Goal: Task Accomplishment & Management: Use online tool/utility

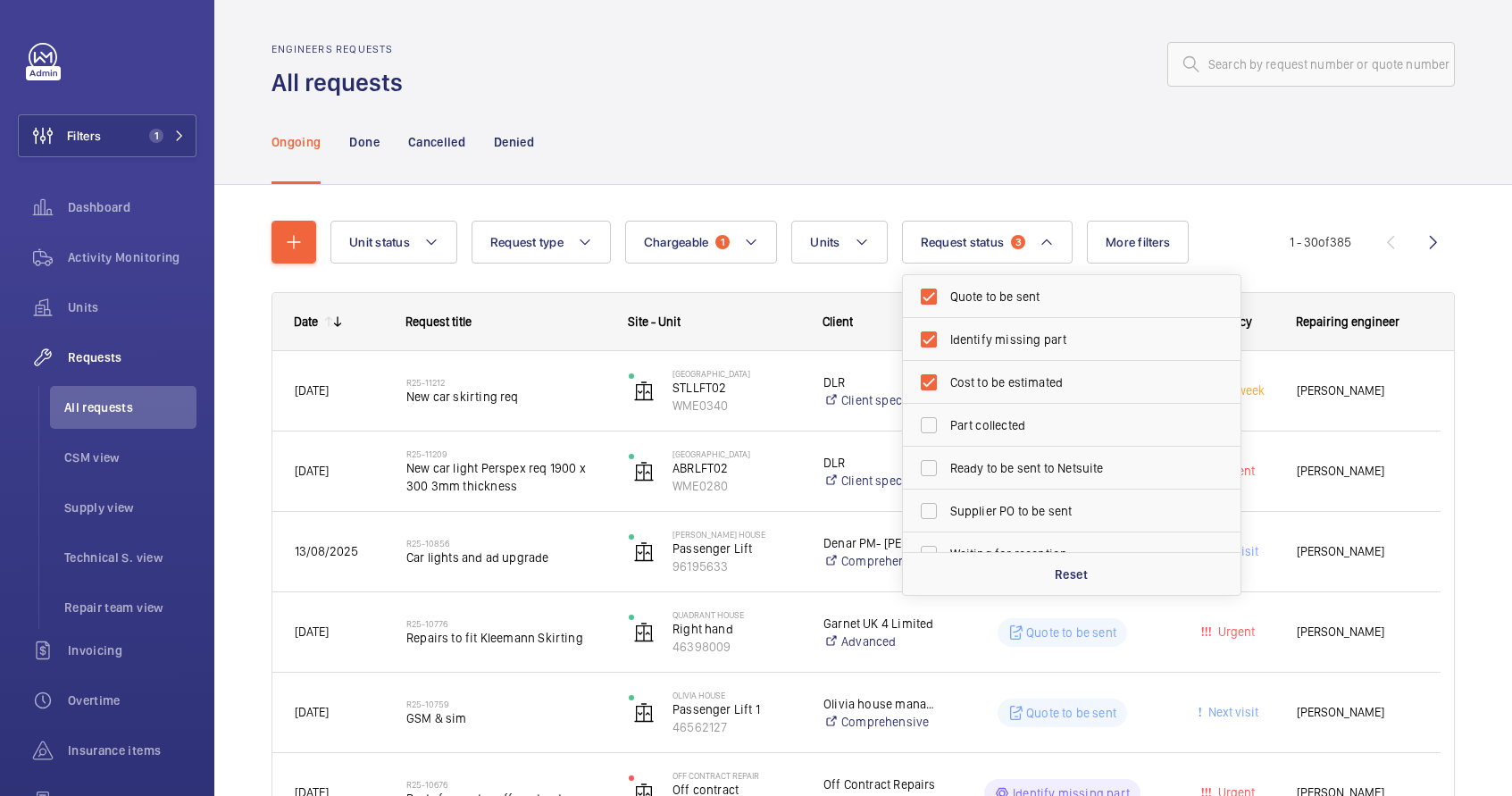
click at [856, 159] on div "Ongoing Done Cancelled Denied" at bounding box center [862, 141] width 1183 height 85
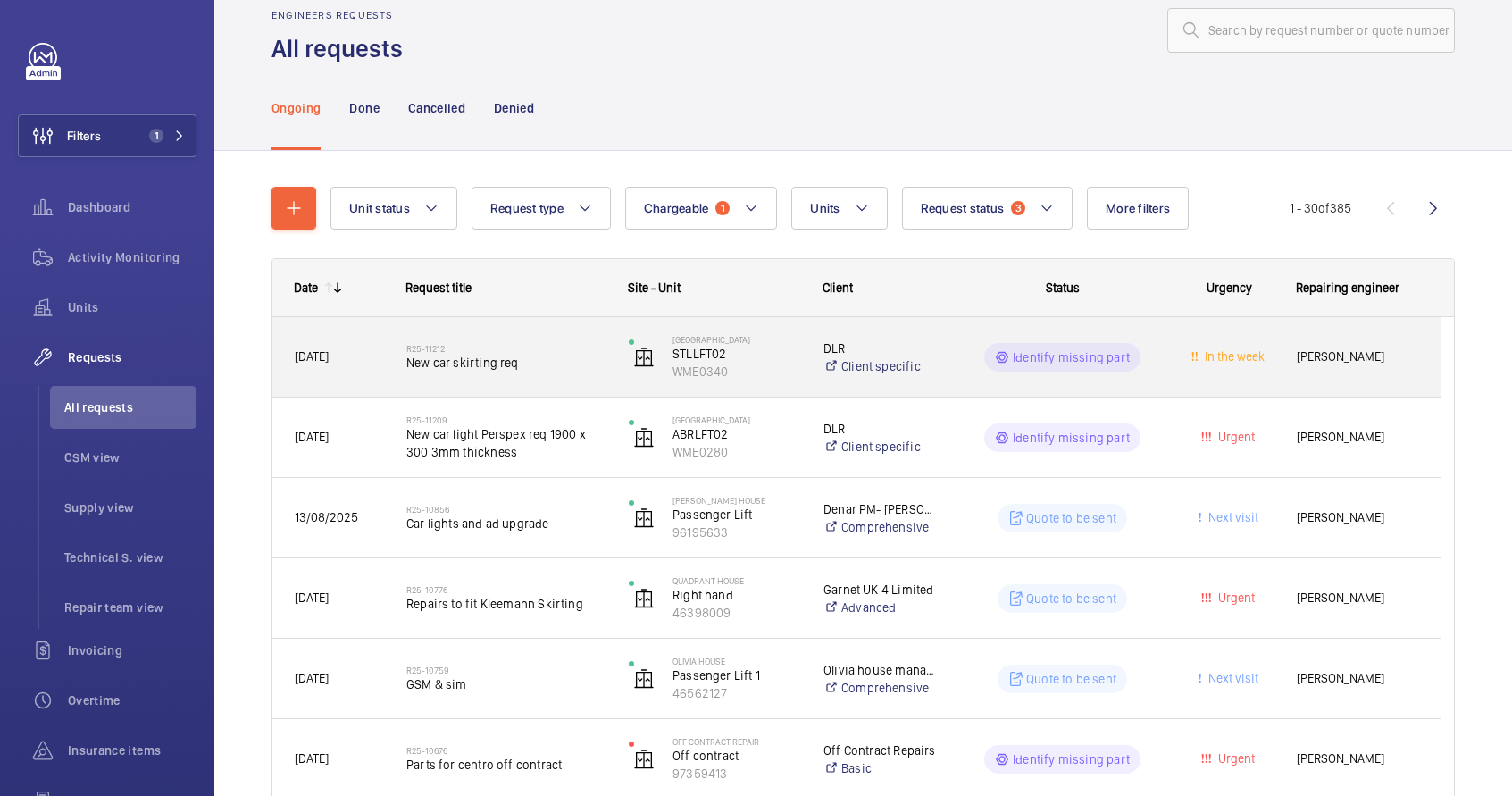
scroll to position [37, 0]
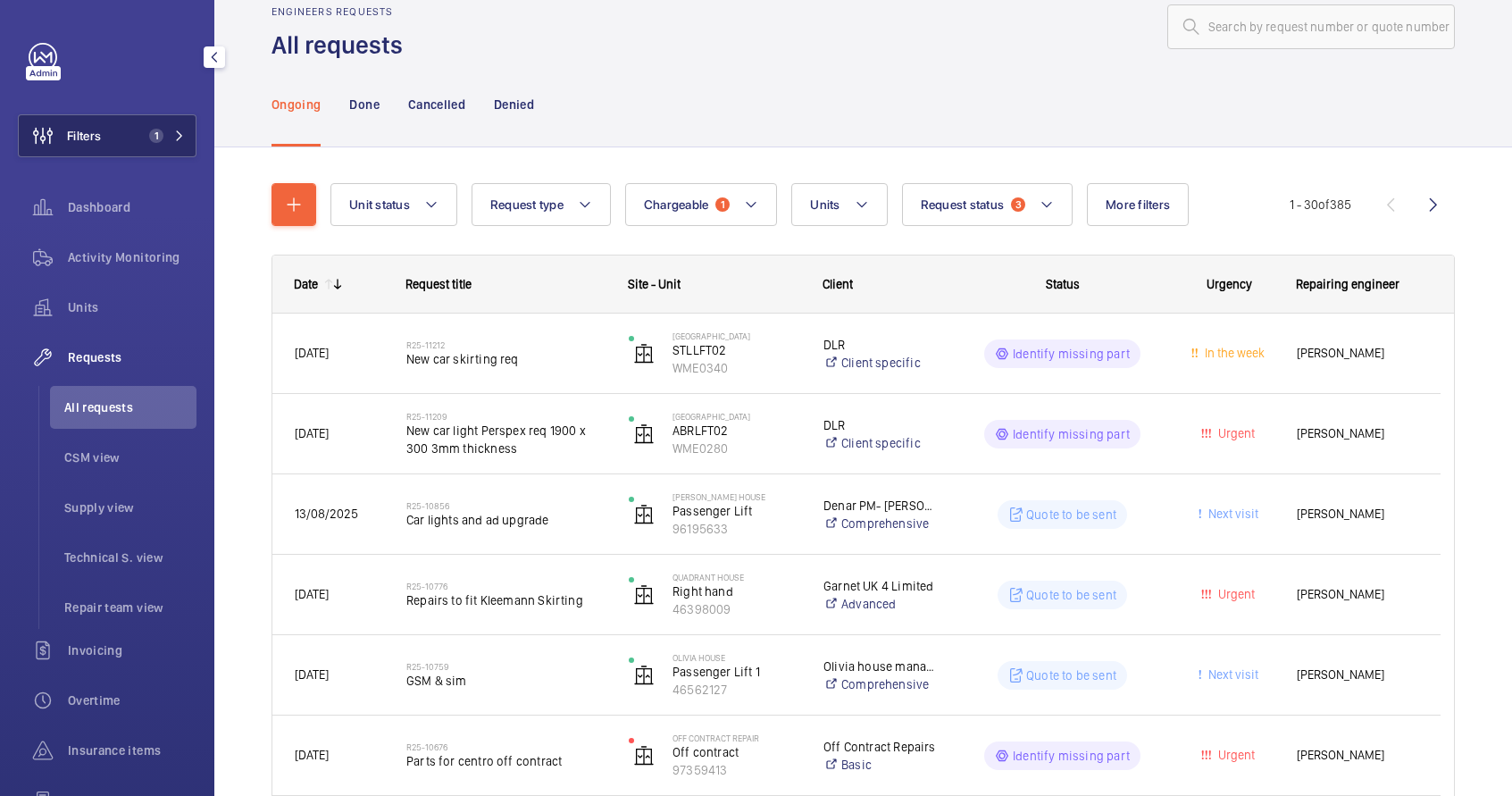
click at [149, 140] on span "1" at bounding box center [156, 136] width 15 height 15
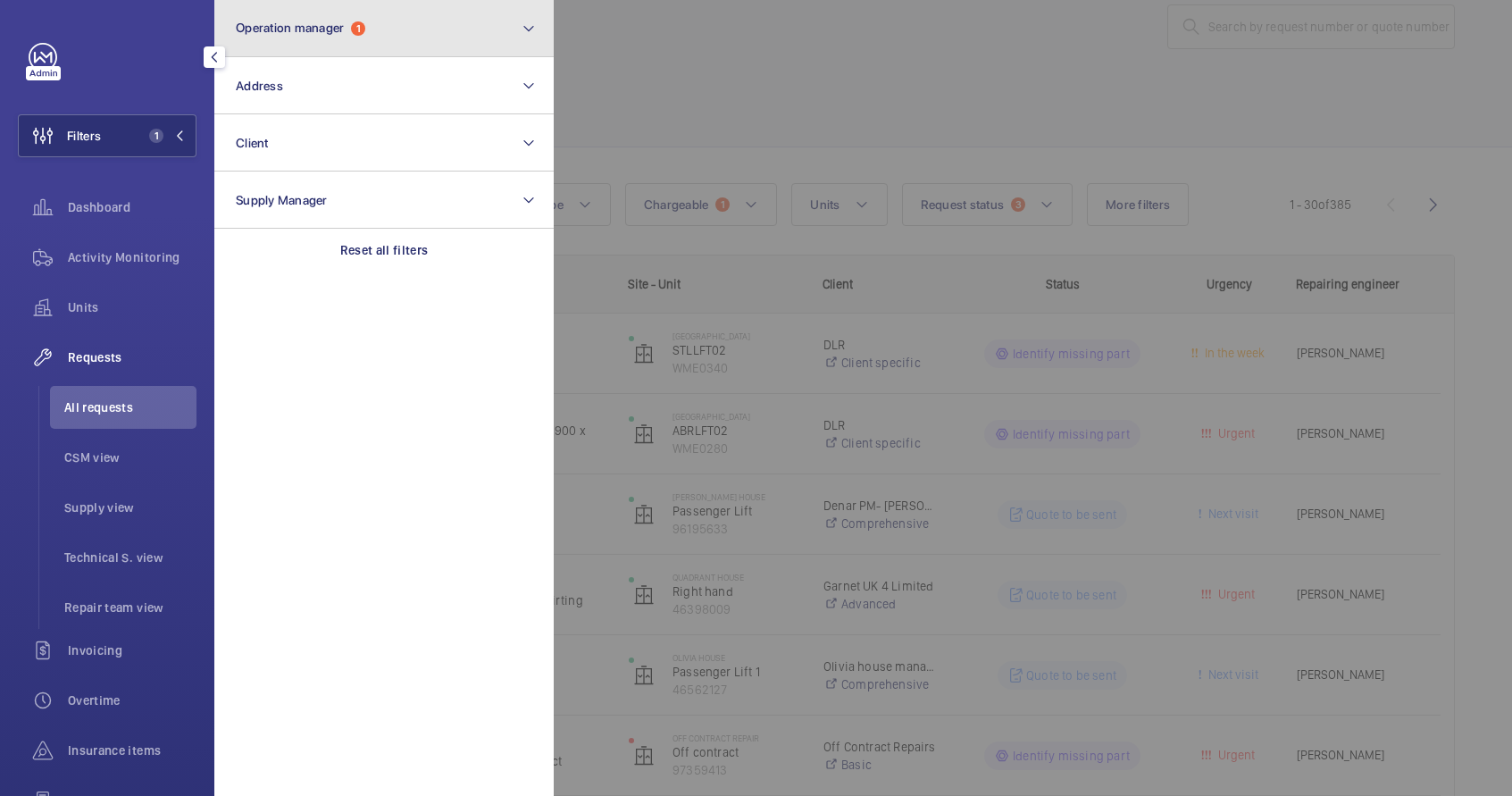
click at [408, 20] on button "Operation manager 1" at bounding box center [383, 28] width 339 height 58
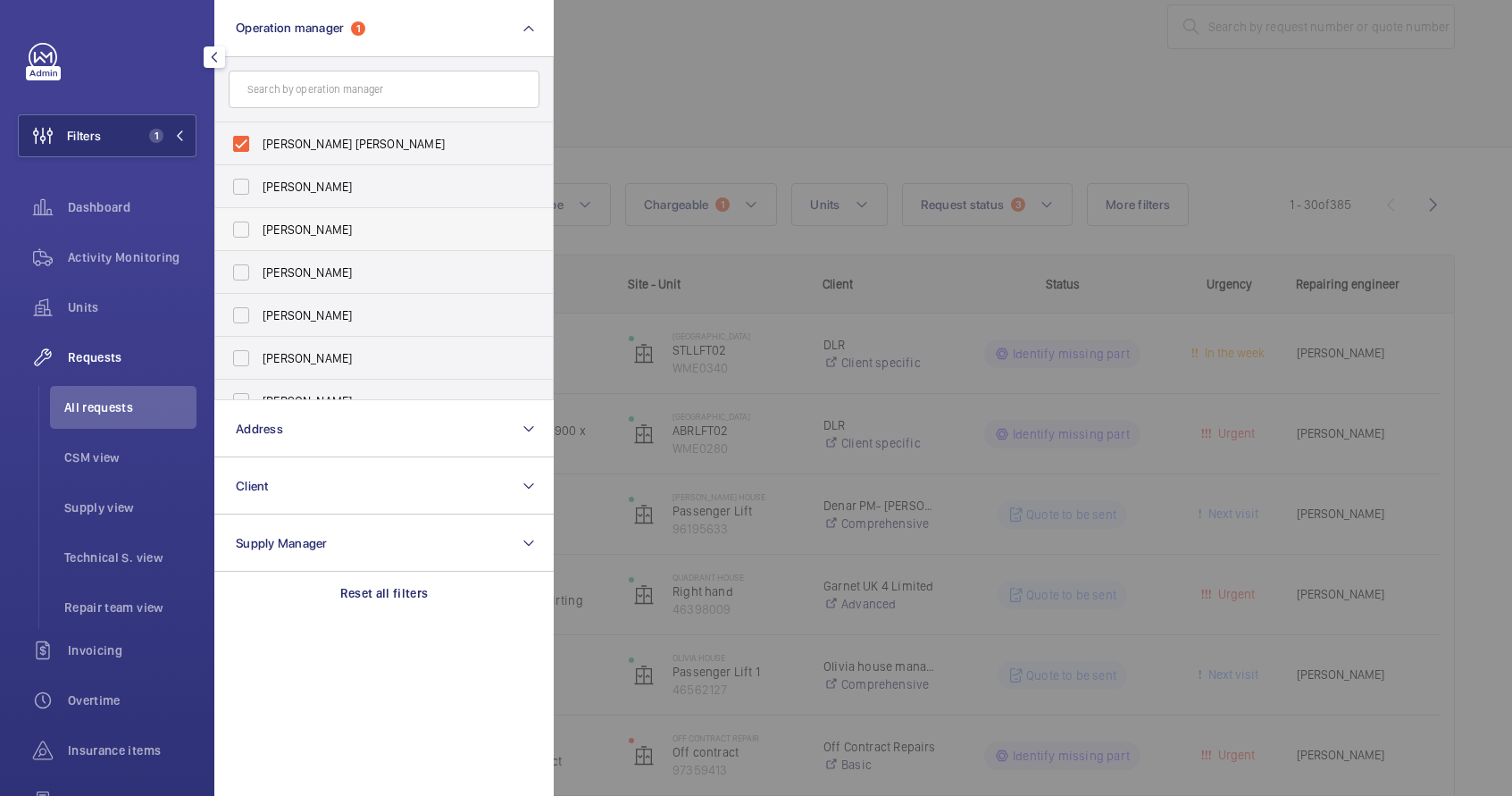
click at [368, 229] on span "John Smith" at bounding box center [385, 230] width 245 height 18
click at [259, 229] on input "John Smith" at bounding box center [241, 230] width 36 height 36
checkbox input "true"
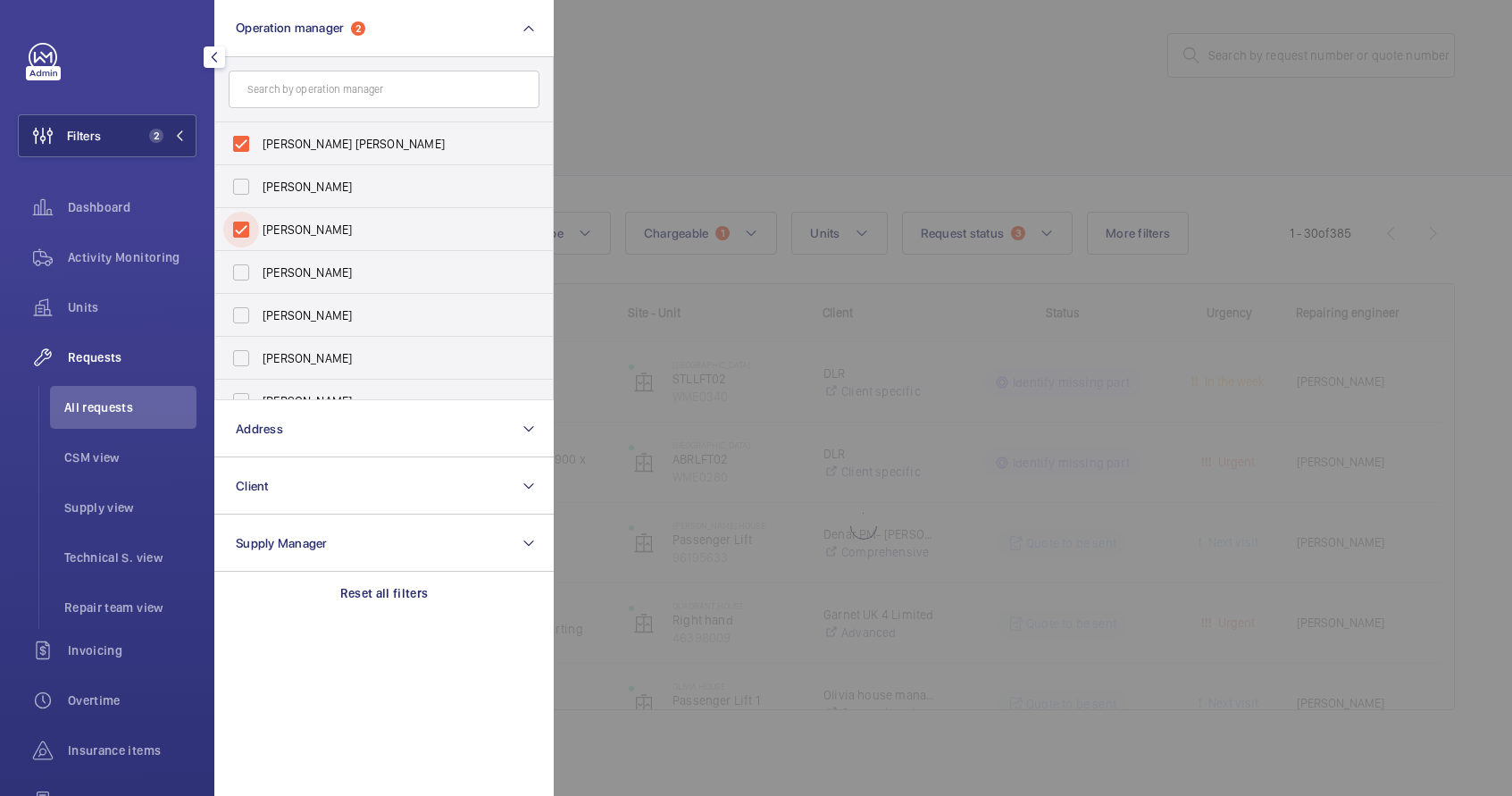
scroll to position [9, 0]
click at [642, 70] on div at bounding box center [1310, 398] width 1512 height 796
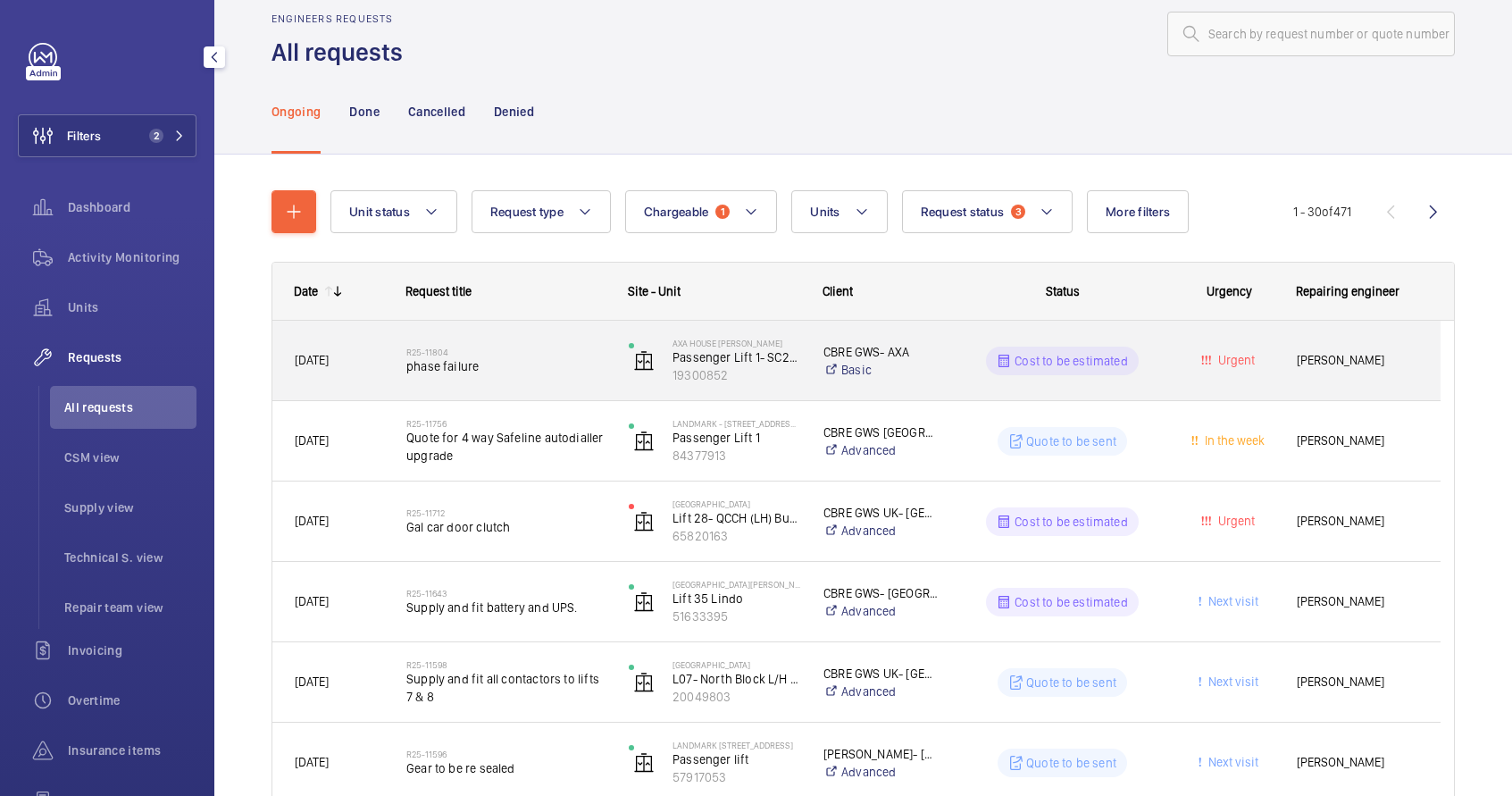
scroll to position [16, 0]
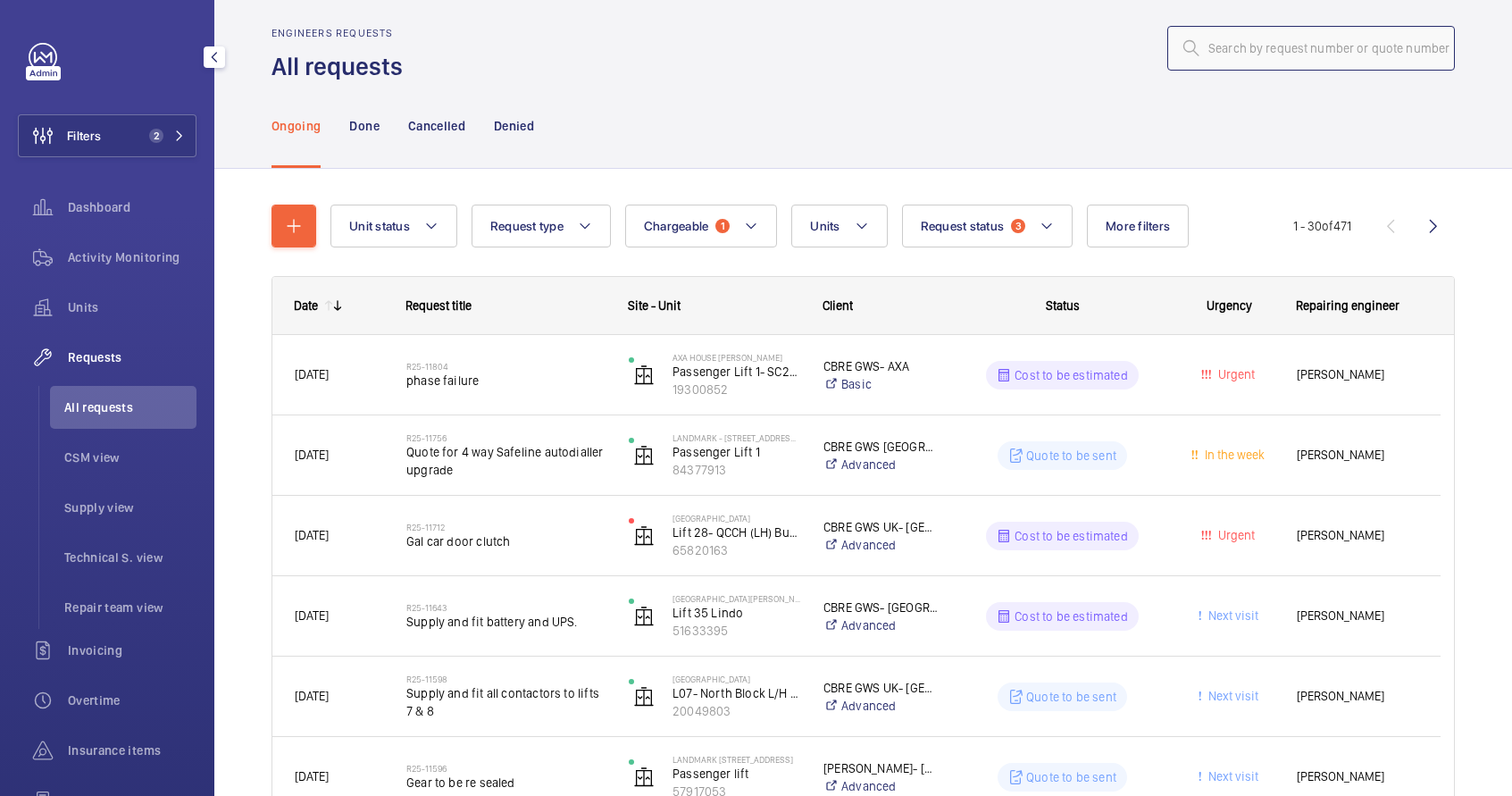
click at [1228, 58] on input "text" at bounding box center [1311, 49] width 287 height 45
paste input "R25-04438"
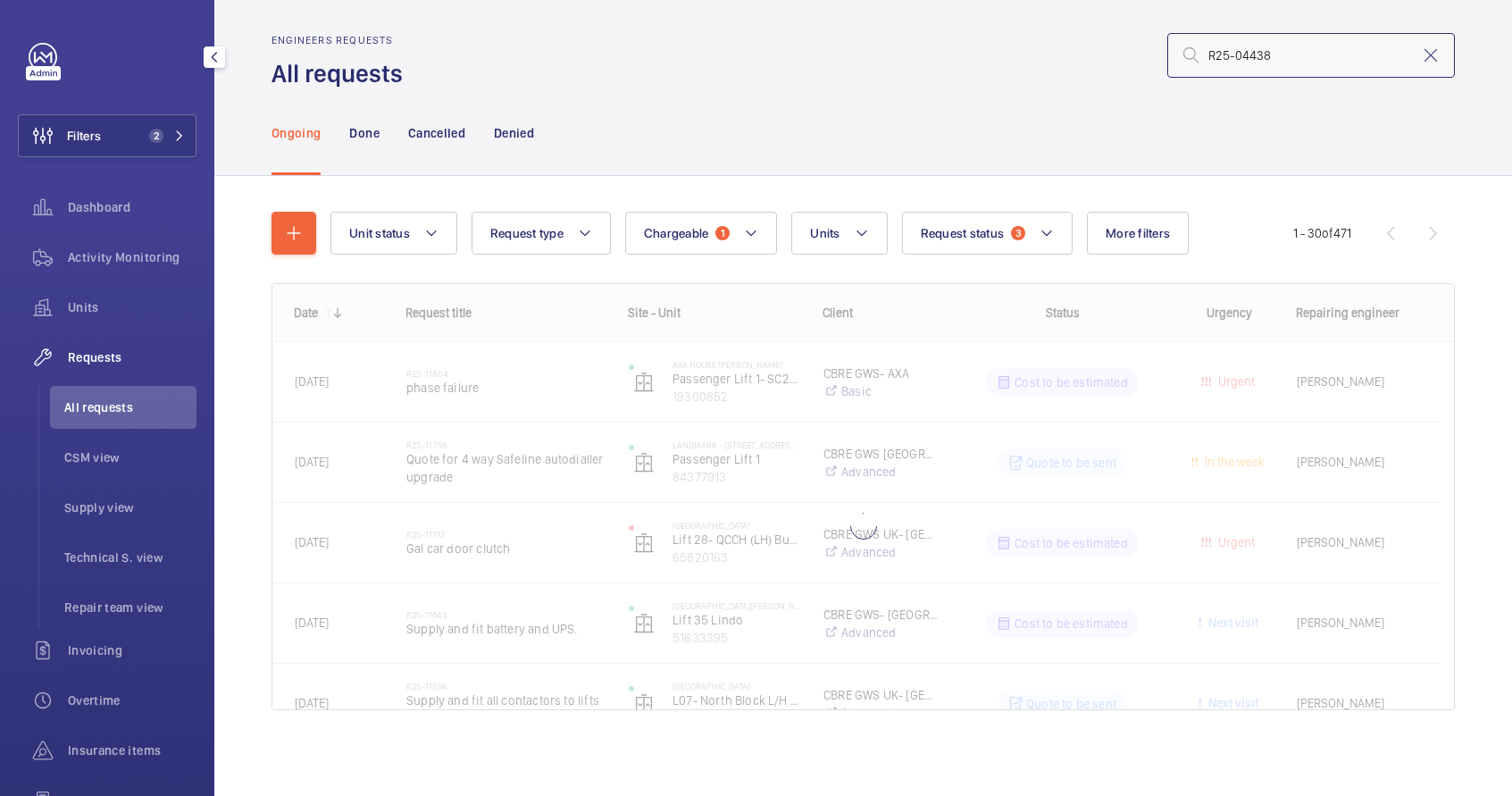
scroll to position [9, 0]
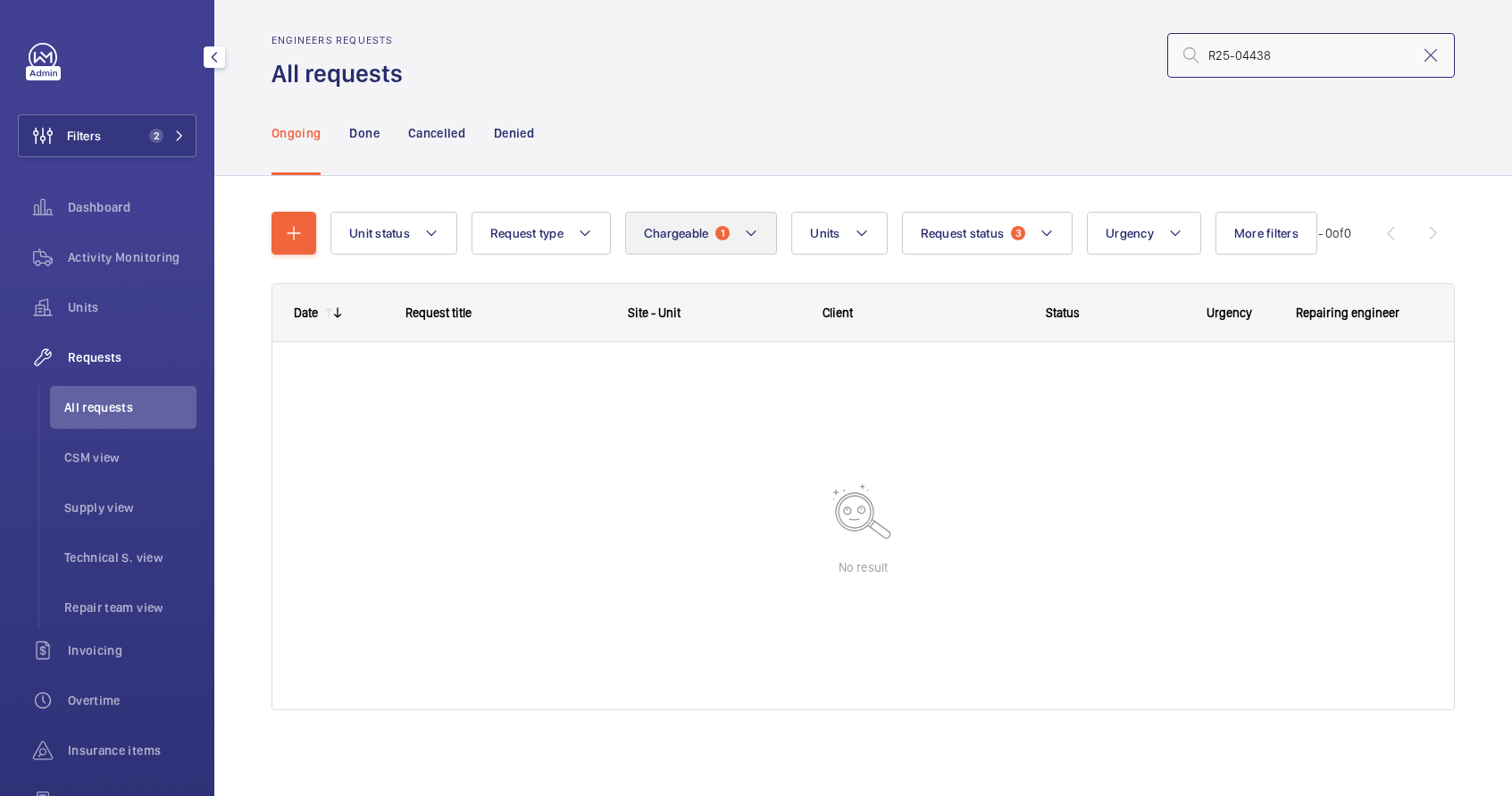
type input "R25-04438"
click at [748, 232] on mat-icon at bounding box center [751, 233] width 15 height 21
click at [719, 287] on mat-radio-button "Chargeable" at bounding box center [794, 287] width 321 height 36
radio input "false"
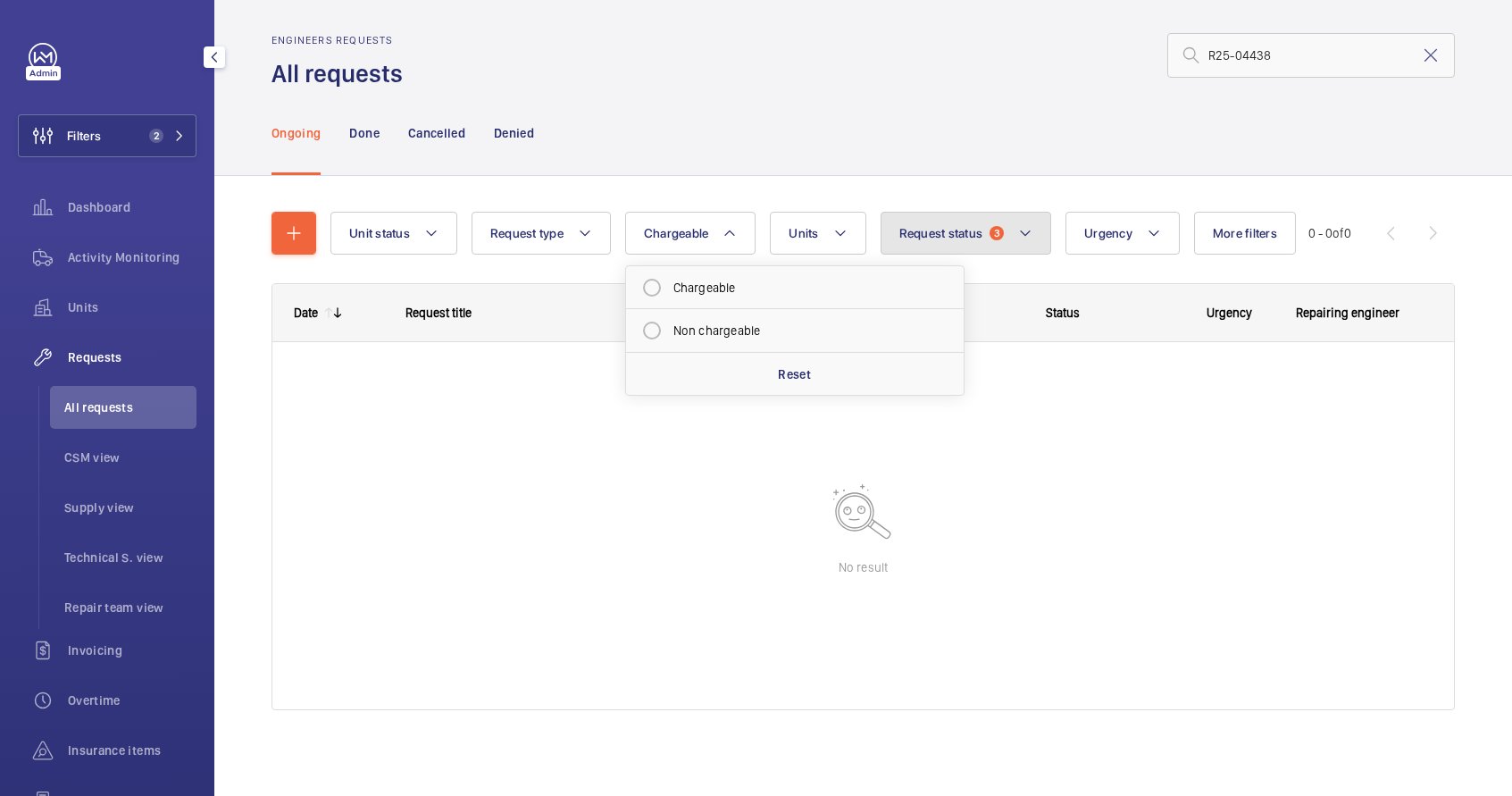
click at [924, 246] on button "Request status 3" at bounding box center [966, 233] width 172 height 43
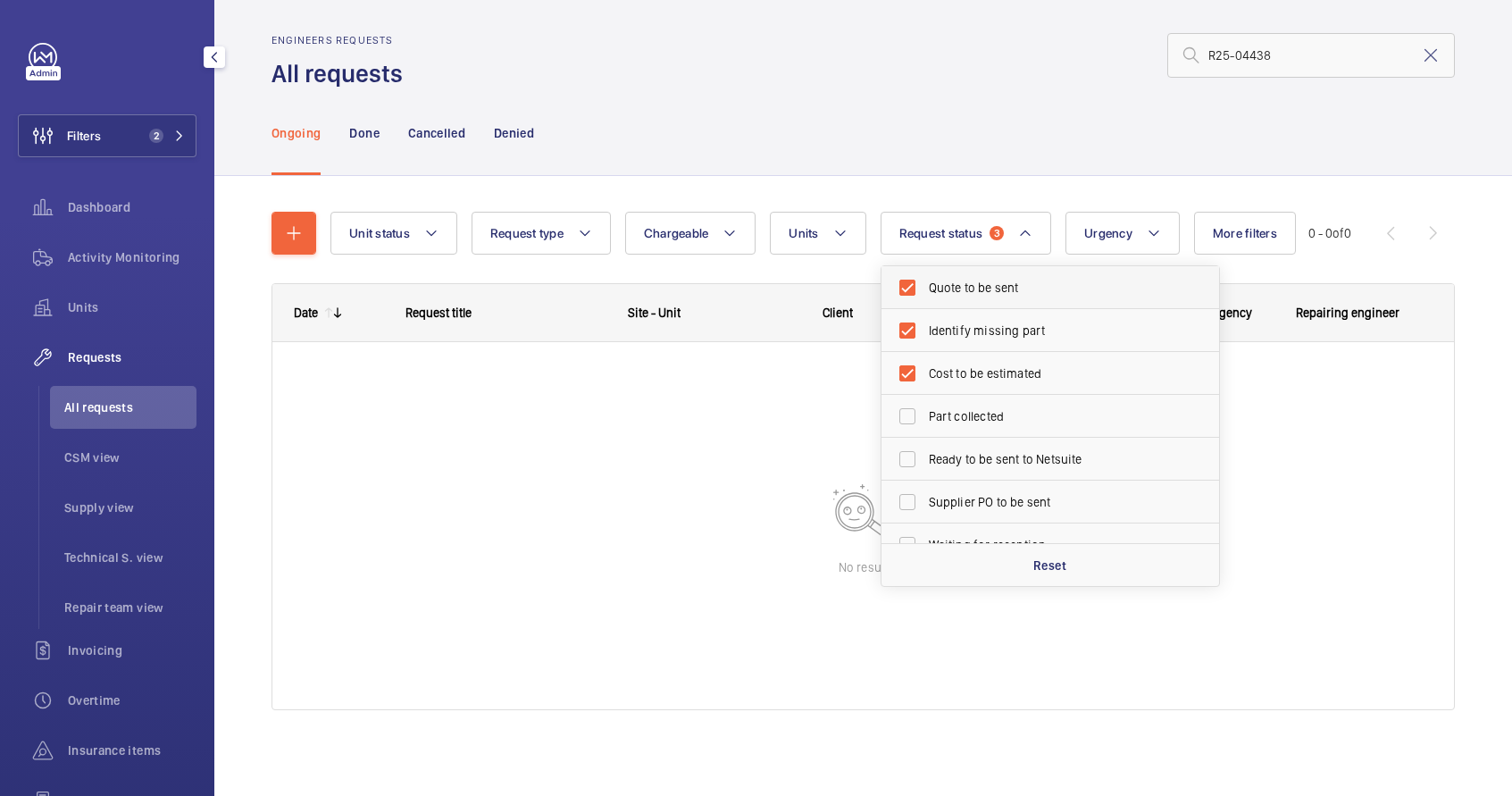
click at [925, 290] on label "Quote to be sent" at bounding box center [1036, 287] width 311 height 43
click at [925, 290] on input "Quote to be sent" at bounding box center [907, 287] width 36 height 36
checkbox input "false"
click at [923, 325] on label "Identify missing part" at bounding box center [1036, 330] width 311 height 43
click at [923, 325] on input "Identify missing part" at bounding box center [907, 330] width 36 height 36
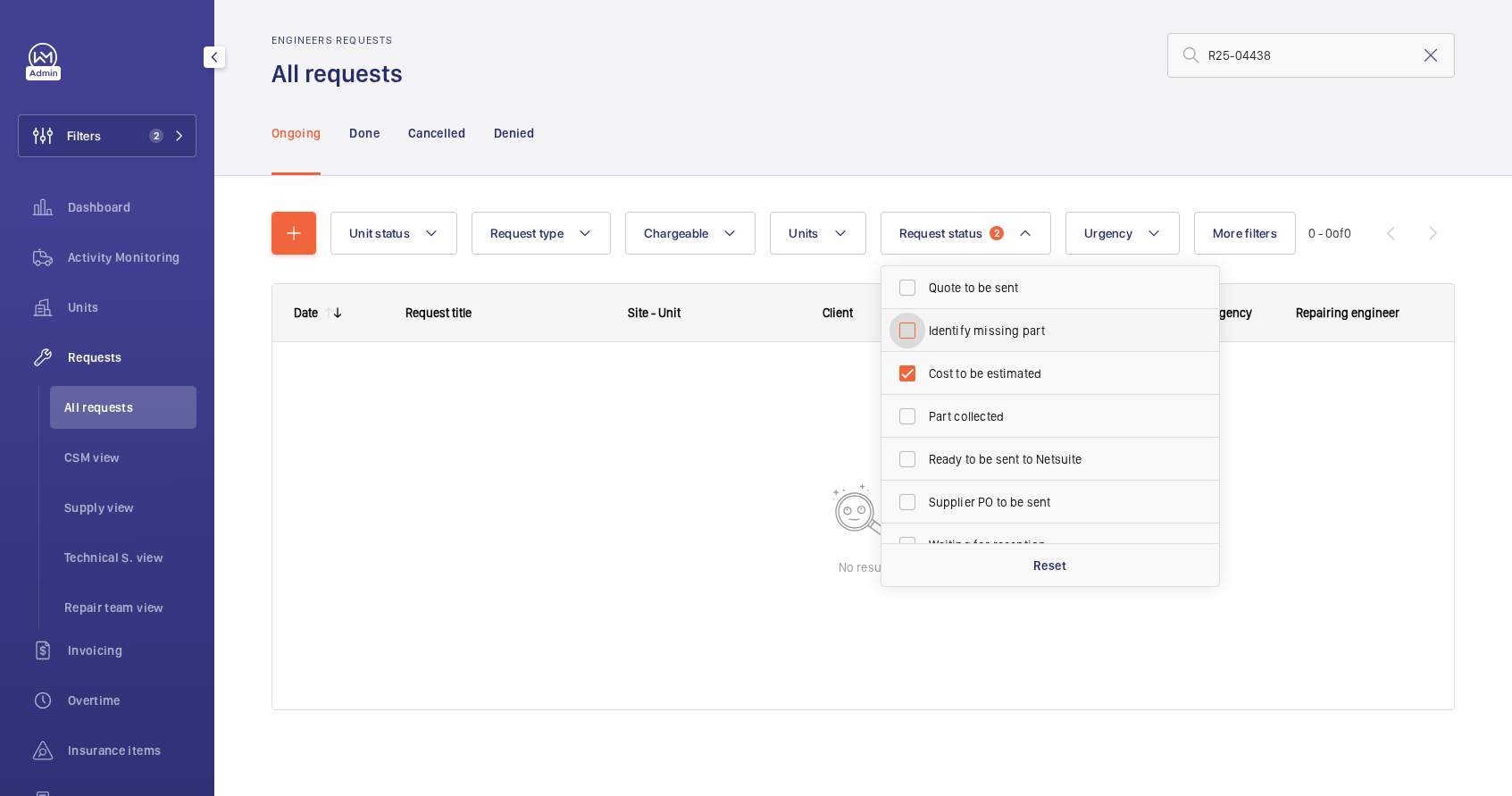
checkbox input "false"
click at [922, 366] on label "Cost to be estimated" at bounding box center [1036, 373] width 311 height 43
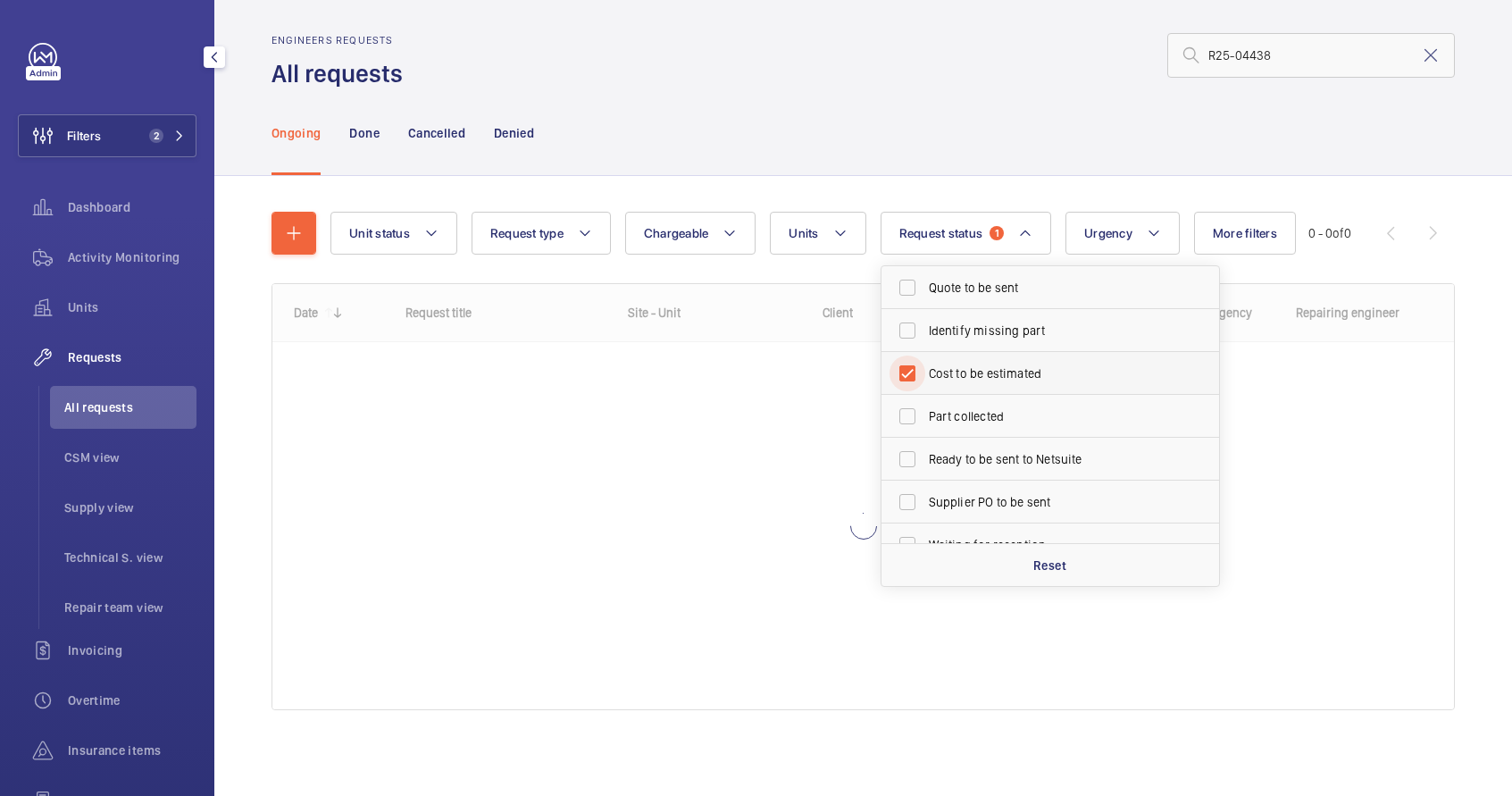
click at [922, 366] on input "Cost to be estimated" at bounding box center [907, 373] width 36 height 36
checkbox input "false"
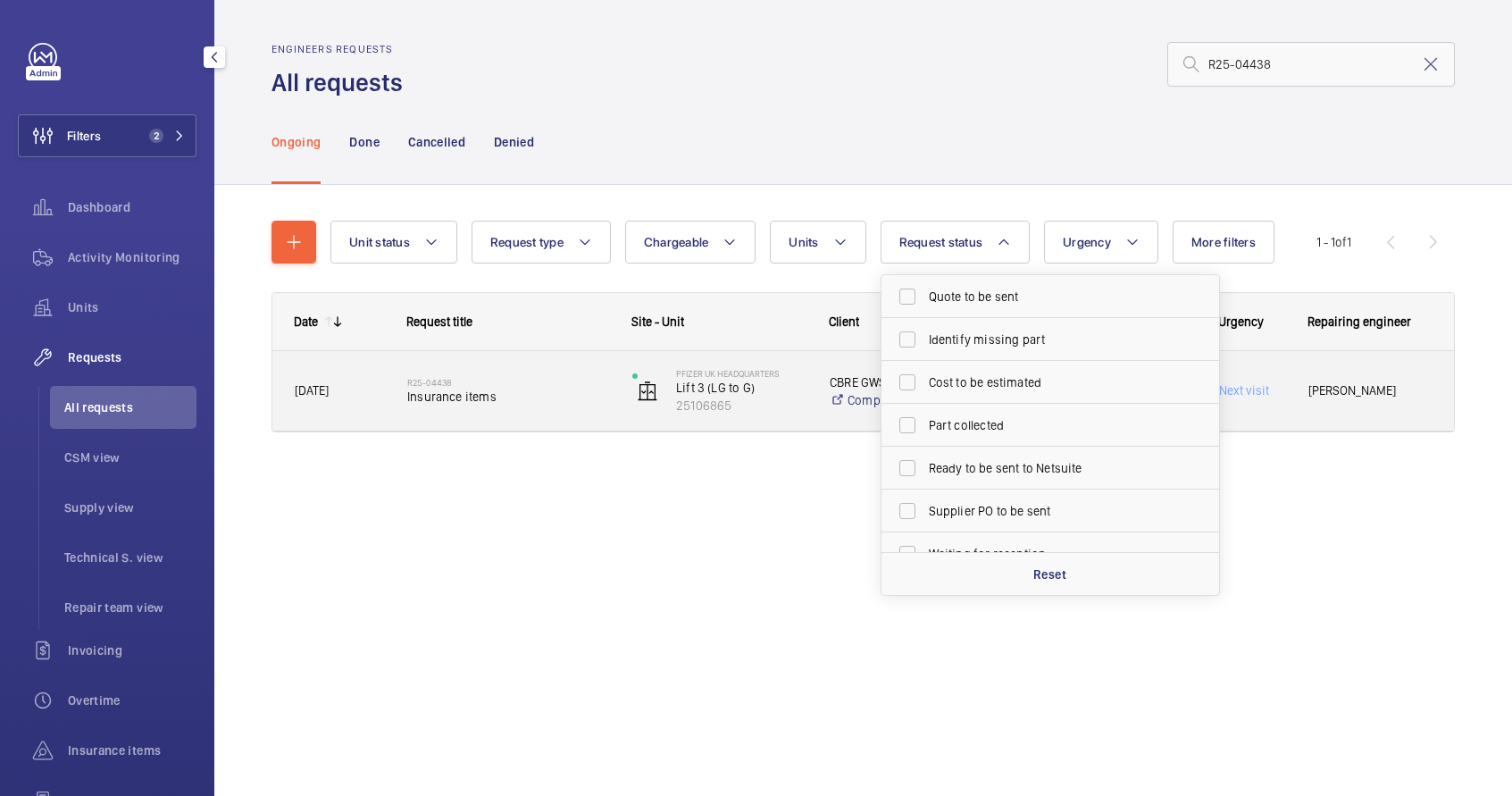
click at [557, 407] on div "R25-04438 Insurance items" at bounding box center [508, 391] width 202 height 52
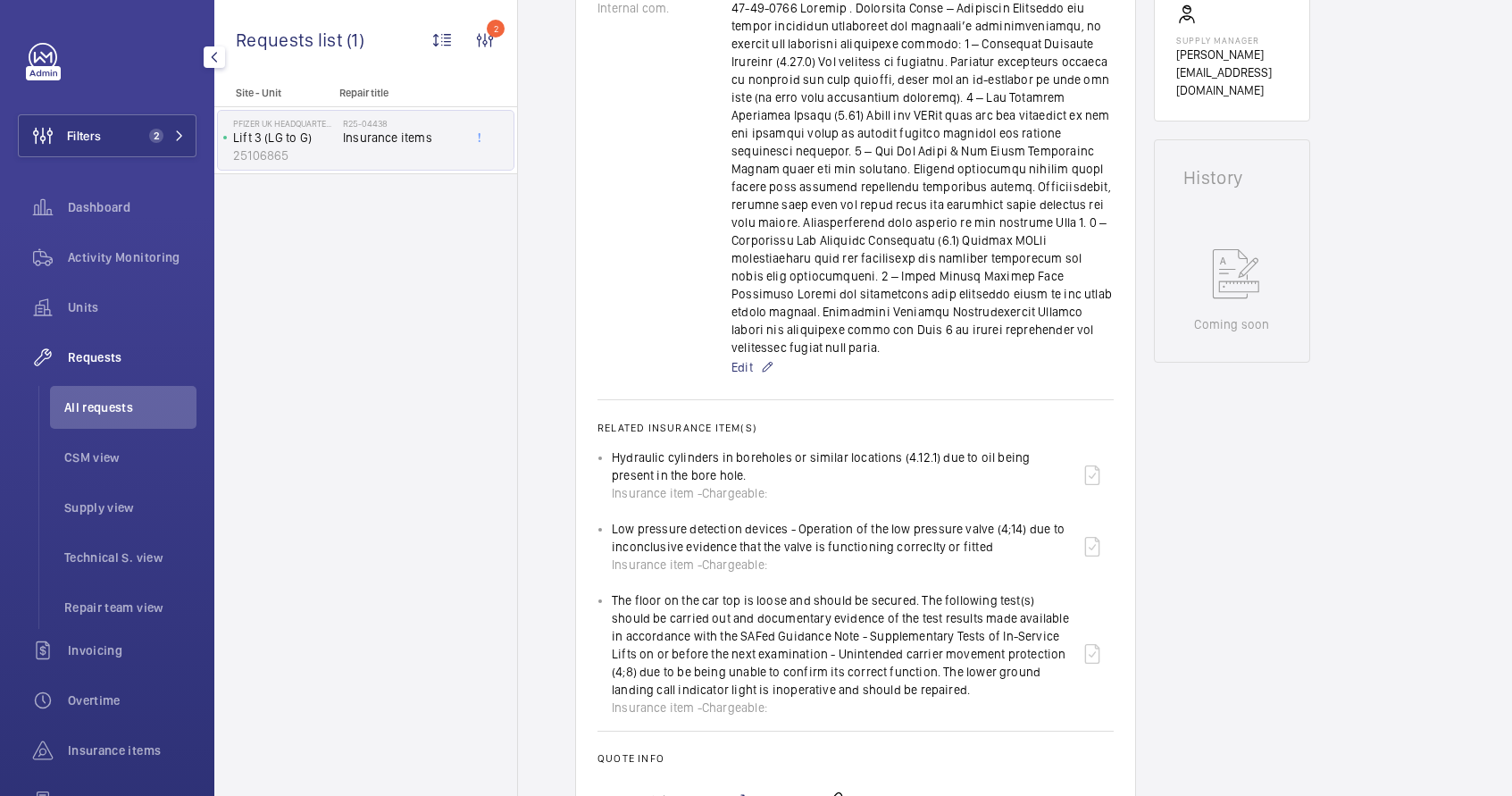
scroll to position [896, 0]
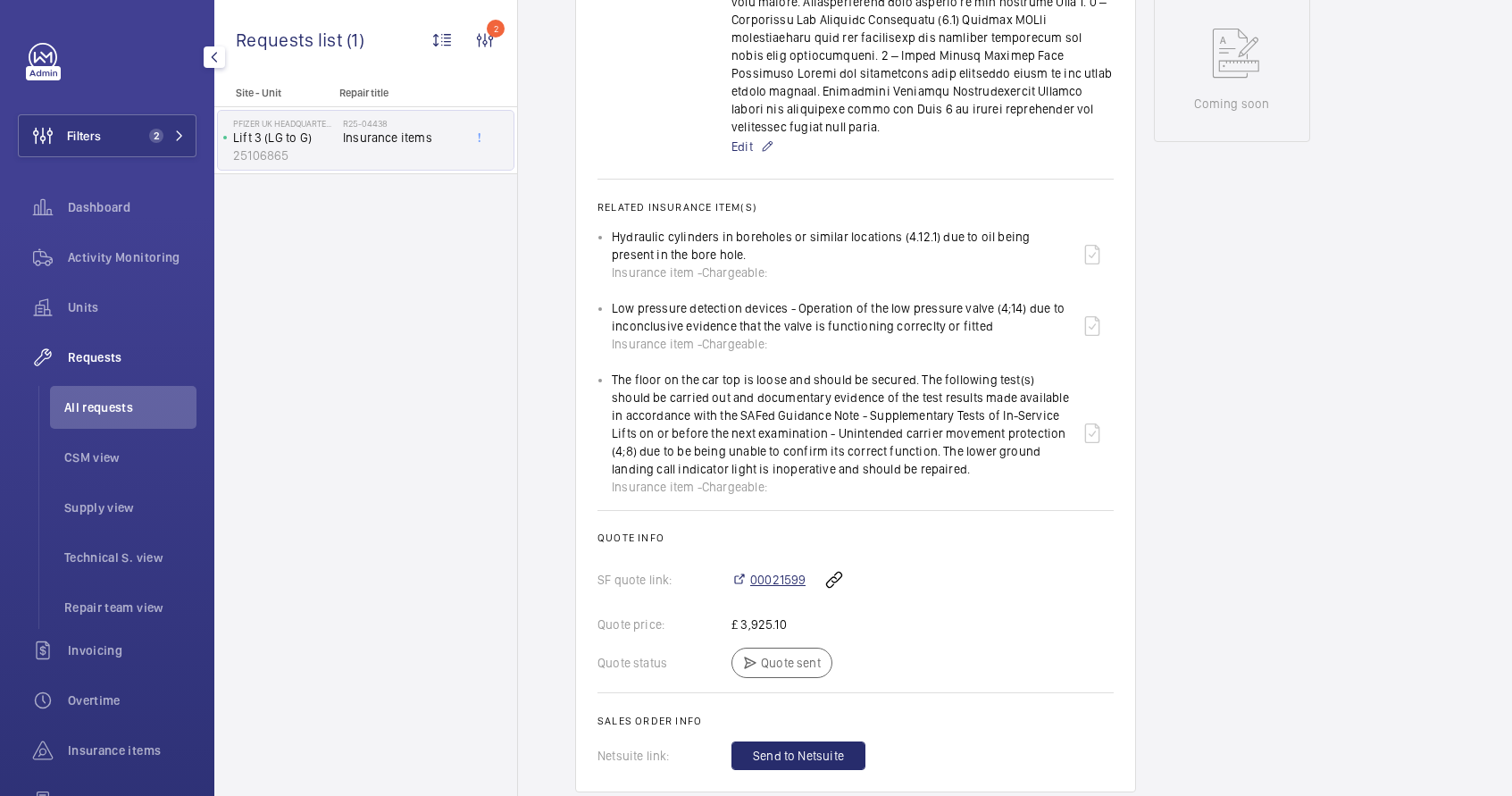
click at [777, 570] on span "00021599" at bounding box center [777, 579] width 56 height 18
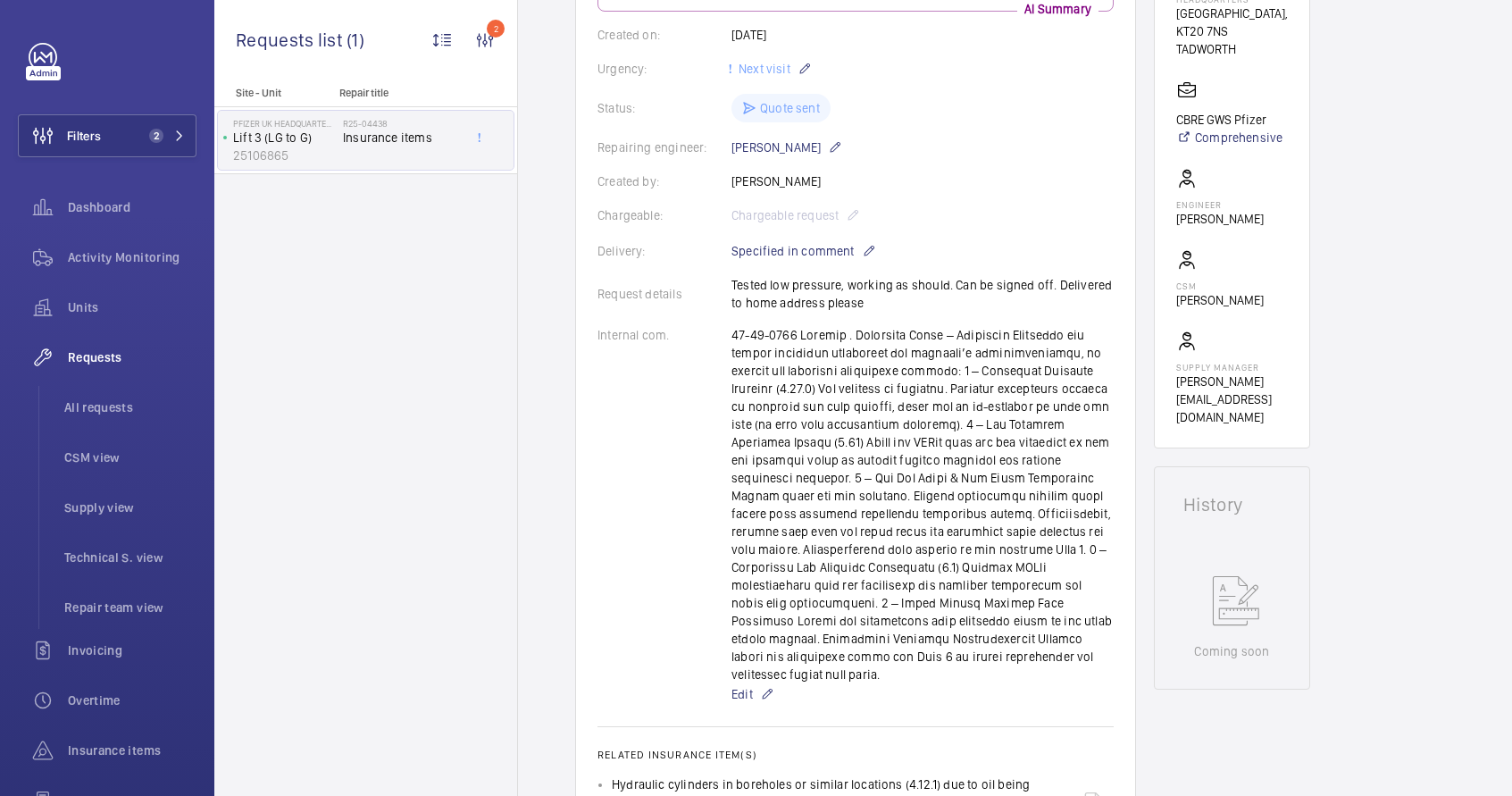
scroll to position [331, 0]
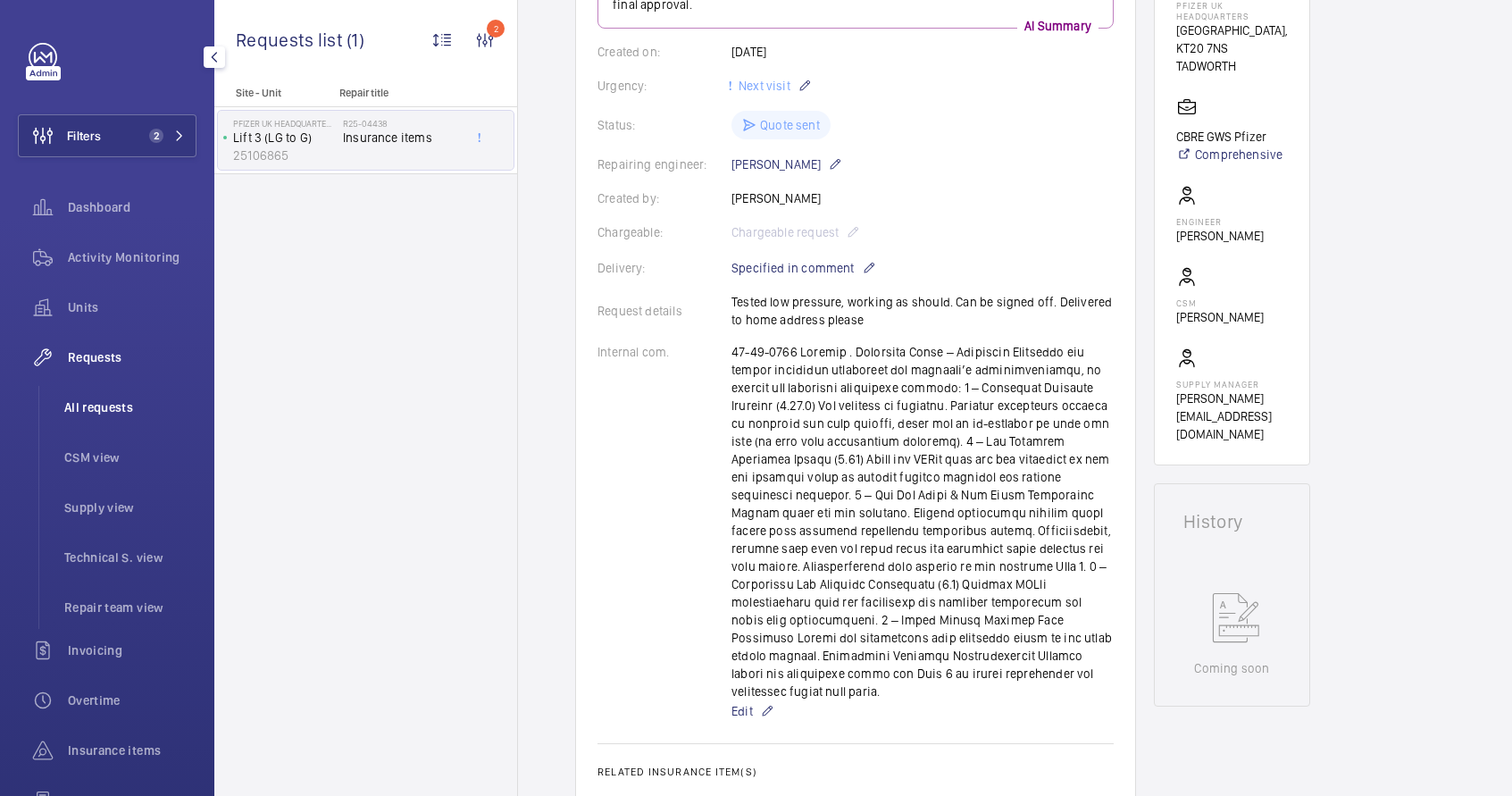
click at [119, 413] on span "All requests" at bounding box center [130, 407] width 132 height 18
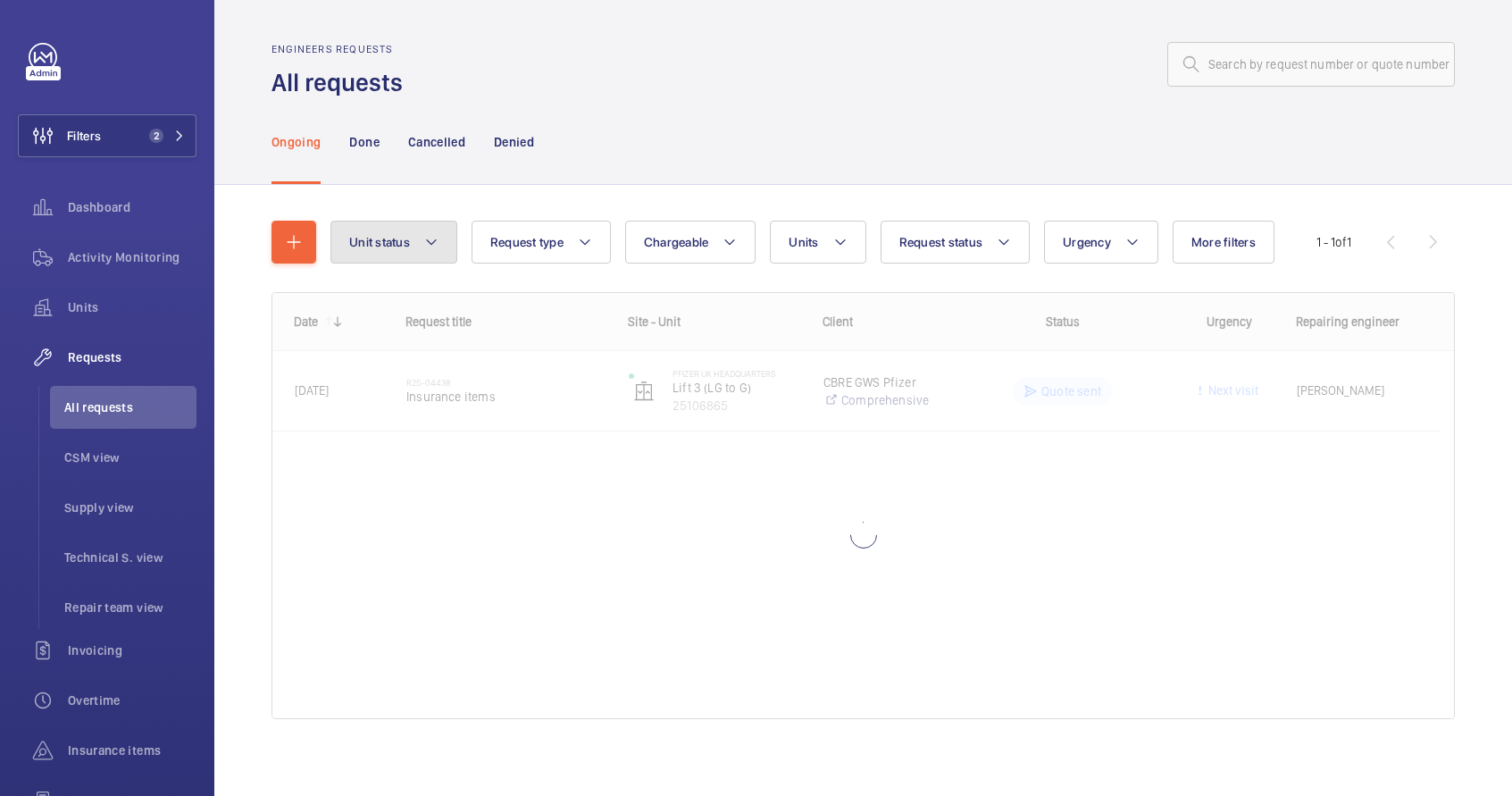
click at [424, 251] on mat-icon at bounding box center [431, 242] width 15 height 21
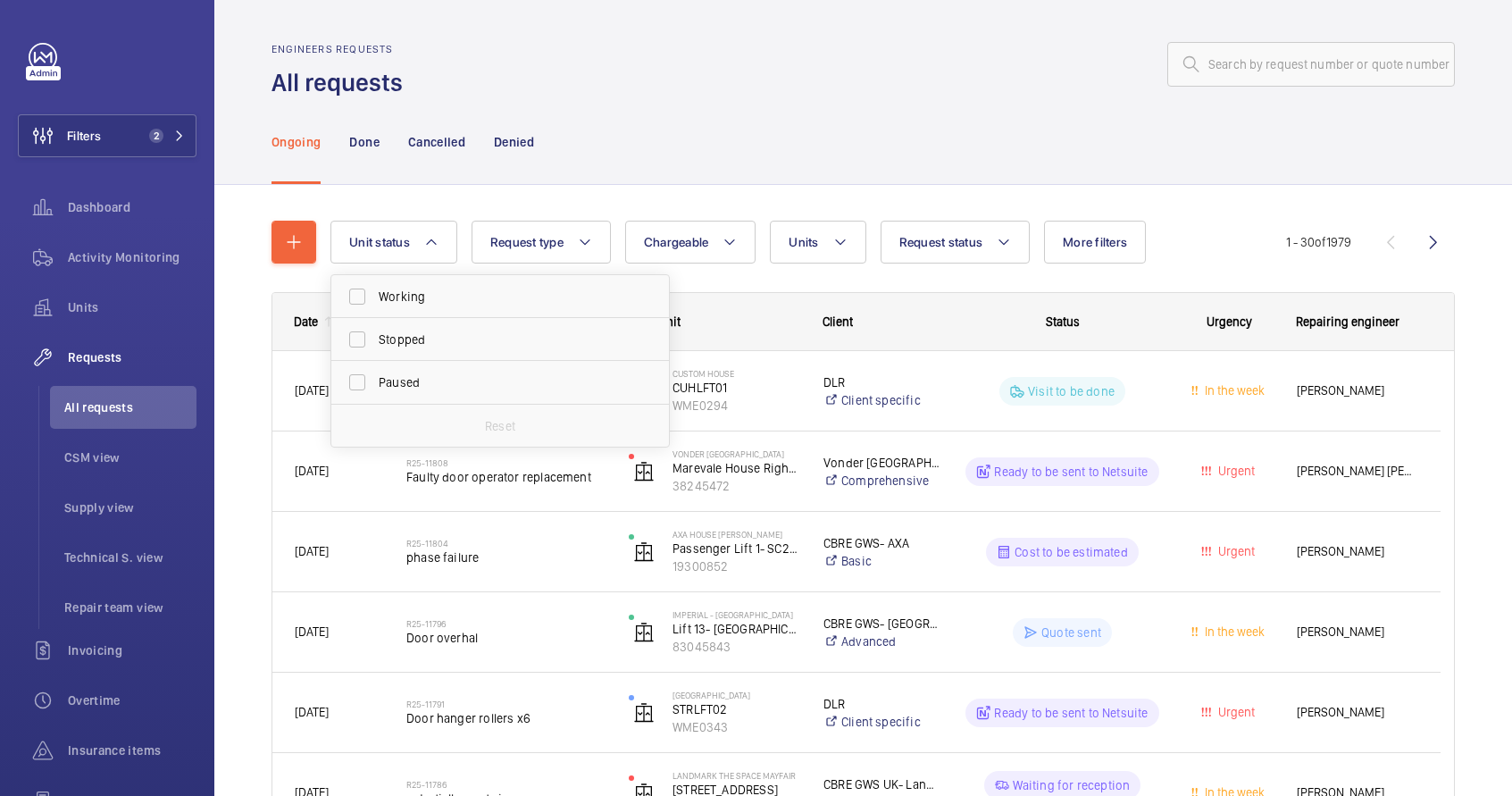
click at [614, 153] on div "Ongoing Done Cancelled Denied" at bounding box center [862, 141] width 1183 height 85
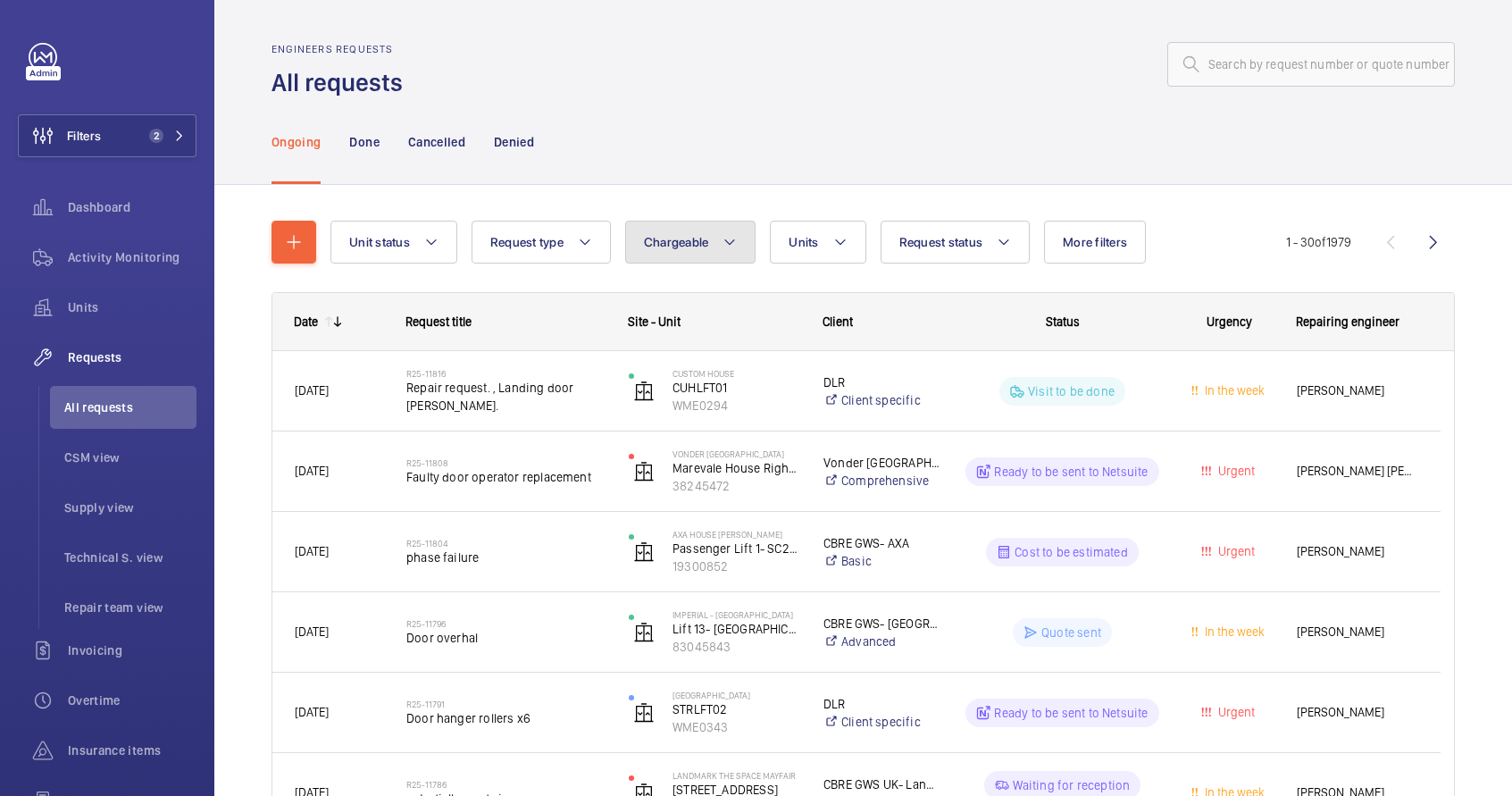
click at [687, 237] on span "Chargeable" at bounding box center [676, 241] width 65 height 15
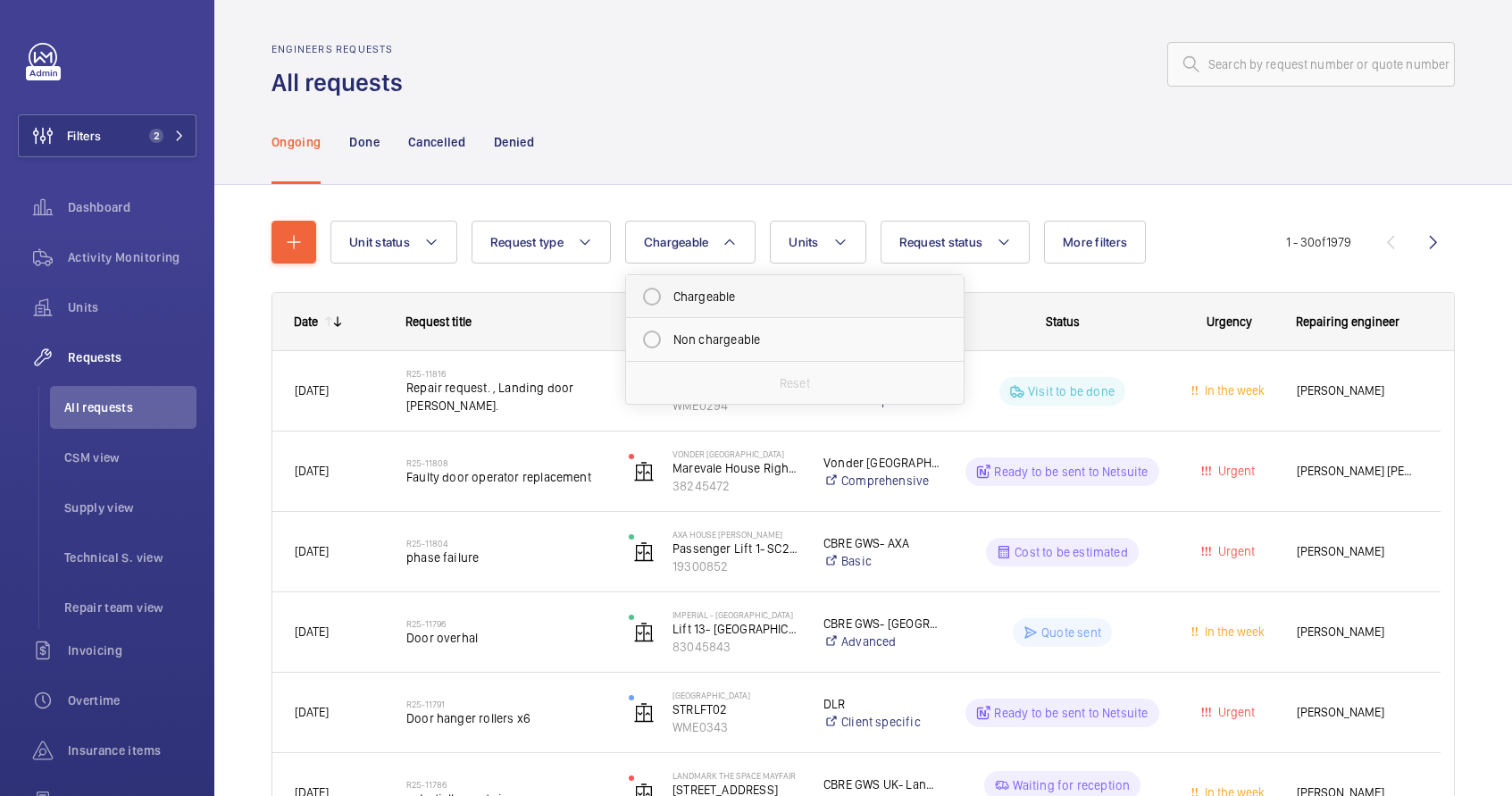
click at [693, 301] on mat-radio-button "Chargeable" at bounding box center [794, 296] width 321 height 36
radio input "true"
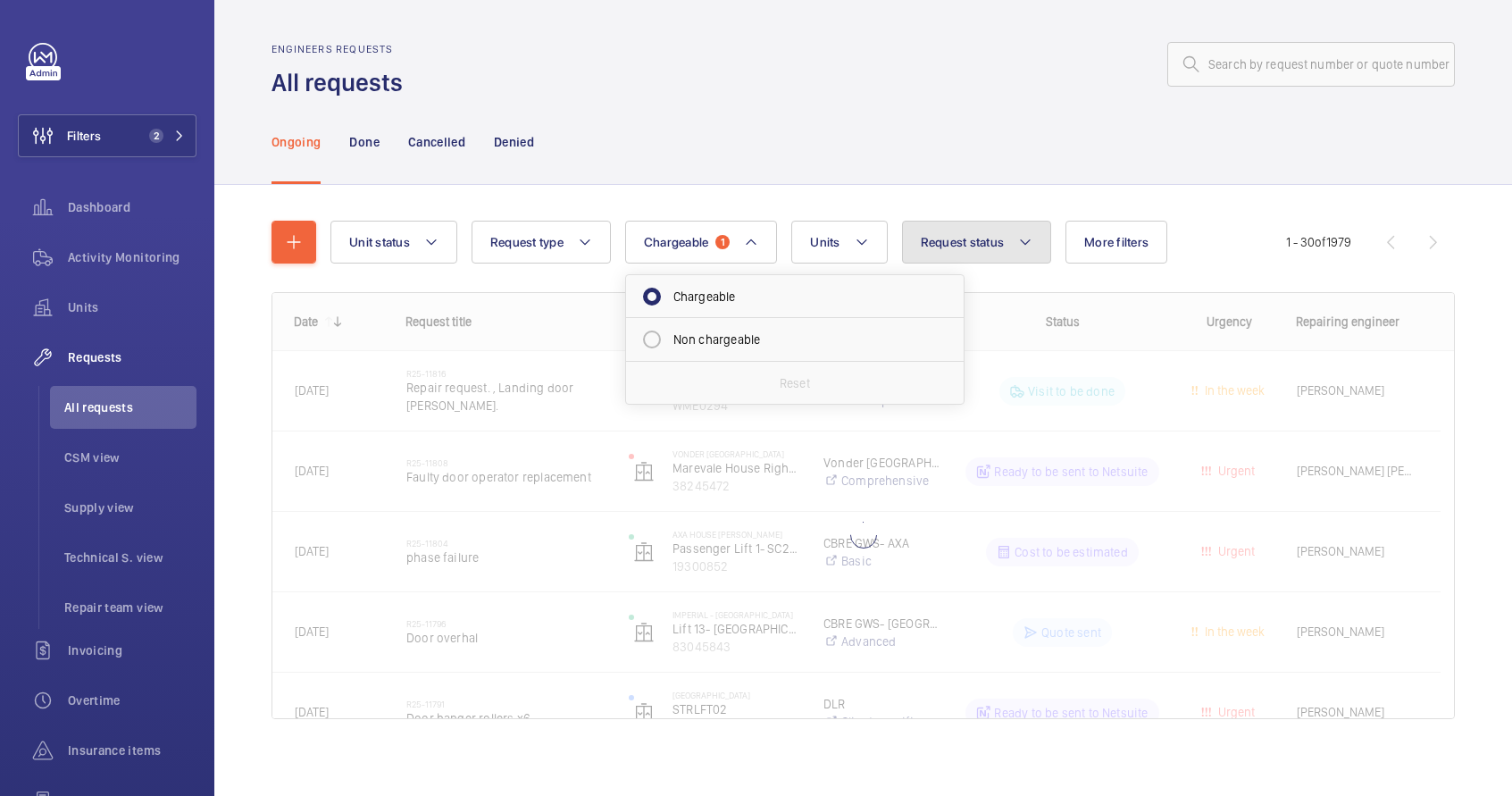
click at [1002, 253] on button "Request status" at bounding box center [977, 242] width 150 height 43
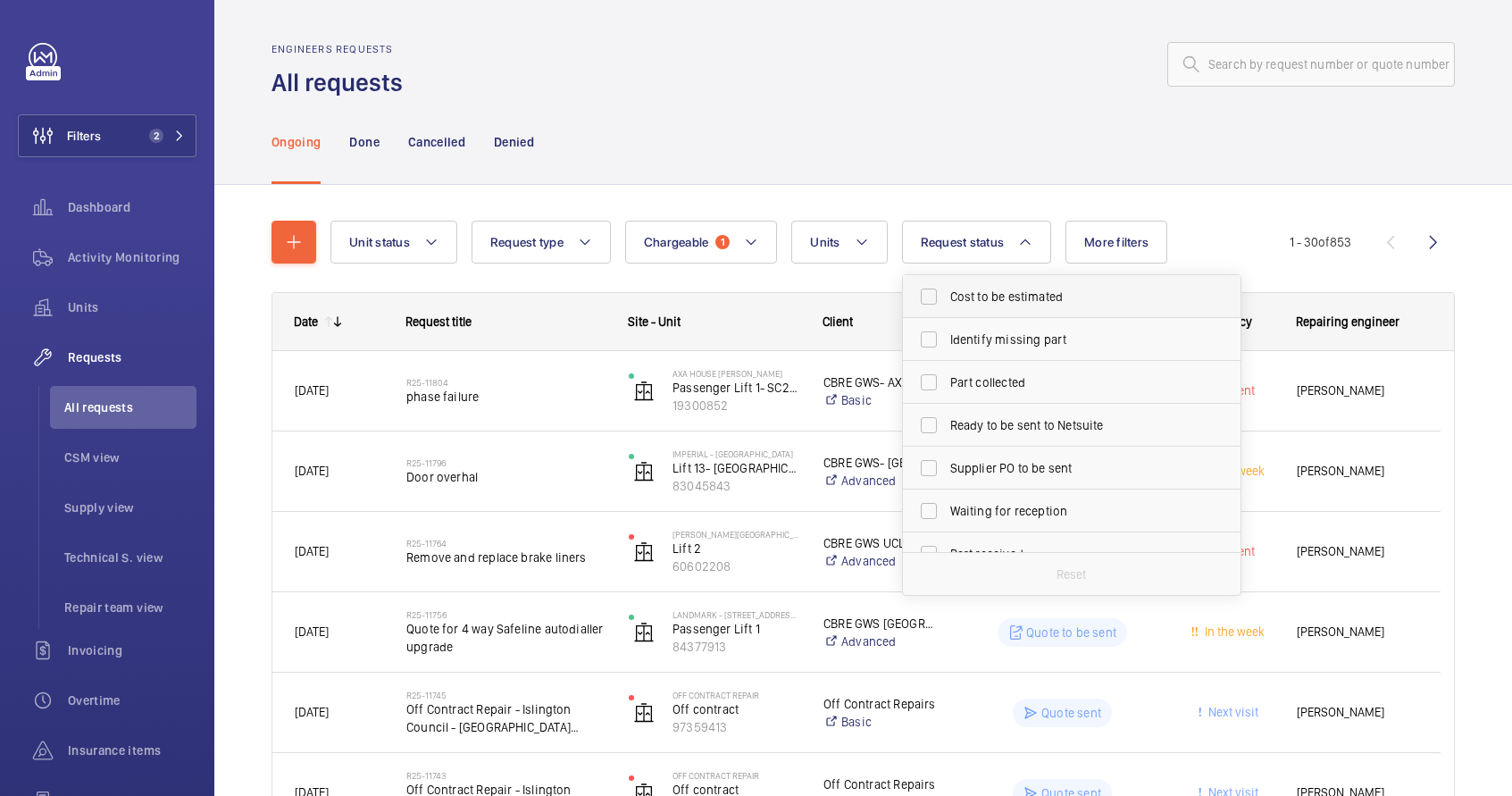
click at [989, 296] on span "Cost to be estimated" at bounding box center [1072, 296] width 245 height 18
click at [946, 296] on input "Cost to be estimated" at bounding box center [929, 296] width 36 height 36
checkbox input "true"
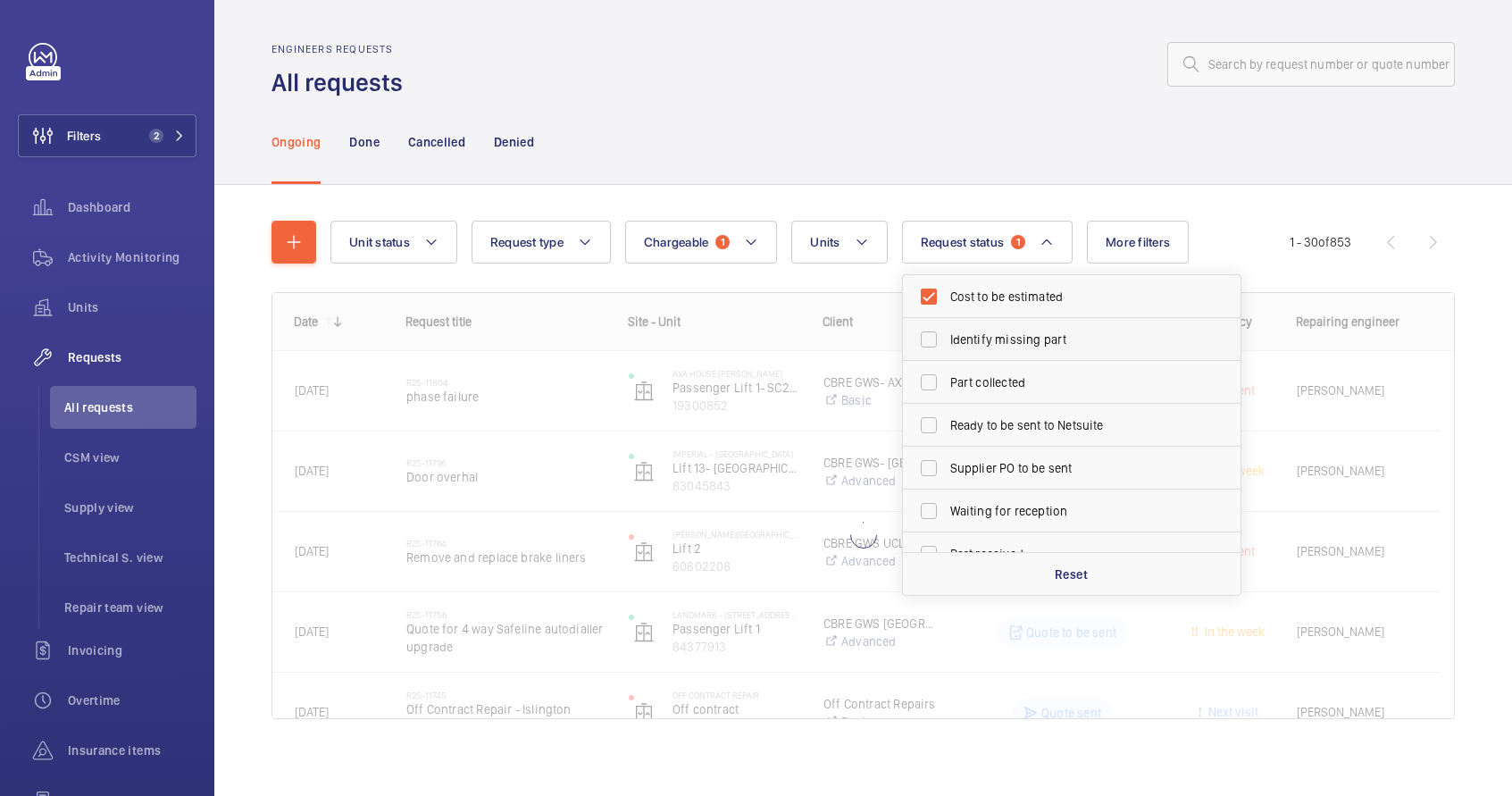
click at [979, 344] on span "Identify missing part" at bounding box center [1072, 339] width 245 height 18
click at [946, 344] on input "Identify missing part" at bounding box center [929, 339] width 36 height 36
checkbox input "true"
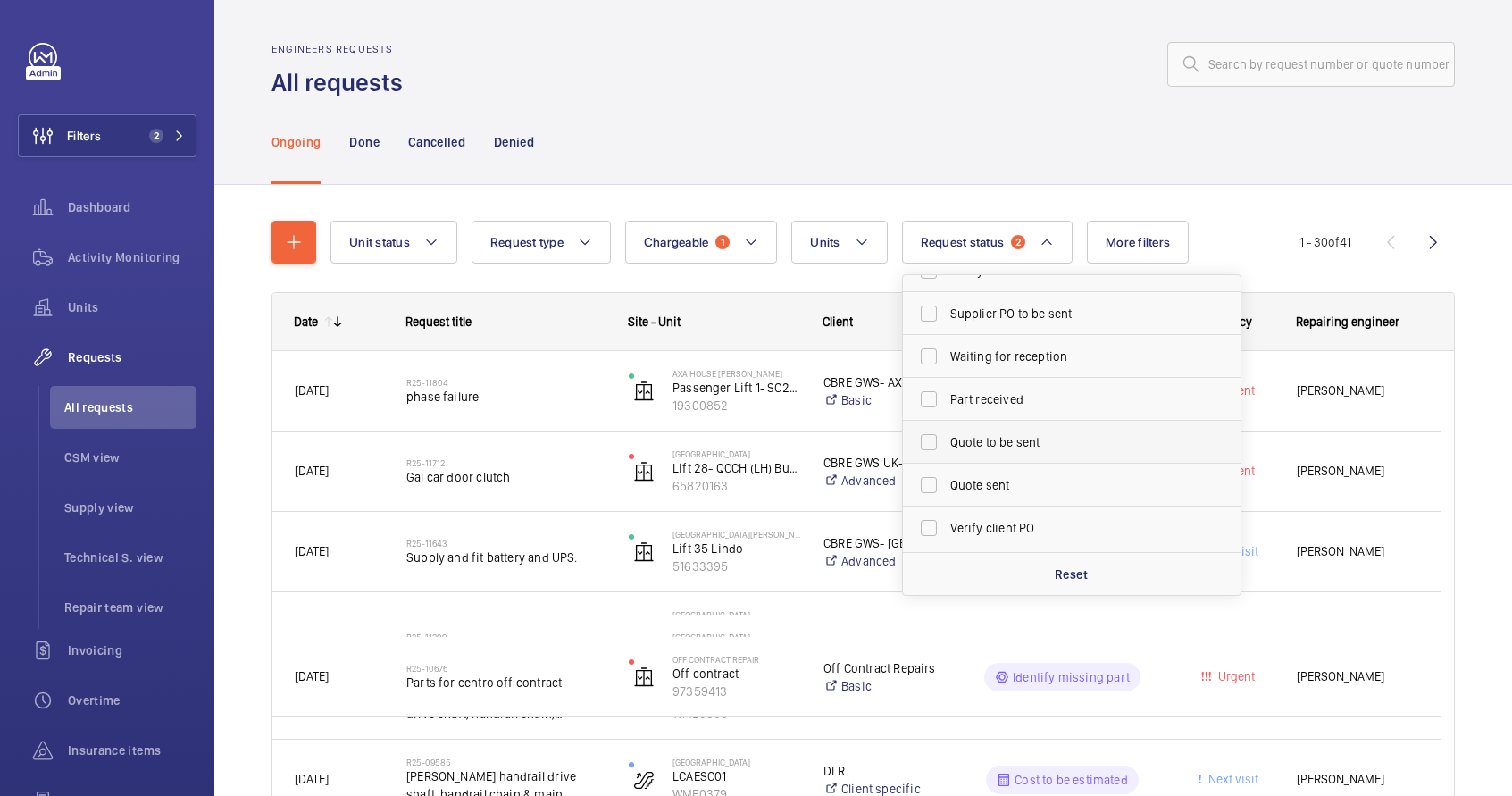
scroll to position [237, 0]
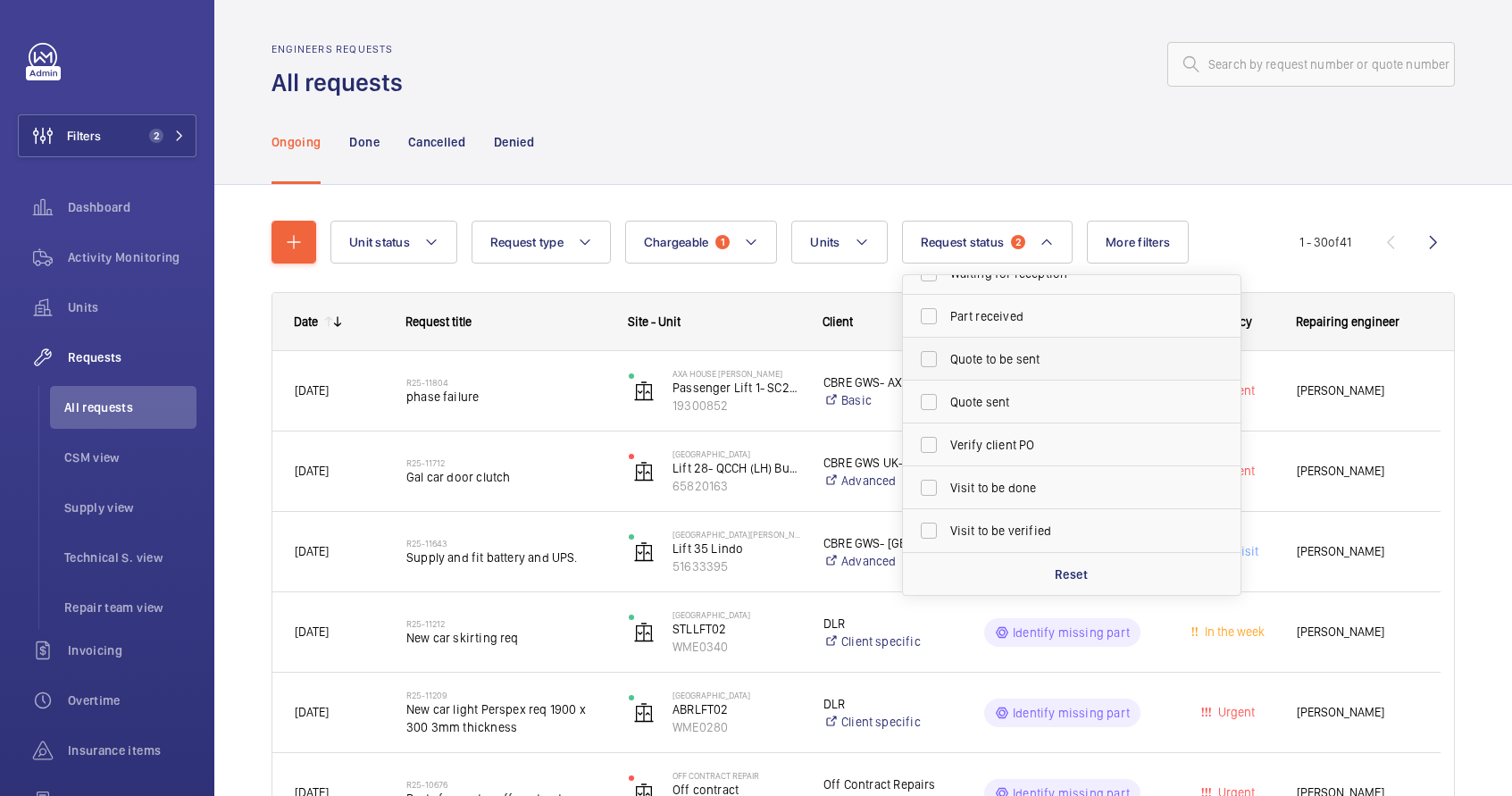
click at [976, 365] on span "Quote to be sent" at bounding box center [1072, 358] width 245 height 18
click at [946, 365] on input "Quote to be sent" at bounding box center [929, 358] width 36 height 36
checkbox input "true"
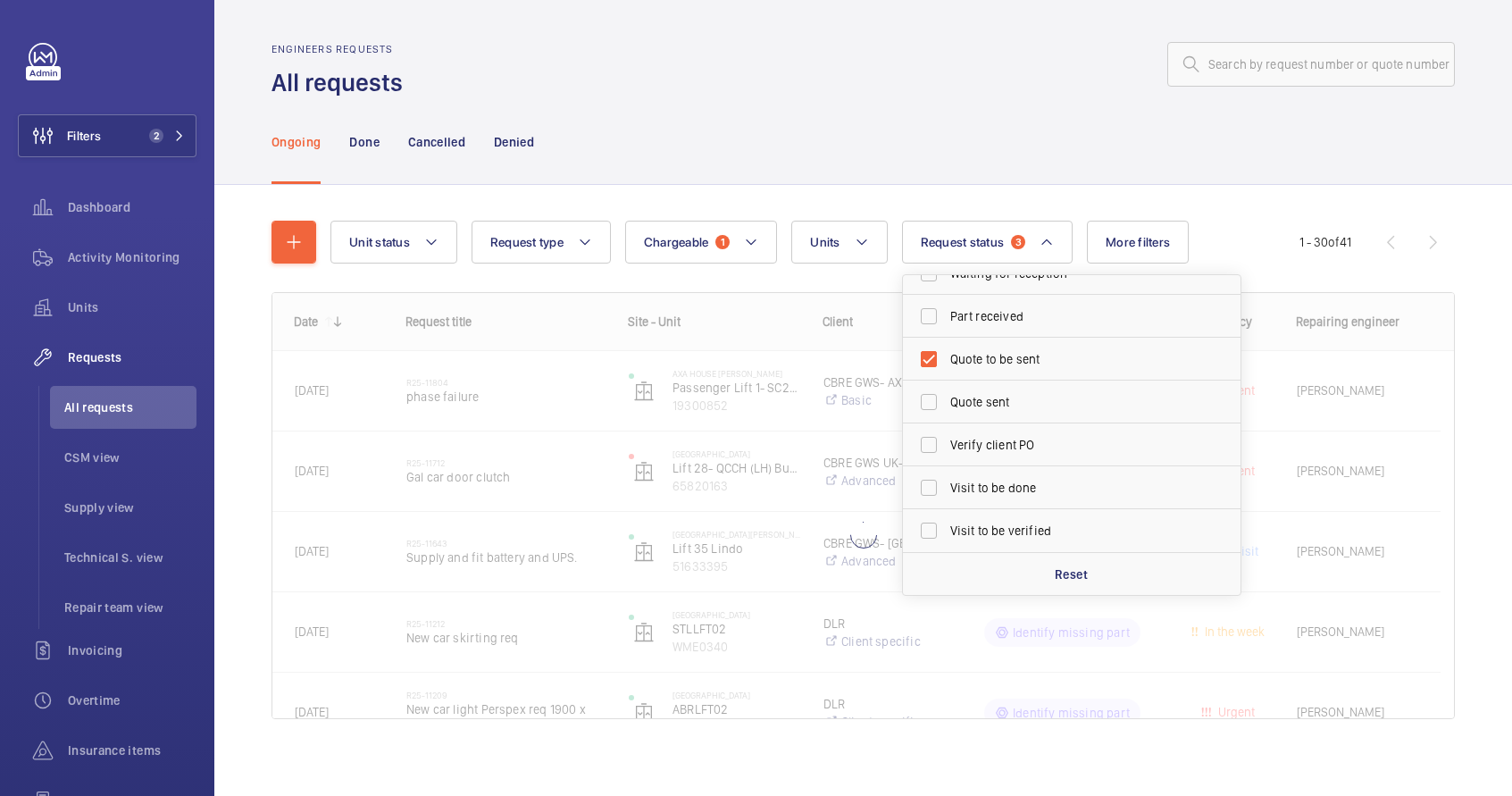
click at [874, 89] on div "Engineers requests All requests" at bounding box center [862, 71] width 1183 height 57
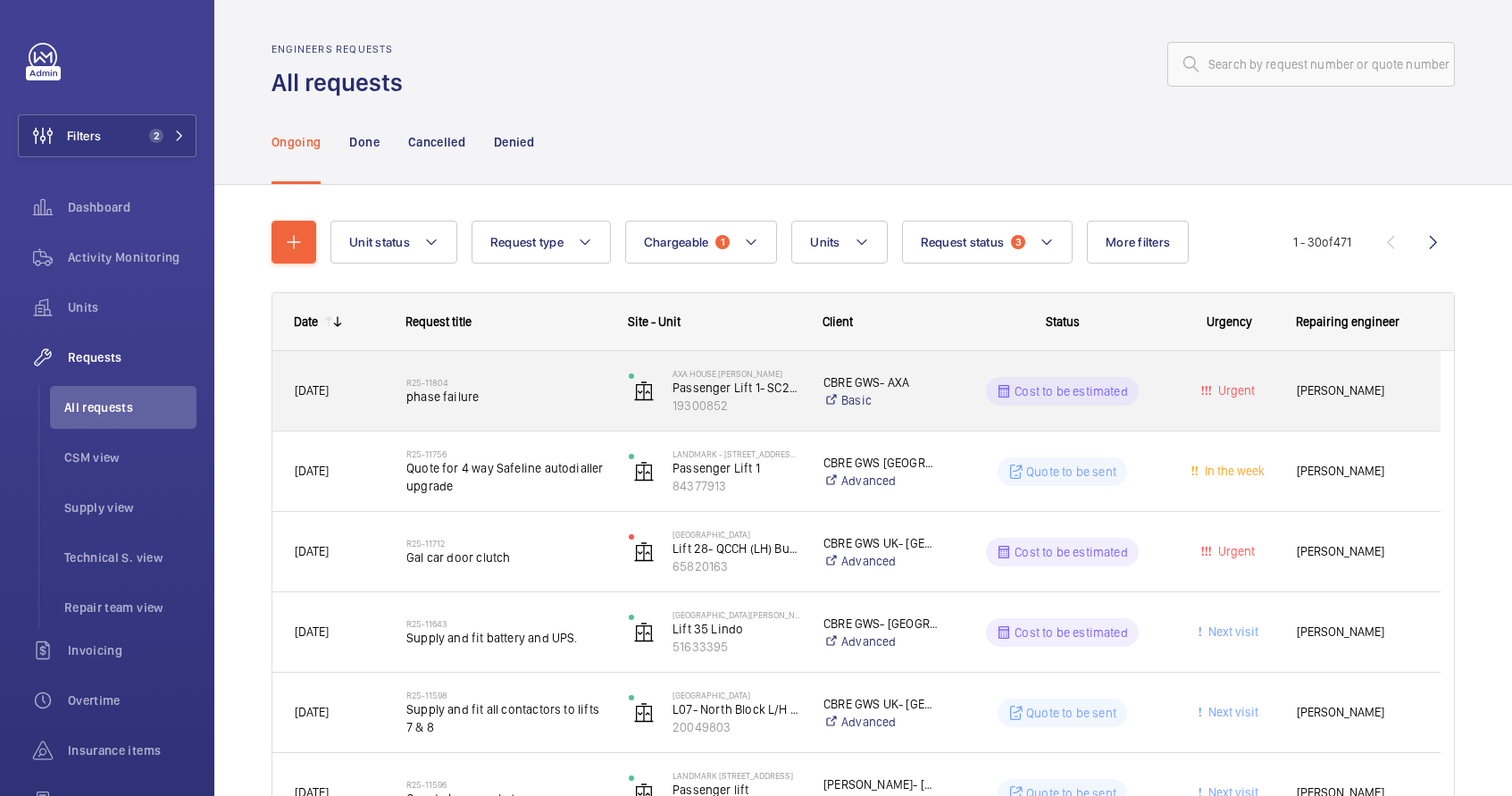
click at [601, 401] on span "phase failure" at bounding box center [506, 397] width 199 height 18
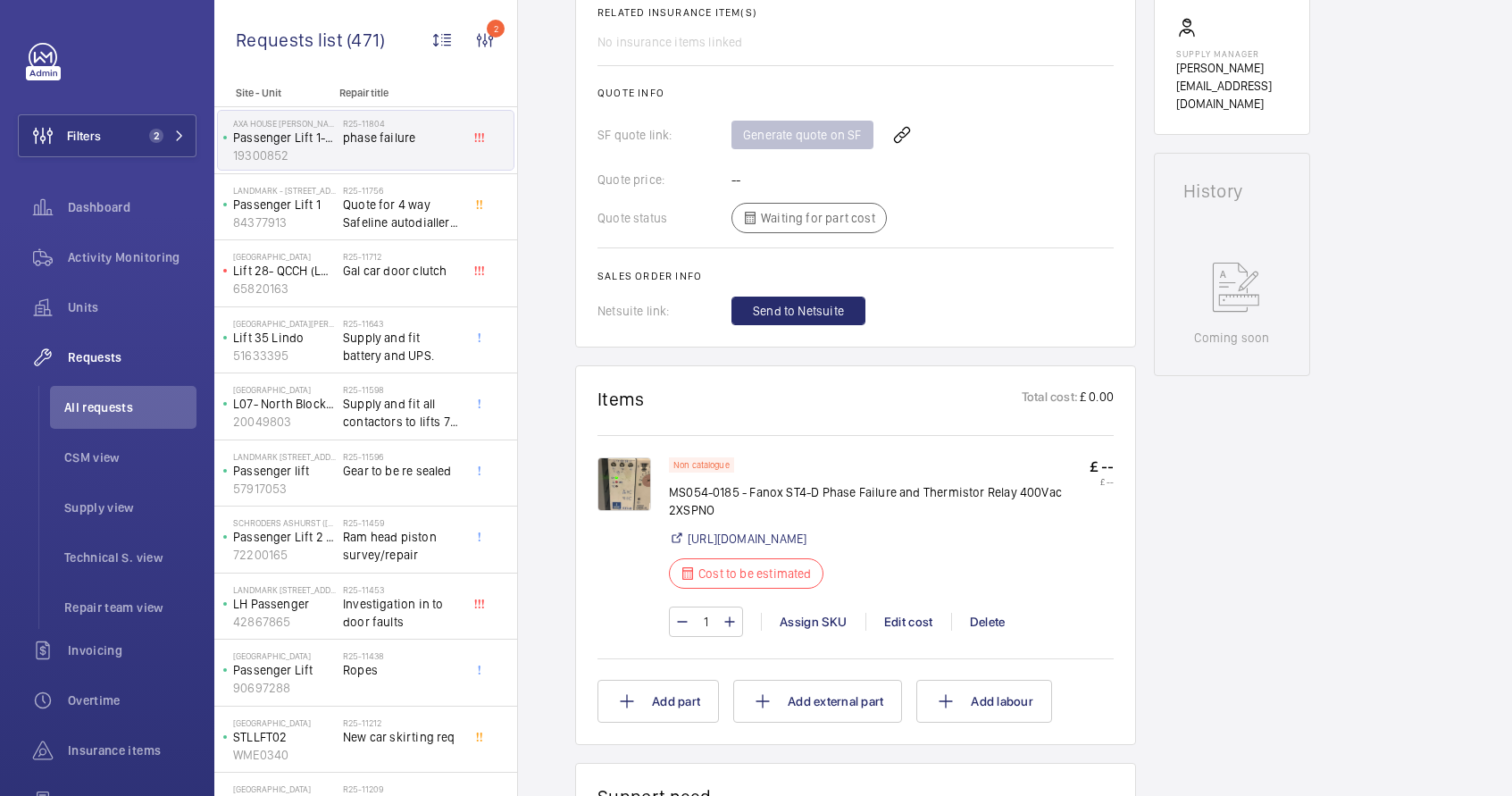
scroll to position [817, 0]
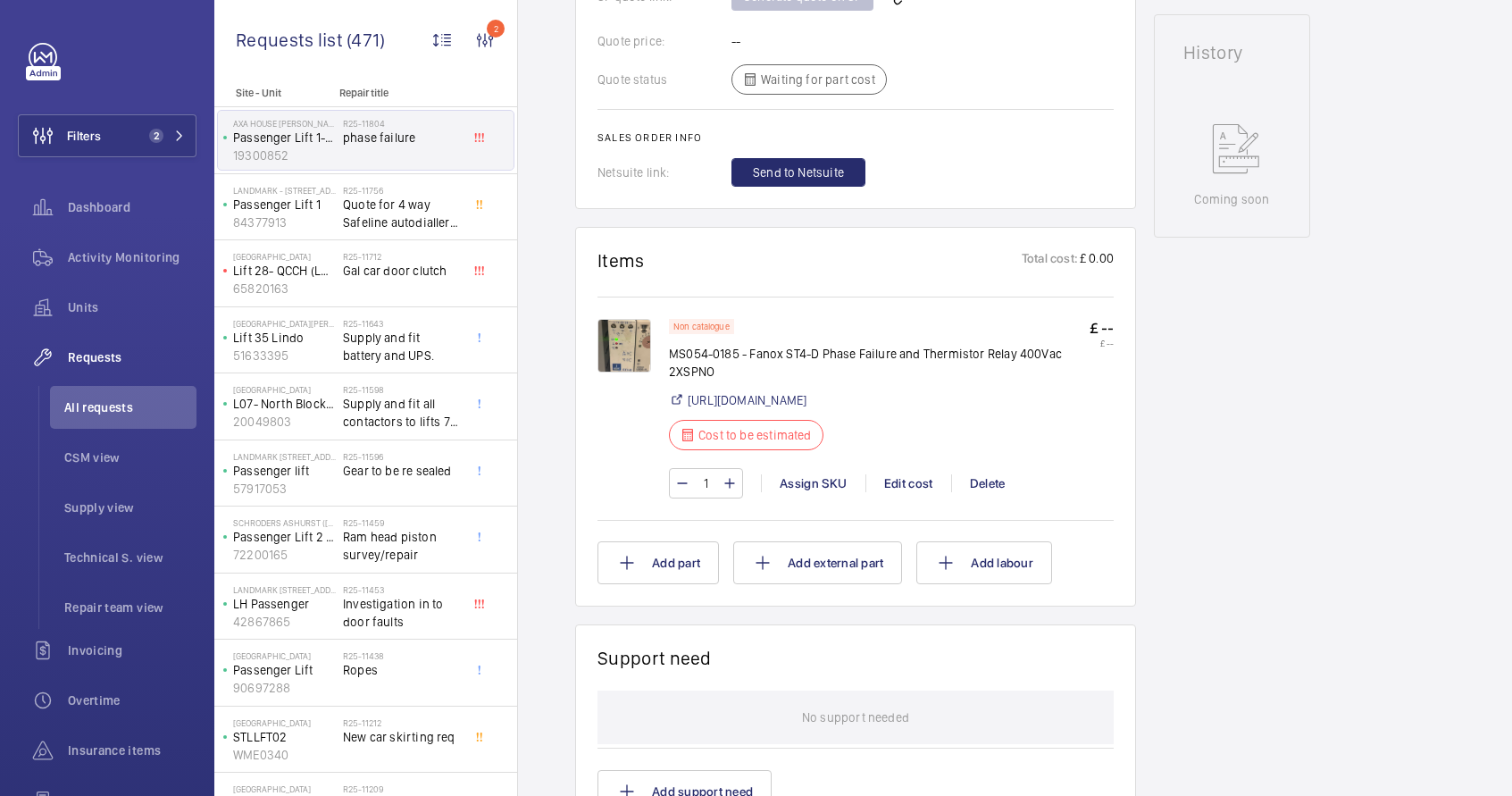
click at [753, 358] on p "MS054-0185 - Fanox ST4-D Phase Failure and Thermistor Relay 400Vac 2XSPNO" at bounding box center [879, 362] width 421 height 36
drag, startPoint x: 672, startPoint y: 355, endPoint x: 713, endPoint y: 364, distance: 42.0
click at [713, 364] on p "MS054-0185 - Fanox ST4-D Phase Failure and Thermistor Relay 400Vac 2XSPNO" at bounding box center [879, 362] width 421 height 36
copy p "MS054-0185 - Fanox ST4-D Phase Failure and Thermistor Relay 400Vac 2XSPNO"
click at [731, 403] on link "https://shop.shorts-lifts.co.uk/ms054-0185-fanox-st4-d-phase-failure-and-thermi…" at bounding box center [747, 399] width 119 height 18
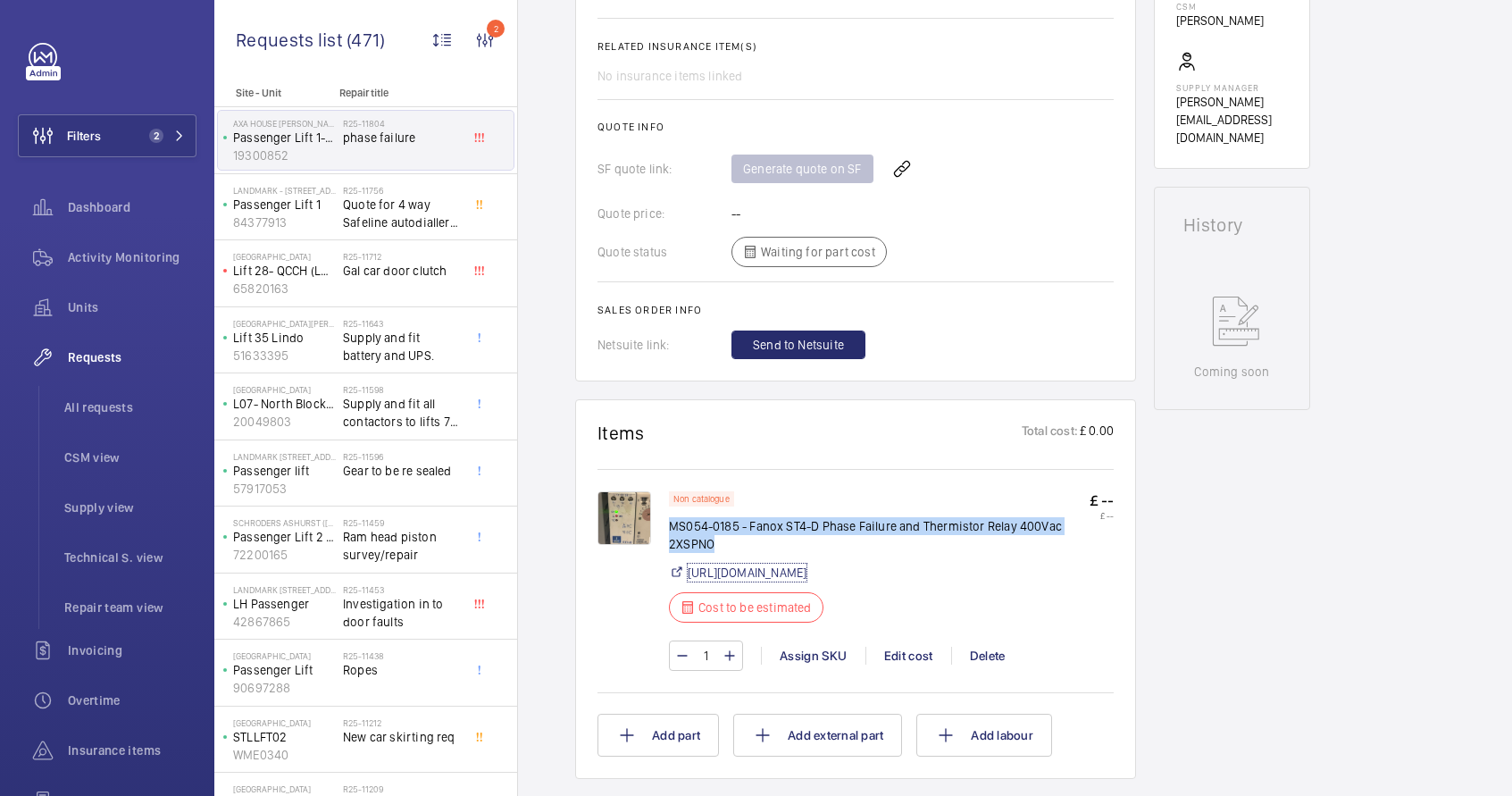
scroll to position [717, 0]
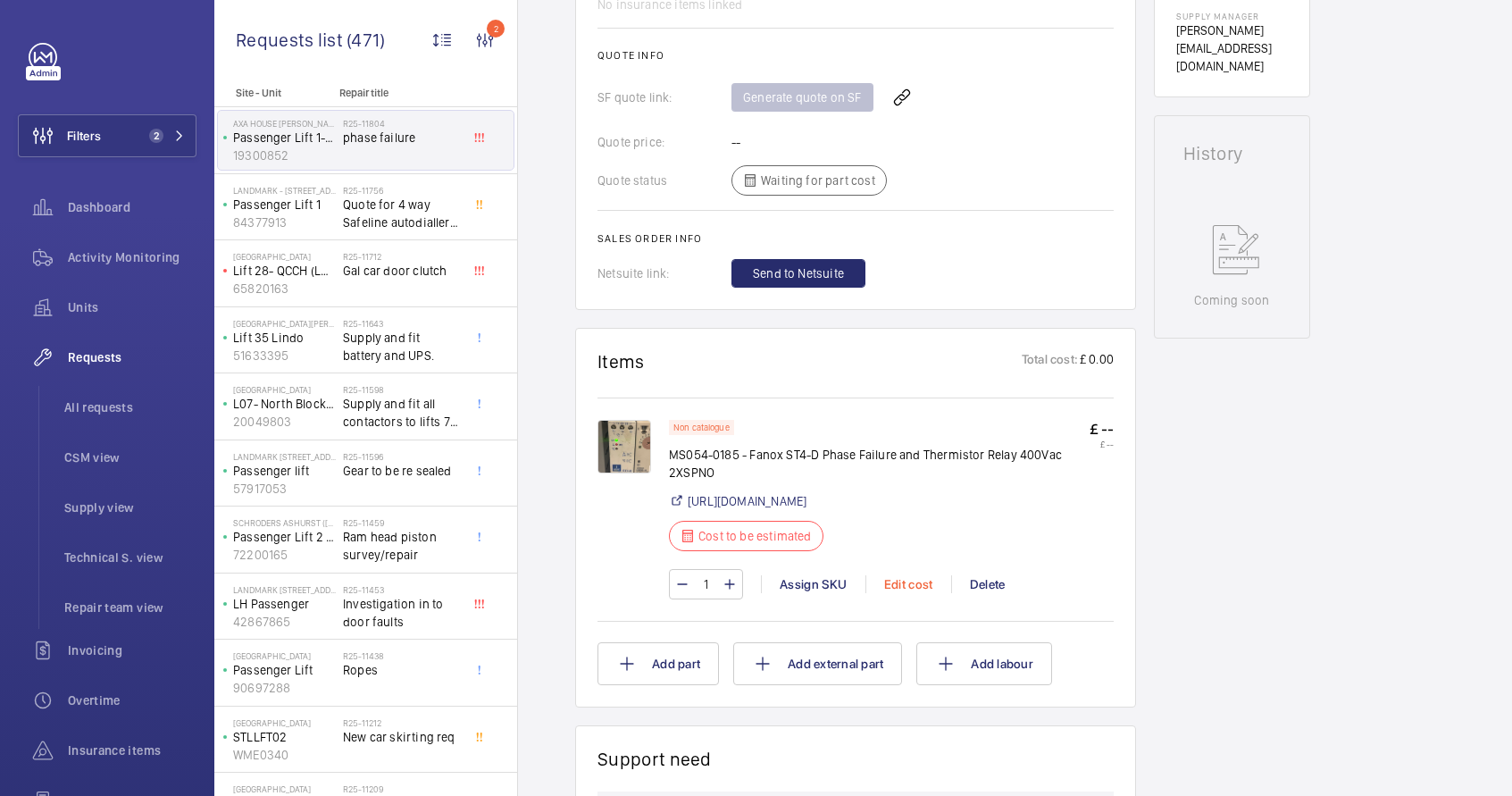
click at [911, 593] on div "Edit cost" at bounding box center [908, 584] width 86 height 18
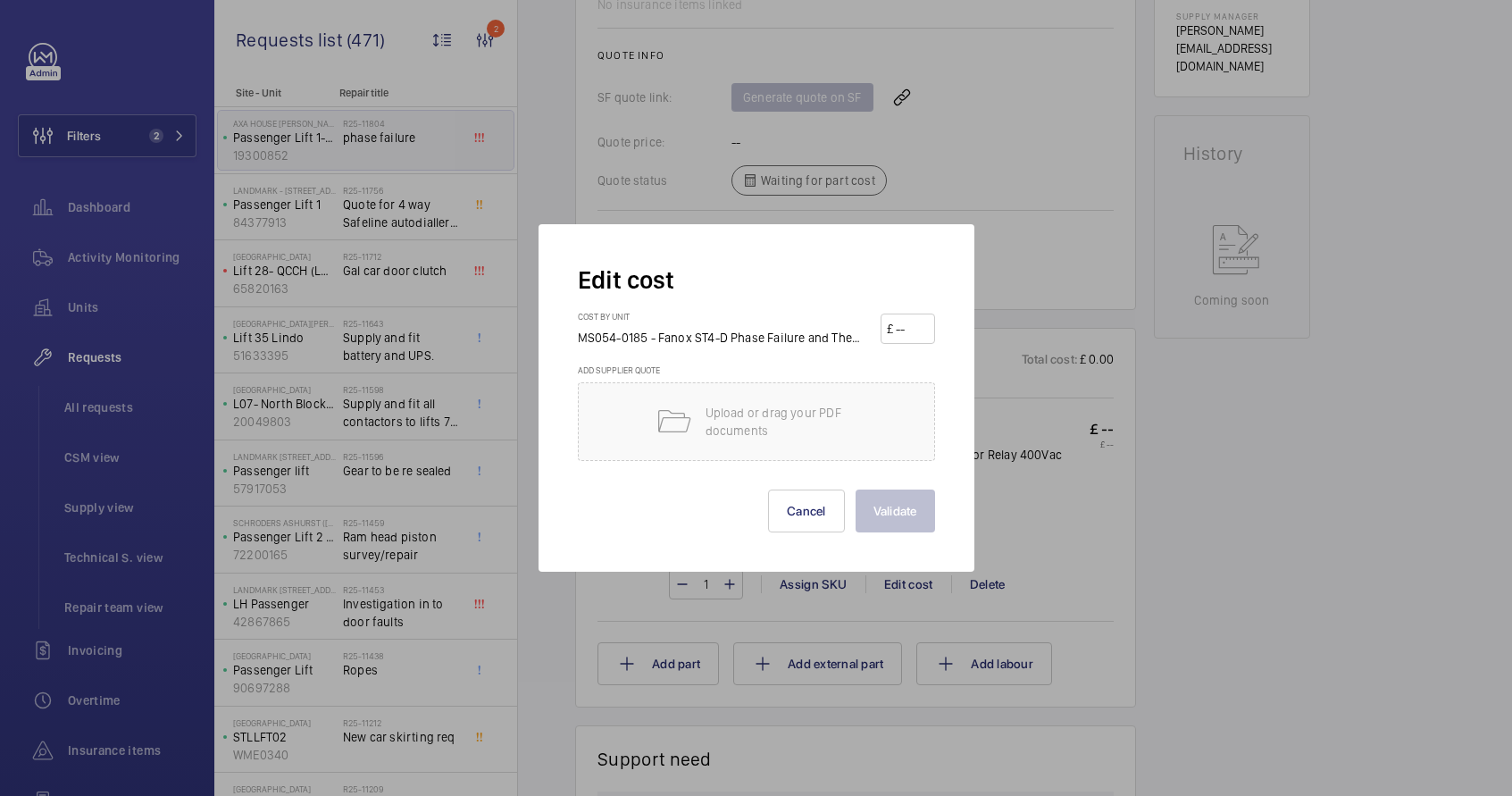
click at [903, 329] on input "number" at bounding box center [911, 328] width 35 height 28
type input "218"
click at [856, 489] on button "Validate" at bounding box center [895, 511] width 79 height 43
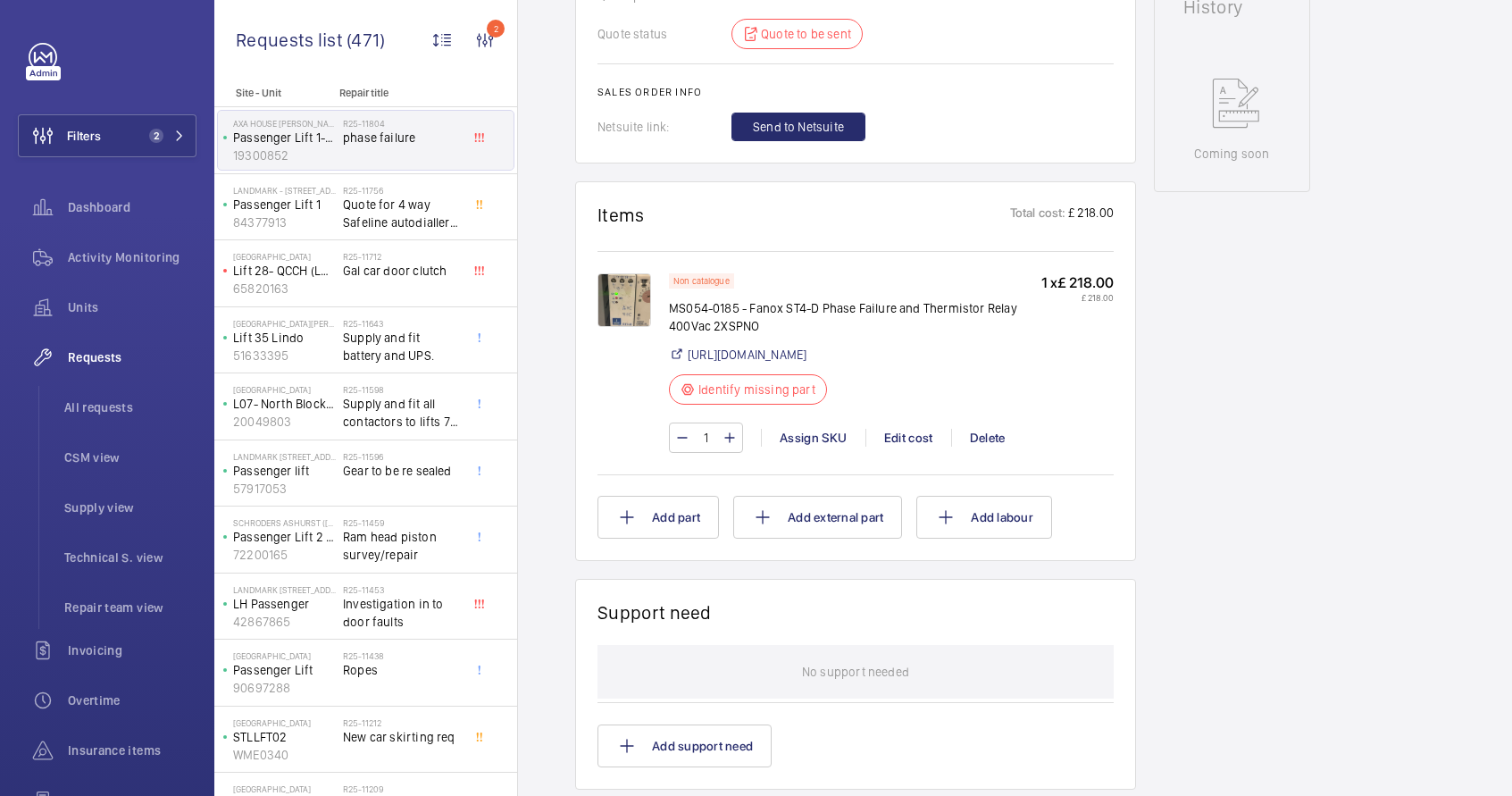
scroll to position [624, 0]
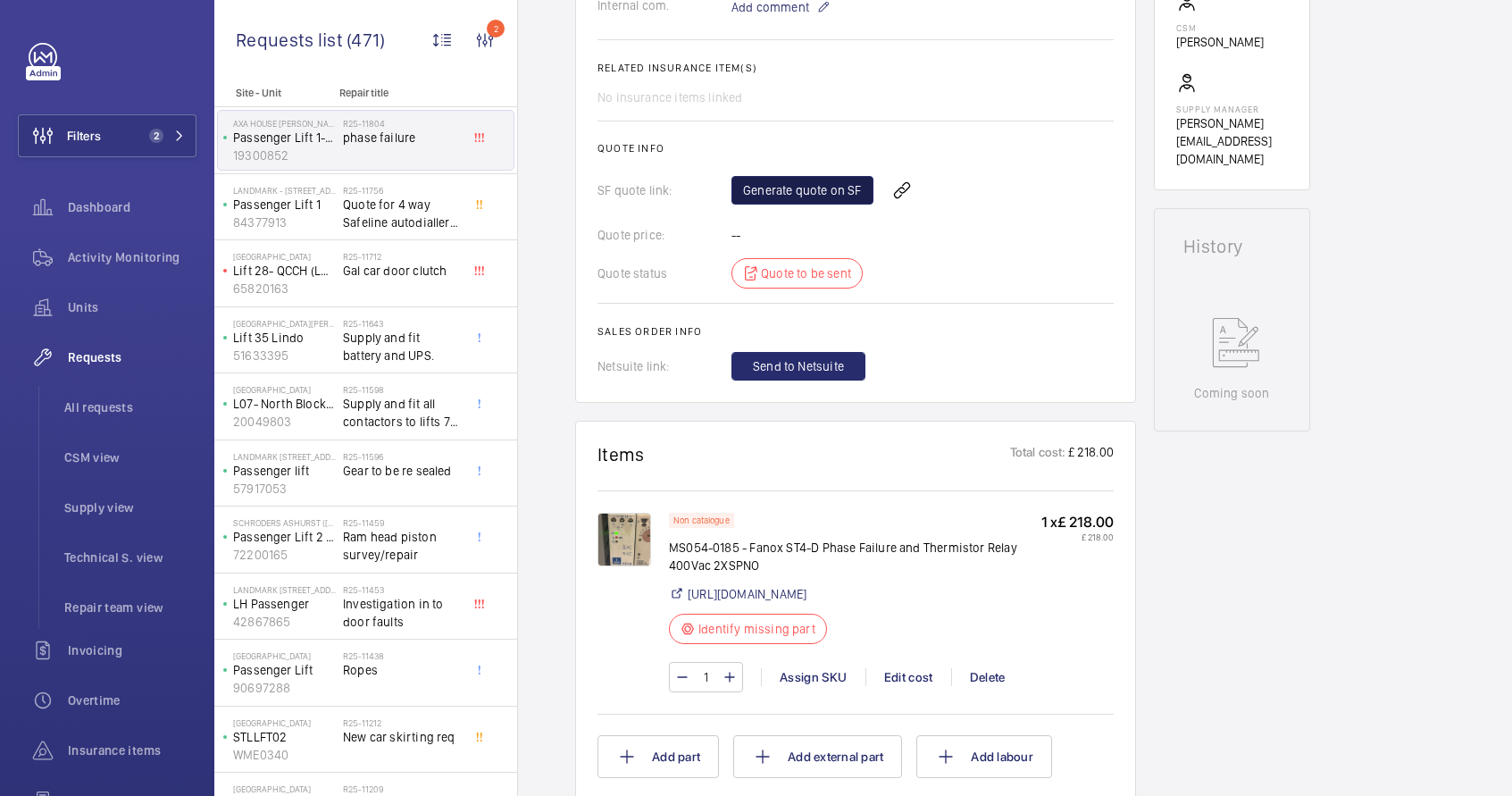
click at [821, 204] on link "Generate quote on SF" at bounding box center [802, 189] width 142 height 28
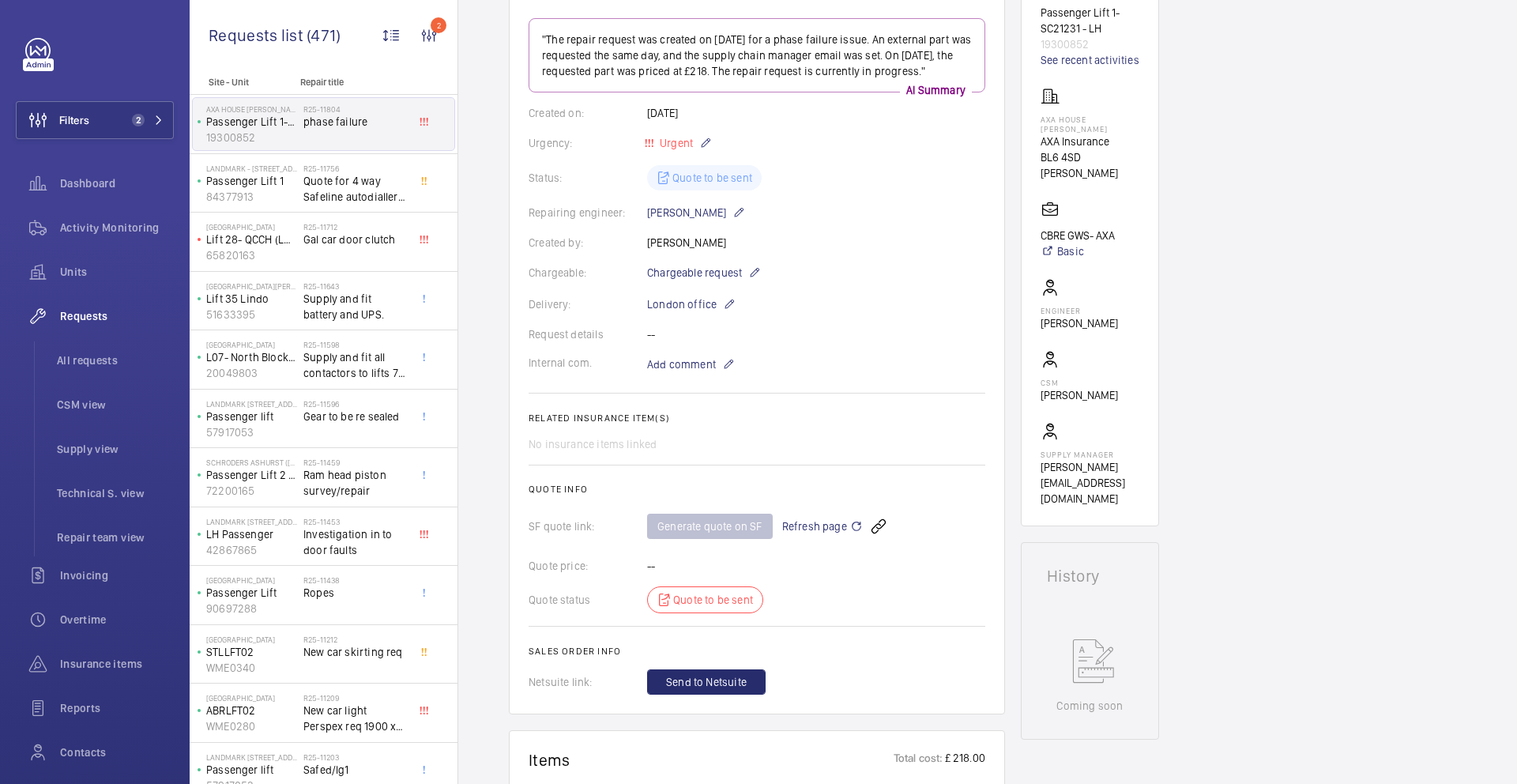
scroll to position [106, 0]
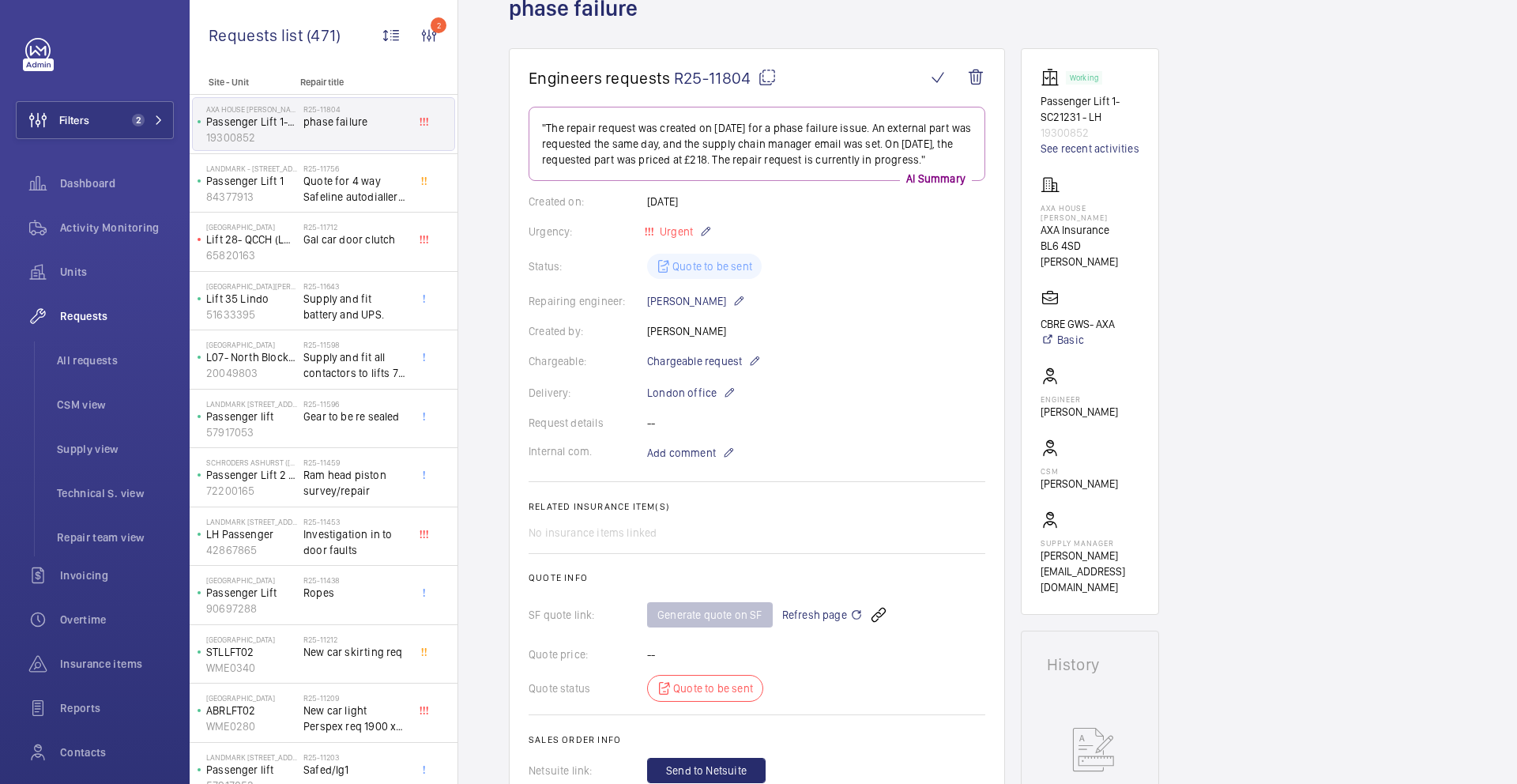
click at [832, 133] on p ""The repair request was created on 4 September 2025 for a phase failure issue. …" at bounding box center [756, 143] width 430 height 48
drag, startPoint x: 829, startPoint y: 131, endPoint x: 889, endPoint y: 133, distance: 60.0
click at [889, 133] on p ""The repair request was created on 4 September 2025 for a phase failure issue. …" at bounding box center [756, 143] width 430 height 48
copy p "phase failure"
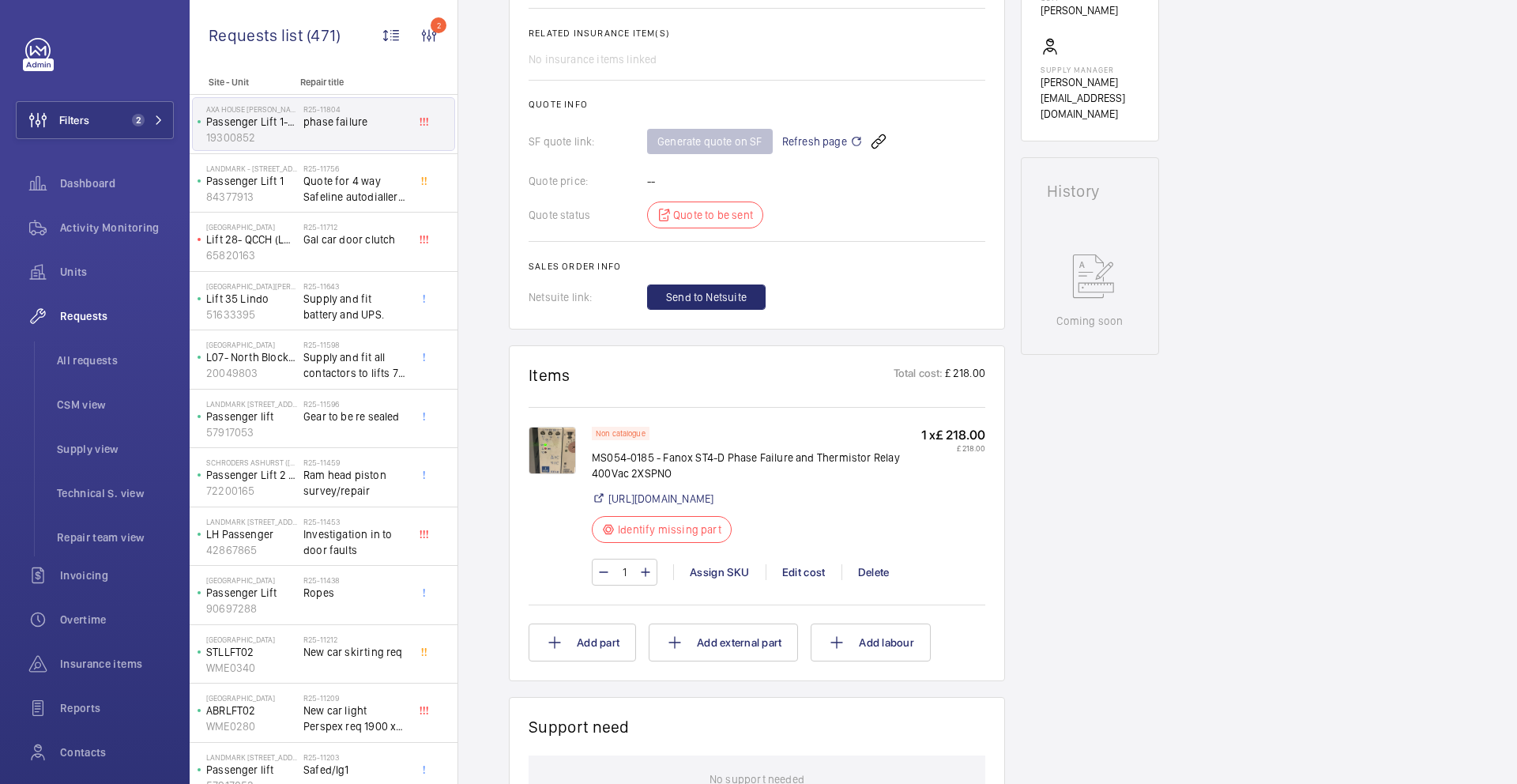
scroll to position [590, 0]
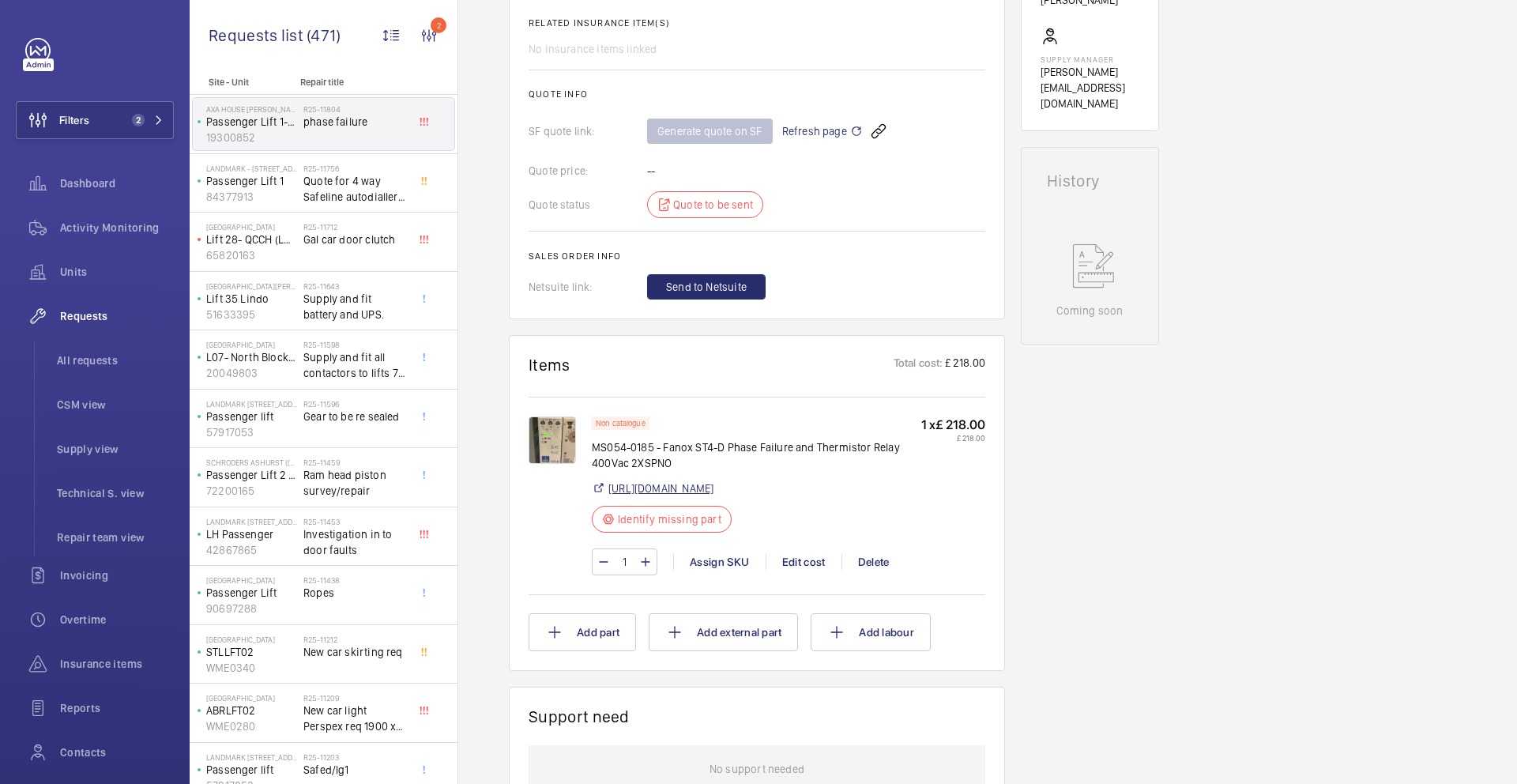
click at [686, 496] on link "https://shop.shorts-lifts.co.uk/ms054-0185-fanox-st4-d-phase-failure-and-thermi…" at bounding box center [661, 488] width 105 height 16
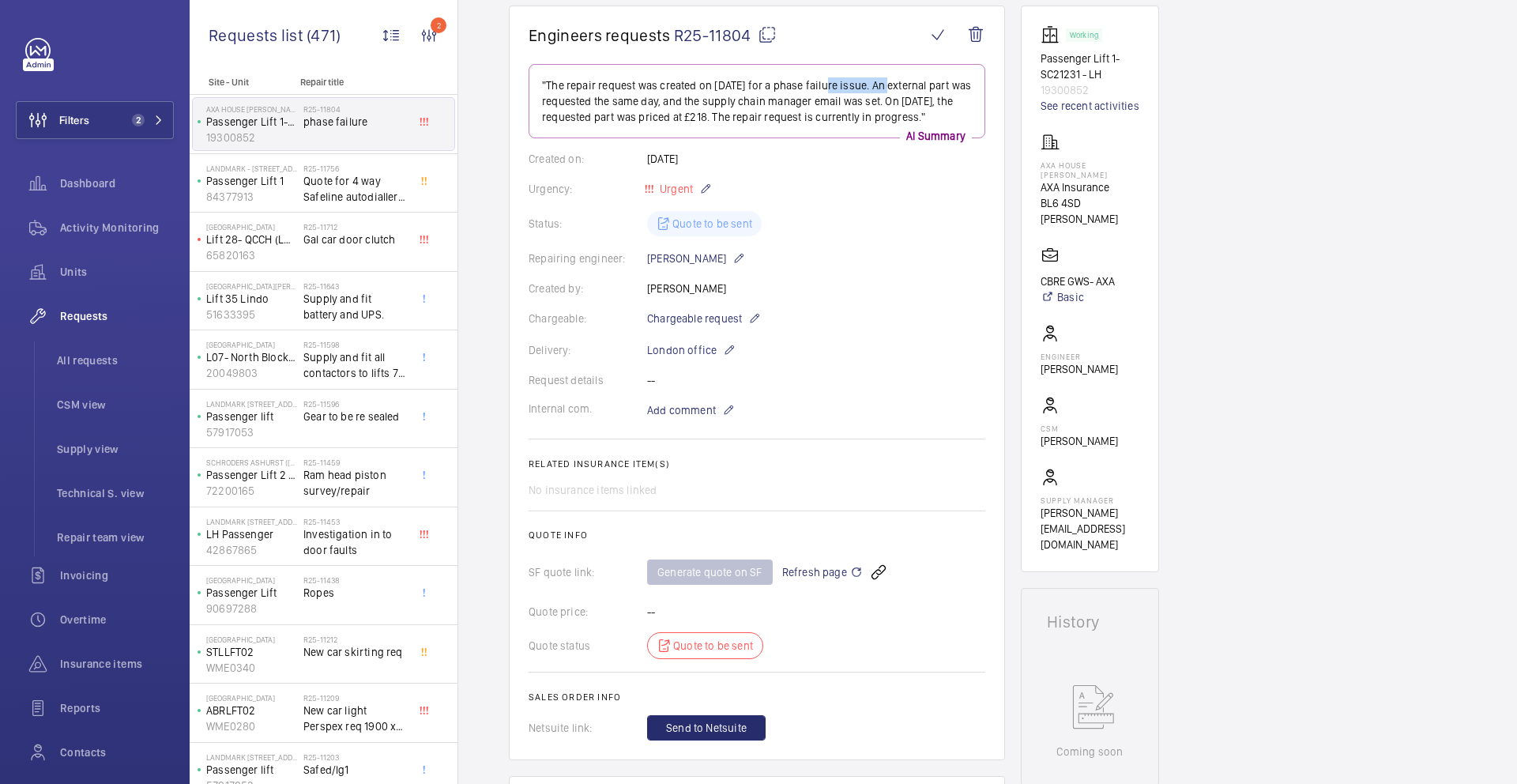
scroll to position [149, 0]
click at [766, 36] on mat-icon at bounding box center [768, 35] width 19 height 19
copy p "phase failure"
click at [764, 32] on mat-icon at bounding box center [768, 35] width 19 height 19
click at [769, 35] on mat-icon at bounding box center [768, 35] width 19 height 19
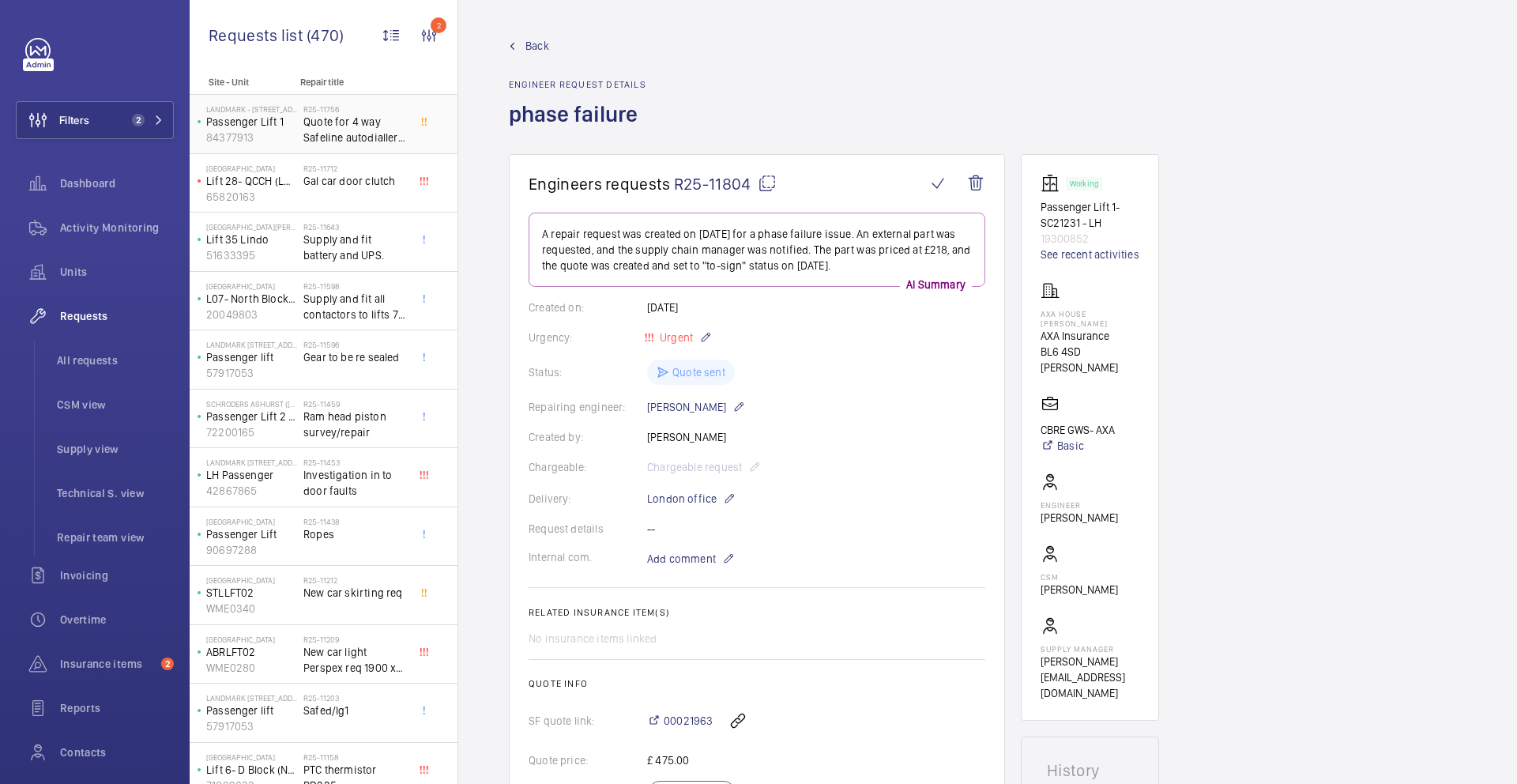
click at [303, 139] on span "Quote for 4 way Safeline autodialler upgrade" at bounding box center [355, 130] width 105 height 32
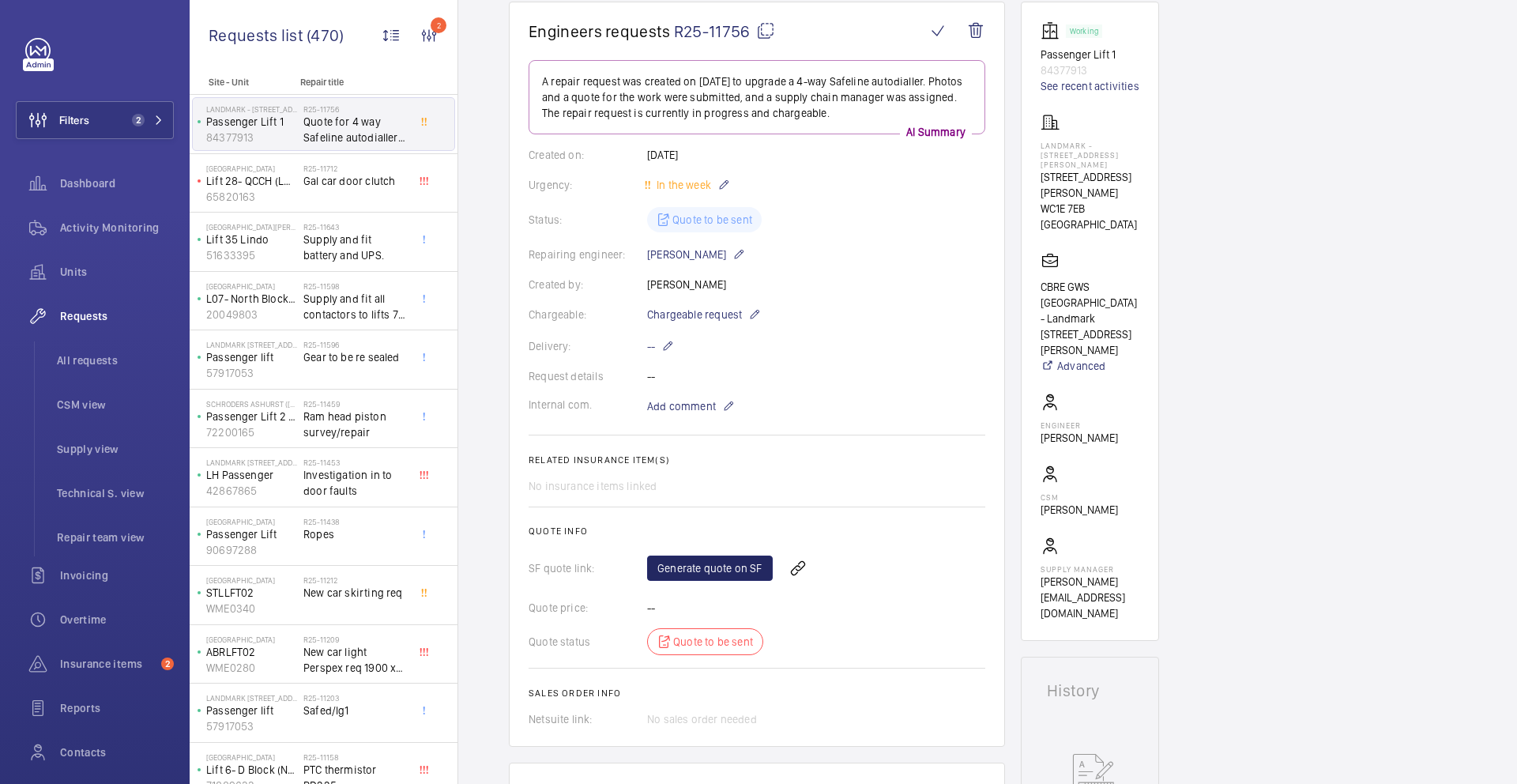
scroll to position [146, 0]
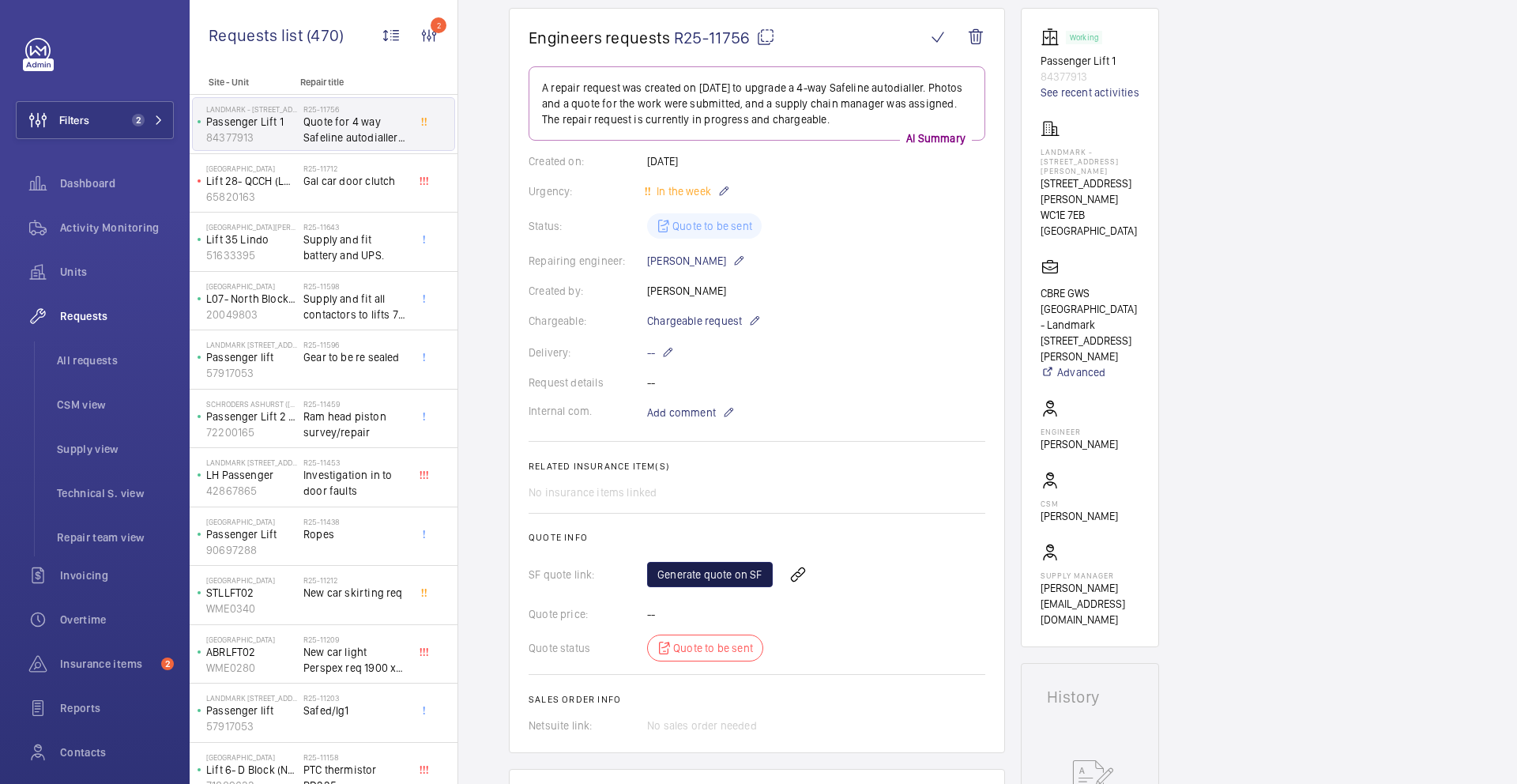
click at [729, 572] on link "Generate quote on SF" at bounding box center [710, 574] width 125 height 25
click at [764, 38] on mat-icon at bounding box center [766, 37] width 19 height 19
click at [337, 205] on div "R25-11712 Gal car door clutch" at bounding box center [355, 186] width 105 height 46
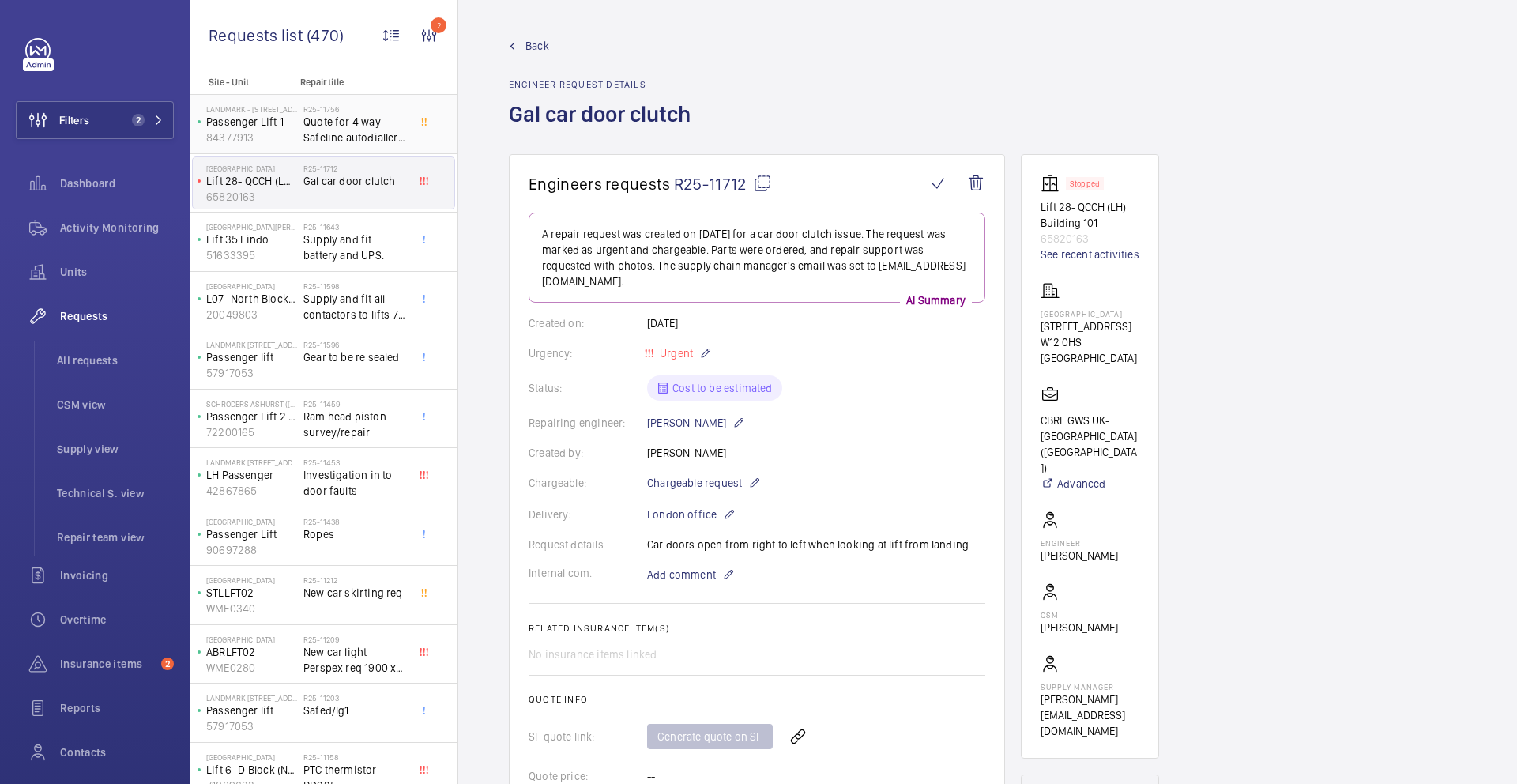
click at [331, 133] on span "Quote for 4 way Safeline autodialler upgrade" at bounding box center [355, 130] width 105 height 32
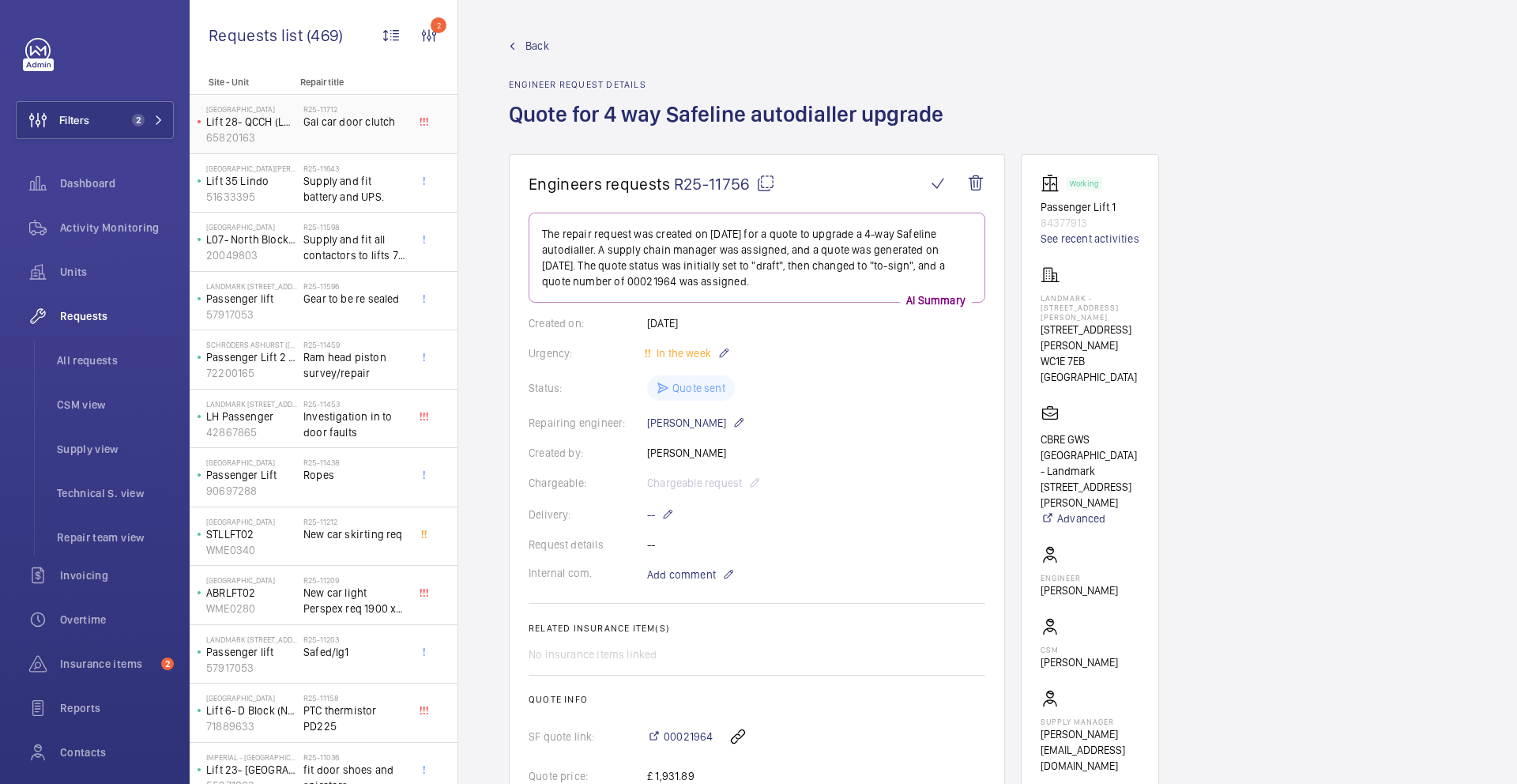
click at [368, 141] on div "R25-11712 Gal car door clutch" at bounding box center [355, 127] width 105 height 46
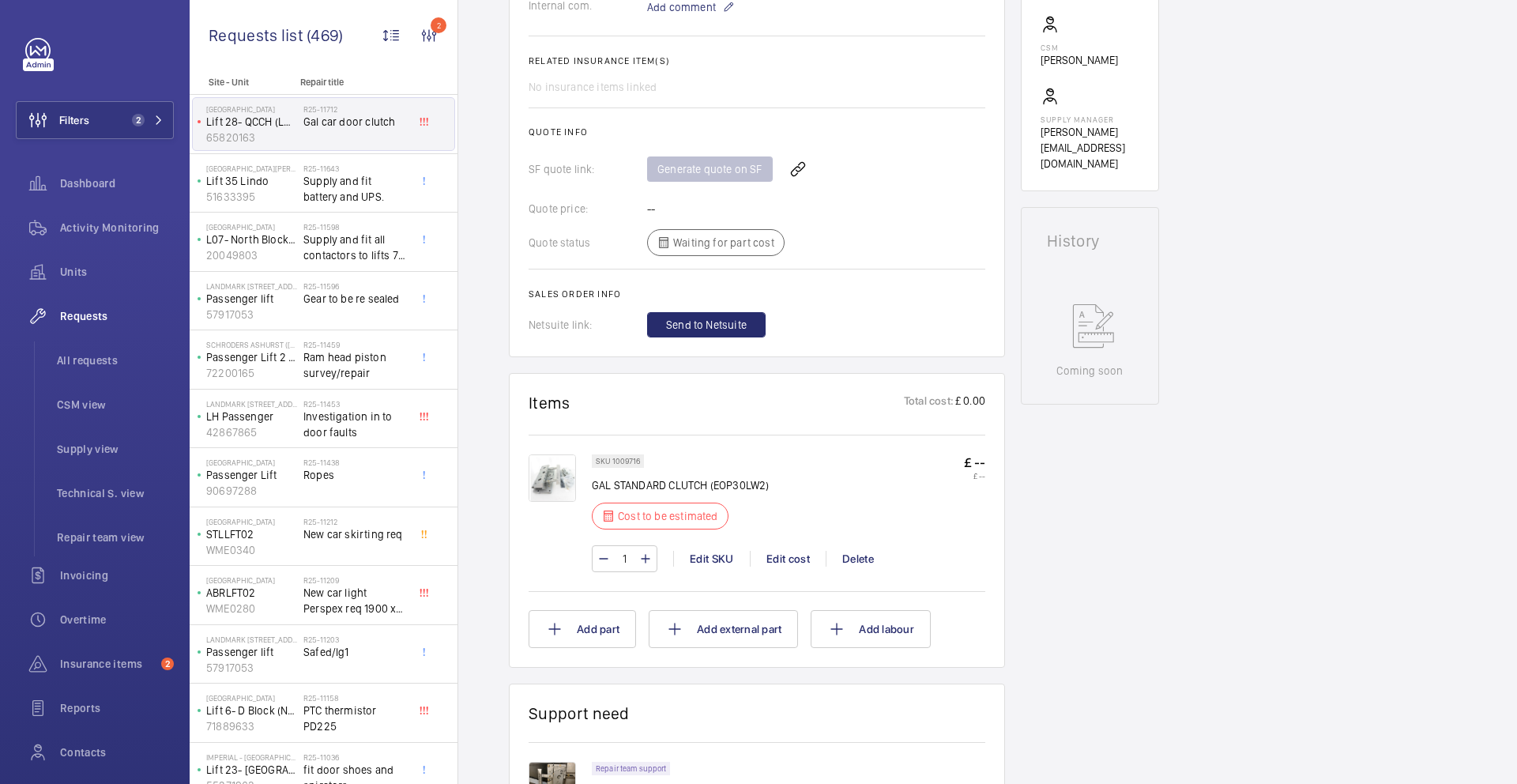
scroll to position [624, 0]
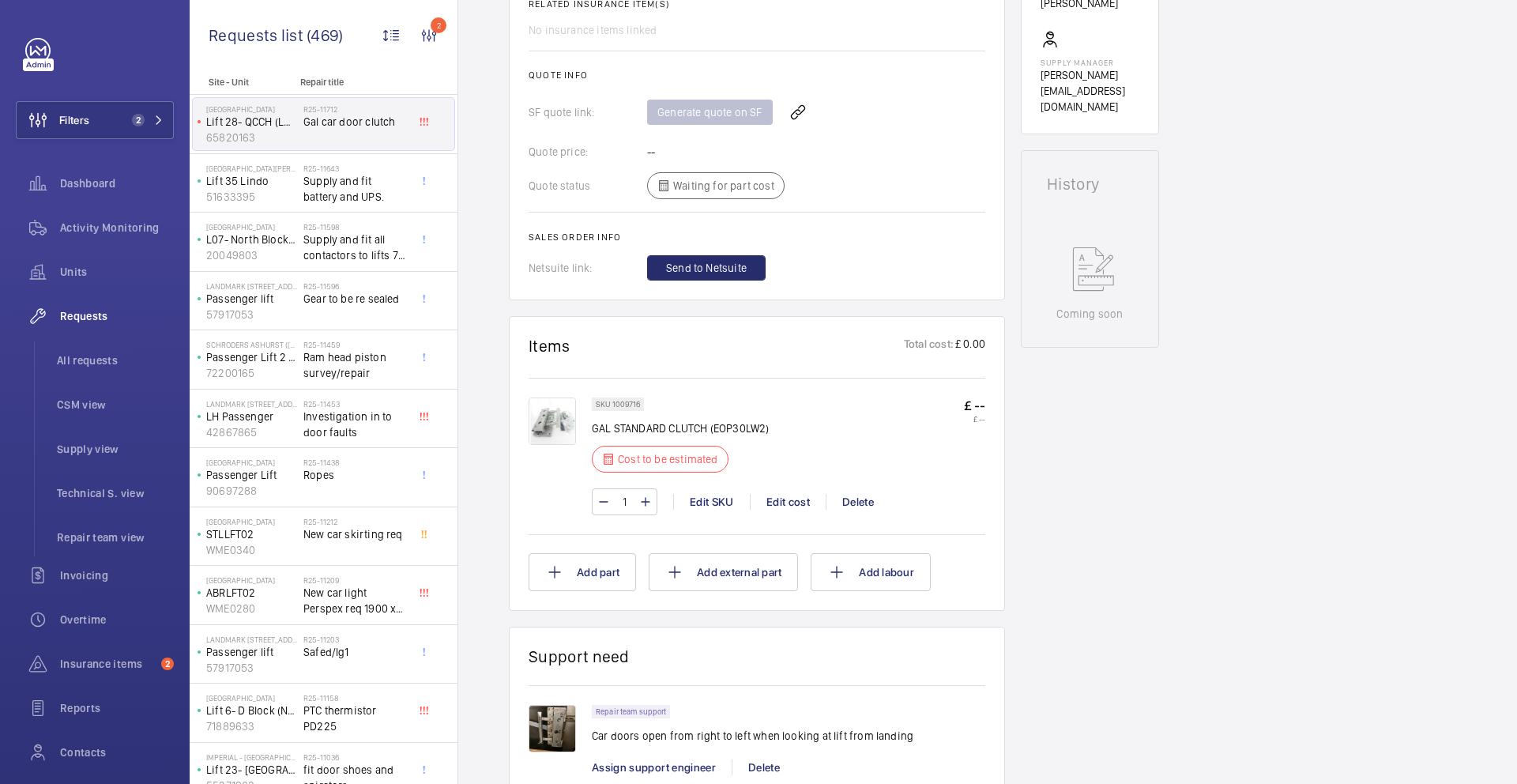
click at [736, 420] on p "GAL STANDARD CLUTCH (EOP30LW2)" at bounding box center [680, 428] width 177 height 16
click at [734, 420] on p "GAL STANDARD CLUTCH (EOP30LW2)" at bounding box center [680, 428] width 177 height 16
click at [733, 420] on p "GAL STANDARD CLUTCH (EOP30LW2)" at bounding box center [680, 428] width 177 height 16
click at [800, 494] on div "Edit cost" at bounding box center [788, 501] width 76 height 16
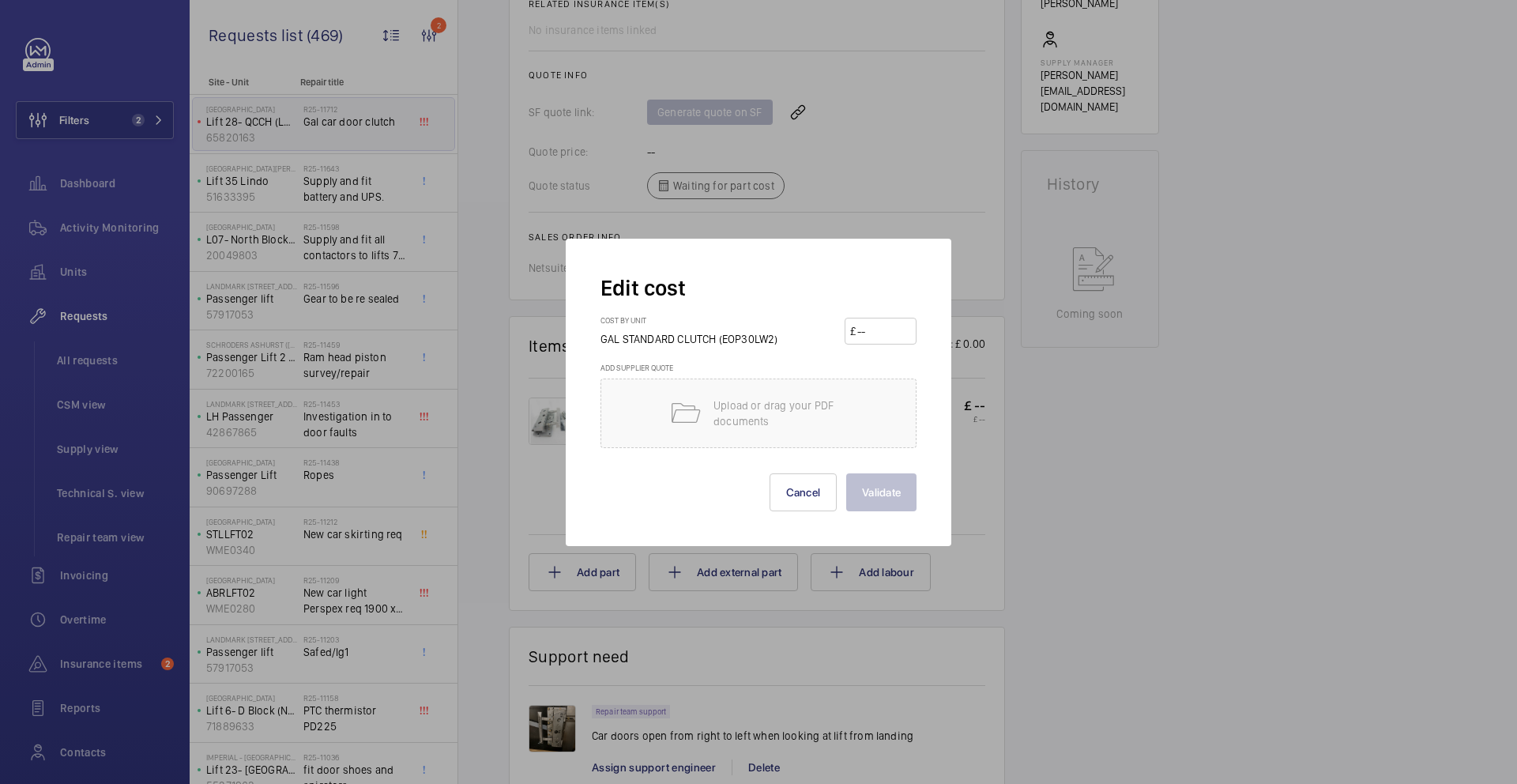
click at [873, 335] on input "number" at bounding box center [883, 330] width 55 height 25
type input "875"
click at [901, 499] on button "Validate" at bounding box center [881, 493] width 70 height 38
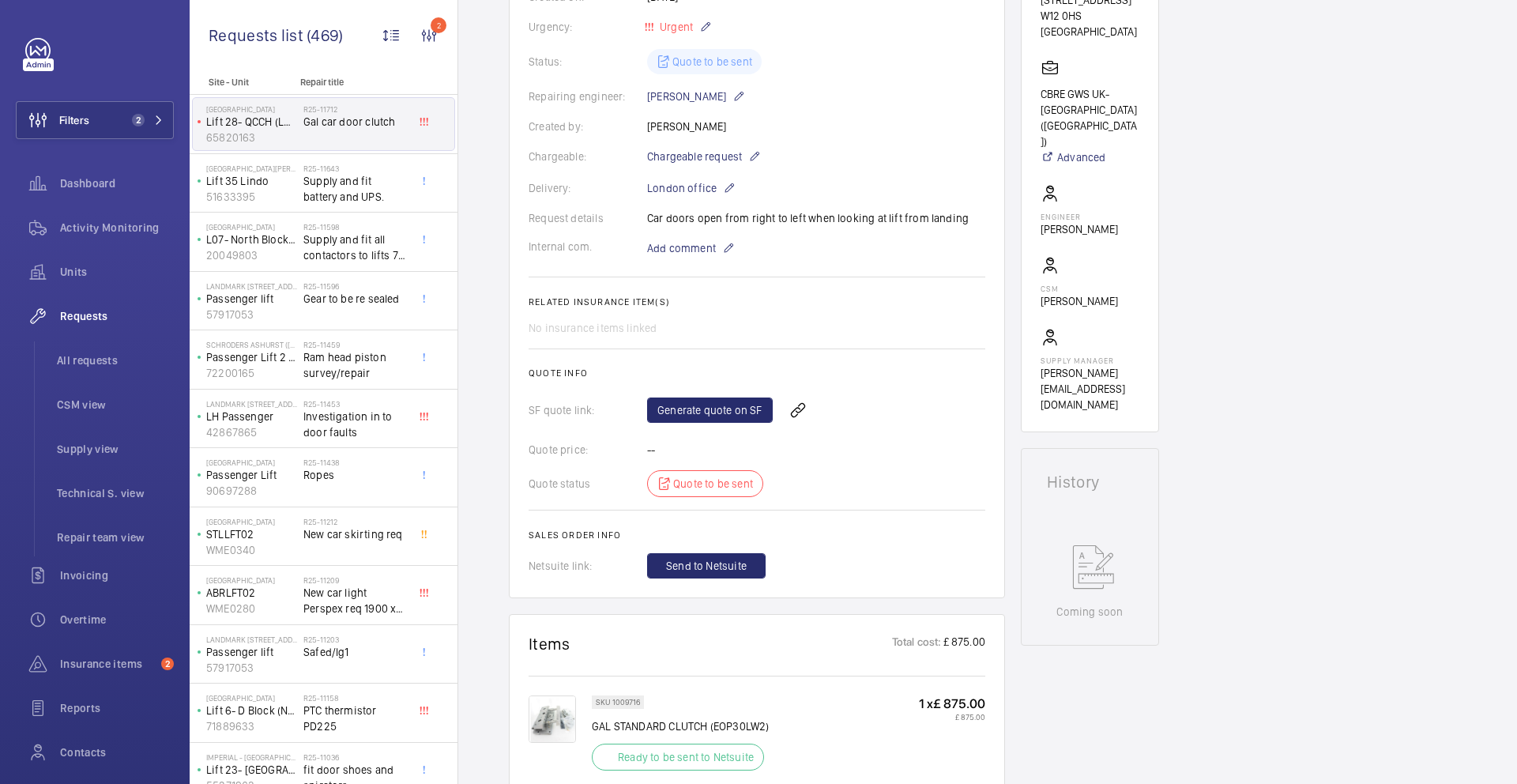
scroll to position [321, 0]
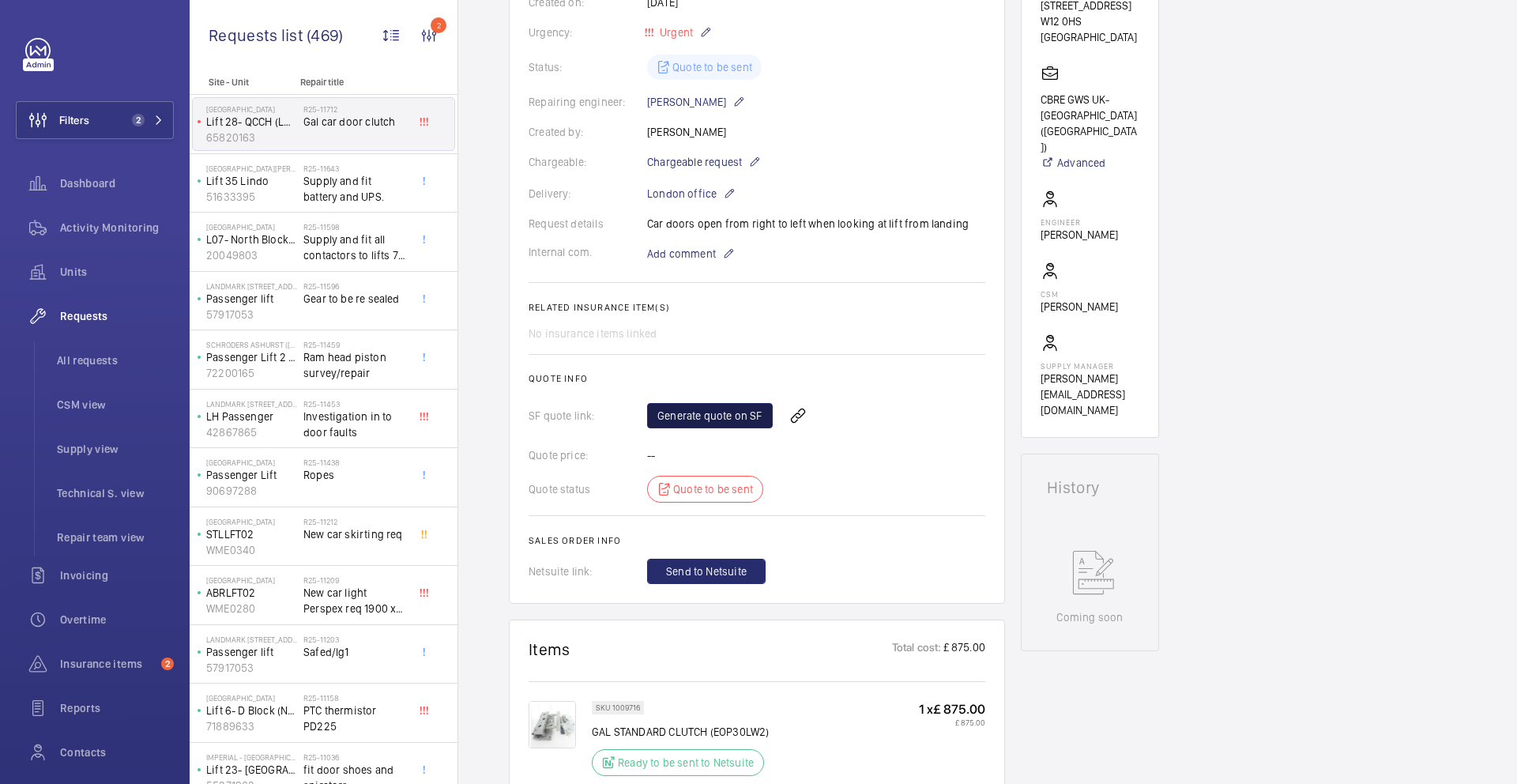
click at [723, 414] on link "Generate quote on SF" at bounding box center [710, 415] width 125 height 25
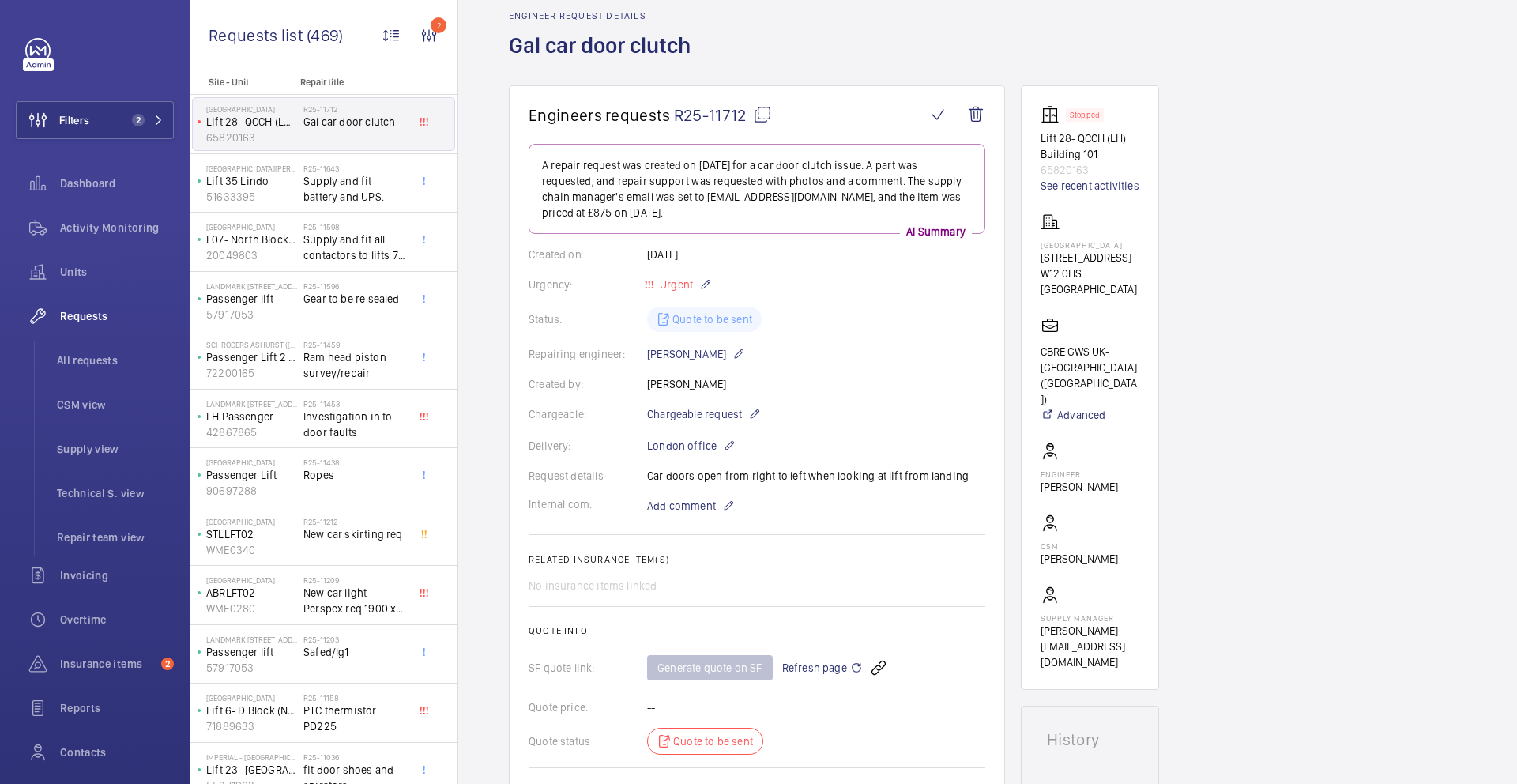
scroll to position [61, 0]
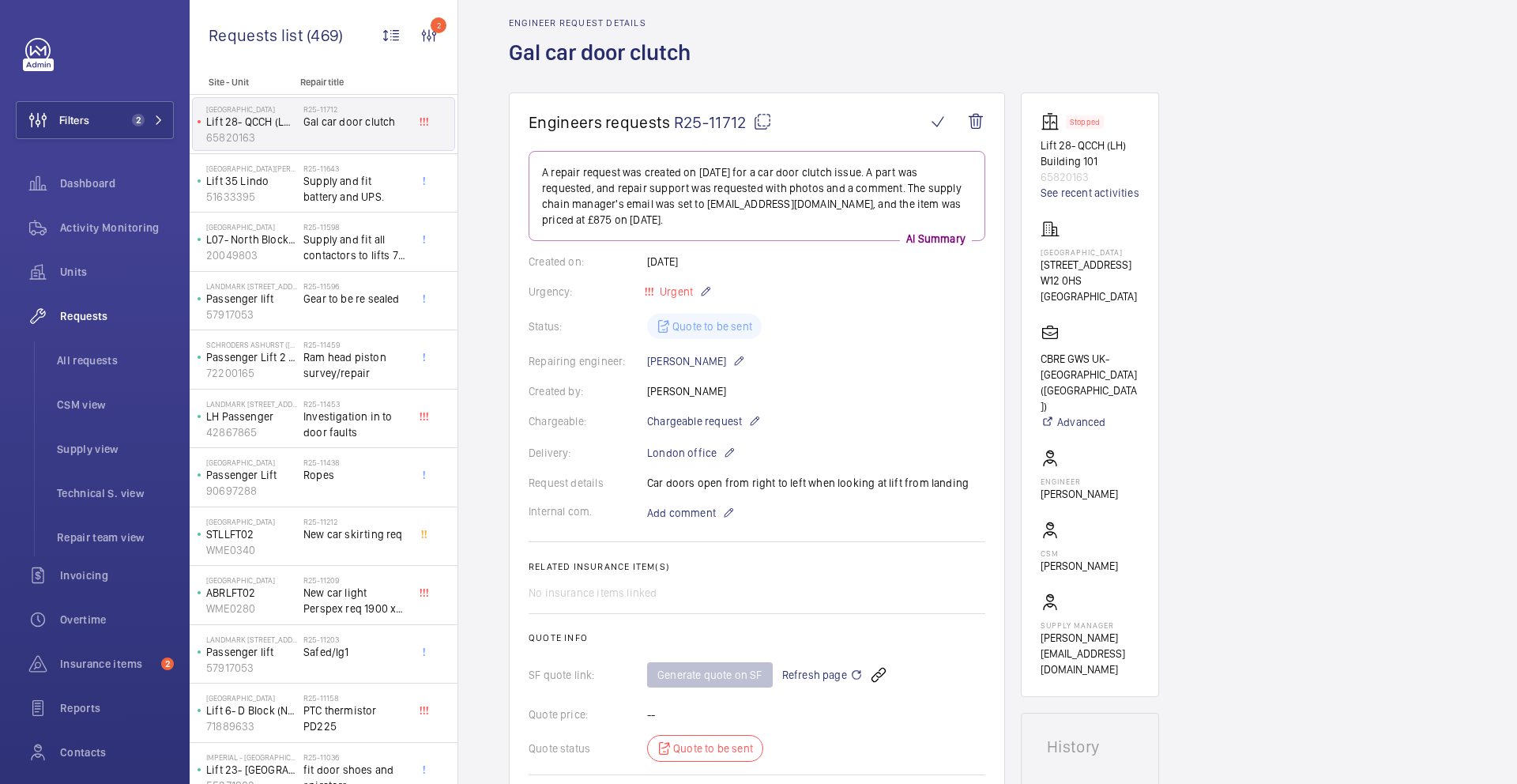
click at [767, 125] on mat-icon at bounding box center [762, 122] width 19 height 19
drag, startPoint x: 1042, startPoint y: 144, endPoint x: 1115, endPoint y: 162, distance: 75.2
click at [1115, 162] on p "Lift 28- QCCH (LH) Building 101" at bounding box center [1090, 153] width 99 height 32
copy p "Lift 28- QCCH (LH) Building 101"
click at [1097, 194] on link "See recent activities" at bounding box center [1090, 193] width 99 height 16
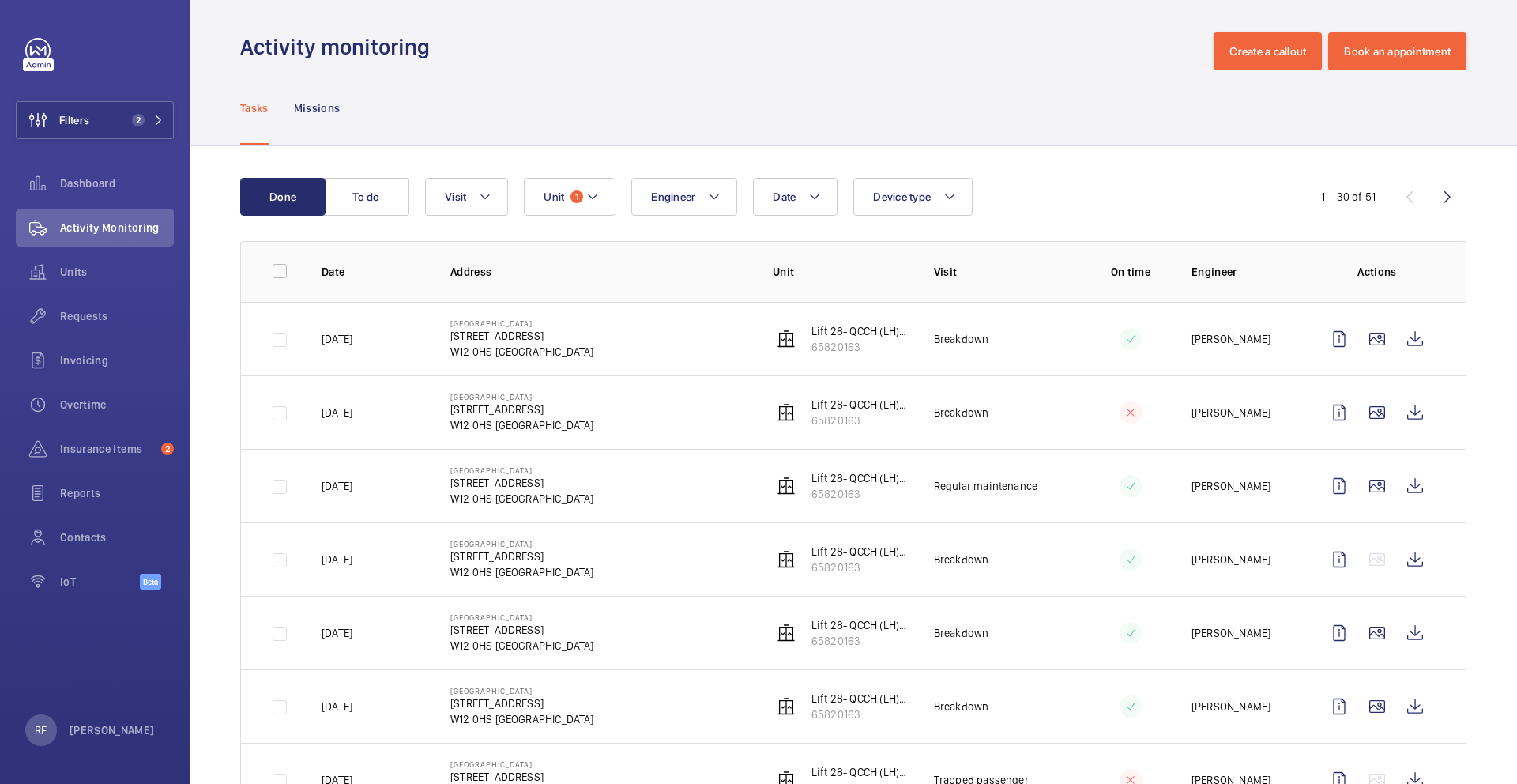
scroll to position [6, 0]
click at [1399, 336] on wm-front-icon-button at bounding box center [1415, 338] width 38 height 38
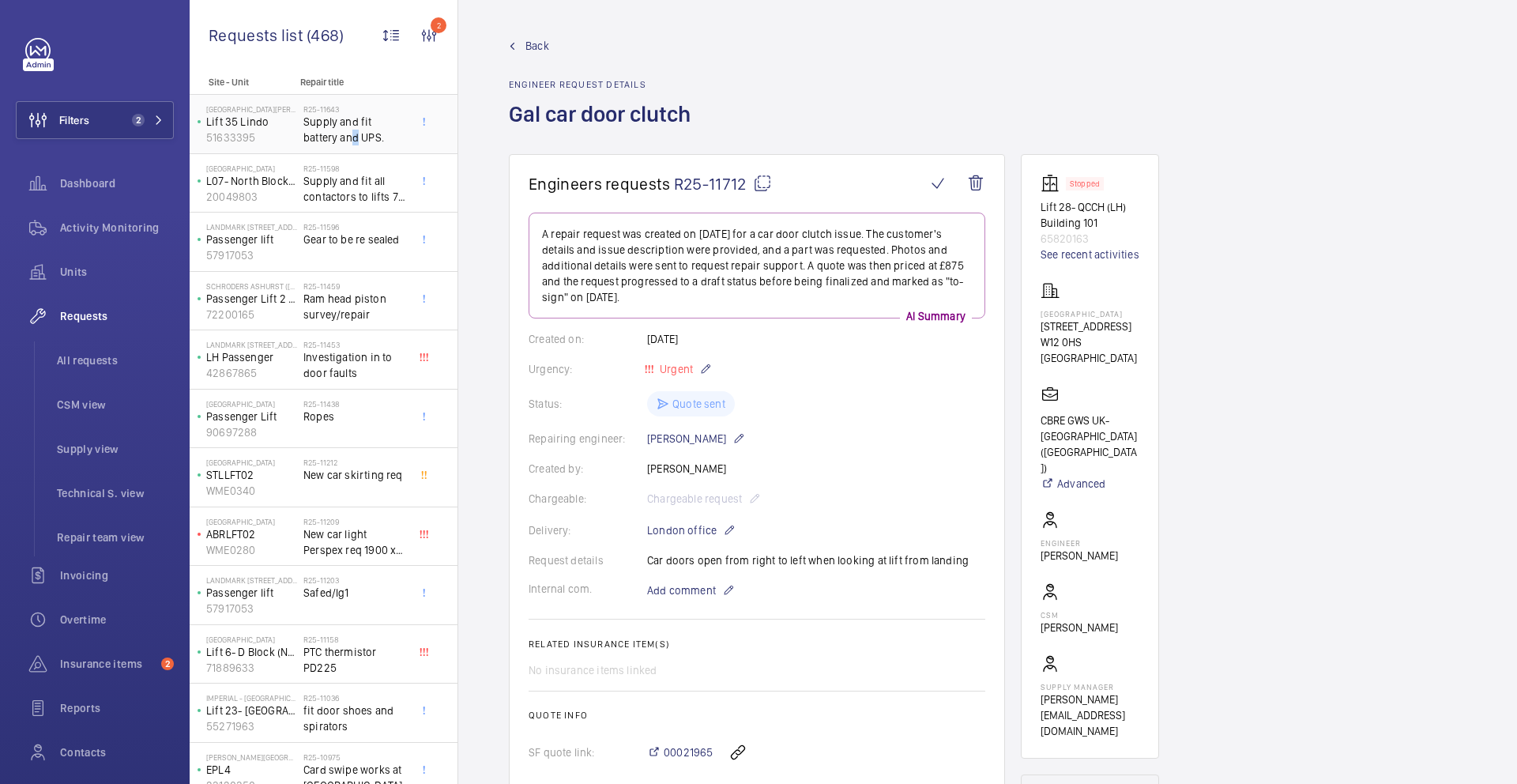
click at [310, 137] on span "Supply and fit battery and UPS." at bounding box center [355, 130] width 105 height 32
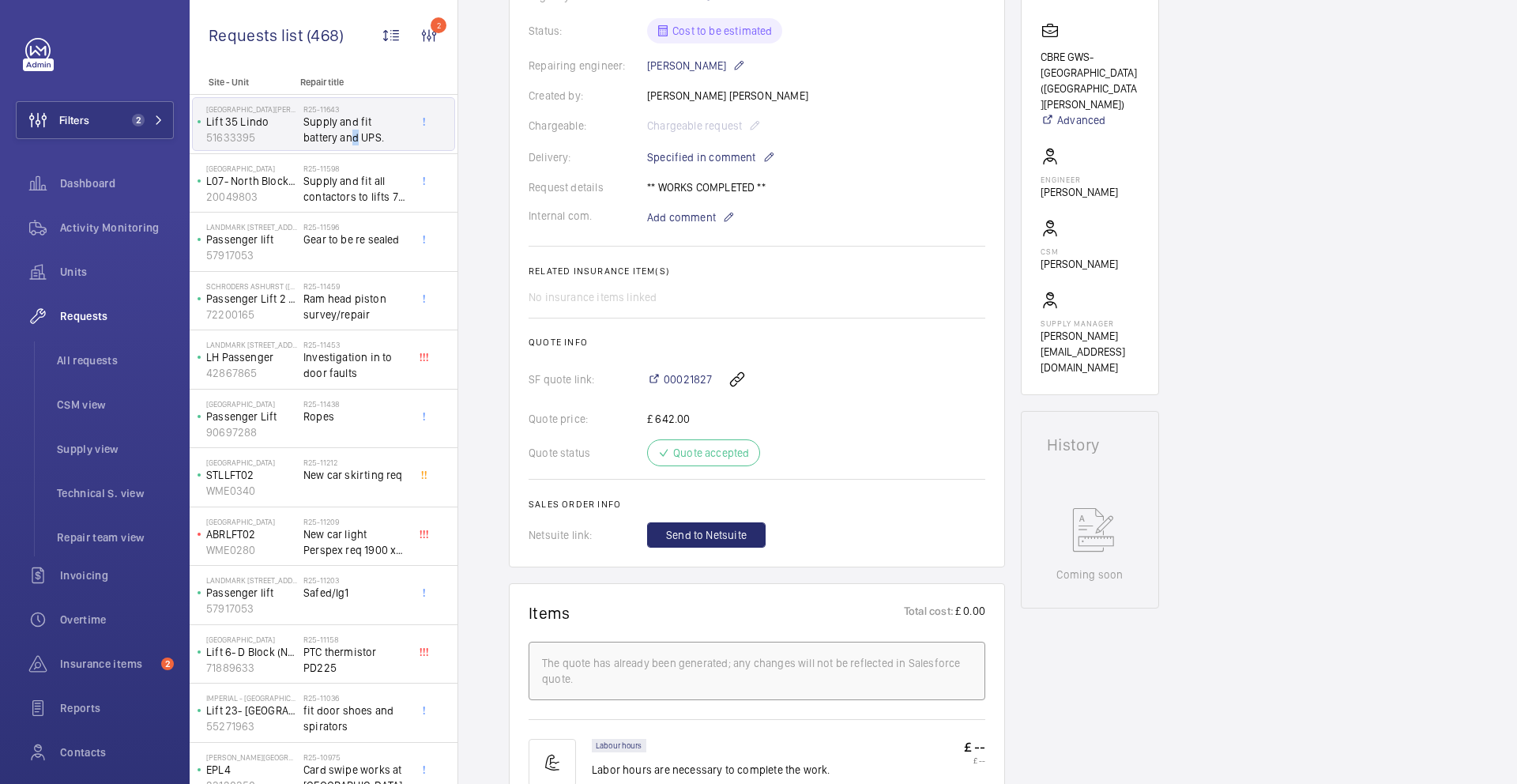
scroll to position [362, 0]
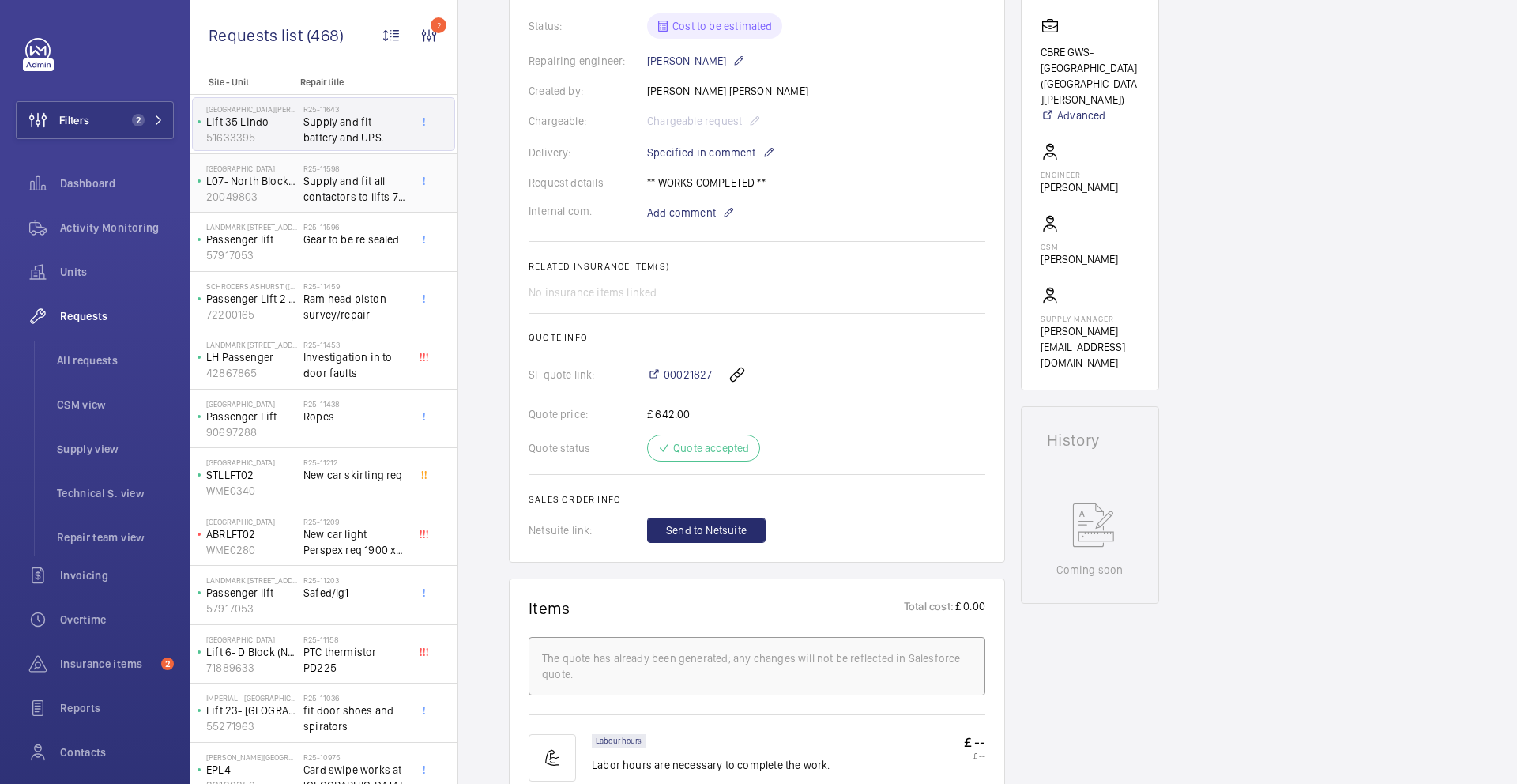
click at [371, 193] on span "Supply and fit all contactors to lifts 7 & 8" at bounding box center [355, 188] width 105 height 32
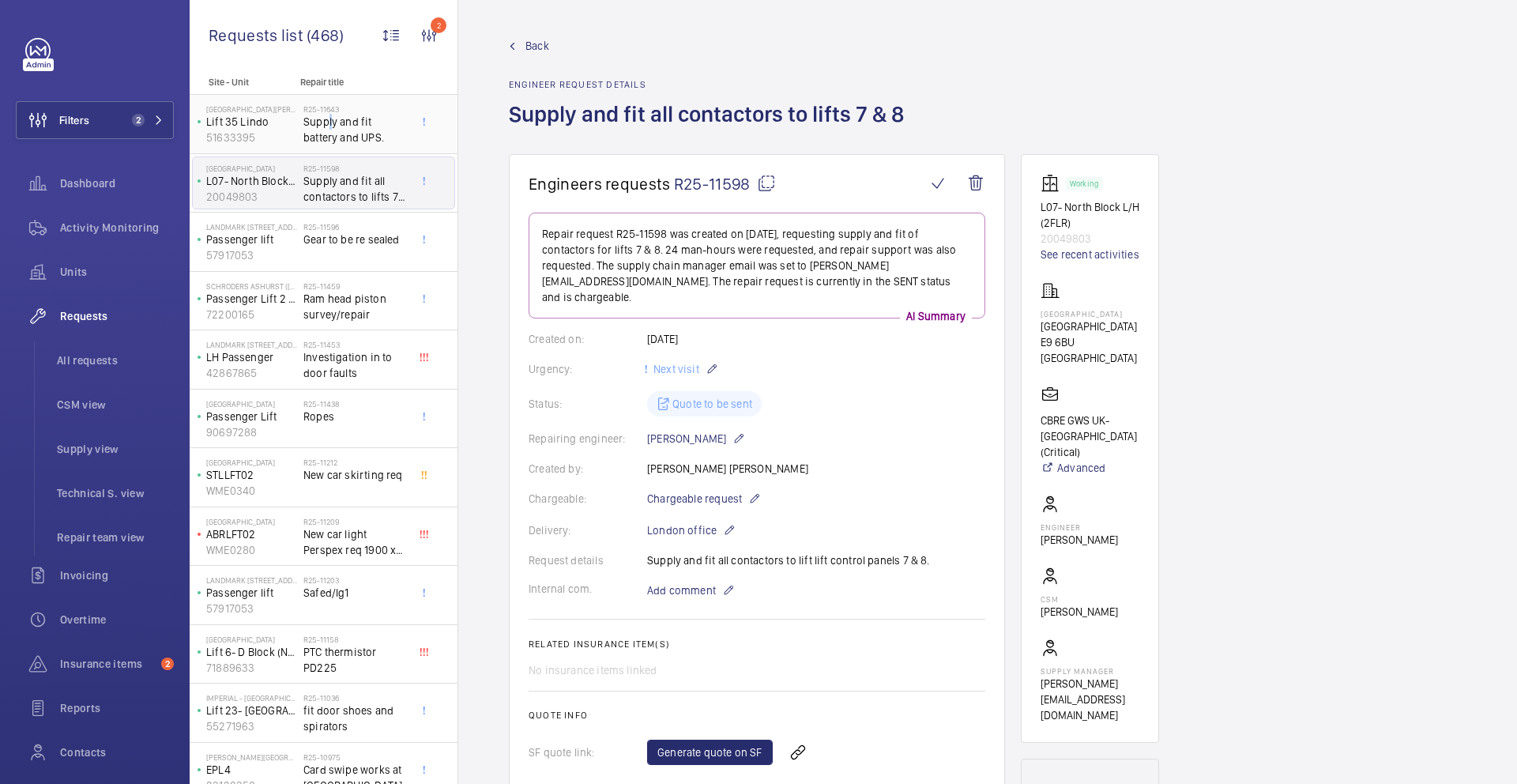
click at [325, 123] on span "Supply and fit battery and UPS." at bounding box center [355, 130] width 105 height 32
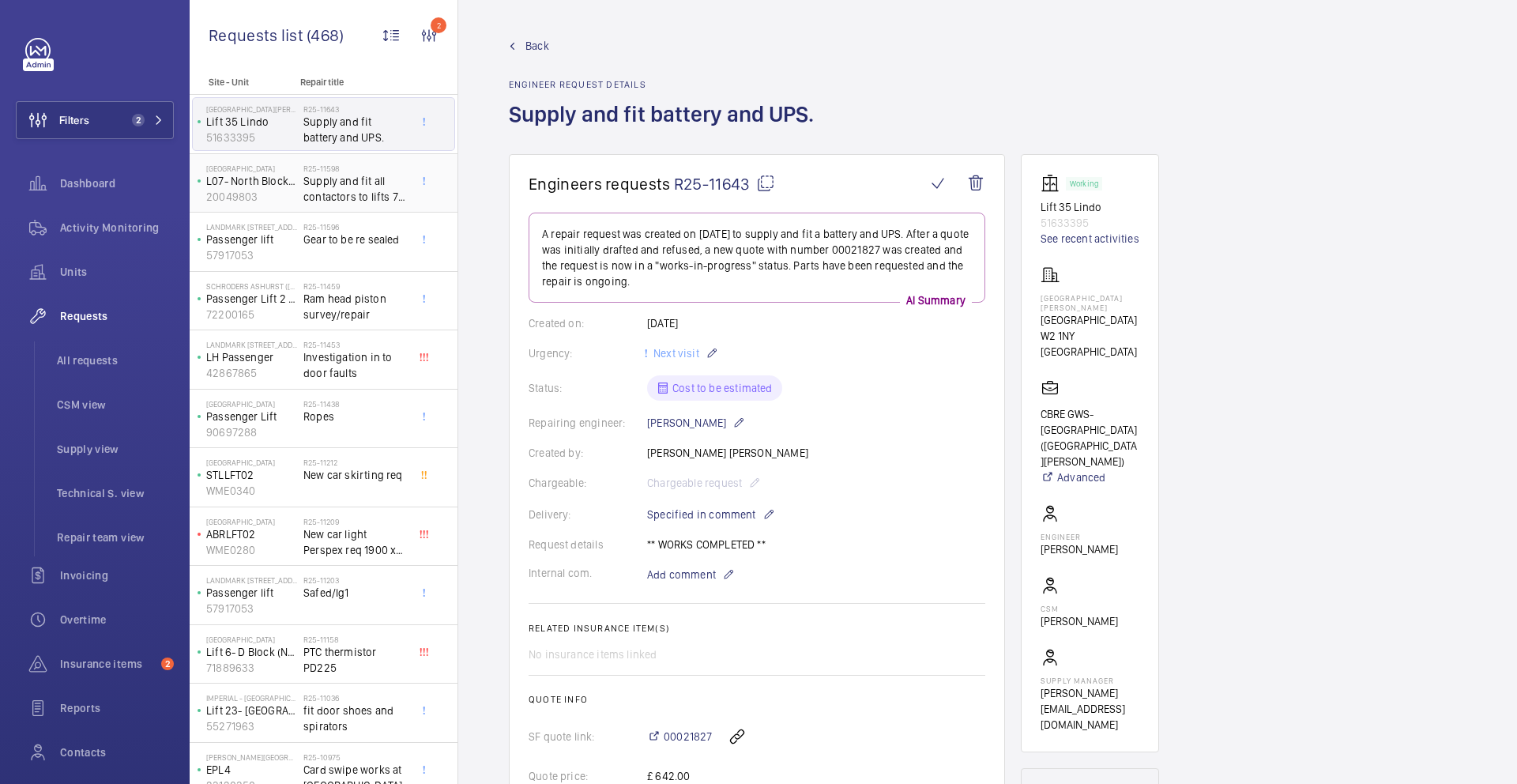
click at [346, 186] on span "Supply and fit all contactors to lifts 7 & 8" at bounding box center [355, 188] width 105 height 32
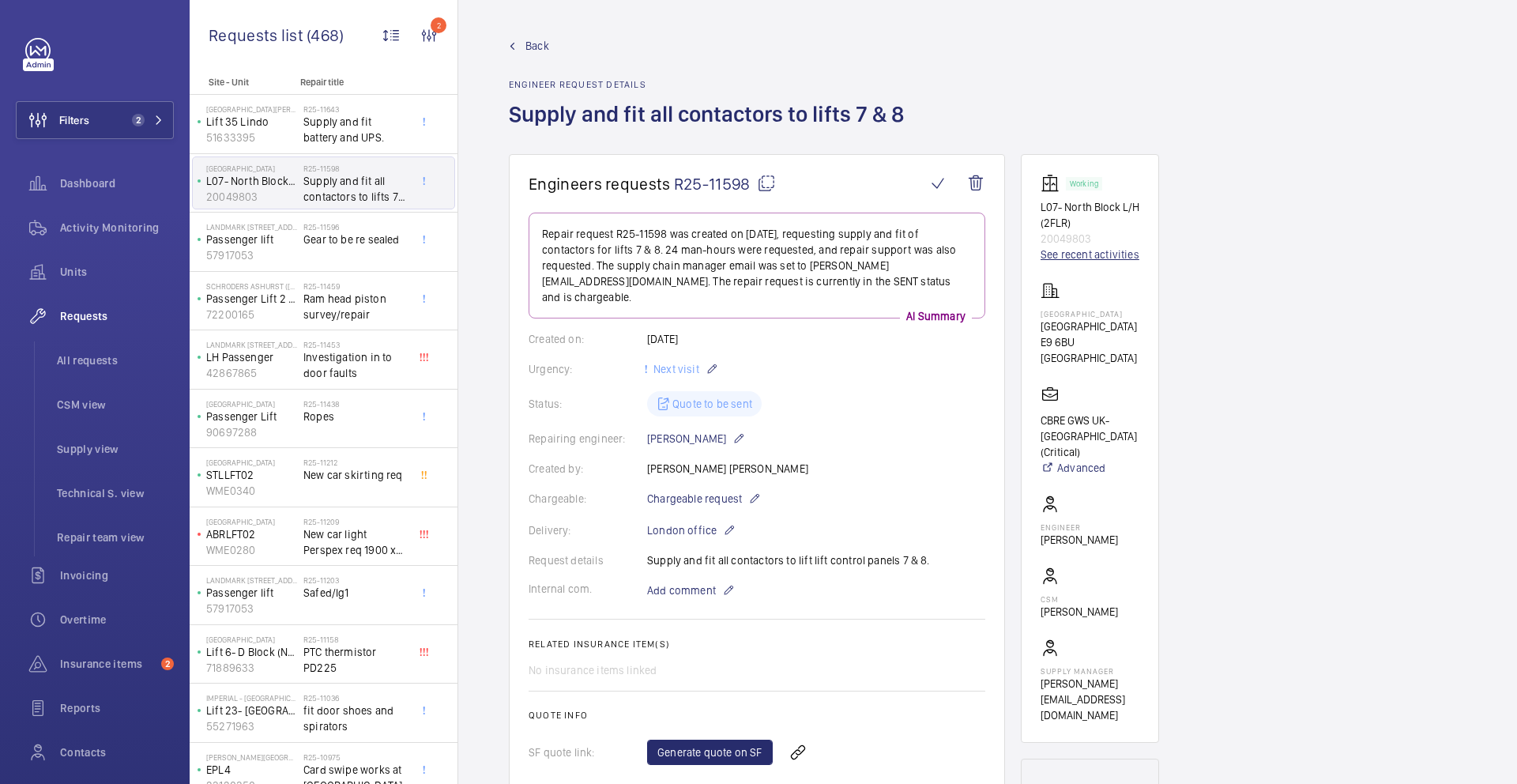
click at [1093, 252] on link "See recent activities" at bounding box center [1090, 254] width 99 height 16
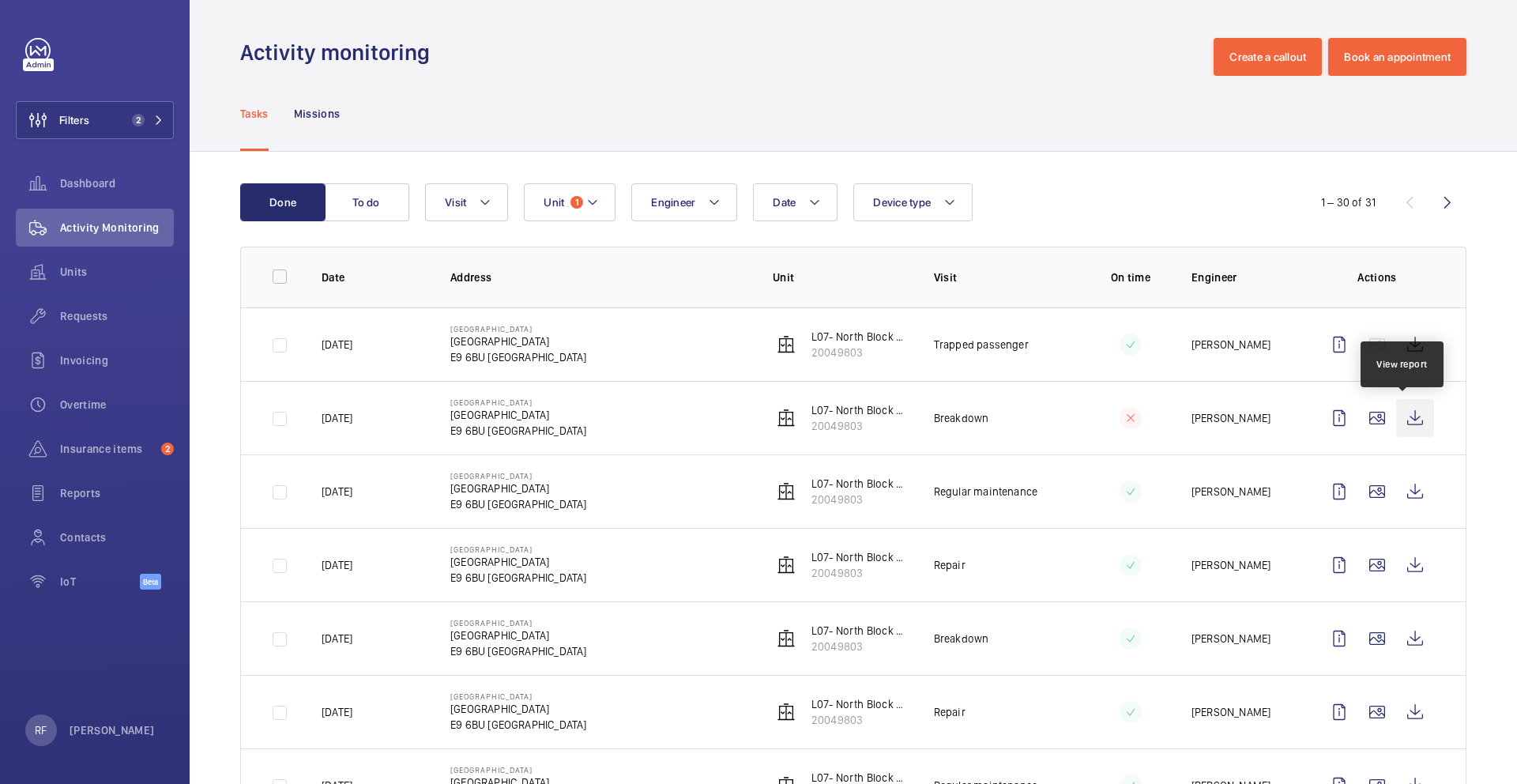
click at [1400, 415] on wm-front-icon-button at bounding box center [1415, 418] width 38 height 38
click at [1398, 347] on wm-front-icon-button at bounding box center [1415, 345] width 38 height 38
click at [1396, 488] on wm-front-icon-button at bounding box center [1415, 492] width 38 height 38
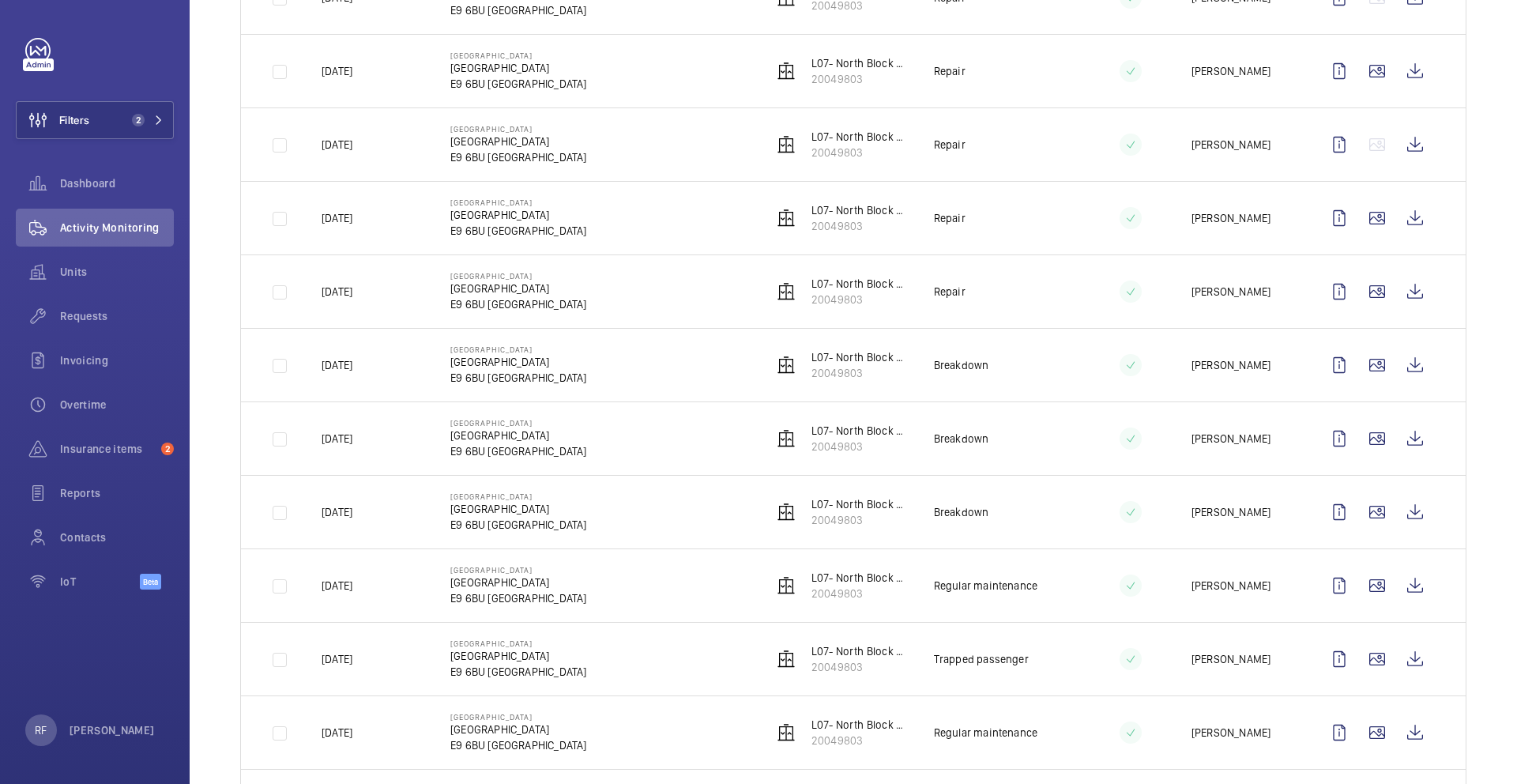
scroll to position [1010, 0]
click at [1402, 501] on wm-front-icon-button at bounding box center [1415, 510] width 38 height 38
click at [1404, 443] on wm-front-icon-button at bounding box center [1415, 437] width 38 height 38
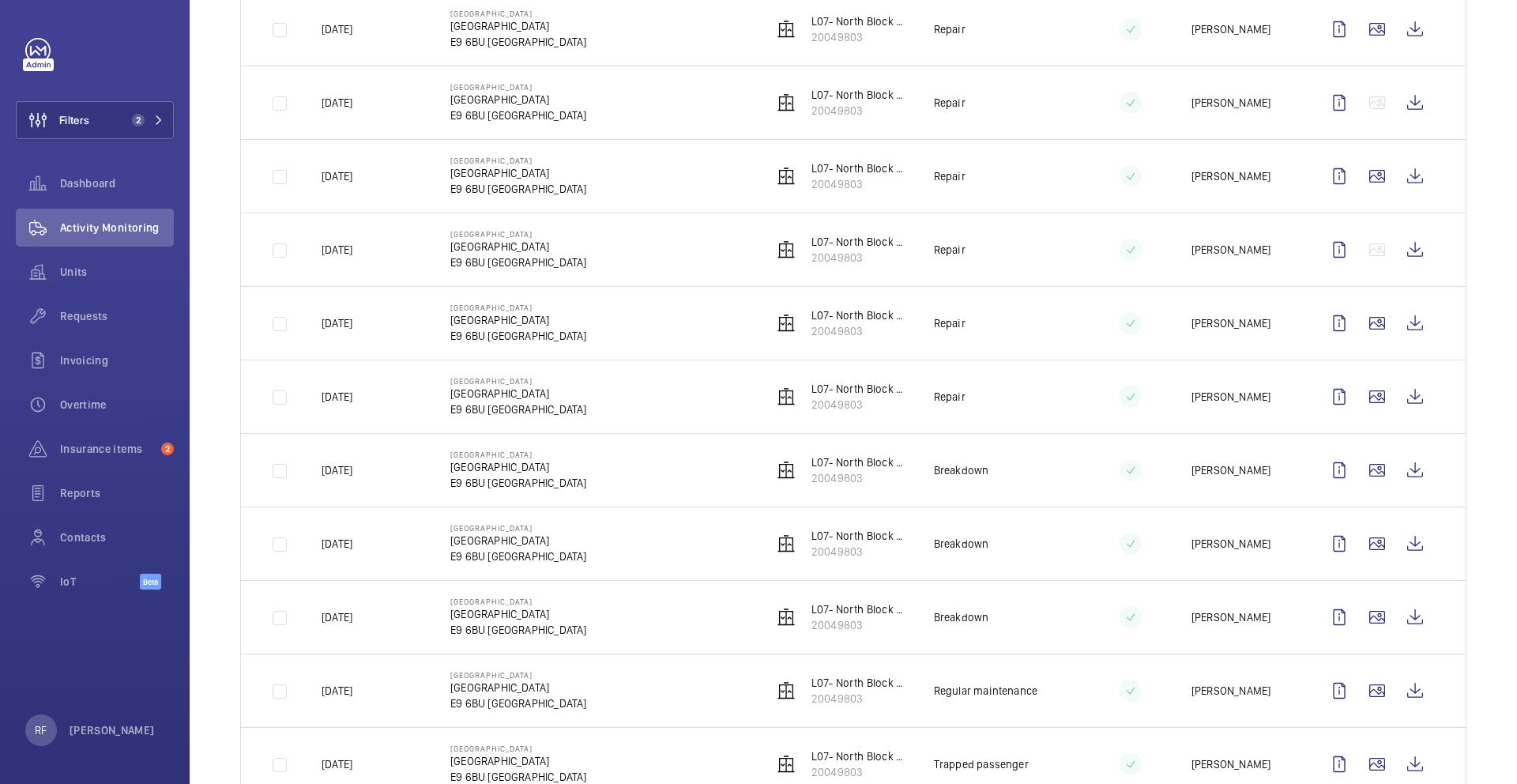
scroll to position [409, 0]
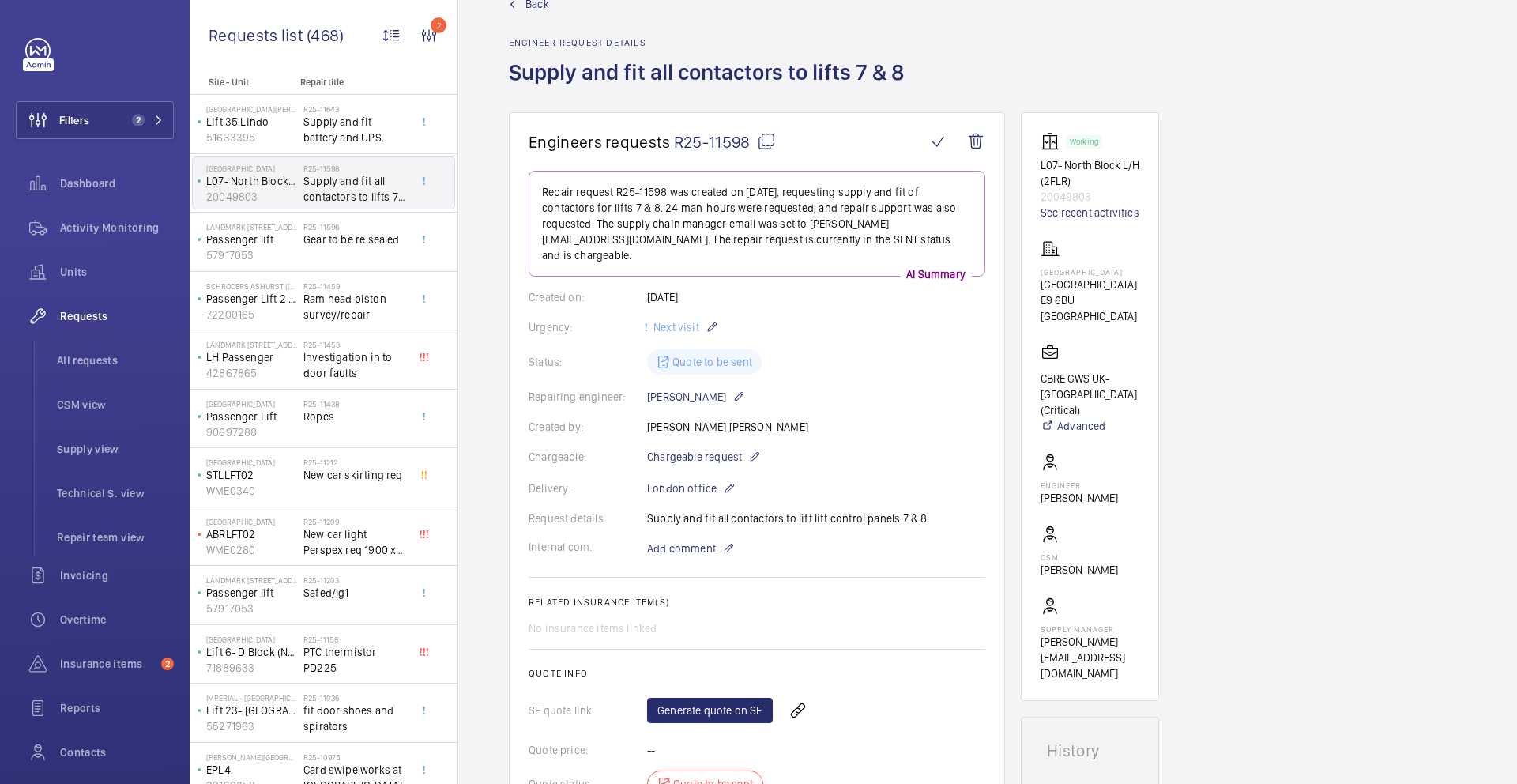
scroll to position [42, 0]
click at [767, 141] on mat-icon at bounding box center [767, 141] width 19 height 19
click at [762, 142] on mat-icon at bounding box center [767, 141] width 19 height 19
click at [1074, 268] on p "Homerton Hospital" at bounding box center [1090, 271] width 99 height 10
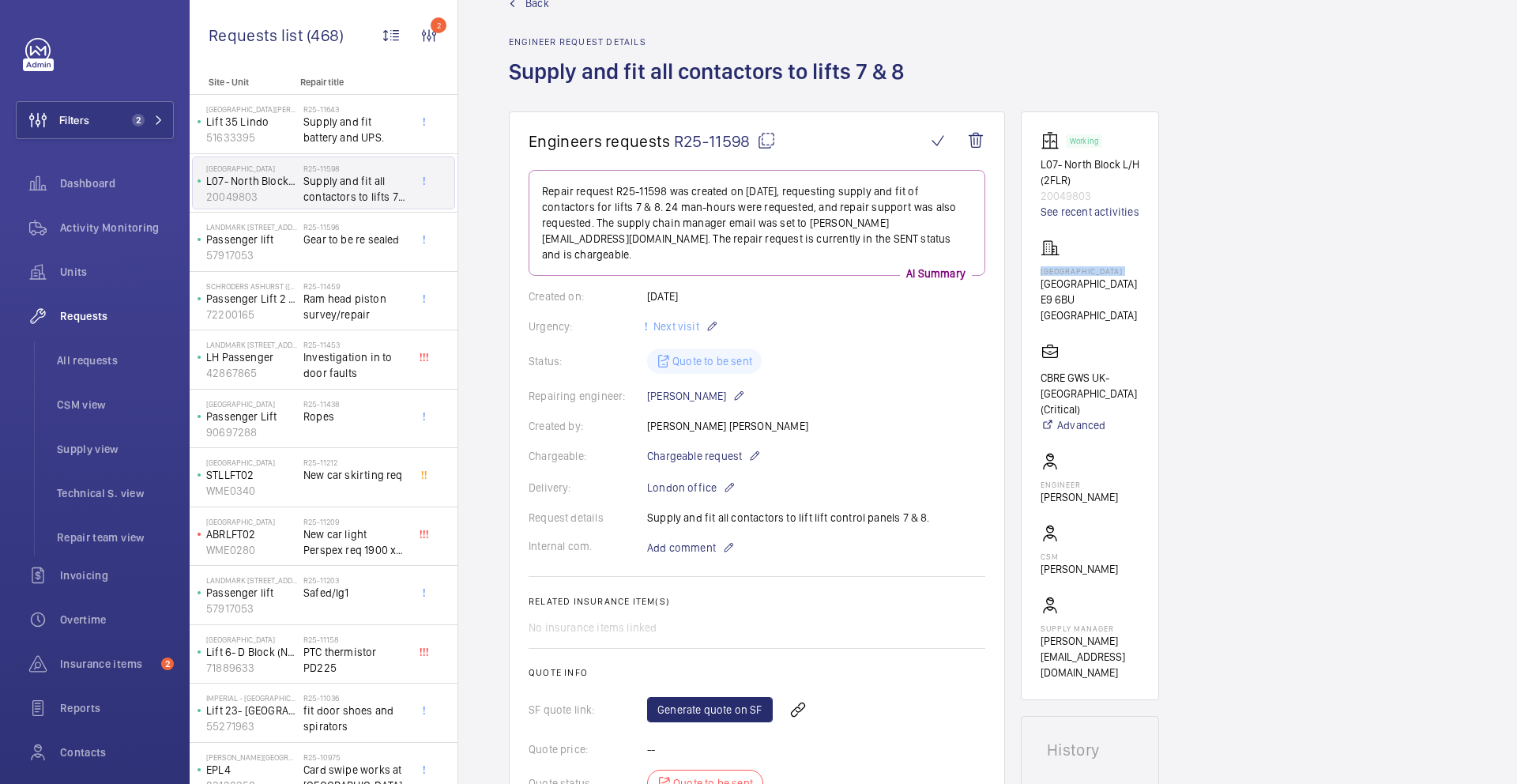
click at [1074, 268] on p "Homerton Hospital" at bounding box center [1090, 271] width 99 height 10
copy p "Homerton Hospital"
click at [551, 73] on h1 "Supply and fit all contactors to lifts 7 & 8" at bounding box center [711, 84] width 405 height 54
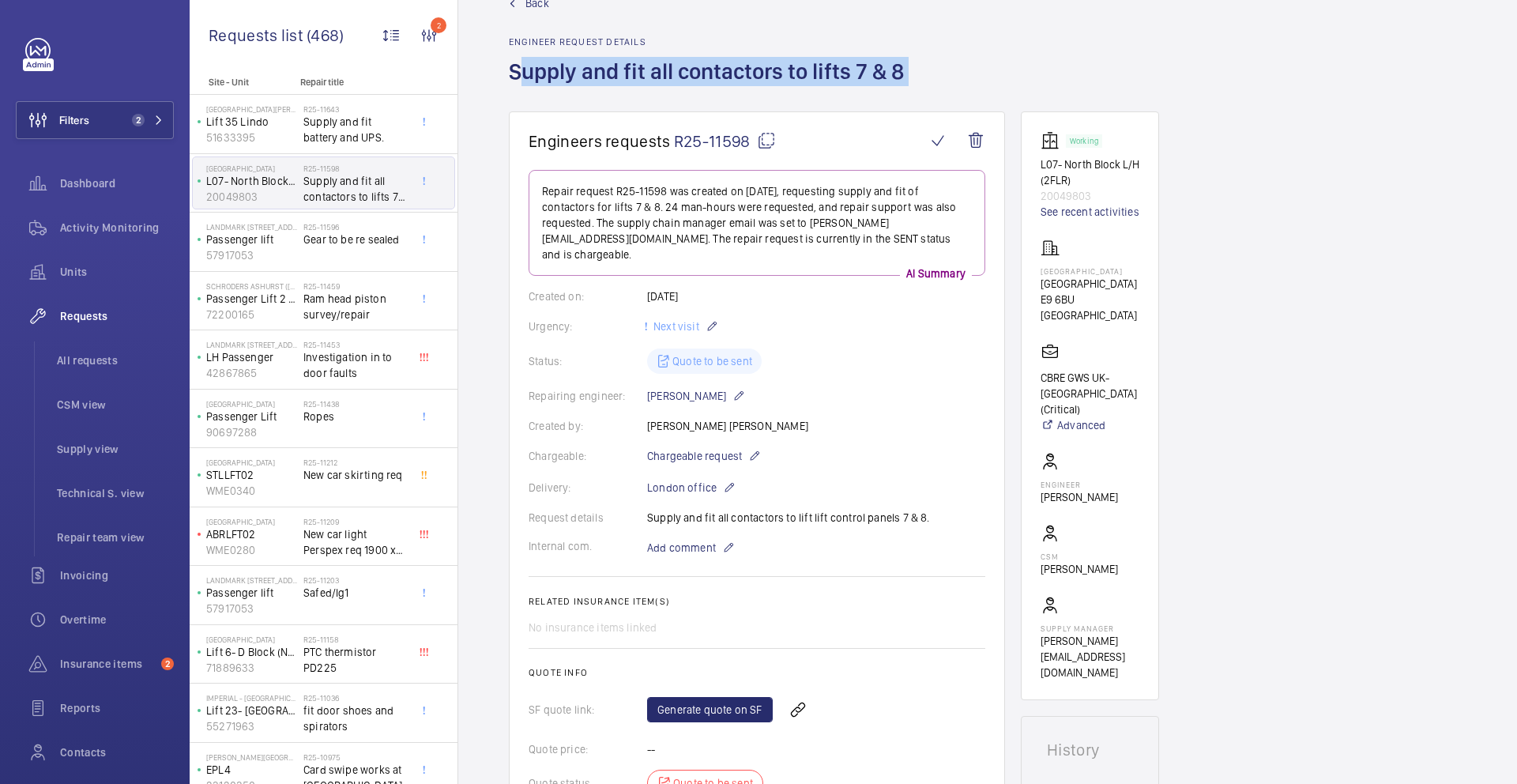
click at [551, 73] on h1 "Supply and fit all contactors to lifts 7 & 8" at bounding box center [711, 84] width 405 height 54
copy h1 "Supply and fit all contactors to lifts 7 & 8"
click at [1069, 212] on link "See recent activities" at bounding box center [1090, 212] width 99 height 16
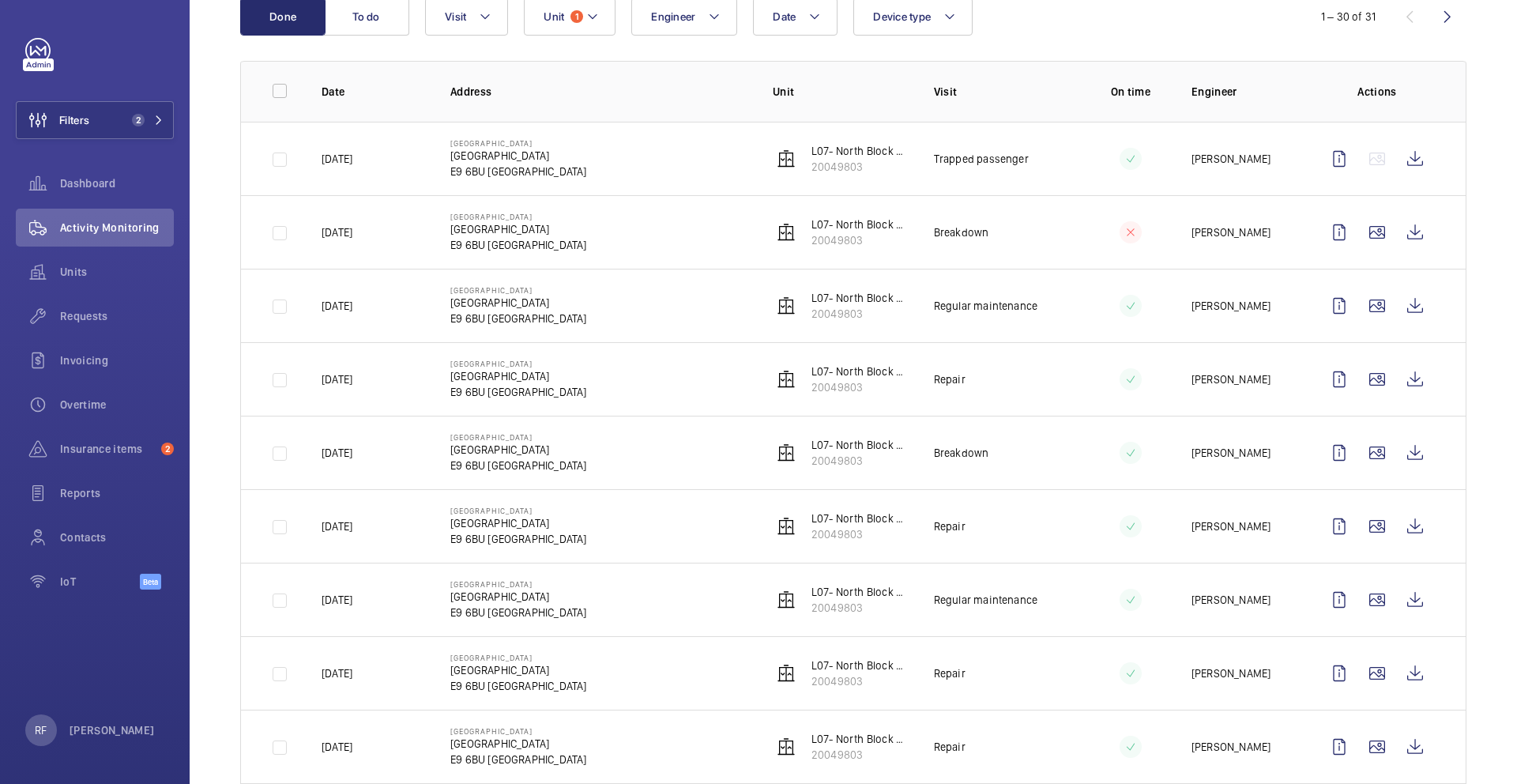
scroll to position [189, 0]
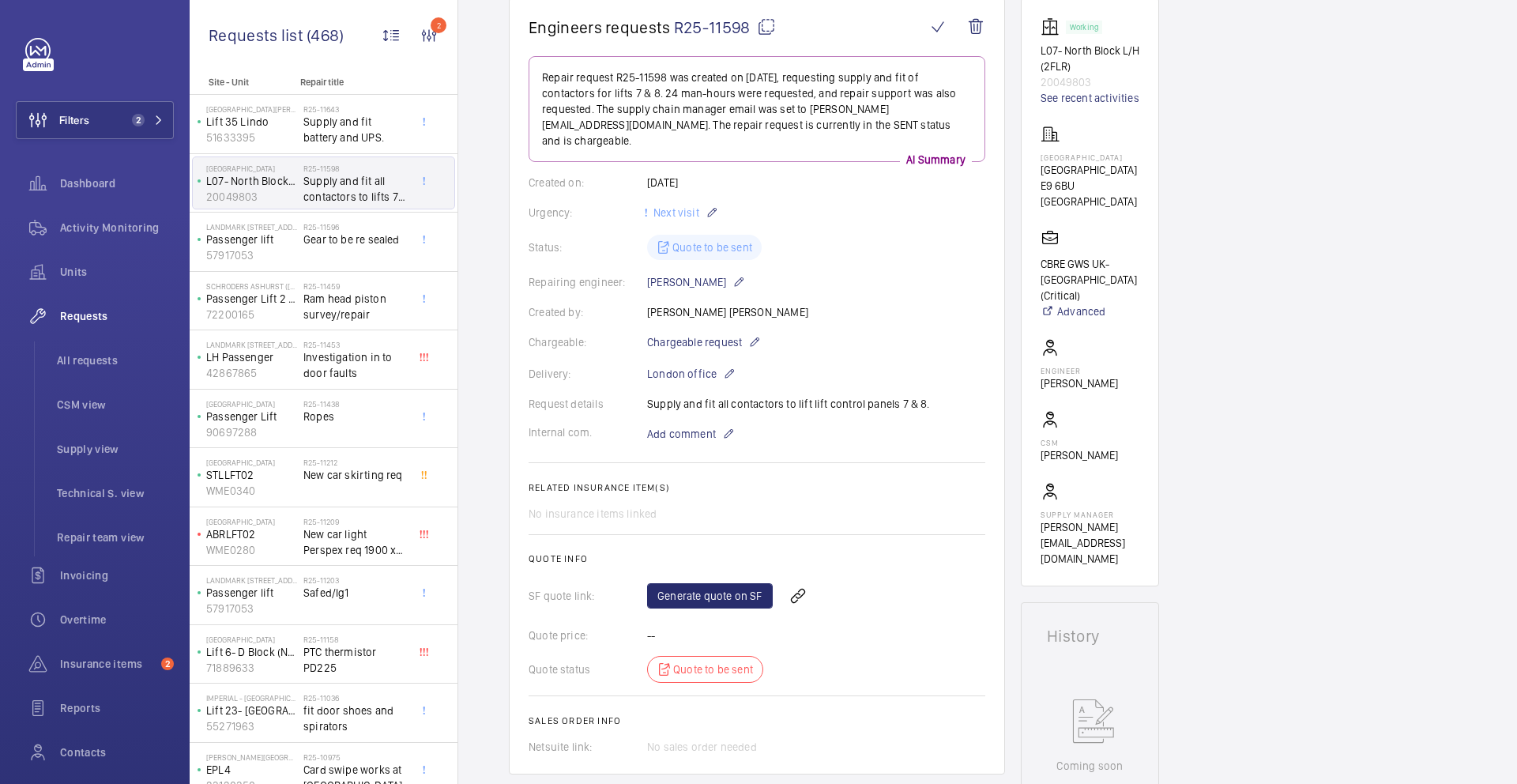
scroll to position [124, 0]
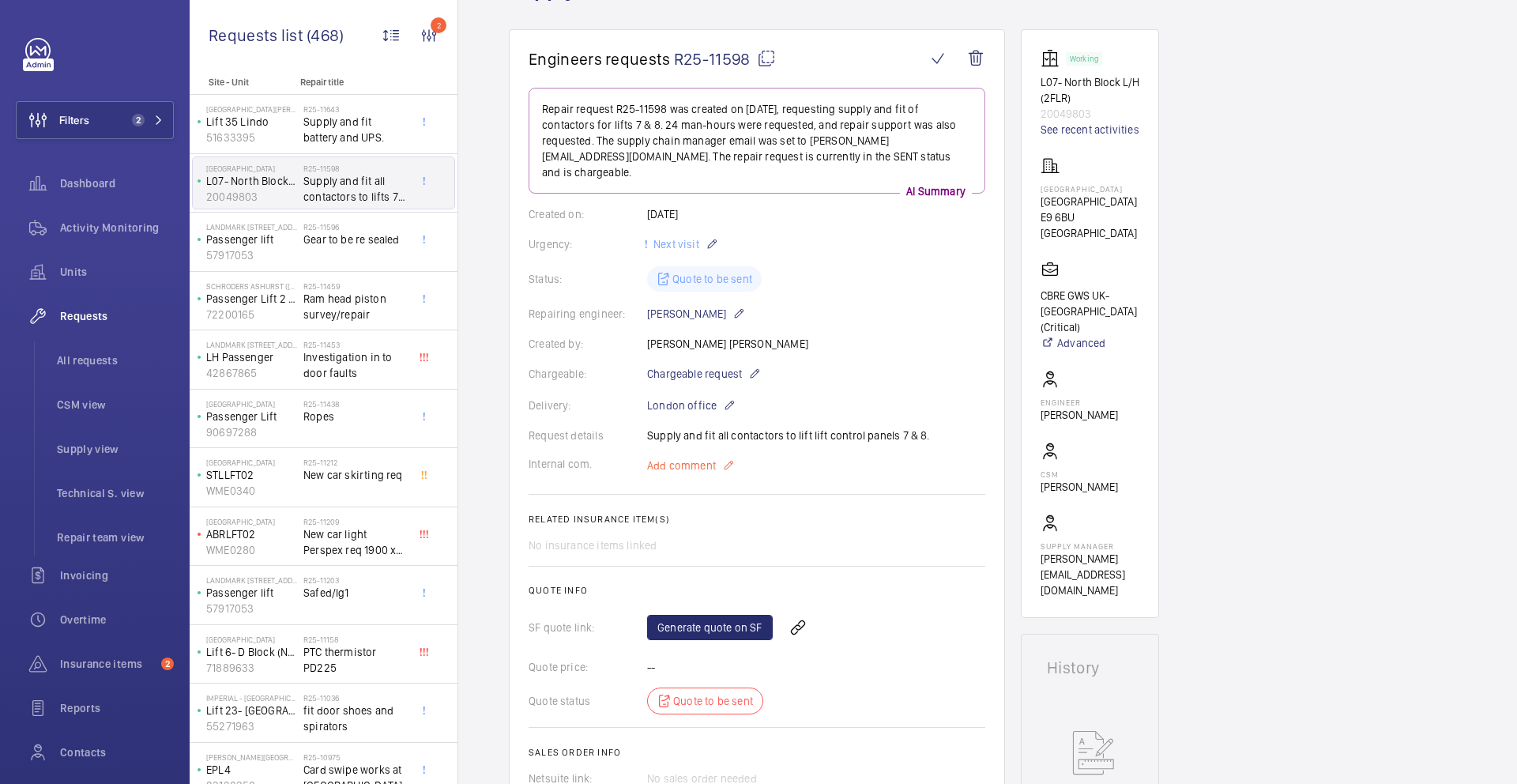
click at [659, 457] on span "Add comment" at bounding box center [682, 465] width 69 height 16
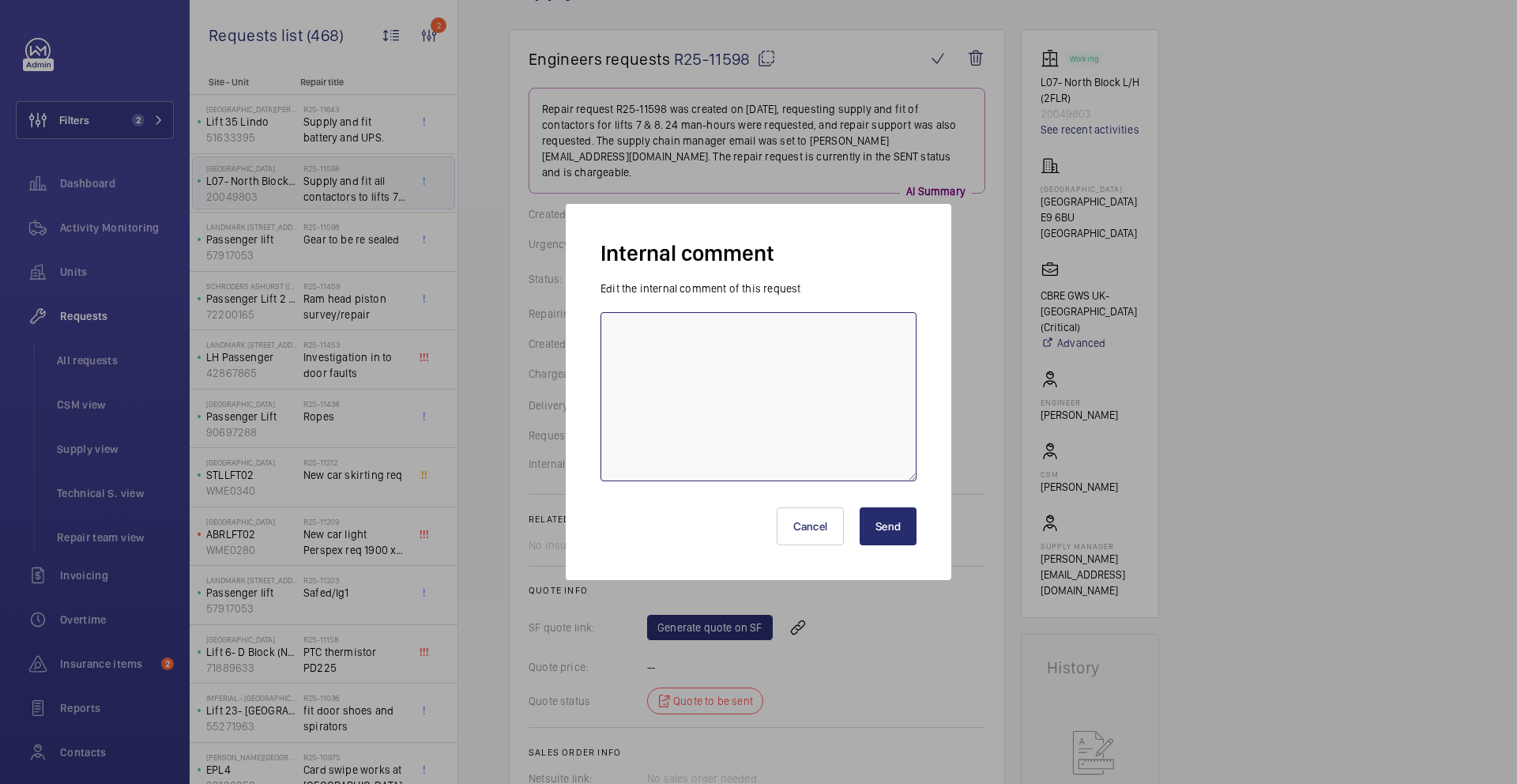
click at [672, 416] on textarea at bounding box center [759, 397] width 316 height 169
type textarea "A"
type textarea "Ricardo - 05/09/2025 - Ask support we already replace few contactors on that si…"
click at [899, 520] on button "Send" at bounding box center [889, 526] width 57 height 38
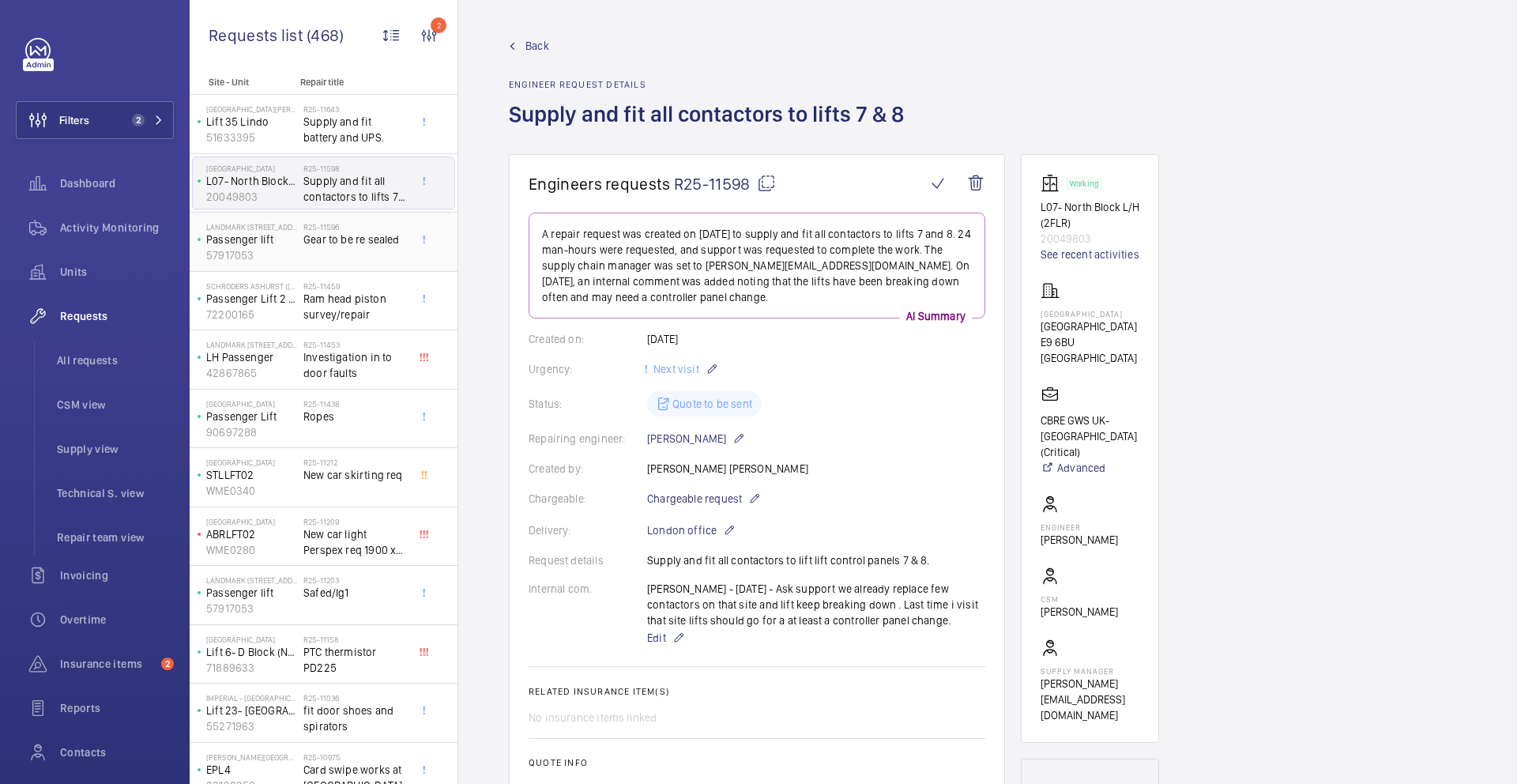
click at [346, 258] on div "R25-11596 Gear to be re sealed" at bounding box center [355, 245] width 105 height 46
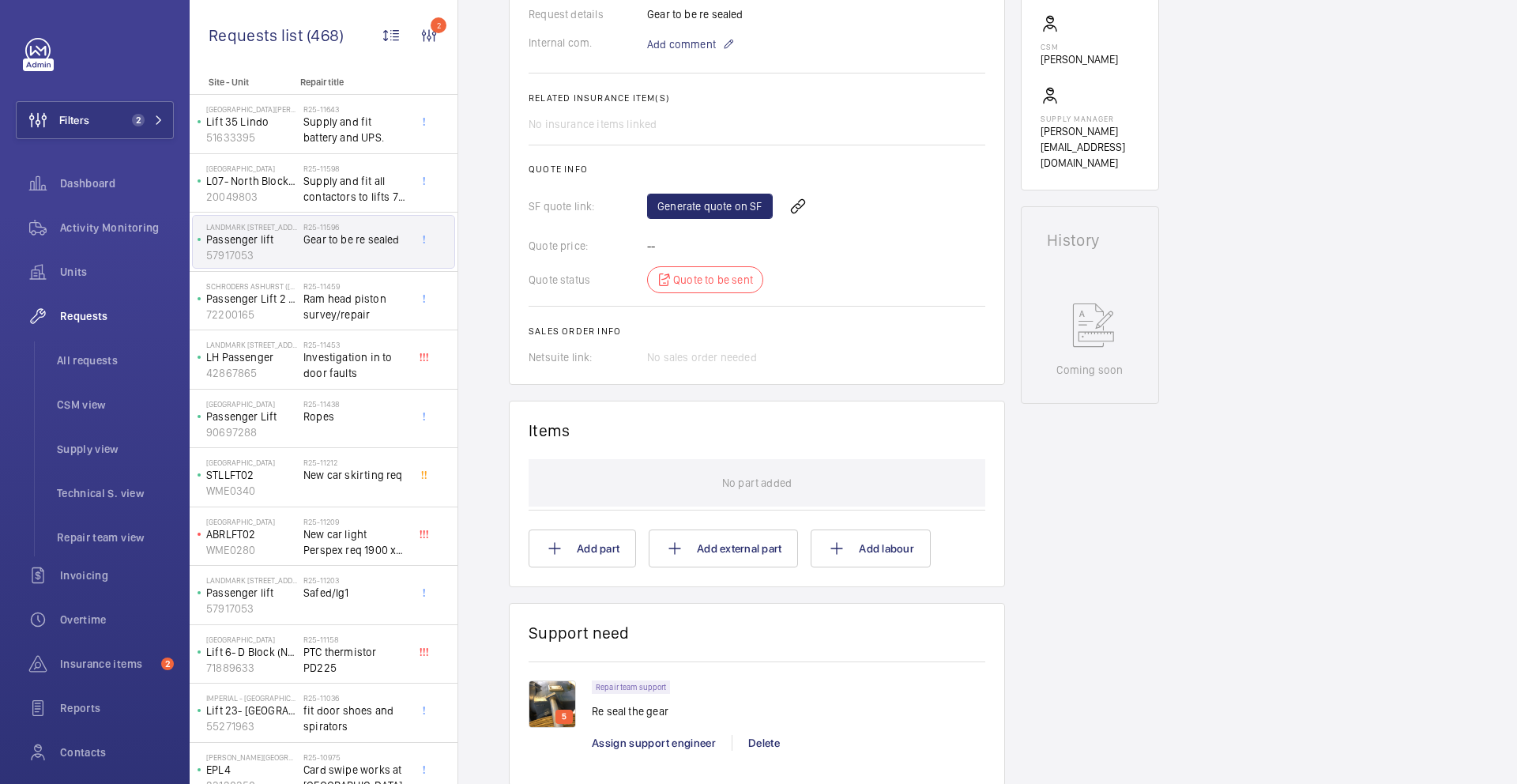
scroll to position [556, 0]
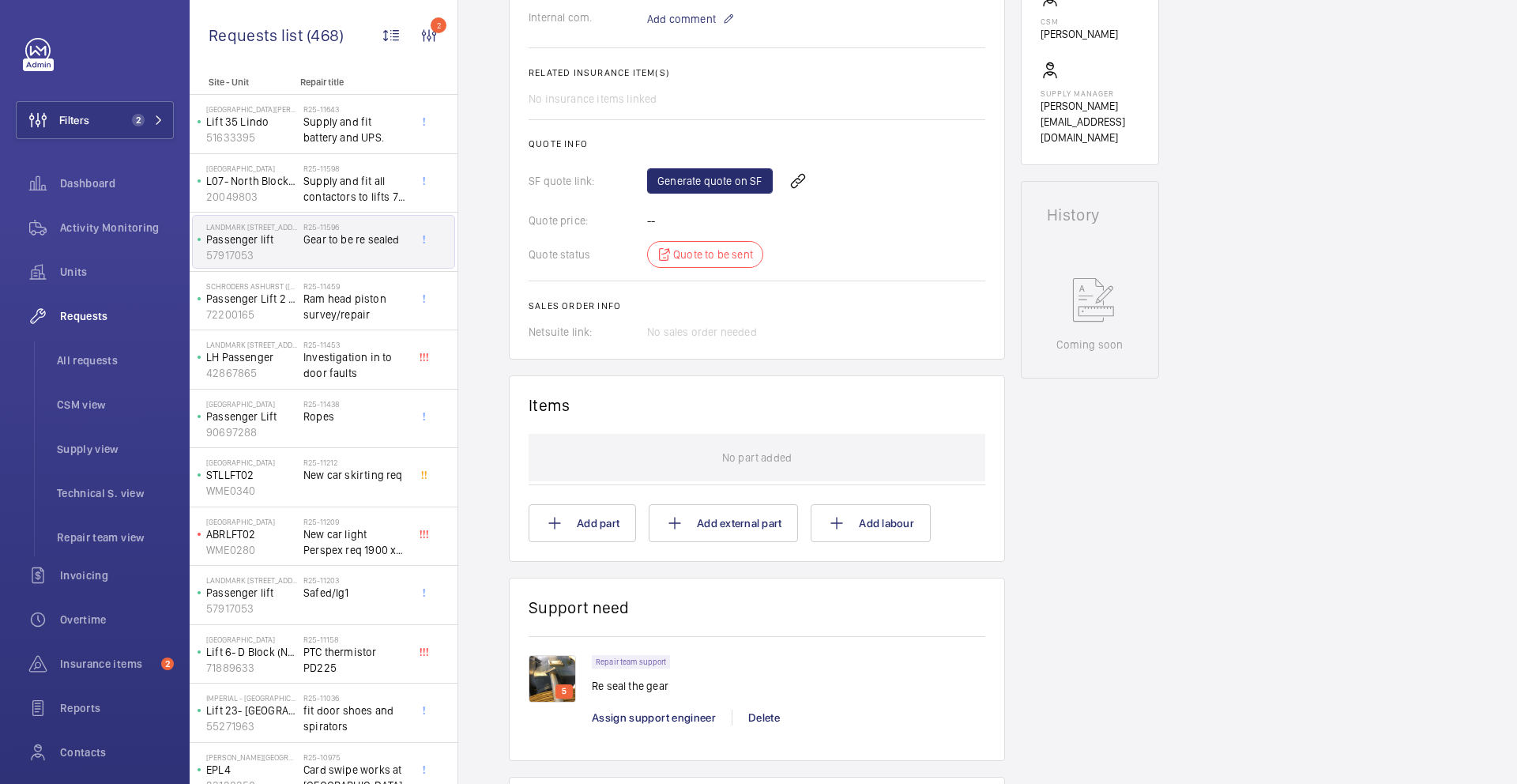
click at [566, 680] on img at bounding box center [552, 679] width 48 height 48
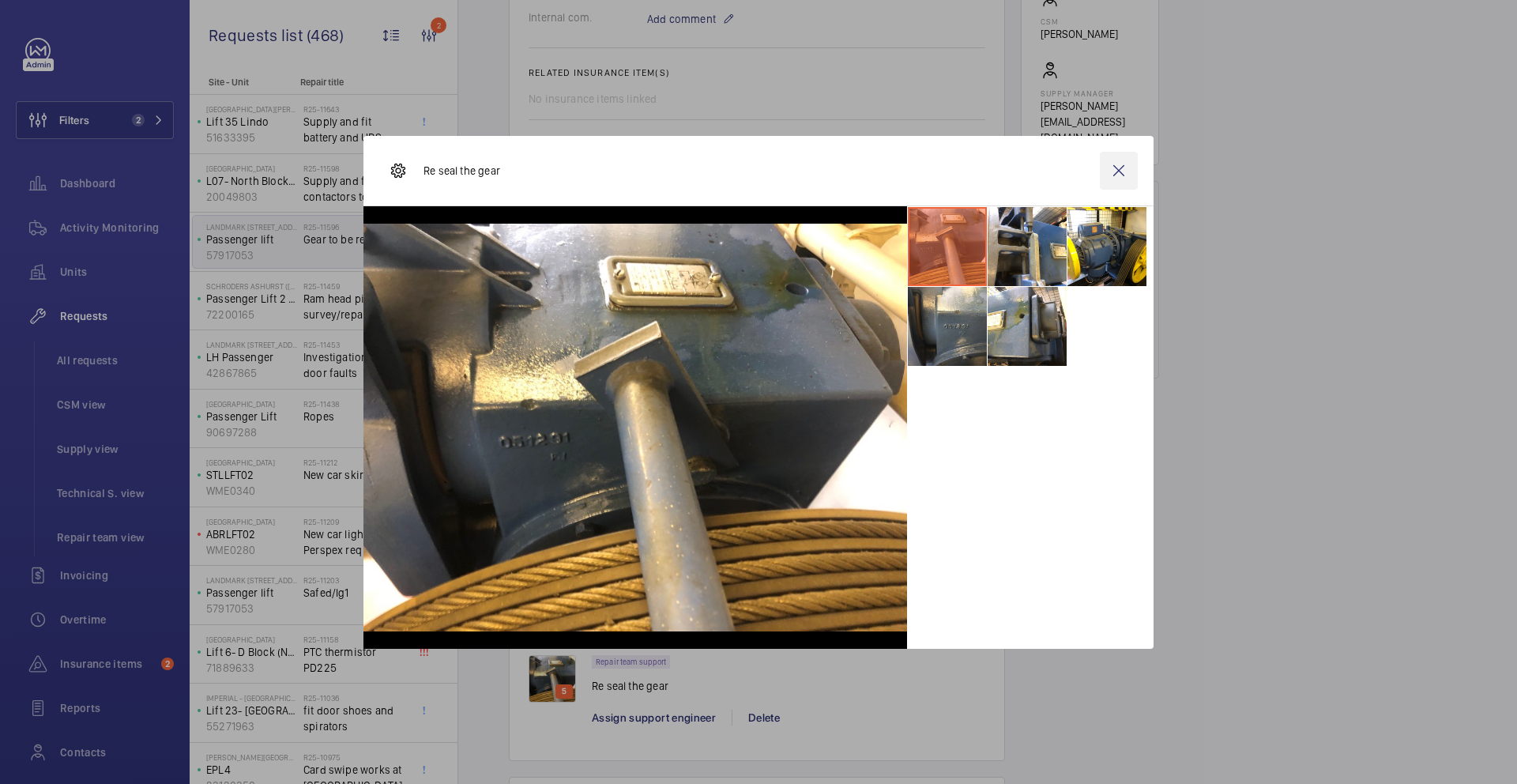
click at [1112, 171] on wm-front-icon-button at bounding box center [1119, 171] width 38 height 38
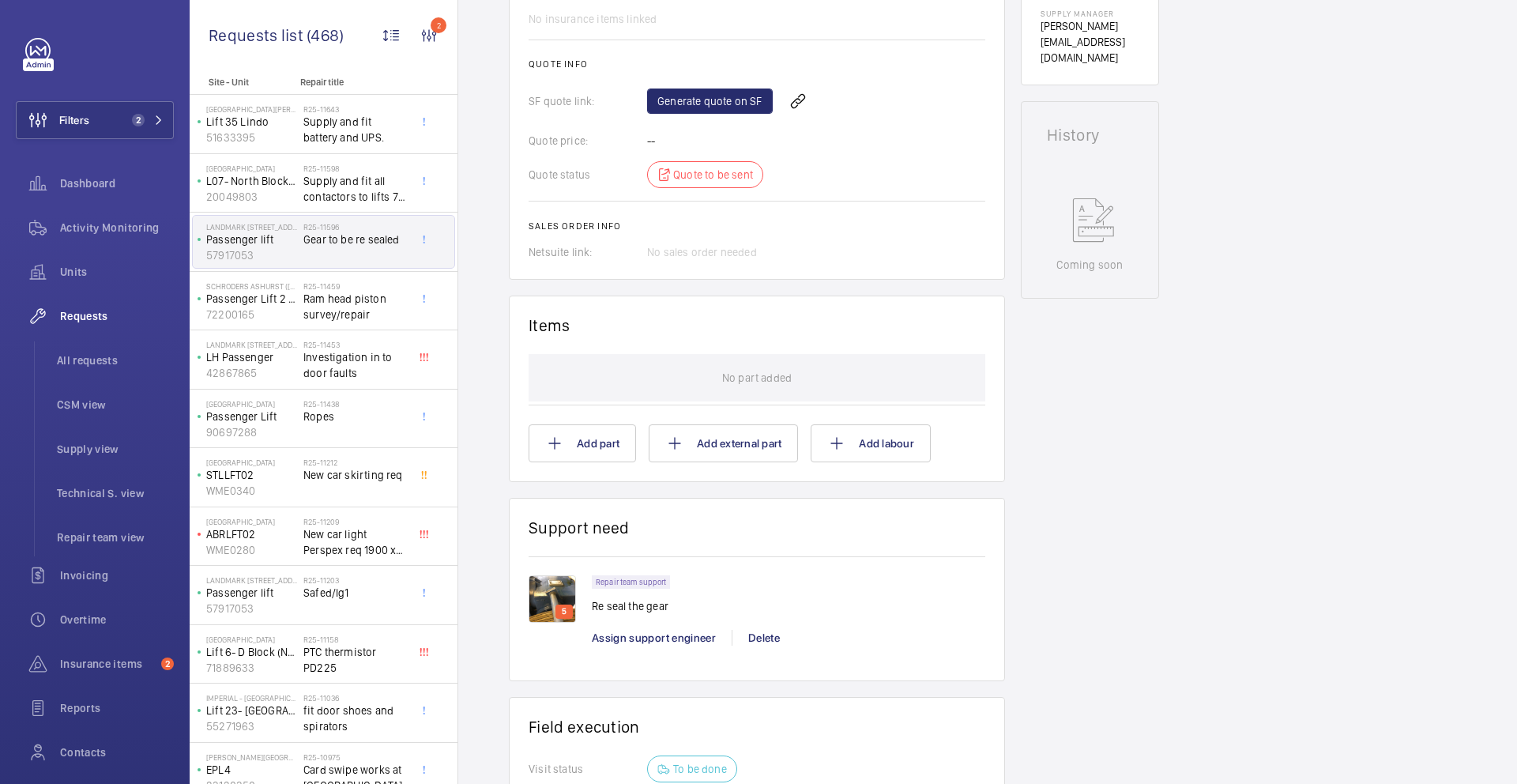
scroll to position [627, 0]
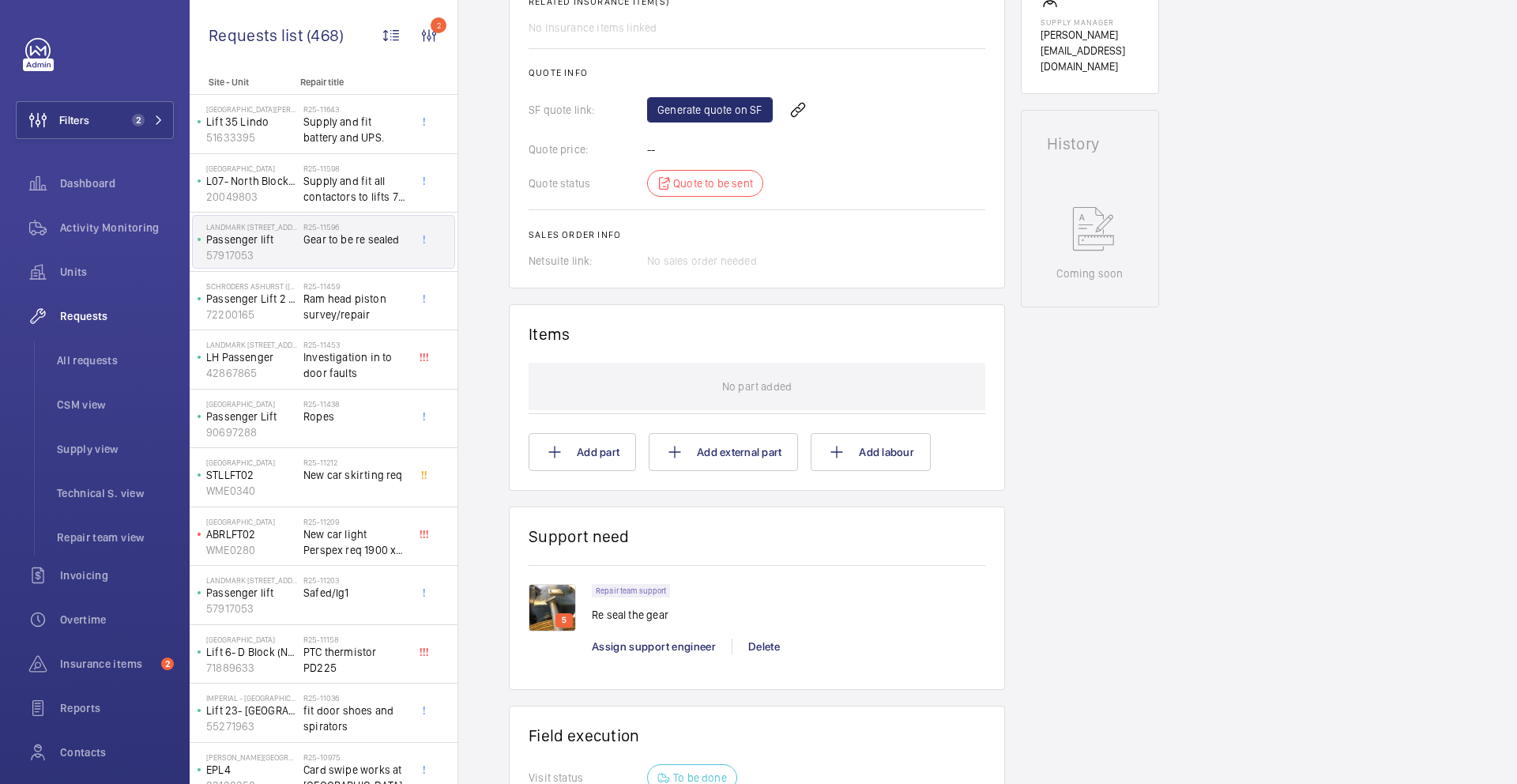
click at [551, 604] on img at bounding box center [552, 608] width 48 height 48
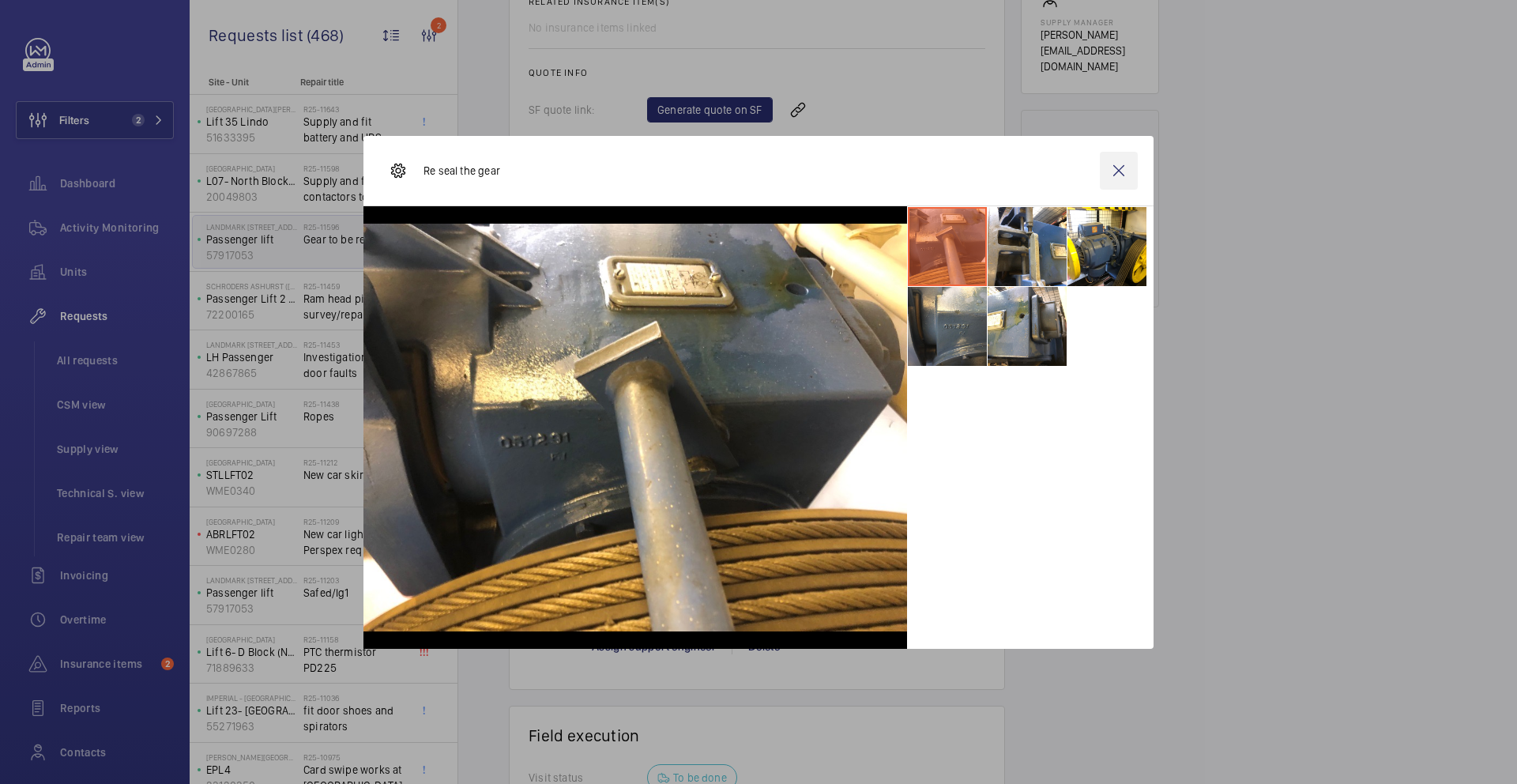
click at [1109, 171] on wm-front-icon-button at bounding box center [1119, 171] width 38 height 38
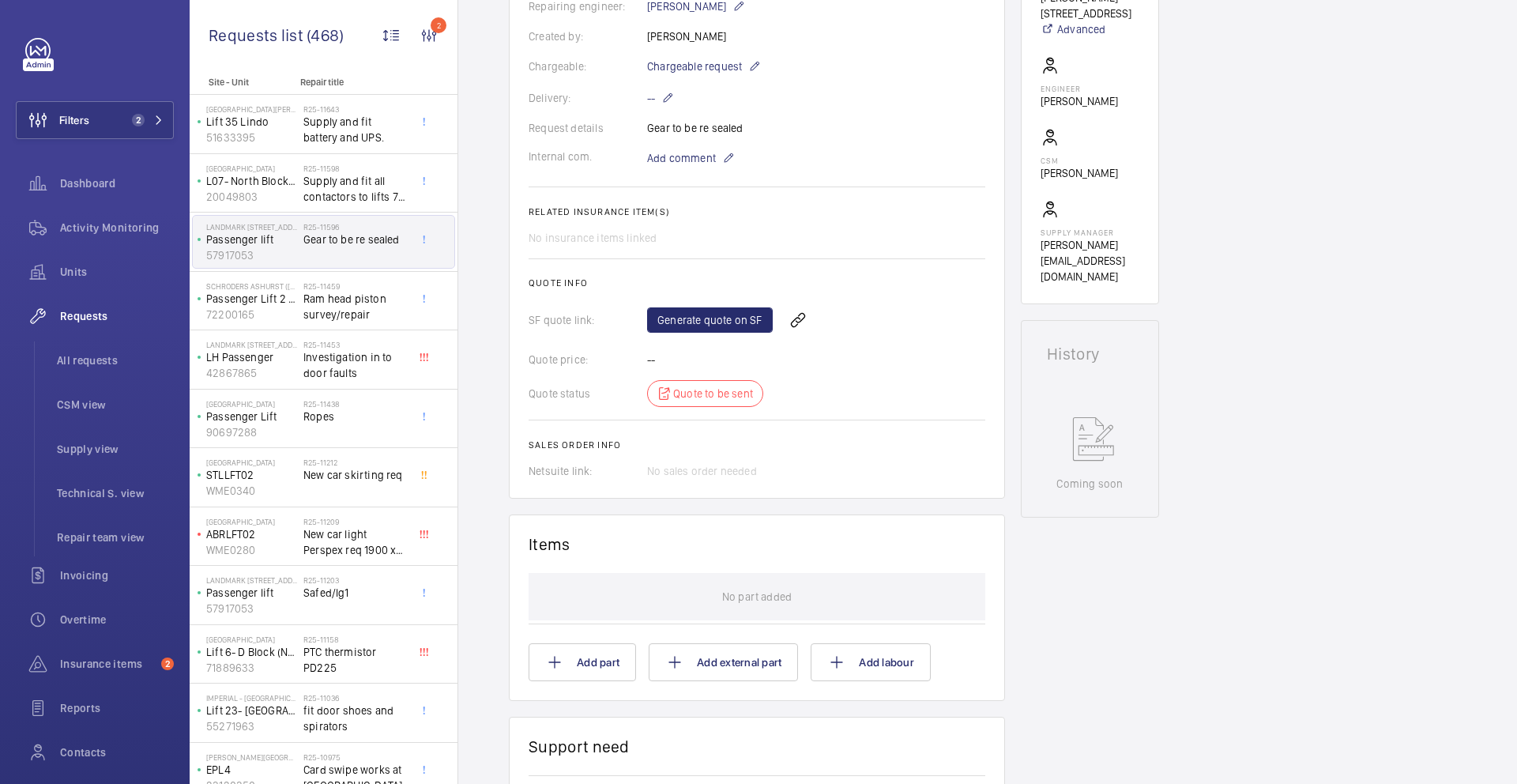
scroll to position [348, 0]
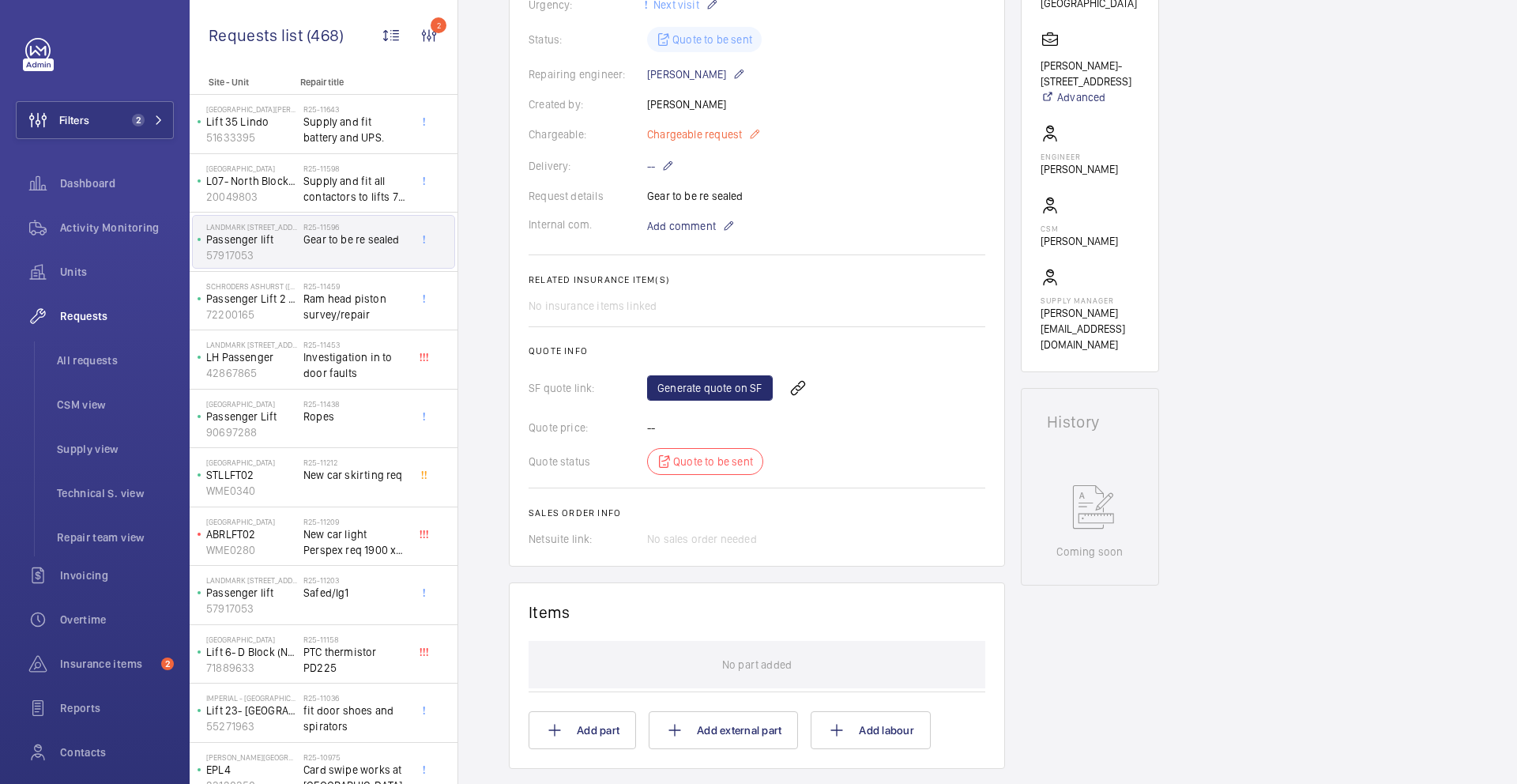
click at [741, 134] on span "Chargeable request" at bounding box center [695, 134] width 95 height 16
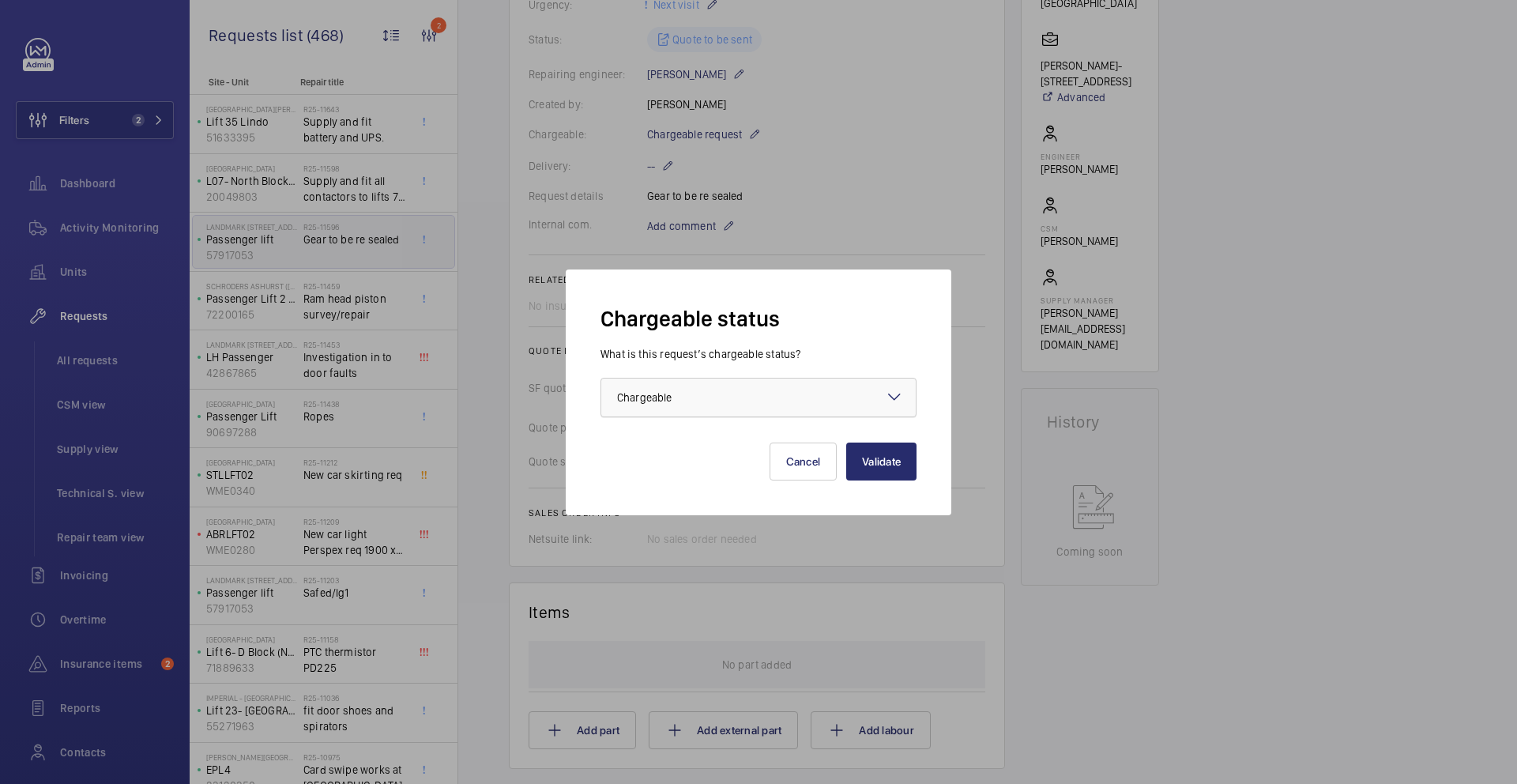
click at [696, 394] on div "× Chargeable" at bounding box center [664, 398] width 94 height 16
click at [806, 166] on div at bounding box center [758, 392] width 1517 height 784
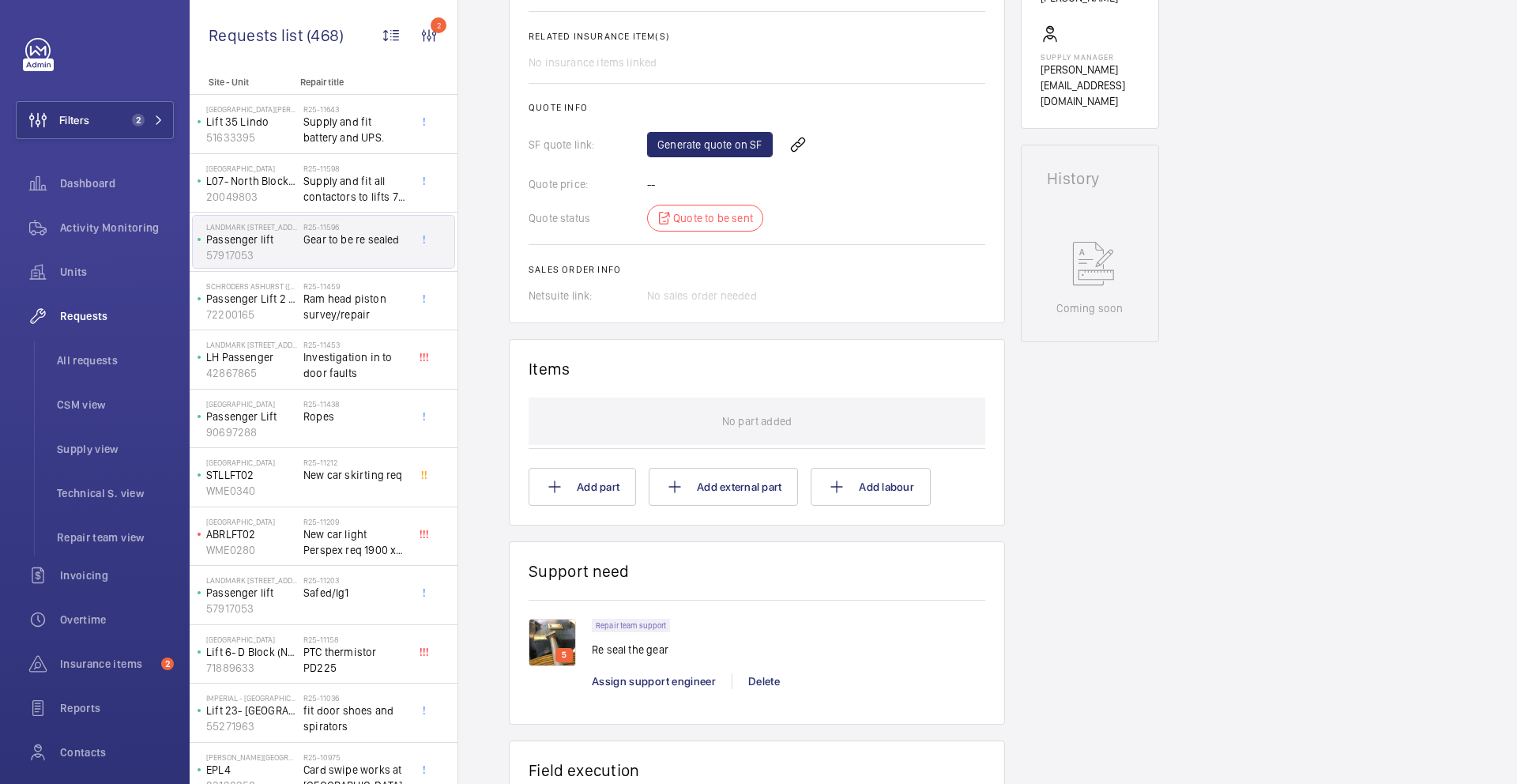
scroll to position [642, 0]
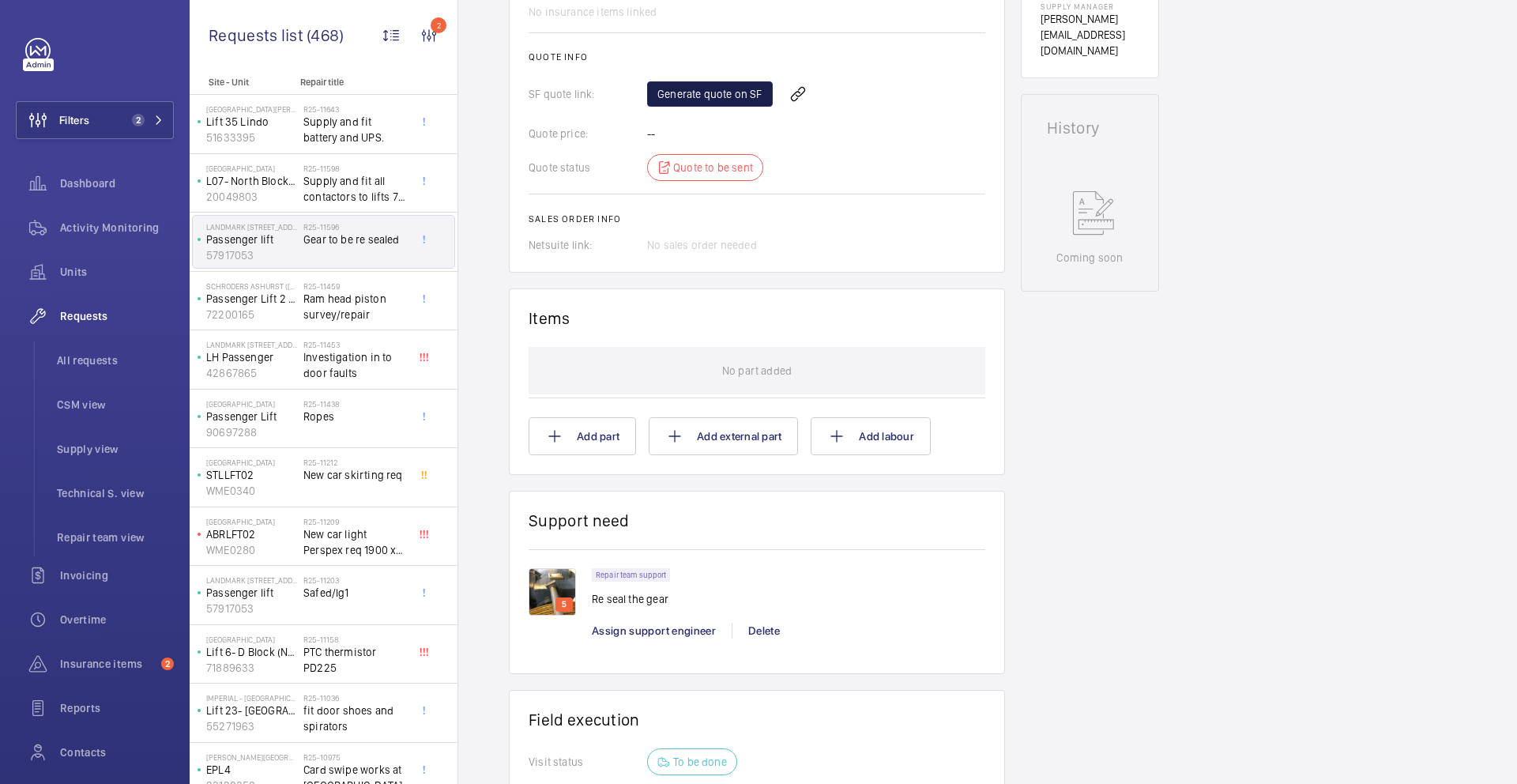
click at [732, 86] on link "Generate quote on SF" at bounding box center [710, 93] width 125 height 25
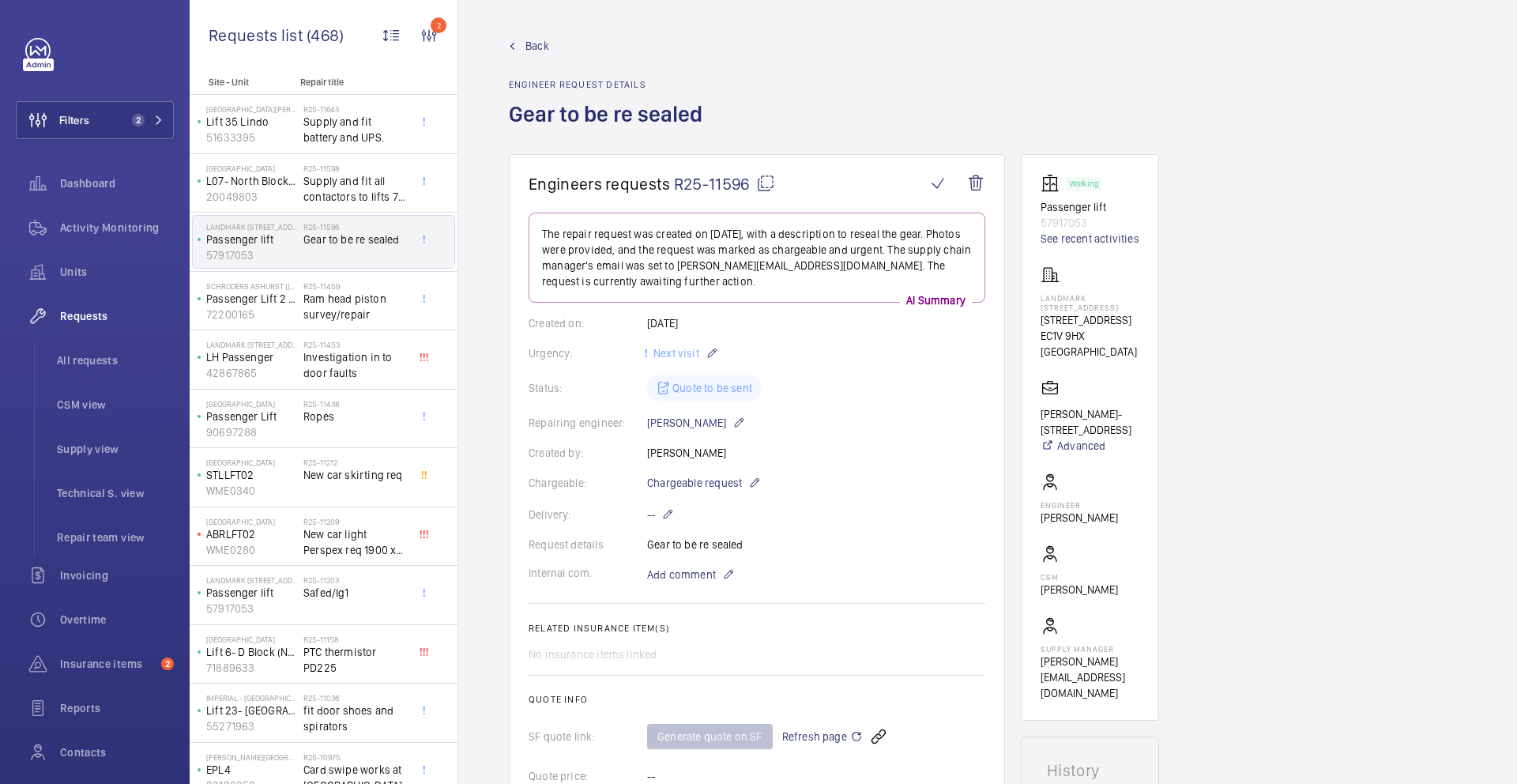
click at [769, 188] on mat-icon at bounding box center [766, 183] width 19 height 19
click at [356, 305] on span "Ram head piston survey/repair" at bounding box center [355, 306] width 105 height 32
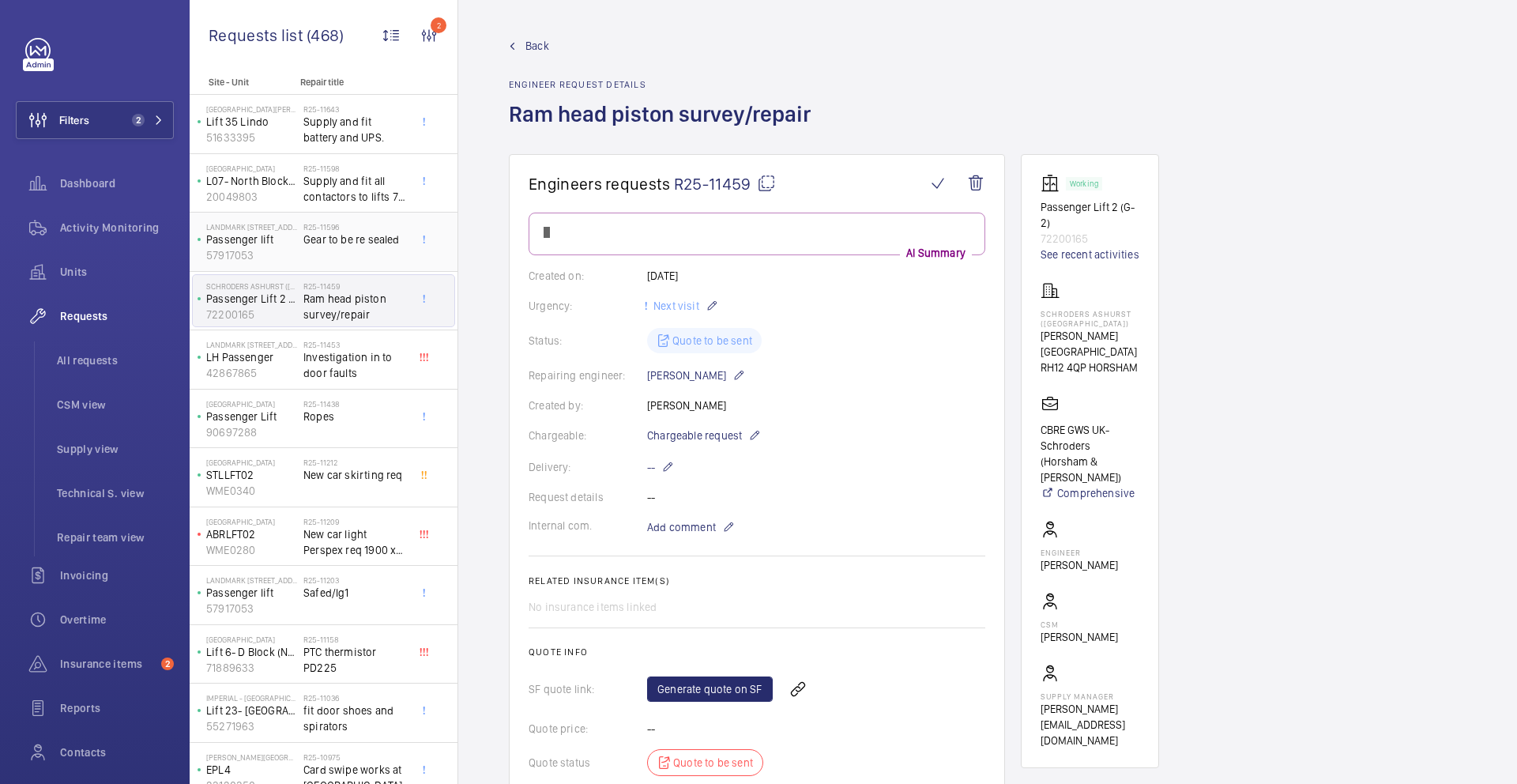
click at [354, 238] on span "Gear to be re sealed" at bounding box center [355, 239] width 105 height 16
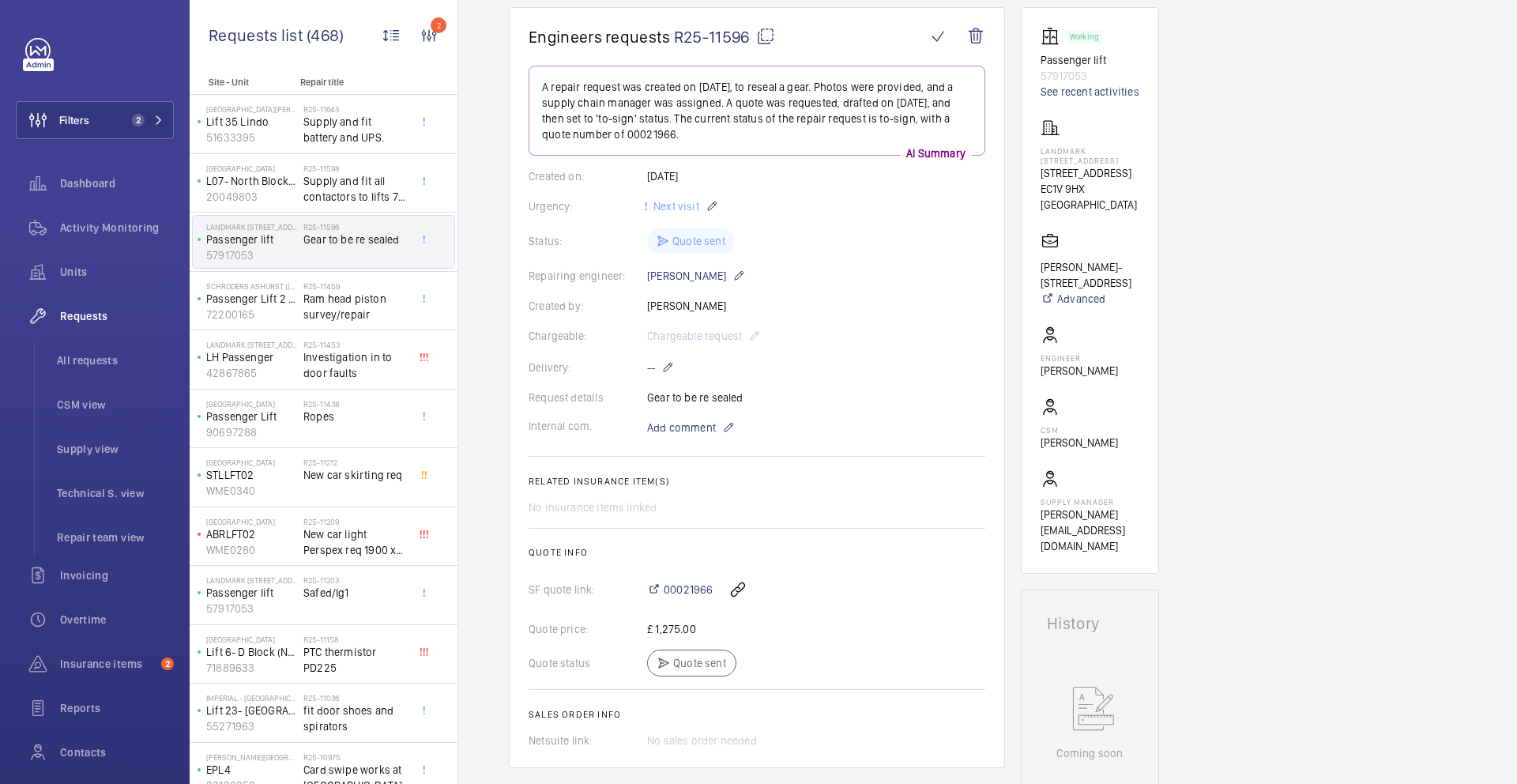
scroll to position [148, 0]
click at [340, 317] on span "Ram head piston survey/repair" at bounding box center [355, 306] width 105 height 32
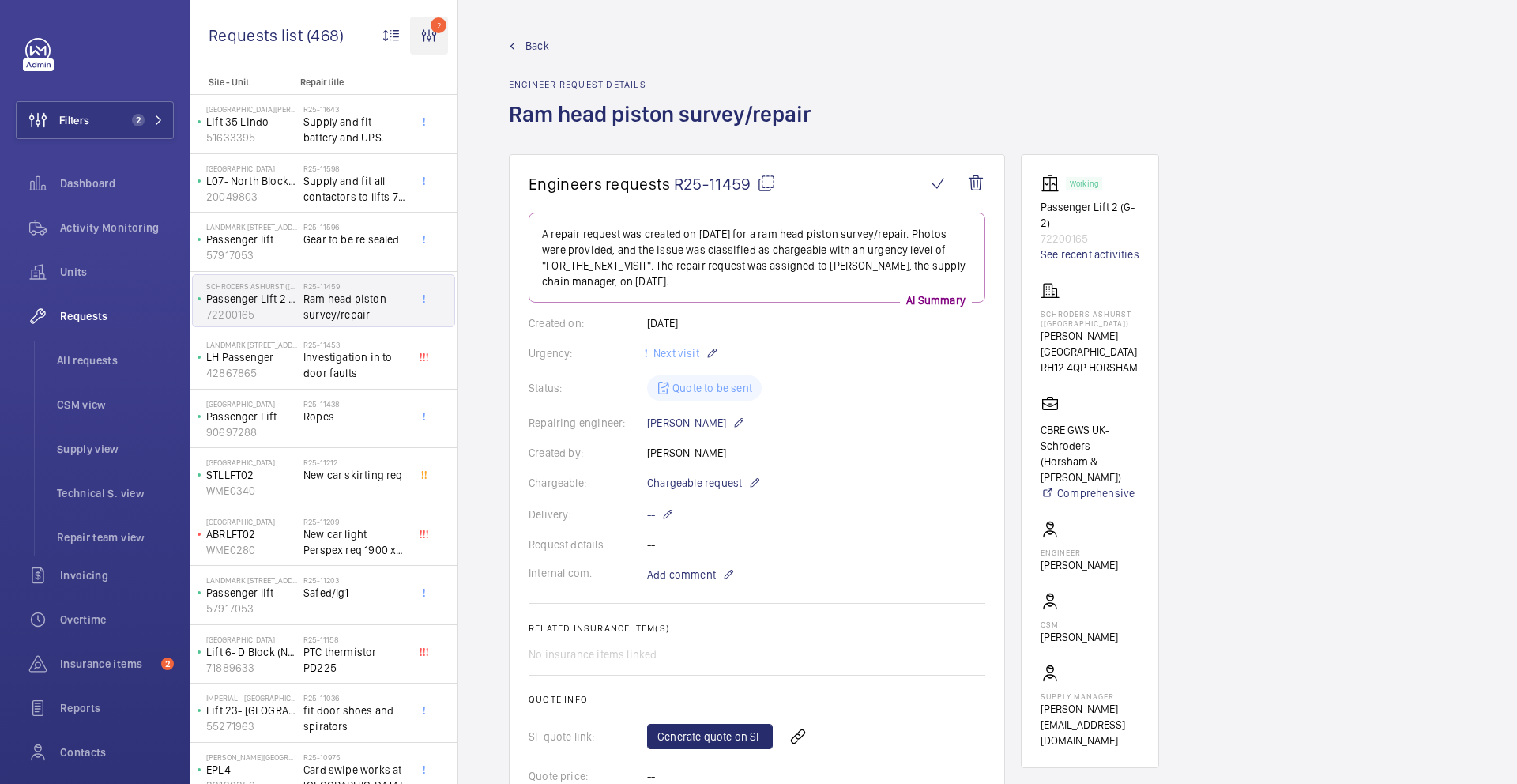
click at [426, 35] on wm-front-icon-button "2" at bounding box center [429, 35] width 38 height 38
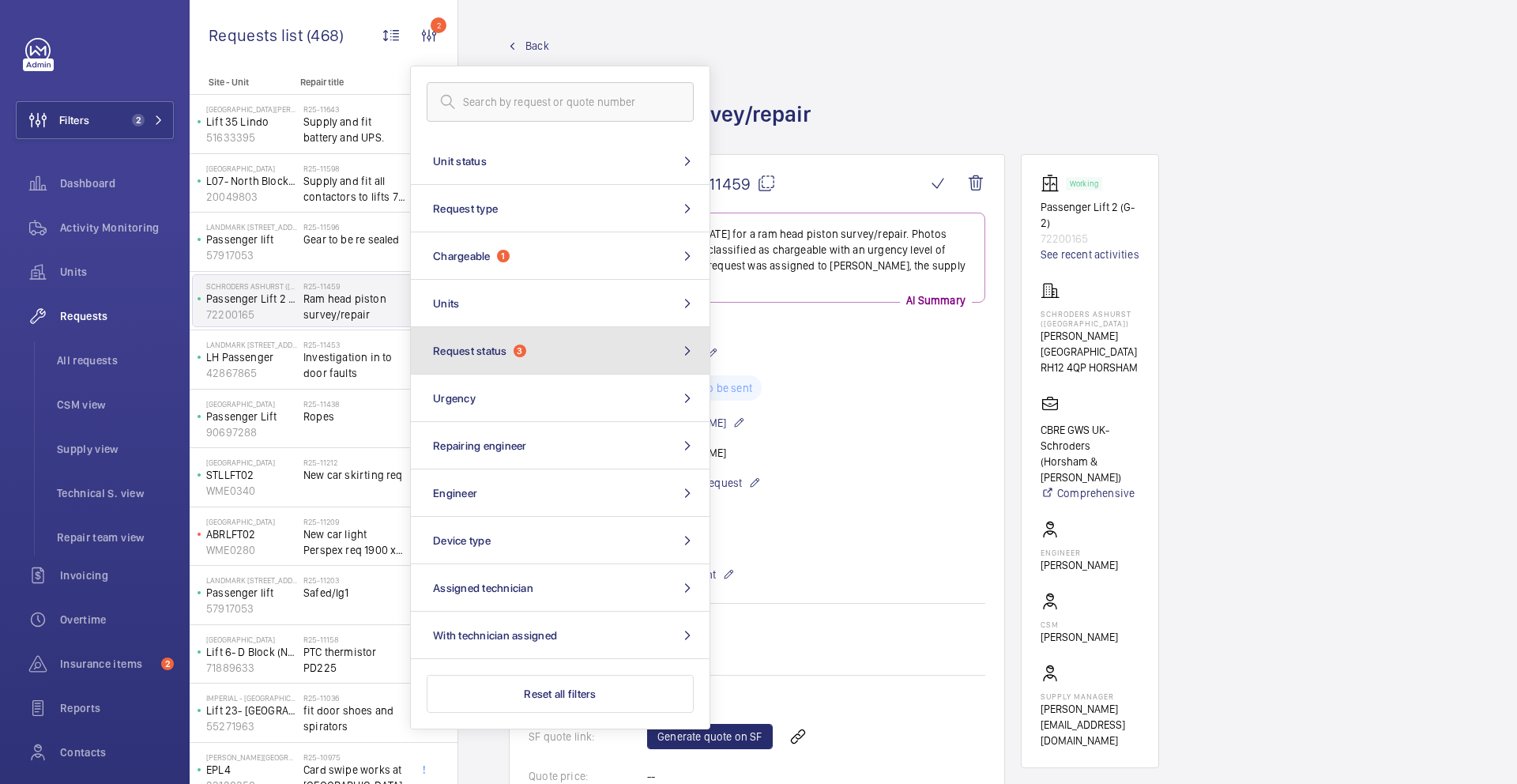
click at [561, 341] on button "Request status 3" at bounding box center [560, 350] width 299 height 48
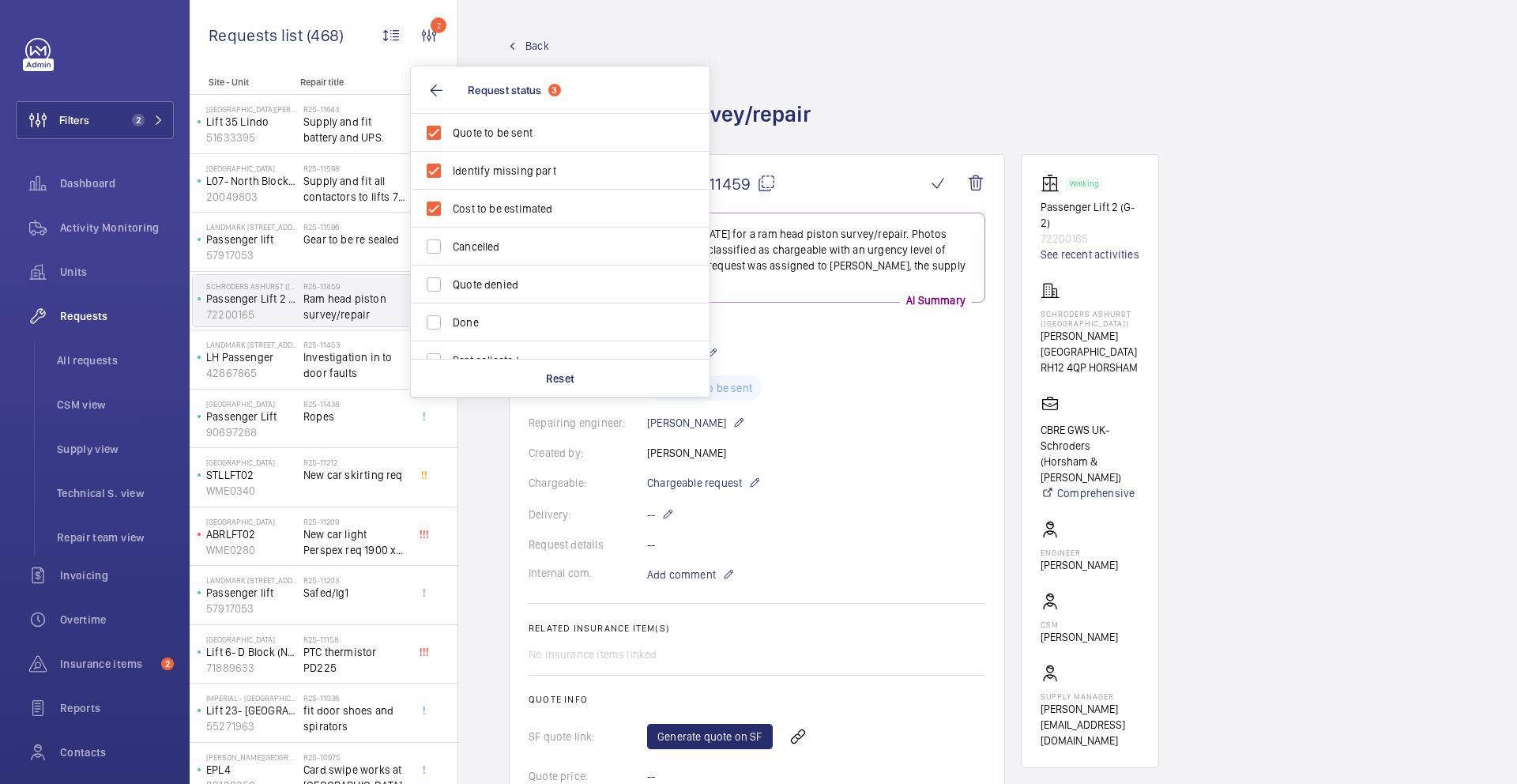
click at [857, 87] on div "Back Engineer request details Ram head piston survey/repair" at bounding box center [988, 96] width 958 height 116
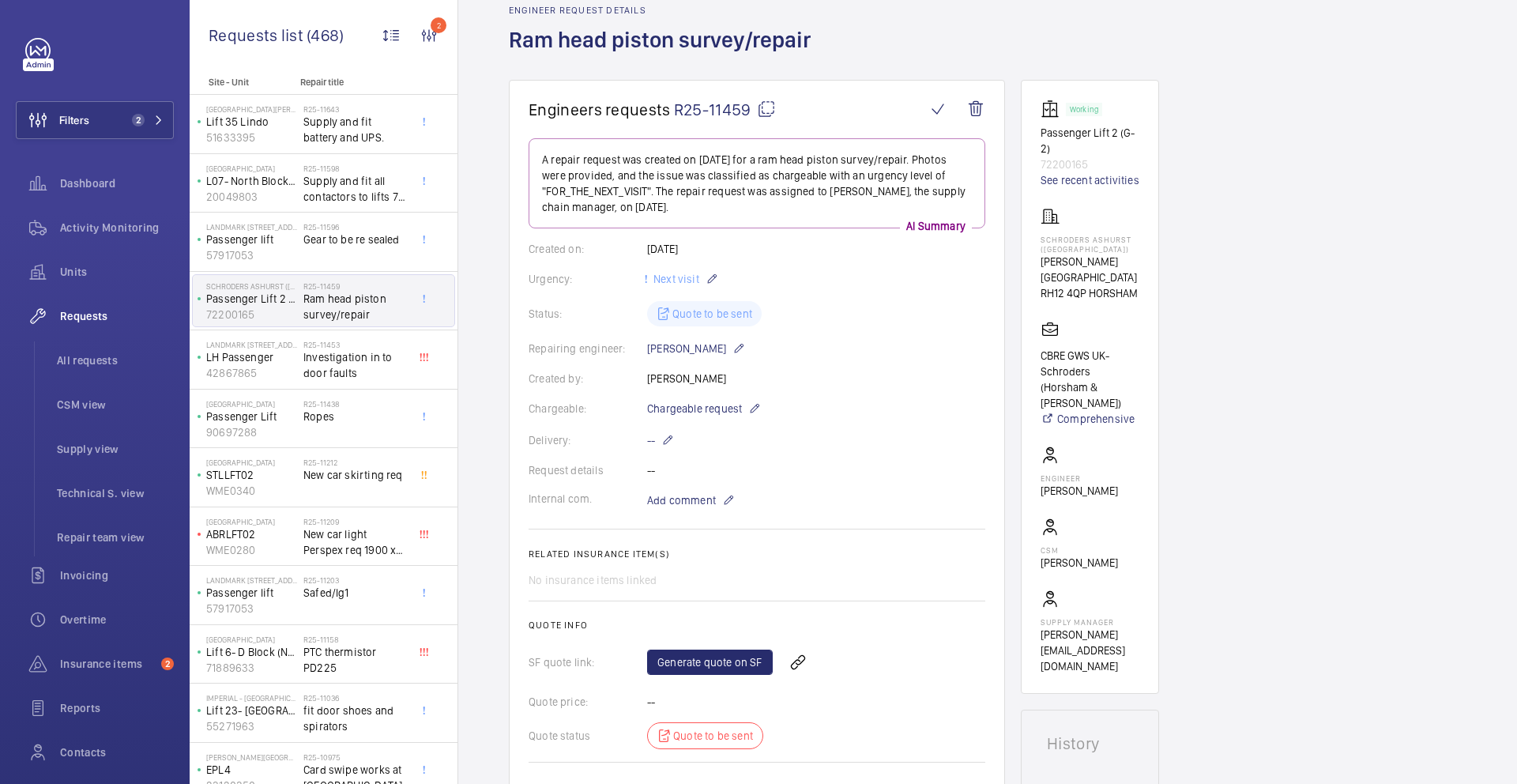
scroll to position [76, 0]
click at [360, 232] on span "Gear to be re sealed" at bounding box center [355, 239] width 105 height 16
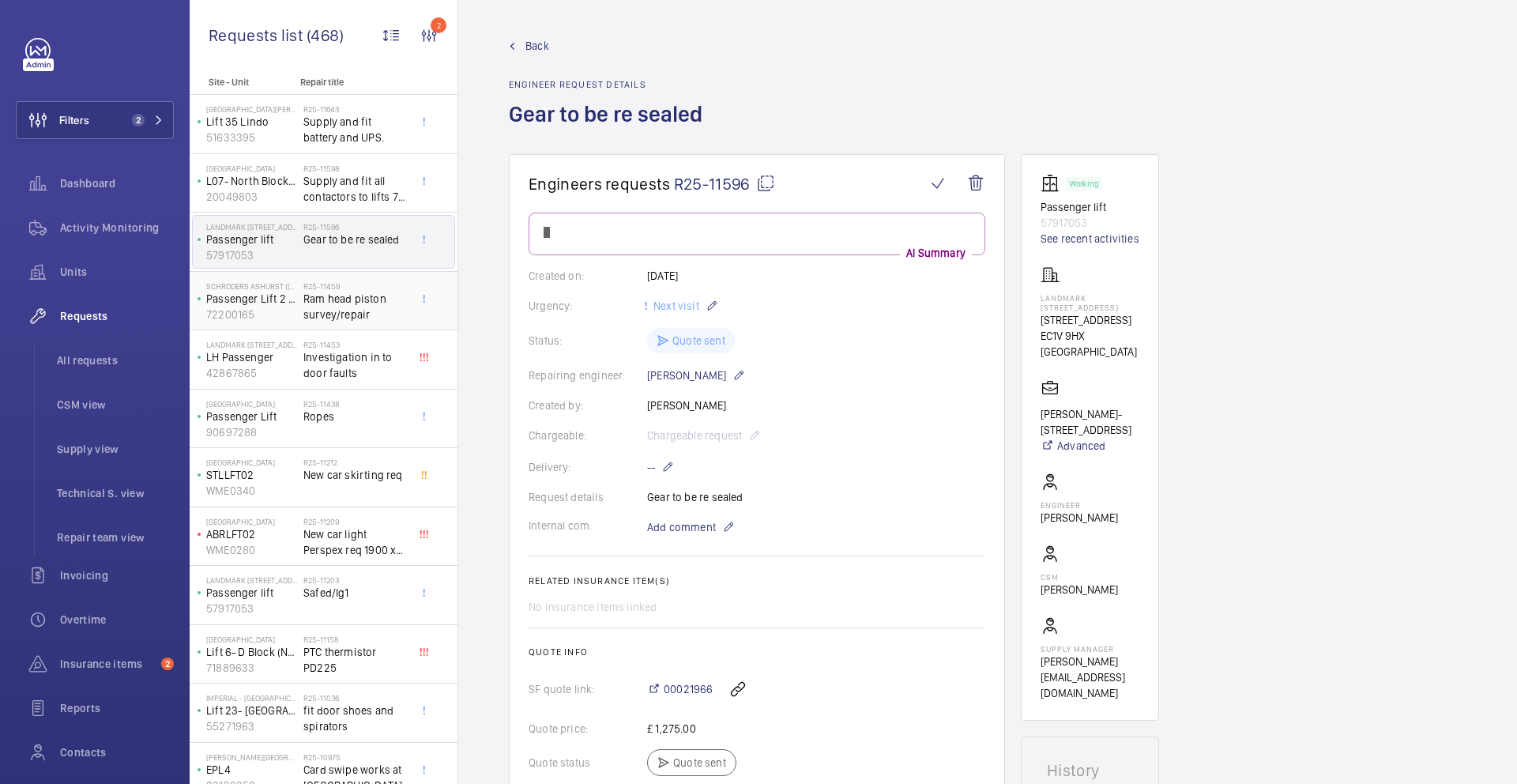
click at [342, 318] on span "Ram head piston survey/repair" at bounding box center [355, 306] width 105 height 32
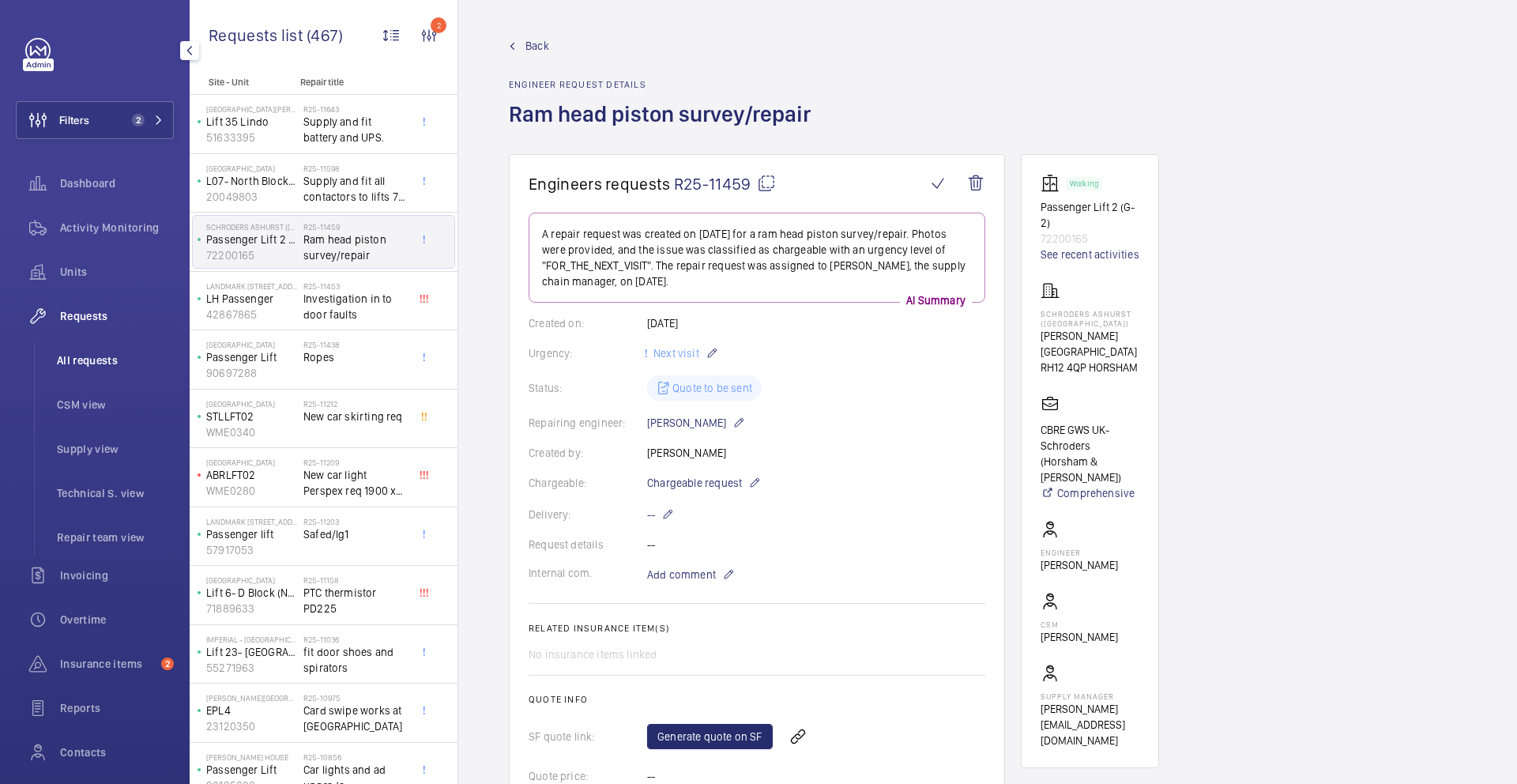
click at [103, 358] on span "All requests" at bounding box center [115, 360] width 117 height 16
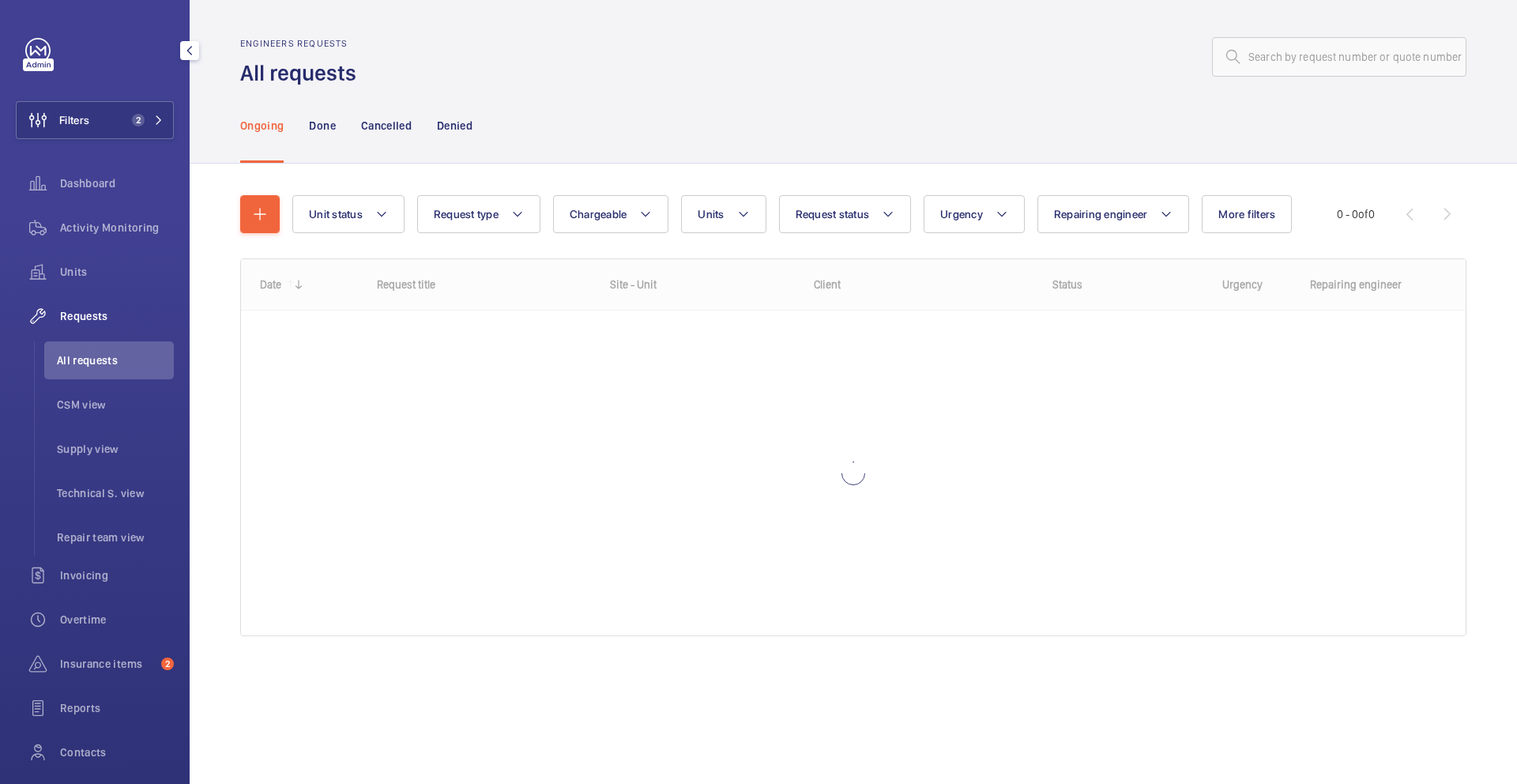
click at [96, 312] on span "Requests" at bounding box center [117, 316] width 114 height 16
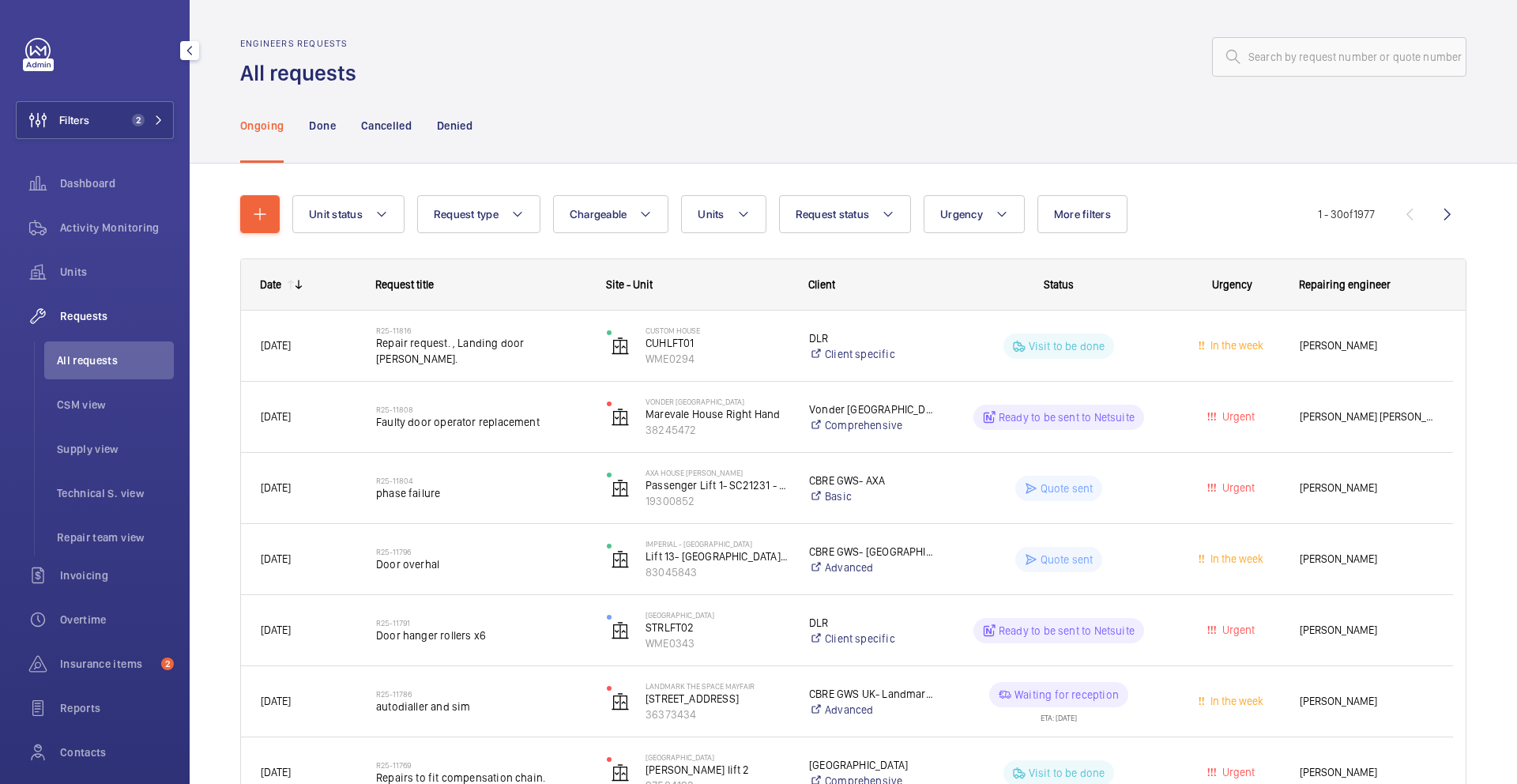
click at [99, 319] on span "Requests" at bounding box center [117, 316] width 114 height 16
click at [99, 318] on span "Requests" at bounding box center [117, 316] width 114 height 16
click at [401, 220] on div "Unit status Request type Chargeable Units Request status Urgency More filters R…" at bounding box center [805, 214] width 1026 height 38
click at [614, 226] on button "Chargeable" at bounding box center [611, 214] width 116 height 38
click at [628, 266] on mat-radio-button "Chargeable" at bounding box center [703, 262] width 284 height 32
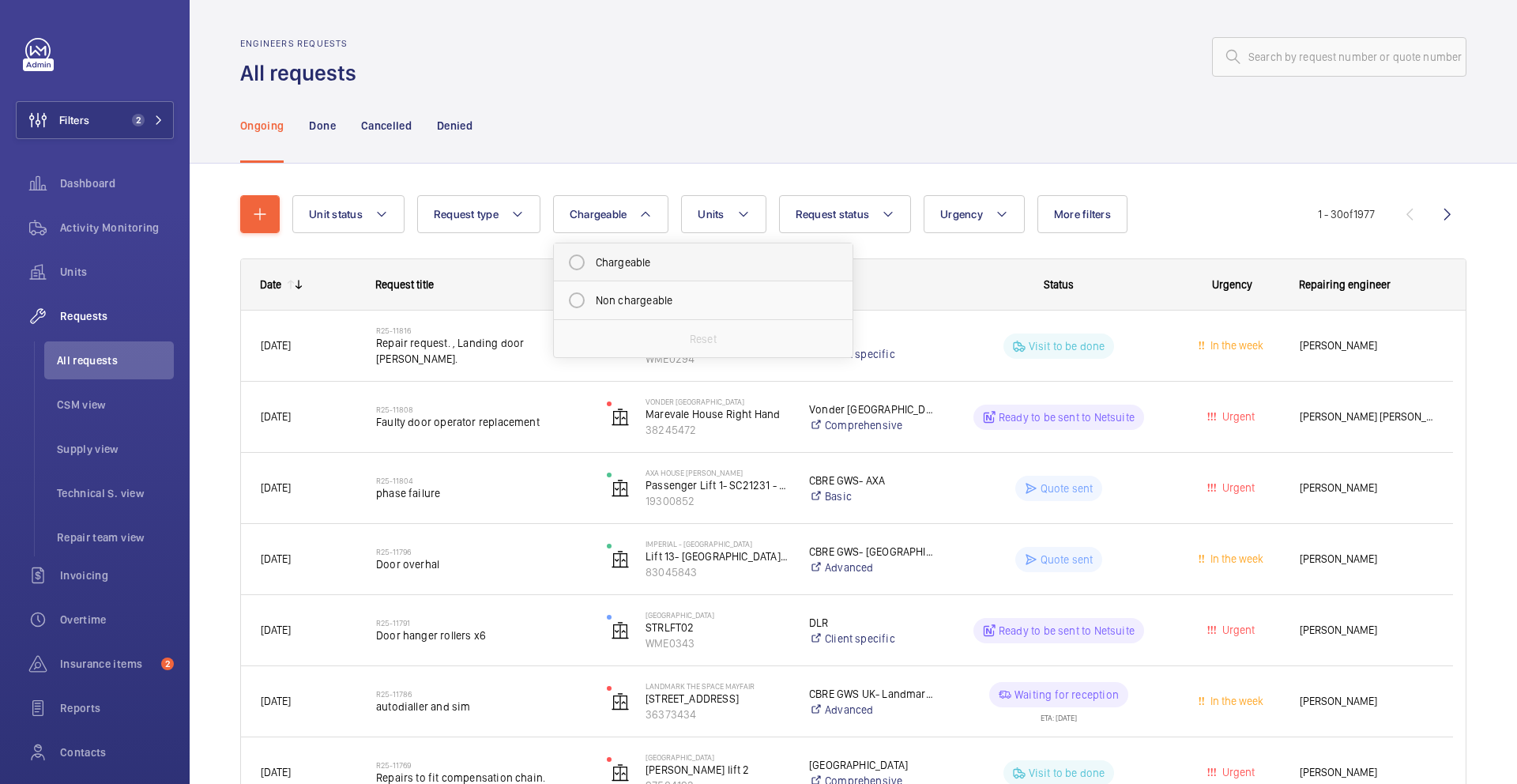
radio input "true"
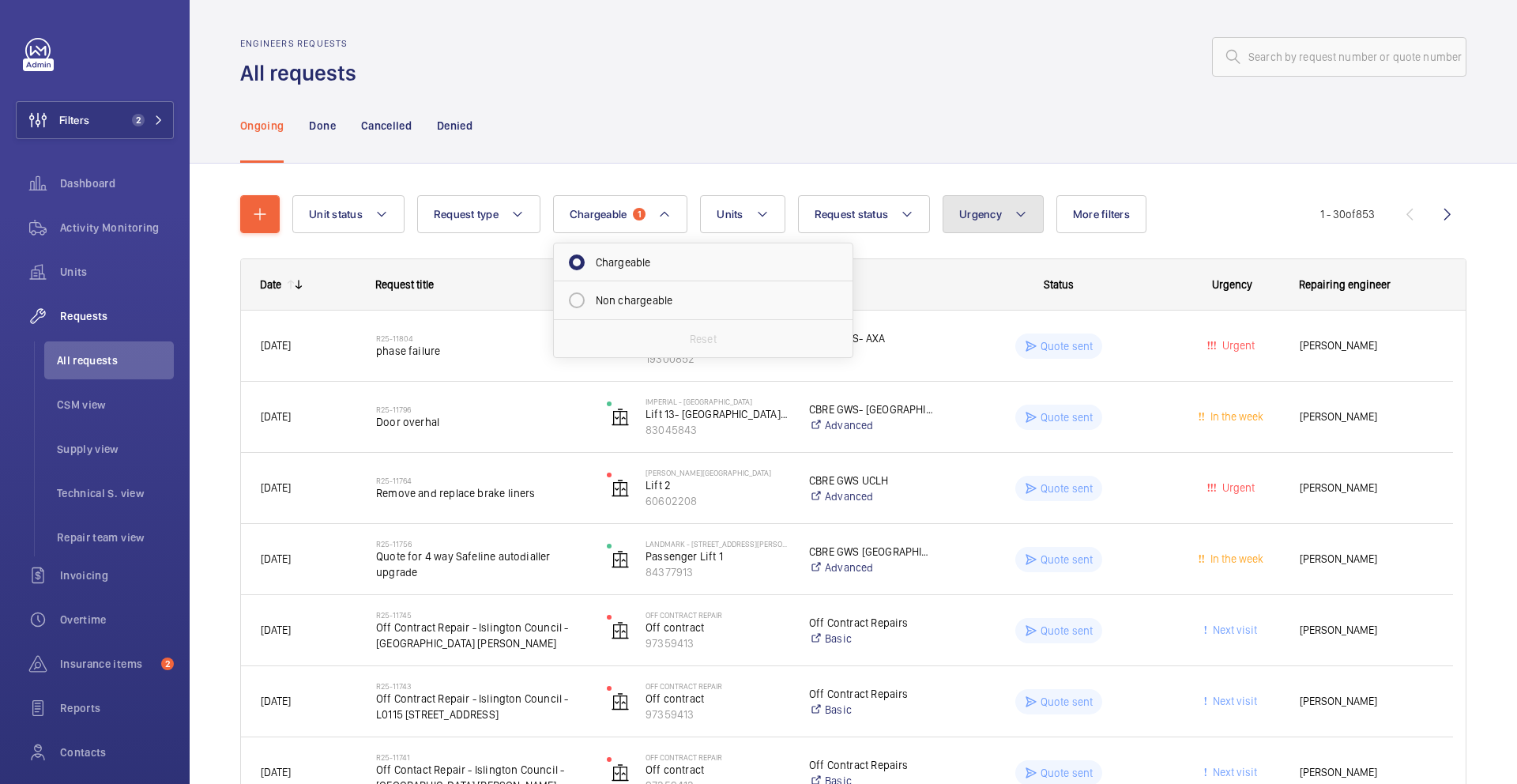
click at [1000, 213] on span "Urgency" at bounding box center [980, 214] width 42 height 13
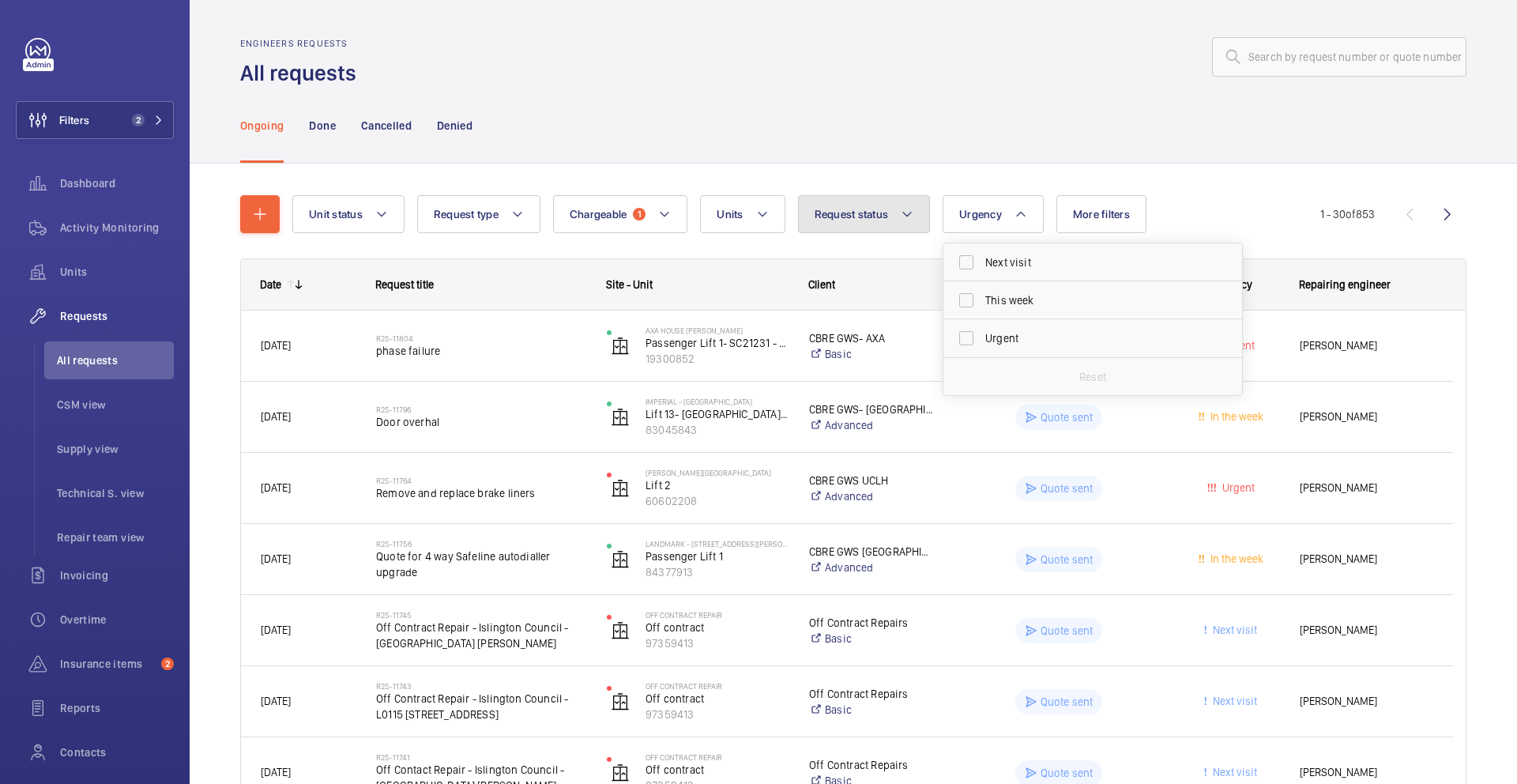
click at [866, 209] on span "Request status" at bounding box center [852, 214] width 74 height 13
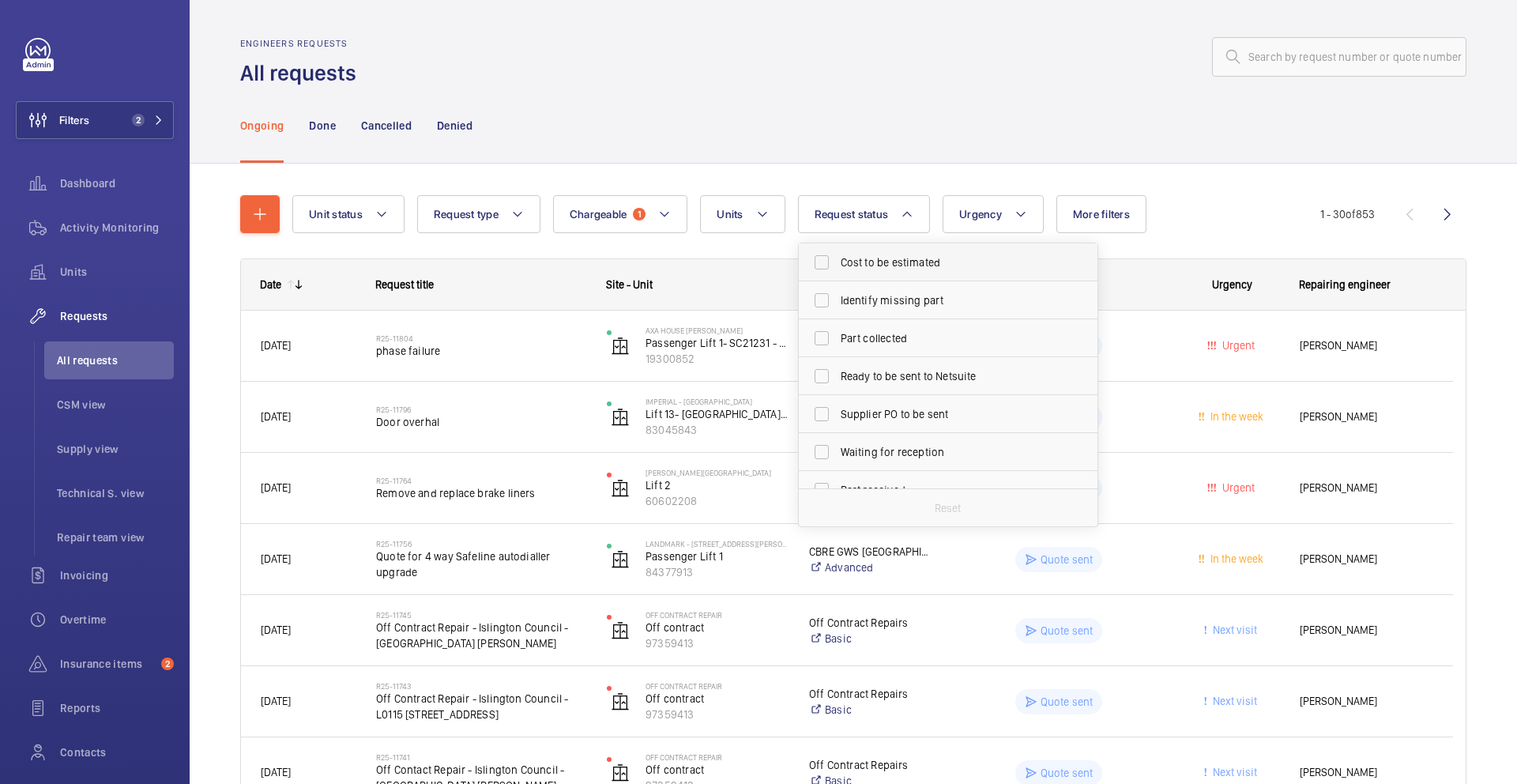
click at [880, 259] on span "Cost to be estimated" at bounding box center [949, 262] width 217 height 16
click at [838, 259] on input "Cost to be estimated" at bounding box center [822, 262] width 32 height 32
checkbox input "true"
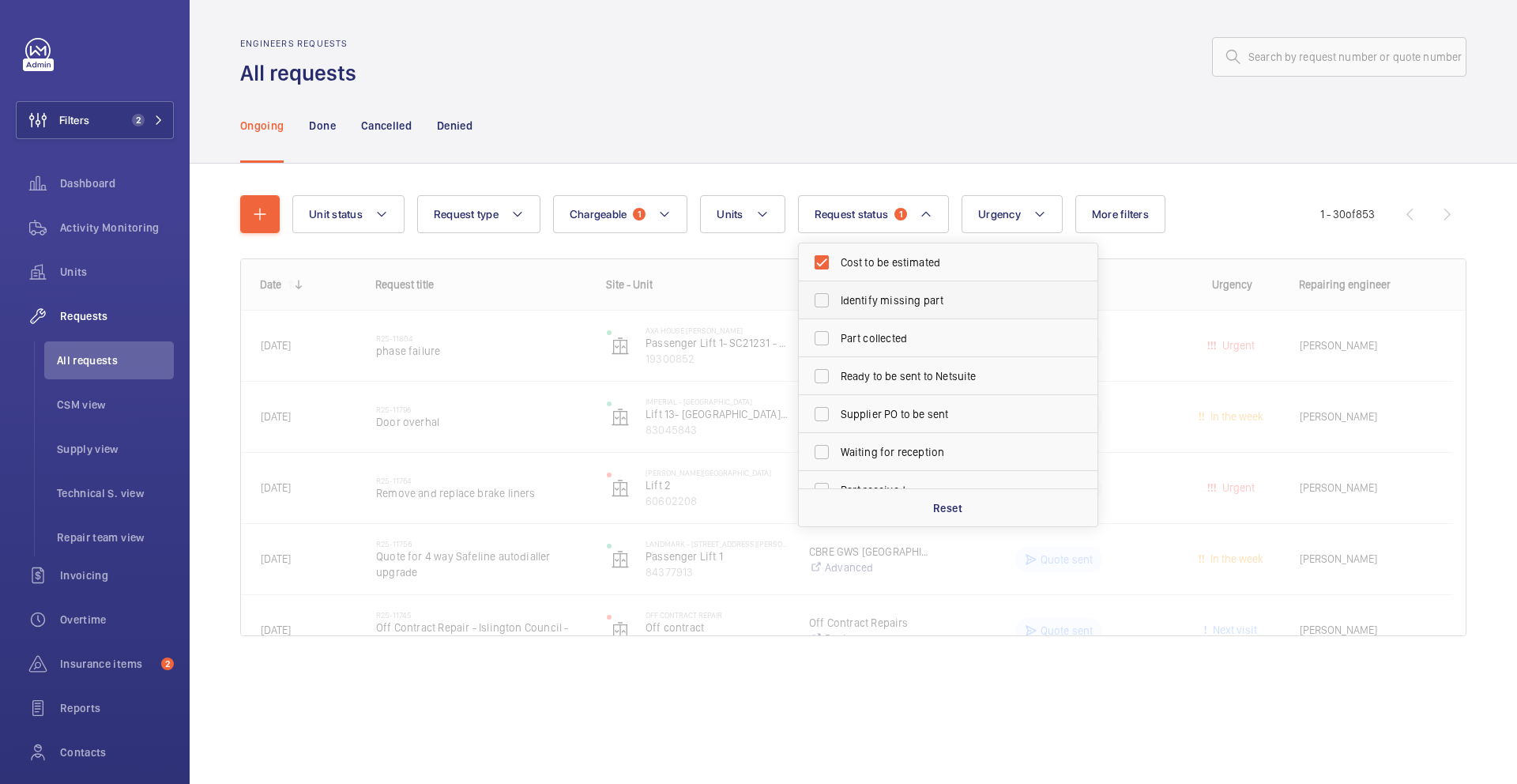
click at [876, 295] on span "Identify missing part" at bounding box center [949, 300] width 217 height 16
click at [838, 295] on input "Identify missing part" at bounding box center [822, 300] width 32 height 32
checkbox input "true"
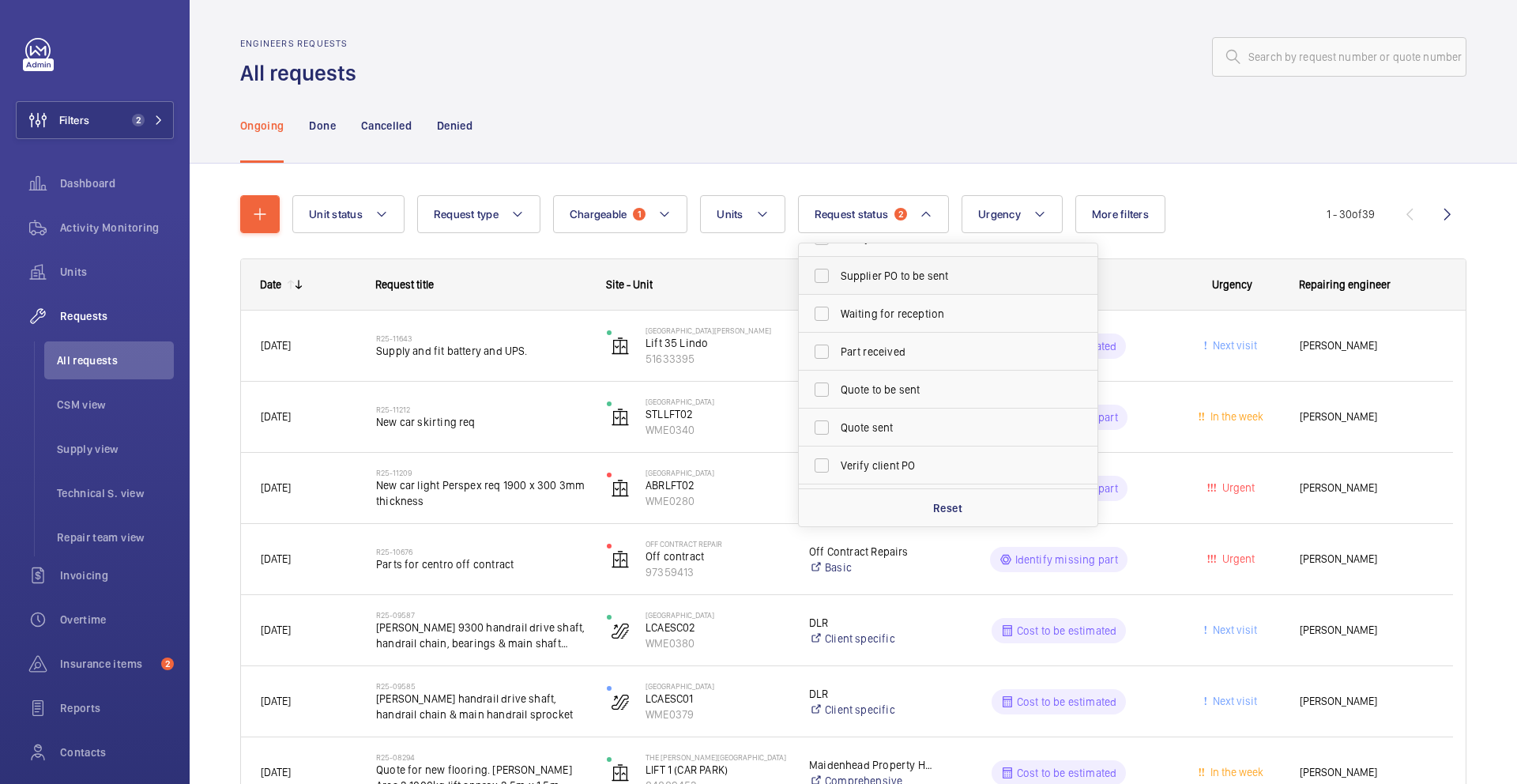
scroll to position [163, 0]
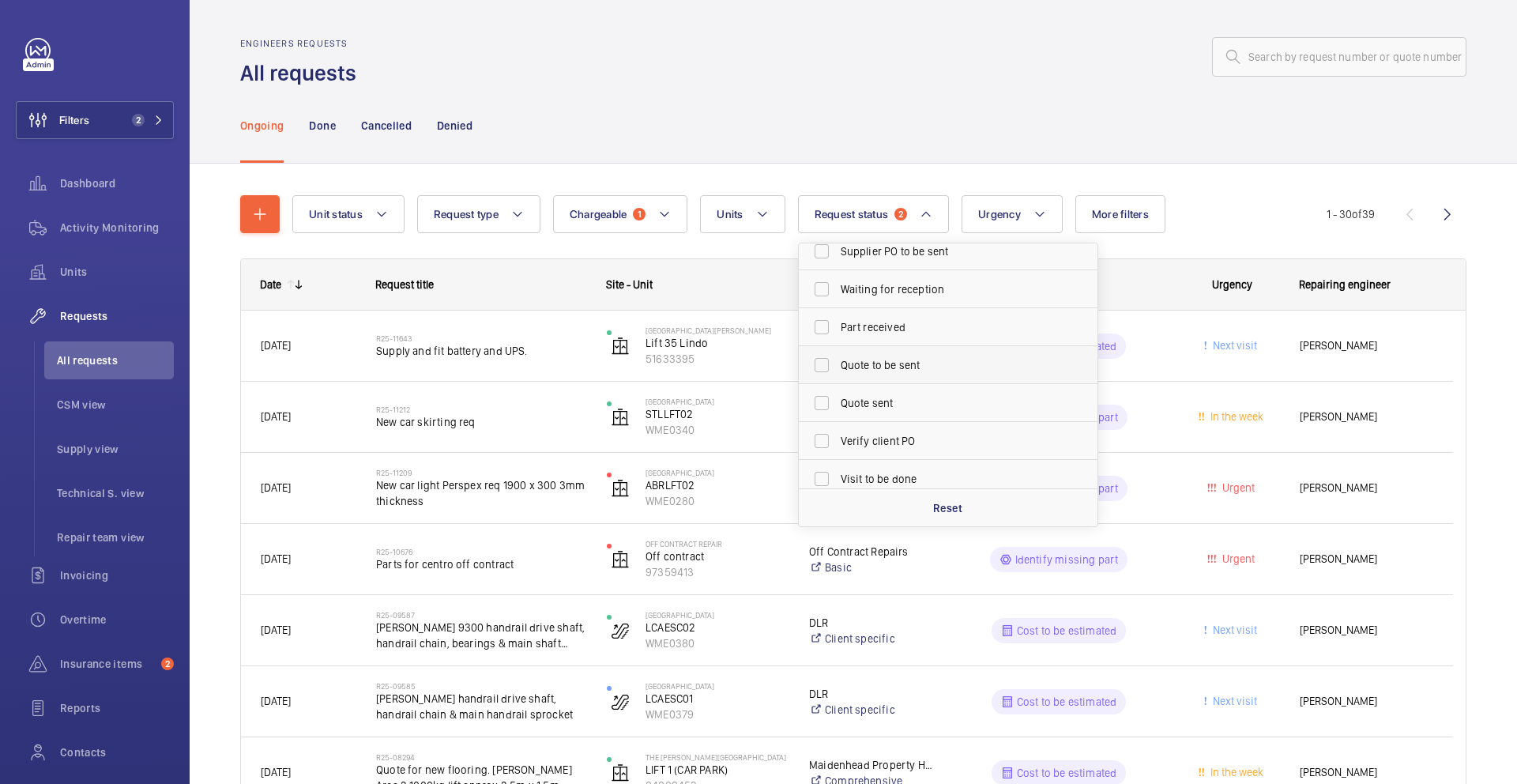
click at [887, 363] on span "Quote to be sent" at bounding box center [949, 365] width 217 height 16
click at [838, 363] on input "Quote to be sent" at bounding box center [822, 365] width 32 height 32
checkbox input "true"
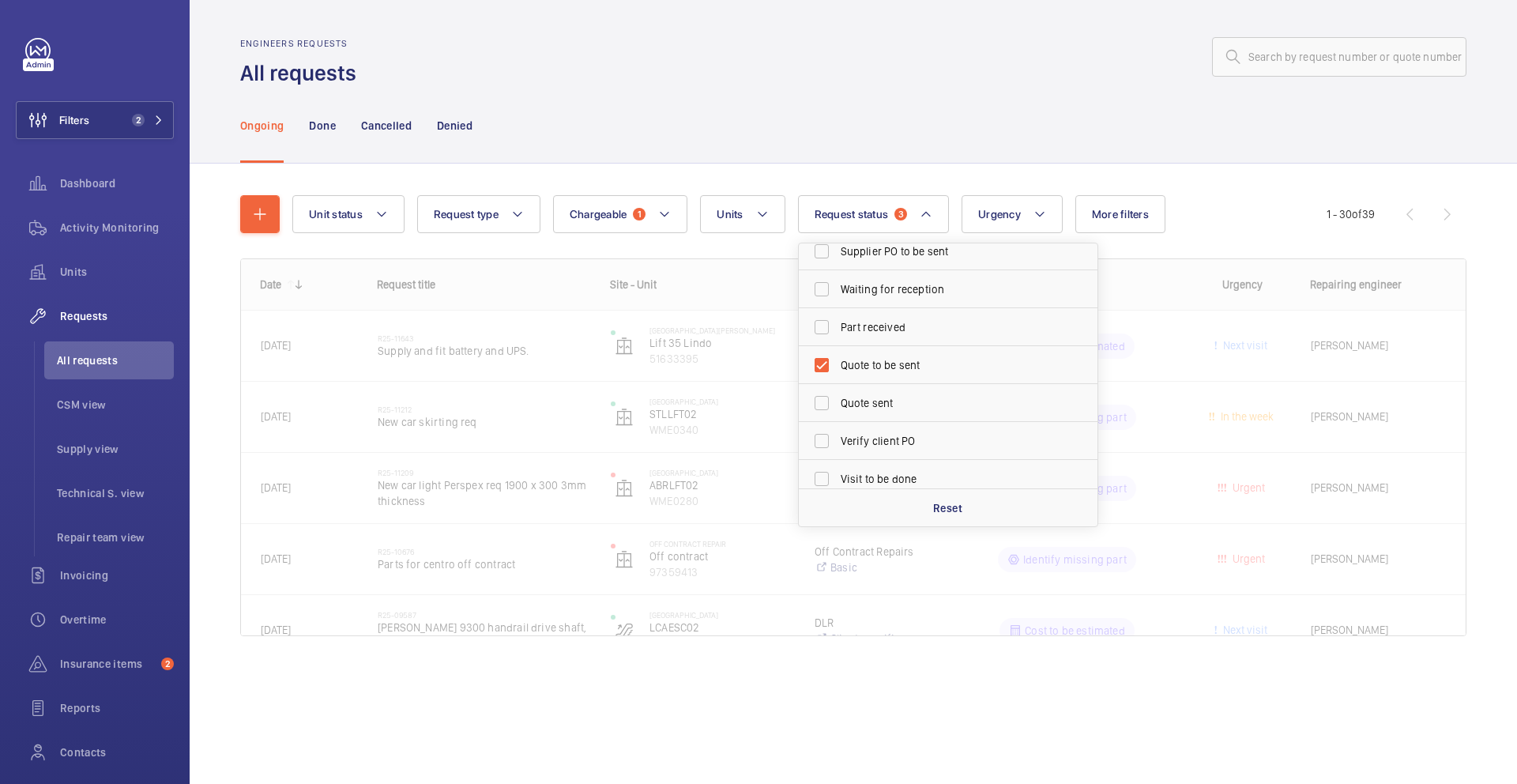
click at [908, 121] on div "Ongoing Done Cancelled Denied" at bounding box center [853, 124] width 1227 height 75
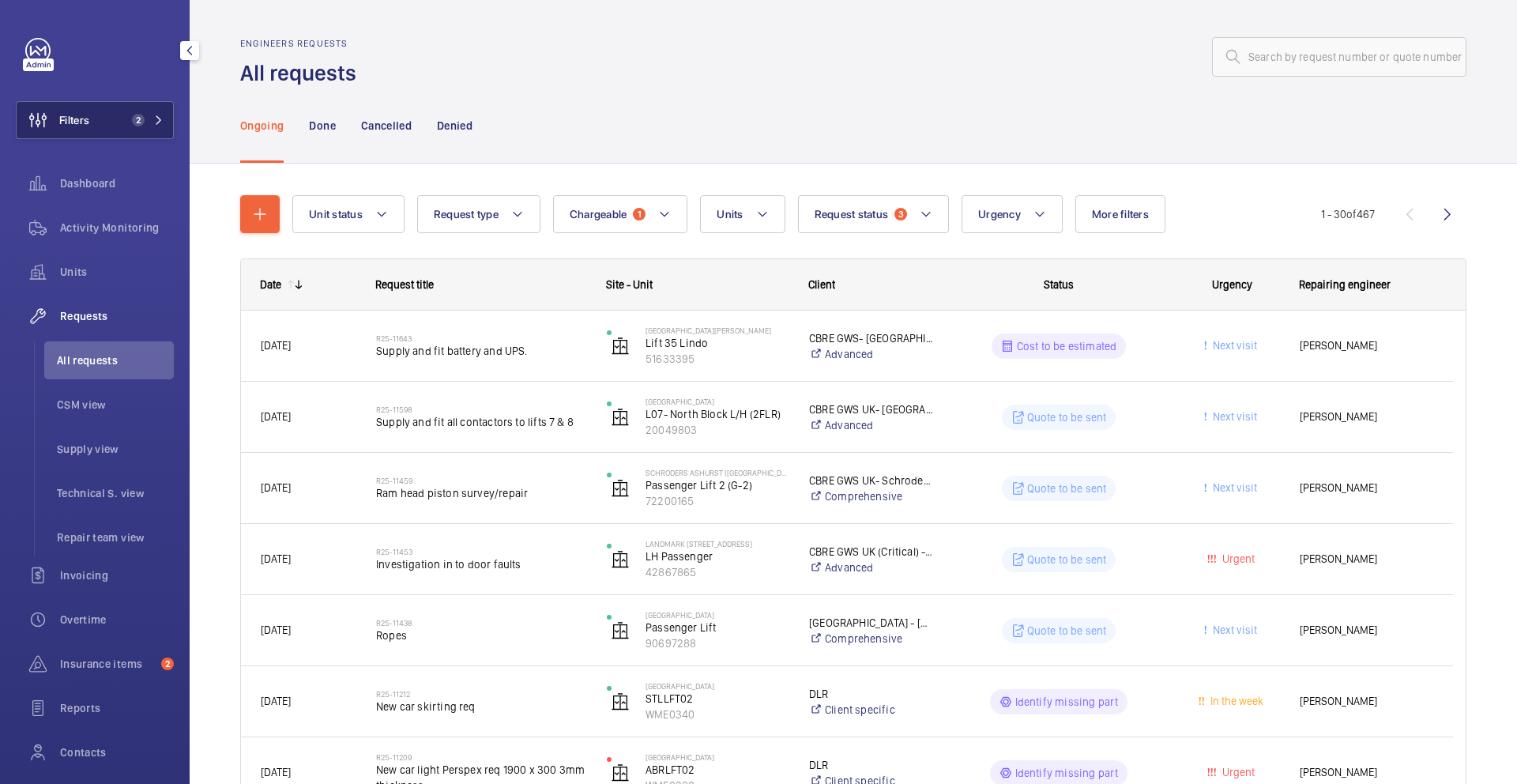
click at [125, 117] on span "2" at bounding box center [135, 120] width 19 height 13
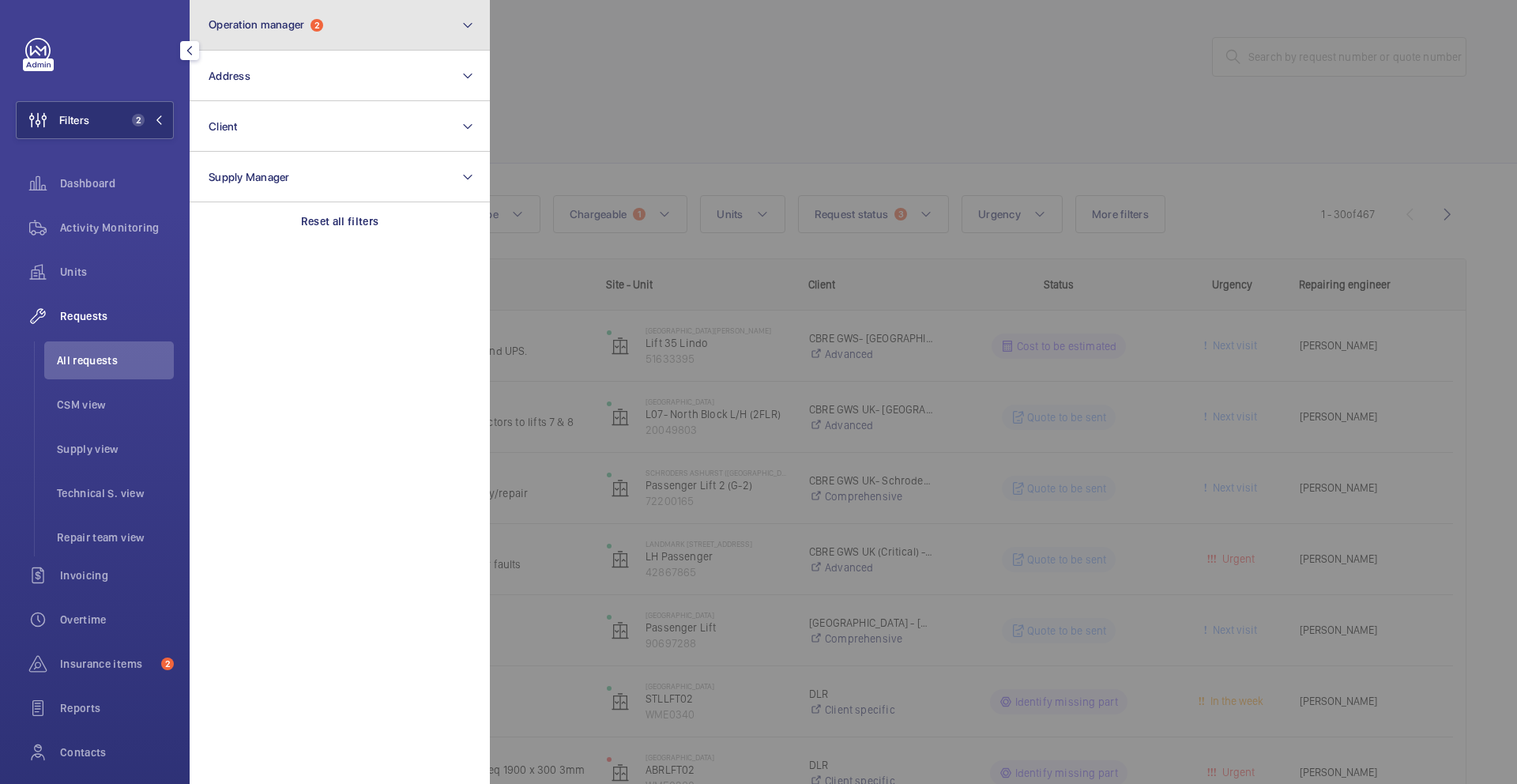
click at [366, 26] on button "Operation manager 2" at bounding box center [339, 25] width 300 height 51
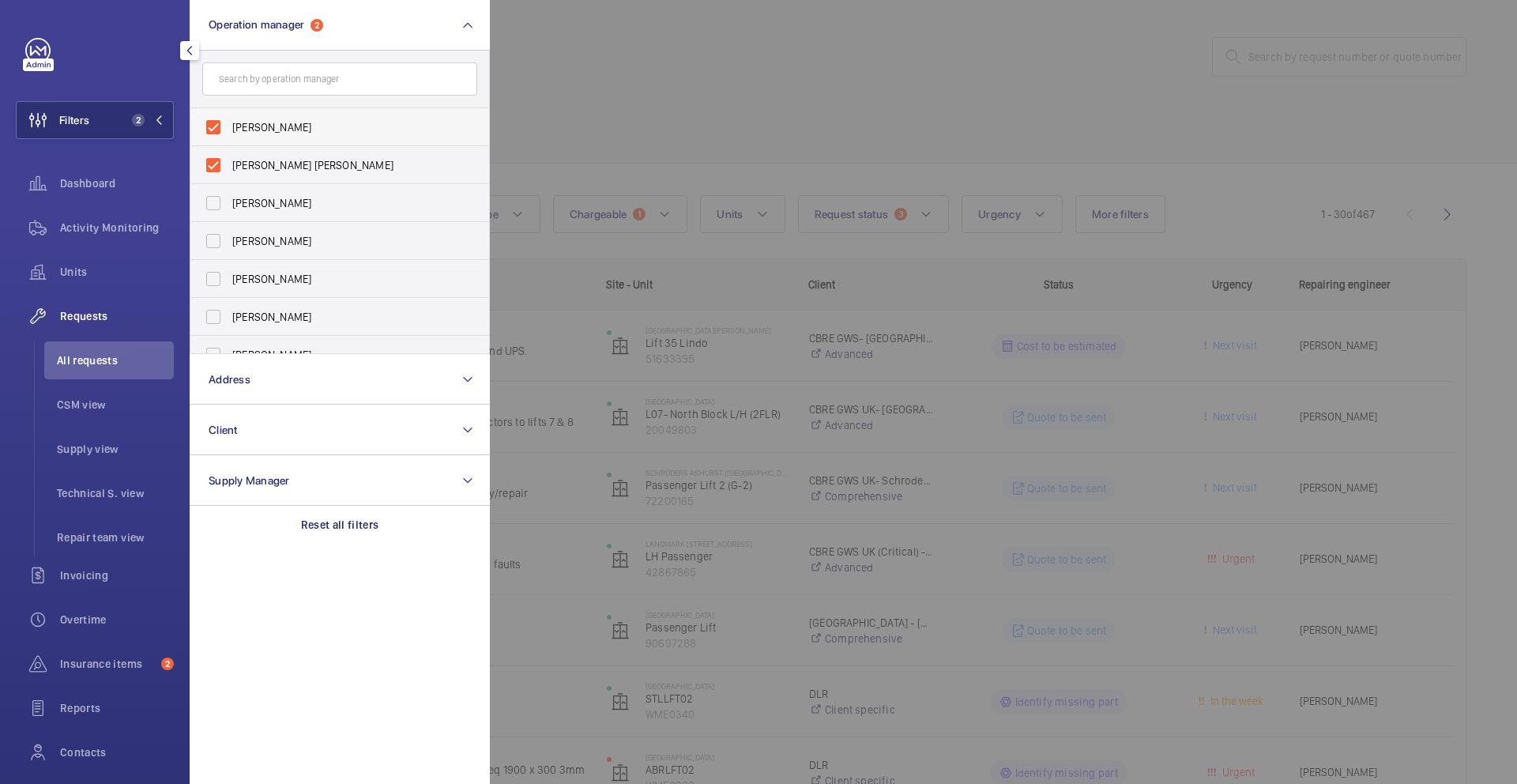
click at [211, 128] on label "John Smith" at bounding box center [328, 127] width 275 height 38
click at [211, 128] on input "John Smith" at bounding box center [214, 127] width 32 height 32
click at [324, 162] on span "John Smith" at bounding box center [341, 165] width 217 height 16
click at [229, 162] on input "John Smith" at bounding box center [214, 165] width 32 height 32
checkbox input "true"
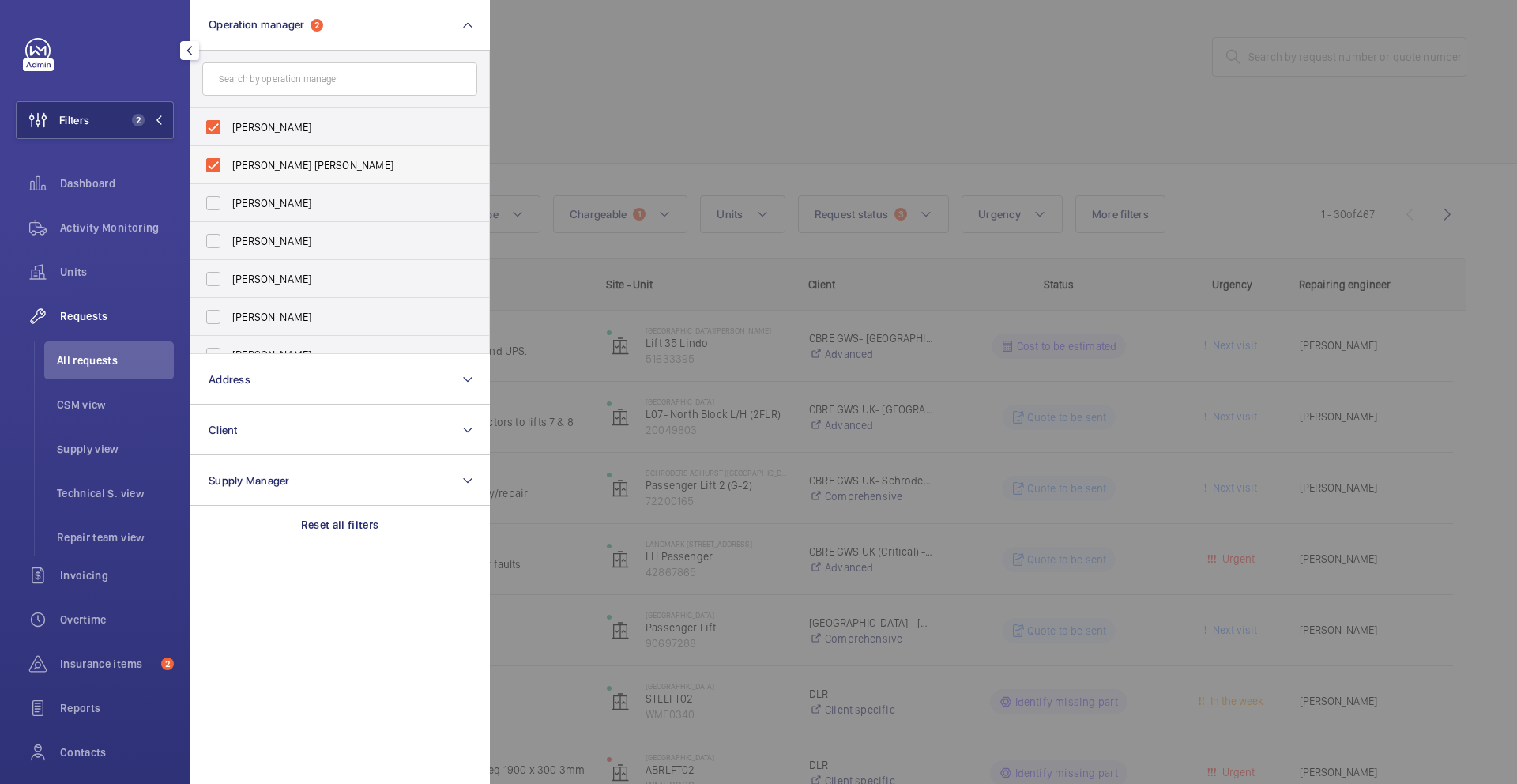
click at [213, 173] on label "[PERSON_NAME] [PERSON_NAME]" at bounding box center [328, 165] width 275 height 38
click at [213, 173] on input "[PERSON_NAME] [PERSON_NAME]" at bounding box center [214, 165] width 32 height 32
click at [255, 170] on span "[PERSON_NAME] [PERSON_NAME]" at bounding box center [341, 165] width 217 height 16
click at [229, 170] on input "[PERSON_NAME] [PERSON_NAME]" at bounding box center [214, 165] width 32 height 32
checkbox input "true"
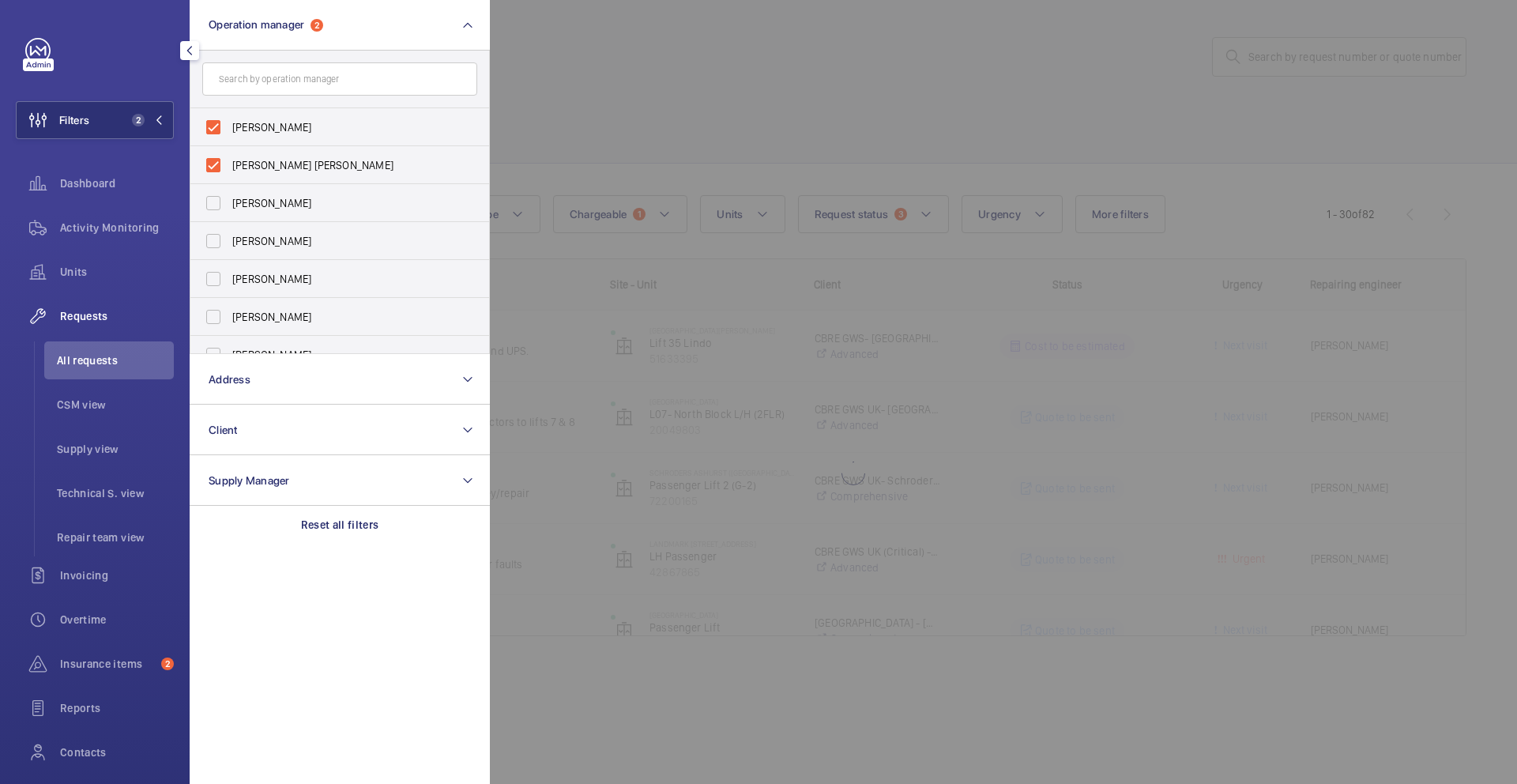
click at [980, 157] on div at bounding box center [1248, 392] width 1517 height 784
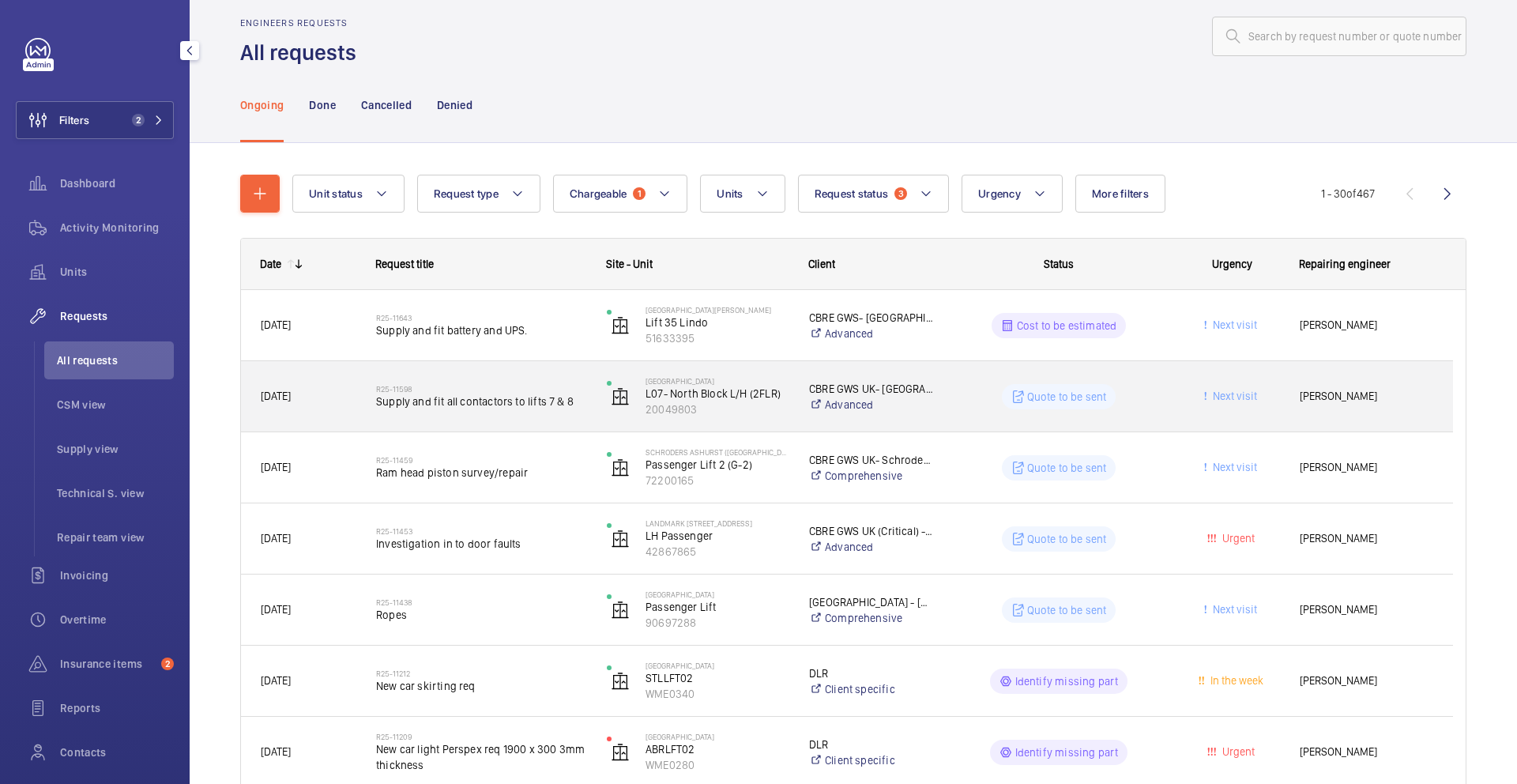
scroll to position [23, 0]
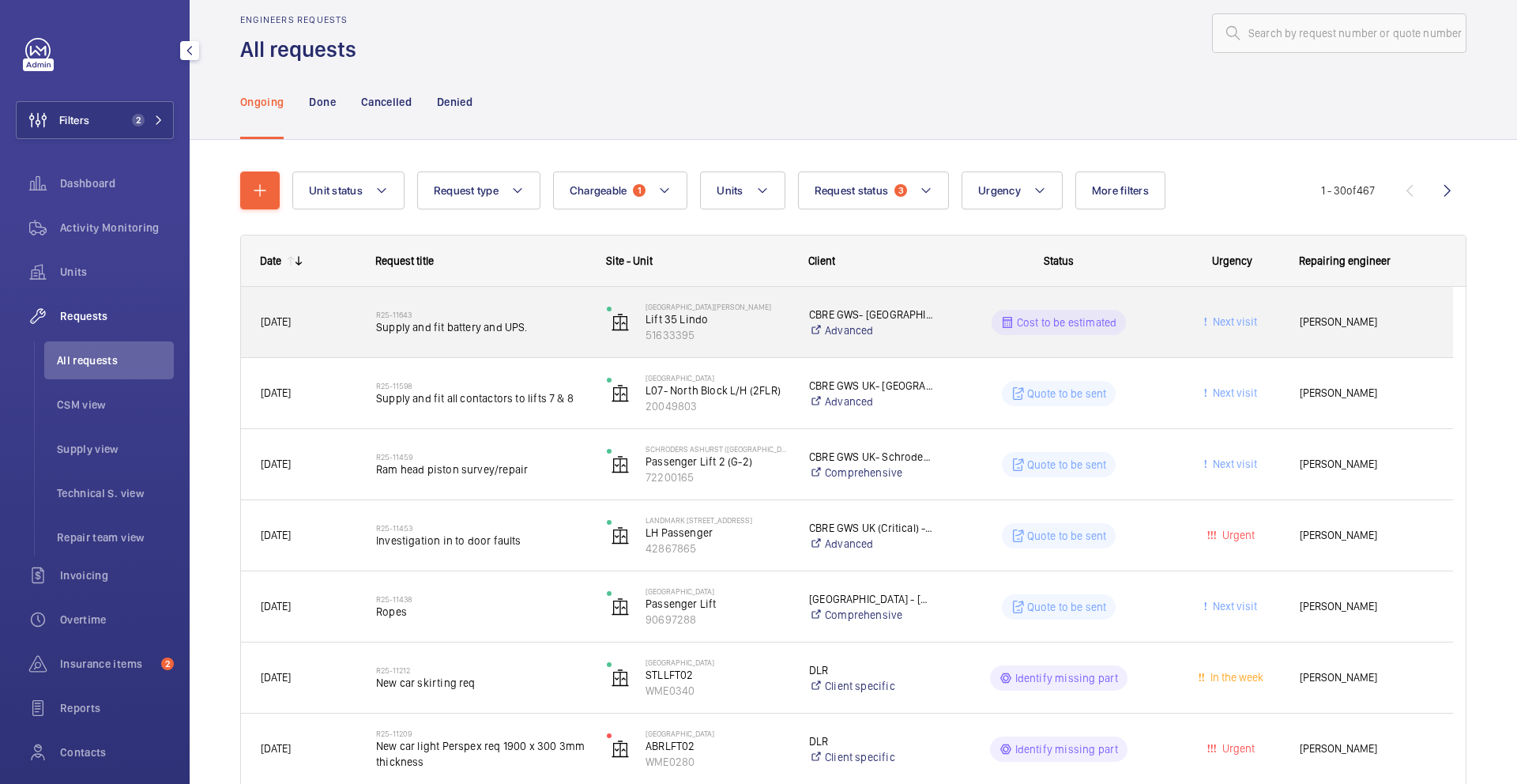
click at [585, 327] on span "Supply and fit battery and UPS." at bounding box center [481, 327] width 210 height 16
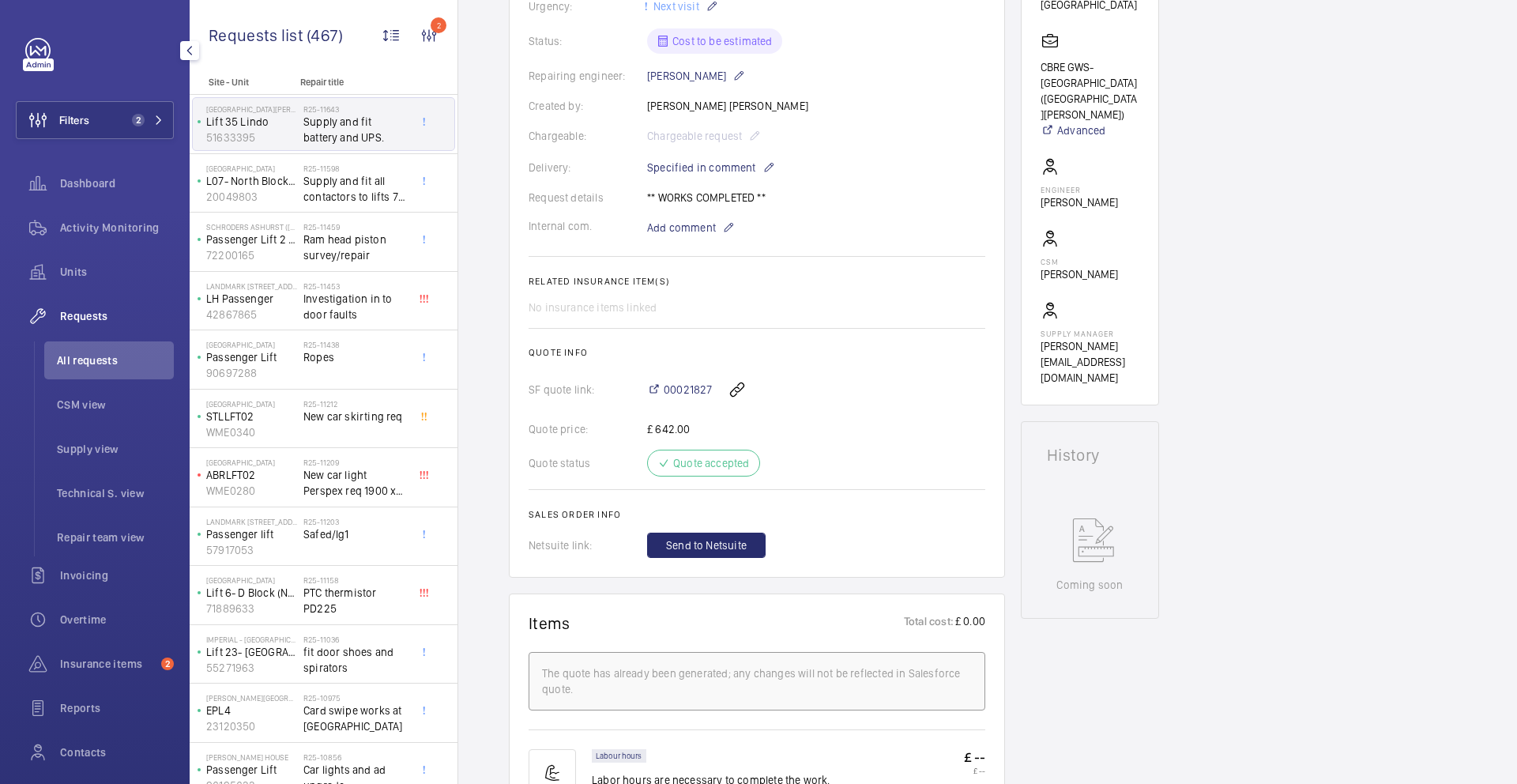
scroll to position [443, 0]
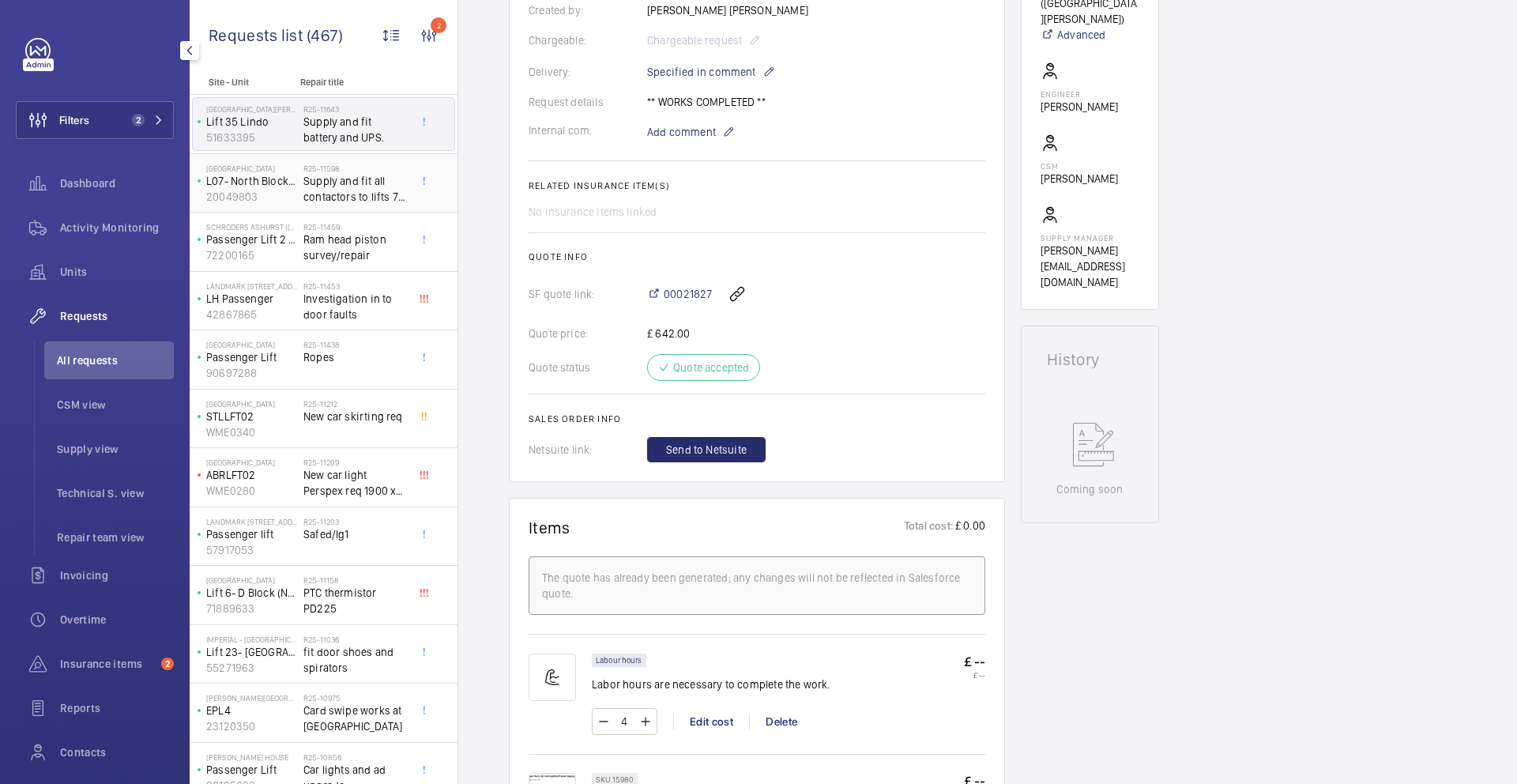
click at [320, 195] on span "Supply and fit all contactors to lifts 7 & 8" at bounding box center [355, 188] width 105 height 32
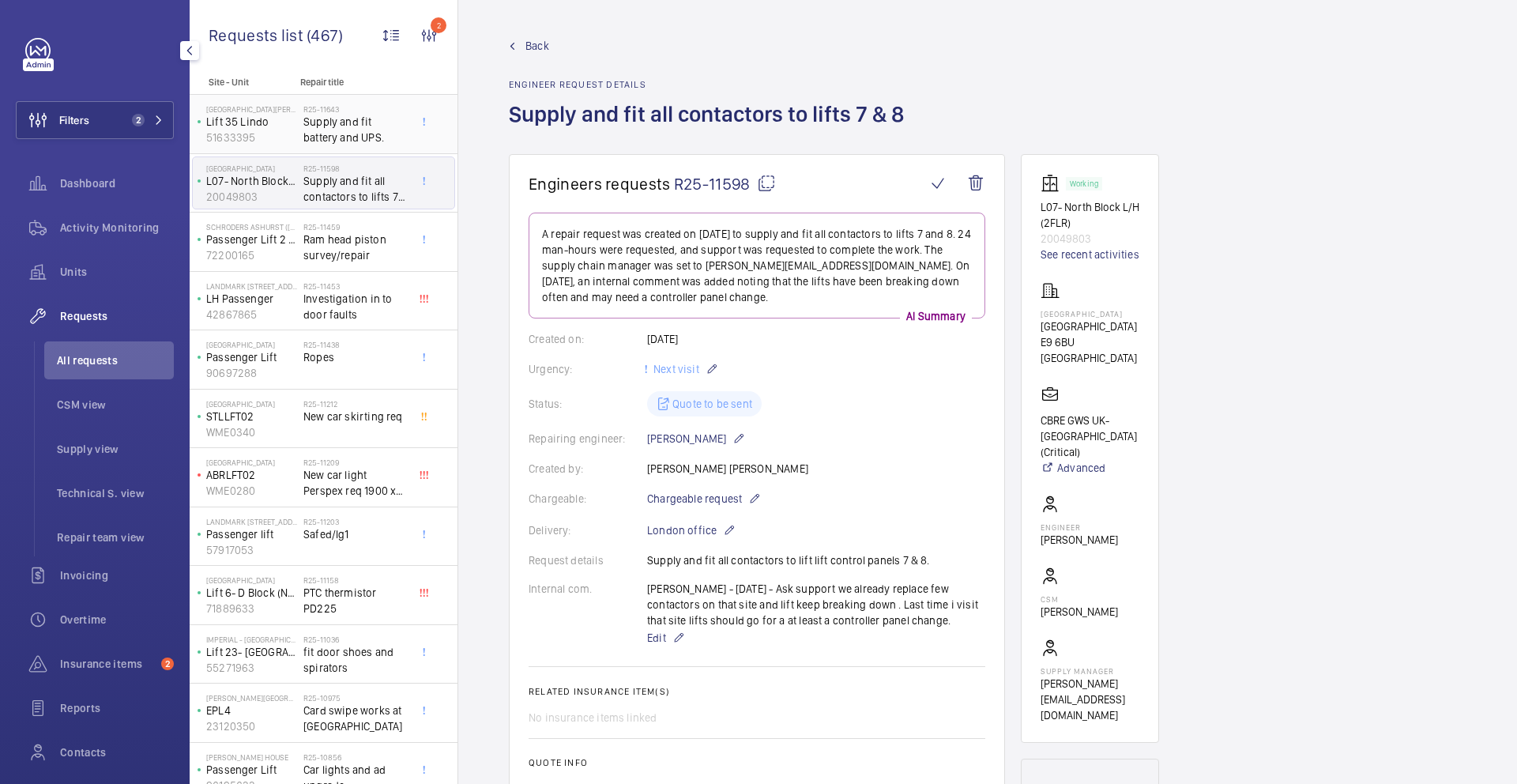
click at [347, 130] on span "Supply and fit battery and UPS." at bounding box center [355, 130] width 105 height 32
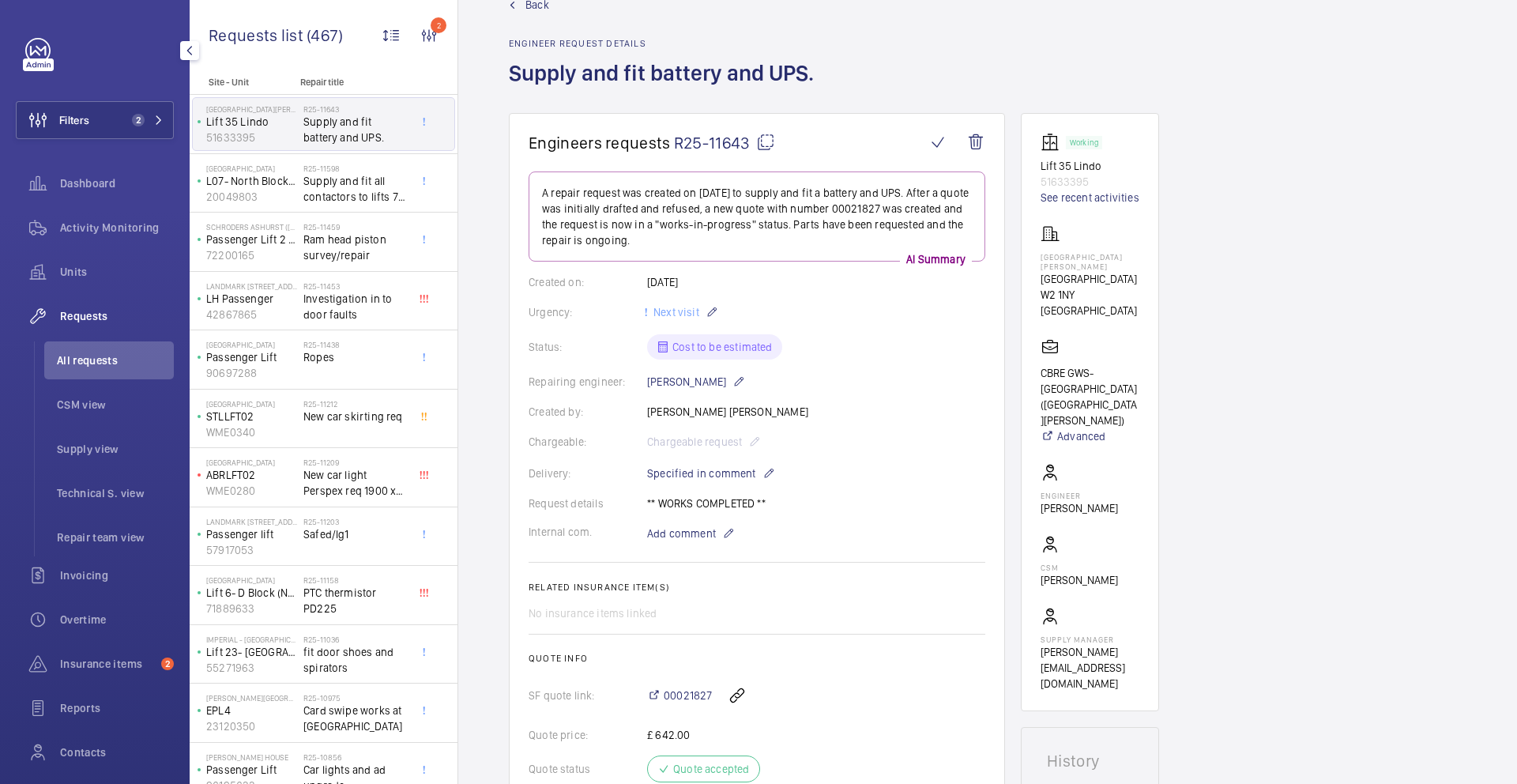
scroll to position [41, 0]
click at [665, 696] on span "00021827" at bounding box center [688, 694] width 48 height 16
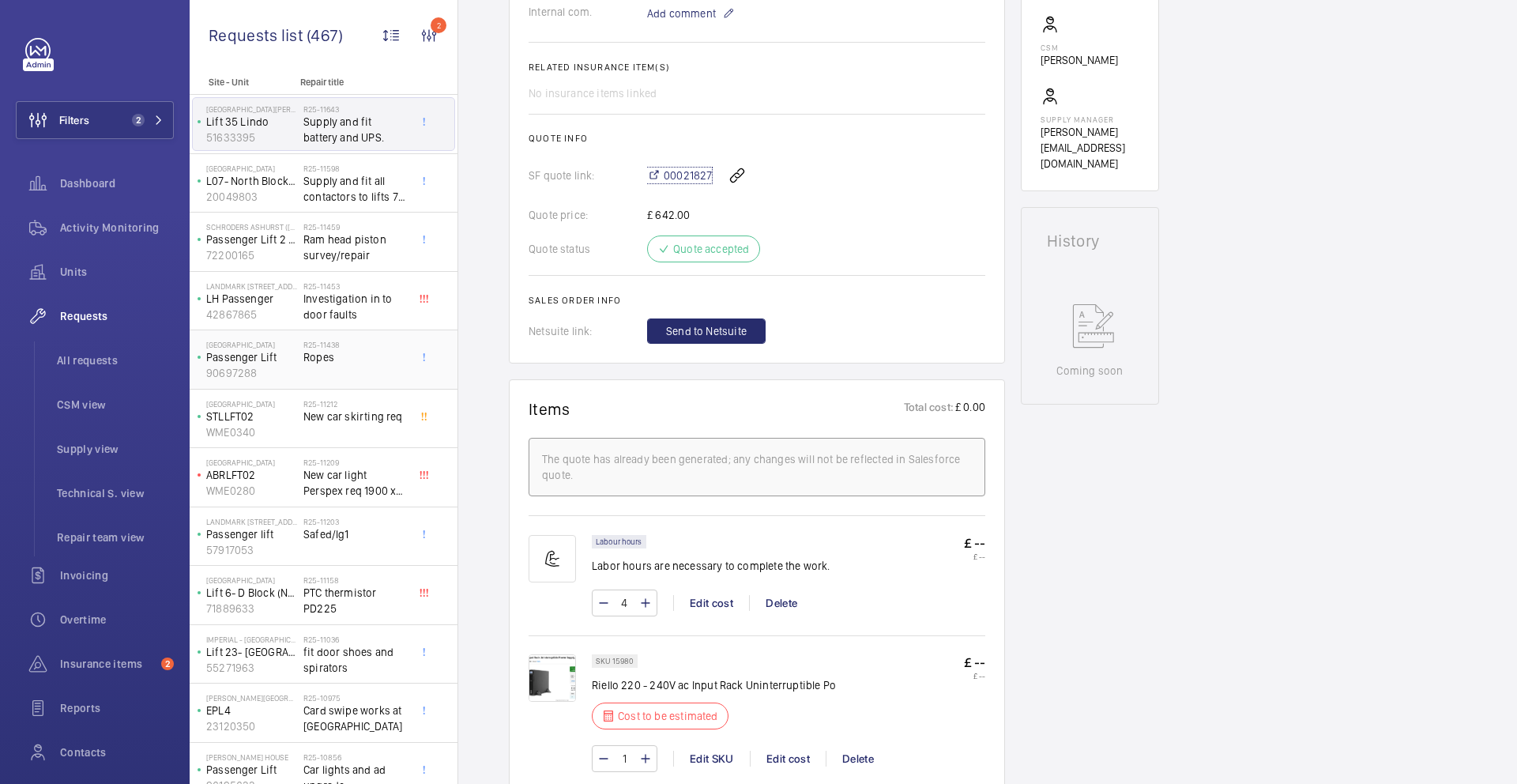
scroll to position [564, 0]
click at [339, 198] on span "Supply and fit all contactors to lifts 7 & 8" at bounding box center [355, 188] width 105 height 32
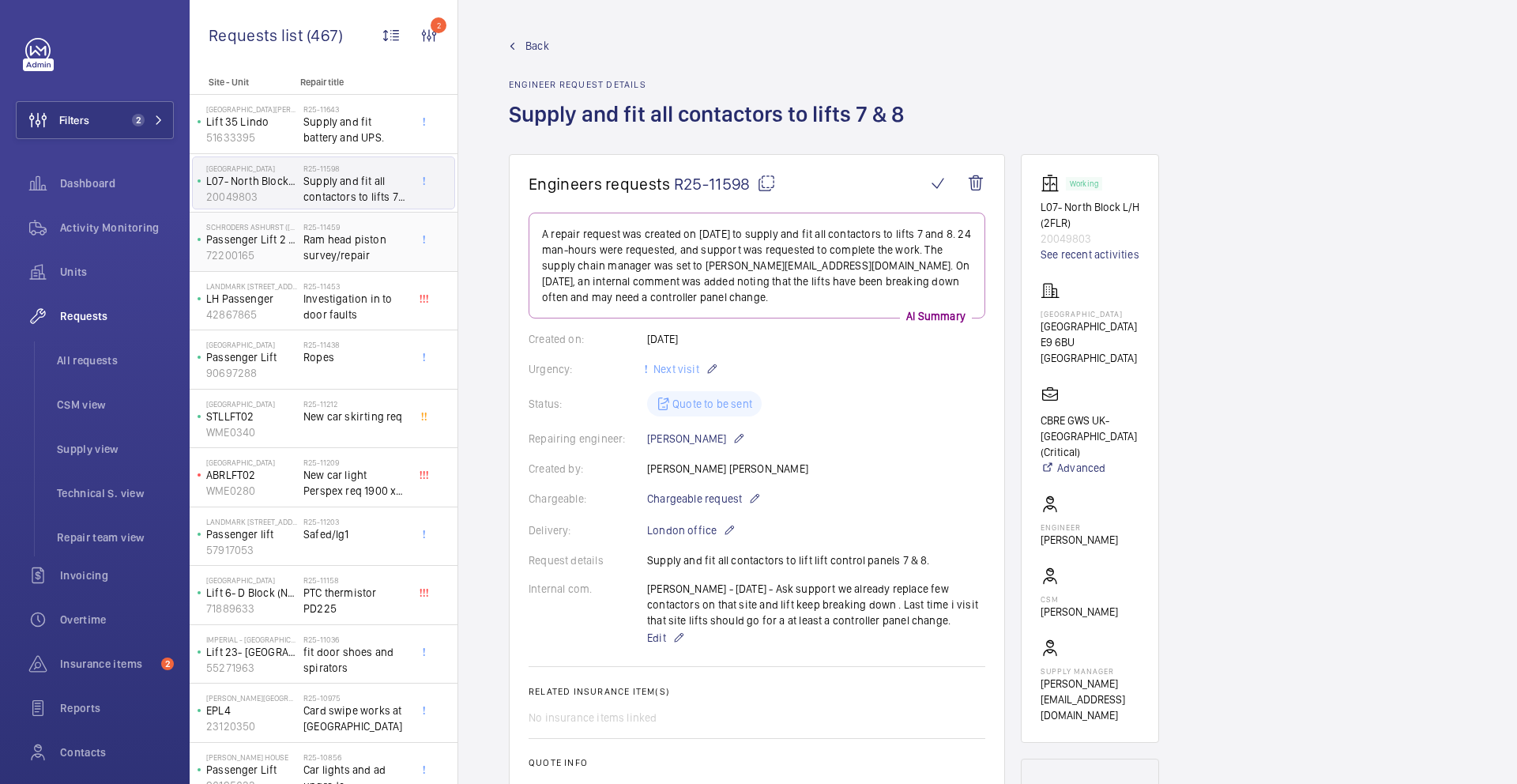
click at [349, 243] on span "Ram head piston survey/repair" at bounding box center [355, 247] width 105 height 32
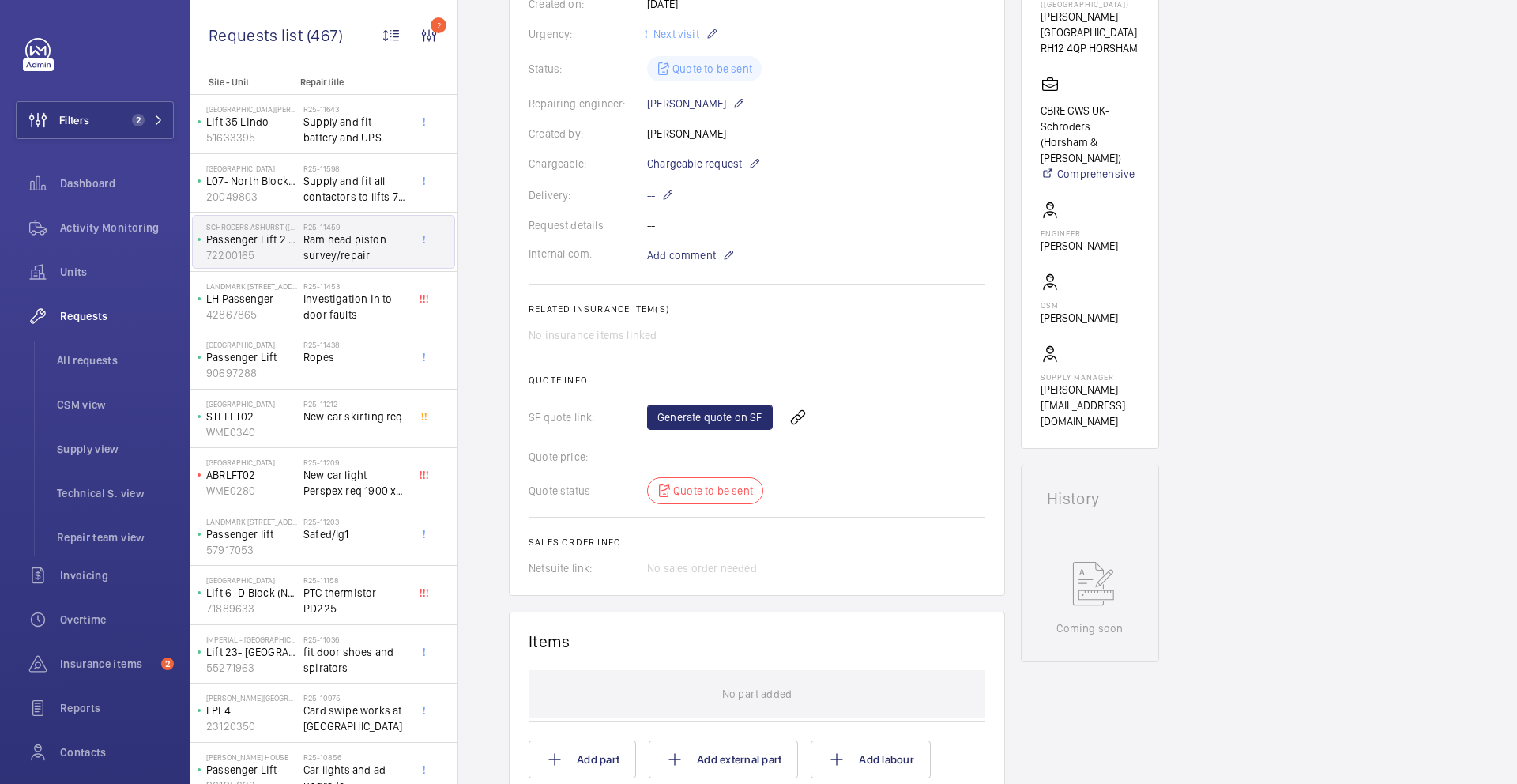
scroll to position [252, 0]
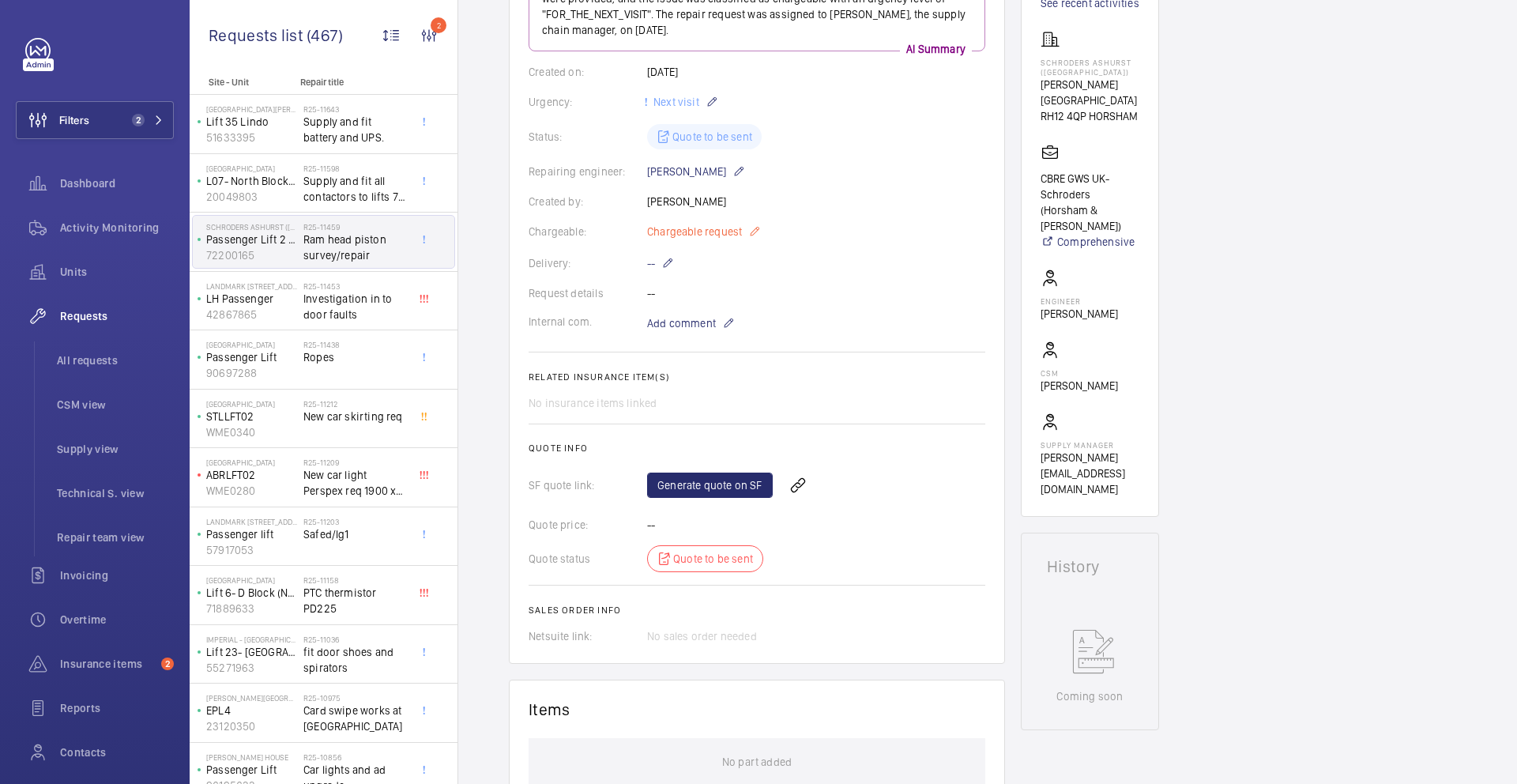
click at [754, 239] on mat-icon at bounding box center [755, 232] width 13 height 19
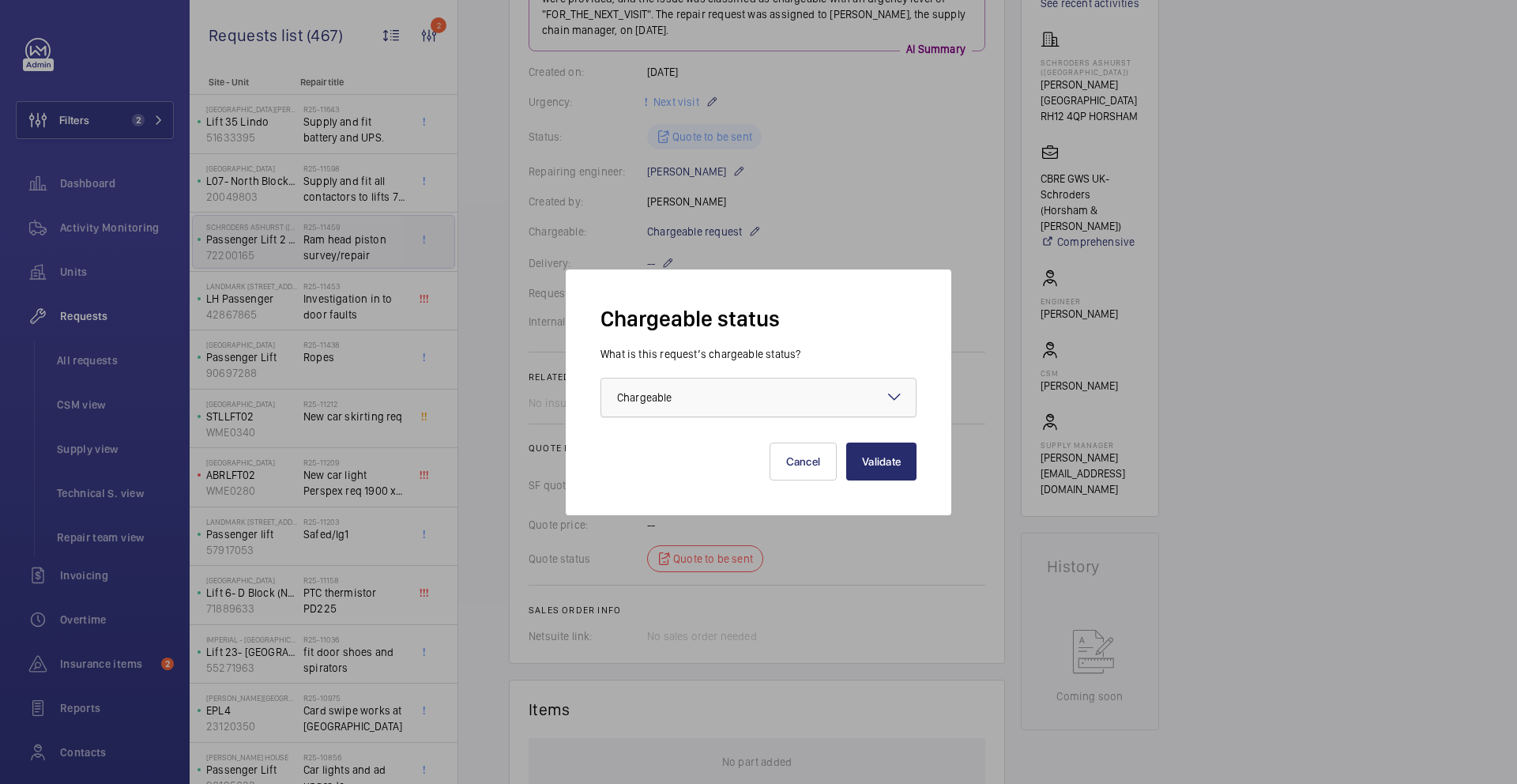
click at [746, 410] on div at bounding box center [759, 398] width 315 height 38
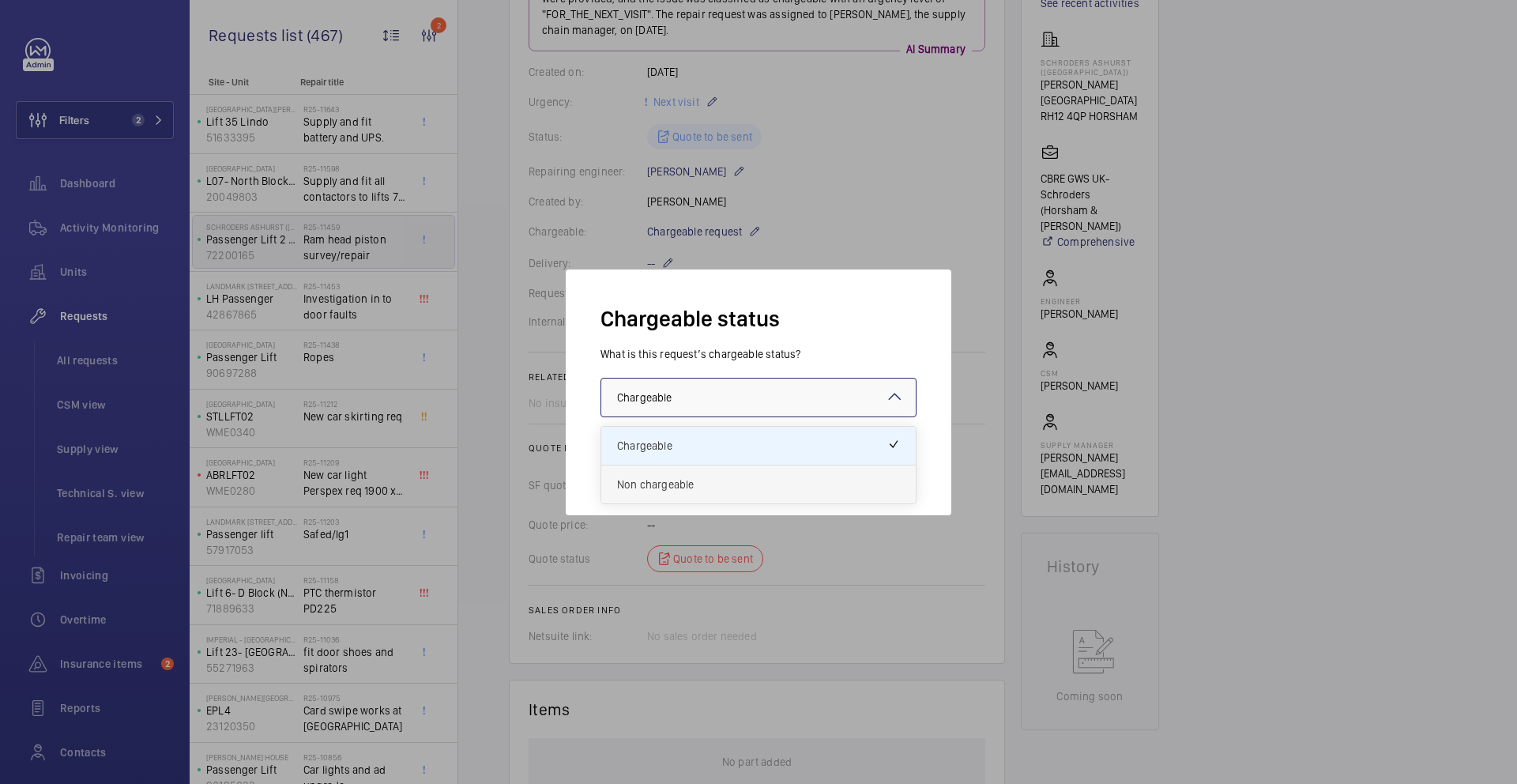
click at [737, 488] on span "Non chargeable" at bounding box center [758, 484] width 283 height 16
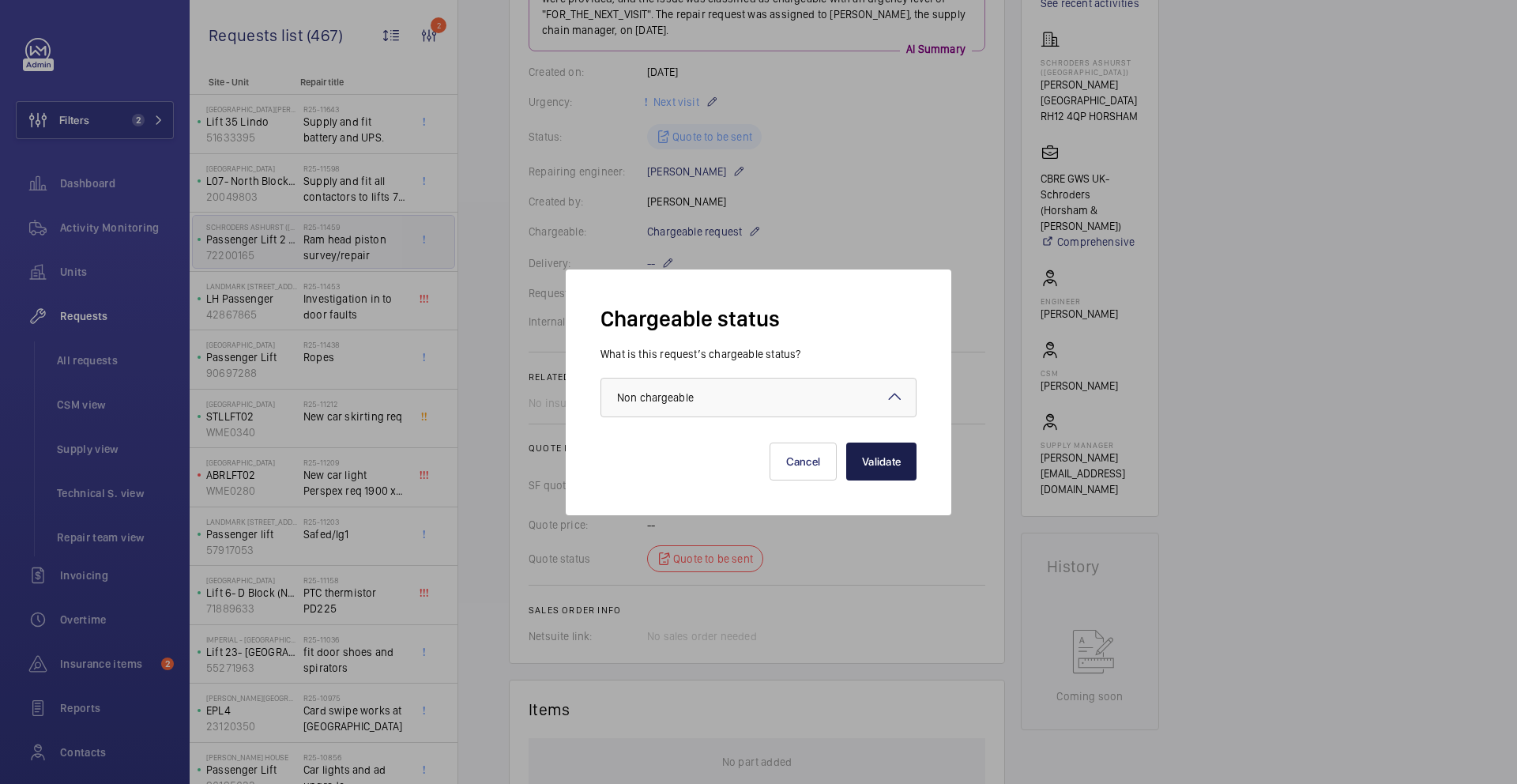
click at [885, 461] on button "Validate" at bounding box center [881, 462] width 70 height 38
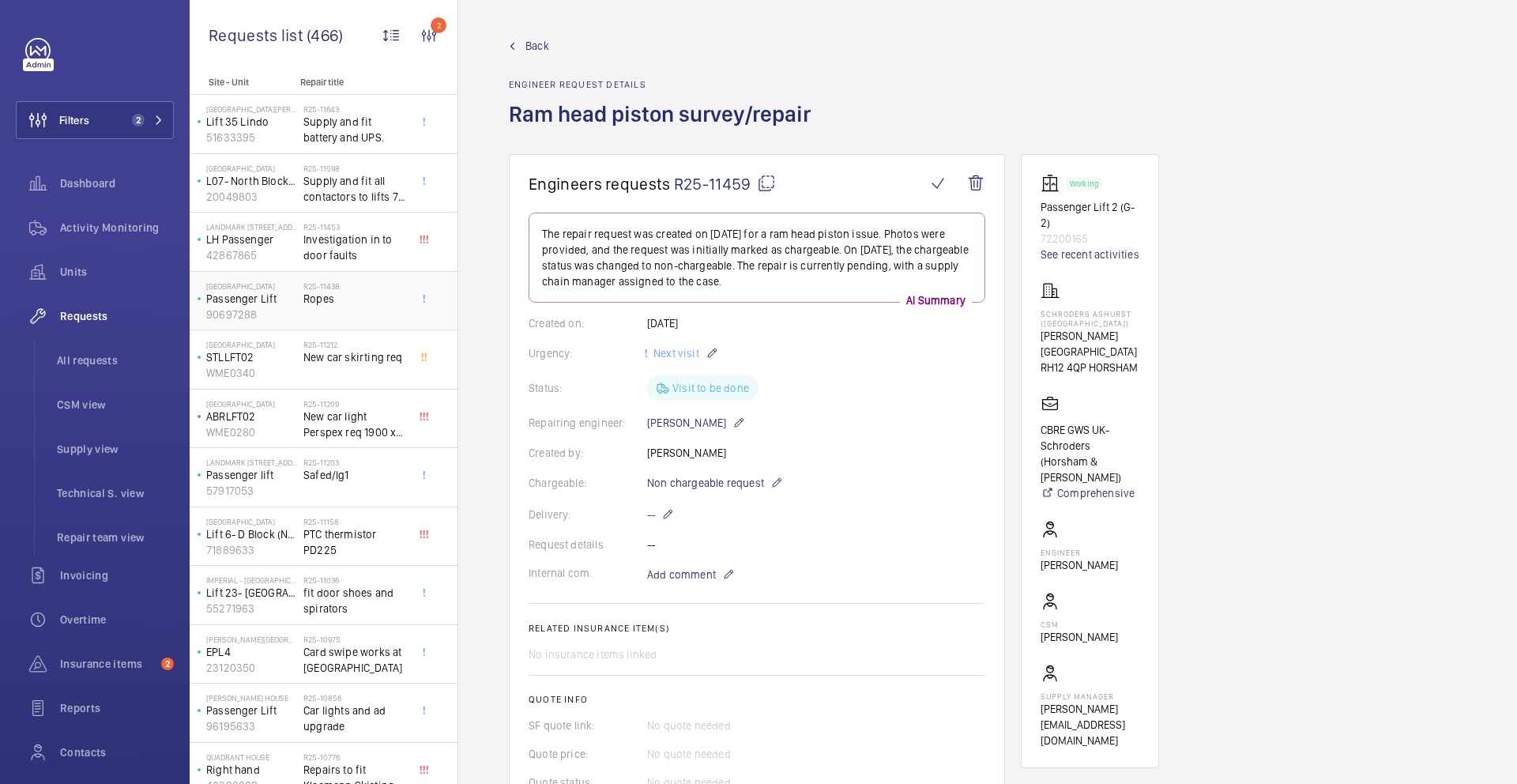
click at [371, 300] on span "Ropes" at bounding box center [355, 298] width 105 height 16
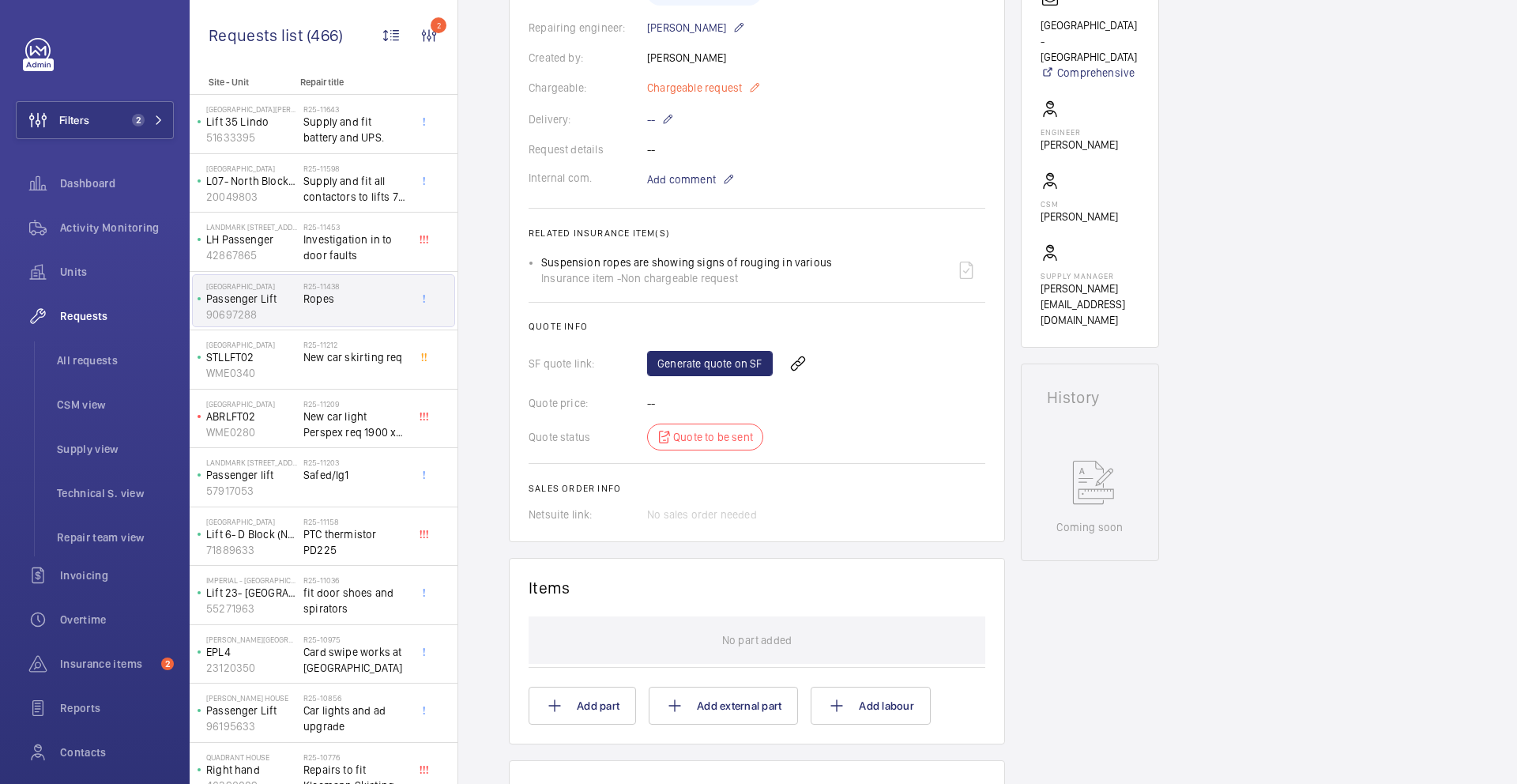
scroll to position [351, 0]
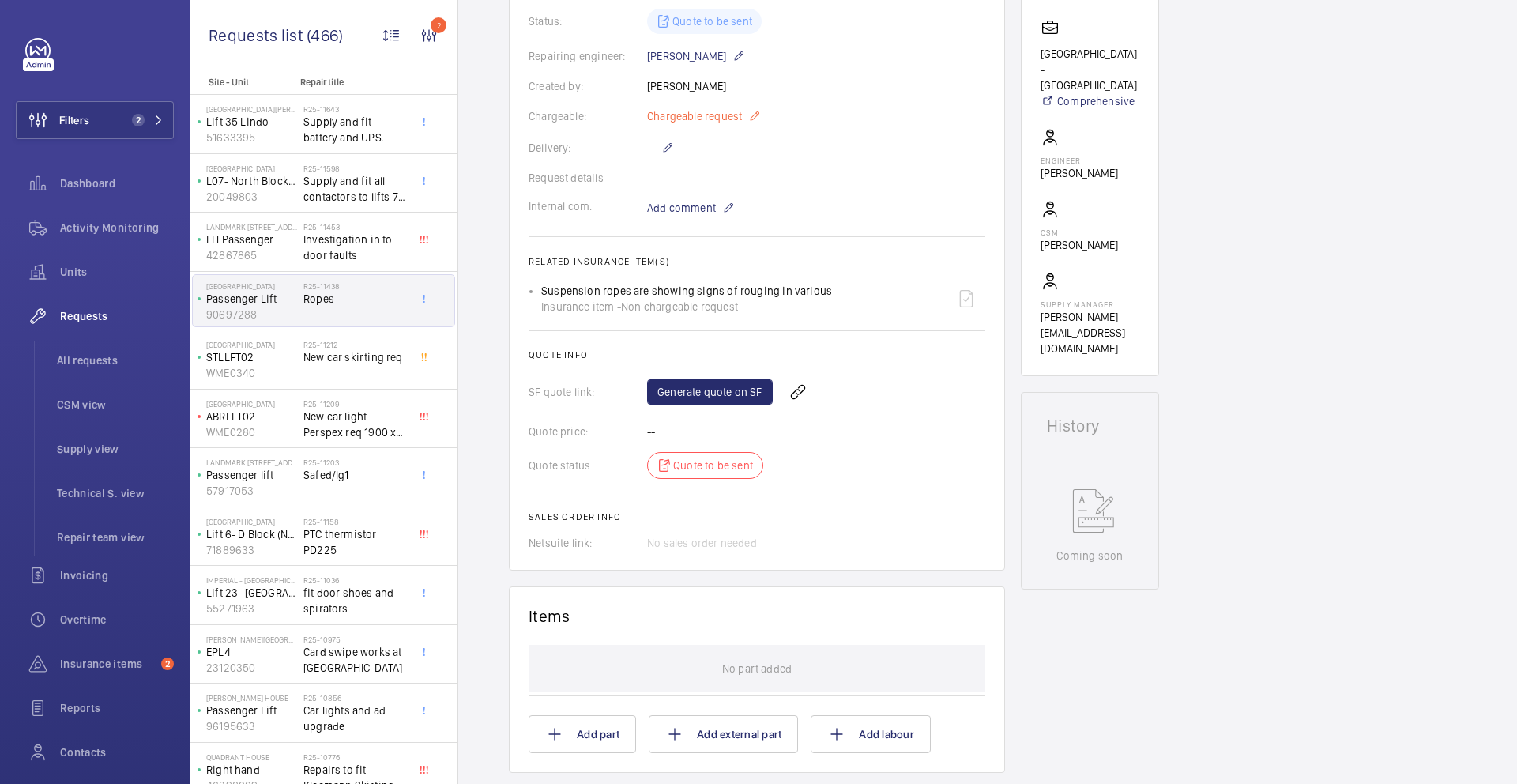
click at [755, 114] on mat-icon at bounding box center [755, 116] width 13 height 19
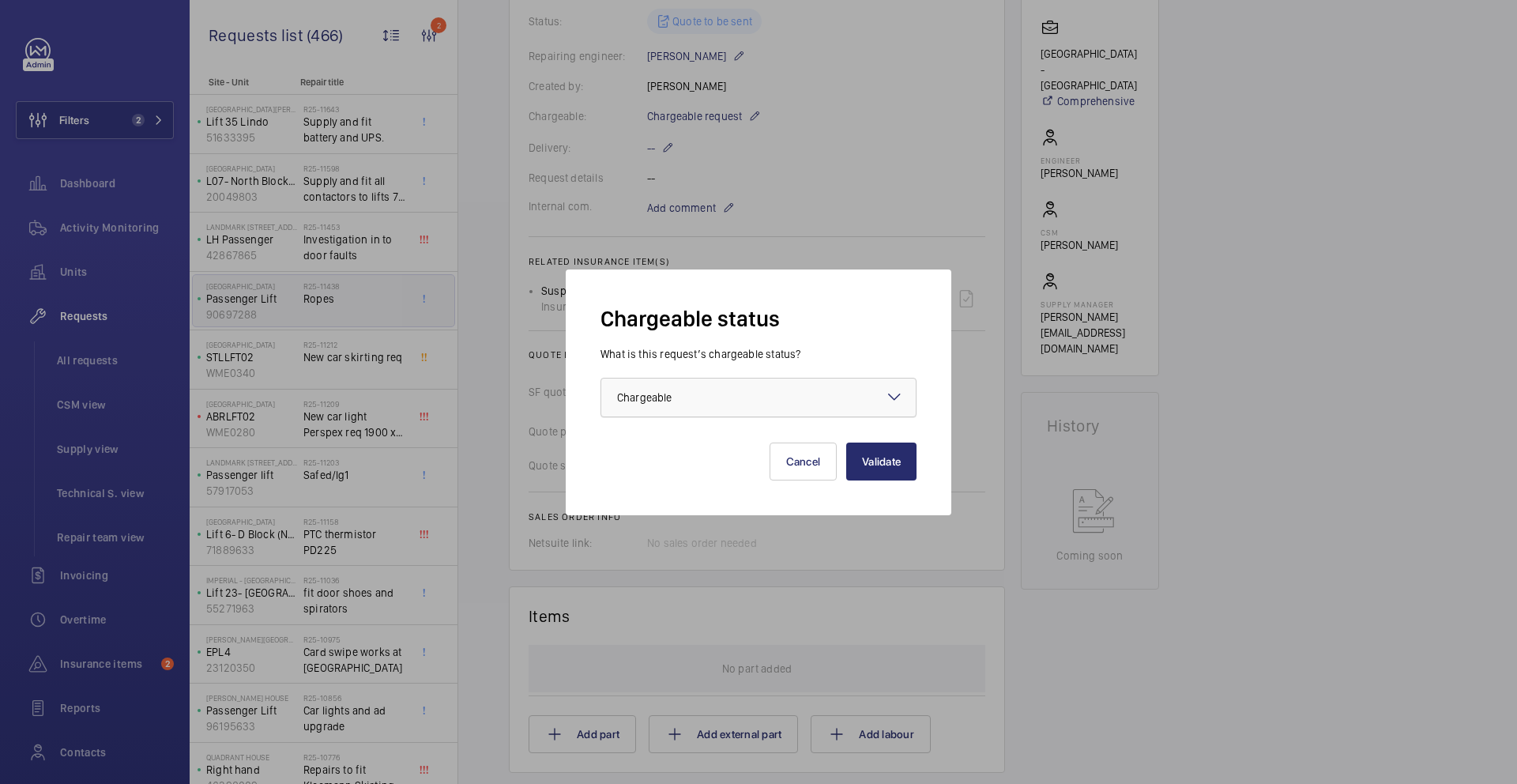
click at [737, 411] on div at bounding box center [759, 398] width 315 height 38
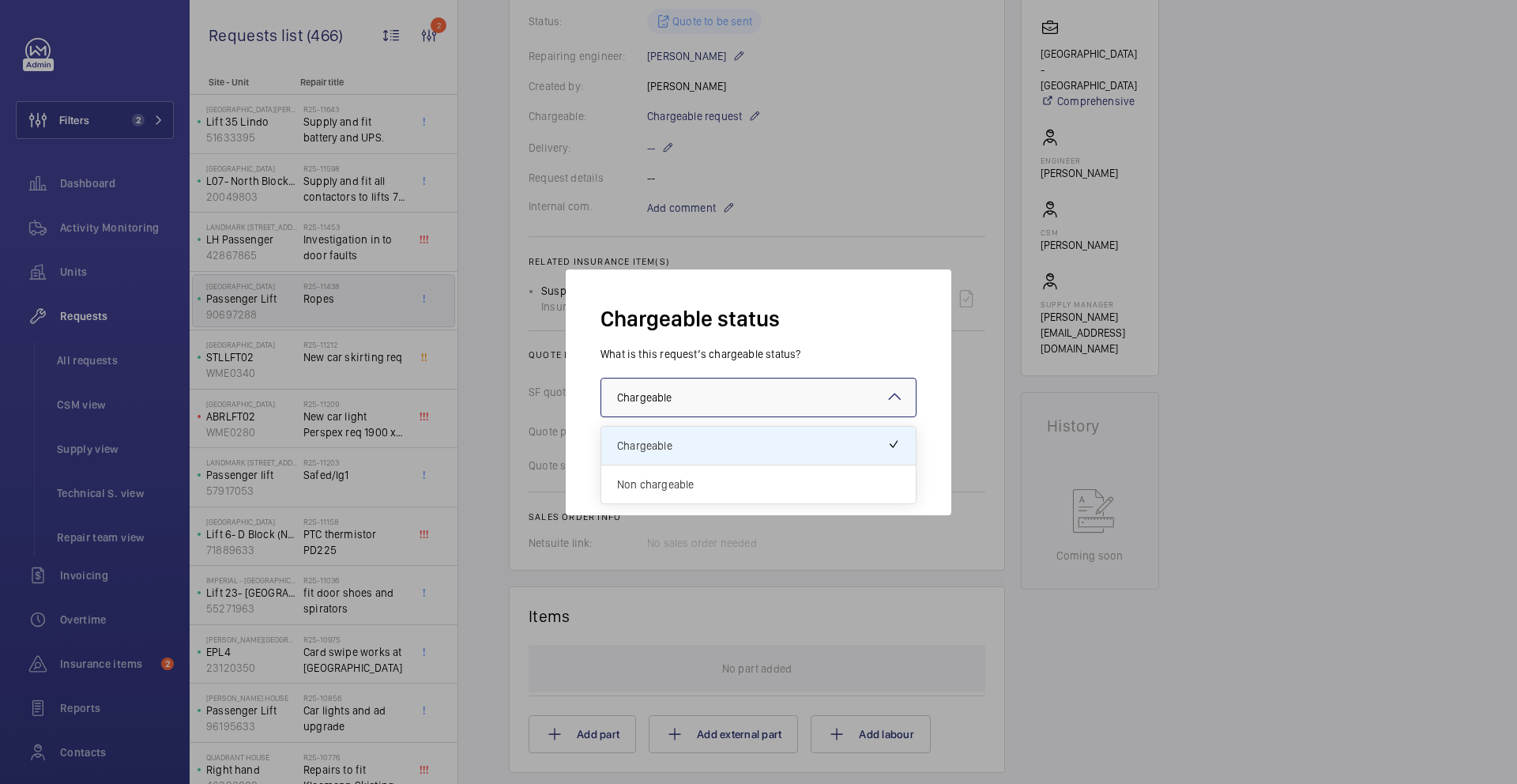
click at [718, 503] on div "Chargeable status What is this request’s chargeable status? Choose one option ×…" at bounding box center [759, 392] width 386 height 245
click at [743, 405] on div at bounding box center [759, 398] width 315 height 38
click at [731, 493] on div "Non chargeable" at bounding box center [759, 484] width 315 height 38
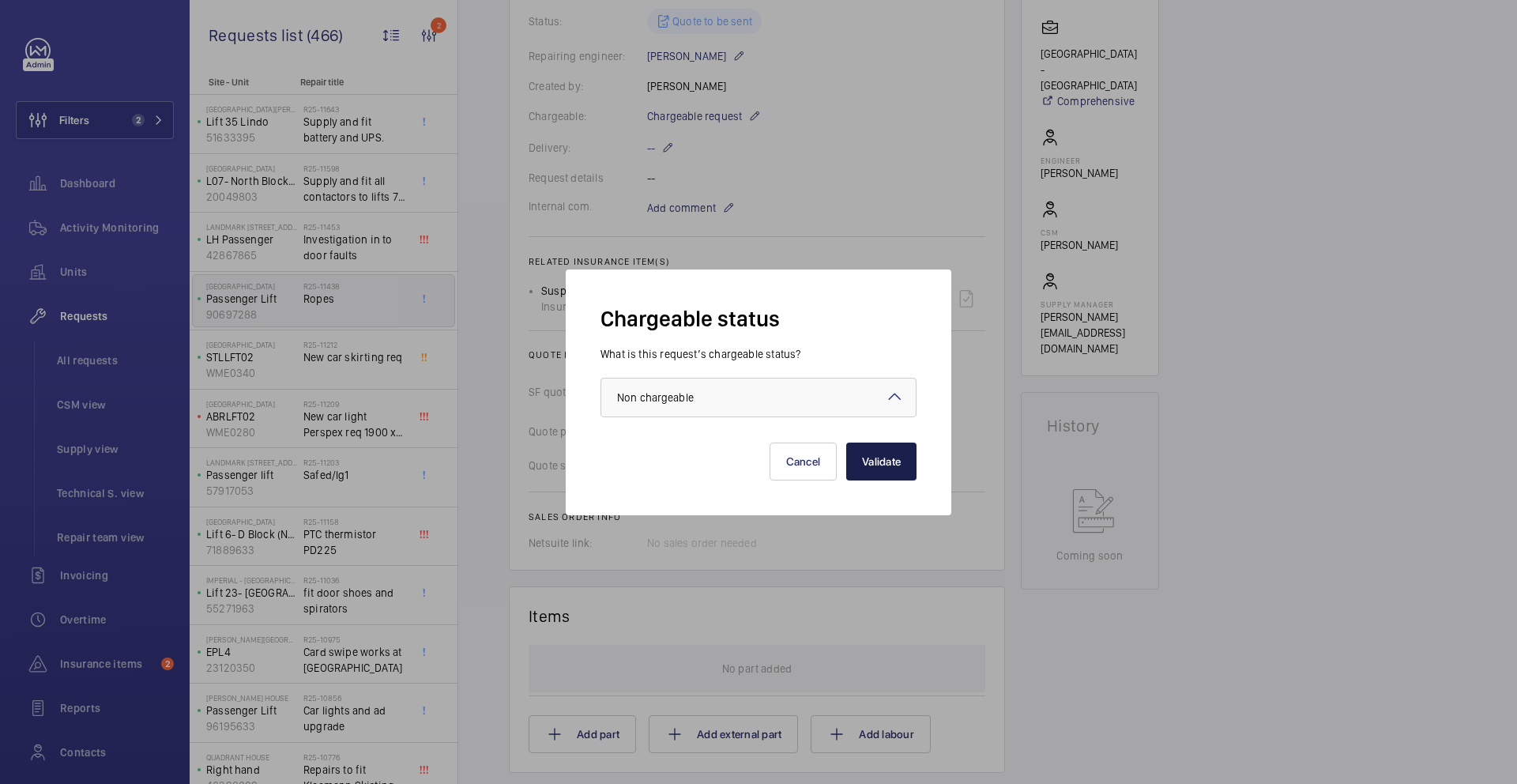
click at [890, 471] on button "Validate" at bounding box center [881, 462] width 70 height 38
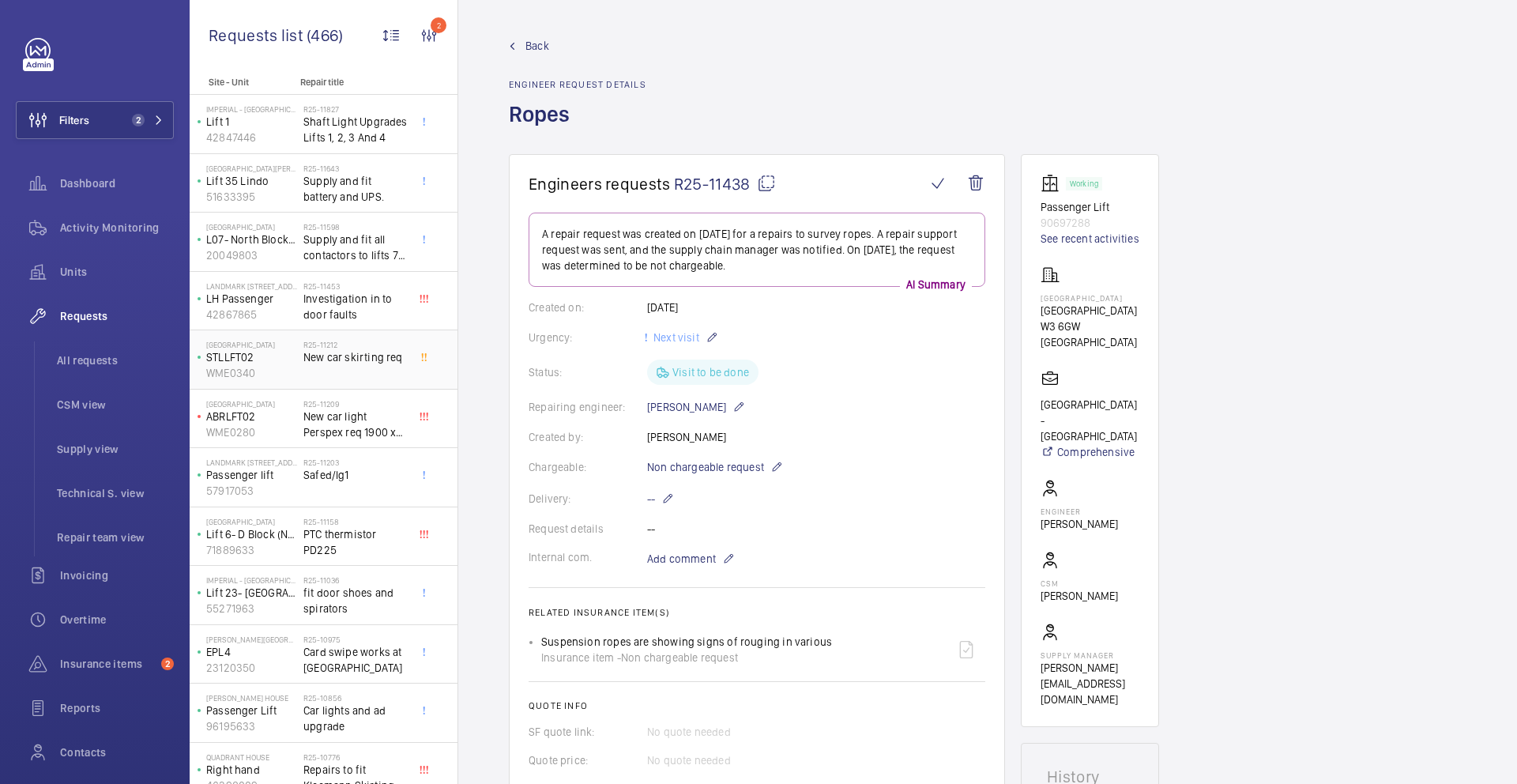
click at [348, 362] on span "New car skirting req" at bounding box center [355, 357] width 105 height 16
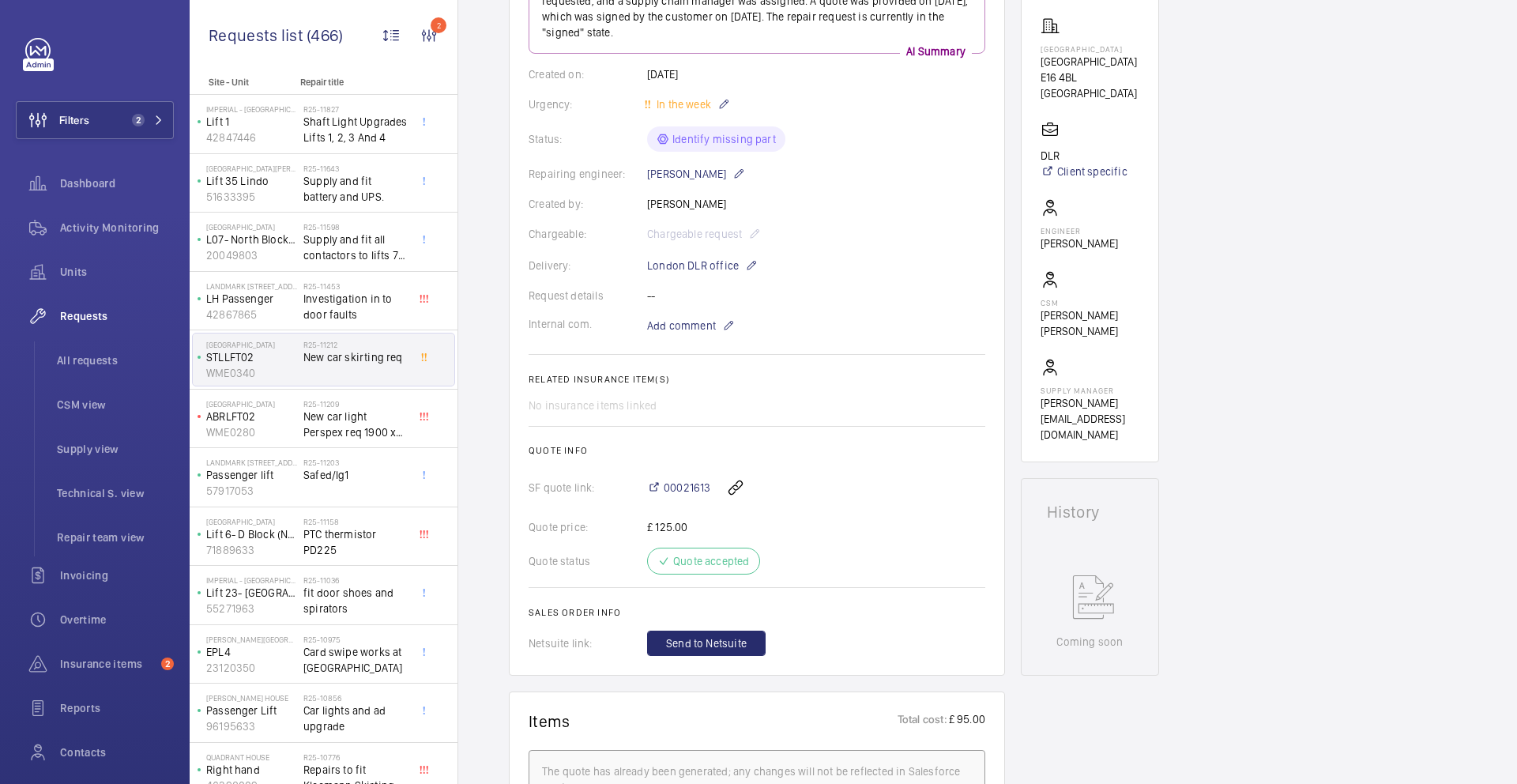
scroll to position [268, 0]
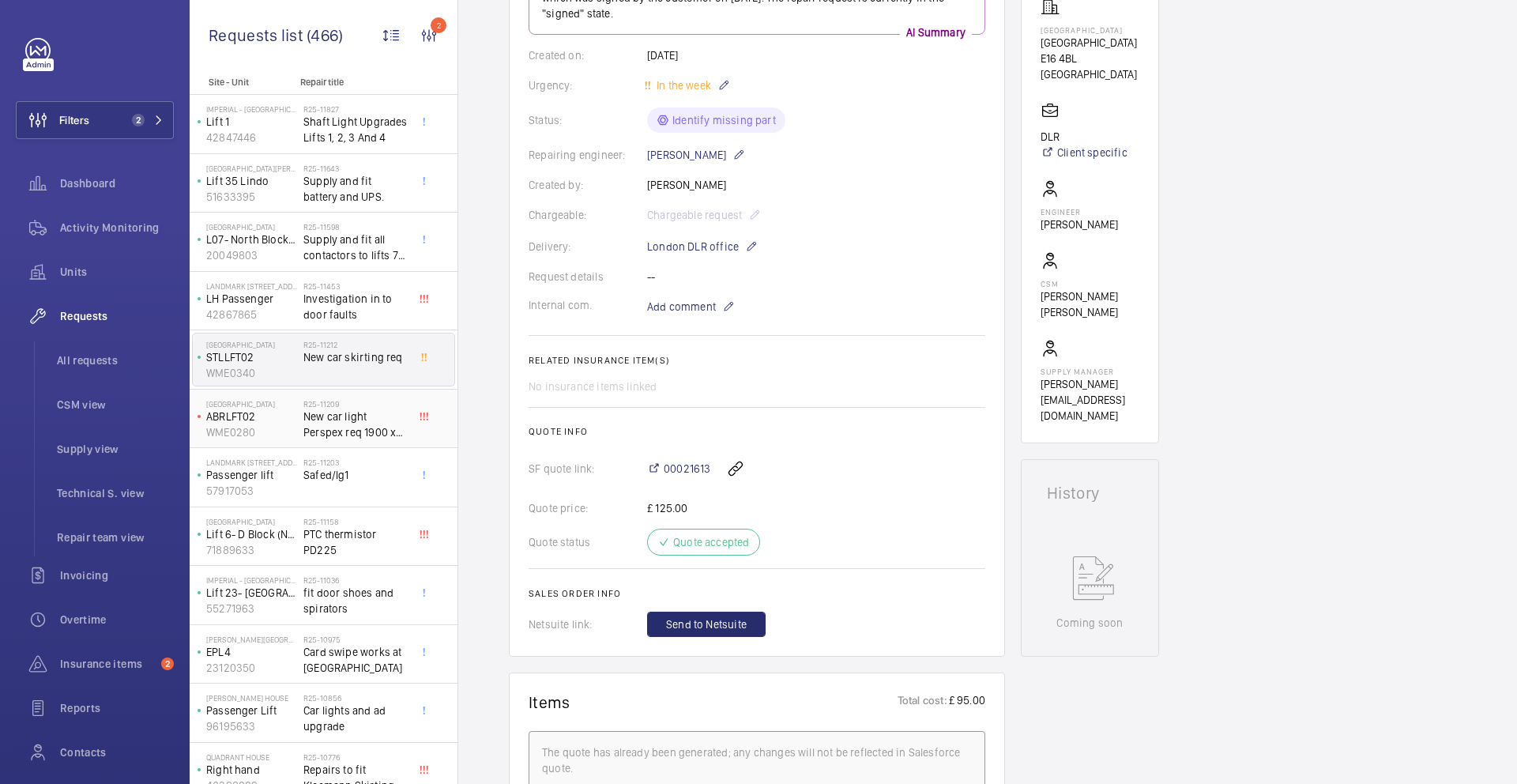
click at [381, 426] on span "New car light Perspex req 1900 x 300 3mm thickness" at bounding box center [355, 424] width 105 height 32
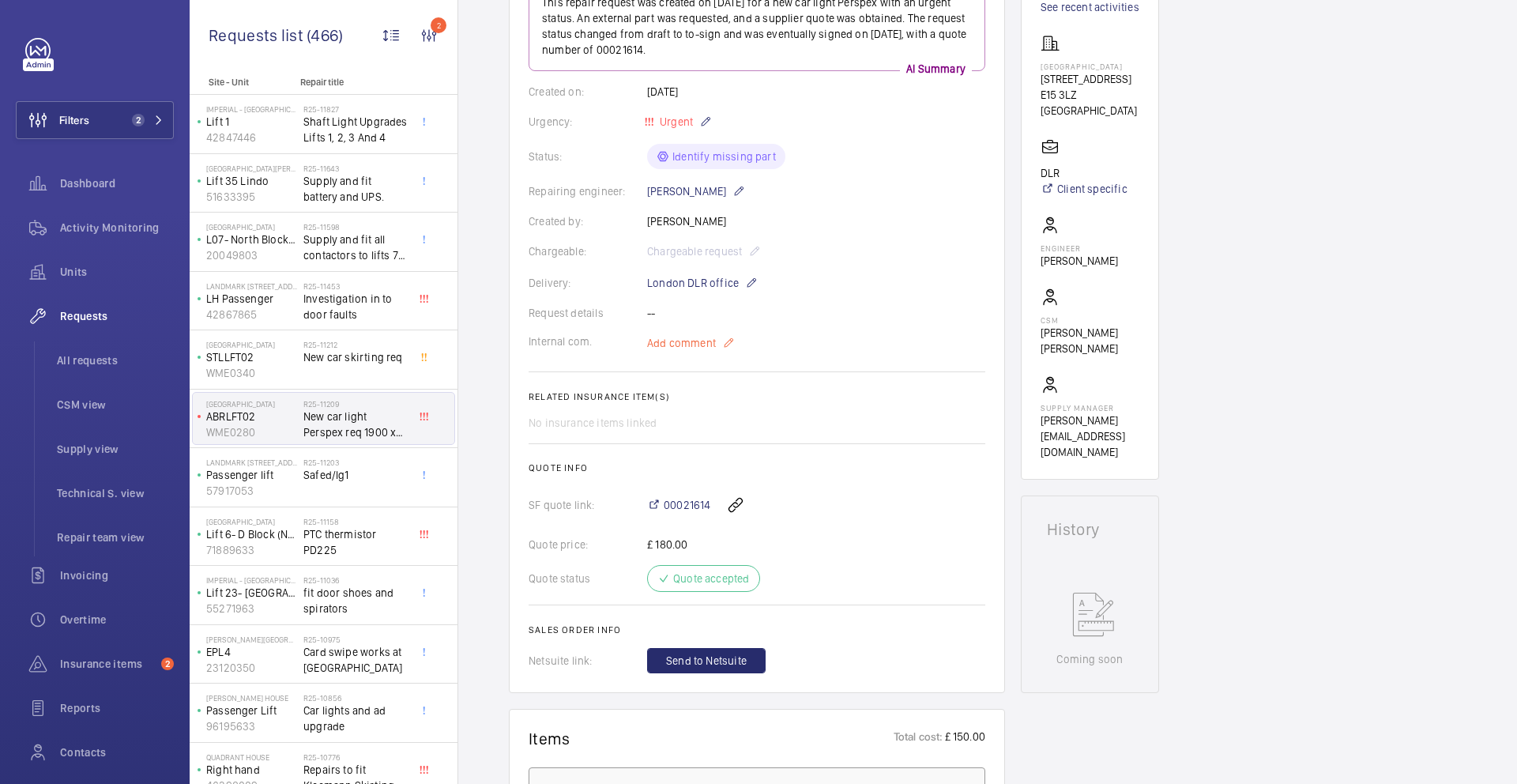
scroll to position [278, 0]
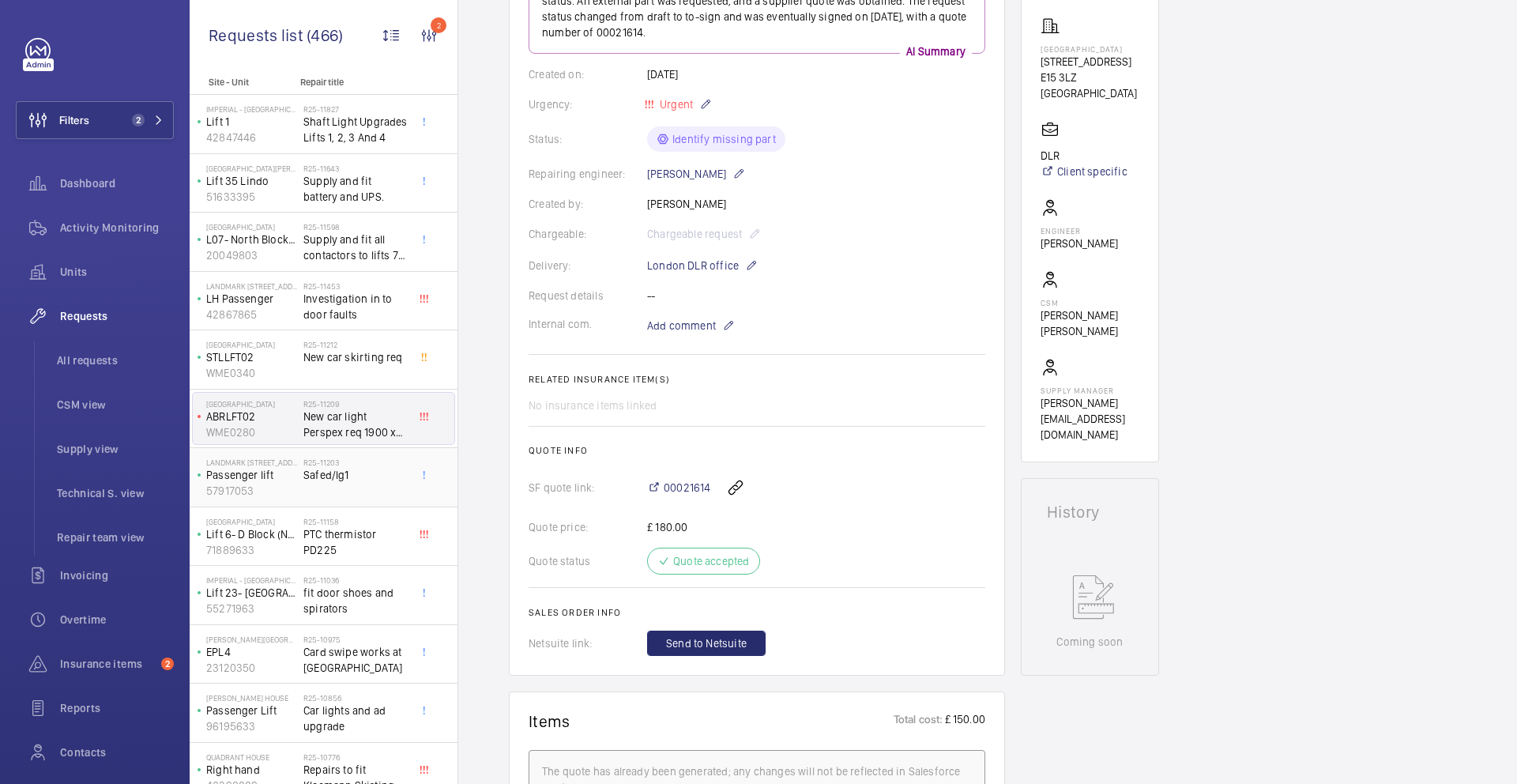
click at [322, 488] on div "R25-11203 Safed/lg1" at bounding box center [355, 480] width 105 height 46
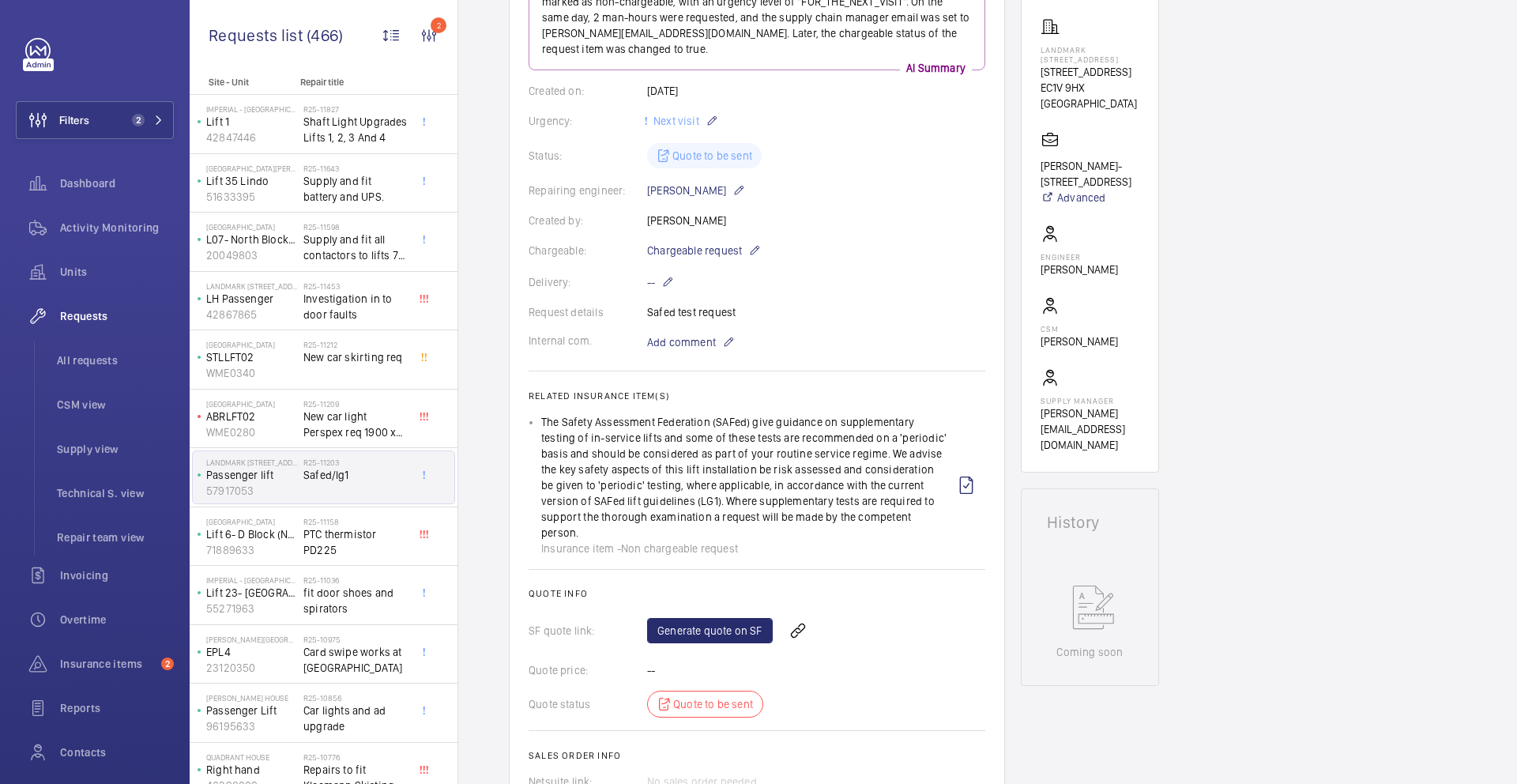
scroll to position [252, 0]
click at [428, 39] on wm-front-icon-button "2" at bounding box center [429, 35] width 38 height 38
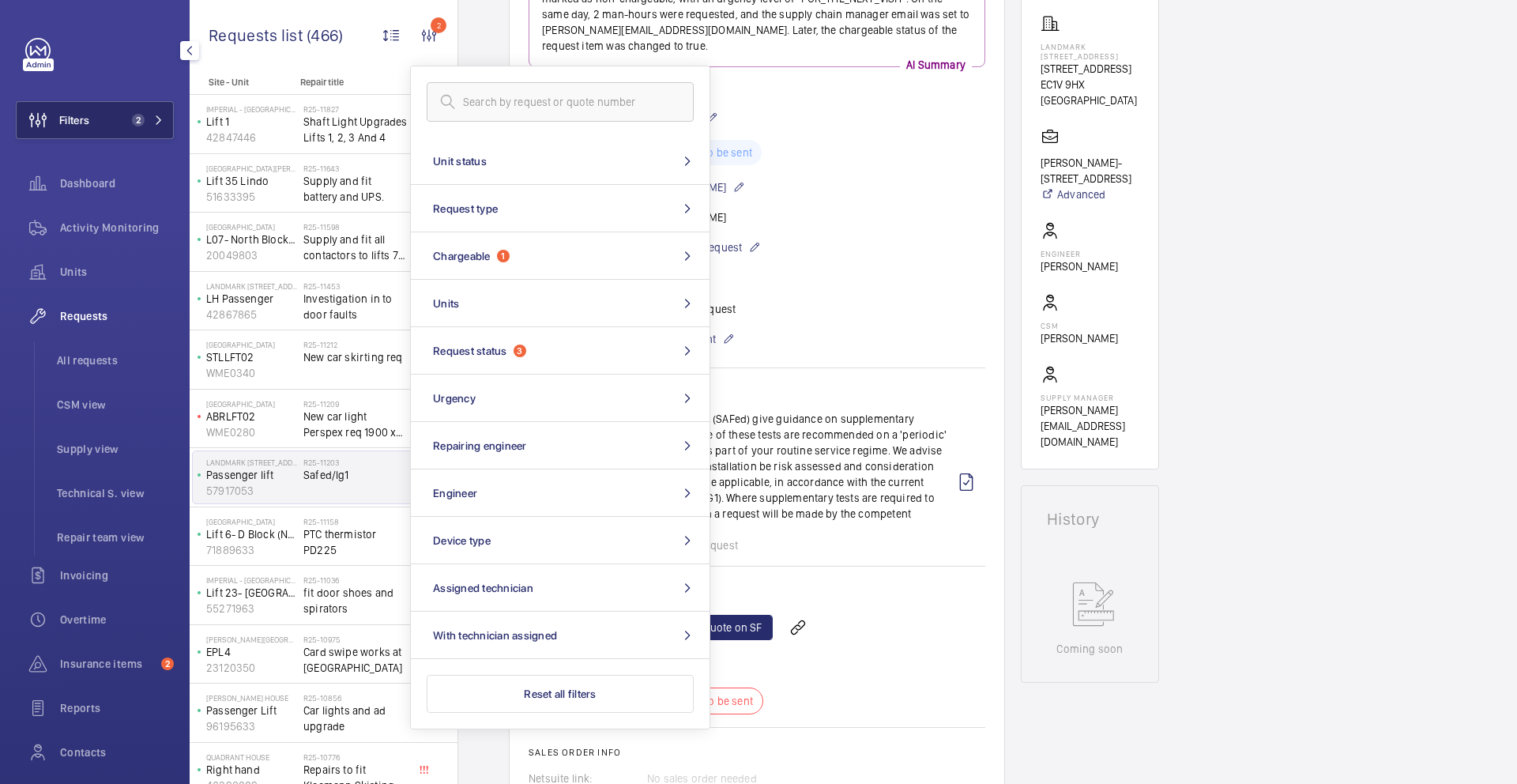
click at [132, 124] on span "2" at bounding box center [138, 120] width 13 height 13
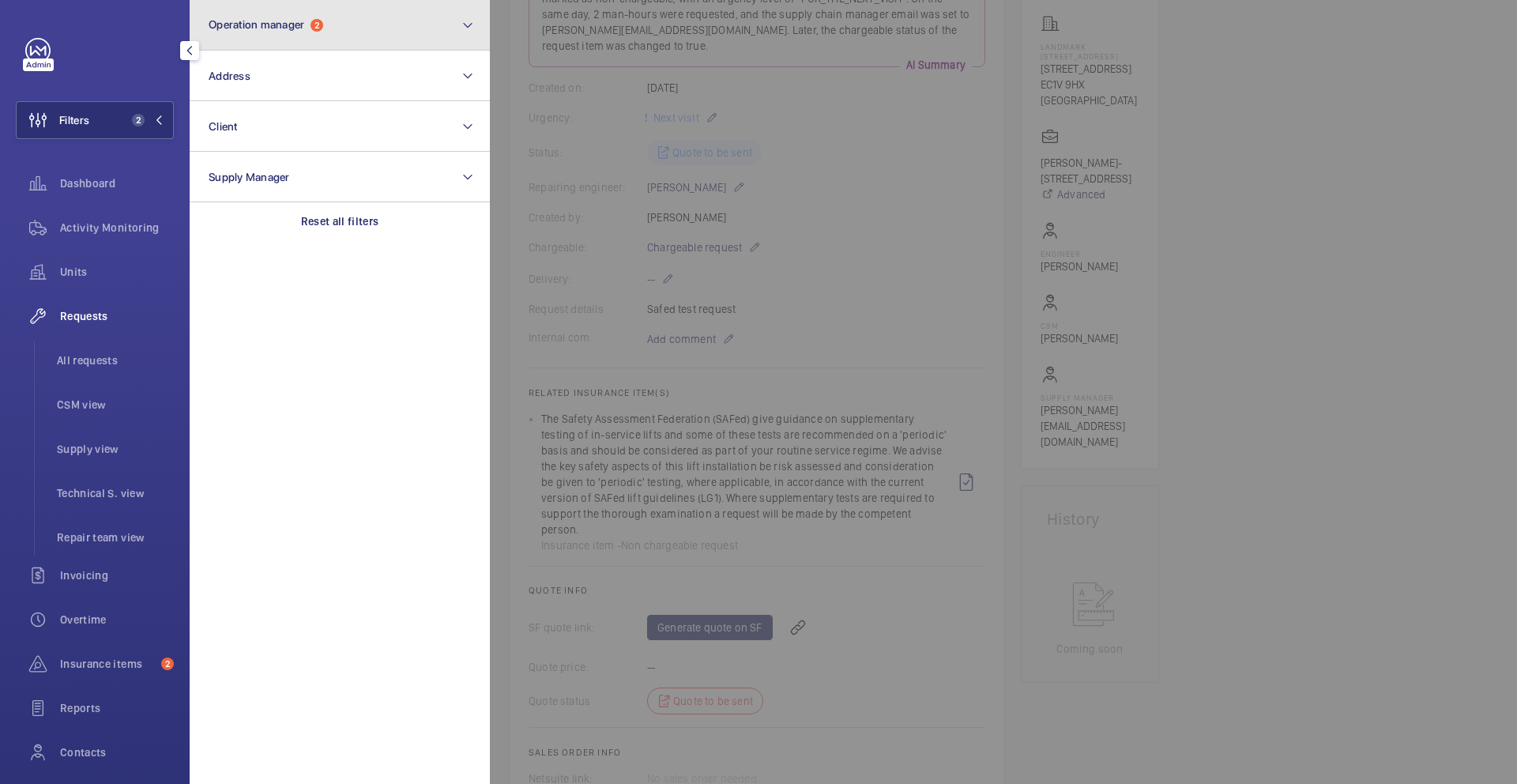
click at [289, 23] on span "Operation manager" at bounding box center [256, 24] width 96 height 13
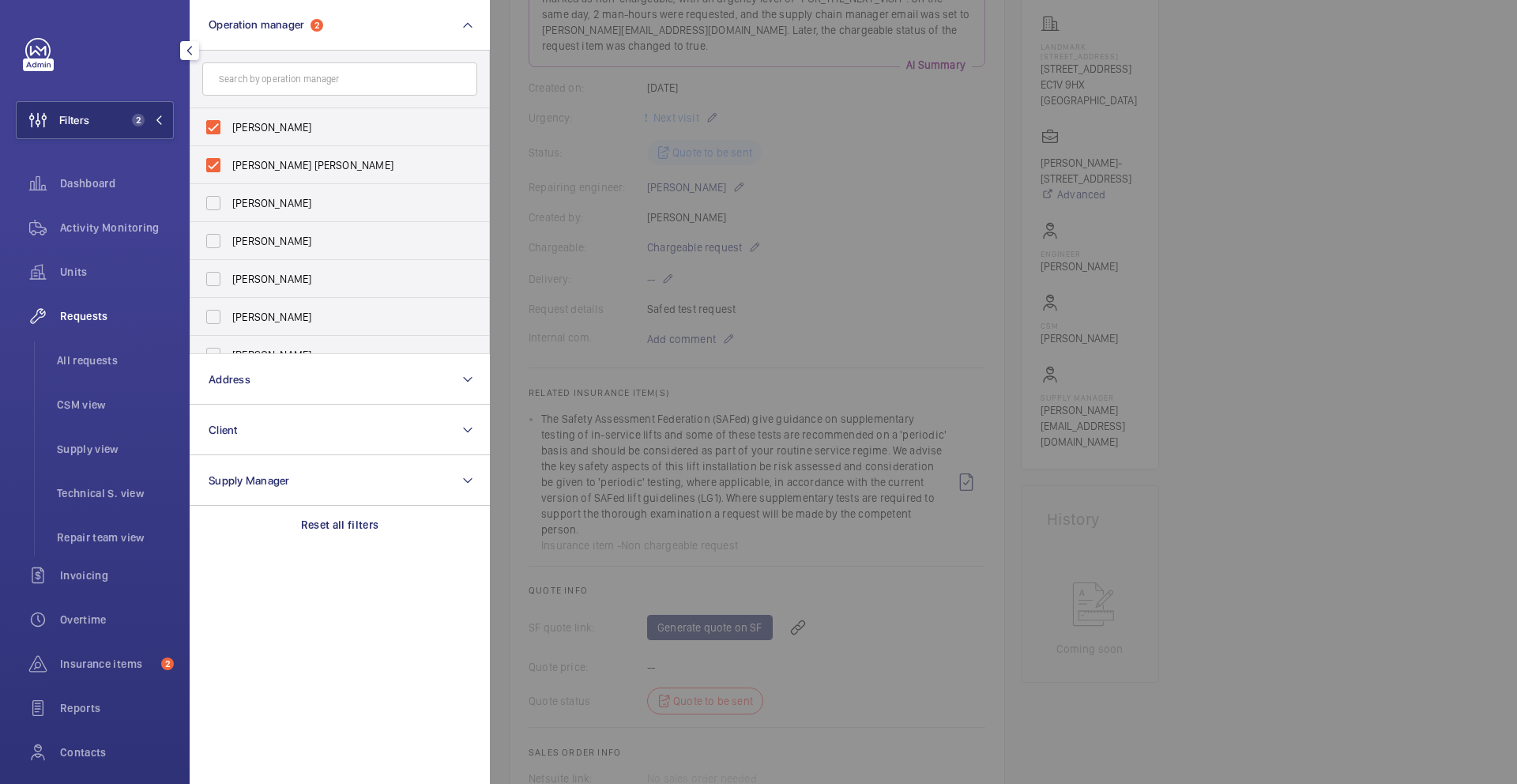
click at [523, 248] on div at bounding box center [1248, 392] width 1517 height 784
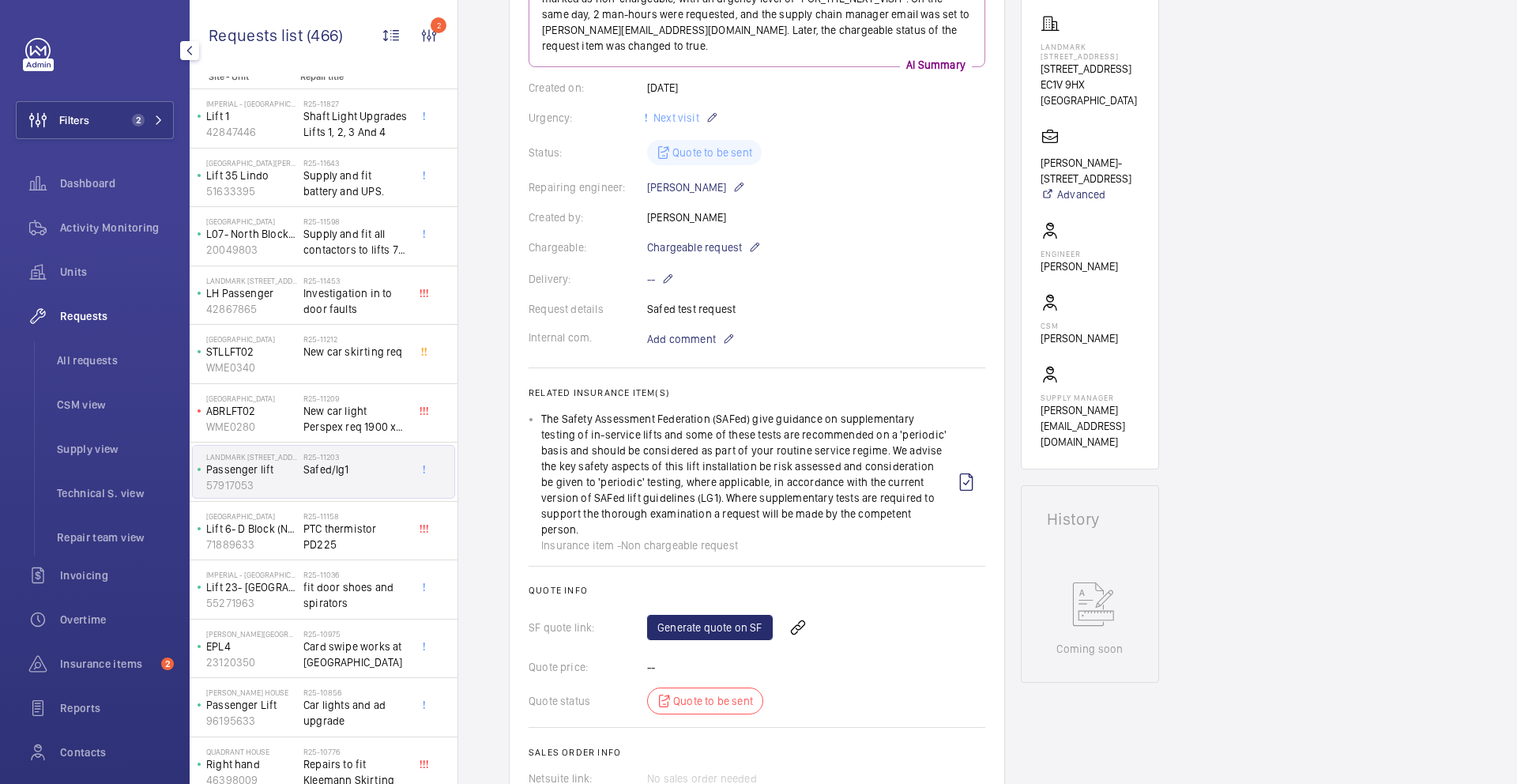
scroll to position [6, 0]
click at [876, 519] on div "The Safety Assessment Federation (SAFed) give guidance on supplementary testing…" at bounding box center [744, 481] width 406 height 143
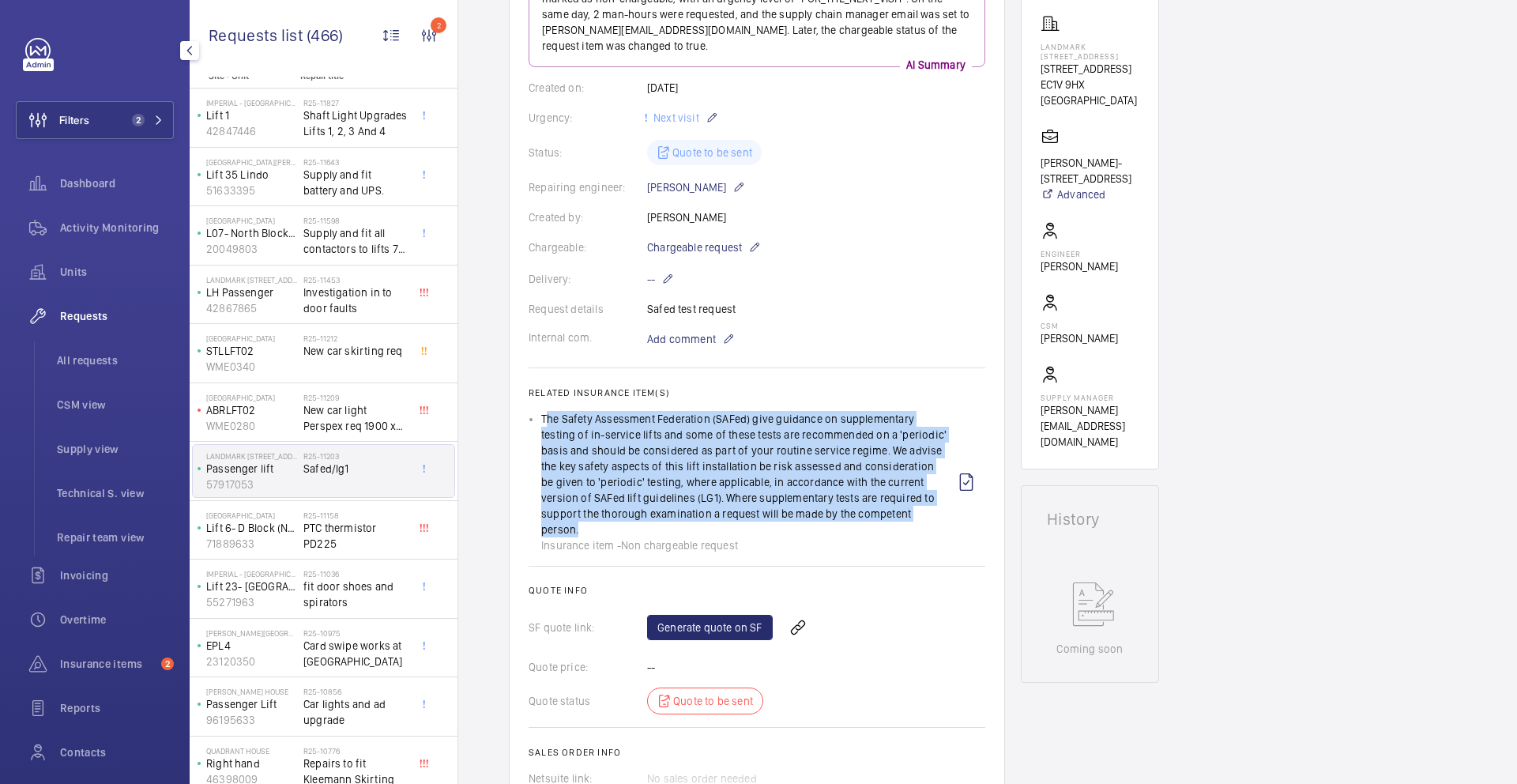
drag, startPoint x: 884, startPoint y: 515, endPoint x: 521, endPoint y: 414, distance: 376.8
click at [521, 414] on wm-front-card "Engineers requests R25-11203 A repair request was created on 2025-08-21 by Sam …" at bounding box center [757, 354] width 496 height 903
drag, startPoint x: 529, startPoint y: 392, endPoint x: 759, endPoint y: 526, distance: 266.2
click at [759, 526] on wm-front-card-body "A repair request was created on 2025-08-21 by Sam Hares. The request was initia…" at bounding box center [757, 373] width 456 height 825
copy wm-front-card-body "Related insurance item(s) The Safety Assessment Federation (SAFed) give guidanc…"
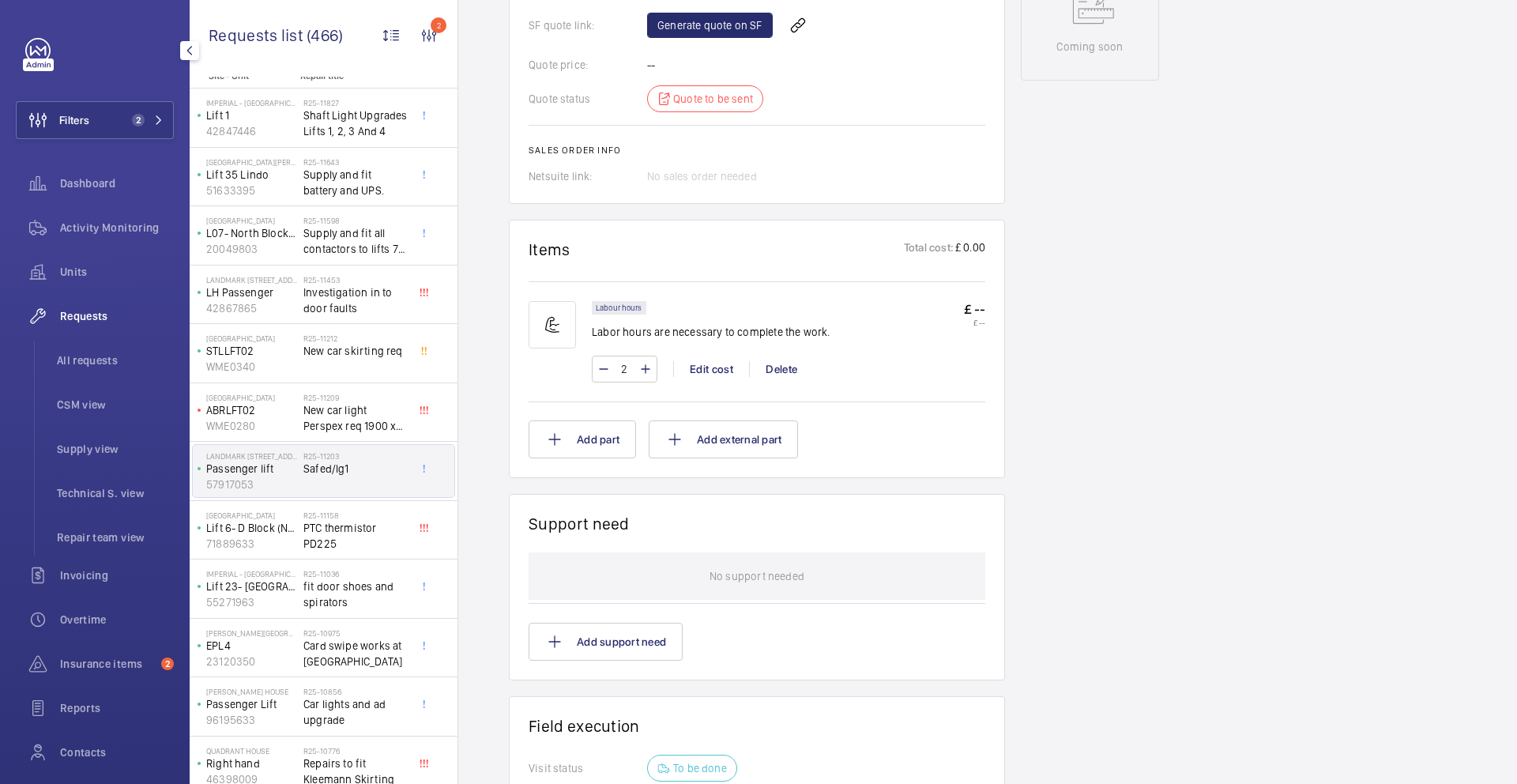
scroll to position [471, 0]
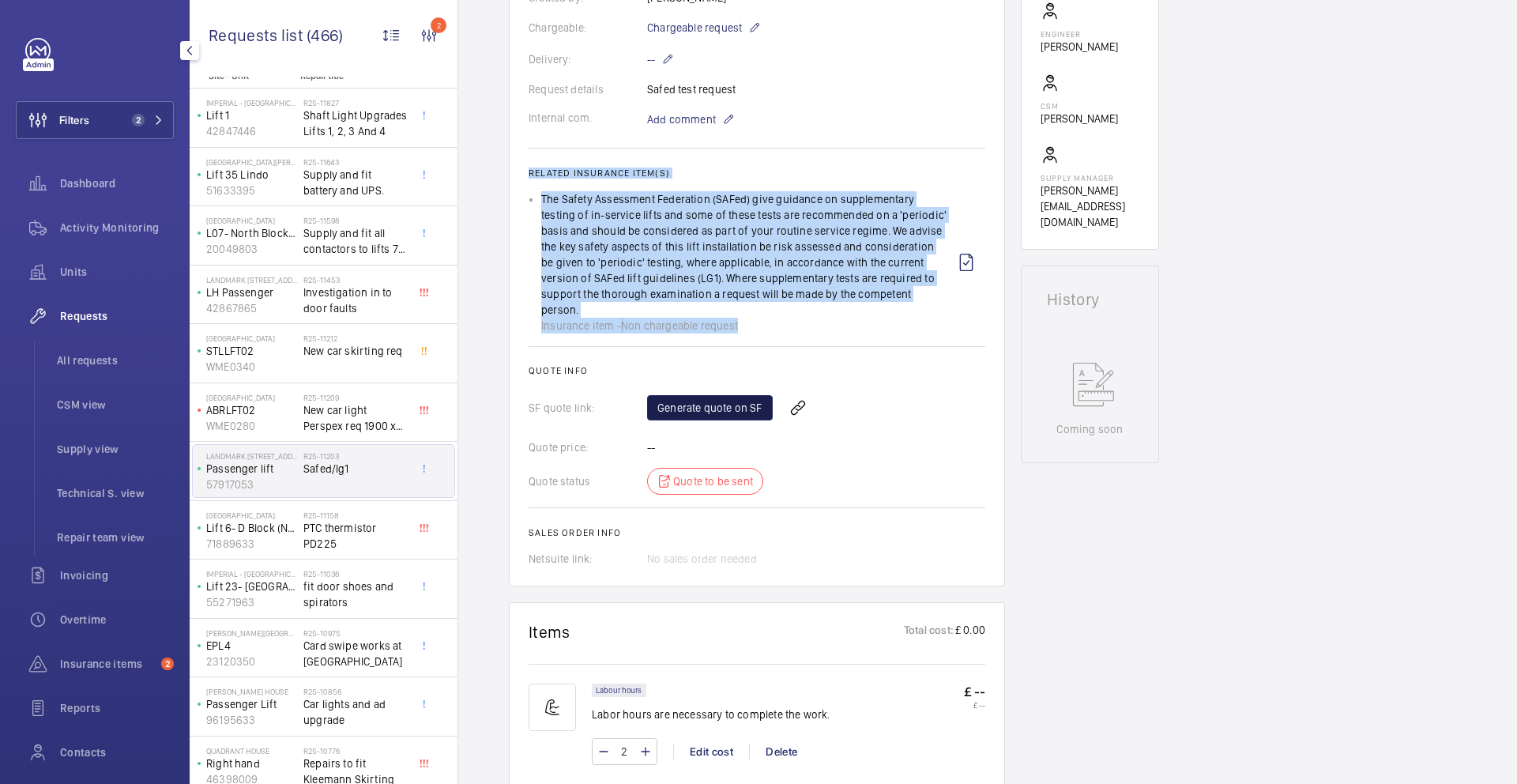
click at [694, 395] on link "Generate quote on SF" at bounding box center [710, 407] width 125 height 25
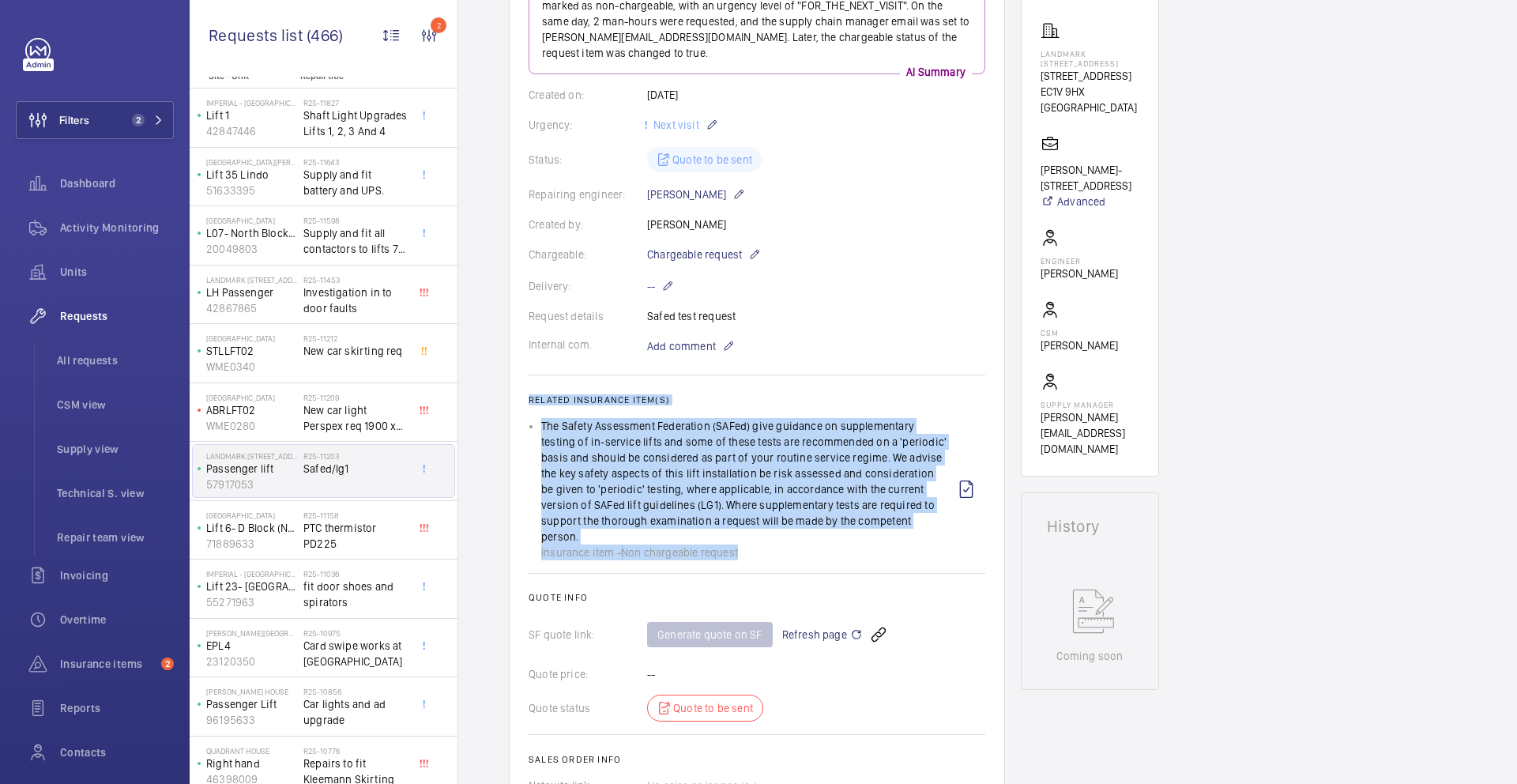
scroll to position [0, 0]
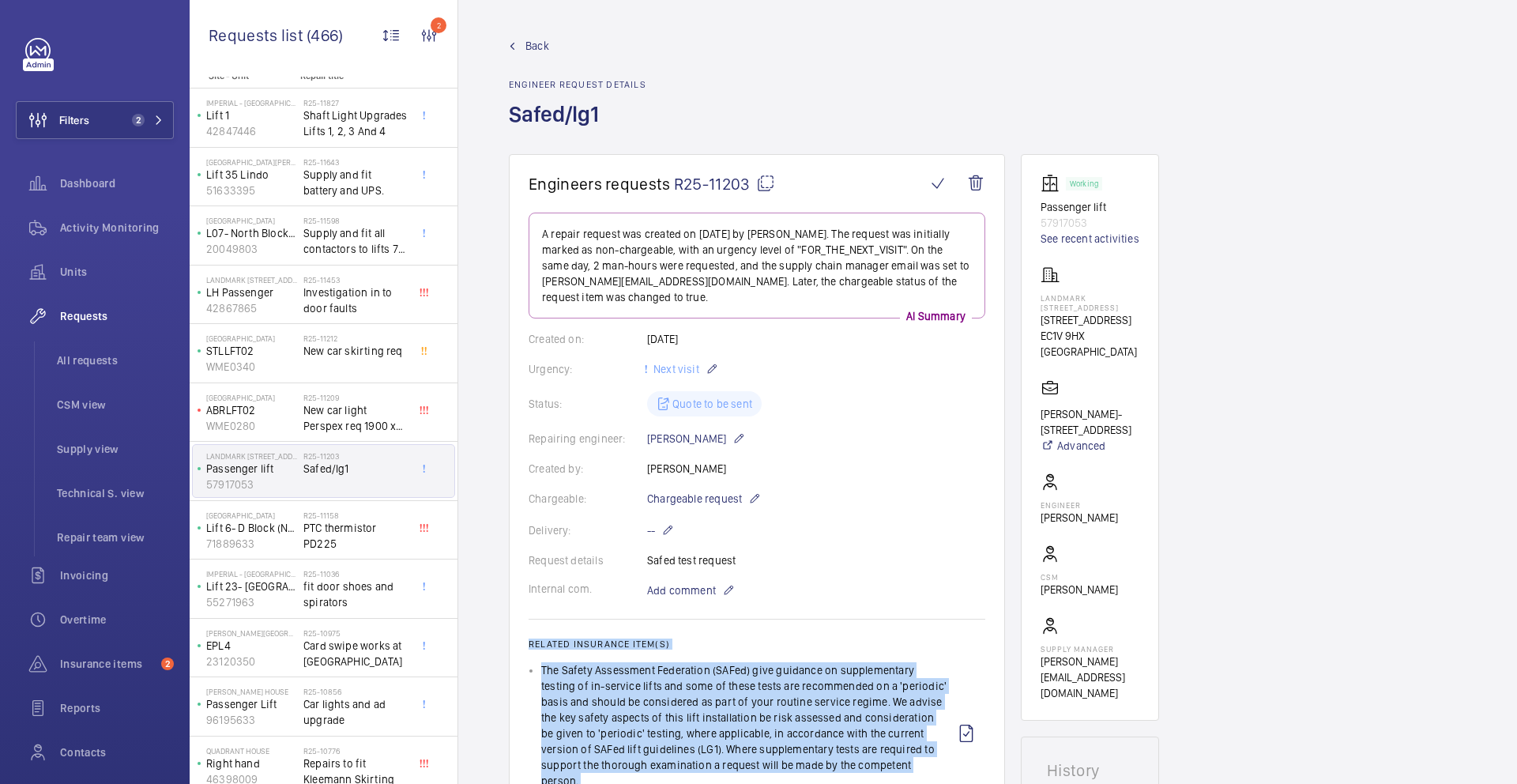
click at [769, 180] on mat-icon at bounding box center [766, 183] width 19 height 19
copy wm-front-card-body "Related insurance item(s) The Safety Assessment Federation (SAFed) give guidanc…"
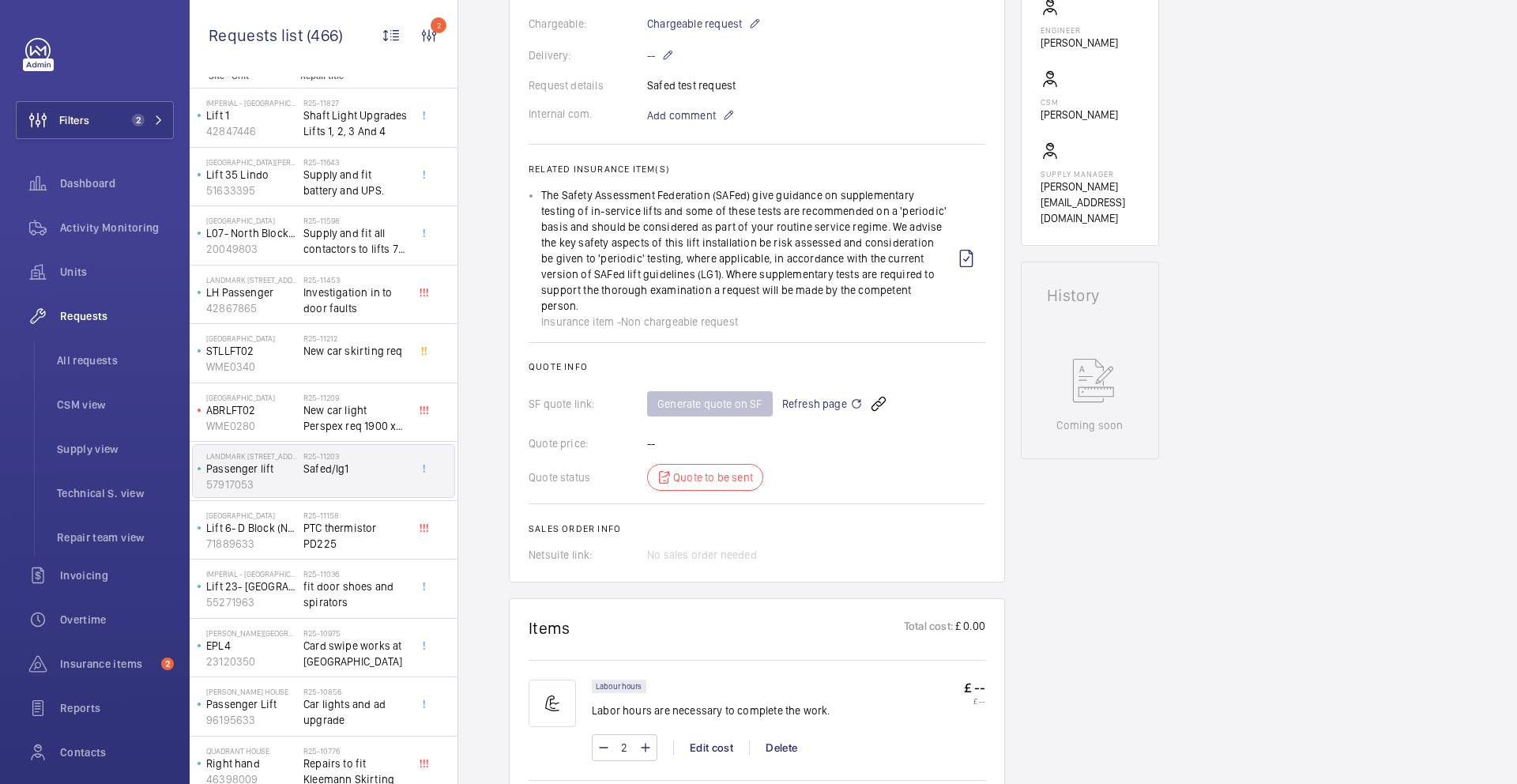
scroll to position [562, 0]
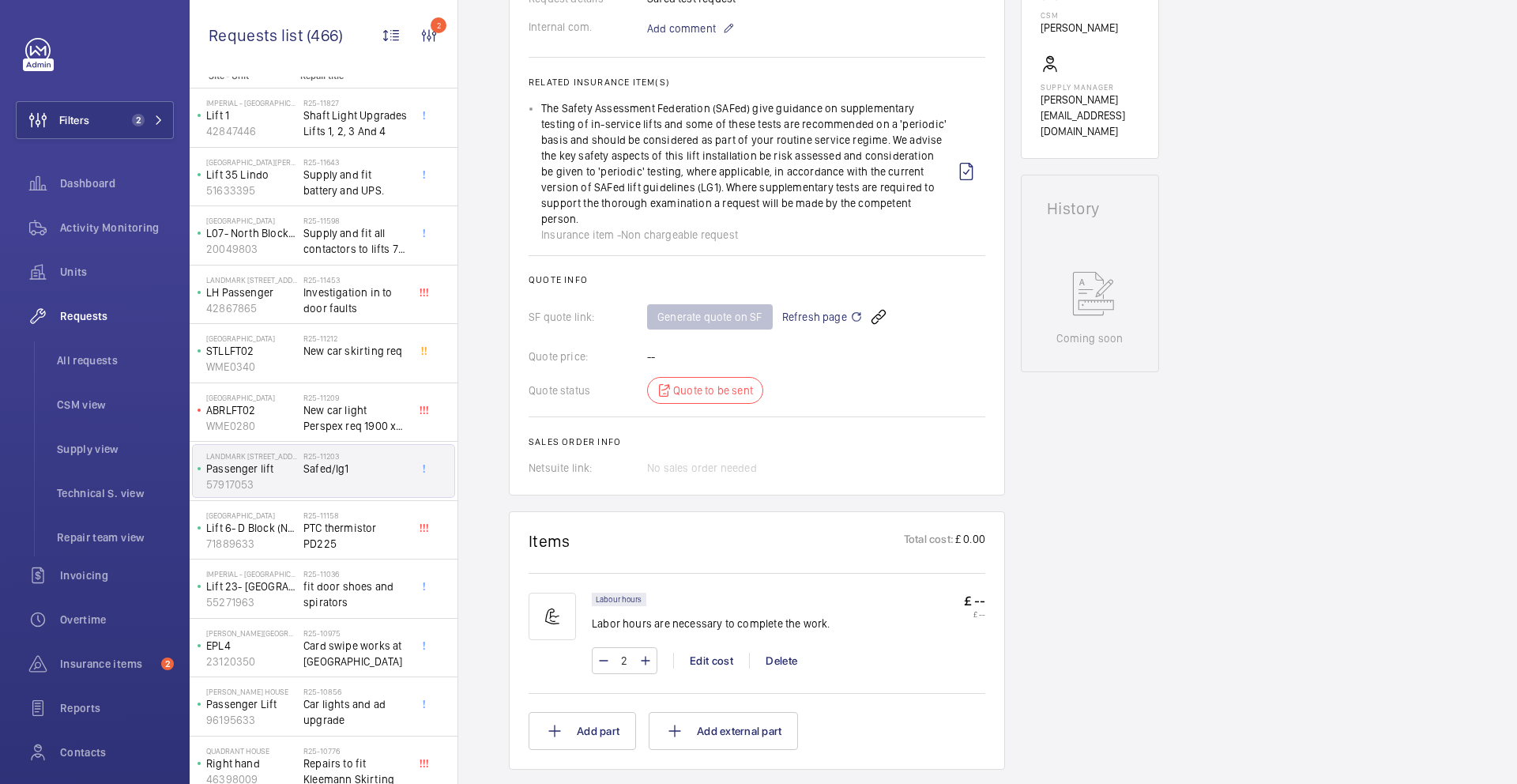
click at [821, 308] on span "Refresh page" at bounding box center [822, 317] width 80 height 19
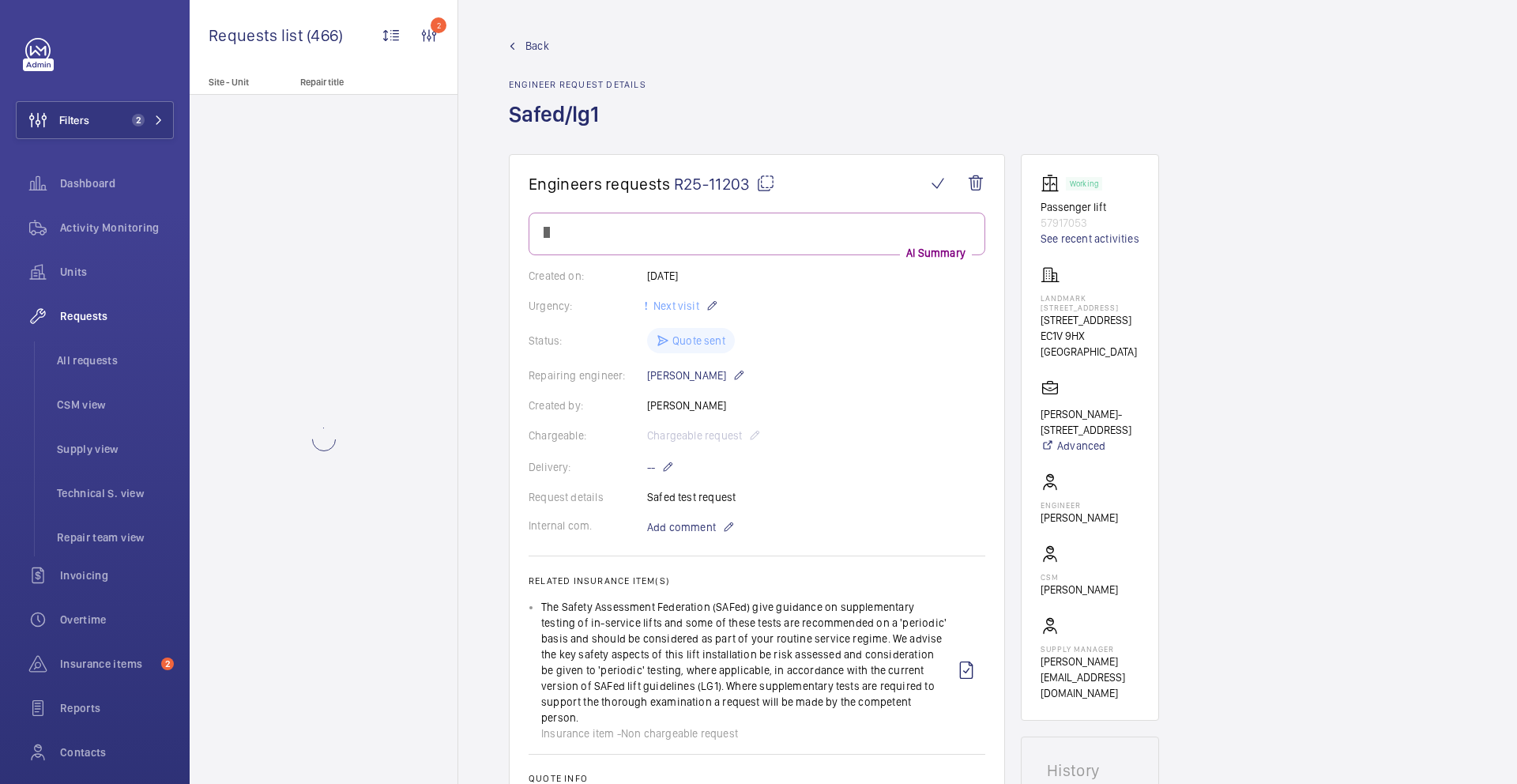
scroll to position [0, 0]
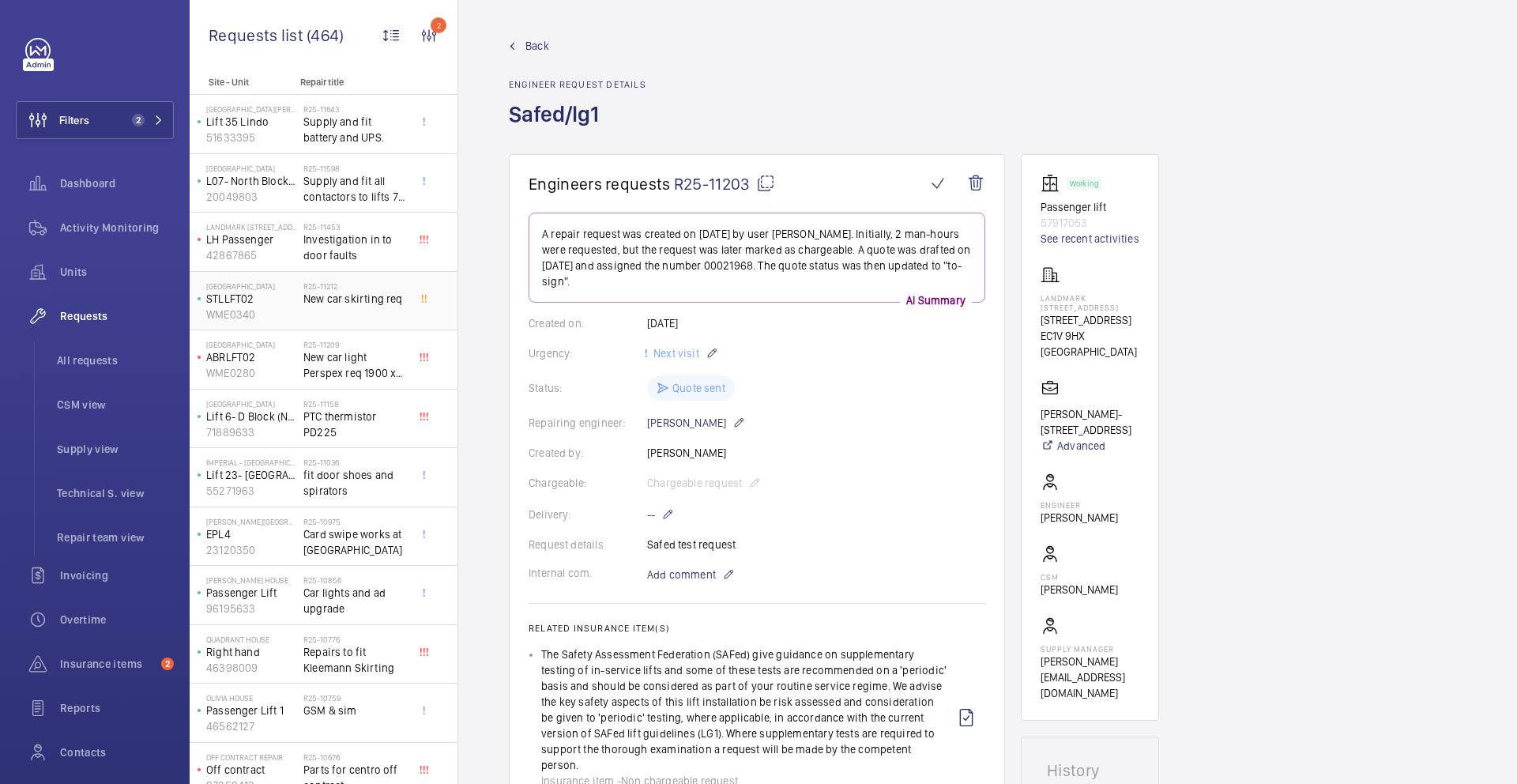
click at [354, 322] on div "R25-11212 New car skirting req" at bounding box center [355, 303] width 105 height 46
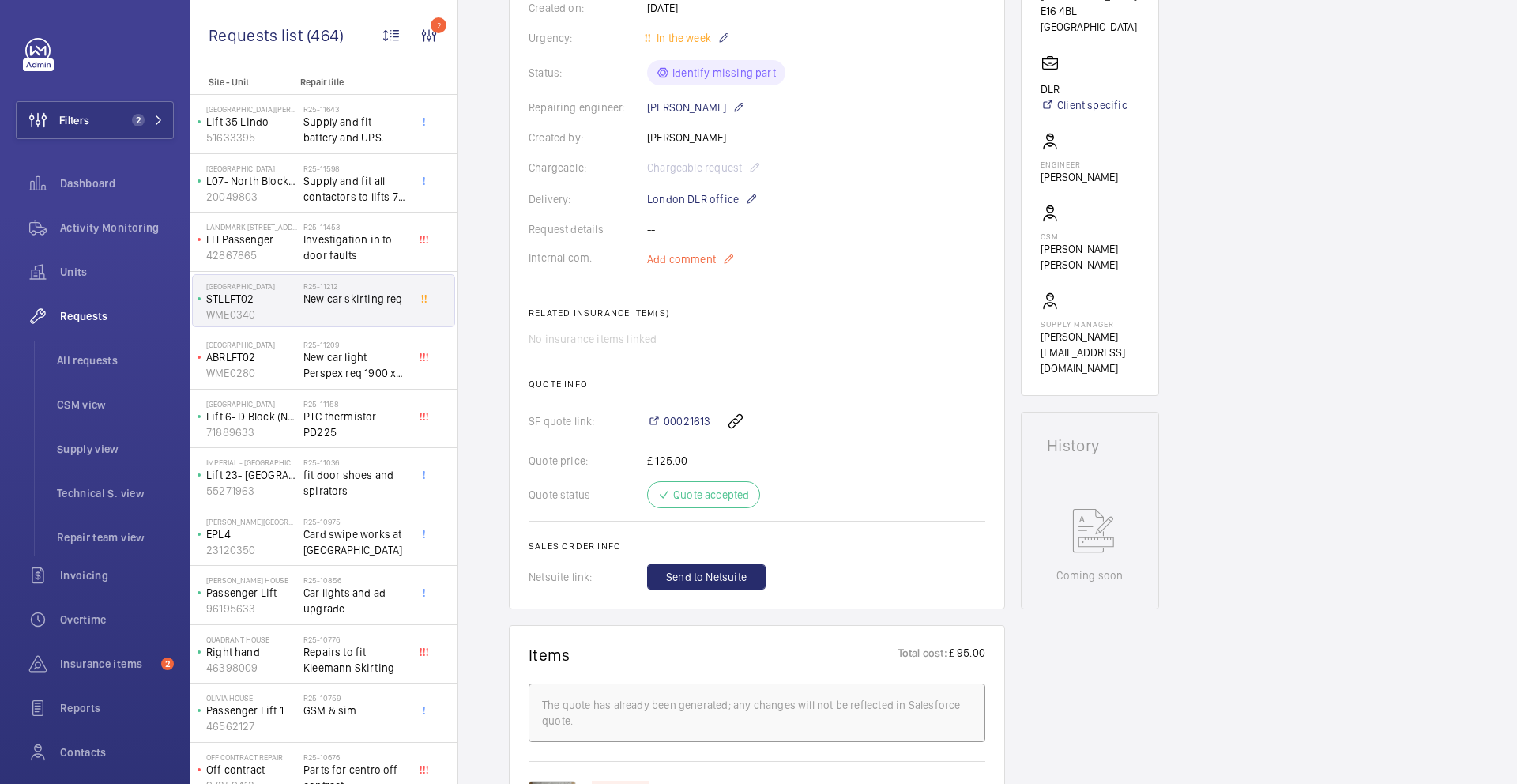
scroll to position [401, 0]
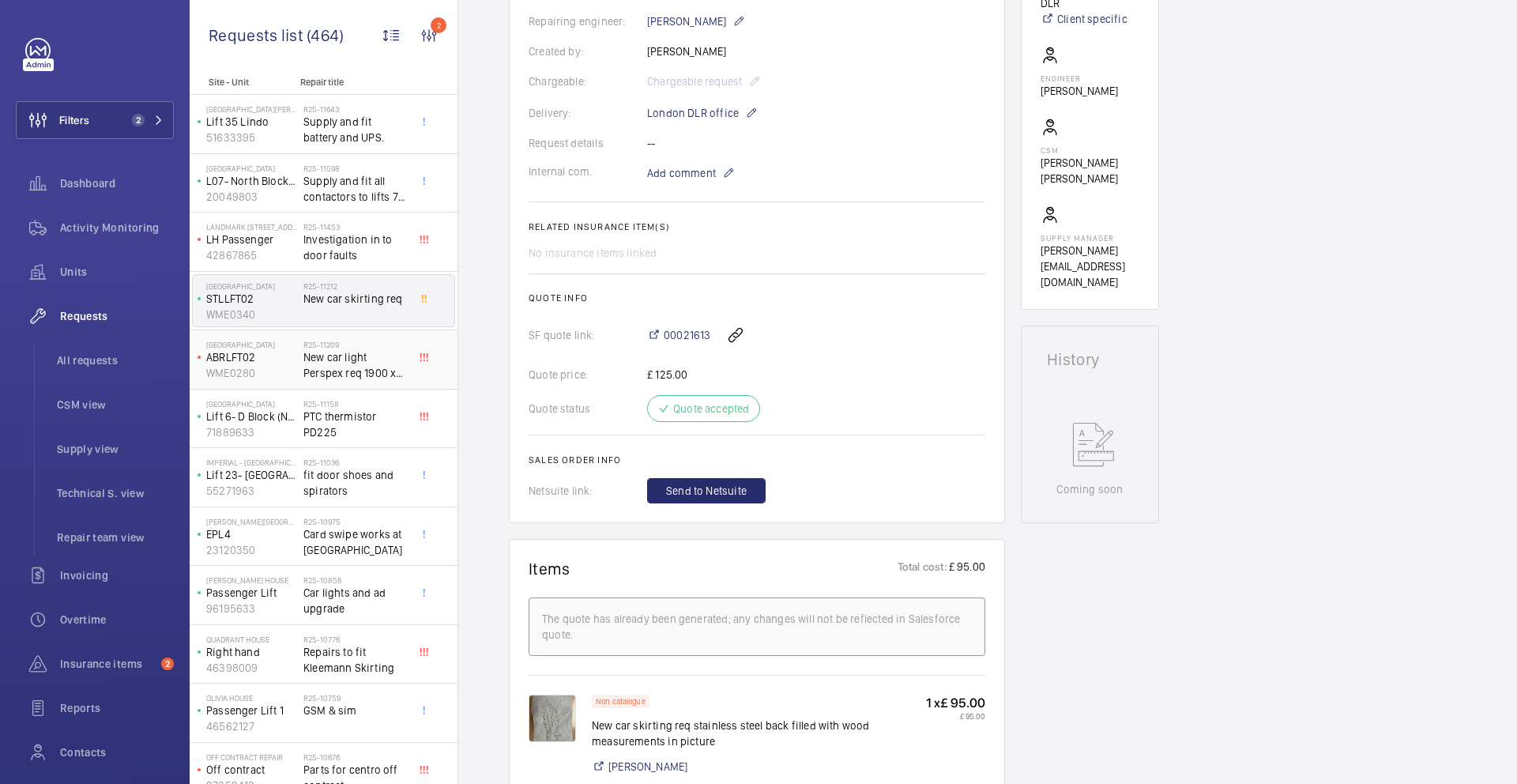
click at [376, 360] on span "New car light Perspex req 1900 x 300 3mm thickness" at bounding box center [355, 365] width 105 height 32
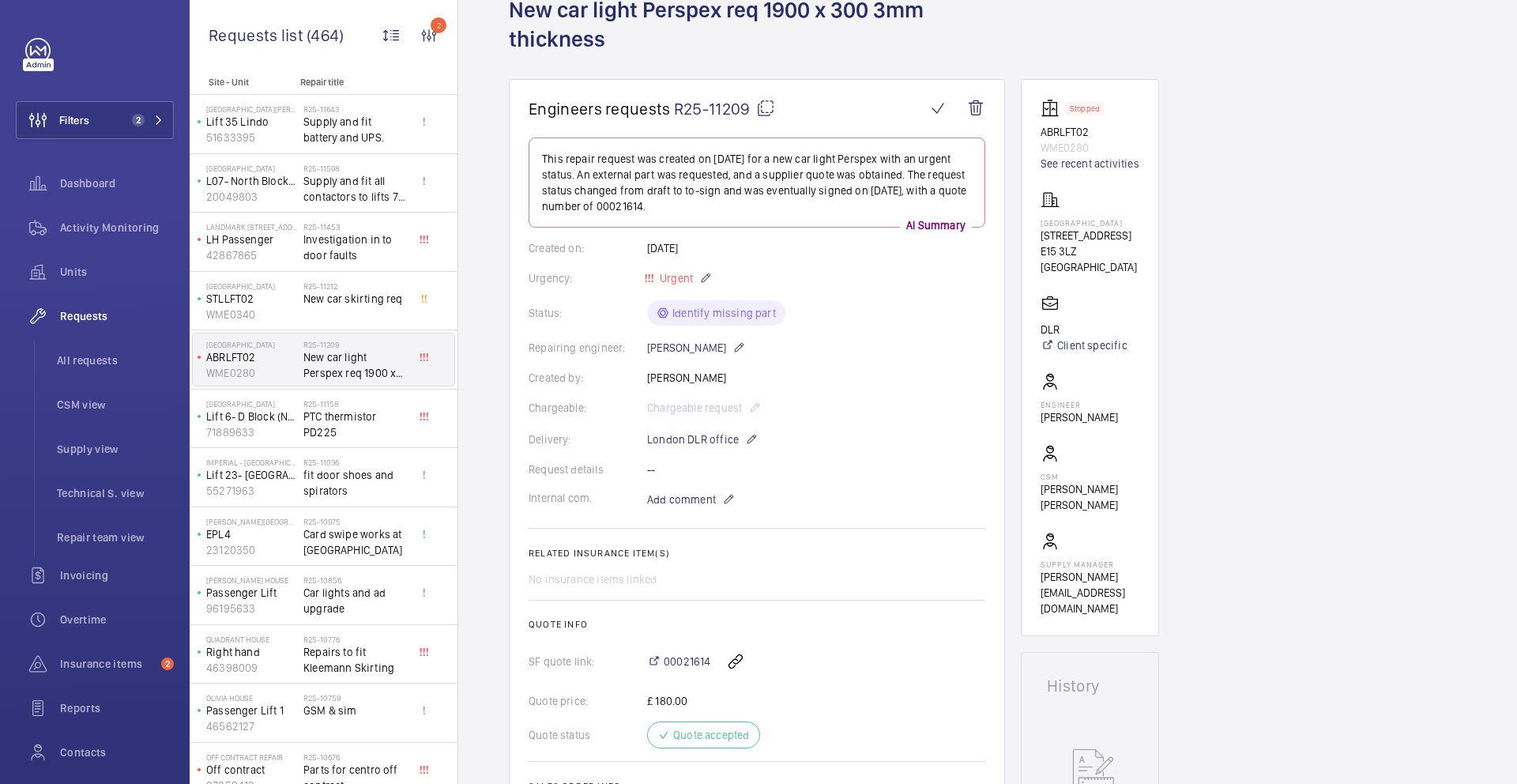
scroll to position [196, 0]
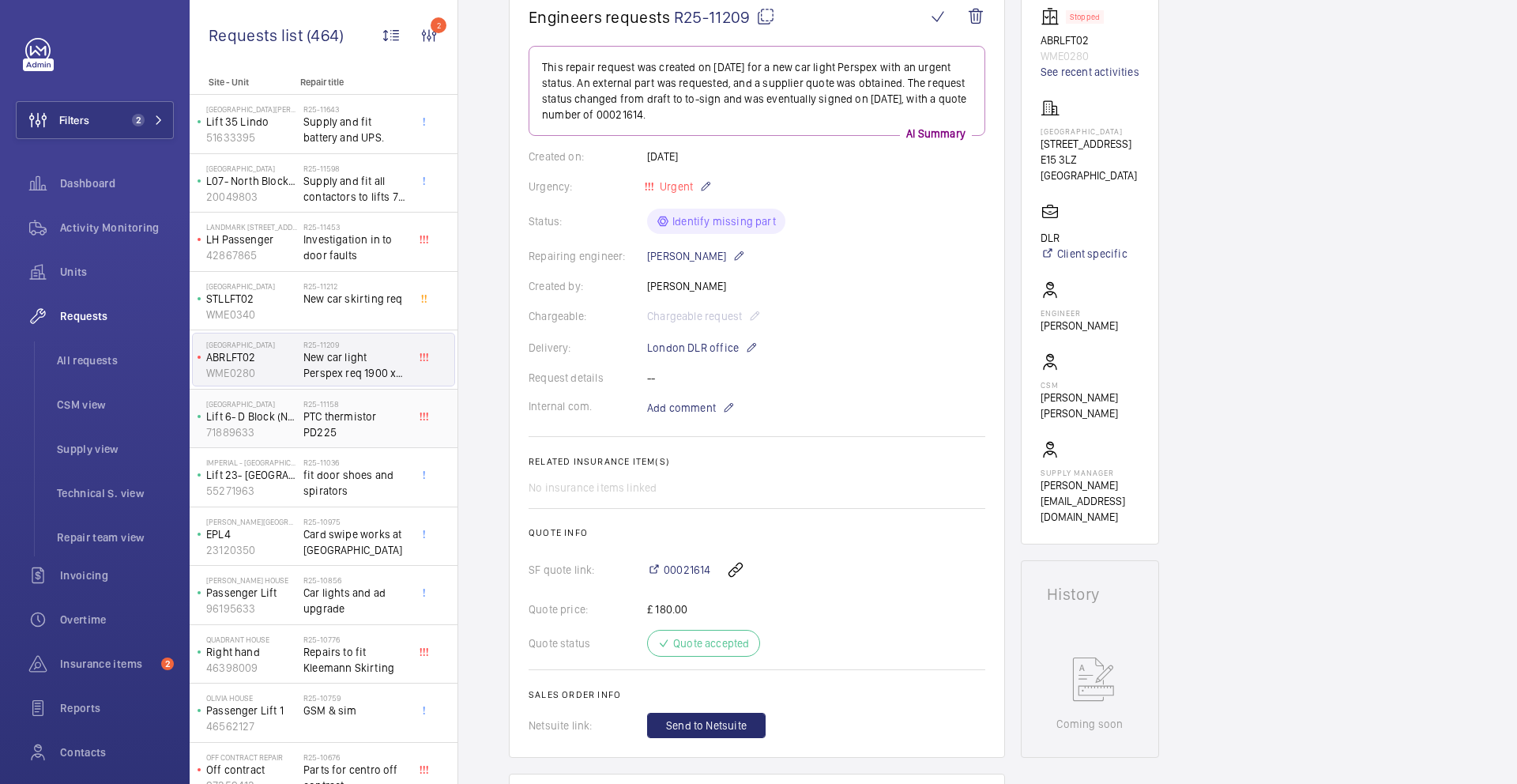
click at [370, 425] on span "PTC thermistor PD225" at bounding box center [355, 424] width 105 height 32
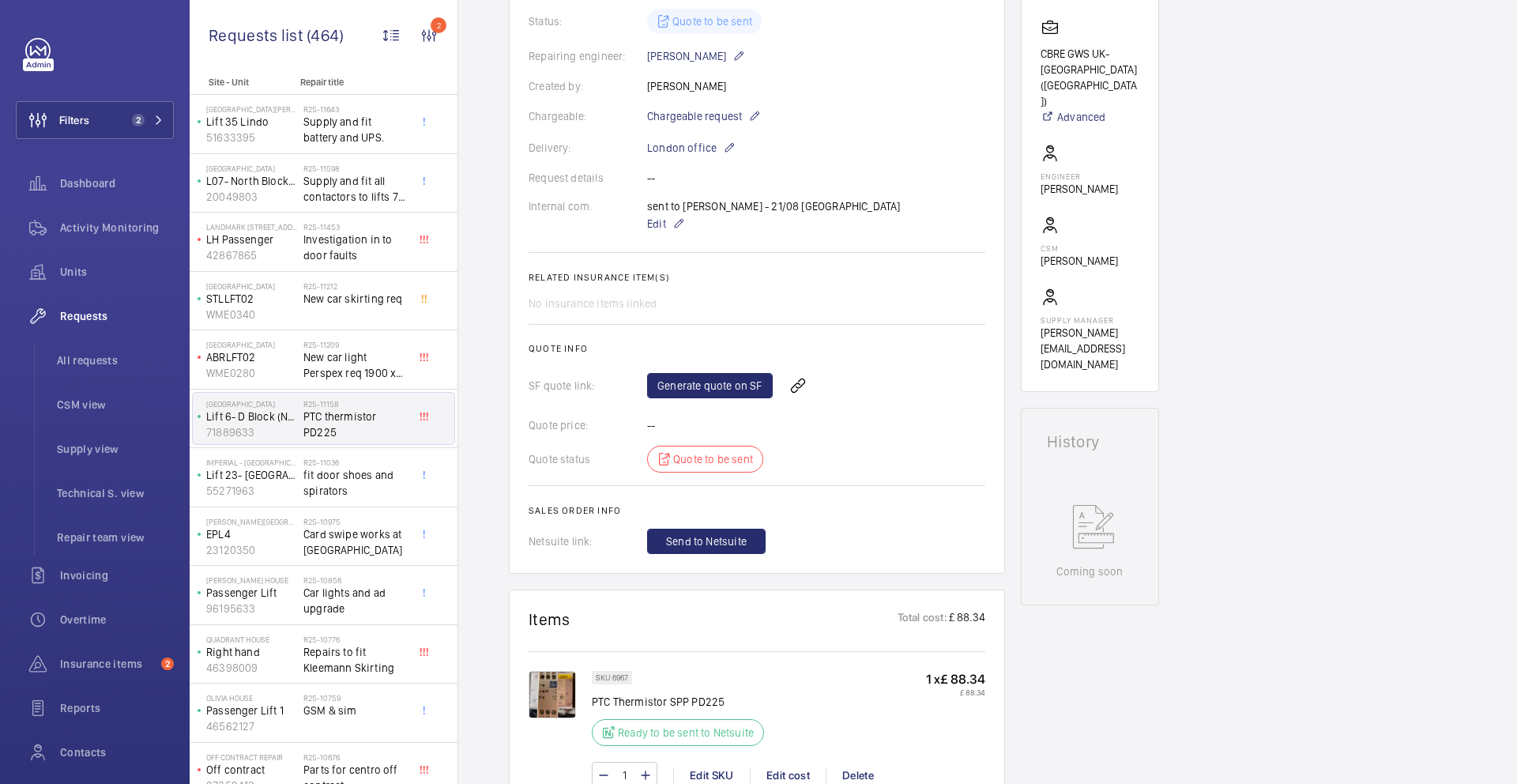
scroll to position [373, 0]
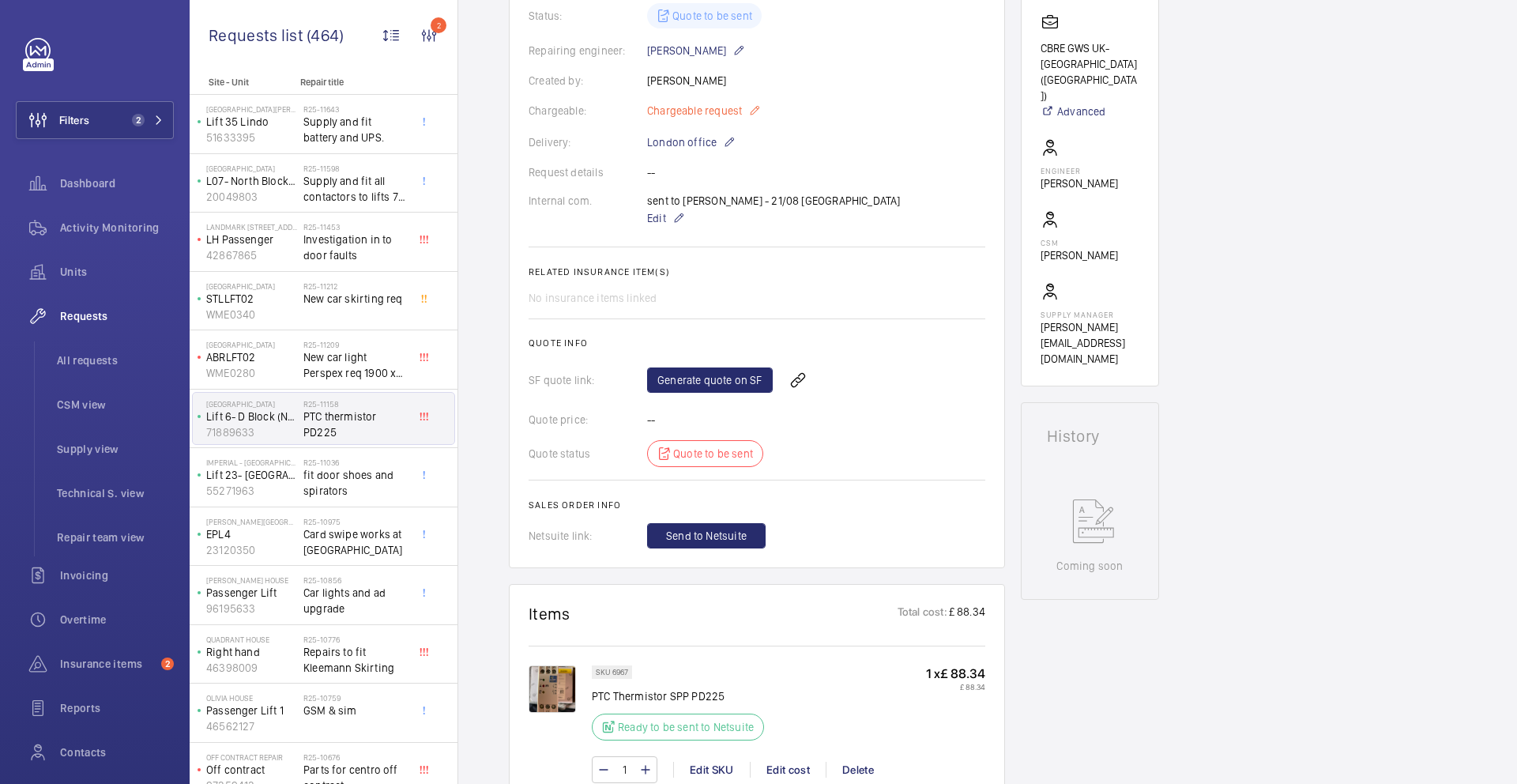
click at [749, 104] on mat-icon at bounding box center [755, 111] width 13 height 19
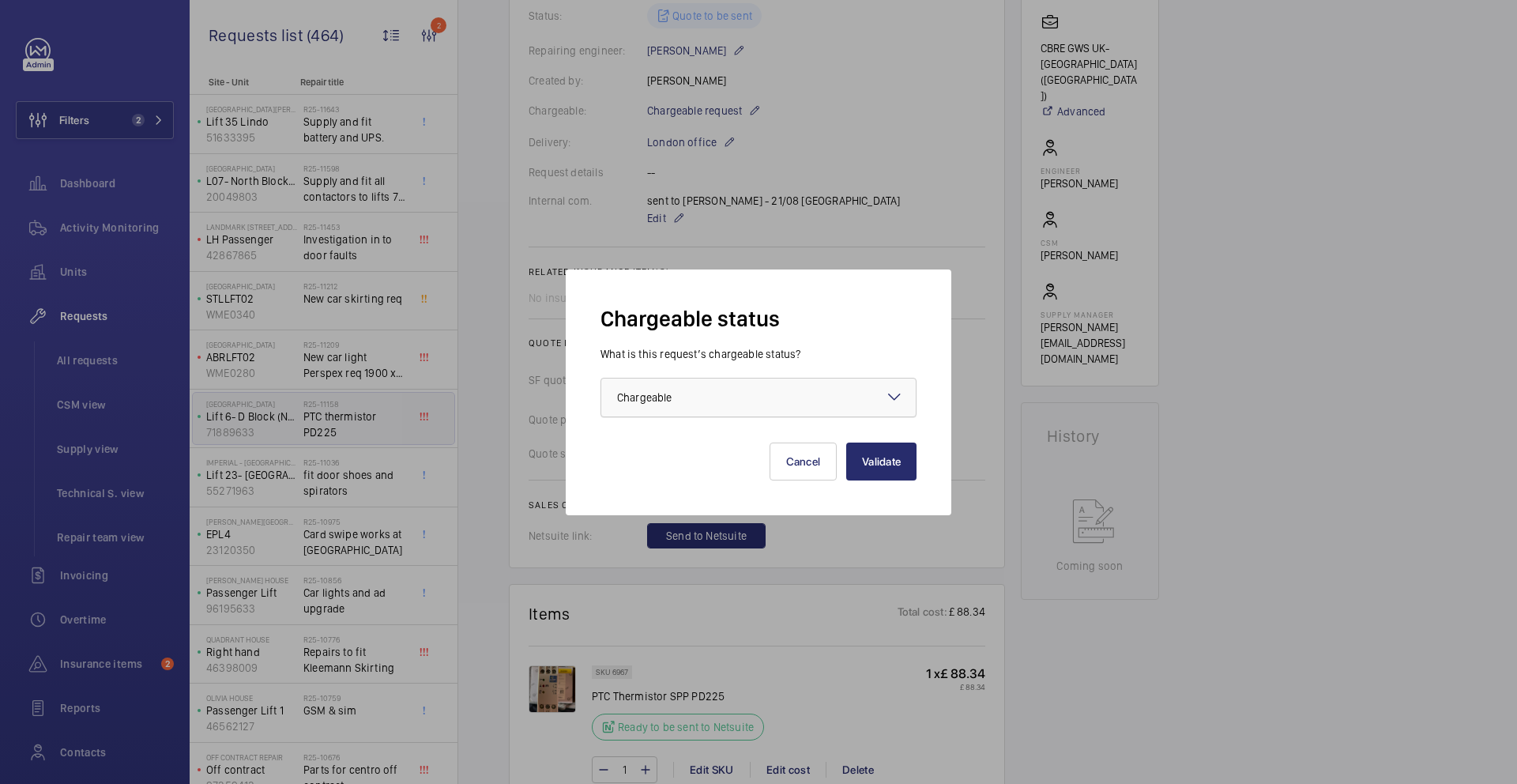
click at [776, 405] on div at bounding box center [759, 398] width 315 height 38
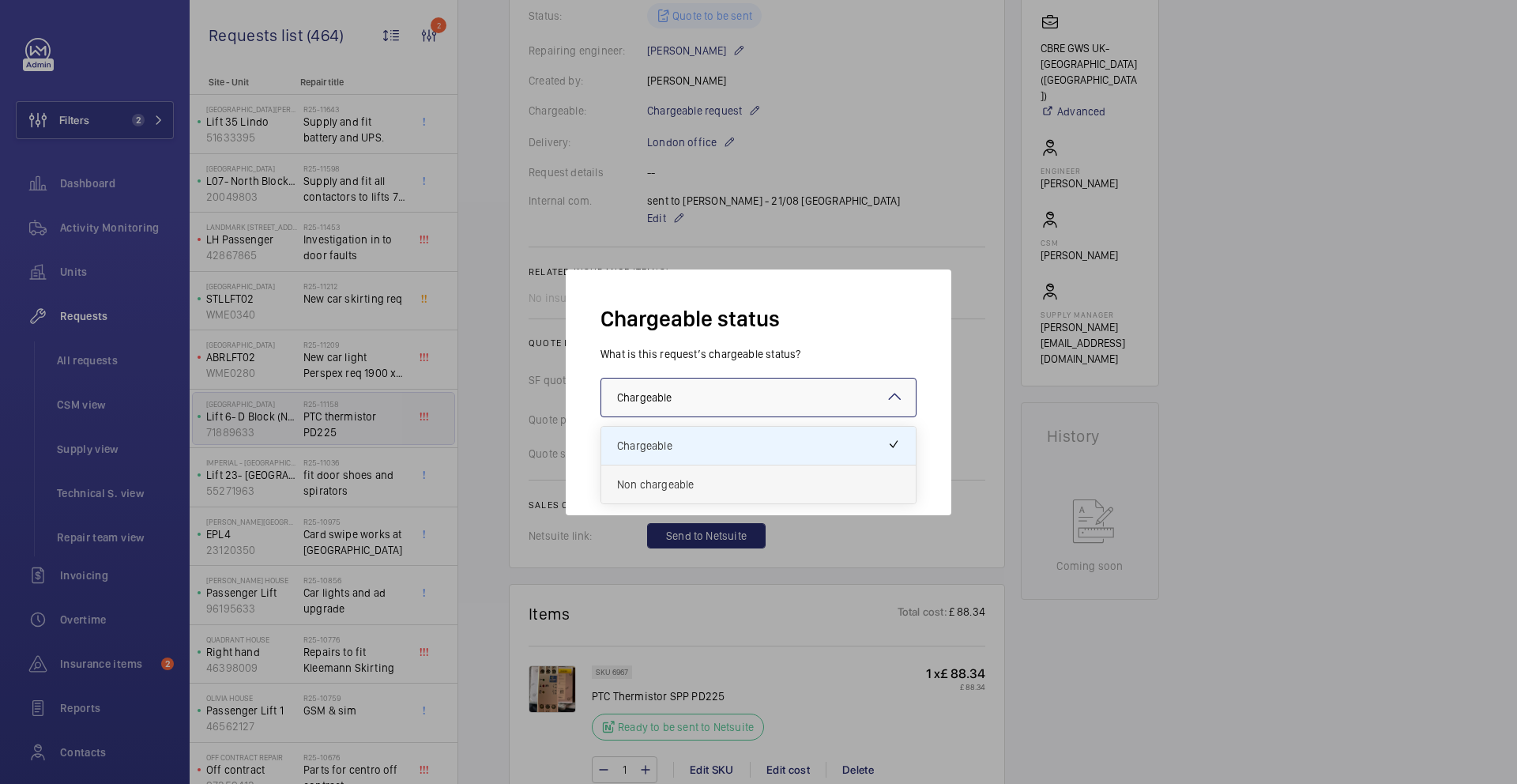
click at [748, 486] on span "Non chargeable" at bounding box center [758, 484] width 283 height 16
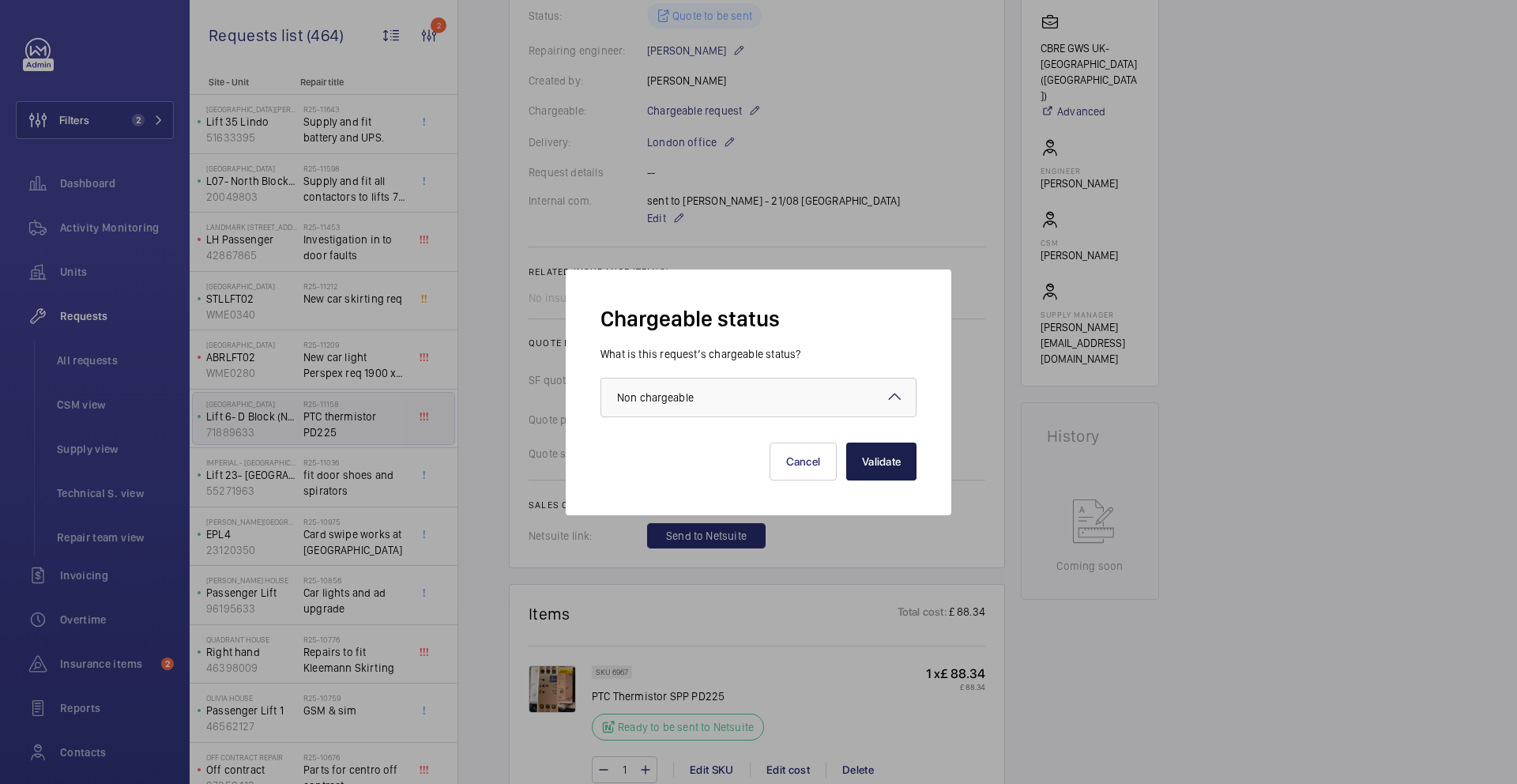
click at [887, 456] on button "Validate" at bounding box center [881, 462] width 70 height 38
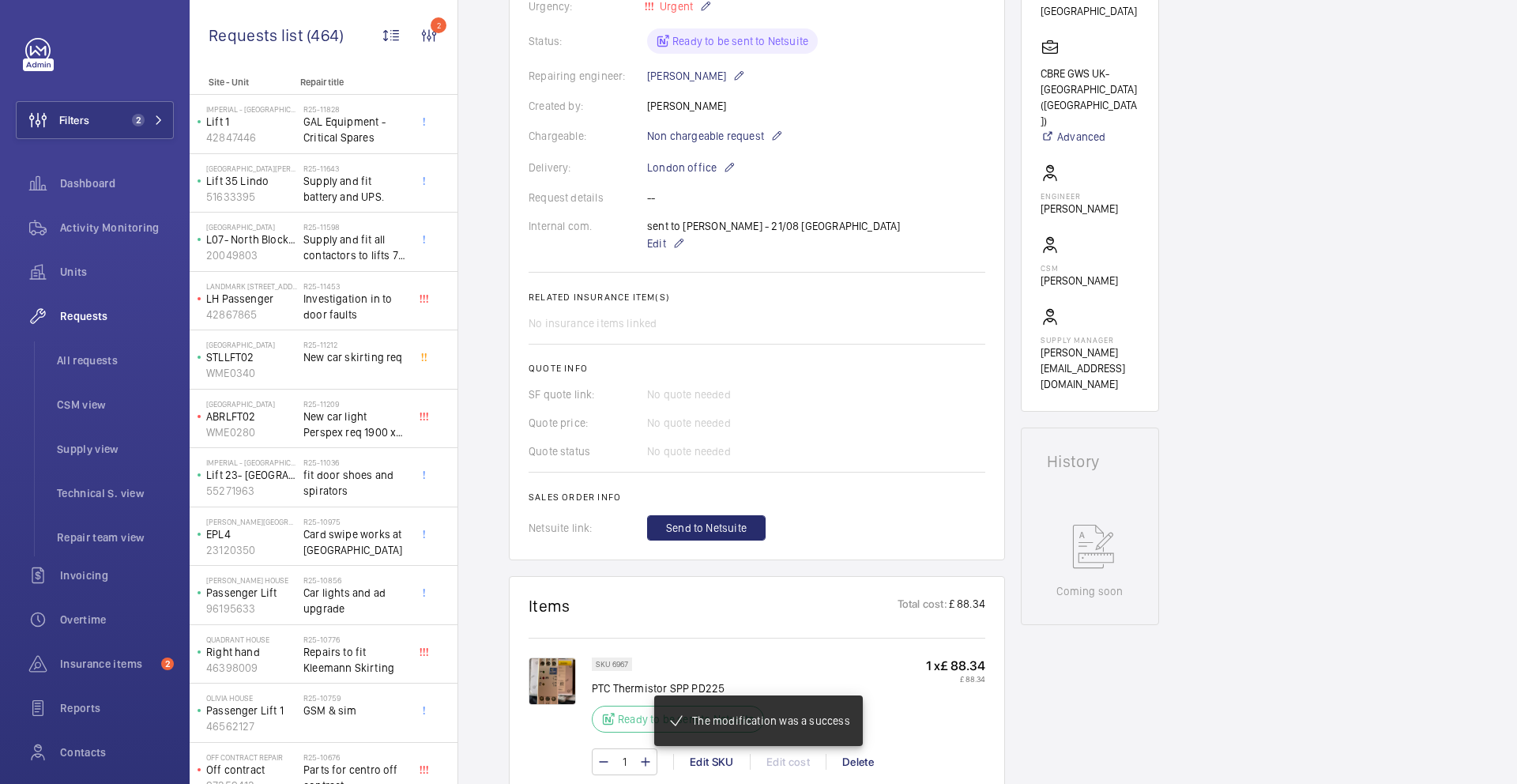
scroll to position [363, 0]
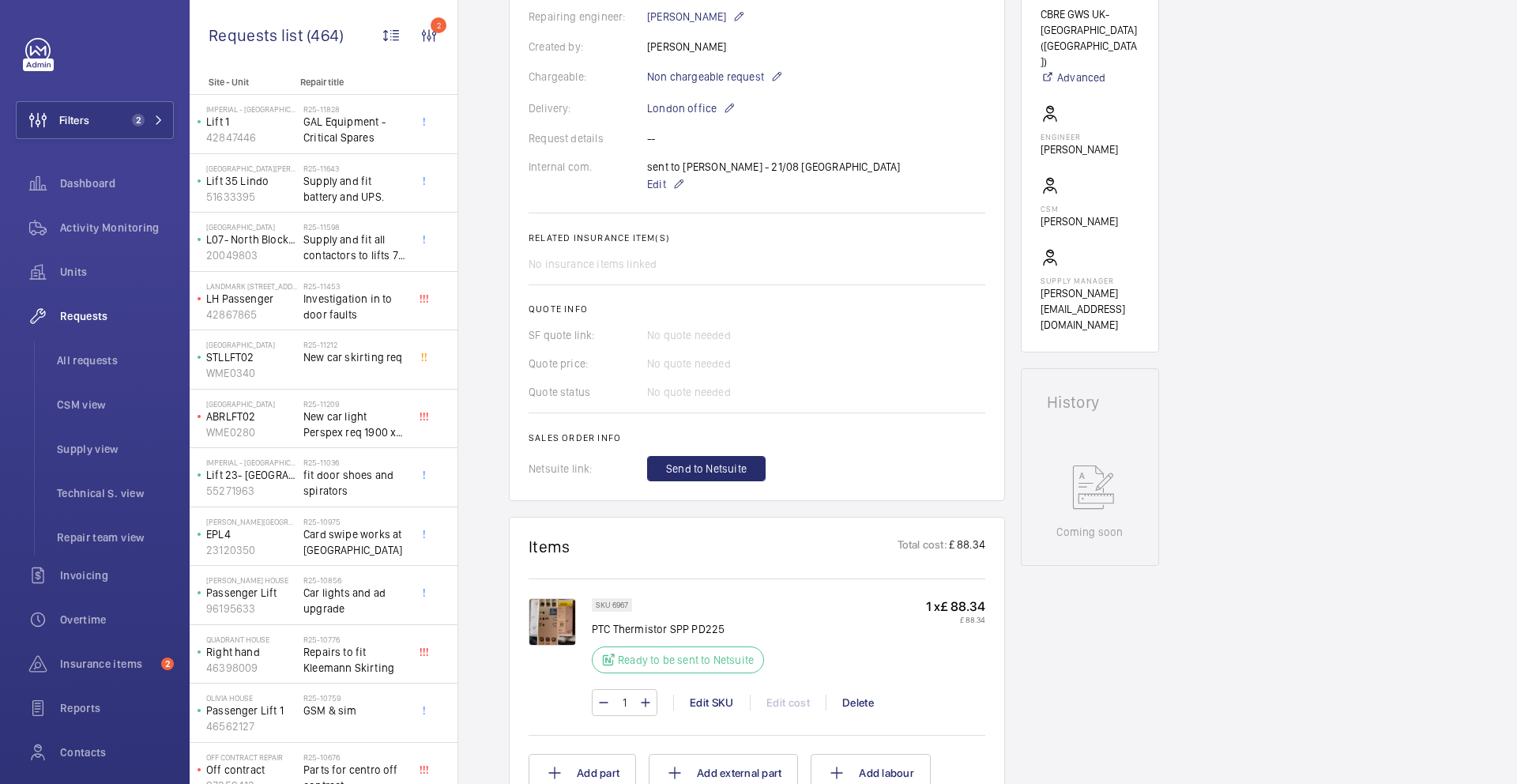
scroll to position [419, 0]
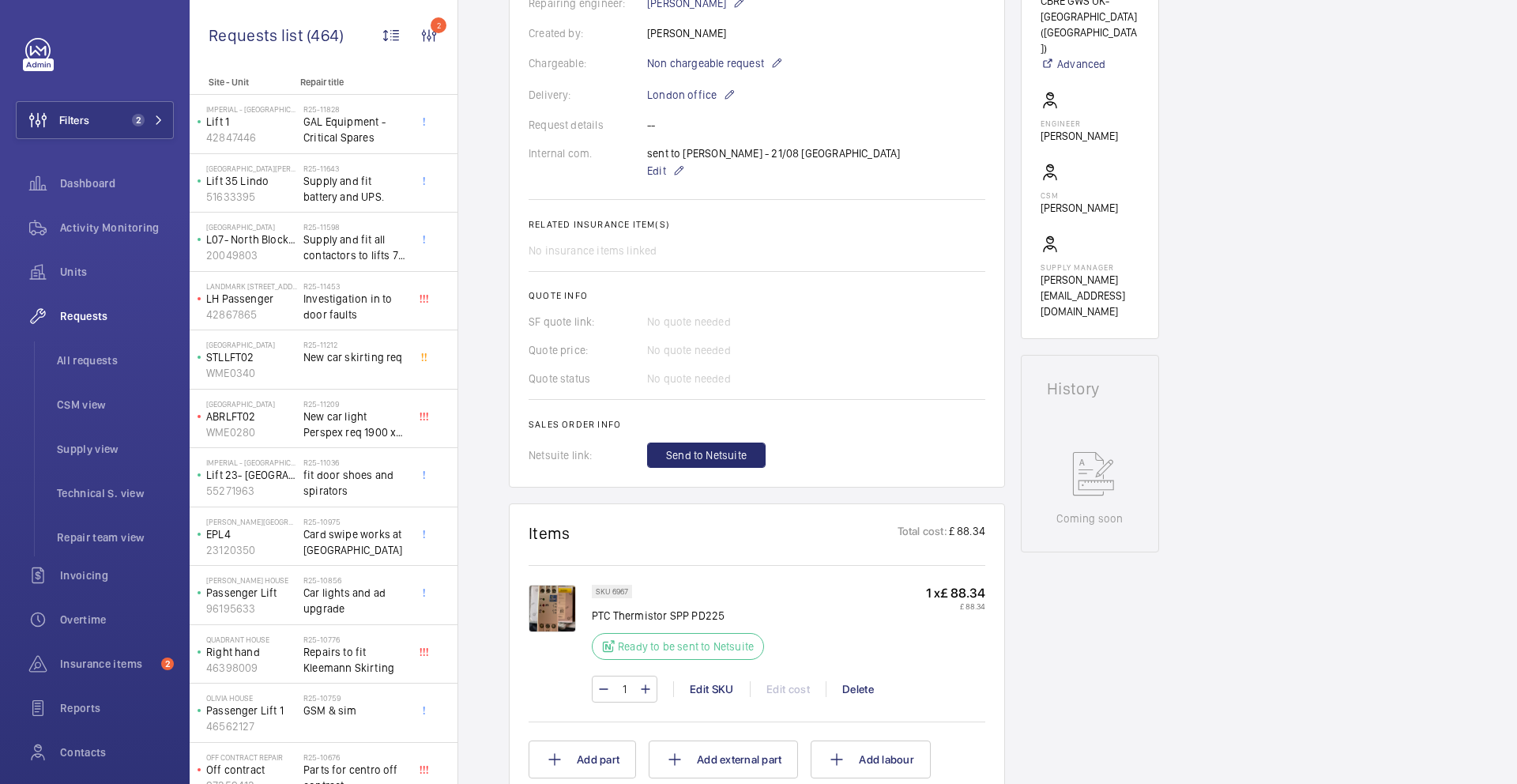
click at [713, 620] on p "PTC Thermistor SPP PD225" at bounding box center [683, 615] width 182 height 16
click at [708, 616] on p "PTC Thermistor SPP PD225" at bounding box center [683, 615] width 182 height 16
click at [708, 617] on p "PTC Thermistor SPP PD225" at bounding box center [683, 615] width 182 height 16
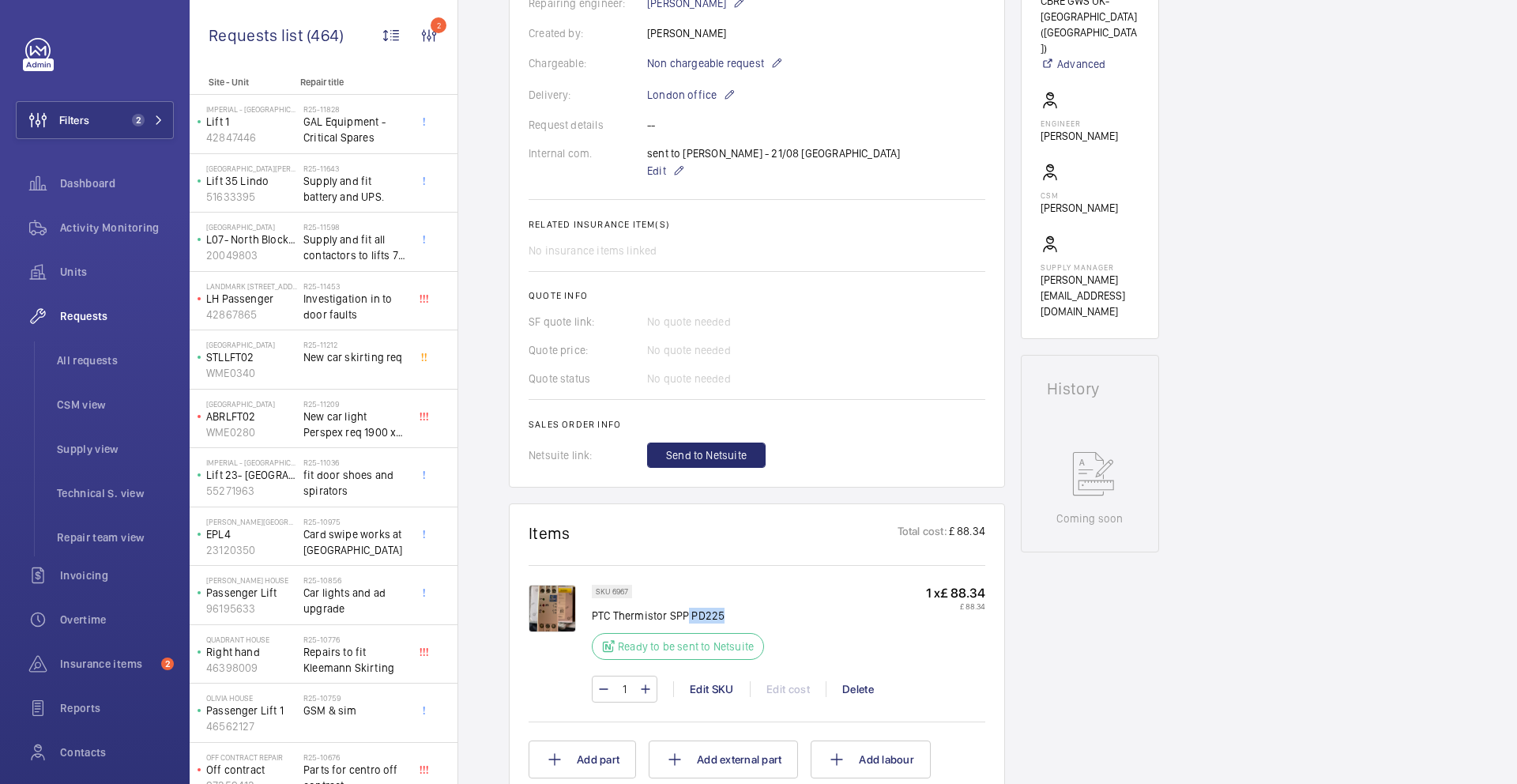
drag, startPoint x: 727, startPoint y: 619, endPoint x: 687, endPoint y: 621, distance: 40.0
click at [687, 621] on p "PTC Thermistor SPP PD225" at bounding box center [683, 615] width 182 height 16
copy p "PD225"
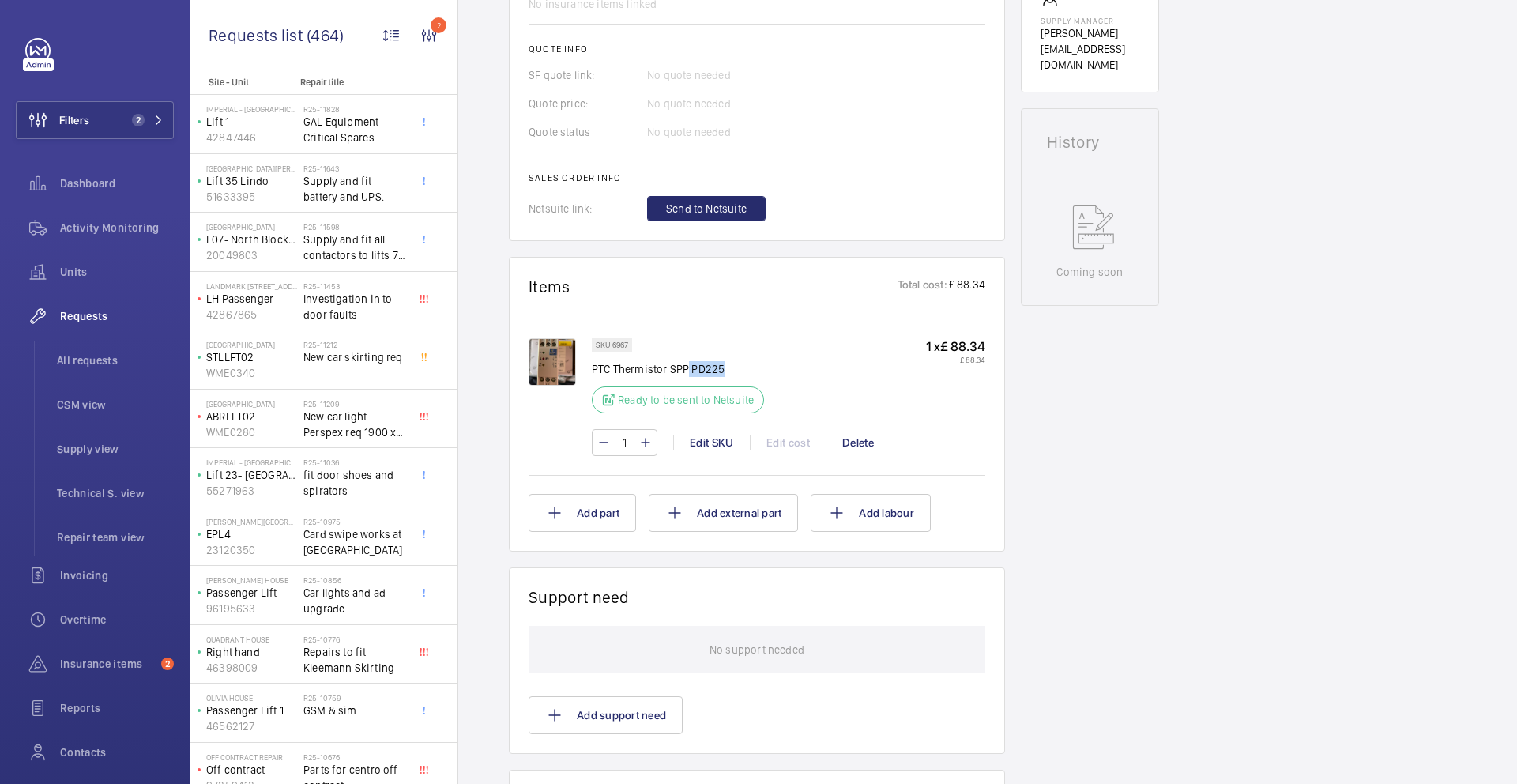
scroll to position [570, 0]
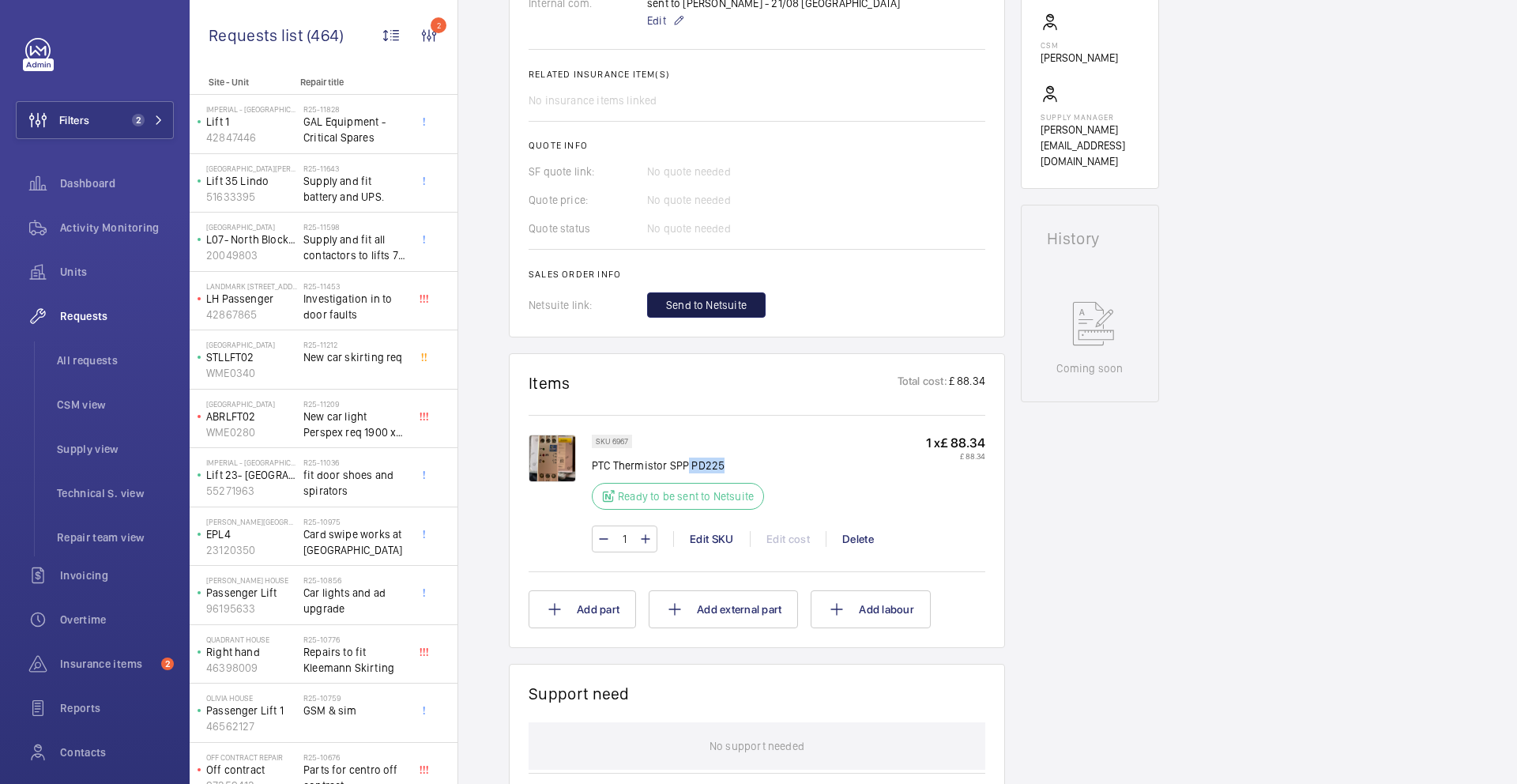
click at [723, 310] on span "Send to Netsuite" at bounding box center [706, 305] width 80 height 16
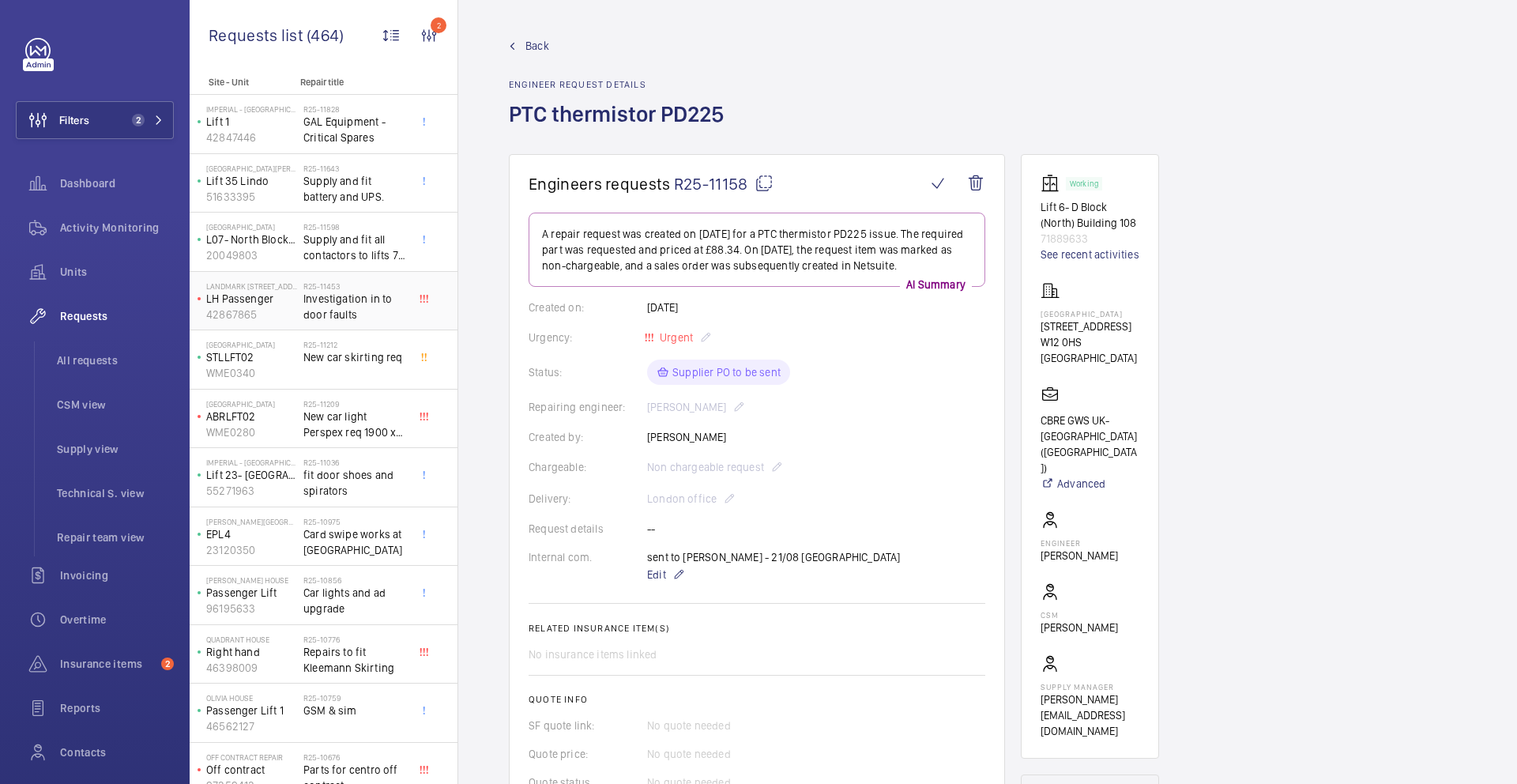
click at [360, 306] on span "Investigation in to door faults" at bounding box center [355, 306] width 105 height 32
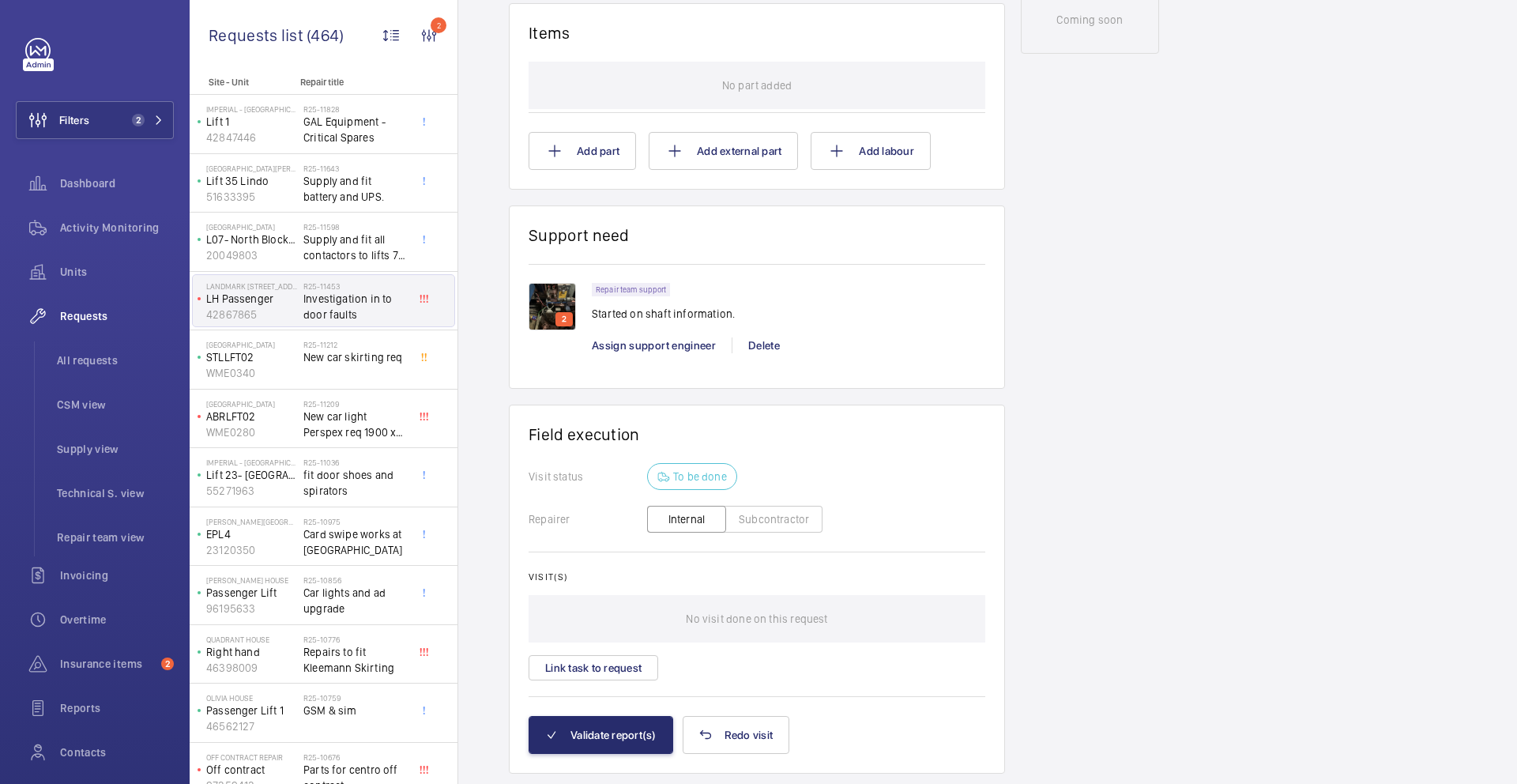
scroll to position [953, 0]
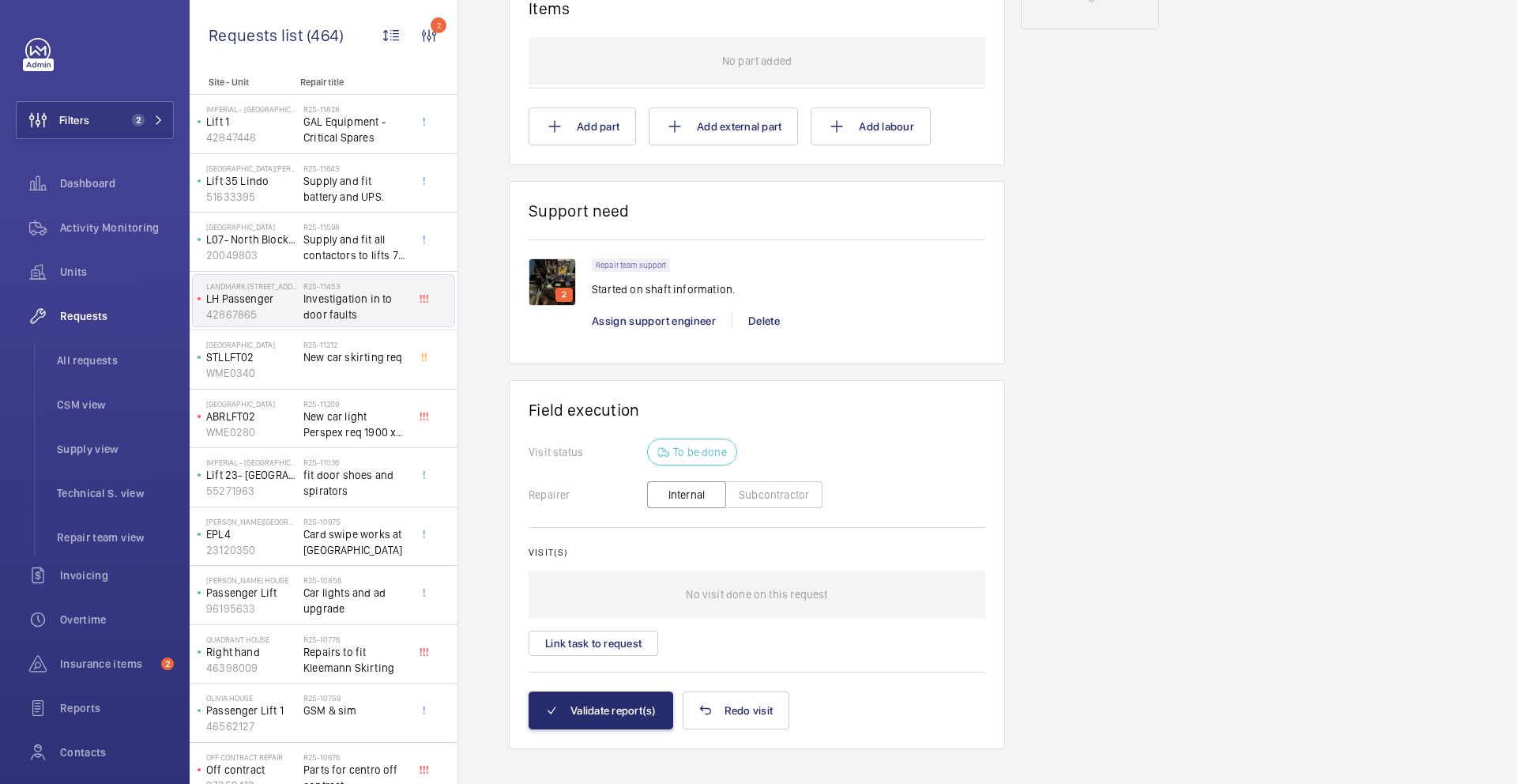
click at [559, 263] on img at bounding box center [552, 282] width 48 height 48
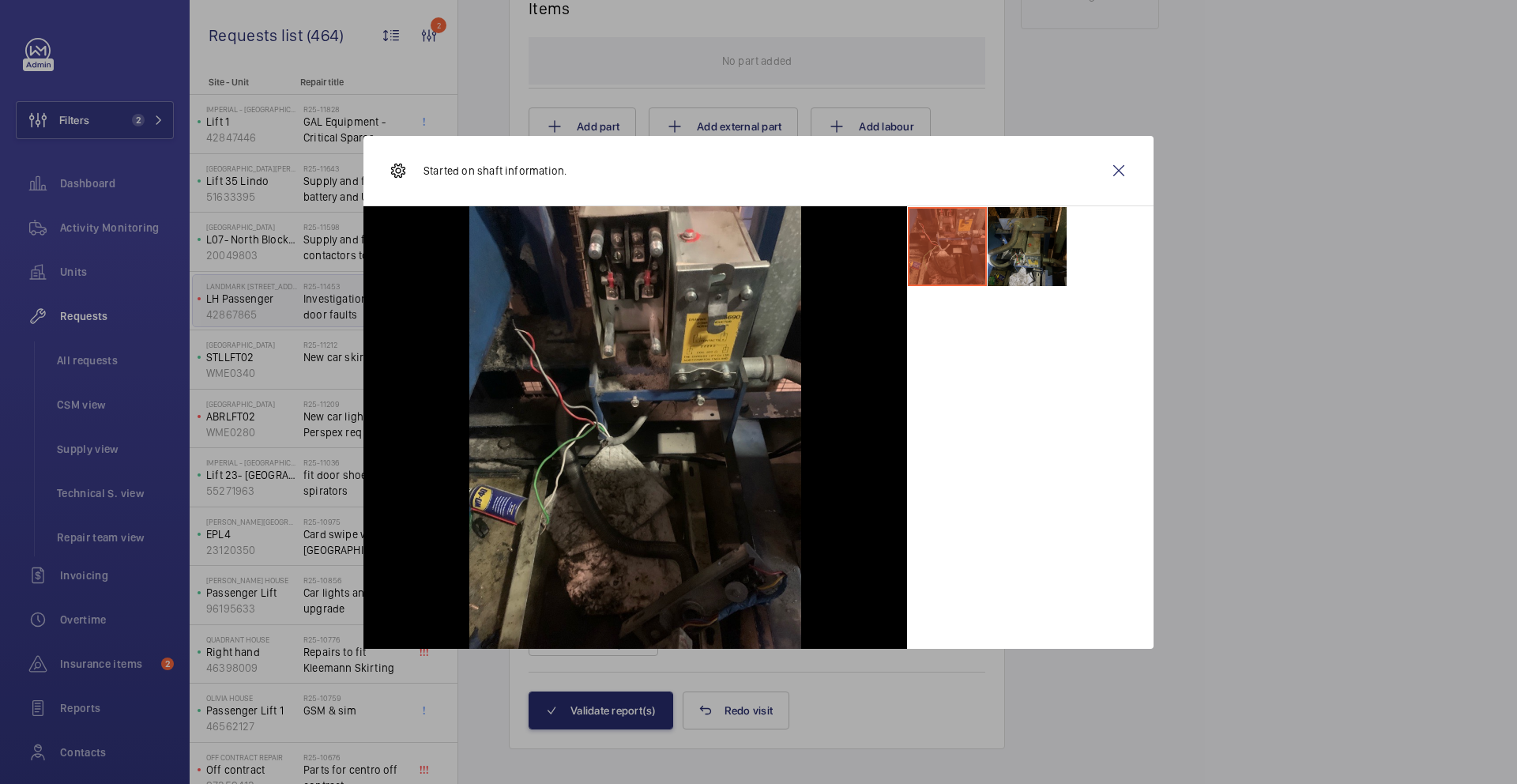
click at [1040, 253] on li at bounding box center [1027, 246] width 79 height 79
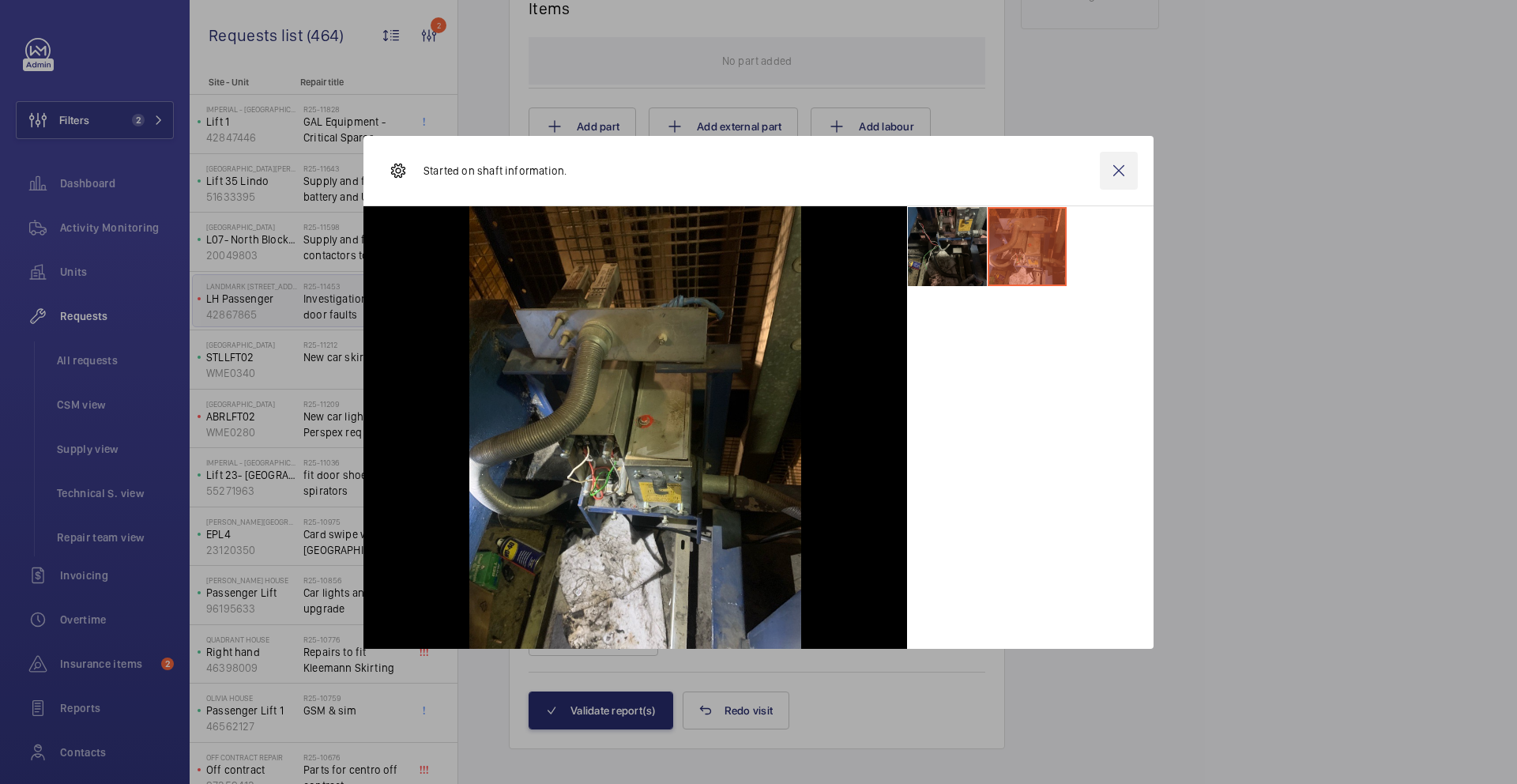
click at [1111, 170] on wm-front-icon-button at bounding box center [1119, 171] width 38 height 38
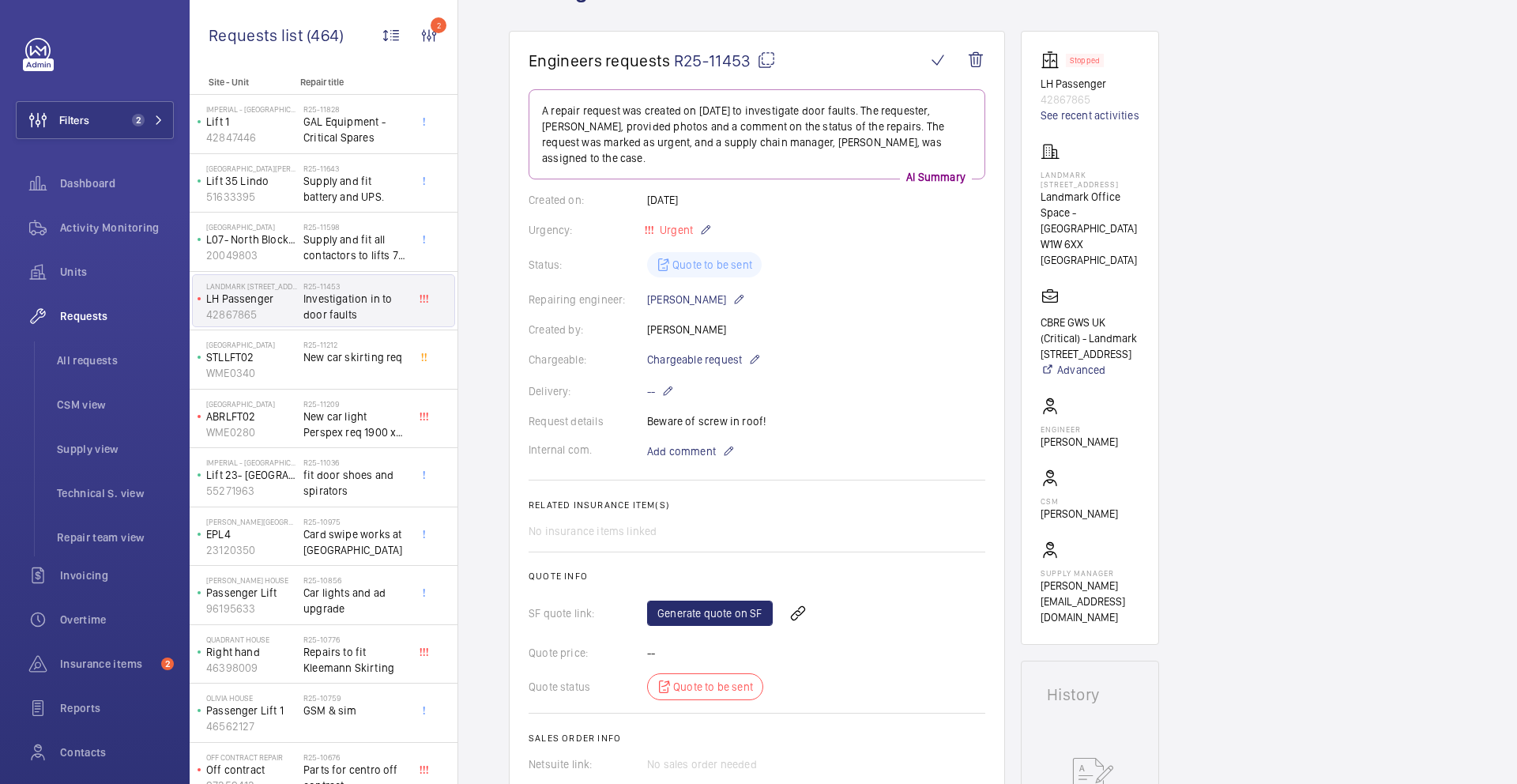
scroll to position [115, 0]
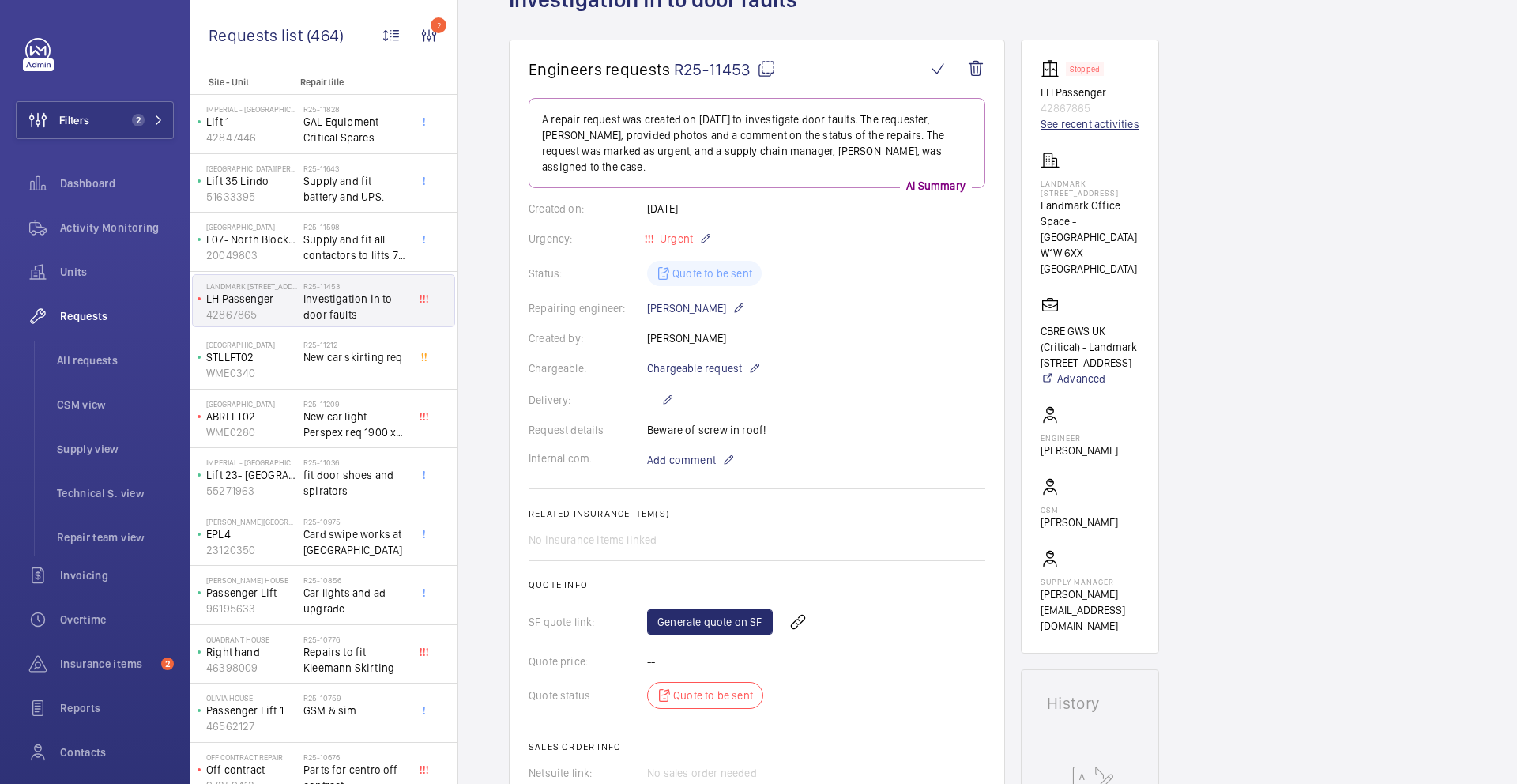
click at [1072, 123] on link "See recent activities" at bounding box center [1090, 124] width 99 height 16
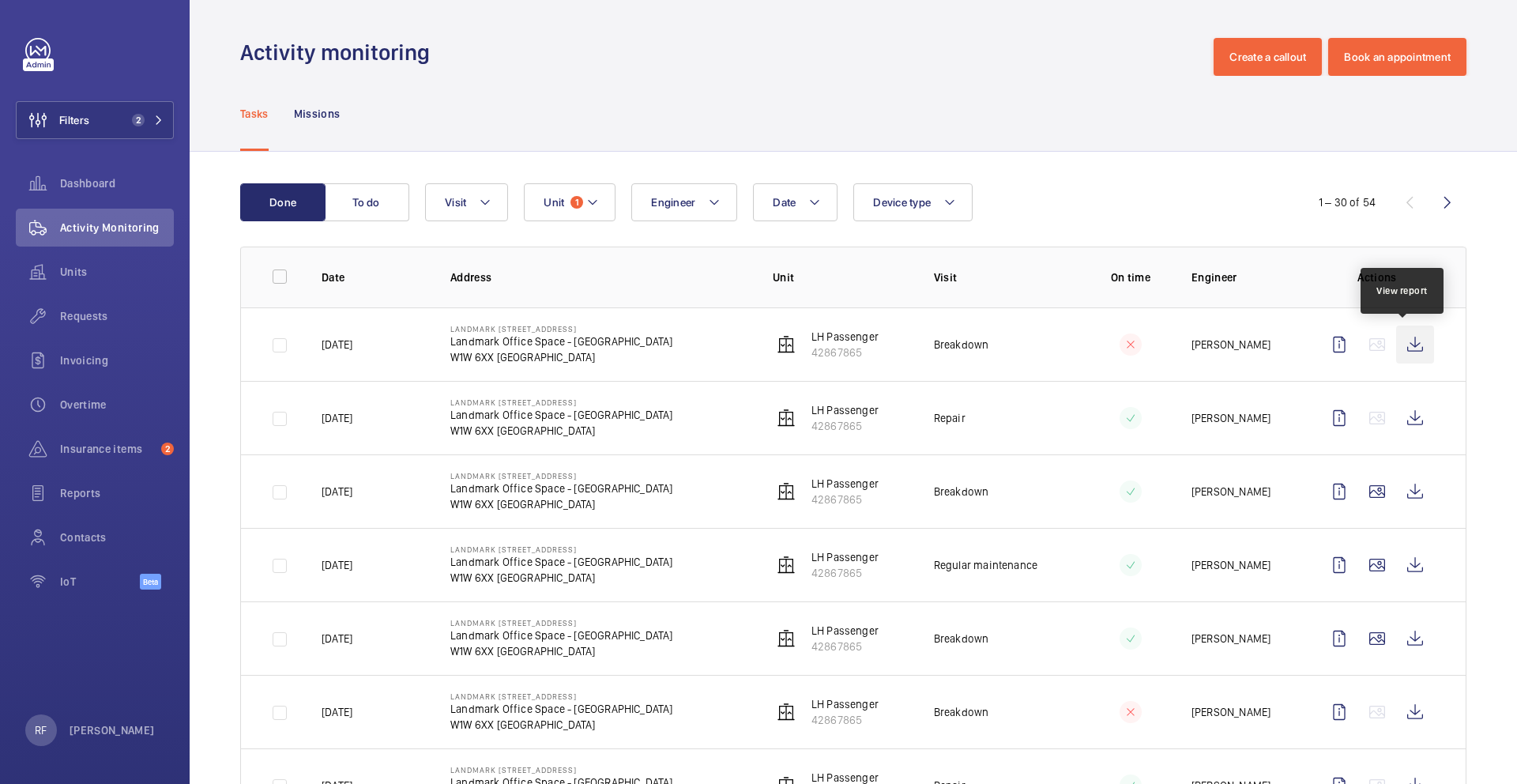
click at [1403, 341] on wm-front-icon-button at bounding box center [1415, 345] width 38 height 38
click at [1396, 494] on wm-front-icon-button at bounding box center [1415, 492] width 38 height 38
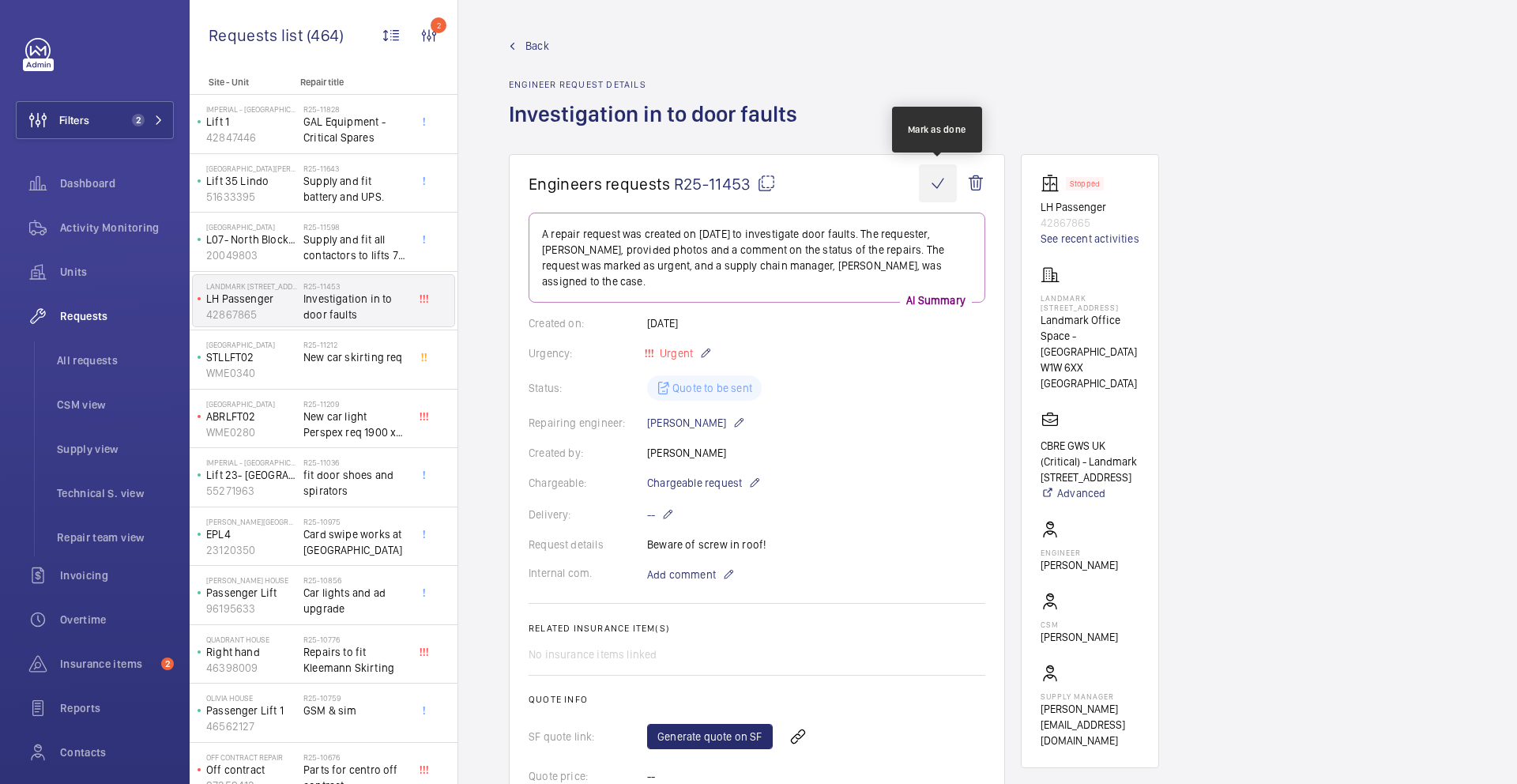
click at [935, 185] on wm-front-icon-button at bounding box center [938, 183] width 38 height 38
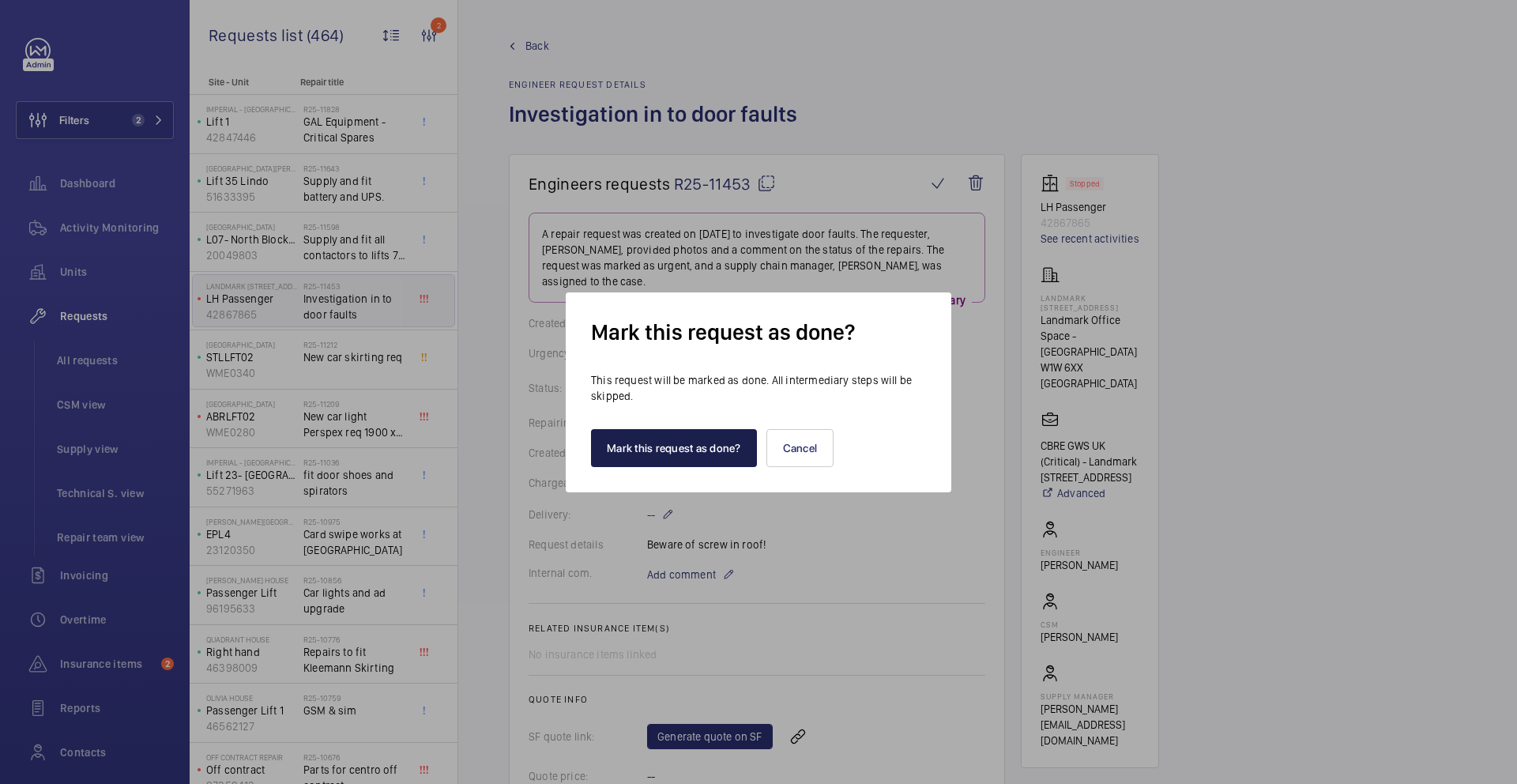
click at [675, 457] on button "Mark this request as done?" at bounding box center [674, 448] width 166 height 38
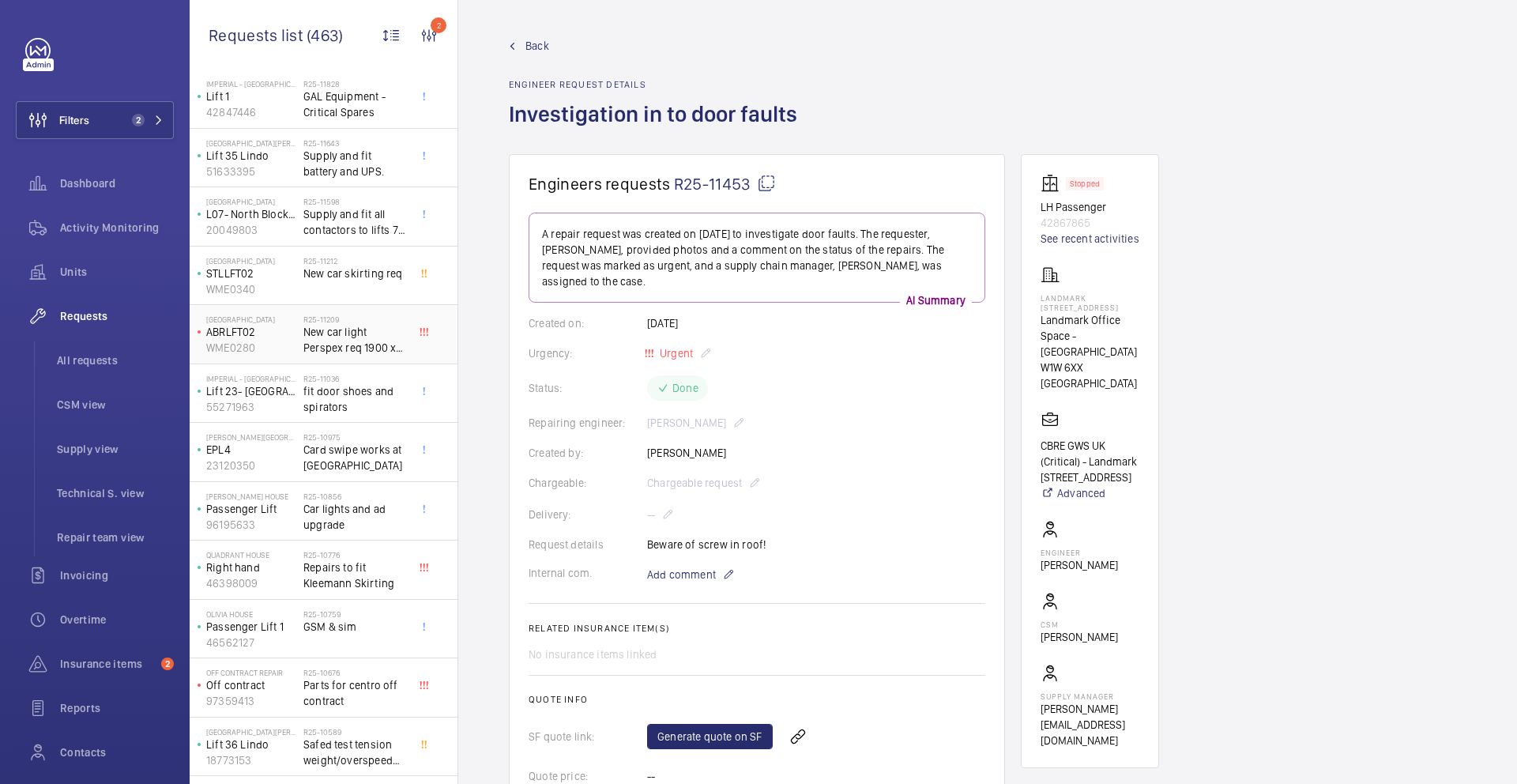
scroll to position [29, 0]
click at [368, 345] on span "New car light Perspex req 1900 x 300 3mm thickness" at bounding box center [355, 336] width 105 height 32
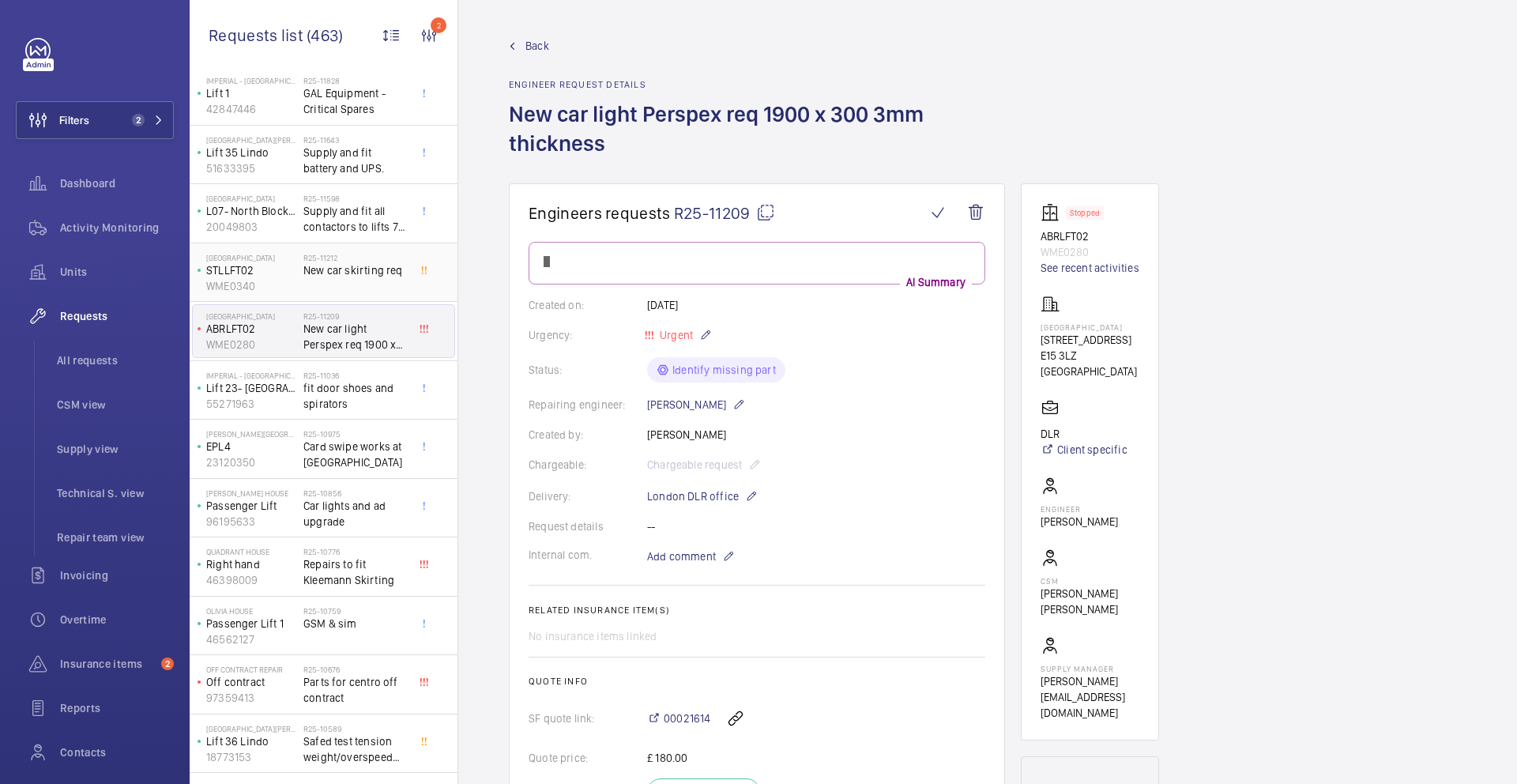
click at [365, 259] on h2 "R25-11212" at bounding box center [355, 258] width 105 height 10
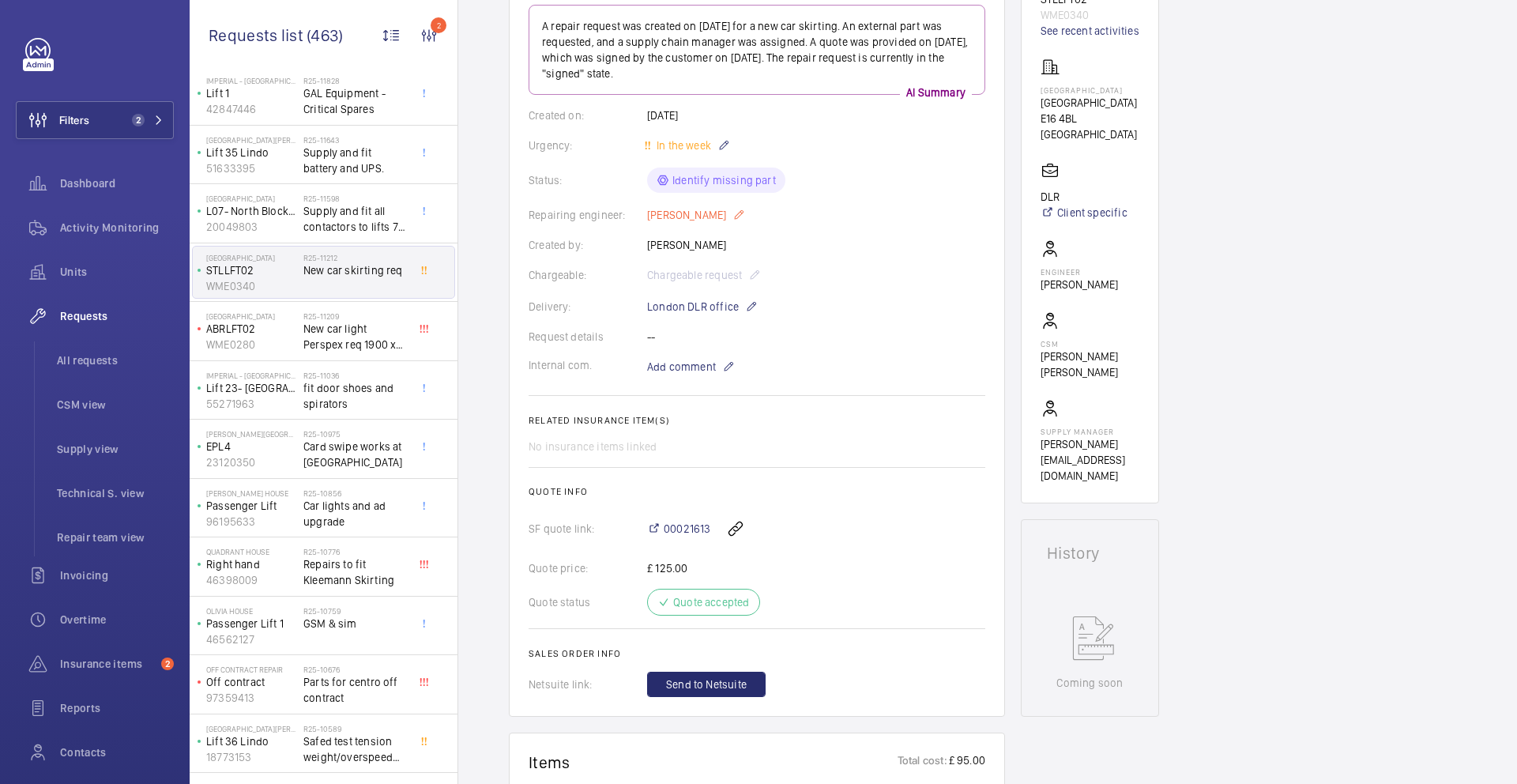
scroll to position [231, 0]
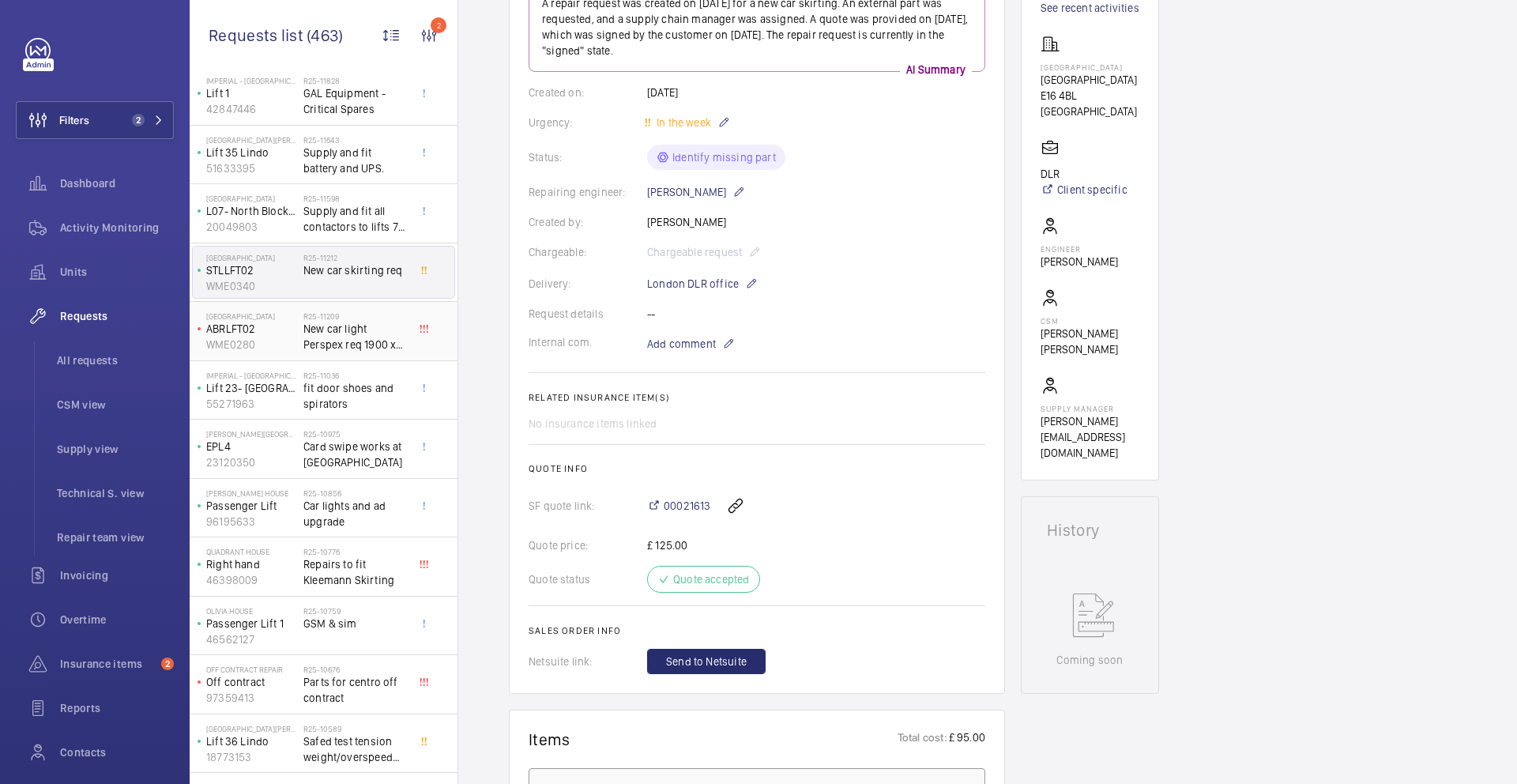
click at [349, 328] on span "New car light Perspex req 1900 x 300 3mm thickness" at bounding box center [355, 336] width 105 height 32
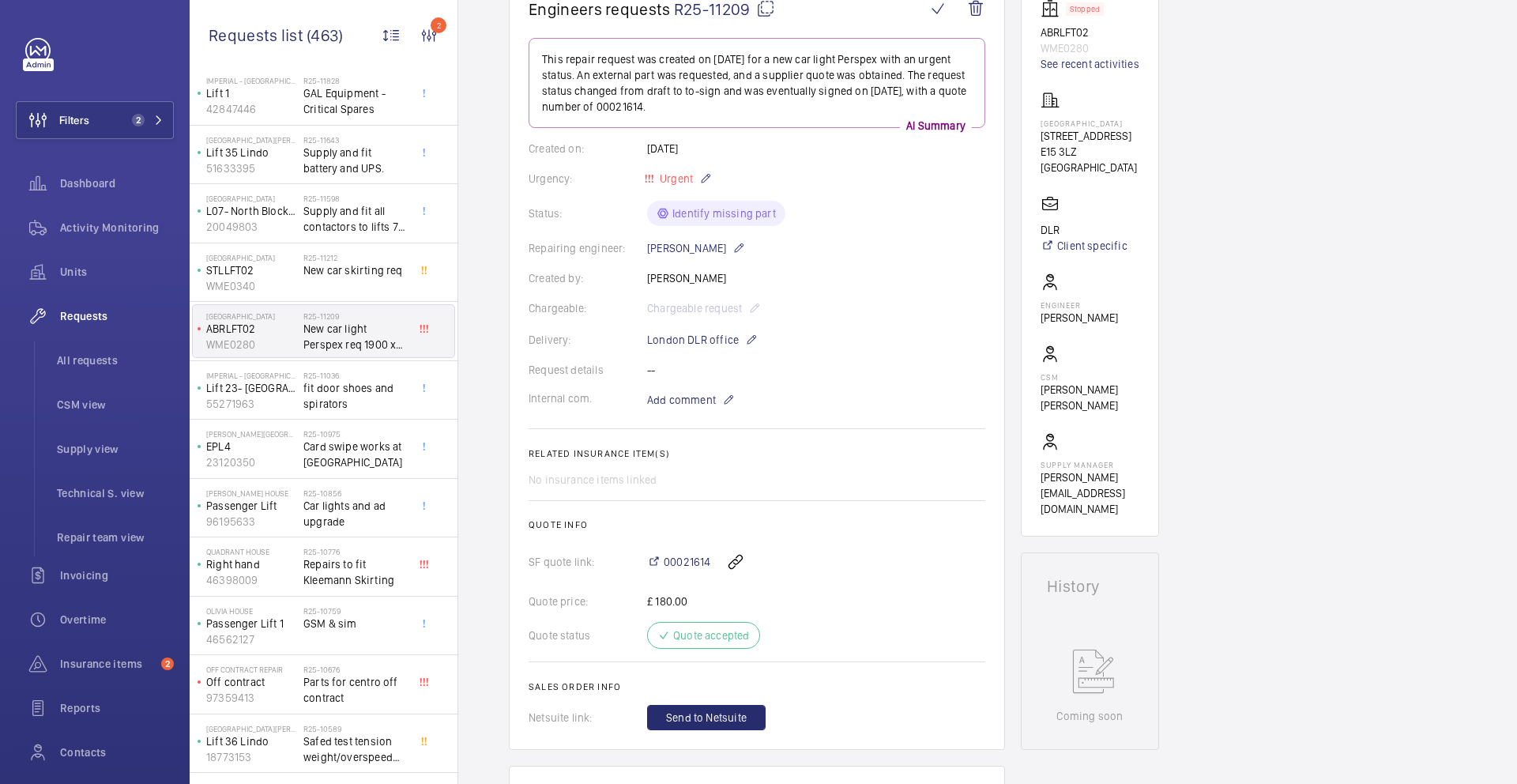
scroll to position [236, 0]
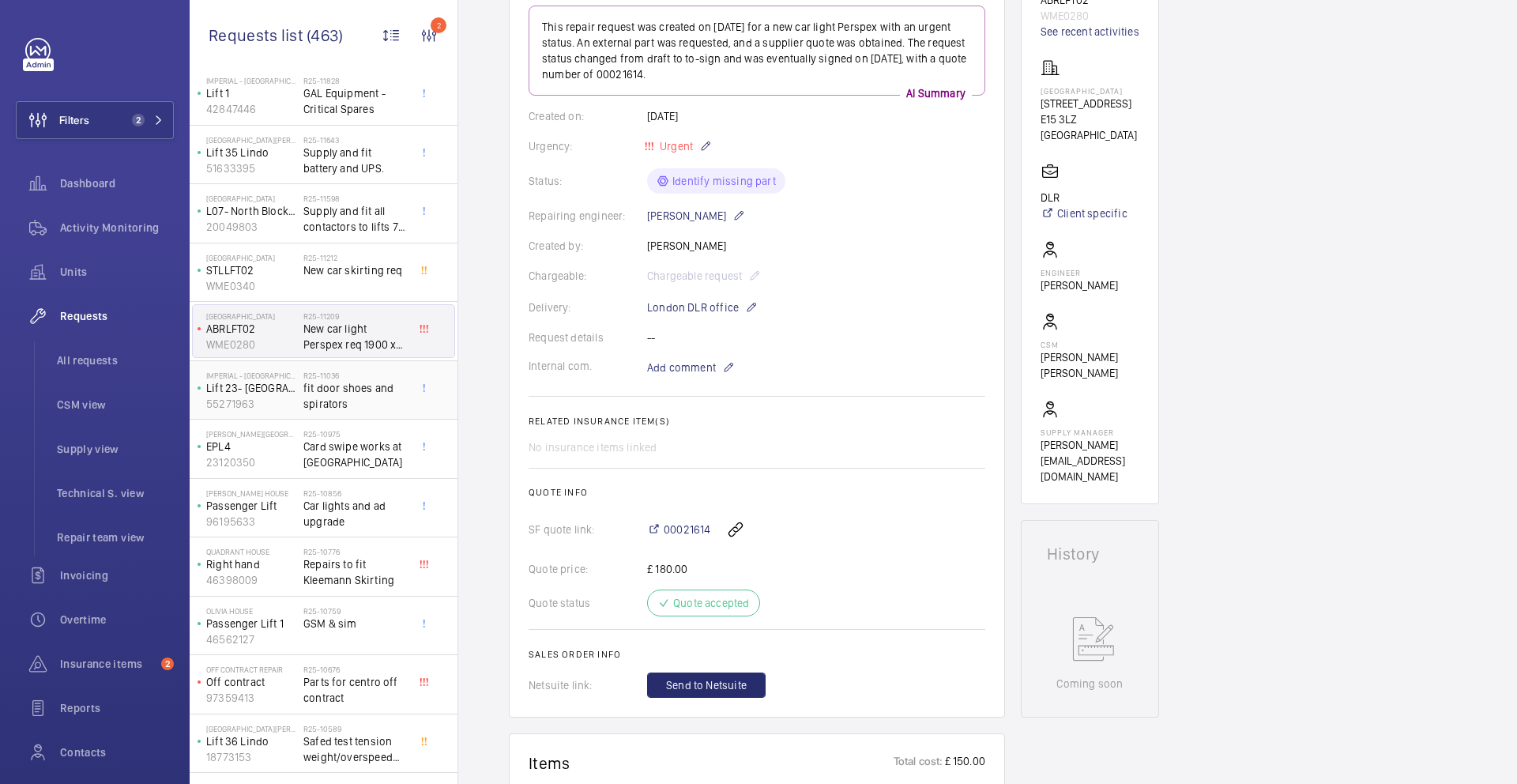
click at [346, 414] on div "R25-11036 fit door shoes and spirators" at bounding box center [355, 393] width 105 height 46
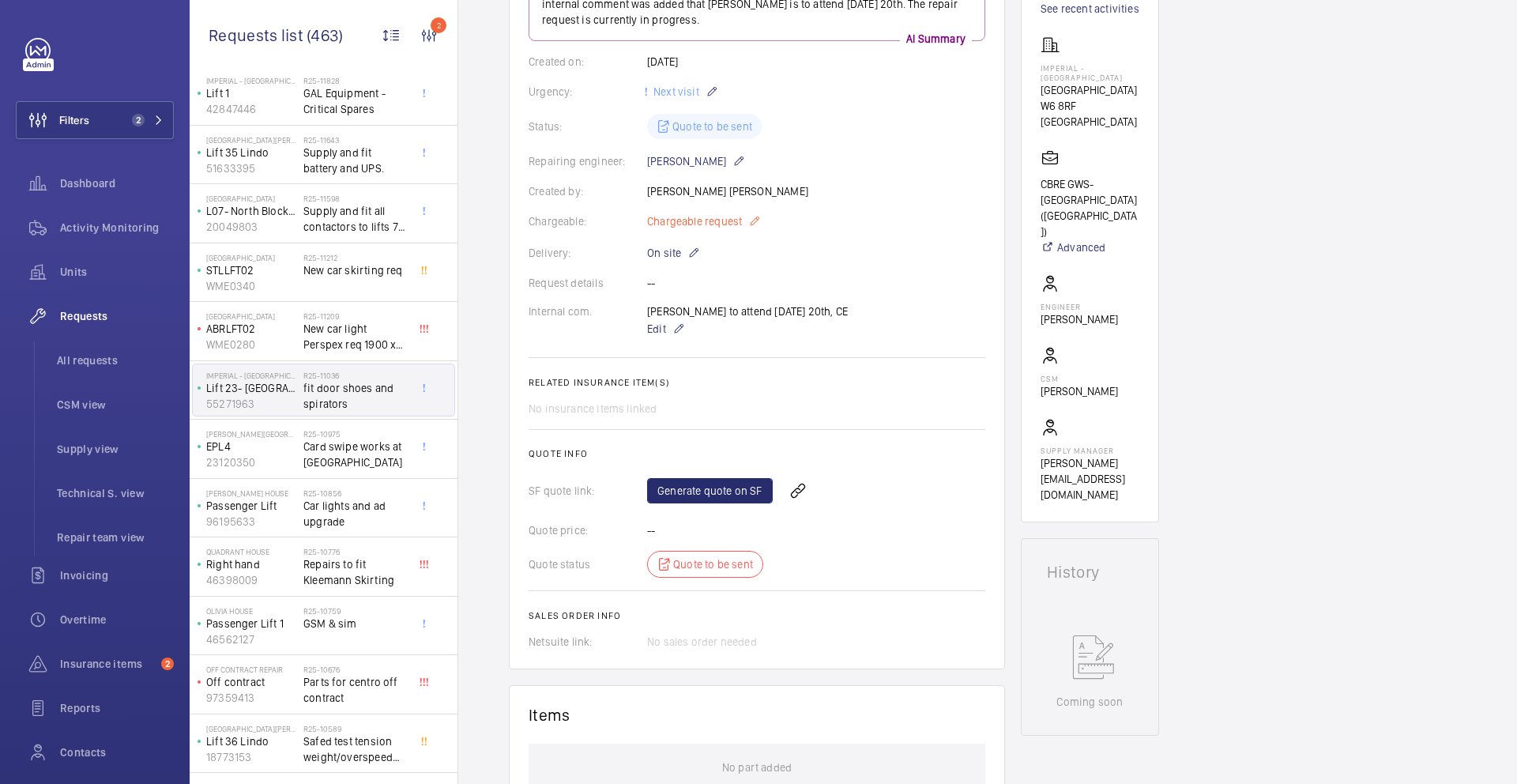
scroll to position [217, 0]
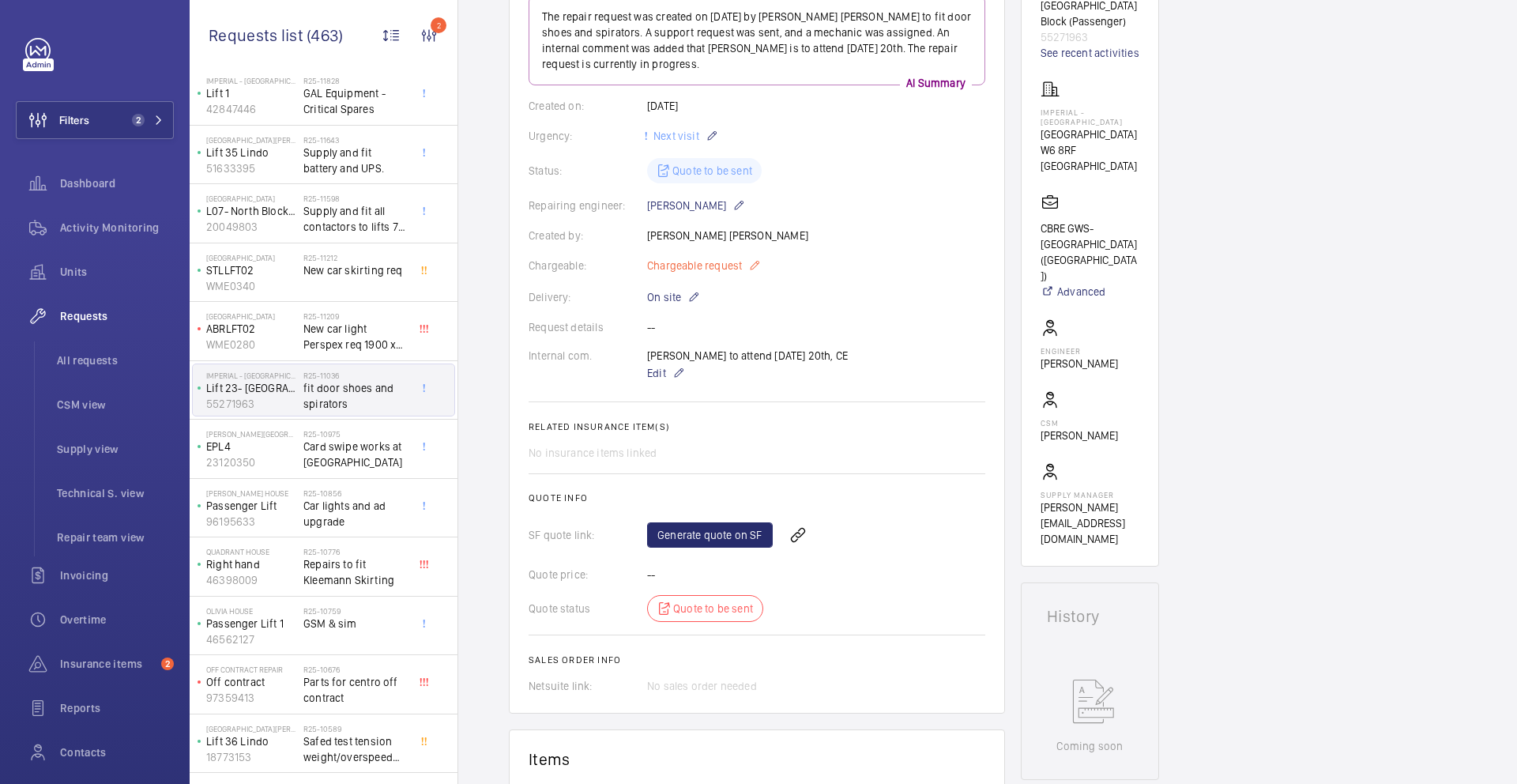
click at [757, 265] on mat-icon at bounding box center [755, 265] width 13 height 19
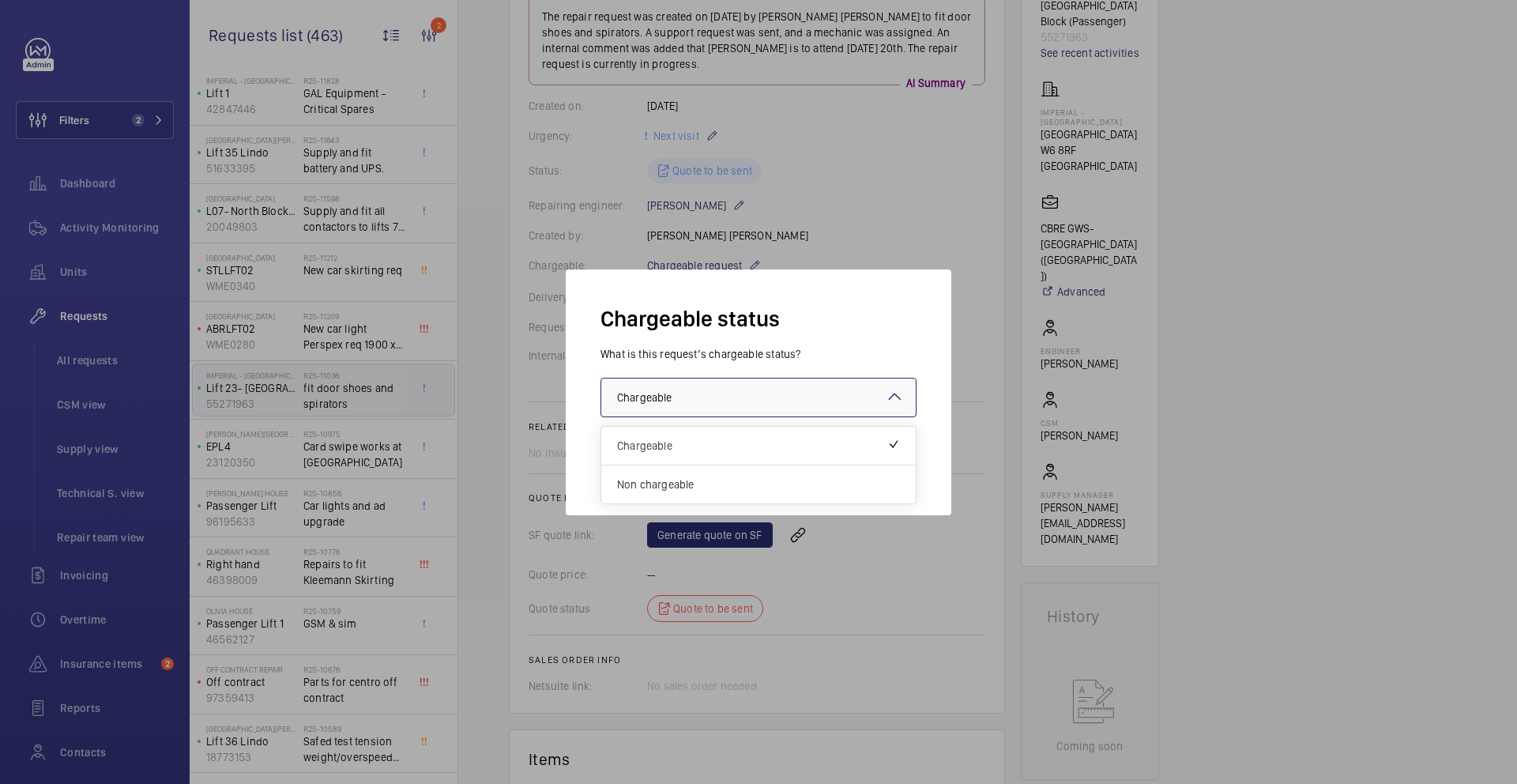
click at [764, 405] on div at bounding box center [759, 398] width 315 height 38
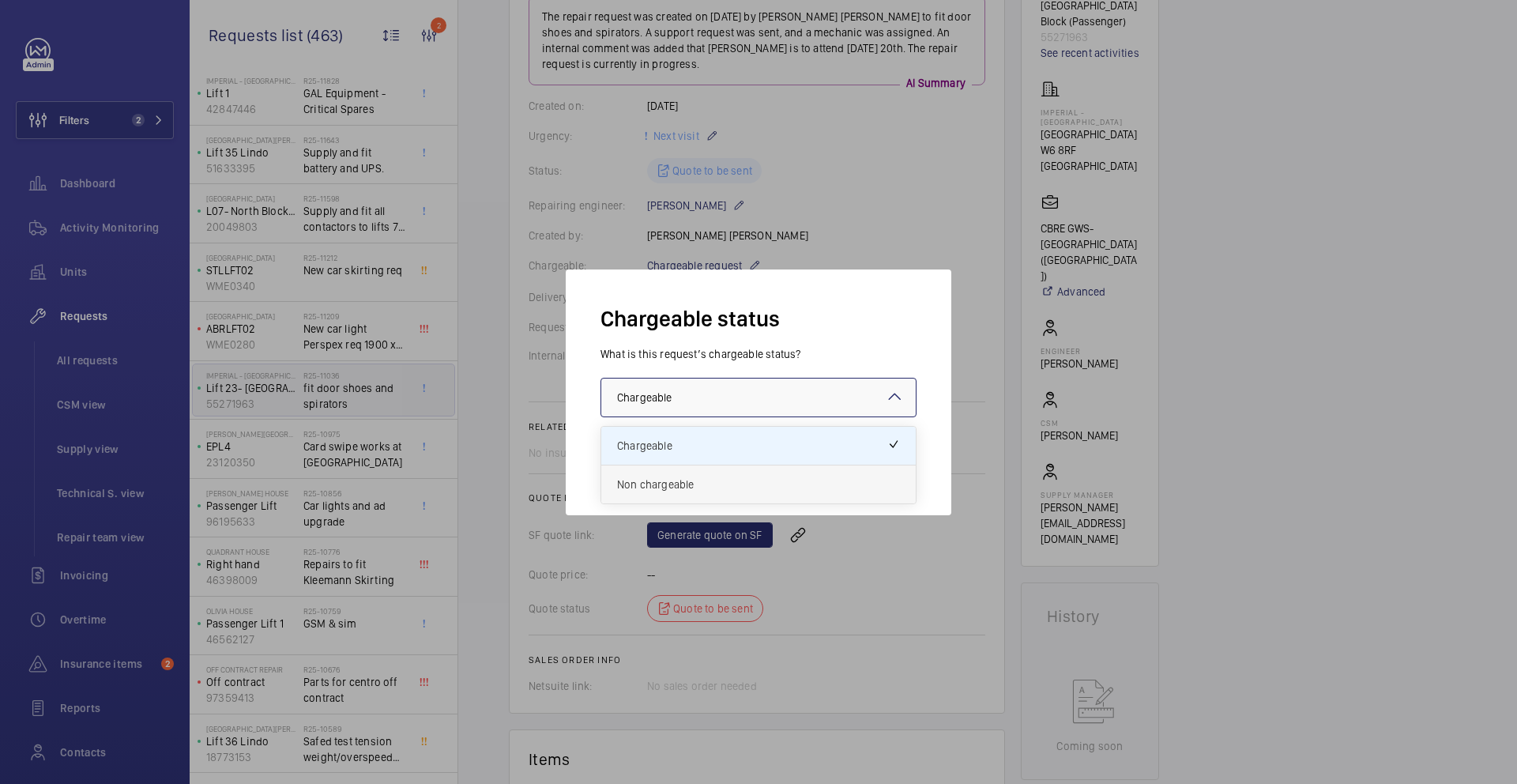
click at [727, 490] on span "Non chargeable" at bounding box center [758, 484] width 283 height 16
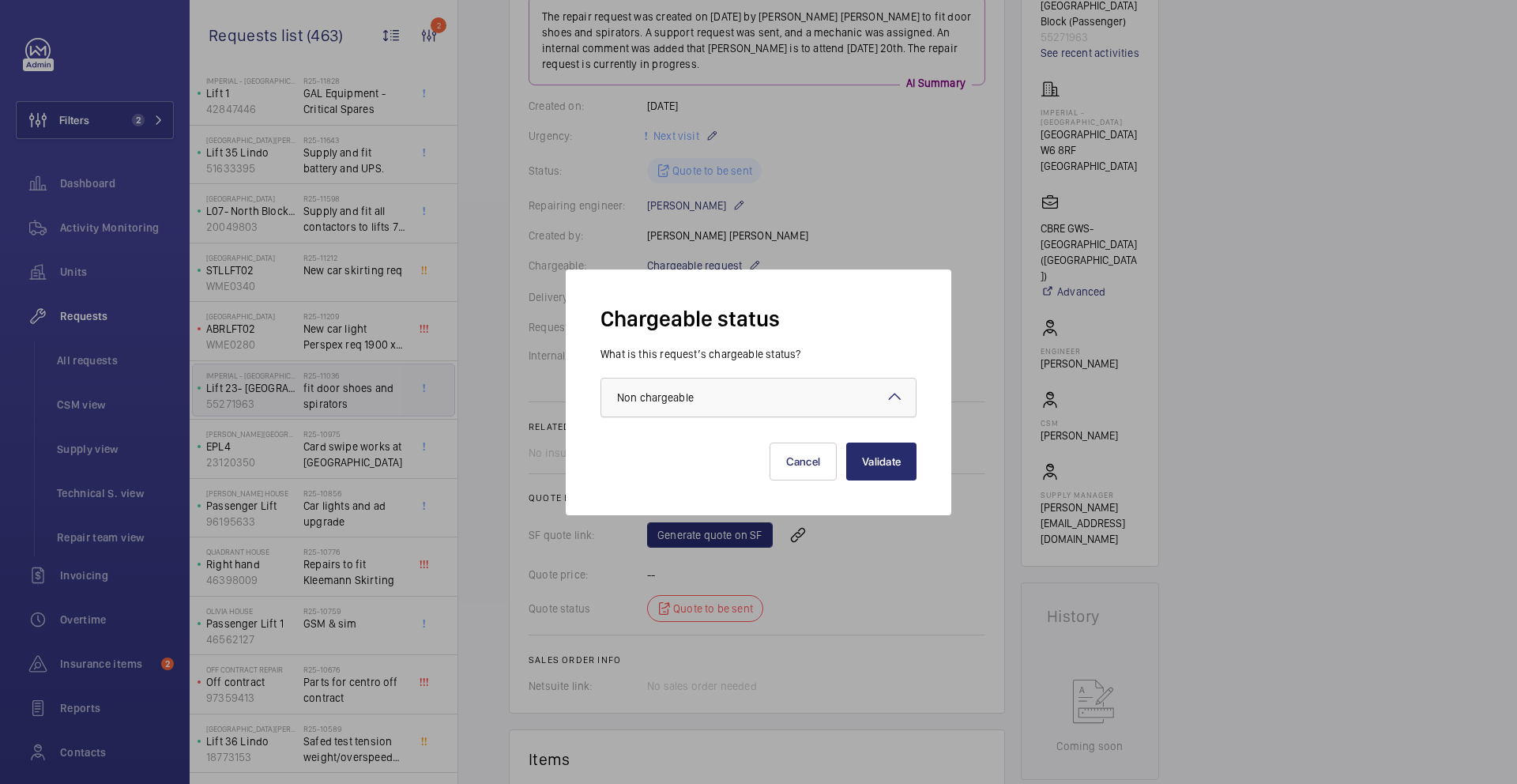
click at [730, 391] on div "× Non chargeable" at bounding box center [675, 398] width 116 height 16
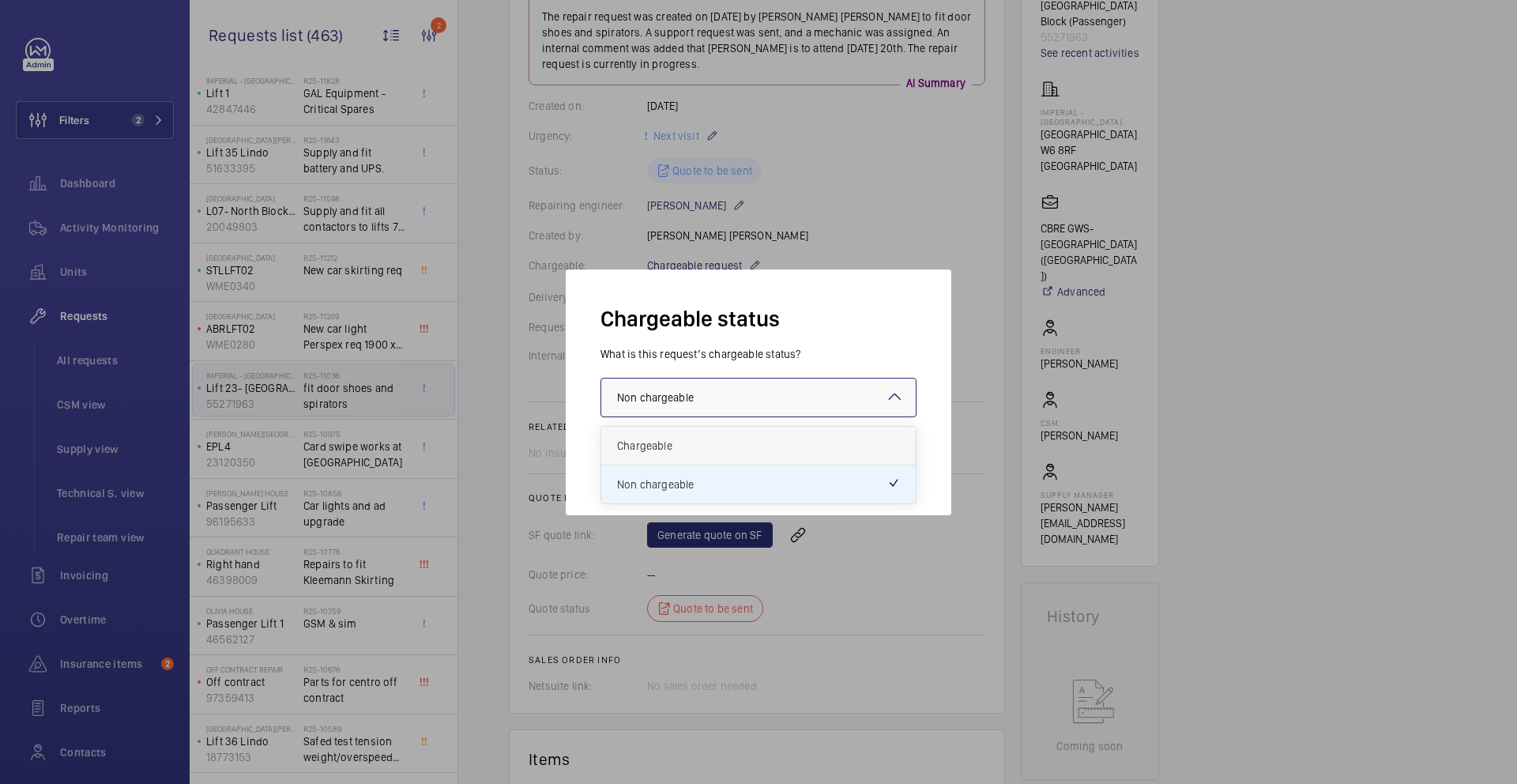
click at [717, 441] on span "Chargeable" at bounding box center [758, 445] width 283 height 16
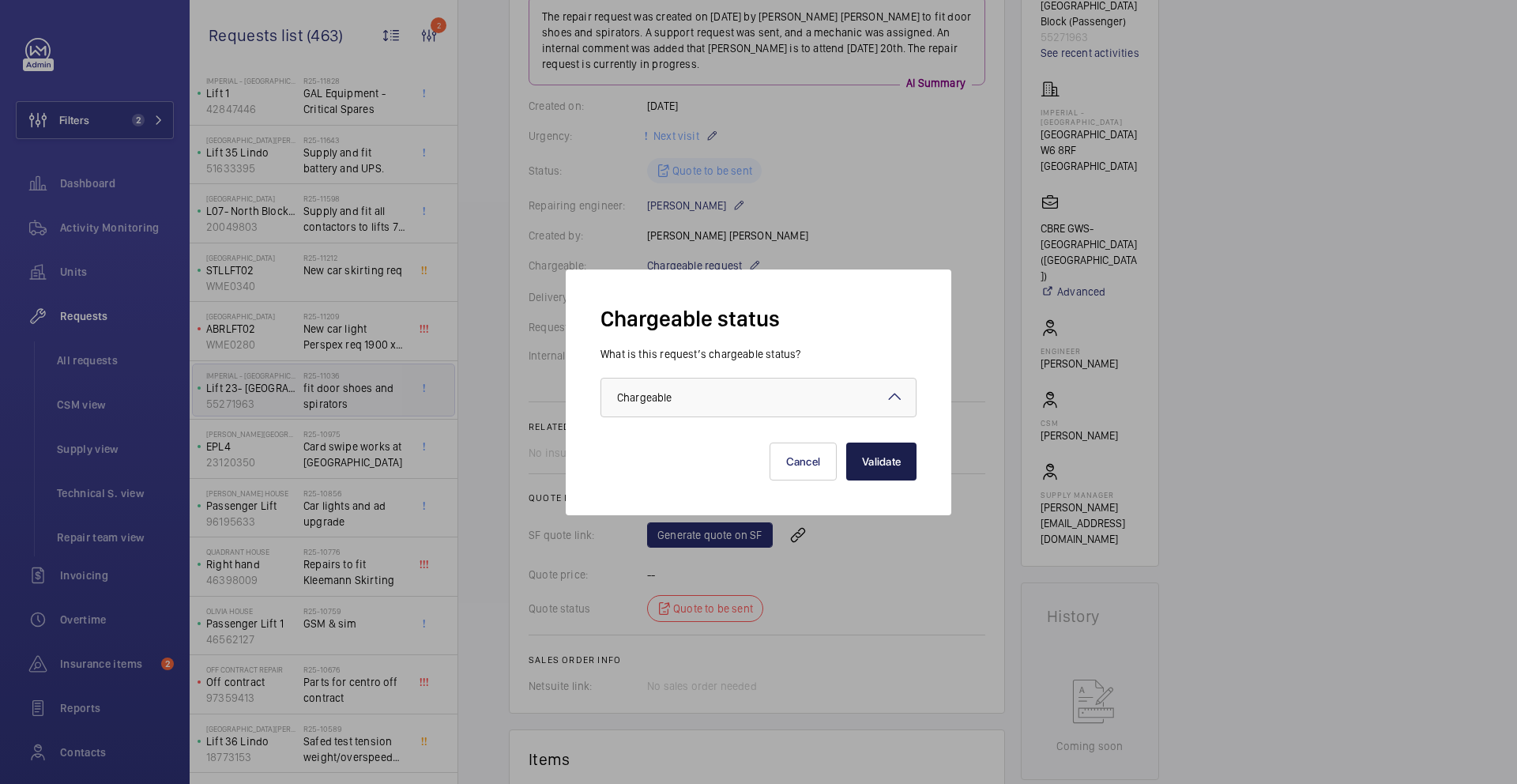
click at [862, 460] on button "Validate" at bounding box center [881, 462] width 70 height 38
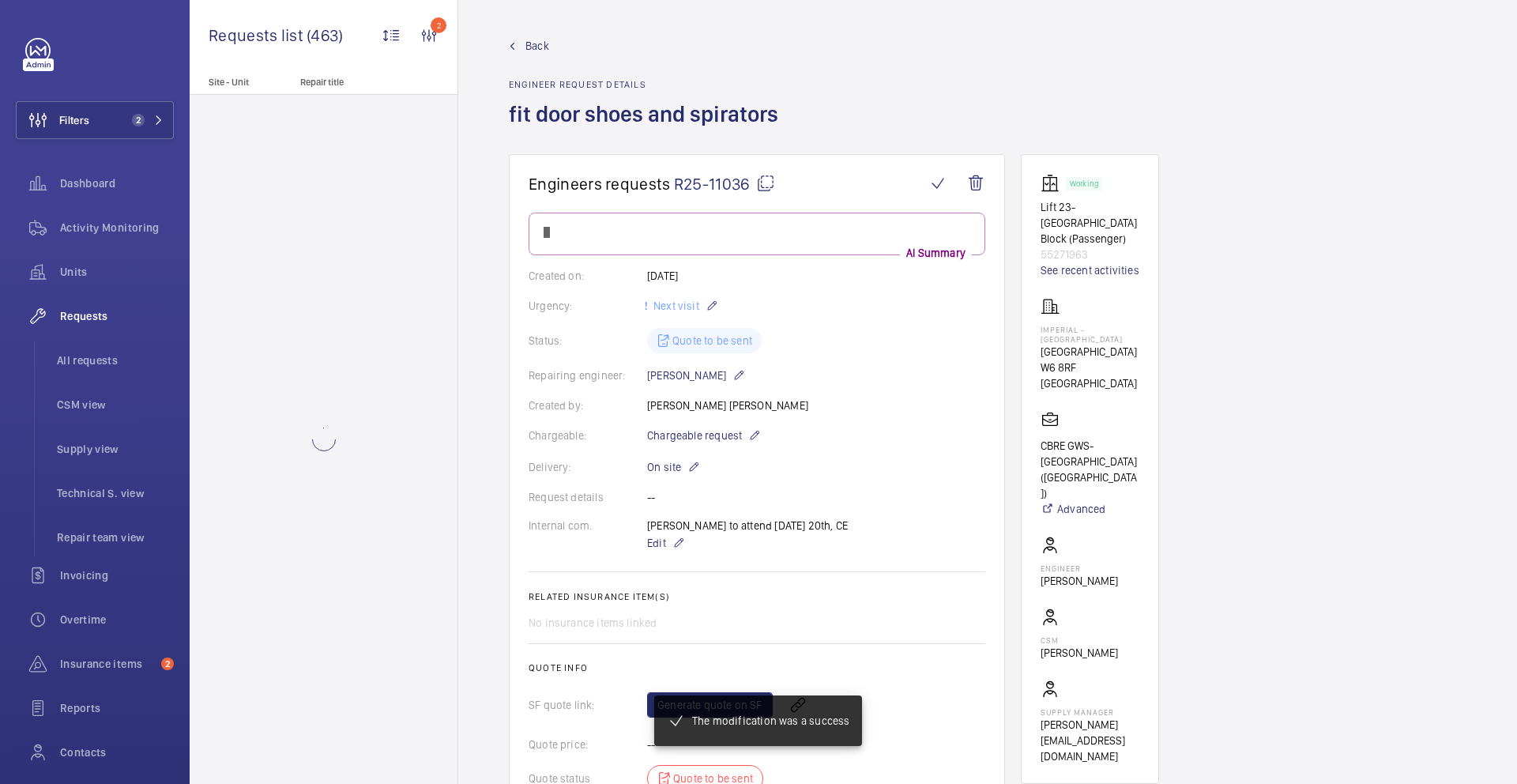
scroll to position [0, 0]
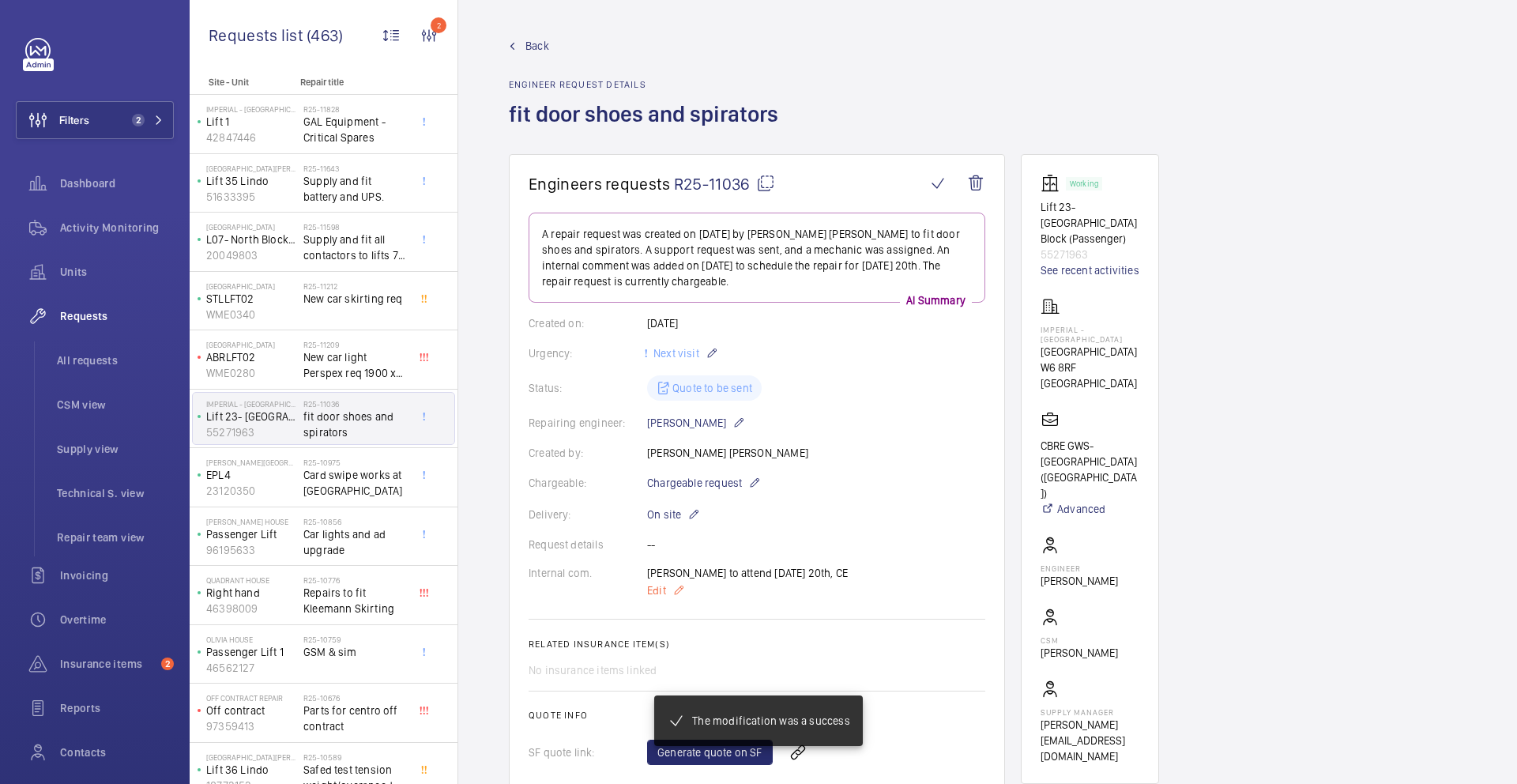
click at [681, 590] on mat-icon at bounding box center [679, 590] width 13 height 19
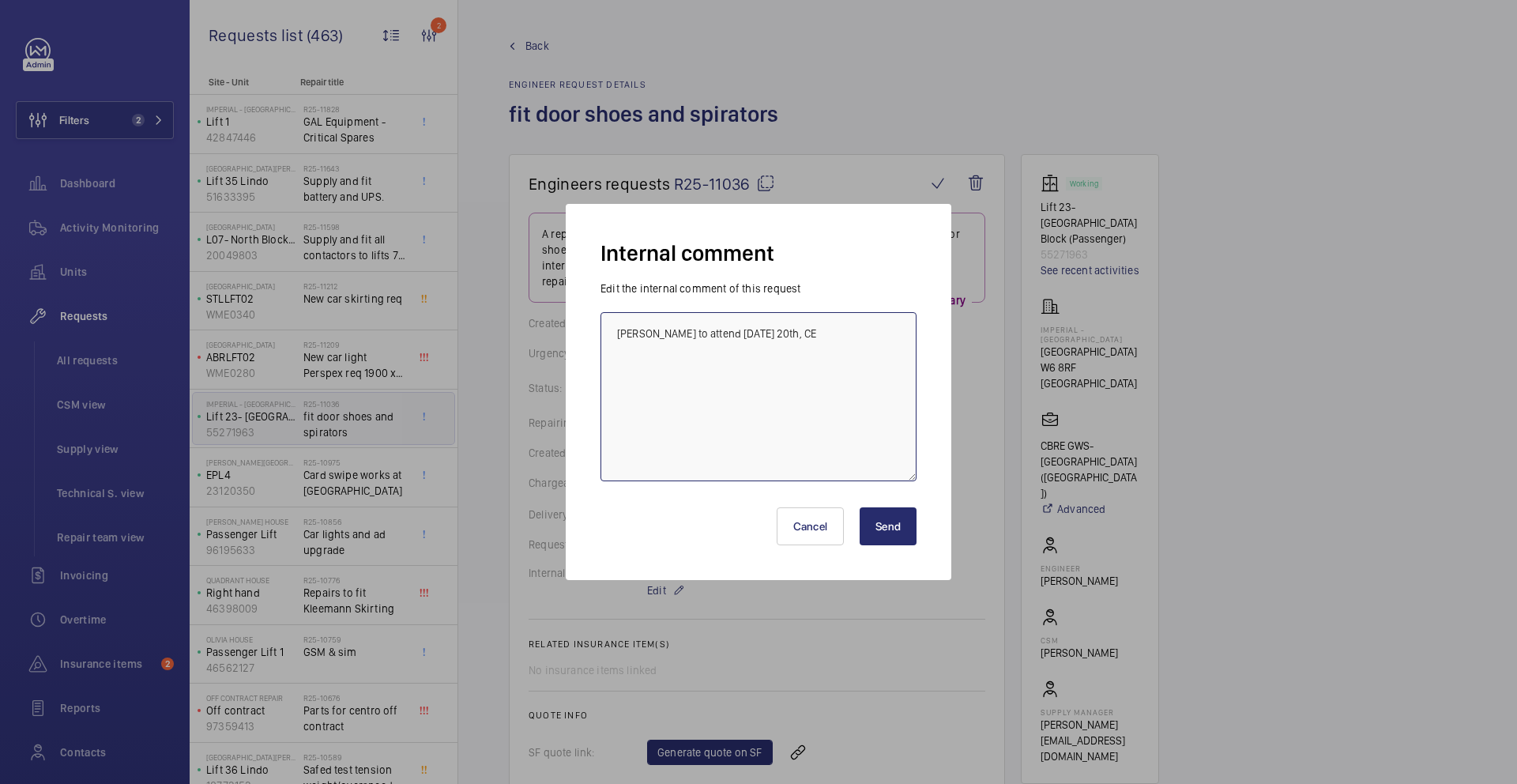
click at [880, 354] on textarea "Maurice to attend Wednesday 20th, CE" at bounding box center [759, 397] width 316 height 169
click at [874, 528] on button "Send" at bounding box center [889, 526] width 57 height 38
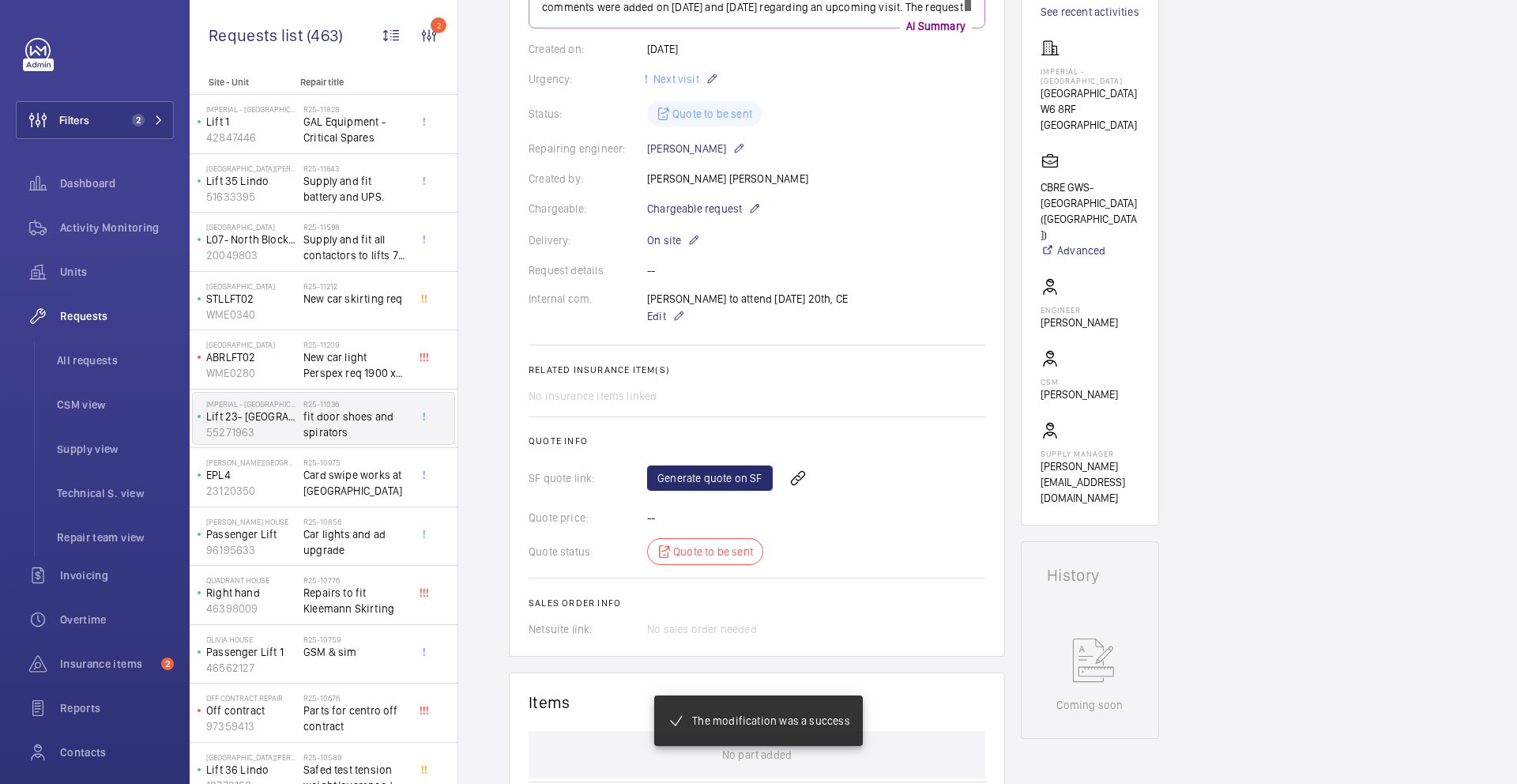
scroll to position [290, 0]
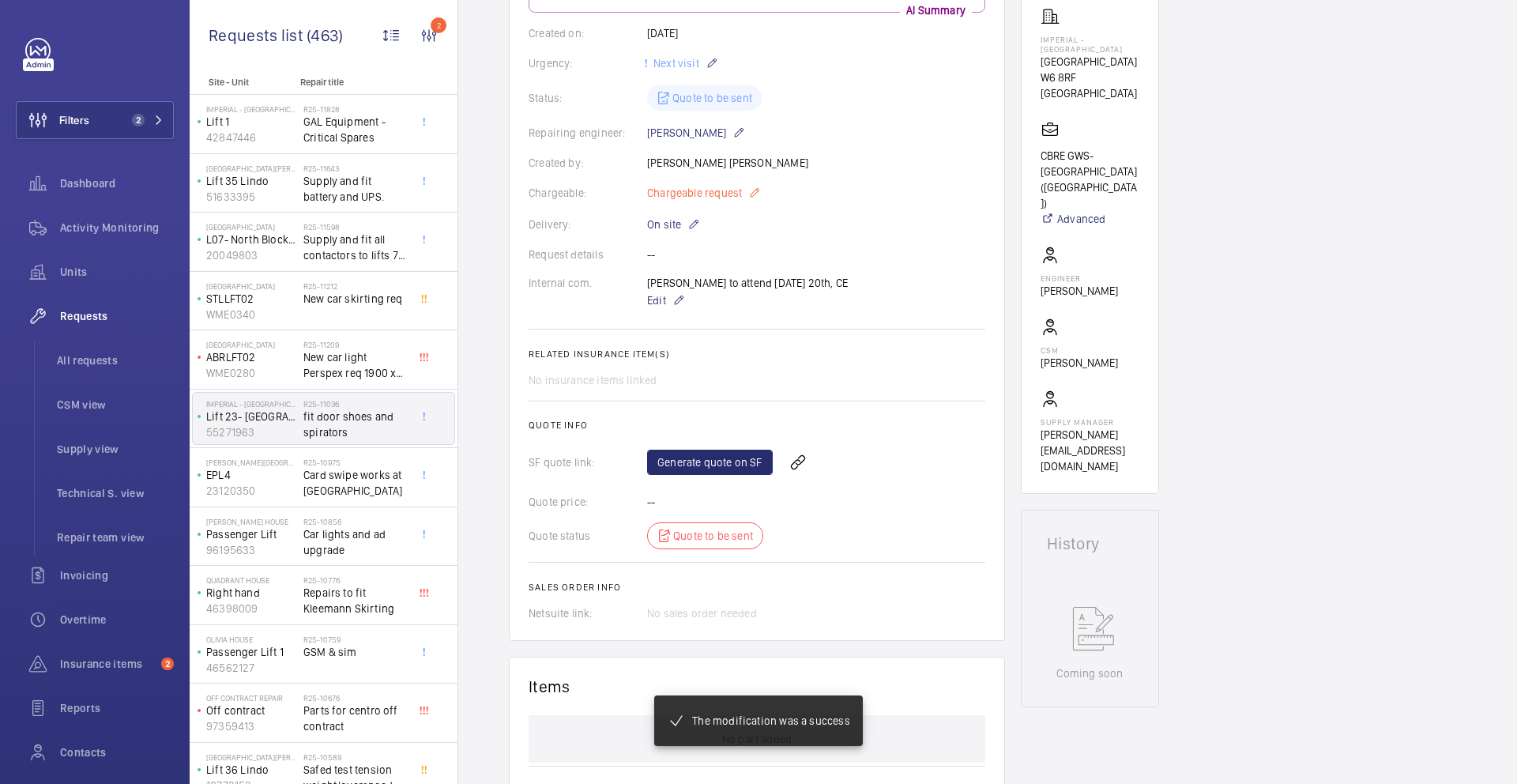
click at [757, 188] on mat-icon at bounding box center [755, 193] width 13 height 19
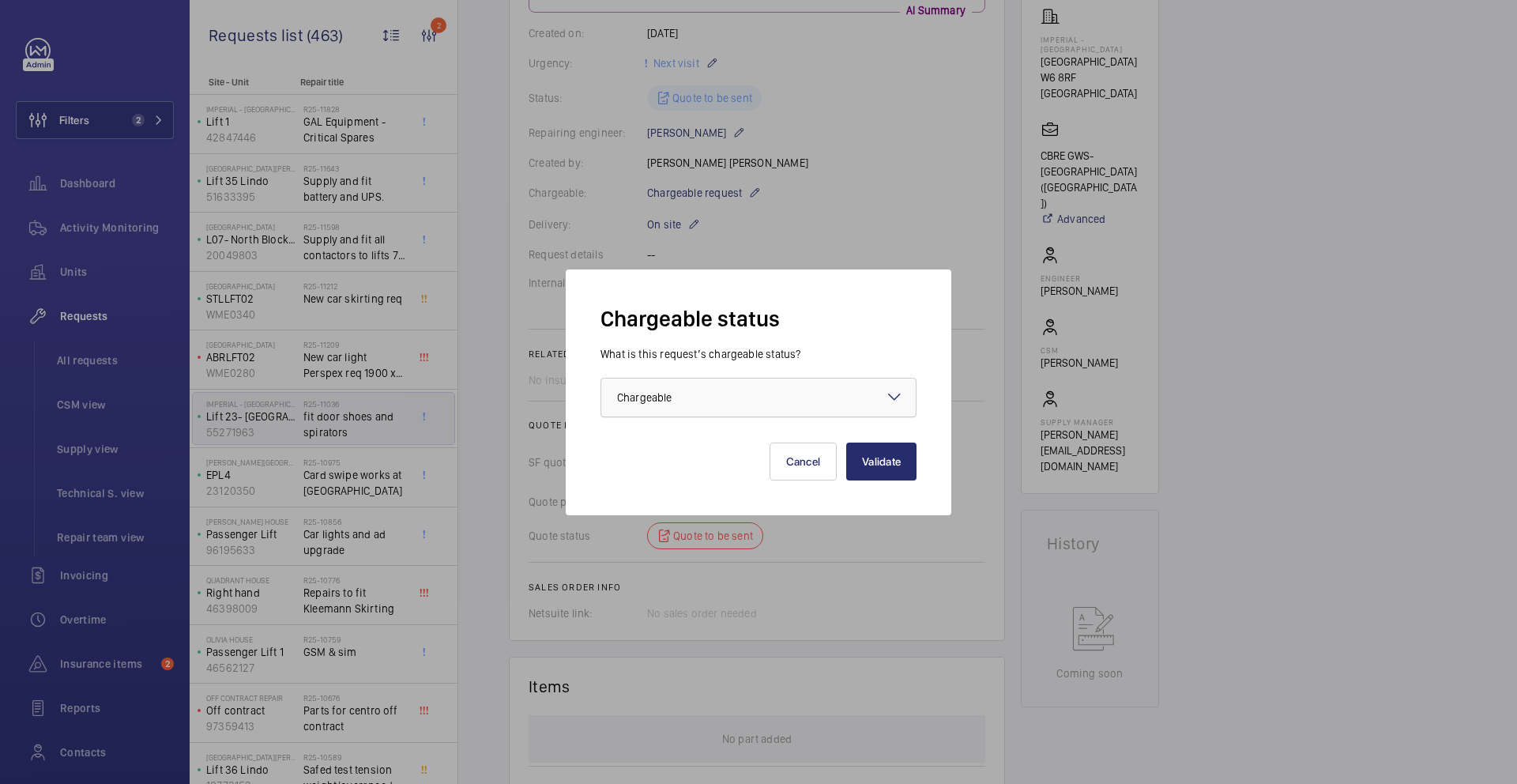
click at [764, 410] on div at bounding box center [759, 398] width 315 height 38
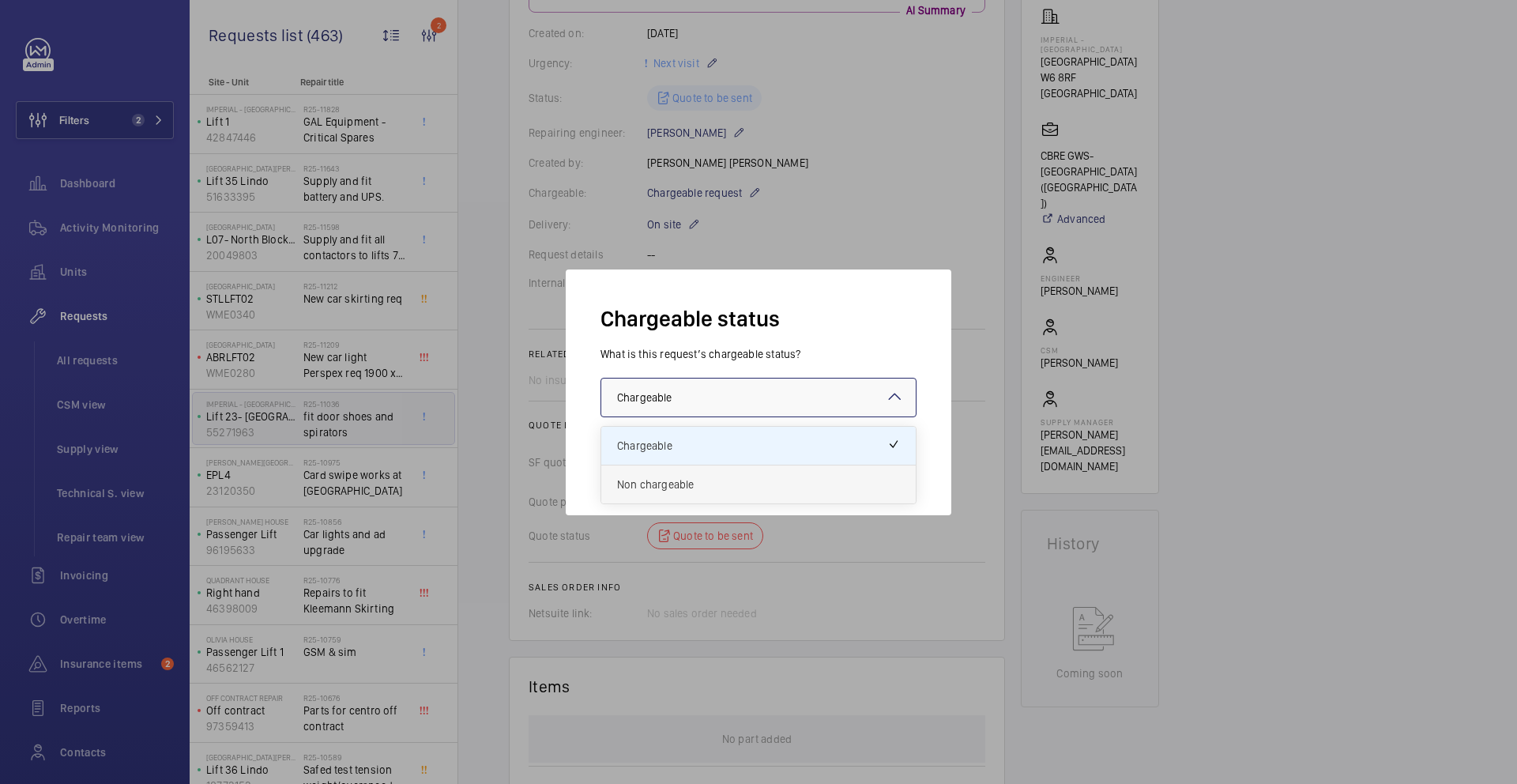
click at [730, 484] on span "Non chargeable" at bounding box center [758, 484] width 283 height 16
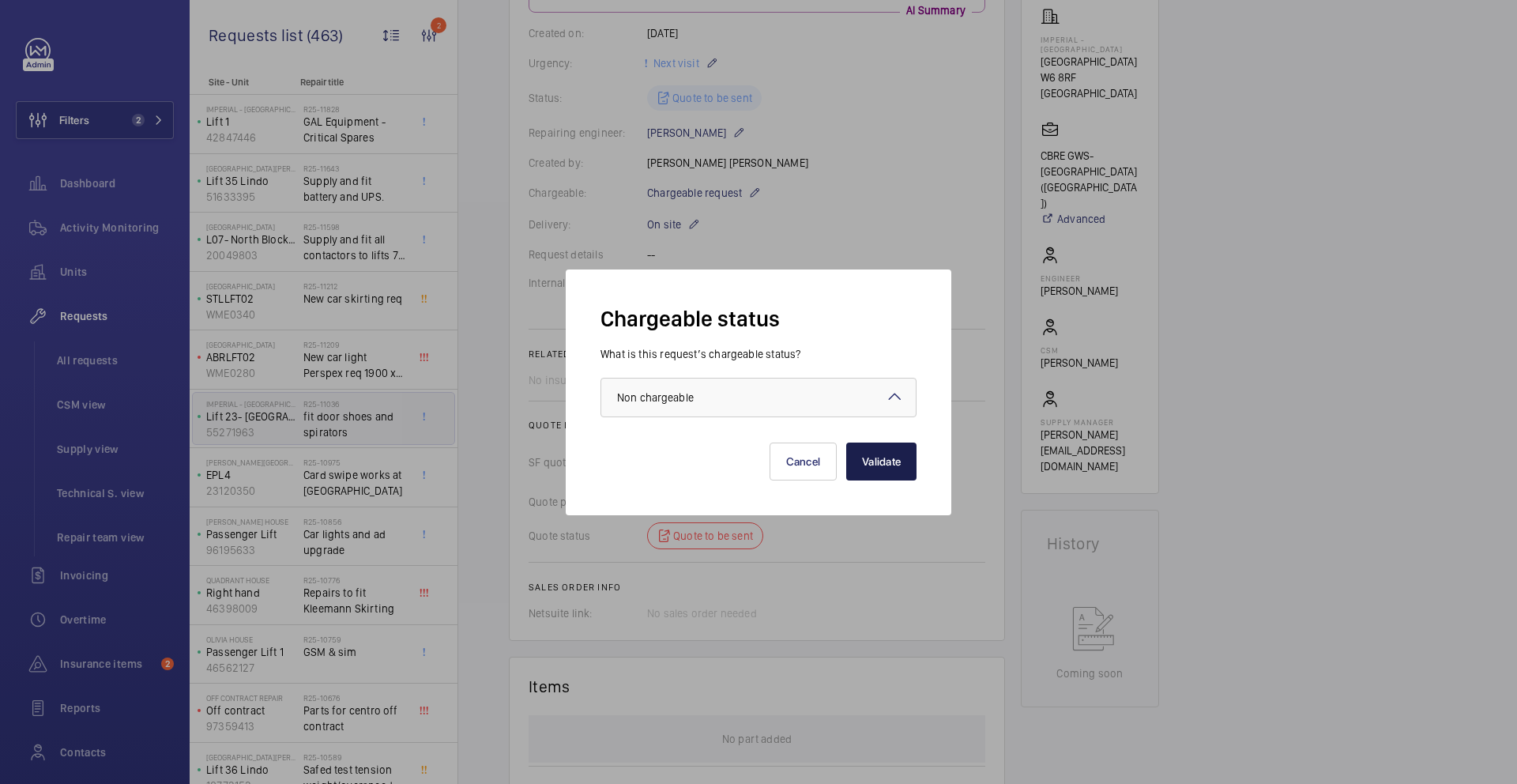
click at [856, 463] on button "Validate" at bounding box center [881, 462] width 70 height 38
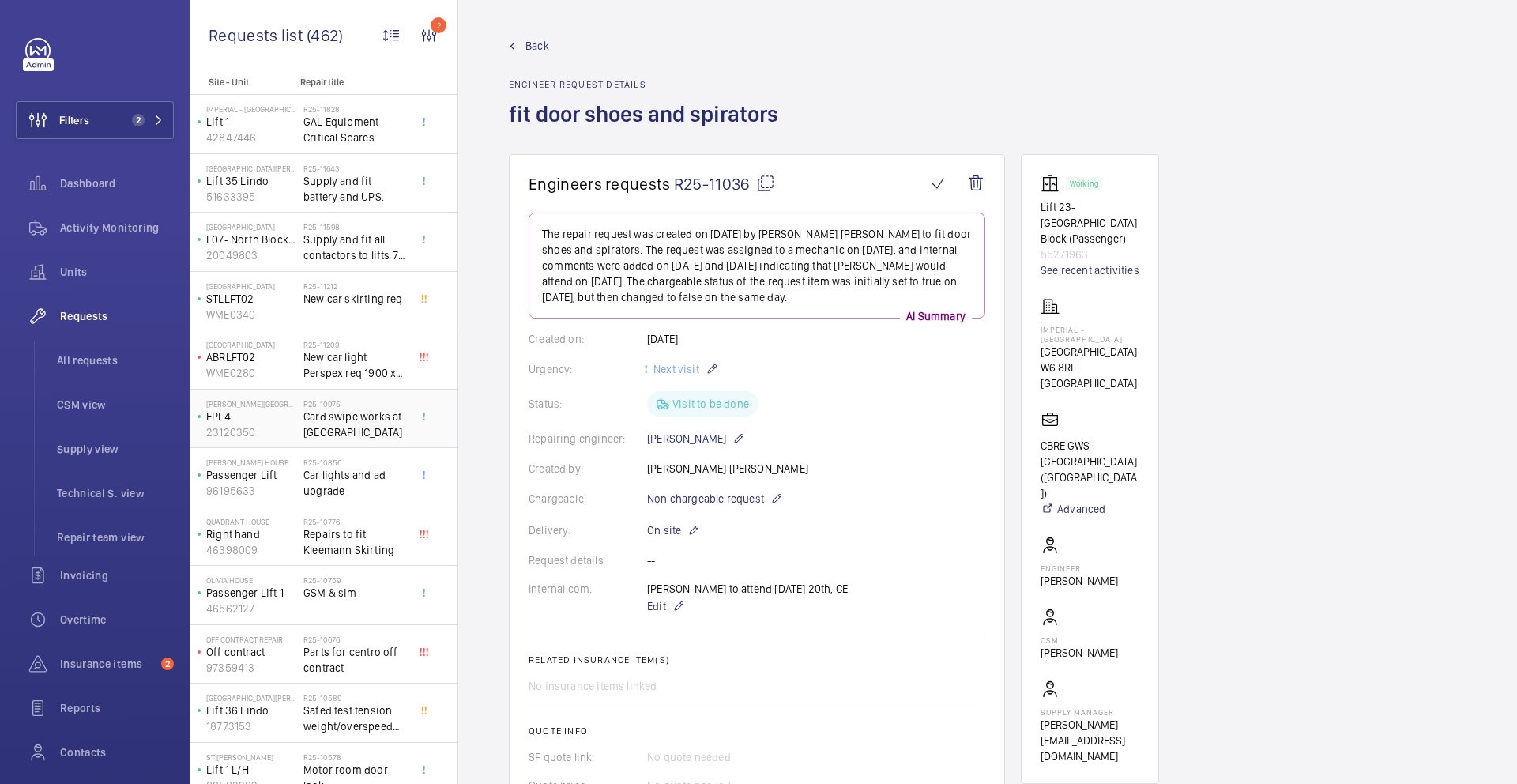
click at [353, 429] on span "Card swipe works at uclh" at bounding box center [355, 424] width 105 height 32
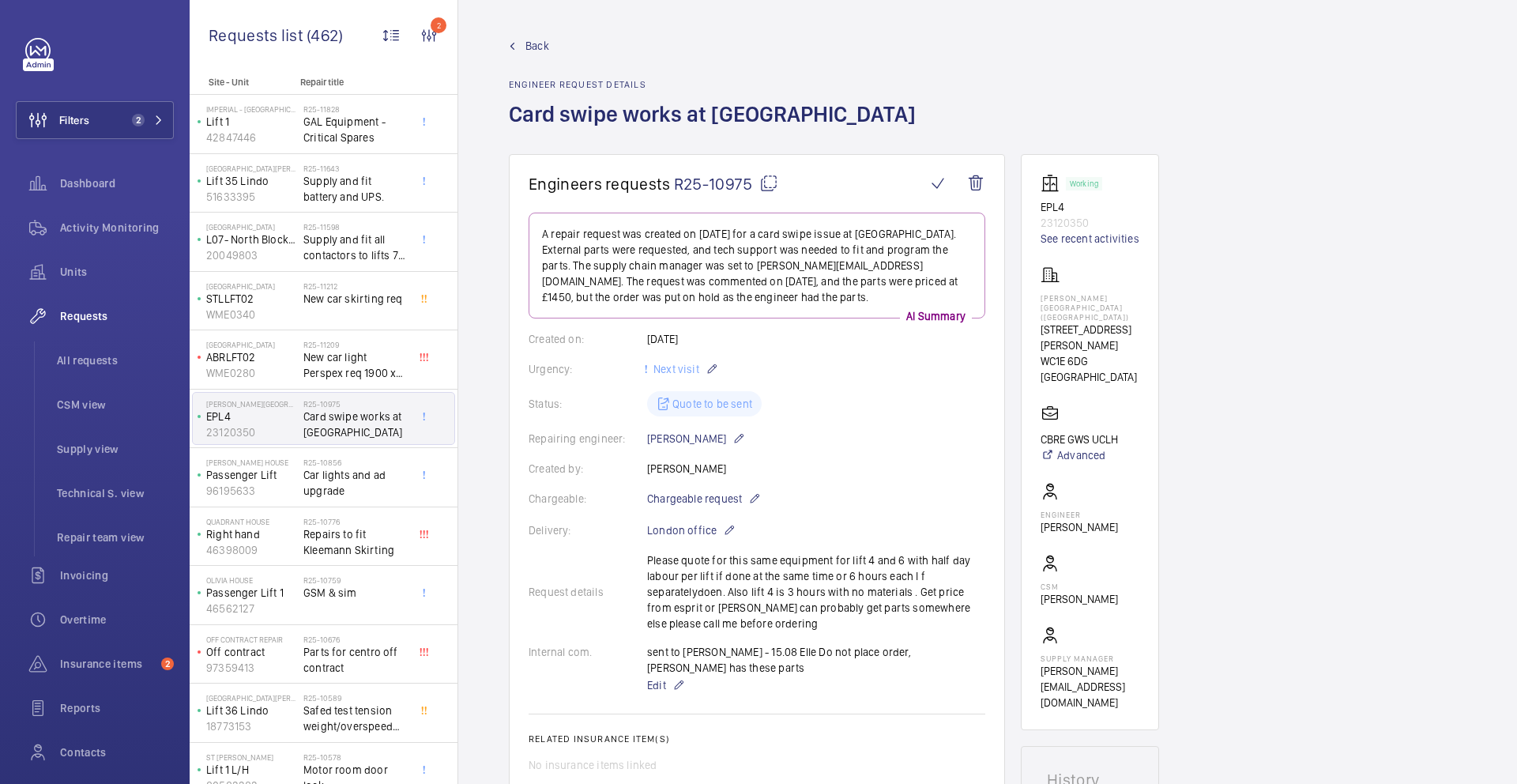
click at [766, 189] on mat-icon at bounding box center [769, 183] width 19 height 19
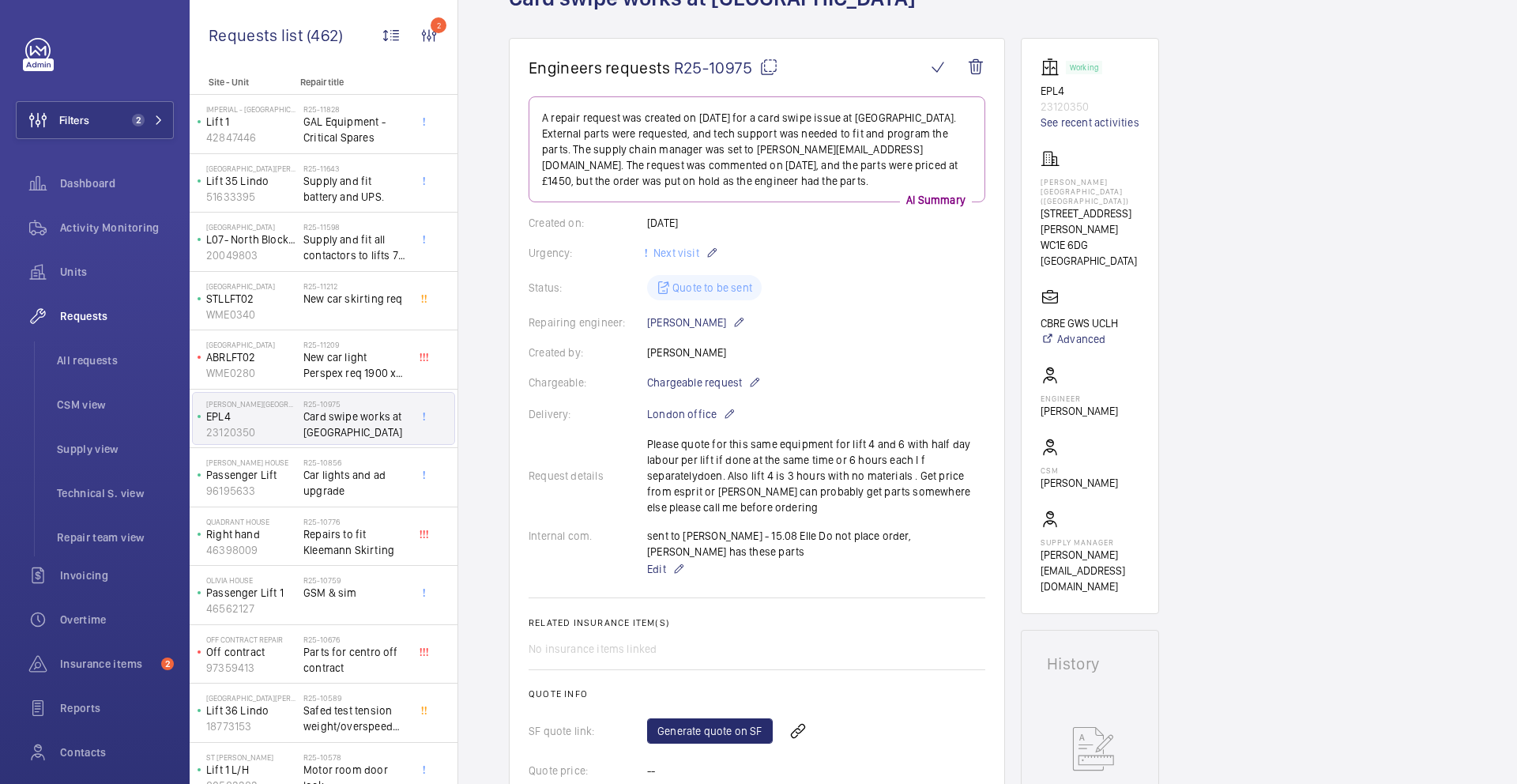
scroll to position [2, 0]
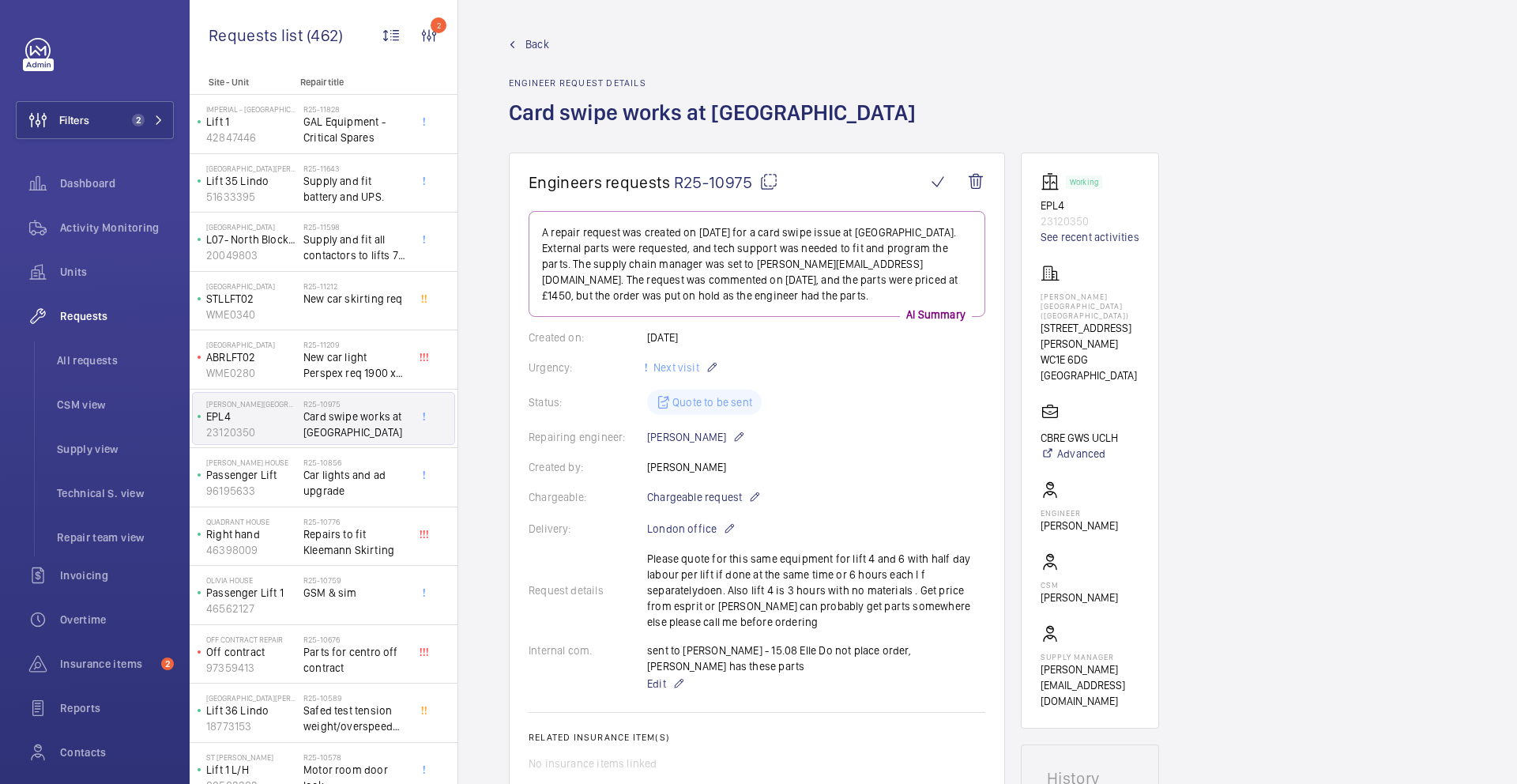
click at [768, 183] on mat-icon at bounding box center [769, 182] width 19 height 19
click at [681, 684] on mat-icon at bounding box center [679, 684] width 13 height 19
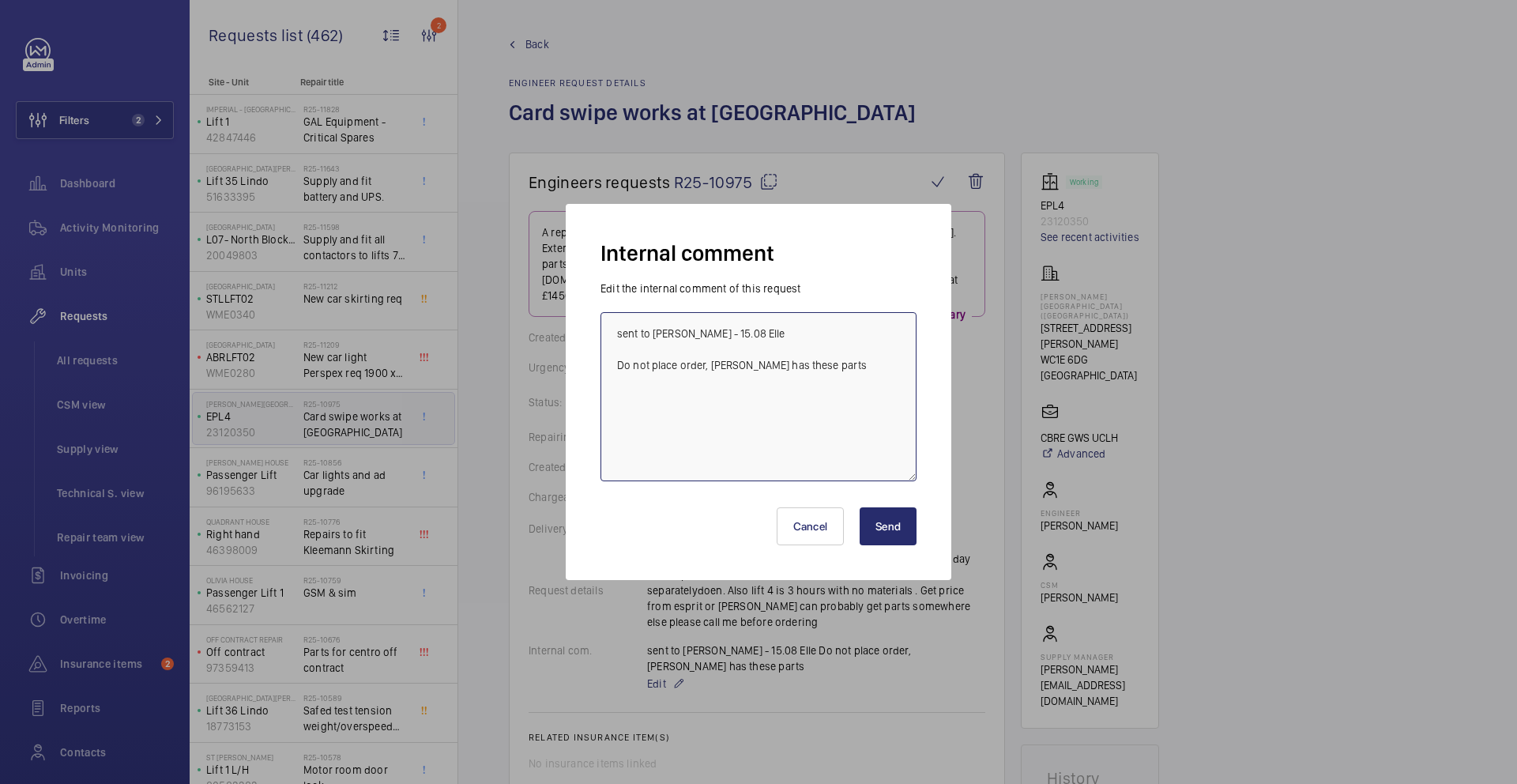
click at [729, 475] on textarea "sent to paul jupp - 15.08 Elle Do not place order, dan payne has these parts" at bounding box center [759, 397] width 316 height 169
type textarea "sent to paul jupp - 15.08 Elle Do not place order, dan payne has these parts Ri…"
click at [908, 530] on button "Send" at bounding box center [889, 526] width 57 height 38
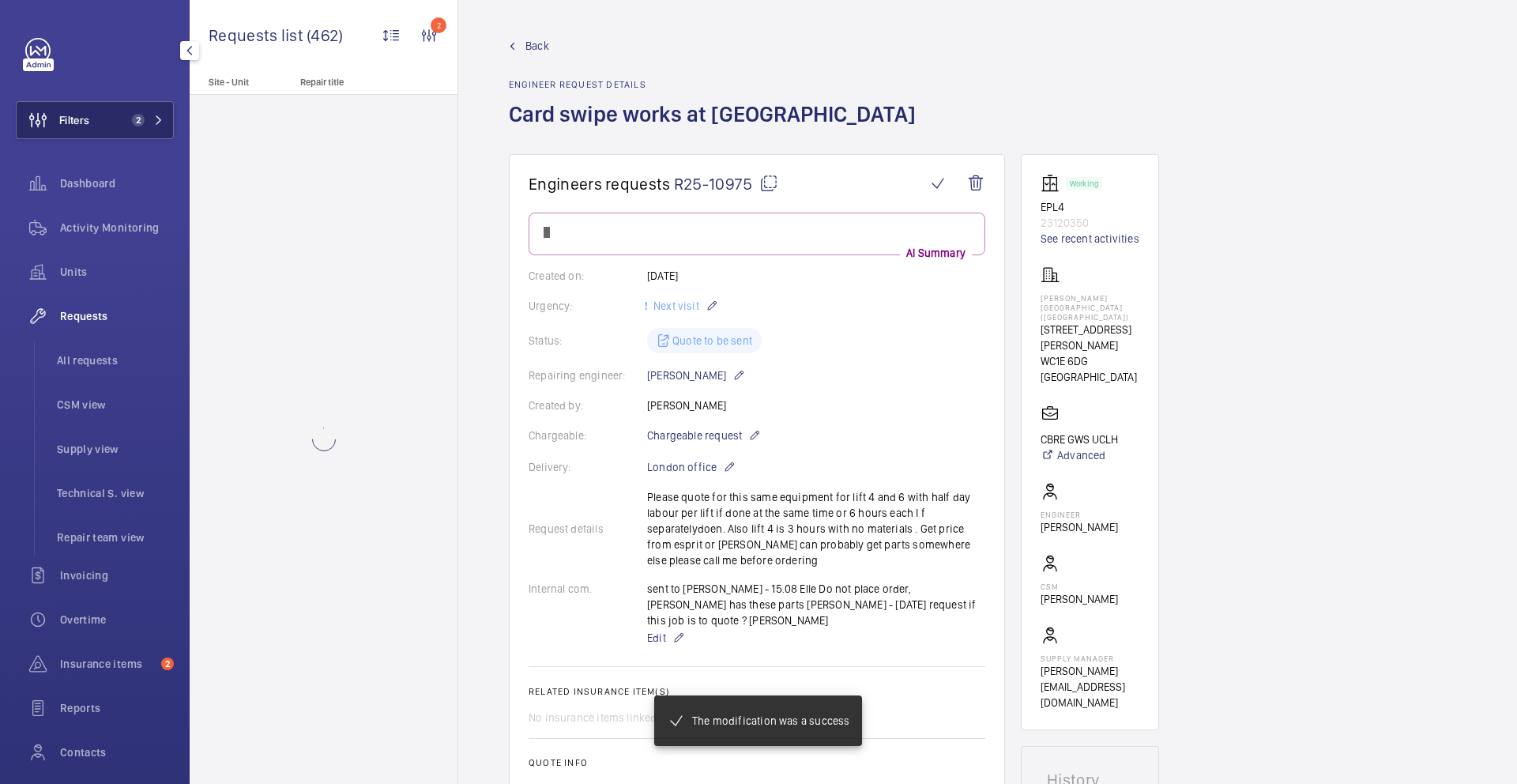
click at [154, 123] on mat-icon at bounding box center [158, 119] width 10 height 10
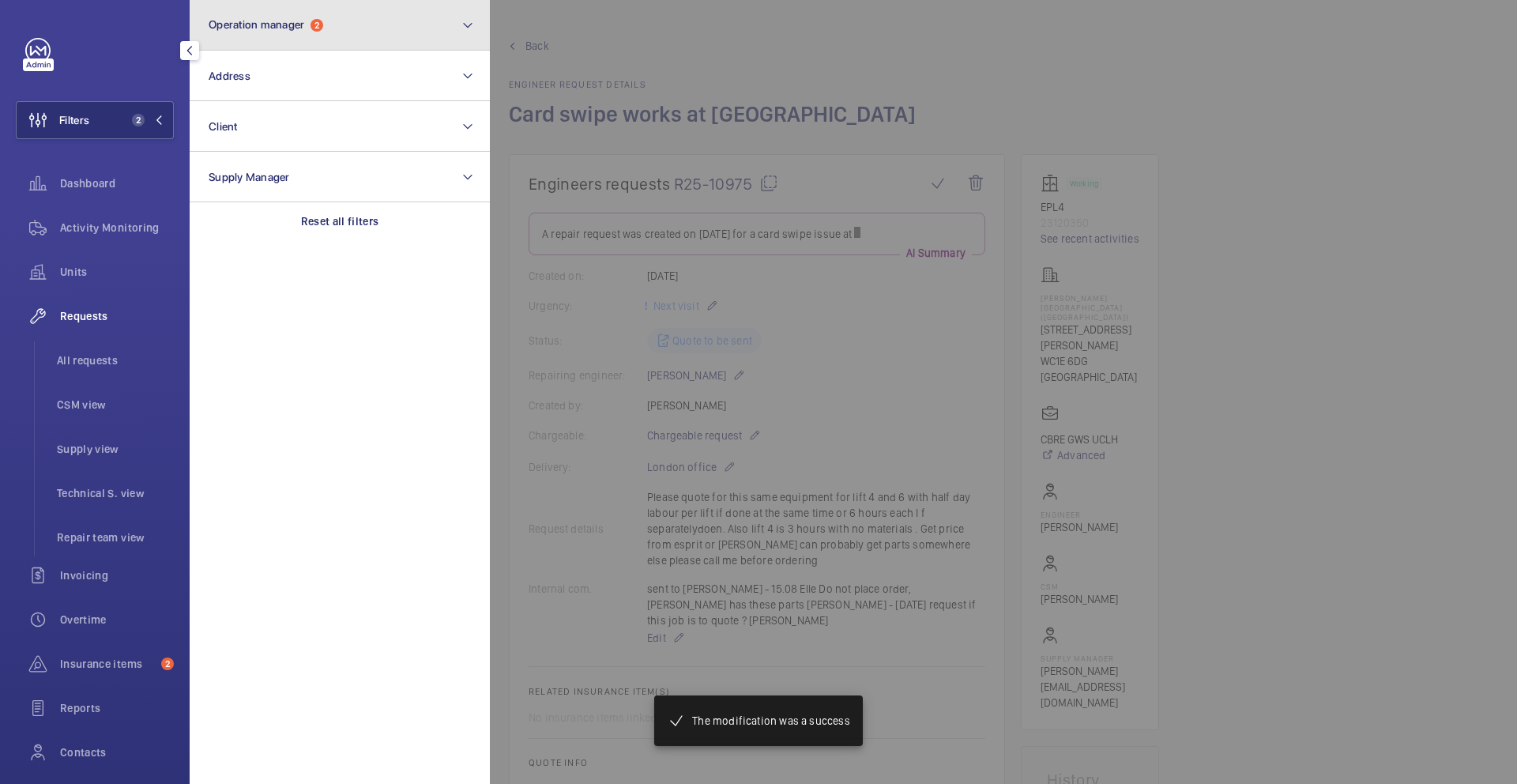
click at [307, 26] on span "Operation manager 2" at bounding box center [265, 25] width 115 height 14
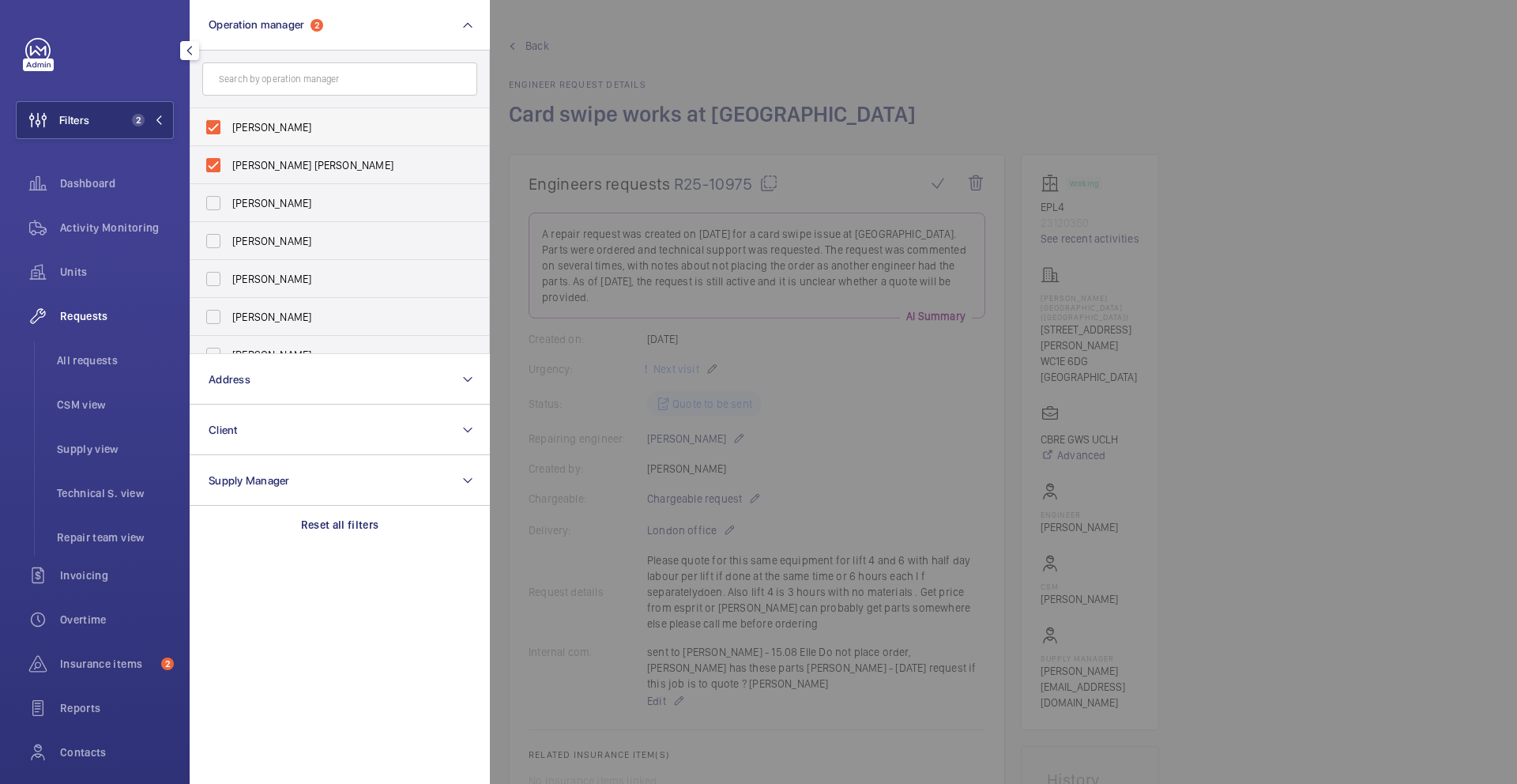
click at [213, 128] on label "John Smith" at bounding box center [328, 127] width 275 height 38
click at [213, 128] on input "John Smith" at bounding box center [214, 127] width 32 height 32
checkbox input "false"
click at [523, 51] on div at bounding box center [1248, 392] width 1517 height 784
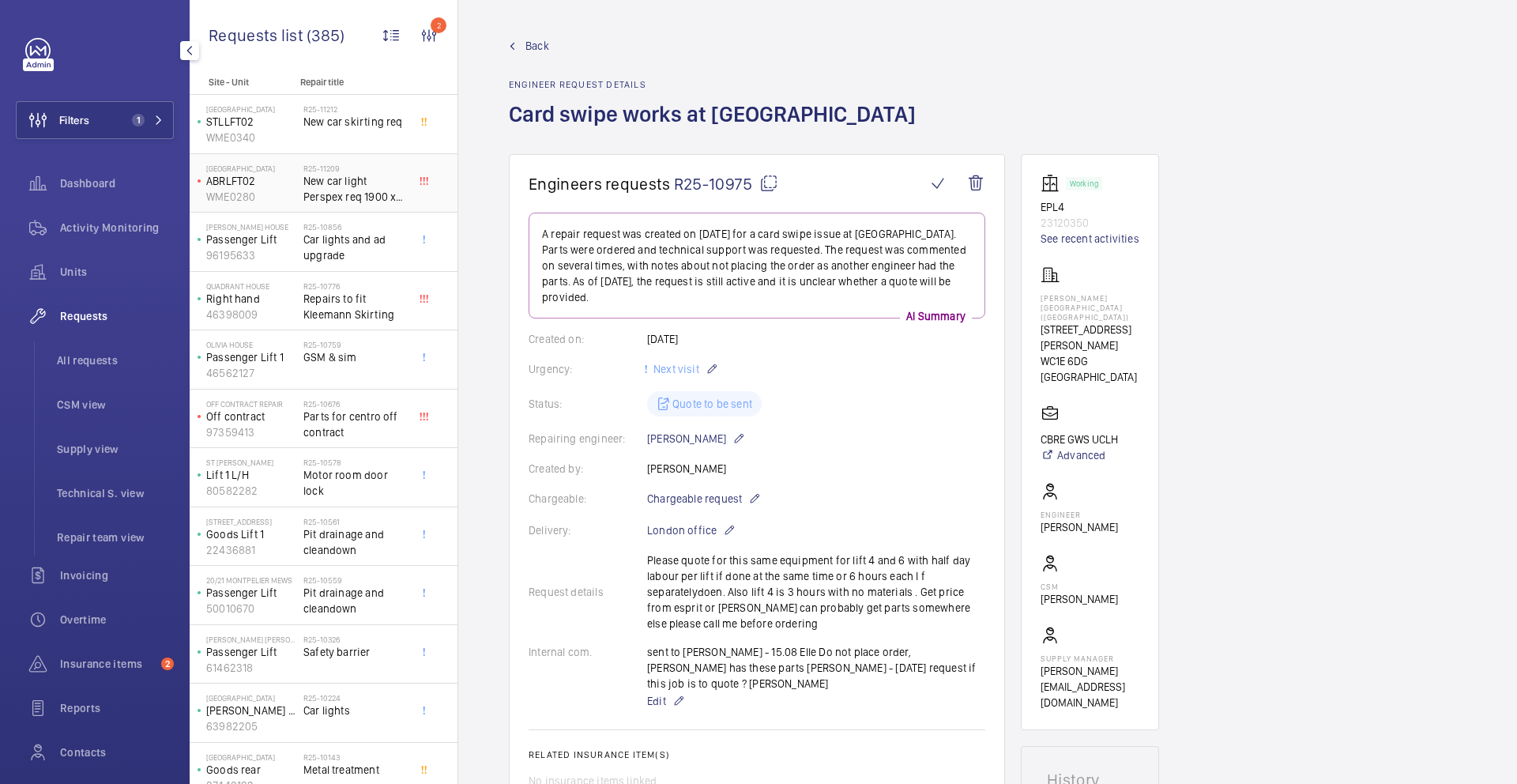
click at [354, 193] on span "New car light Perspex req 1900 x 300 3mm thickness" at bounding box center [355, 188] width 105 height 32
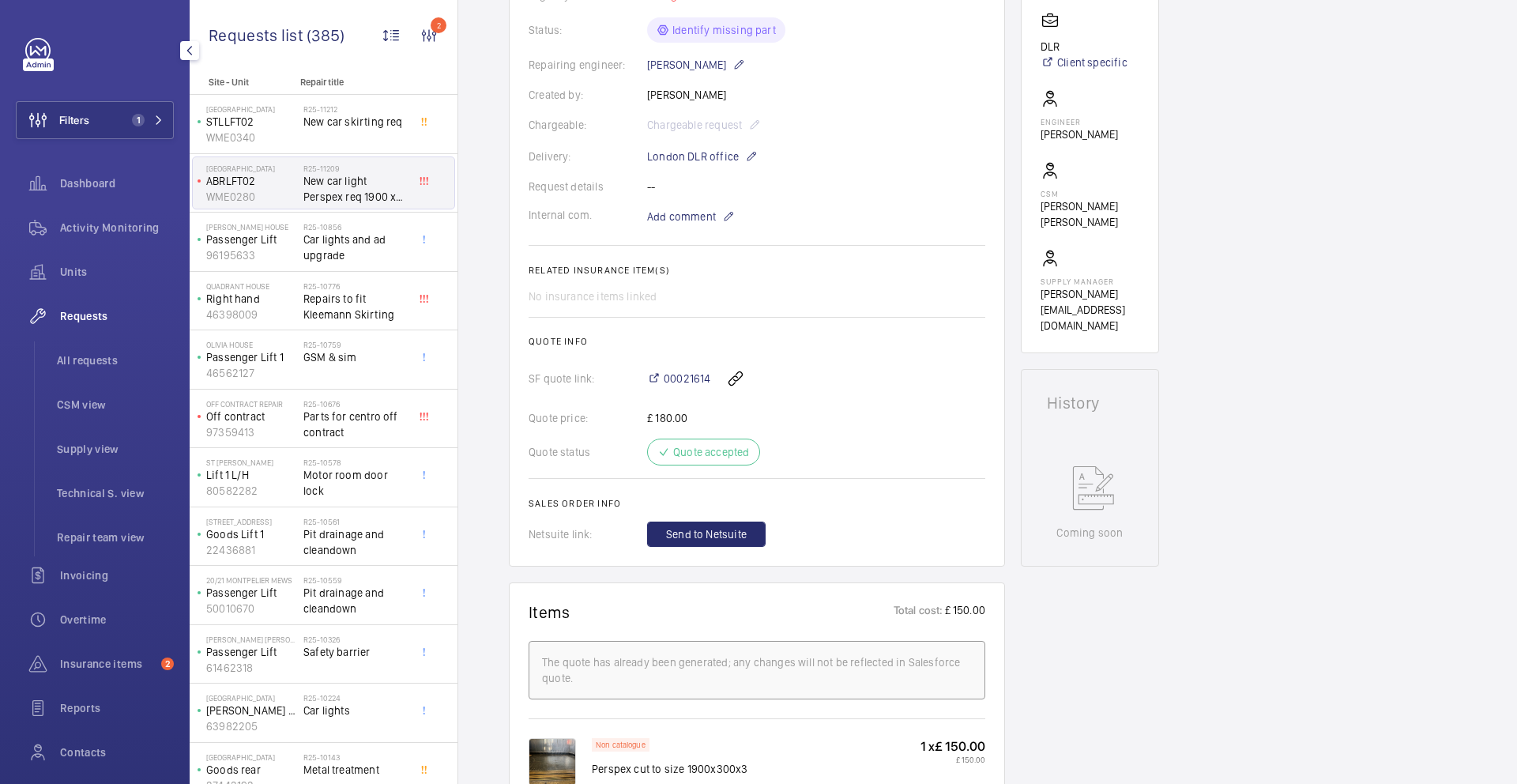
scroll to position [389, 0]
click at [339, 257] on span "Car lights and ad upgrade" at bounding box center [355, 247] width 105 height 32
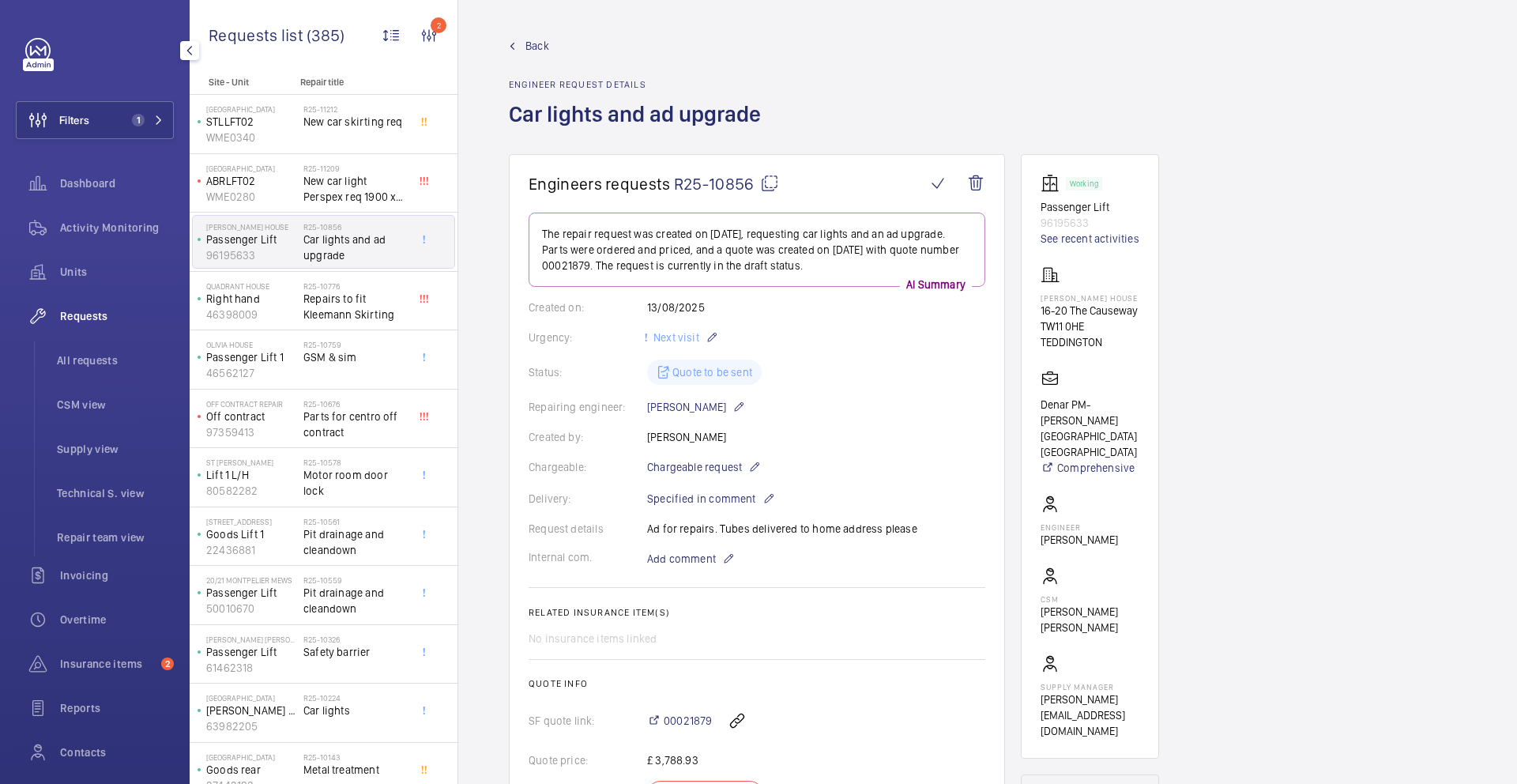
click at [772, 182] on mat-icon at bounding box center [770, 183] width 19 height 19
type textarea "R25-10856"
click at [685, 722] on span "00021879" at bounding box center [688, 721] width 48 height 16
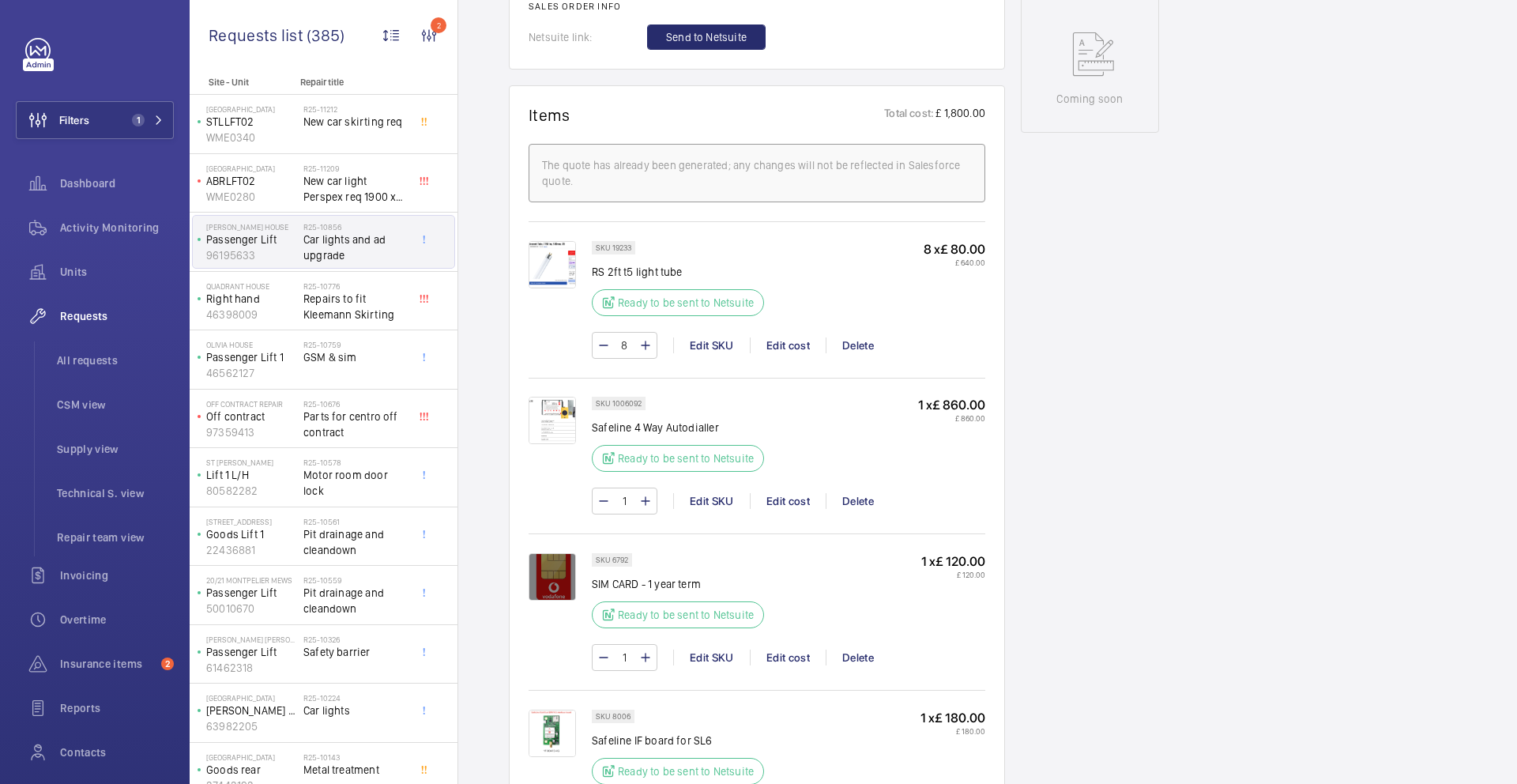
scroll to position [839, 0]
click at [376, 261] on span "Car lights and ad upgrade" at bounding box center [355, 247] width 105 height 32
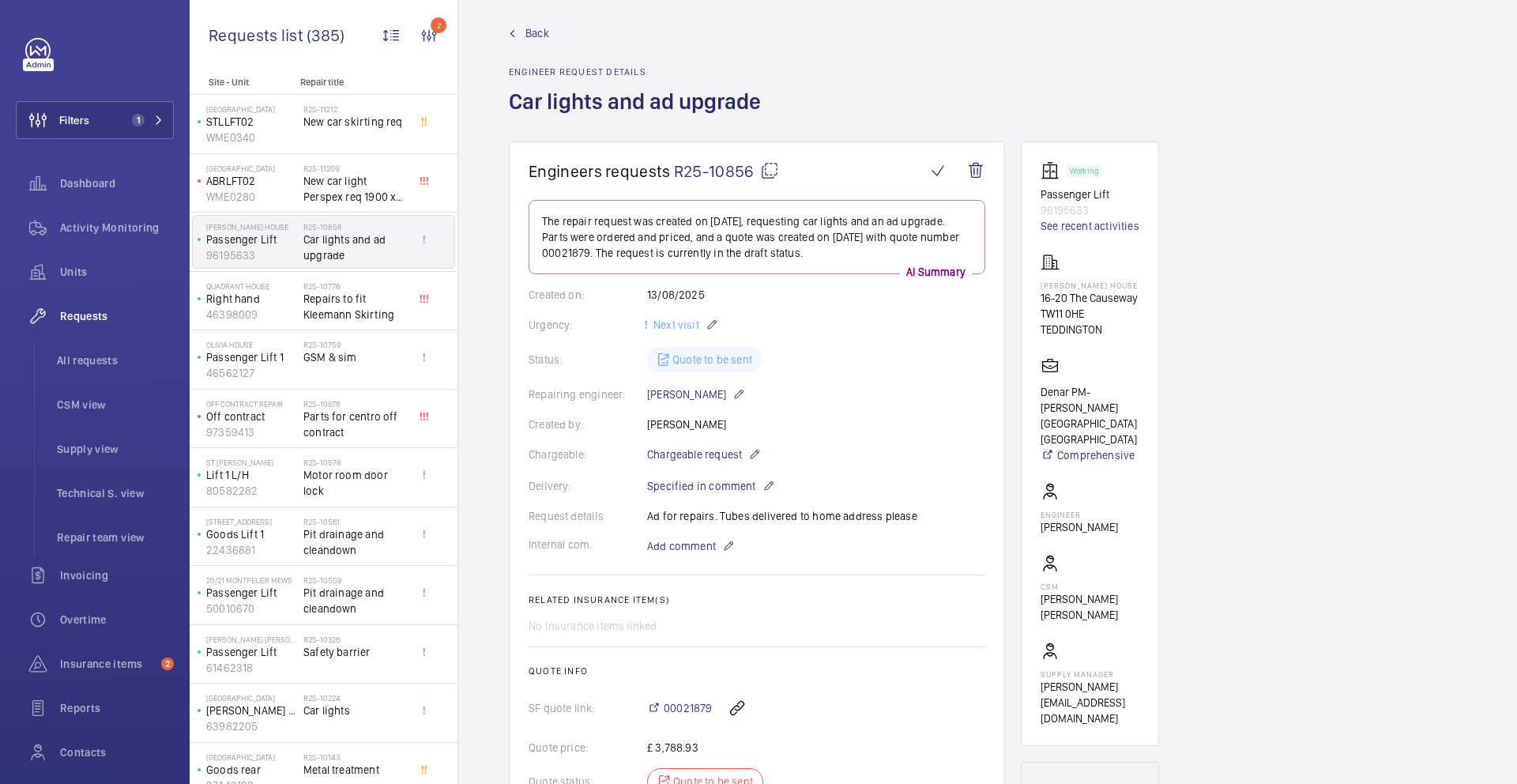
scroll to position [0, 0]
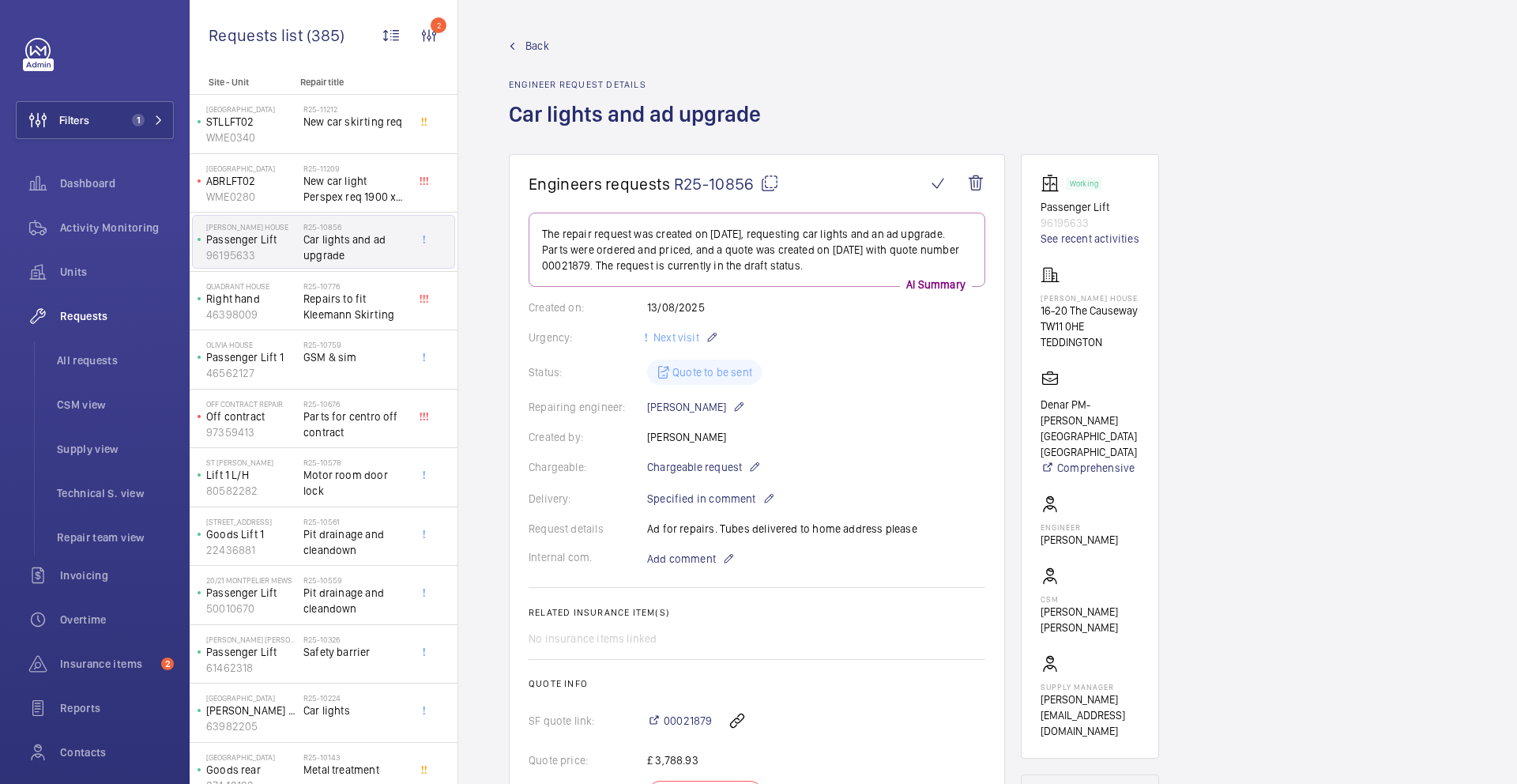
click at [769, 179] on mat-icon at bounding box center [770, 183] width 19 height 19
click at [308, 312] on span "Repairs to fit Kleemann Skirting" at bounding box center [355, 306] width 105 height 32
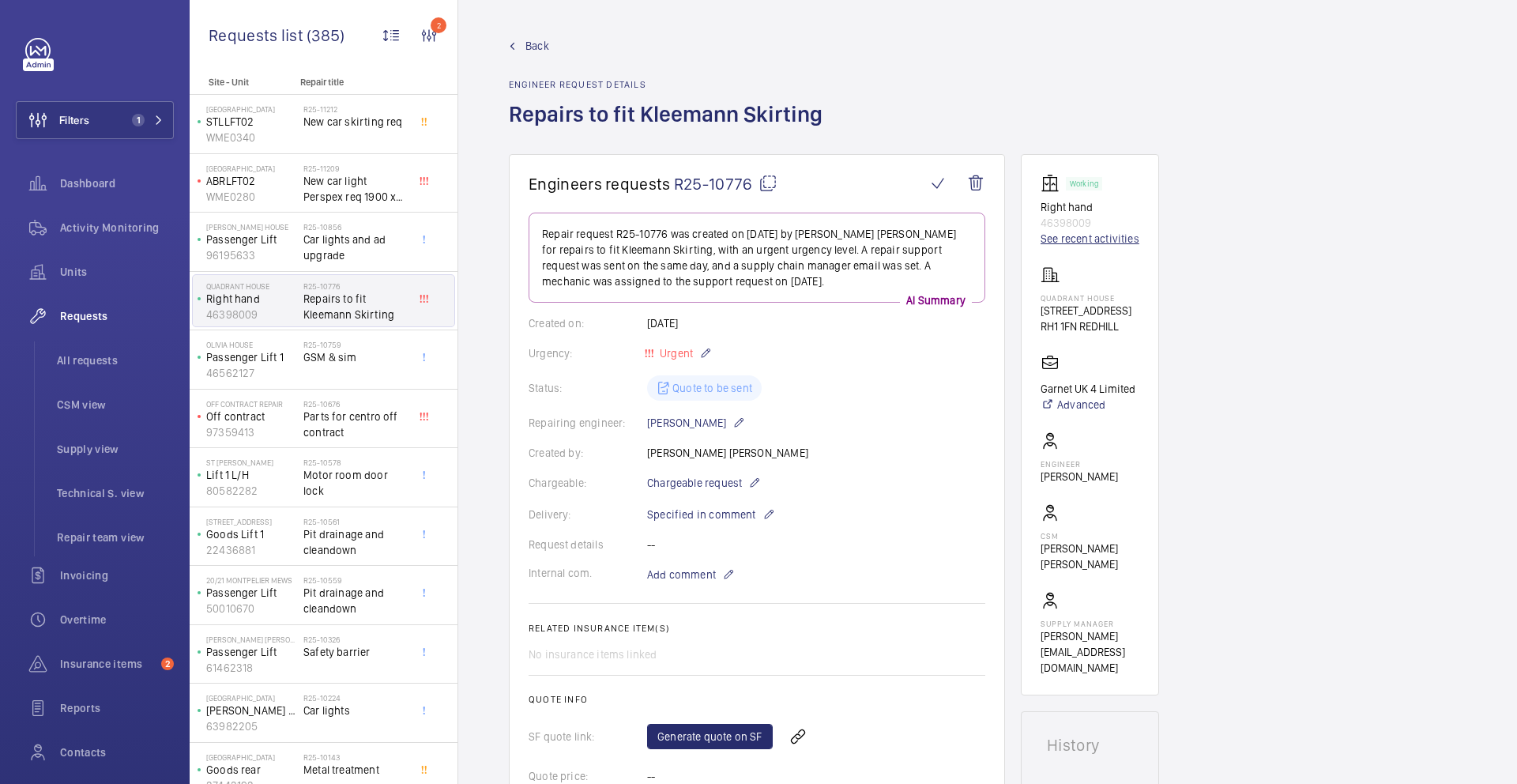
click at [1103, 236] on link "See recent activities" at bounding box center [1090, 239] width 99 height 16
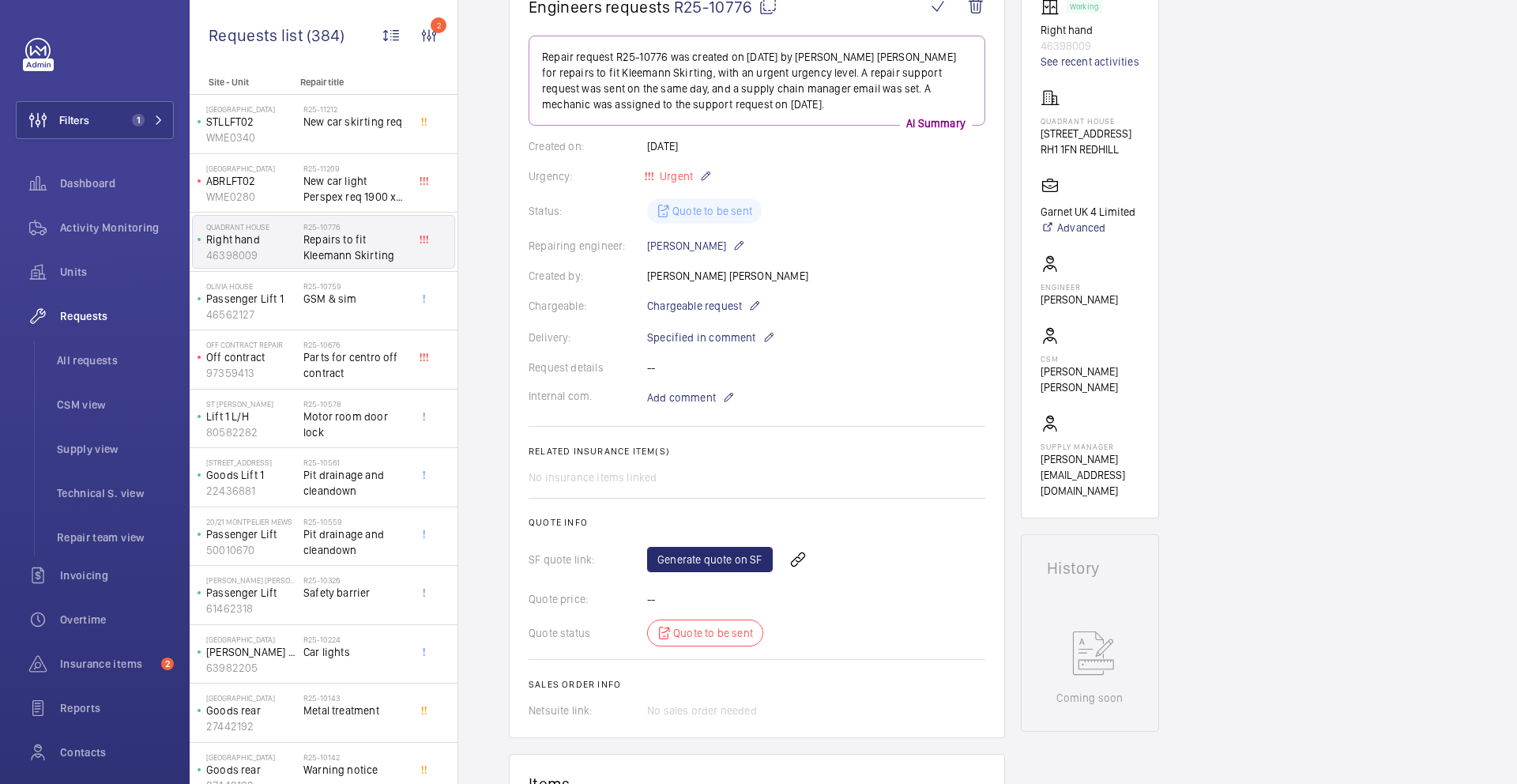
scroll to position [93, 0]
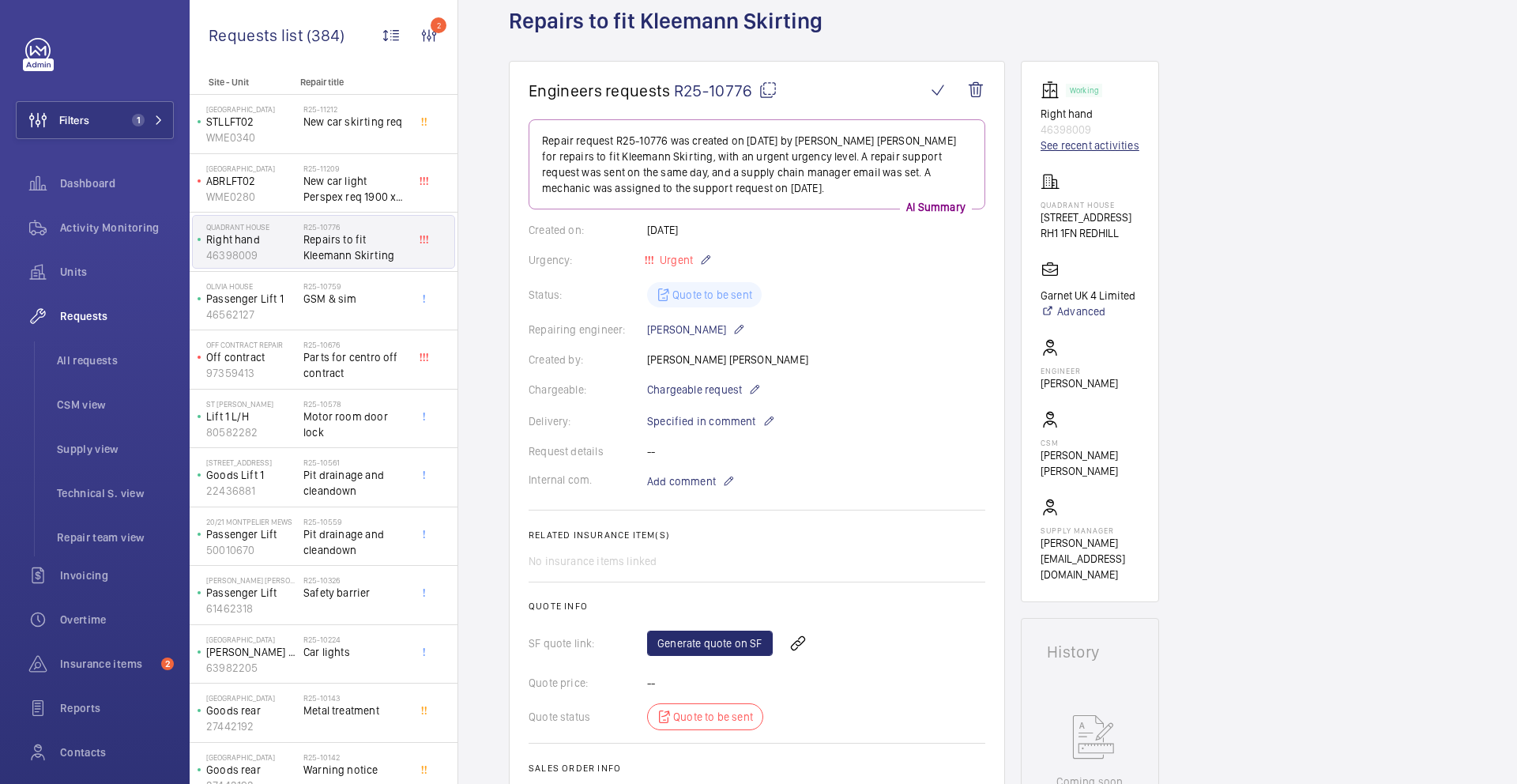
click at [1070, 140] on link "See recent activities" at bounding box center [1090, 145] width 99 height 16
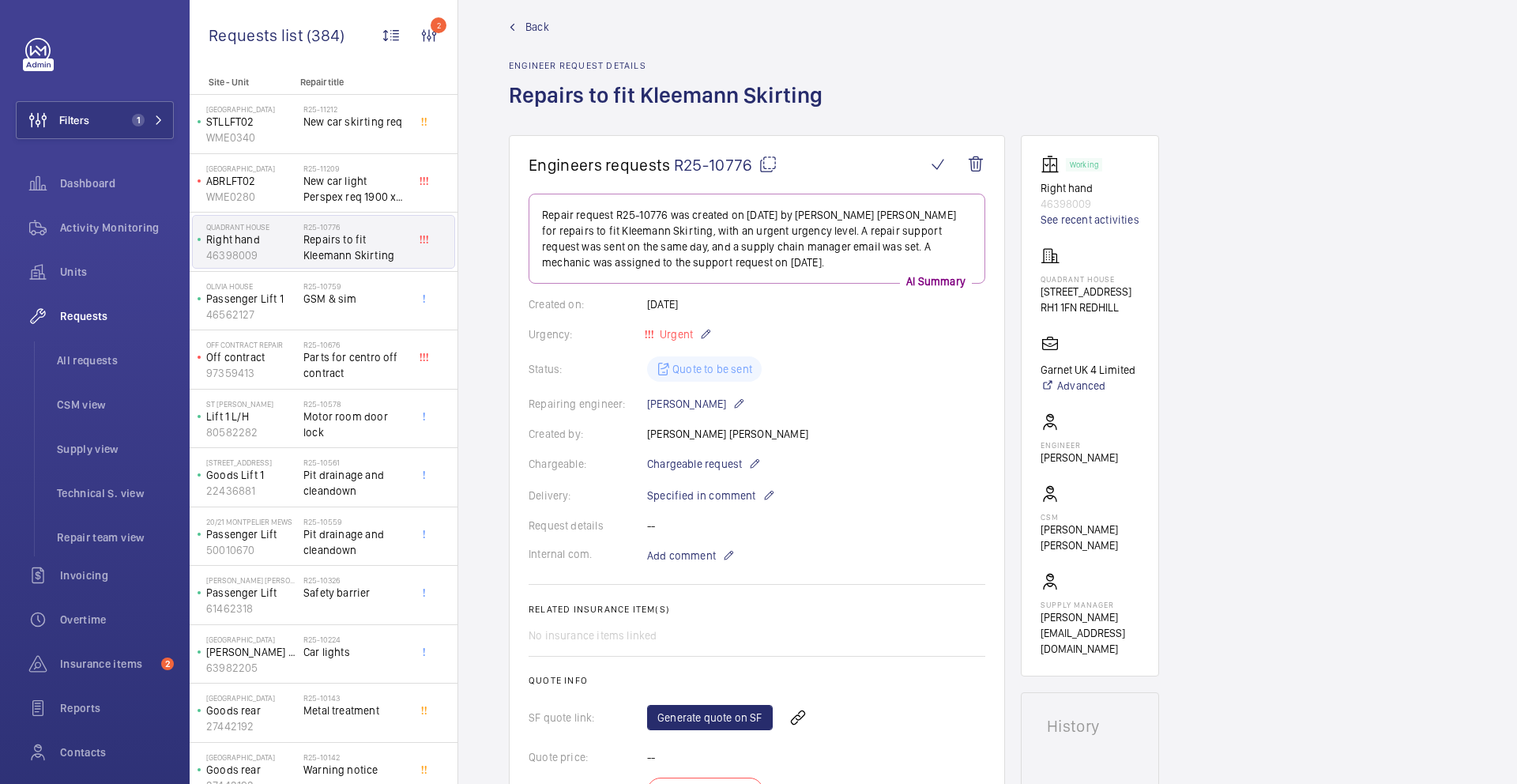
scroll to position [50, 0]
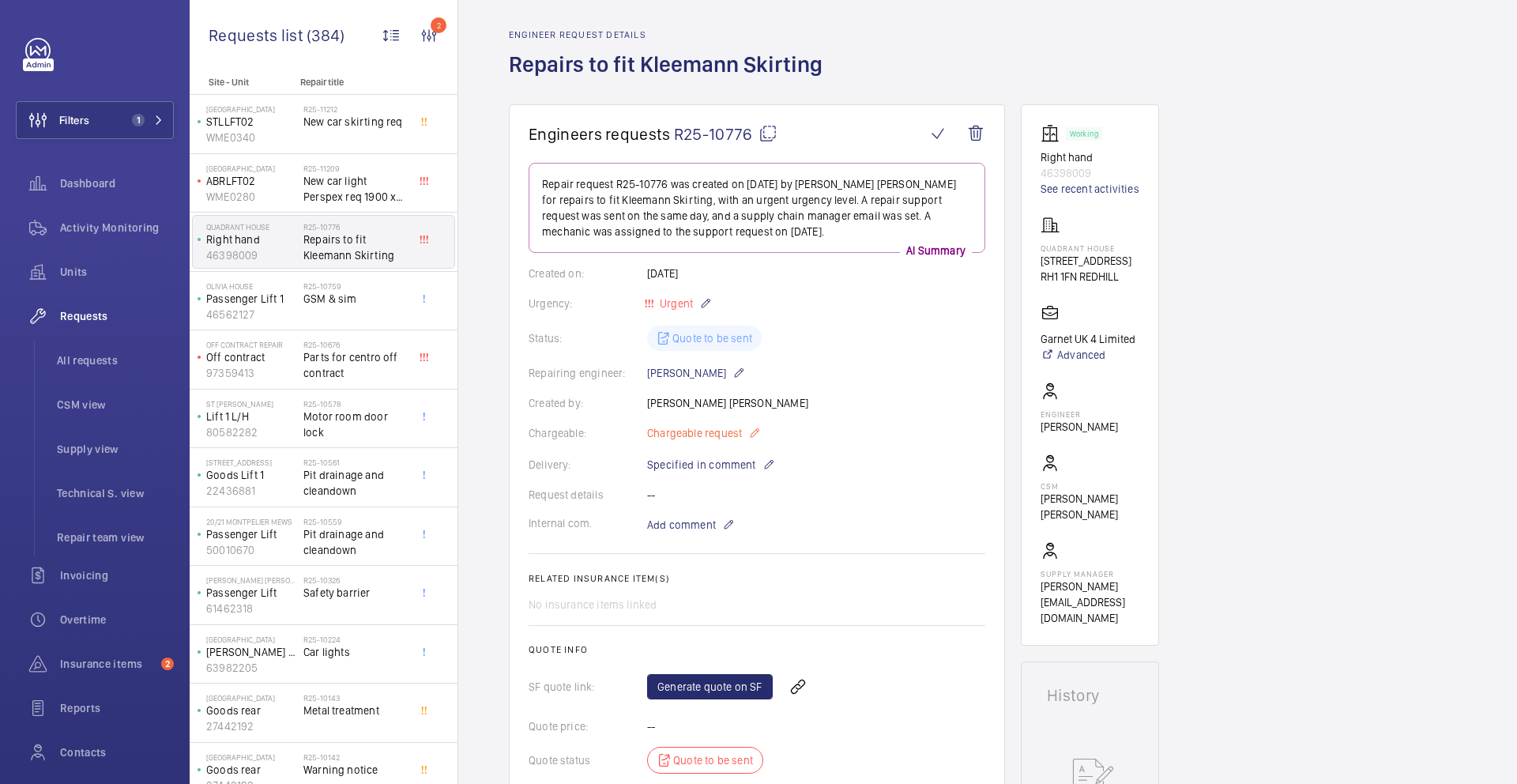
click at [752, 429] on mat-icon at bounding box center [755, 433] width 13 height 19
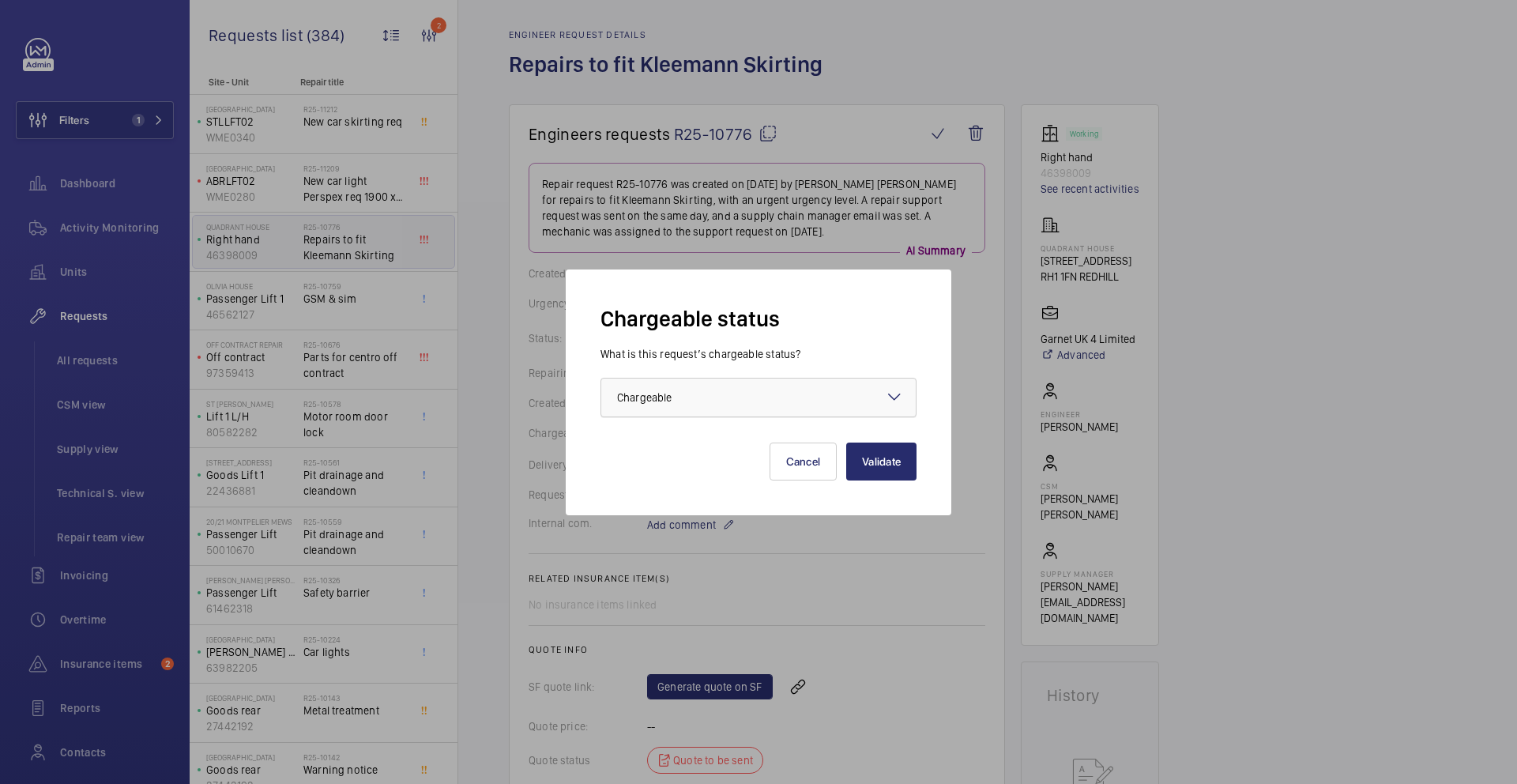
click at [765, 388] on div at bounding box center [759, 398] width 315 height 38
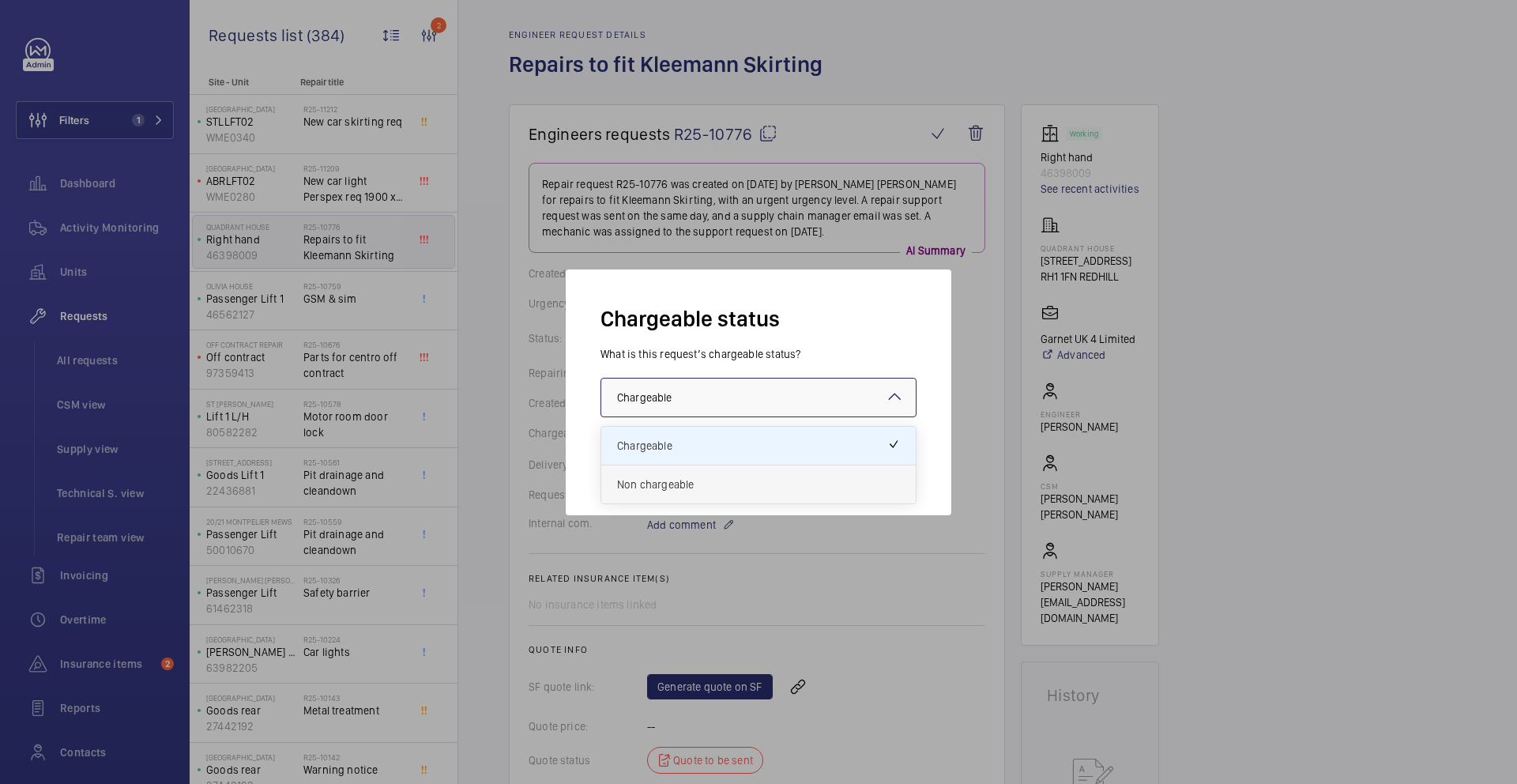
click at [743, 490] on span "Non chargeable" at bounding box center [758, 484] width 283 height 16
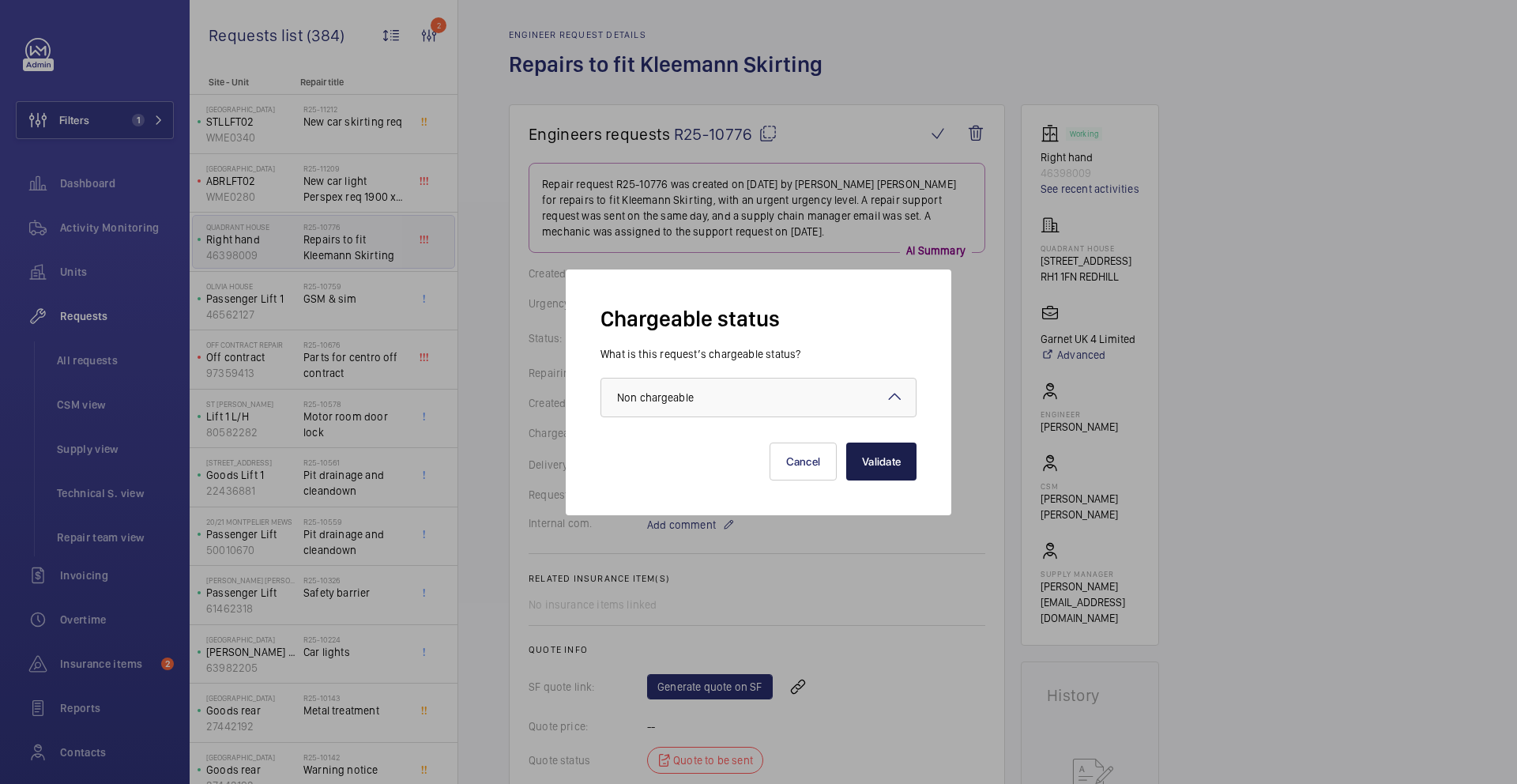
click at [894, 475] on button "Validate" at bounding box center [881, 462] width 70 height 38
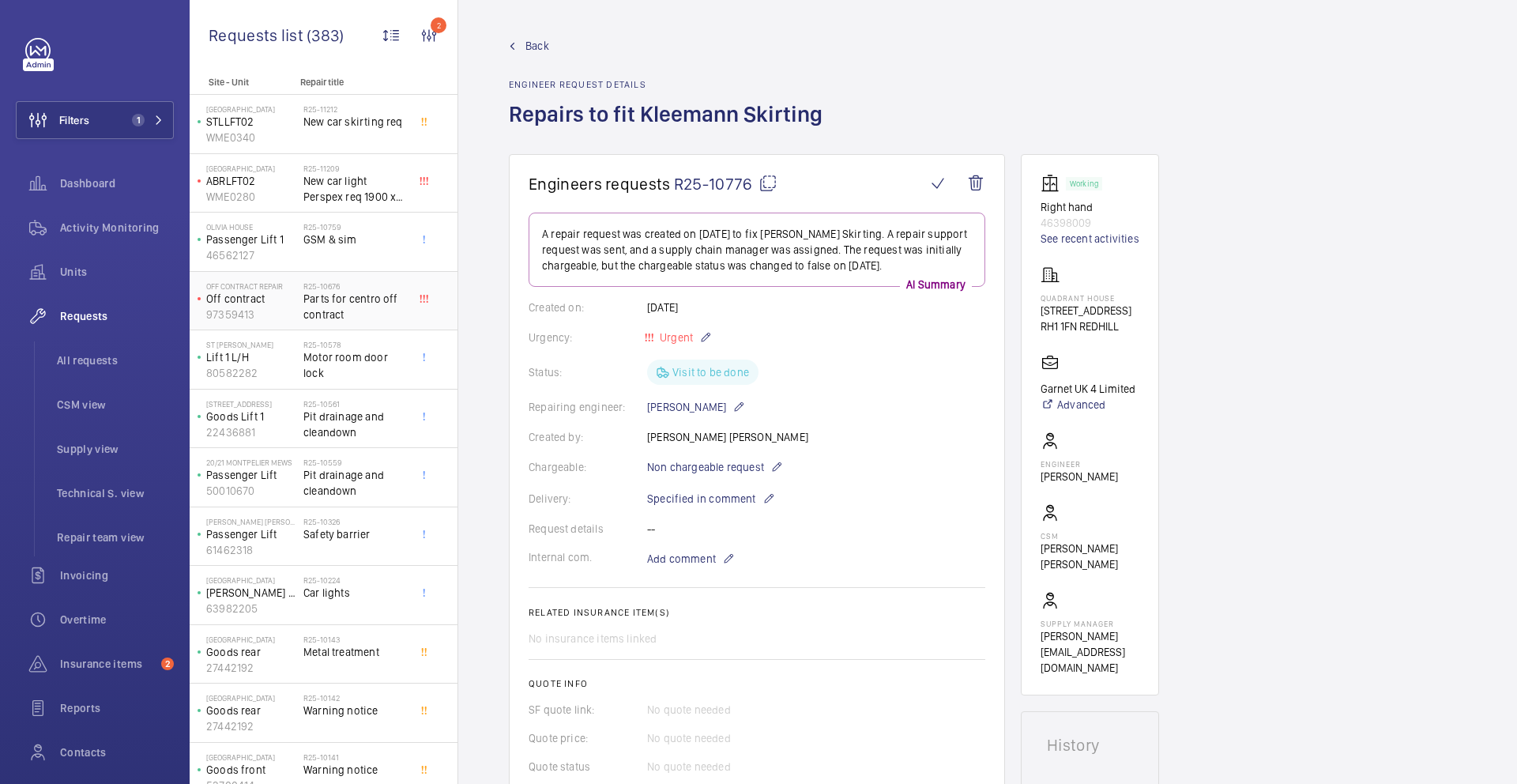
click at [353, 316] on span "Parts for centro off contract" at bounding box center [355, 306] width 105 height 32
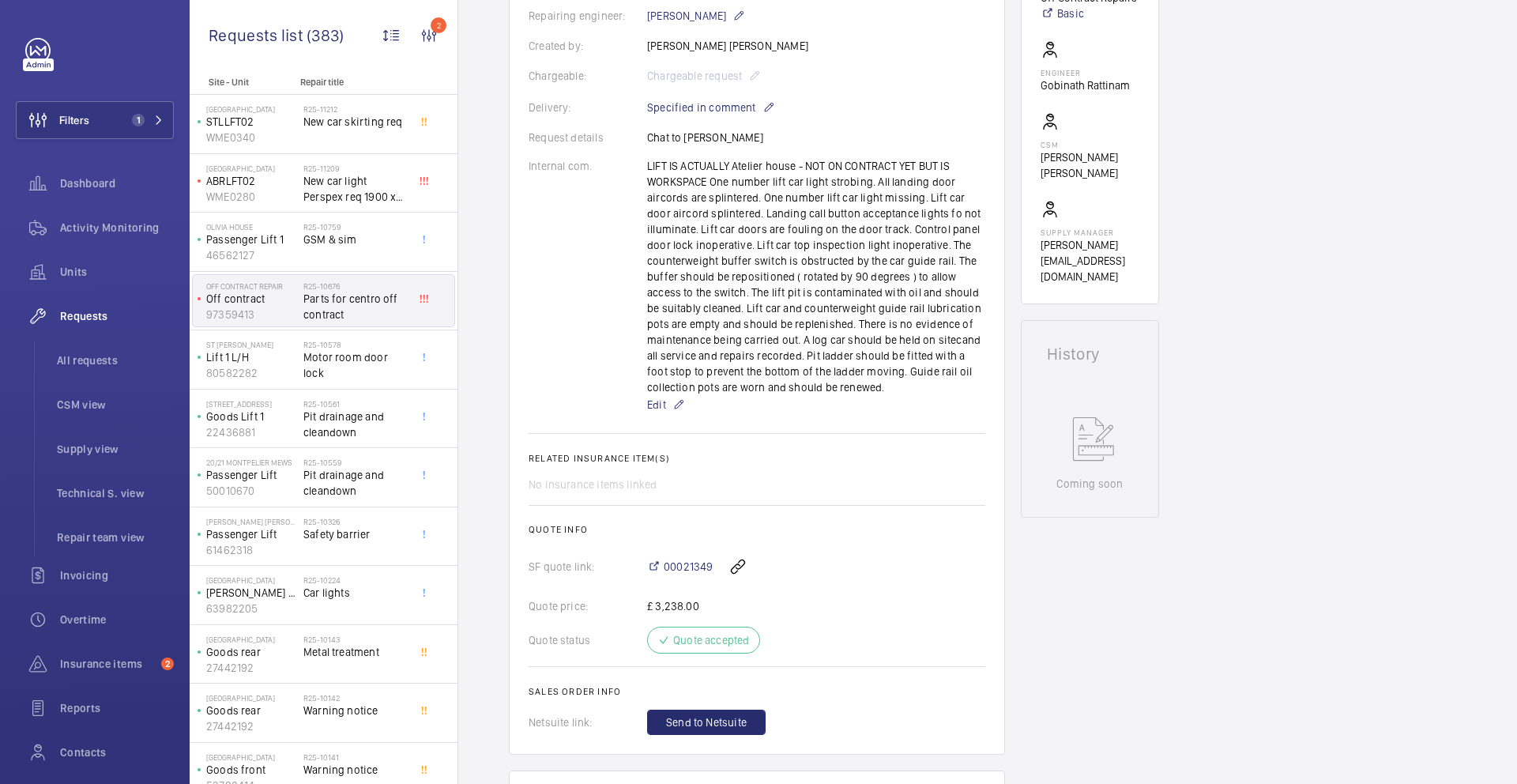
scroll to position [398, 0]
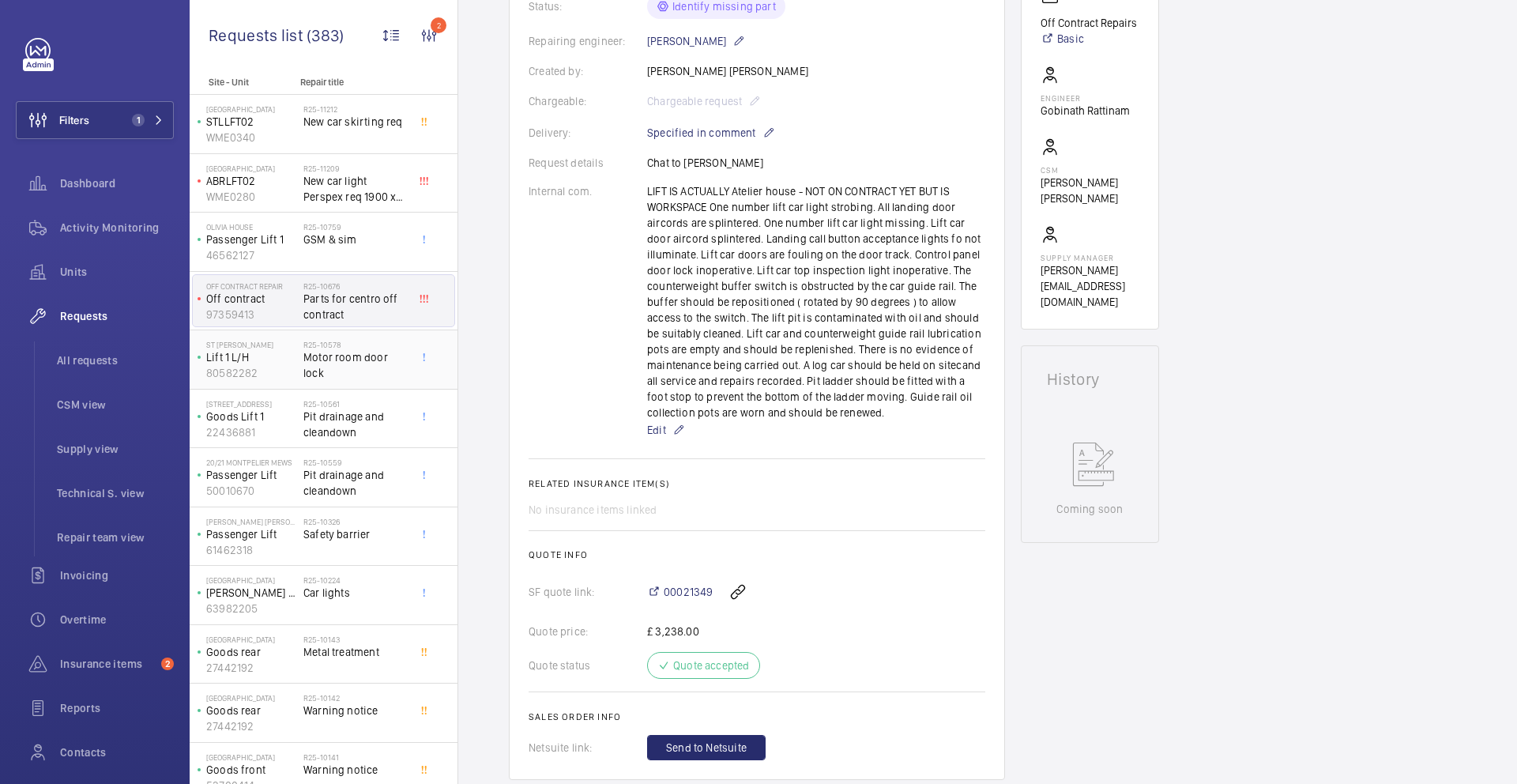
click at [284, 360] on p "Lift 1 L/H" at bounding box center [252, 357] width 91 height 16
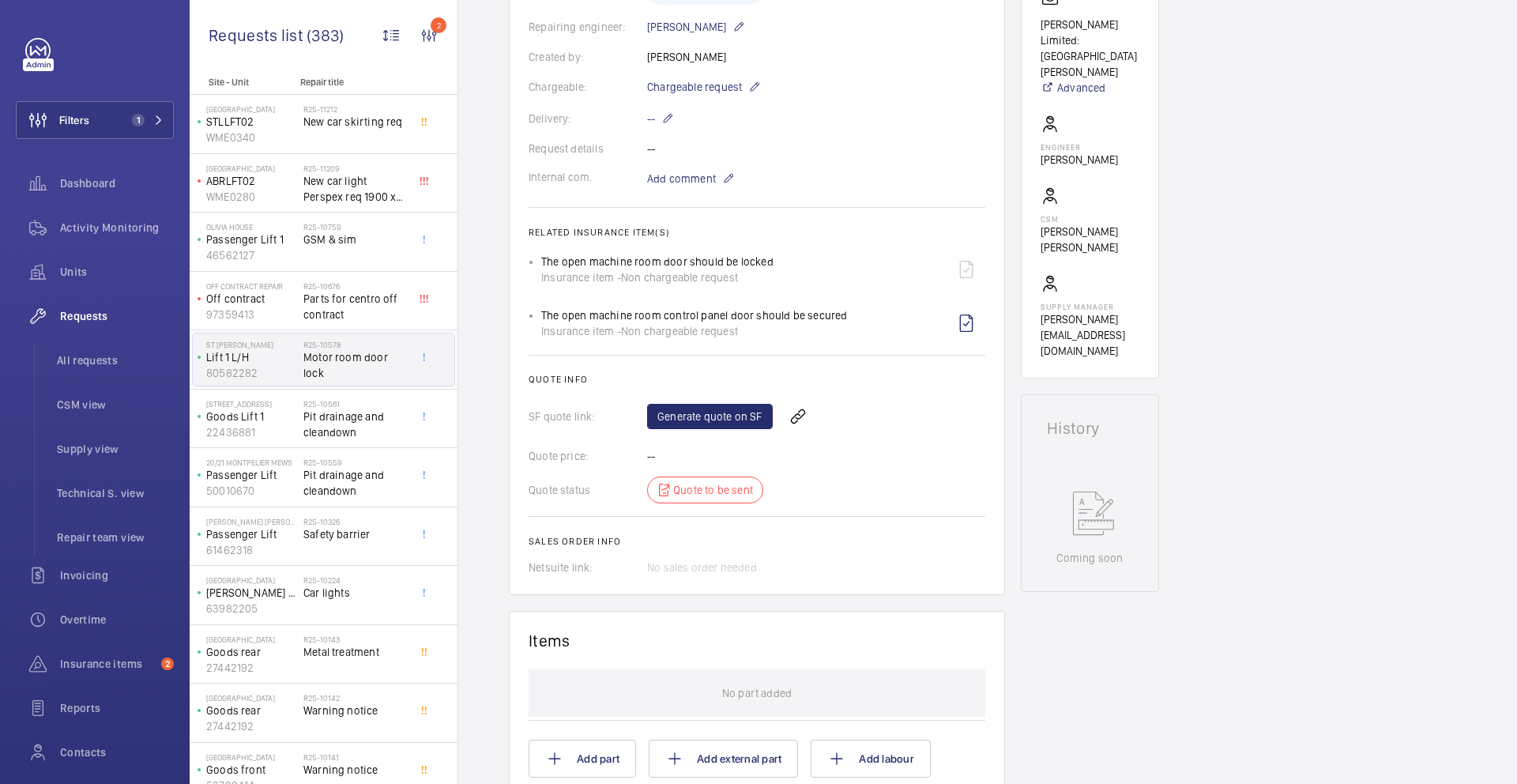
scroll to position [377, 0]
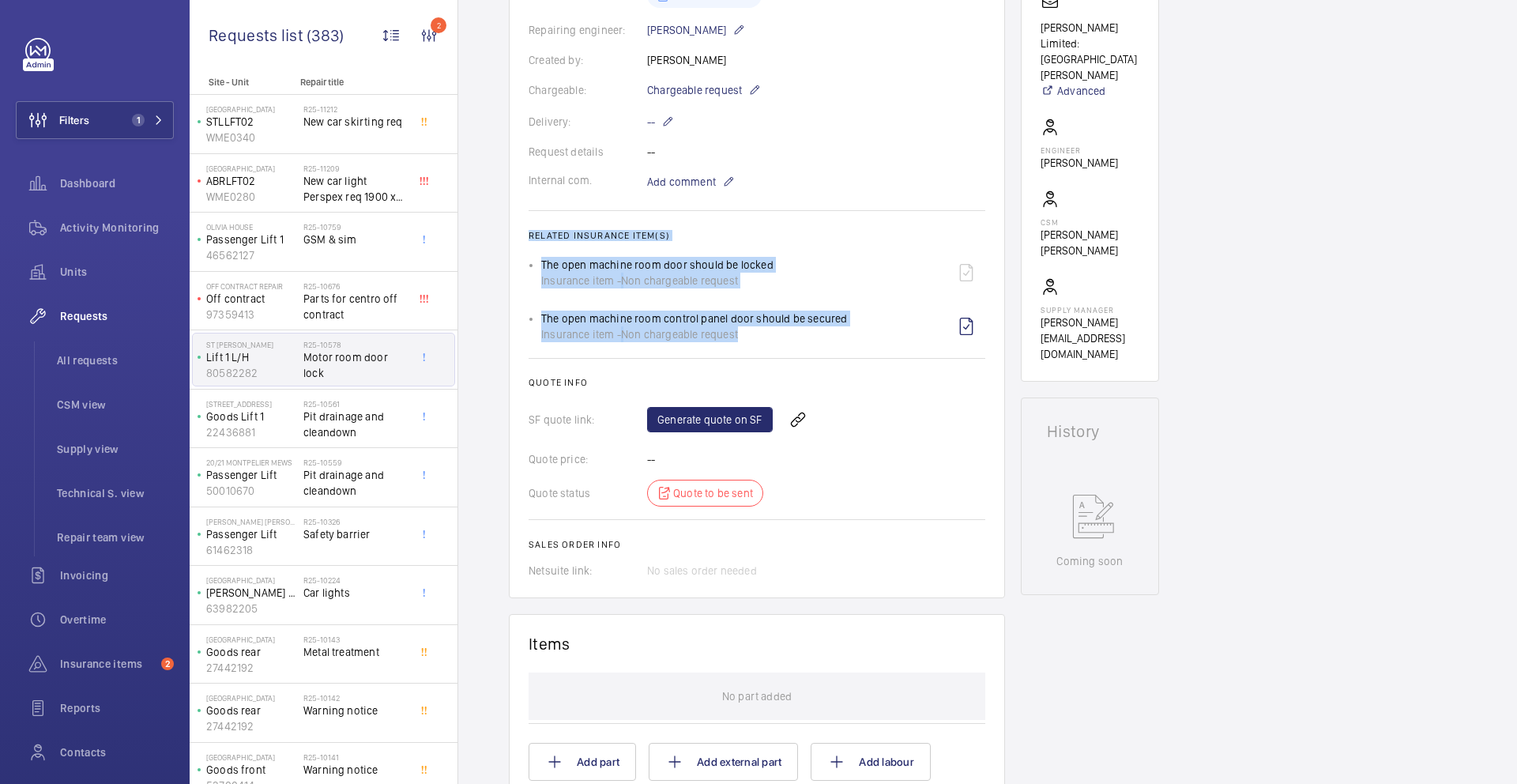
drag, startPoint x: 528, startPoint y: 234, endPoint x: 784, endPoint y: 334, distance: 274.8
click at [784, 334] on wm-front-card-body "A repair request was created on 2025-08-06 for a motor room door lock issue. Th…" at bounding box center [757, 207] width 456 height 743
copy wm-front-card-body "Related insurance item(s) The open machine room door should be locked Insurance…"
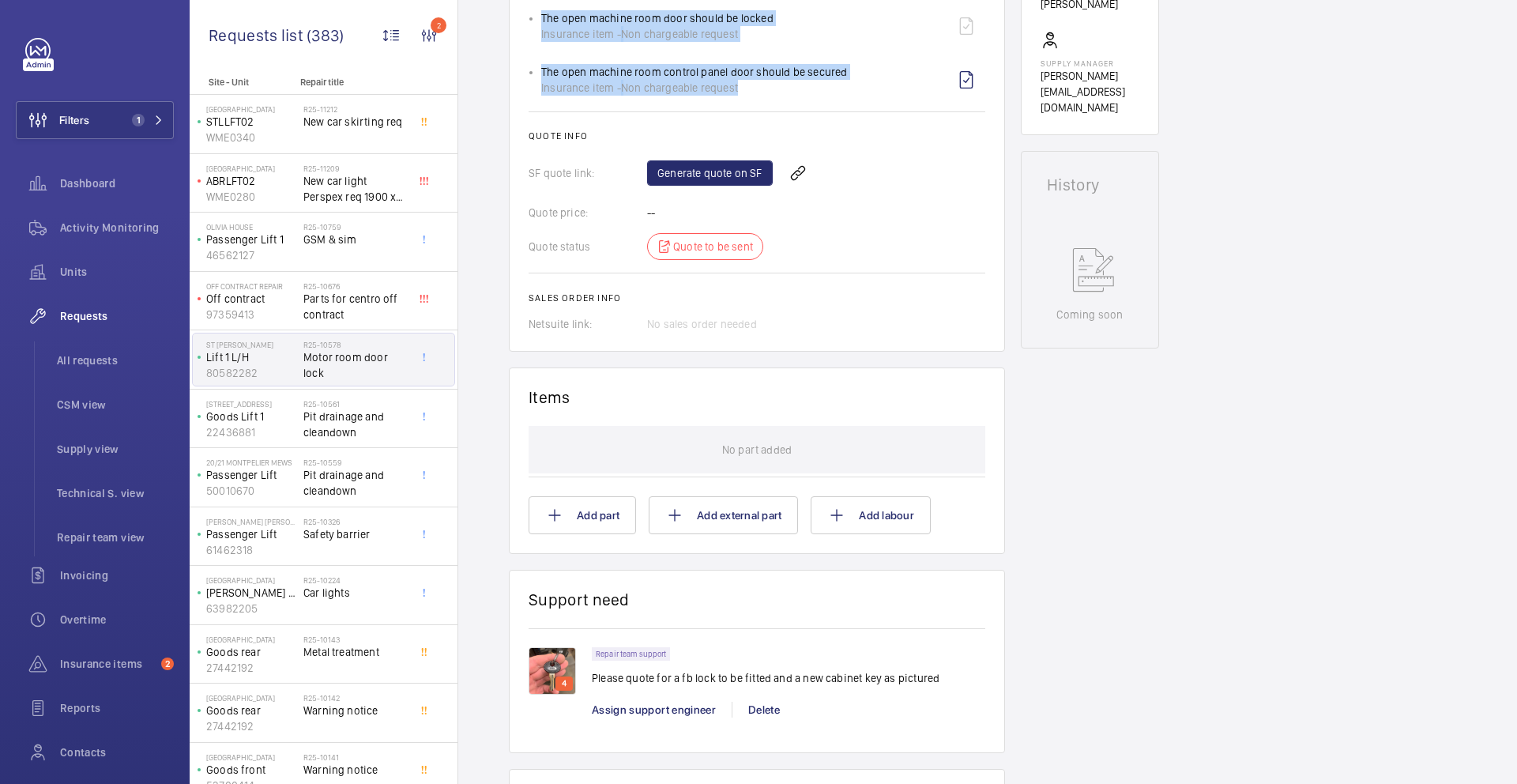
scroll to position [628, 0]
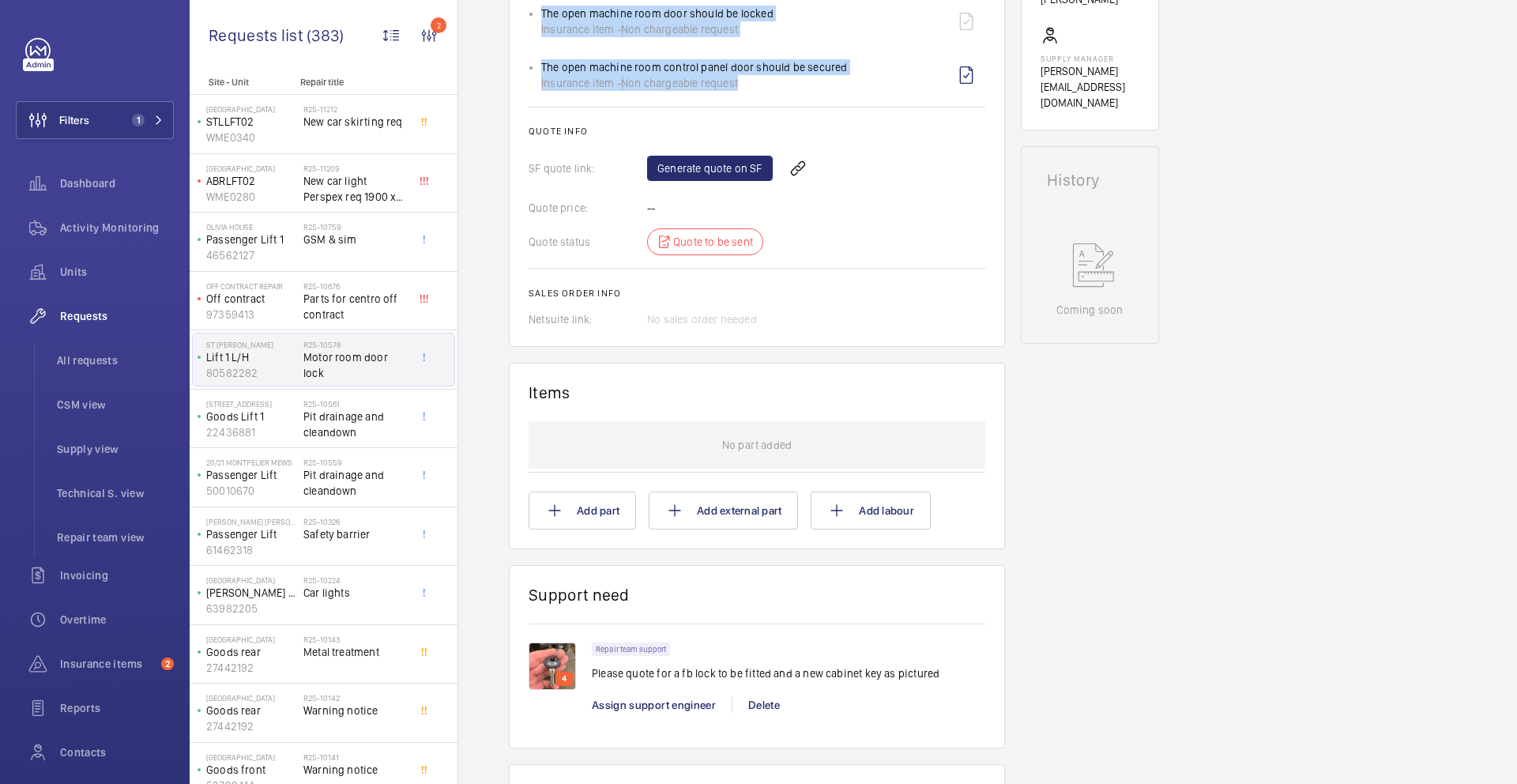
click at [548, 668] on img at bounding box center [552, 666] width 48 height 48
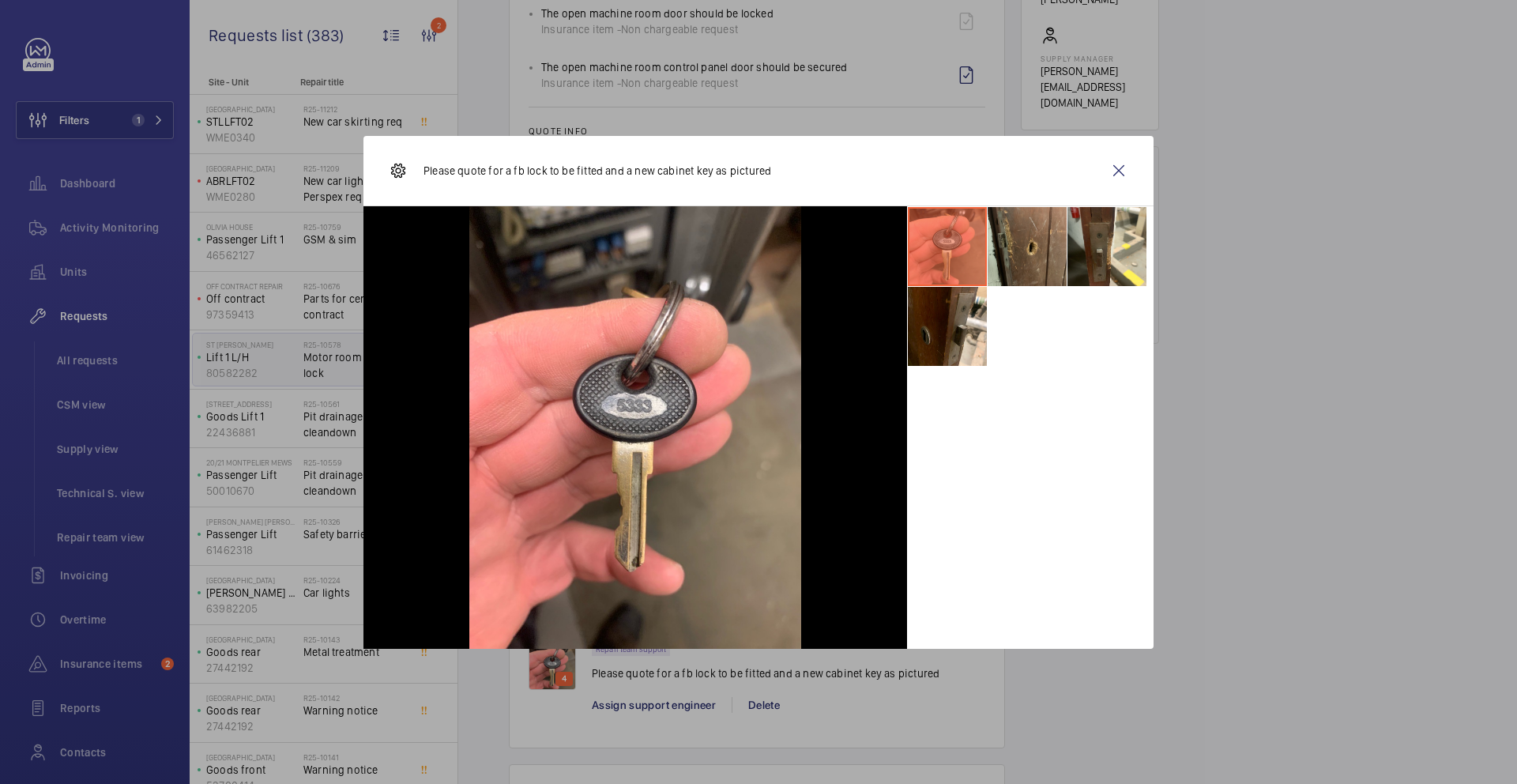
click at [1042, 245] on li at bounding box center [1027, 246] width 79 height 79
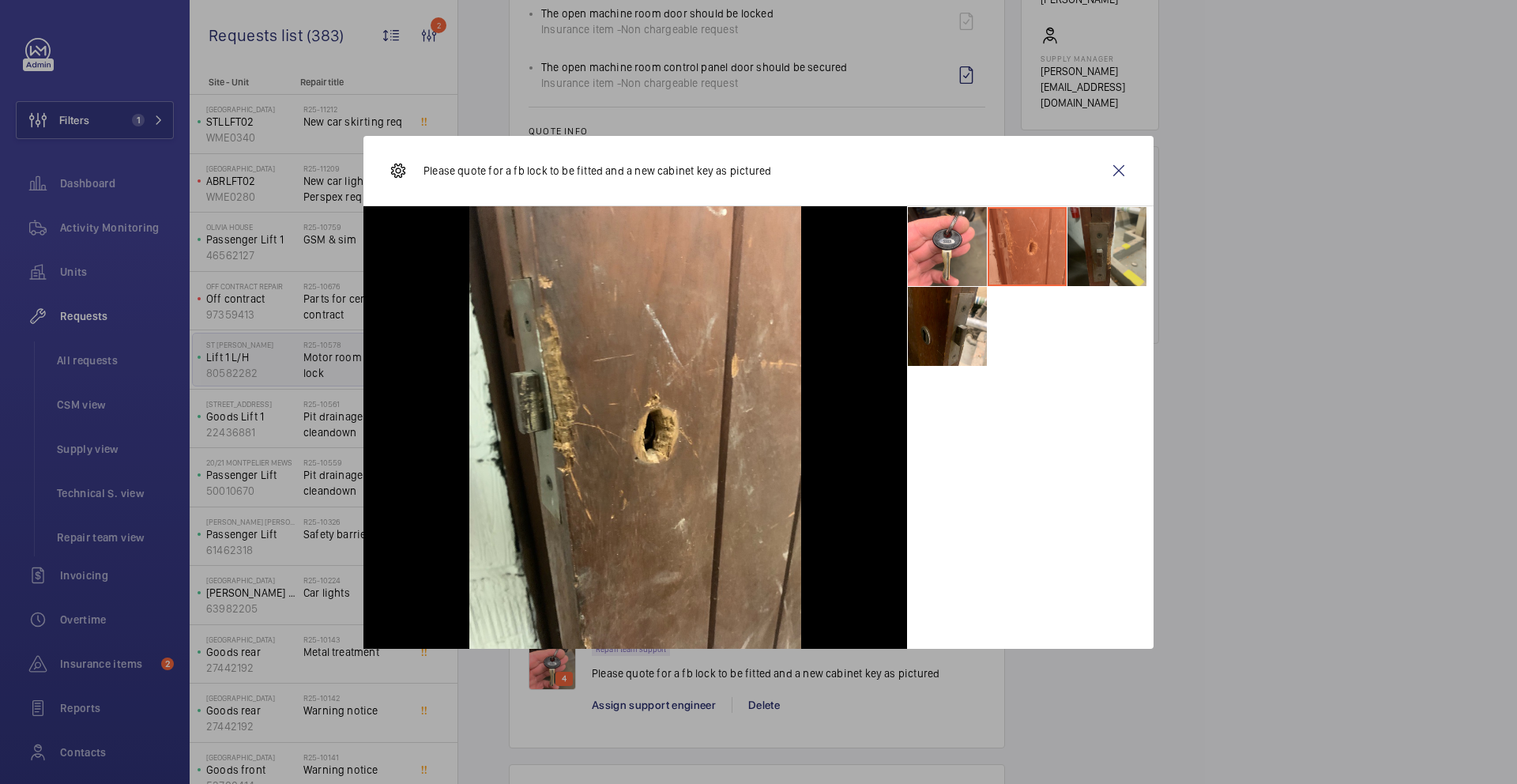
click at [1102, 253] on li at bounding box center [1106, 246] width 79 height 79
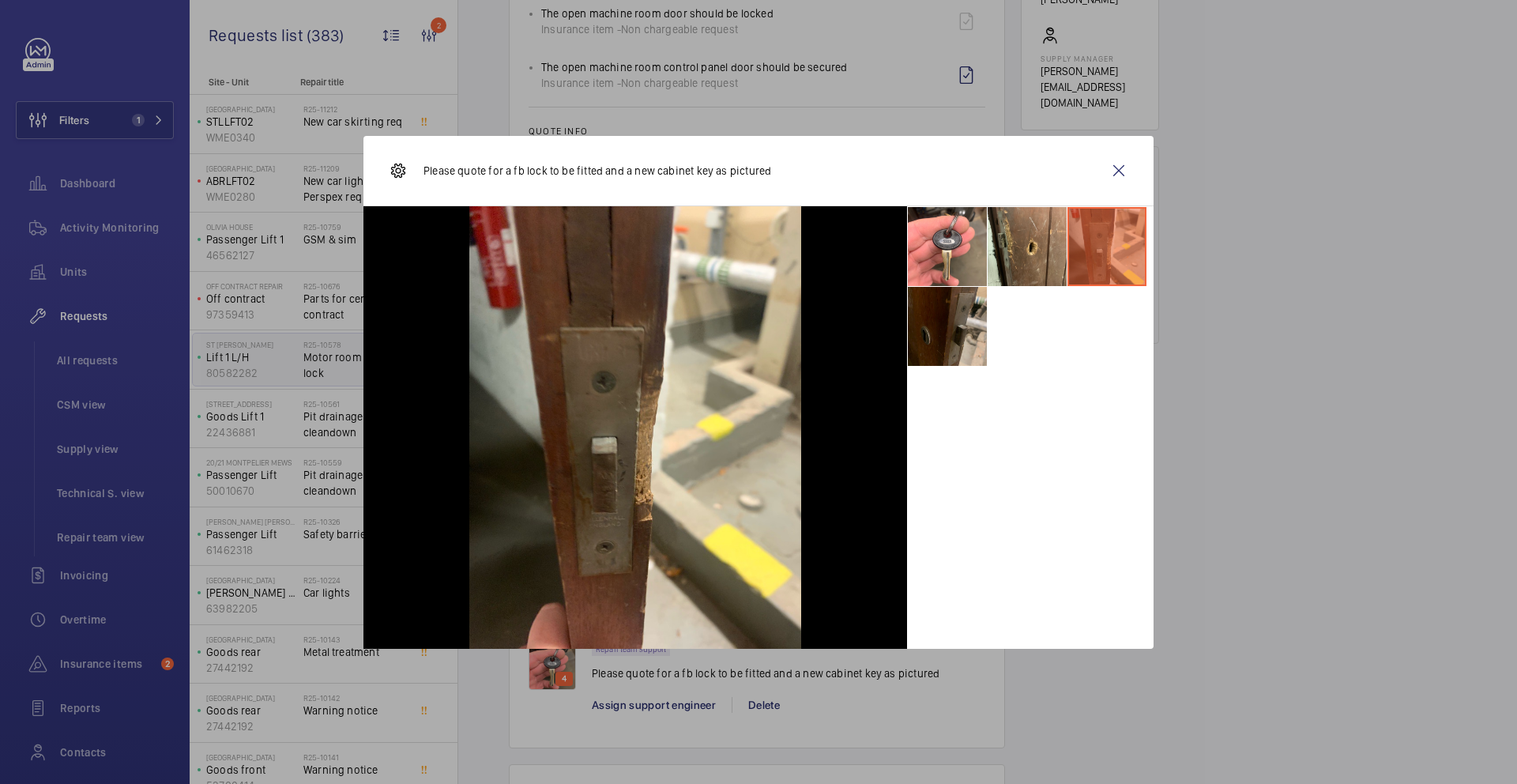
click at [981, 322] on li at bounding box center [947, 326] width 79 height 79
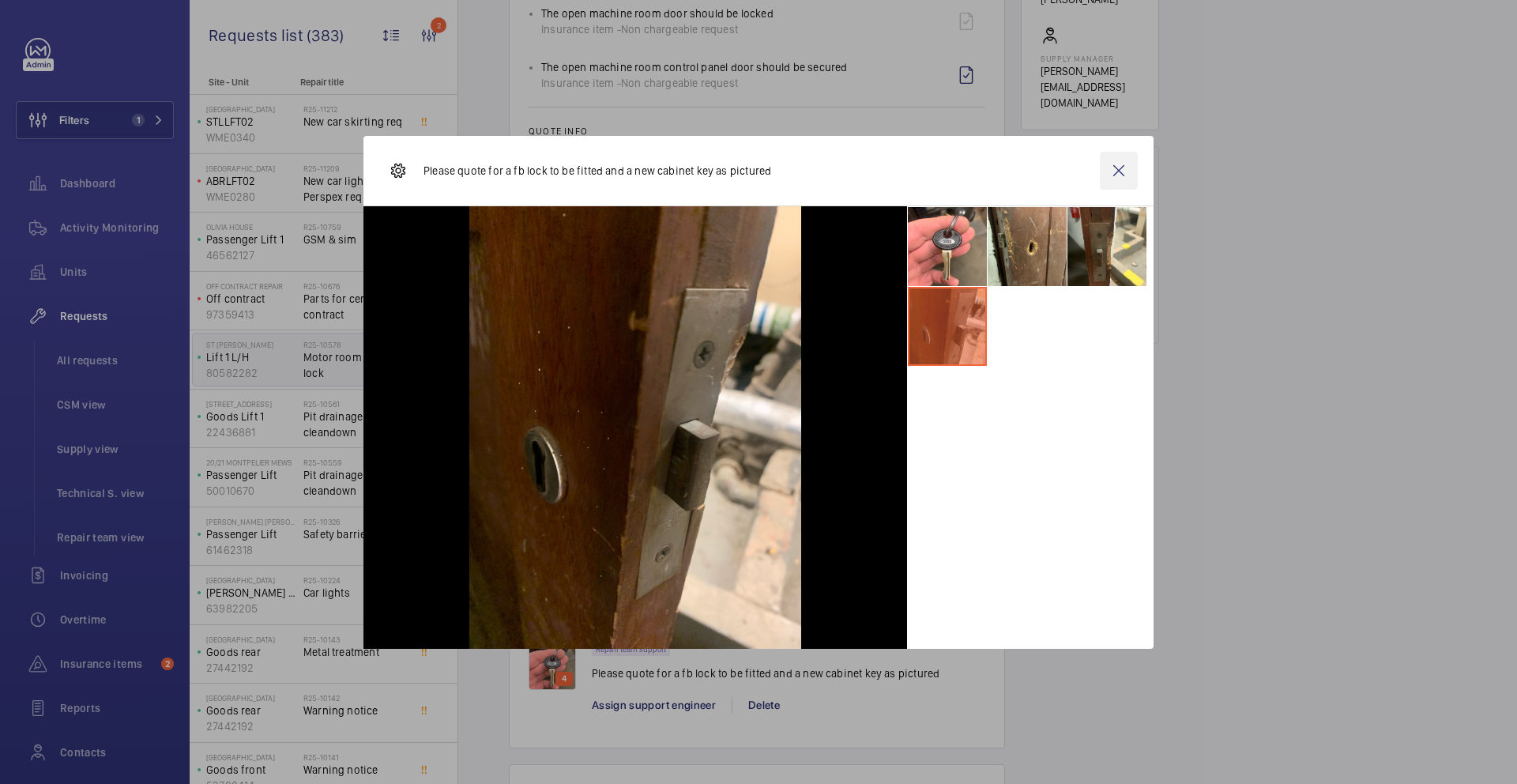
click at [1119, 170] on wm-front-icon-button at bounding box center [1119, 171] width 38 height 38
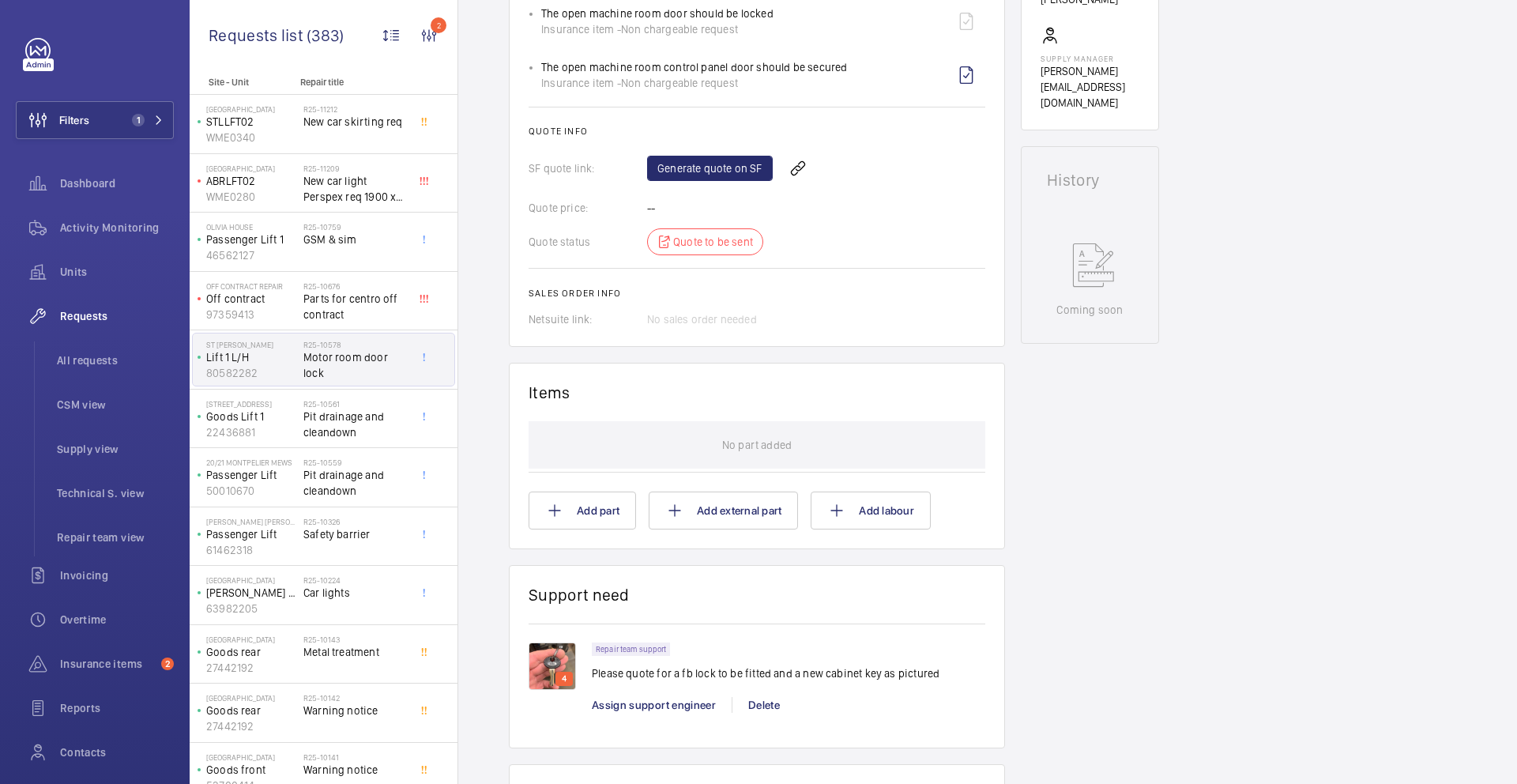
scroll to position [199, 0]
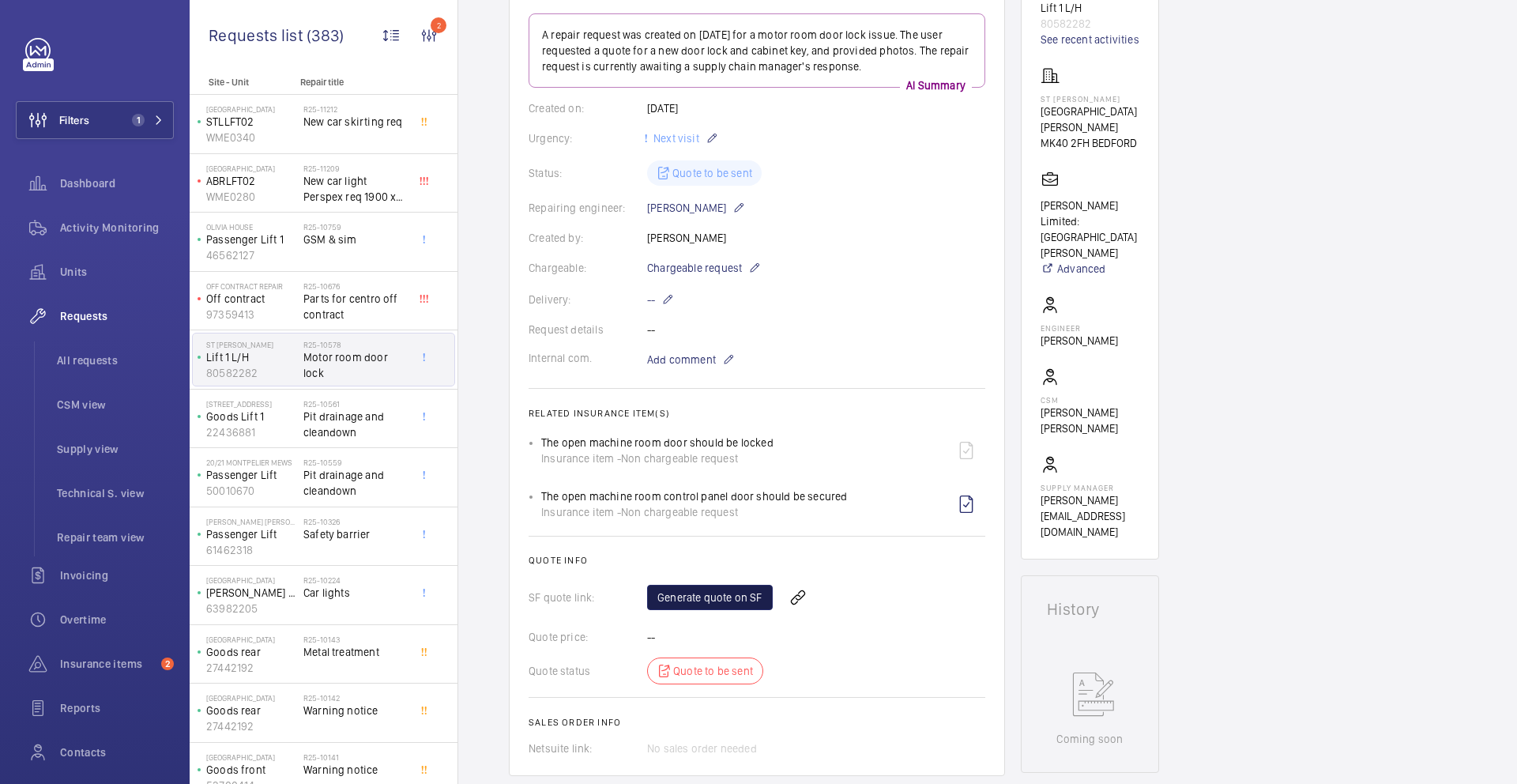
click at [731, 602] on link "Generate quote on SF" at bounding box center [710, 597] width 125 height 25
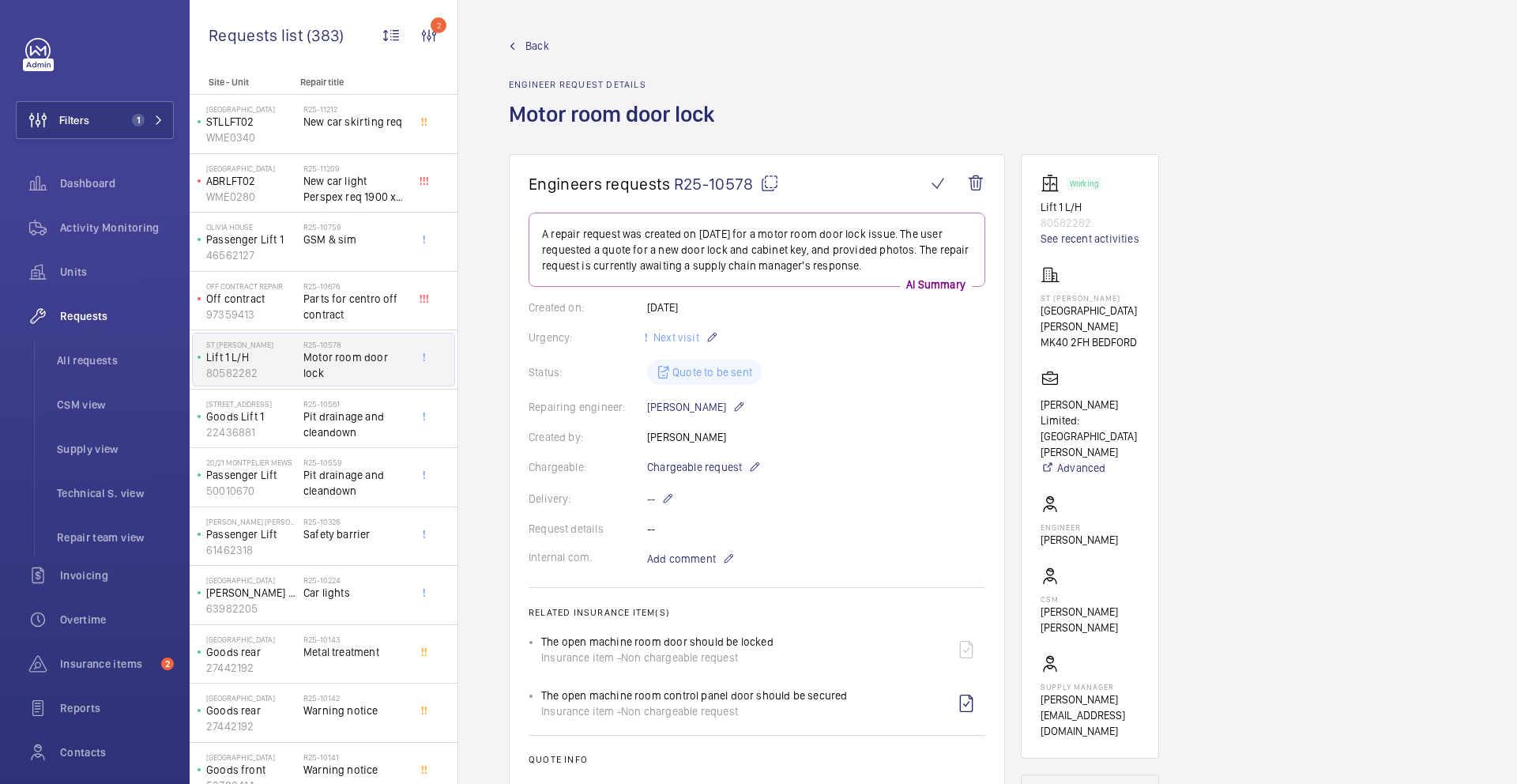
click at [779, 185] on h1 "Engineers requests R25-10578" at bounding box center [728, 183] width 398 height 20
click at [770, 187] on mat-icon at bounding box center [770, 183] width 19 height 19
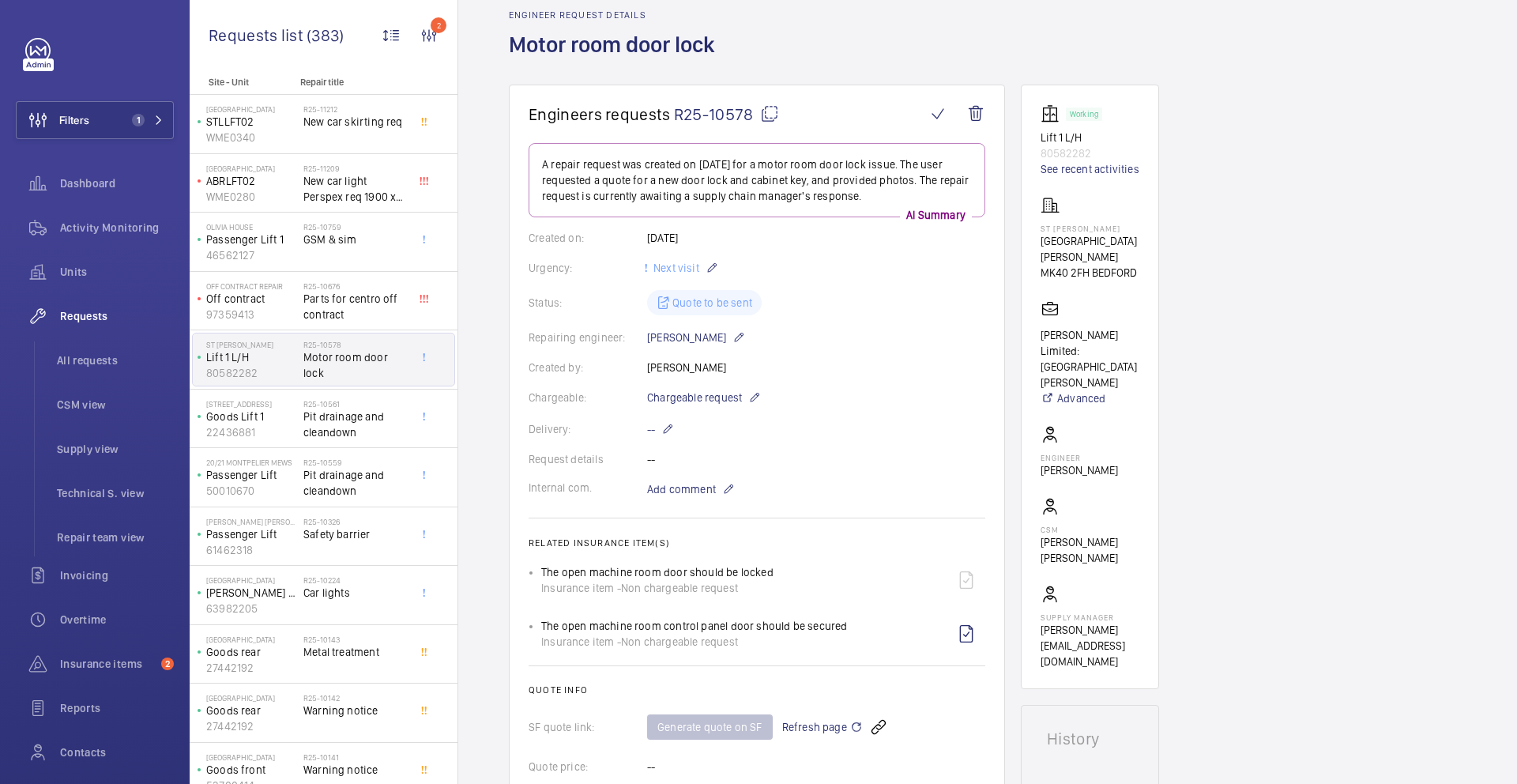
scroll to position [70, 0]
click at [392, 424] on span "Pit drainage and cleandown" at bounding box center [355, 424] width 105 height 32
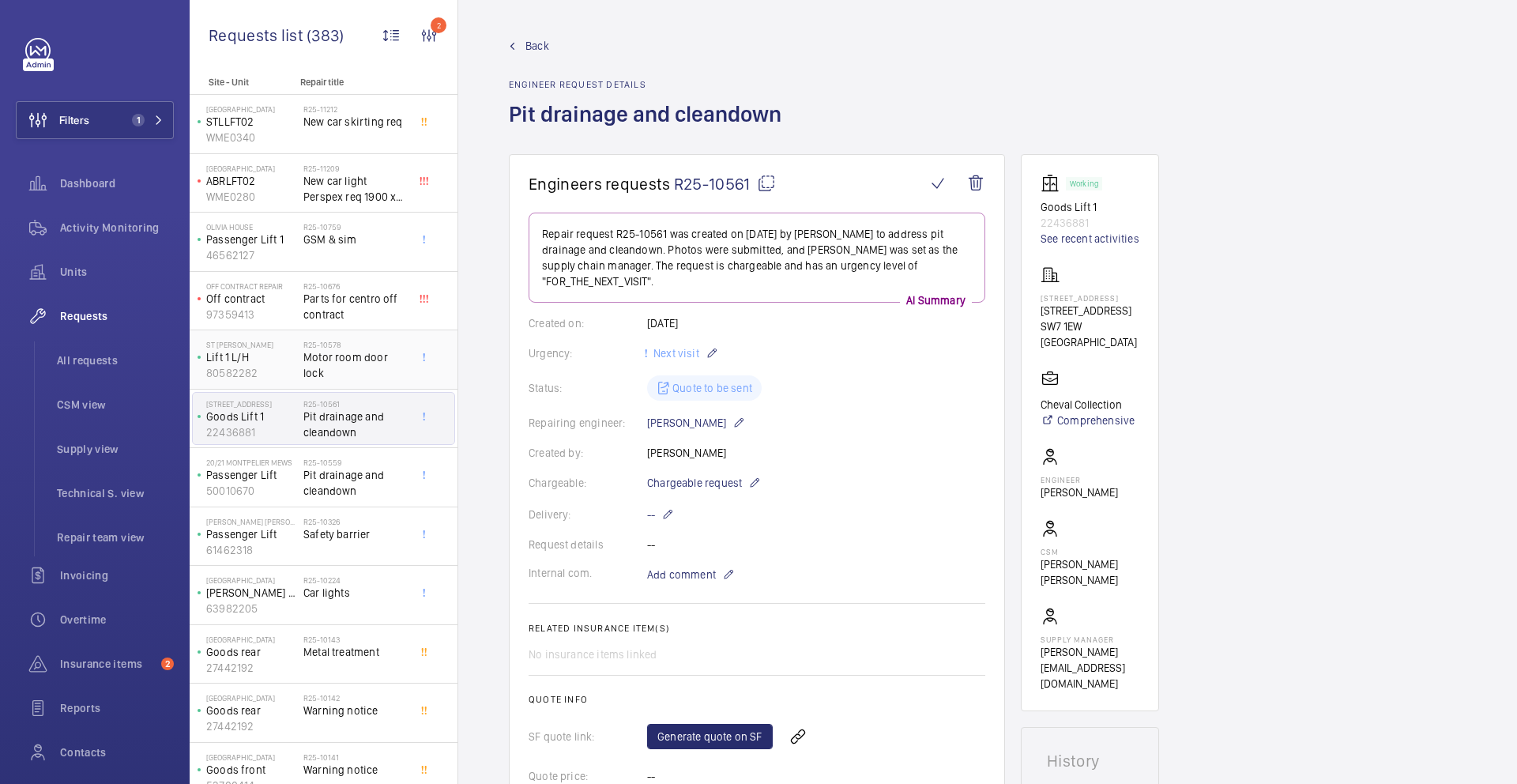
click at [372, 356] on span "Motor room door lock" at bounding box center [355, 365] width 105 height 32
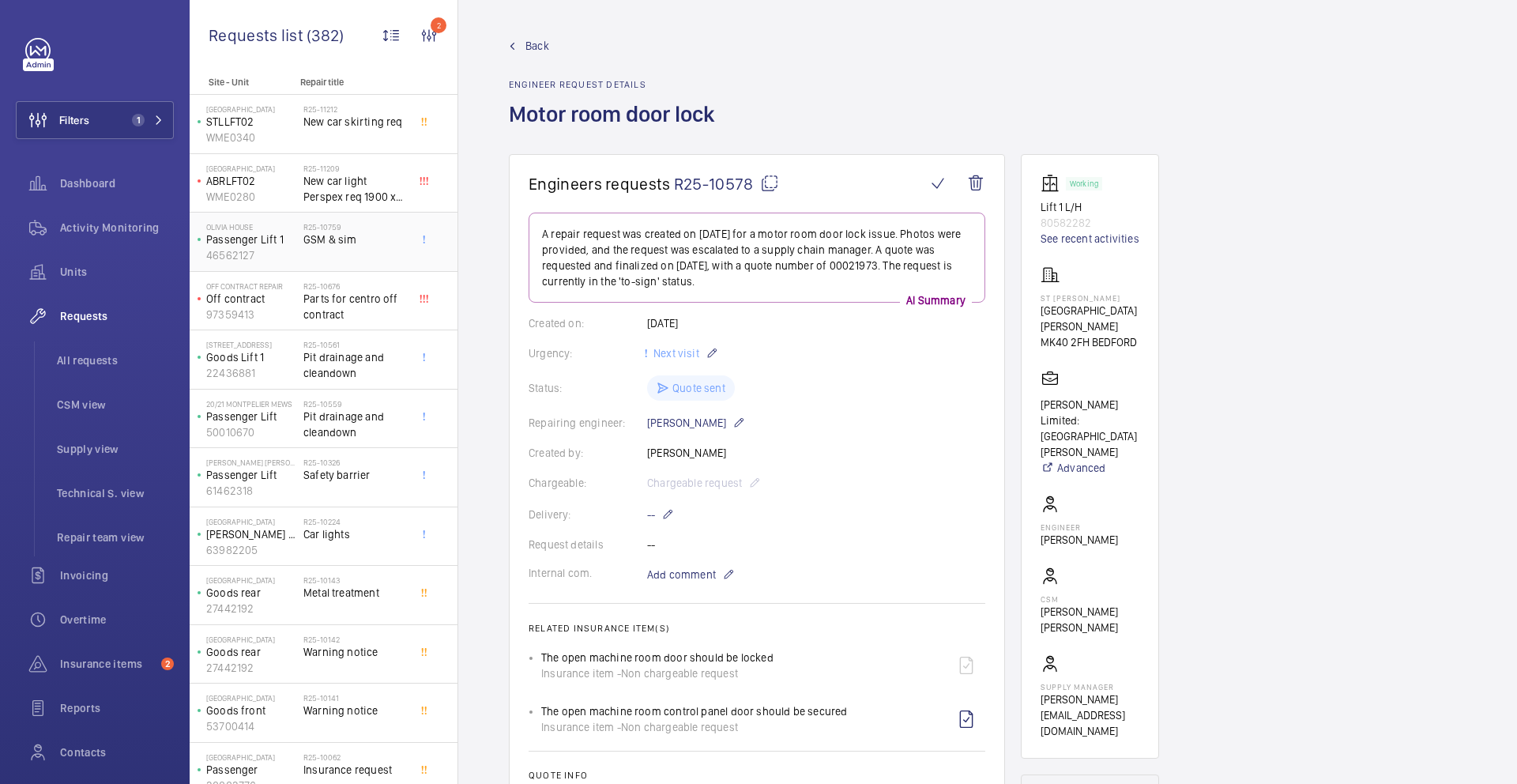
click at [339, 264] on div "R25-10759 GSM & sim" at bounding box center [355, 245] width 105 height 46
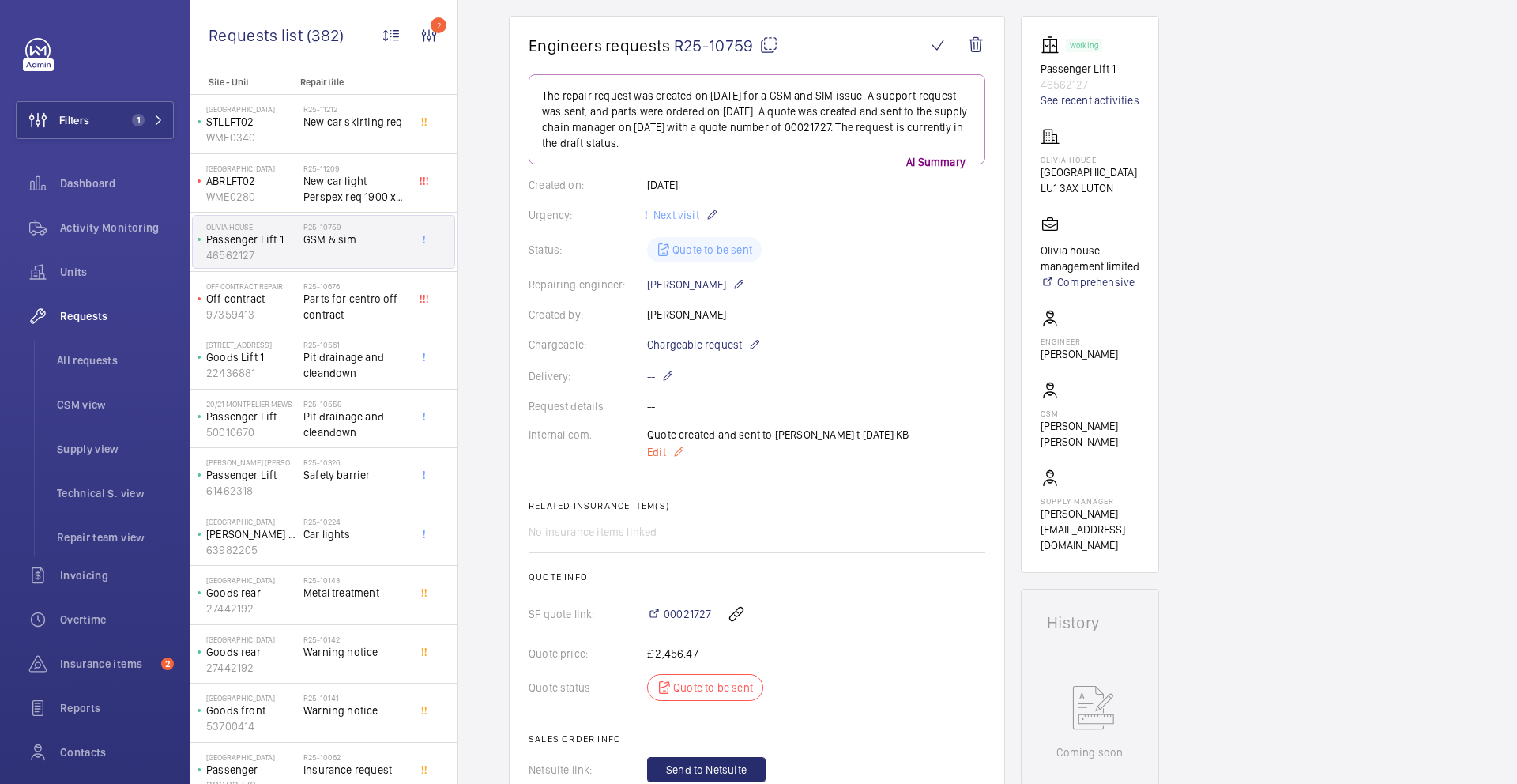
scroll to position [215, 0]
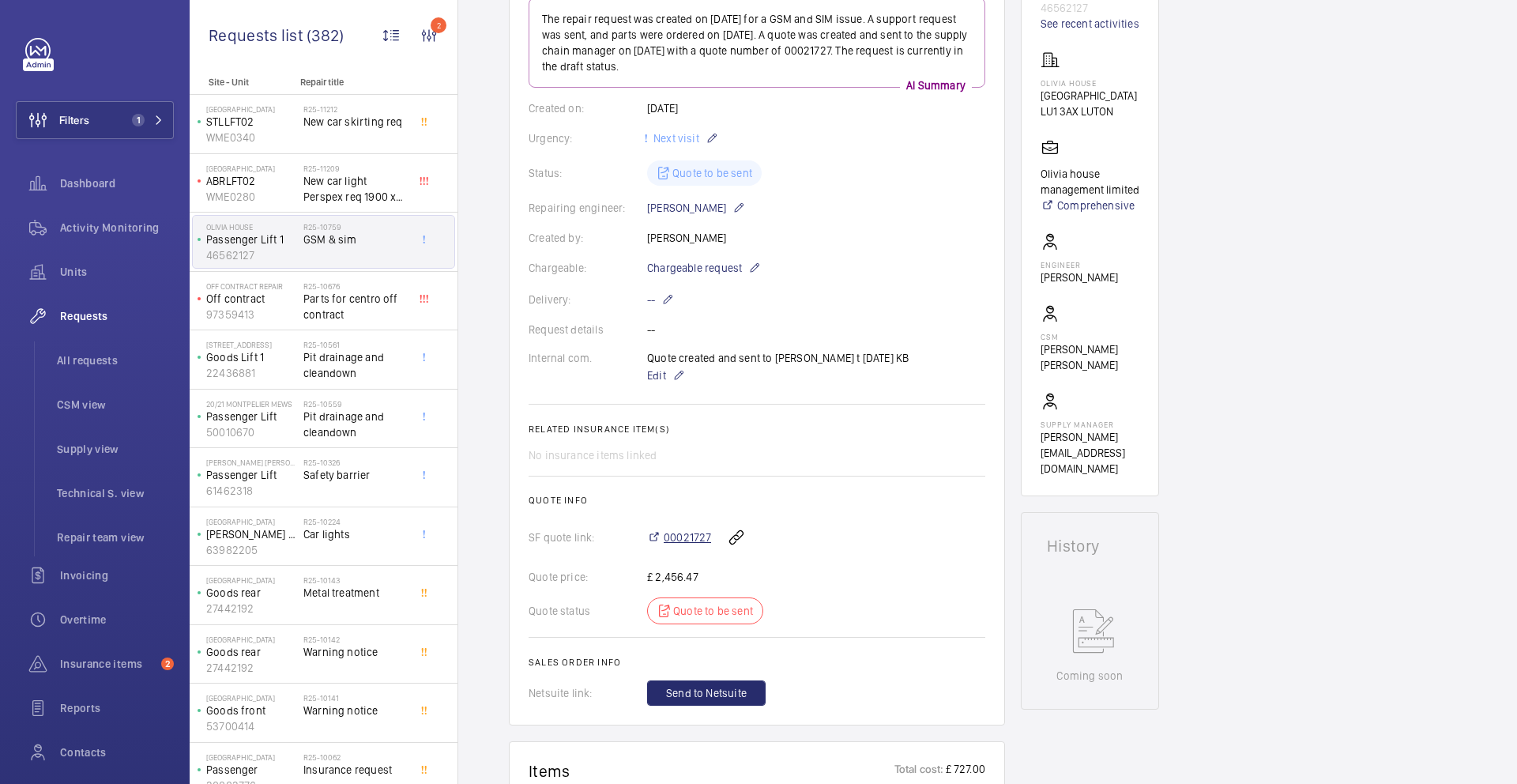
click at [684, 539] on span "00021727" at bounding box center [687, 538] width 48 height 16
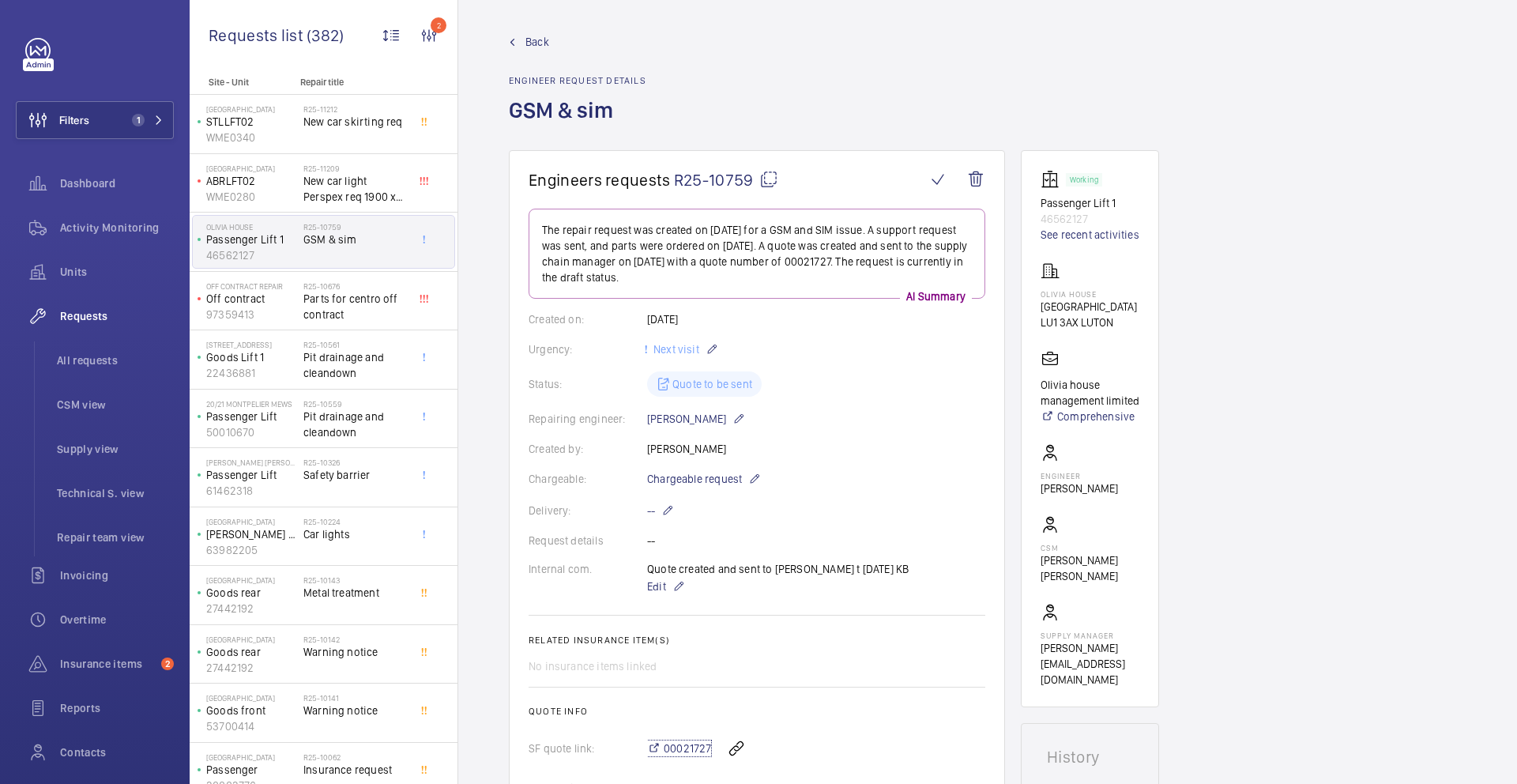
scroll to position [0, 0]
click at [767, 189] on mat-icon at bounding box center [769, 183] width 19 height 19
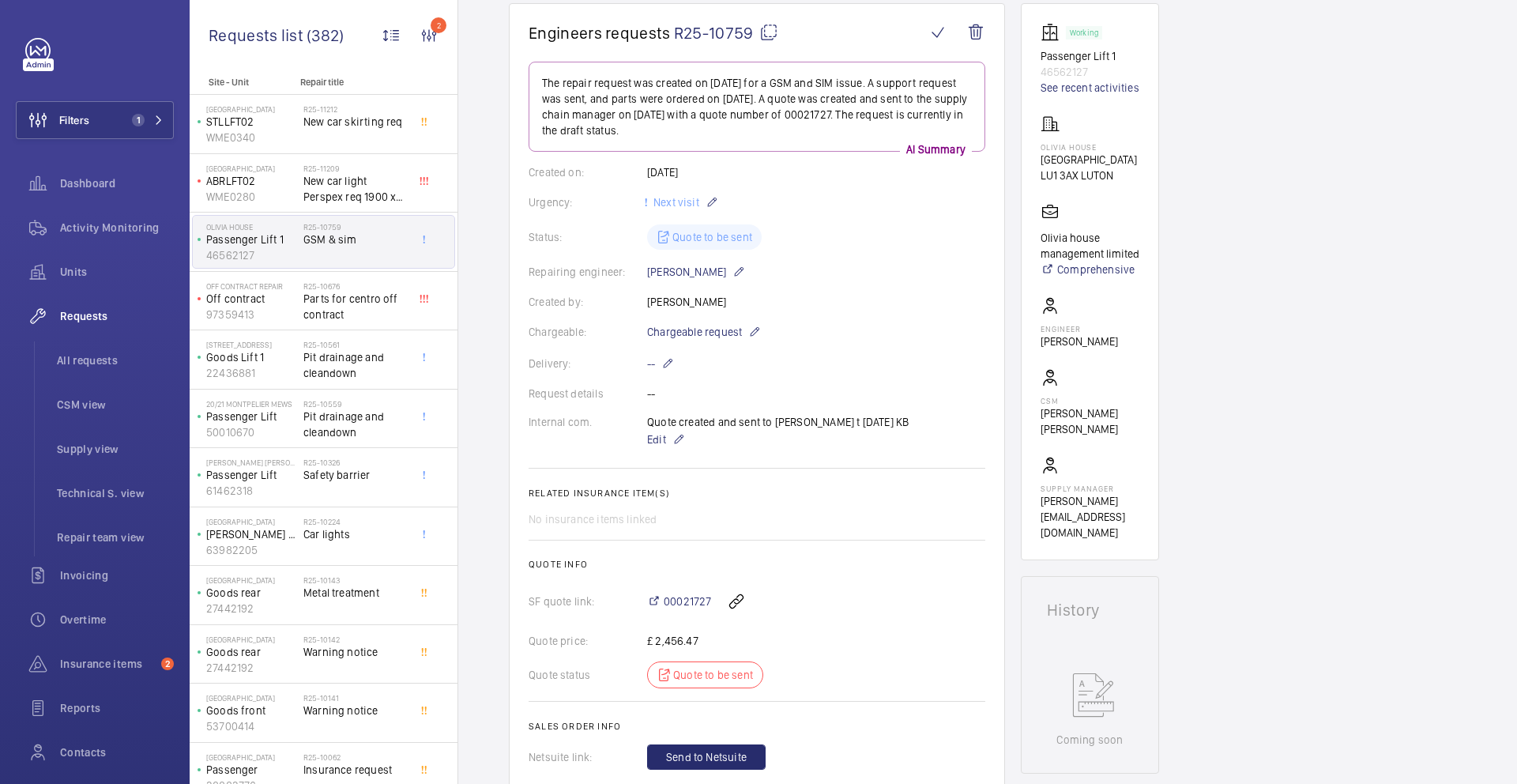
scroll to position [52, 0]
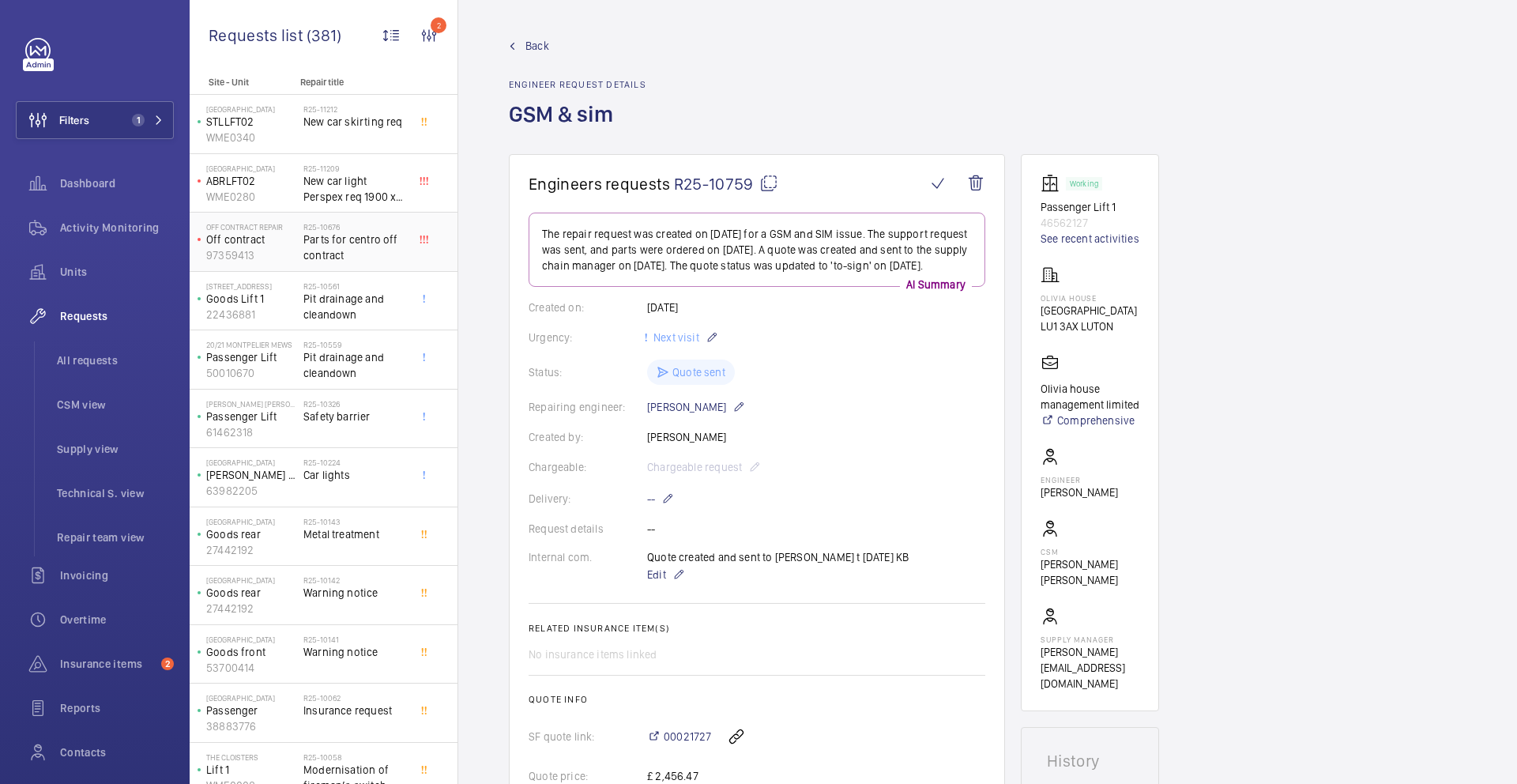
click at [332, 243] on span "Parts for centro off contract" at bounding box center [355, 247] width 105 height 32
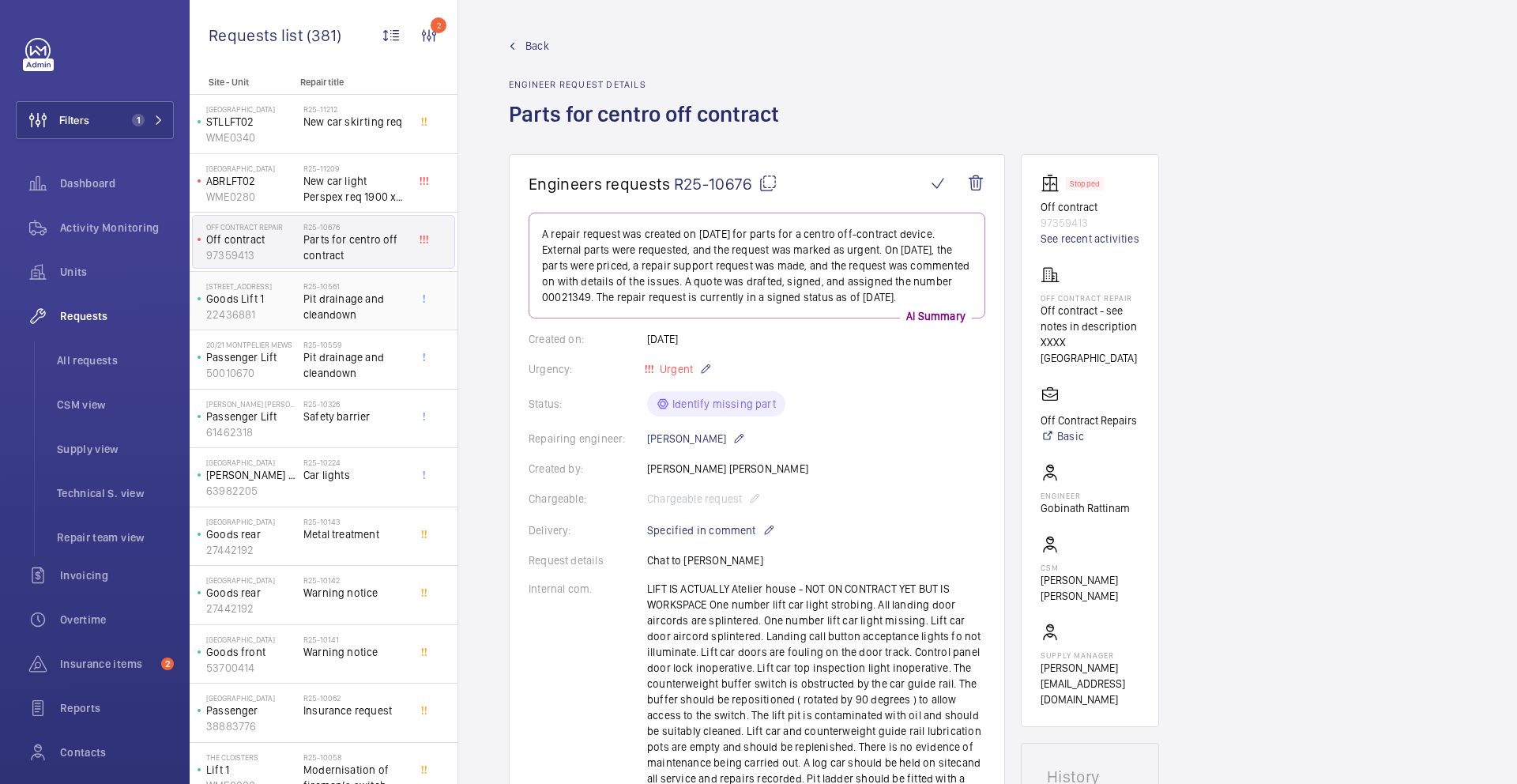
click at [318, 318] on span "Pit drainage and cleandown" at bounding box center [355, 306] width 105 height 32
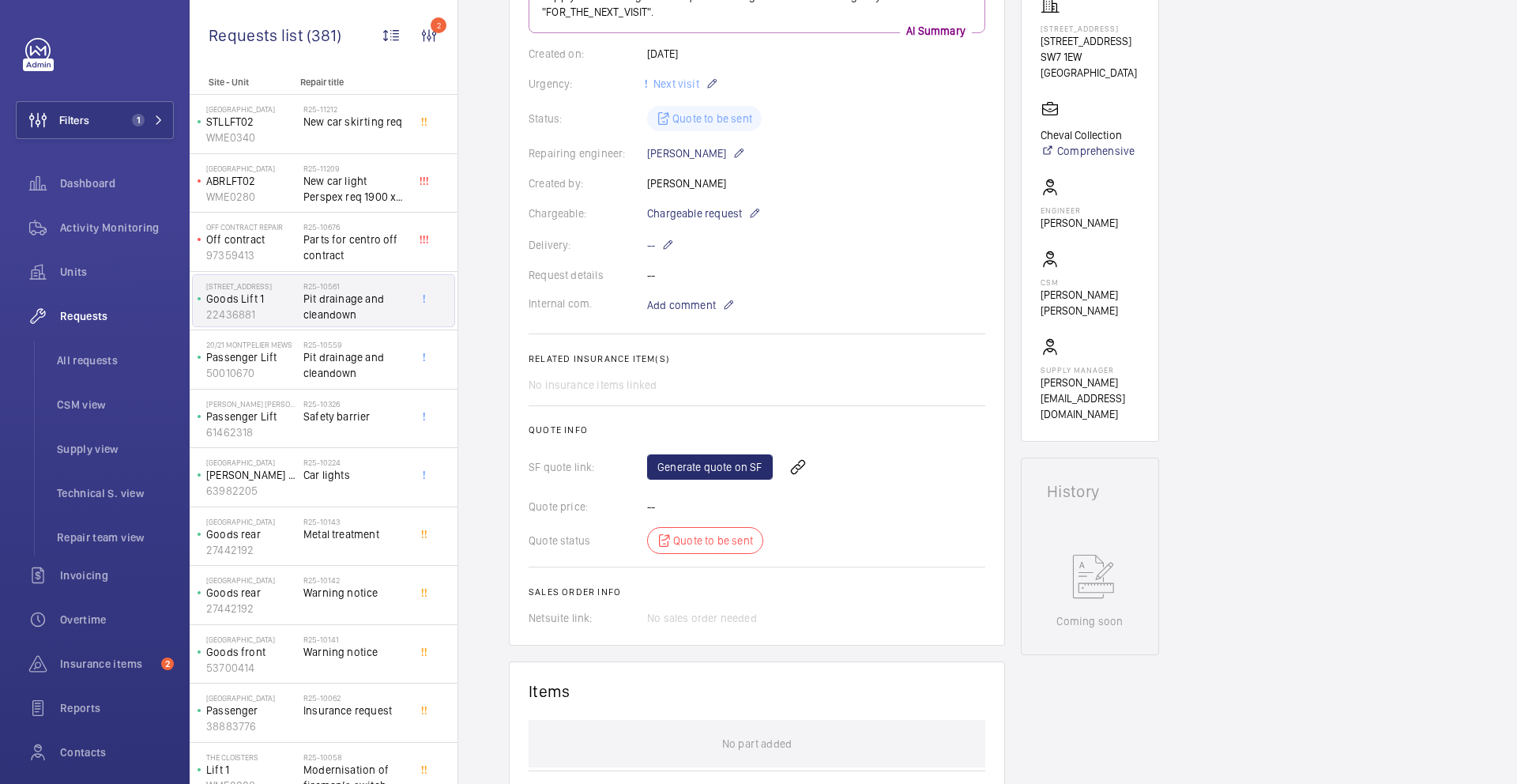
scroll to position [378, 0]
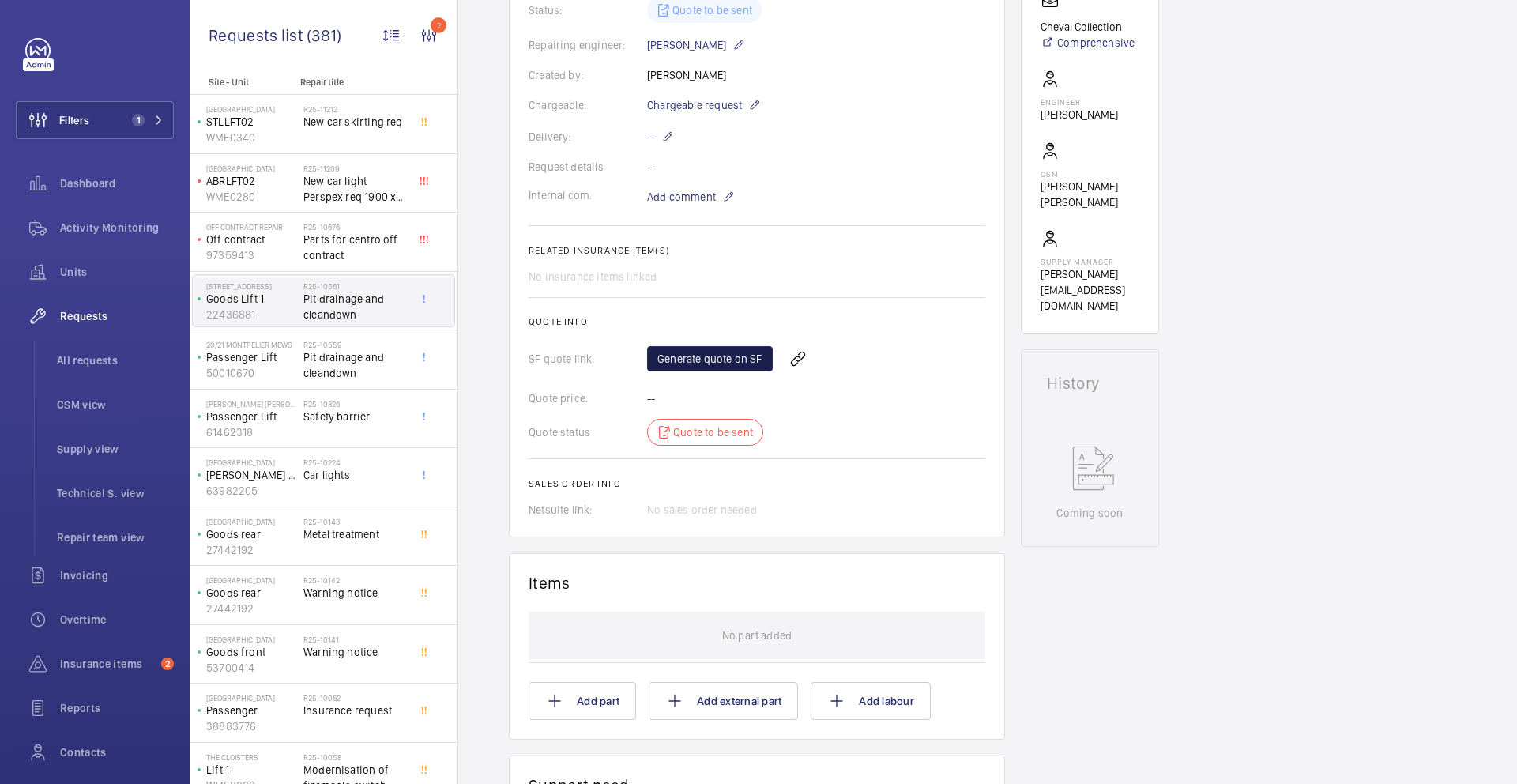
click at [701, 346] on link "Generate quote on SF" at bounding box center [710, 358] width 125 height 25
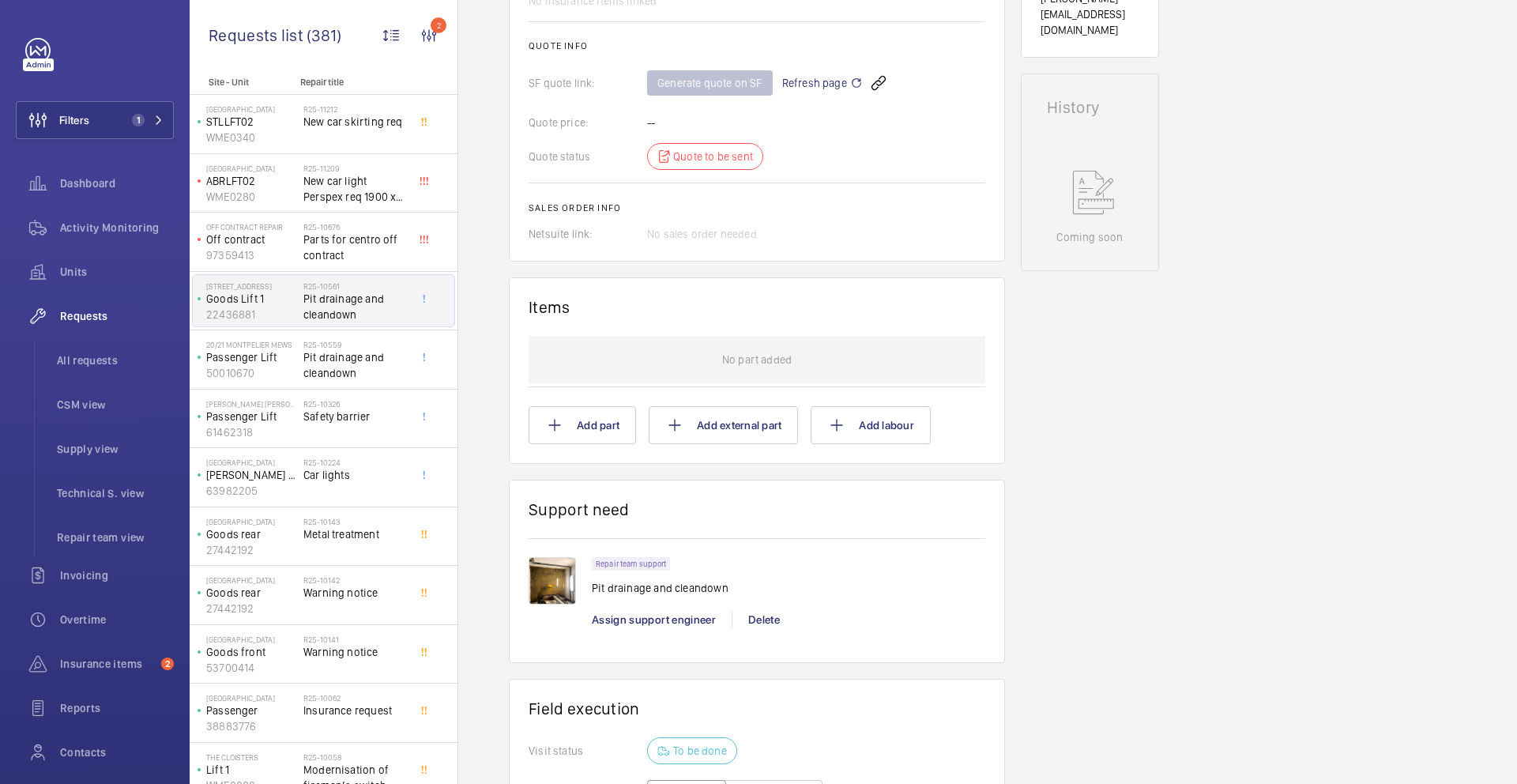
scroll to position [925, 0]
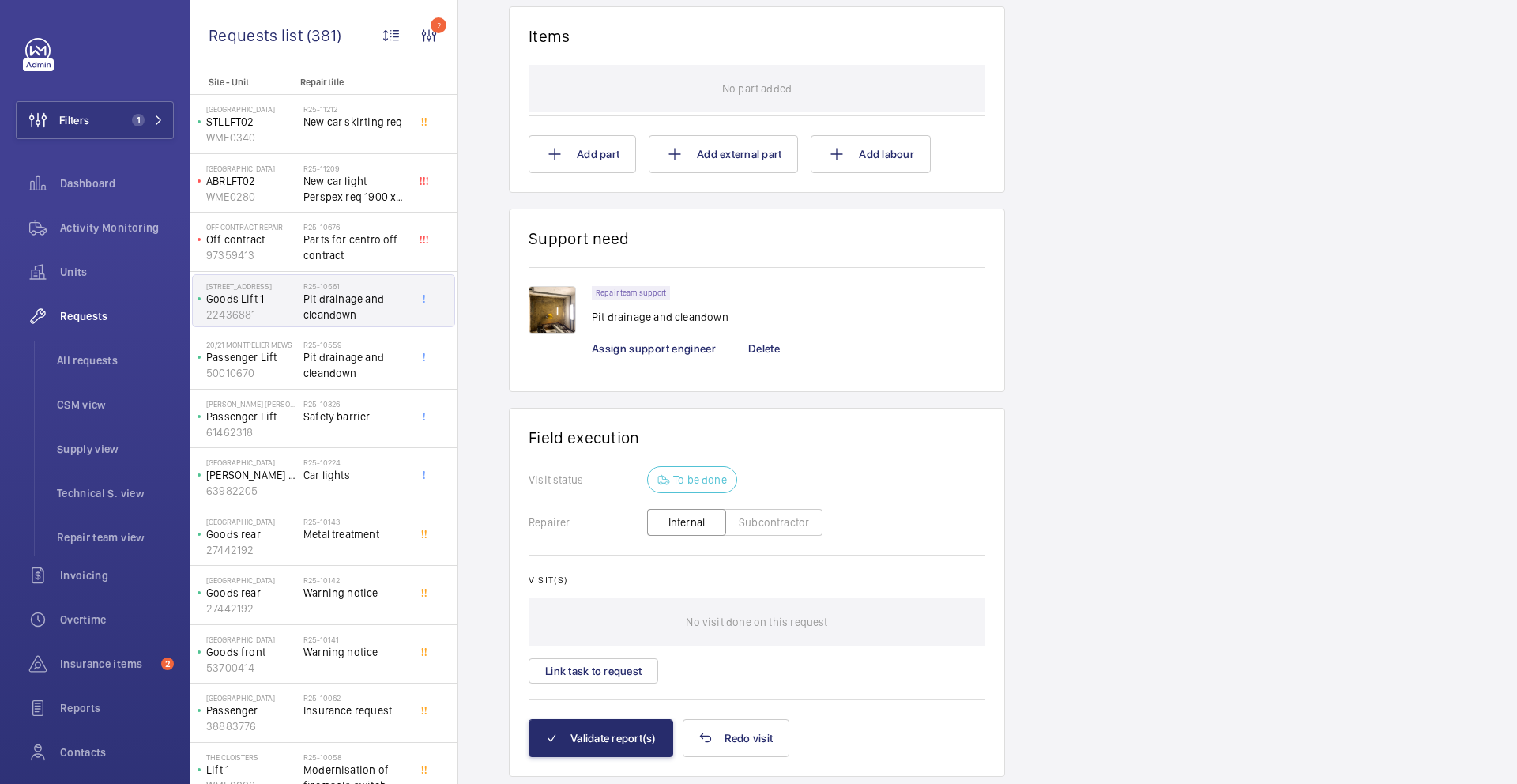
click at [641, 318] on p "Pit drainage and cleandown" at bounding box center [660, 316] width 137 height 16
copy p "Pit drainage and cleandown"
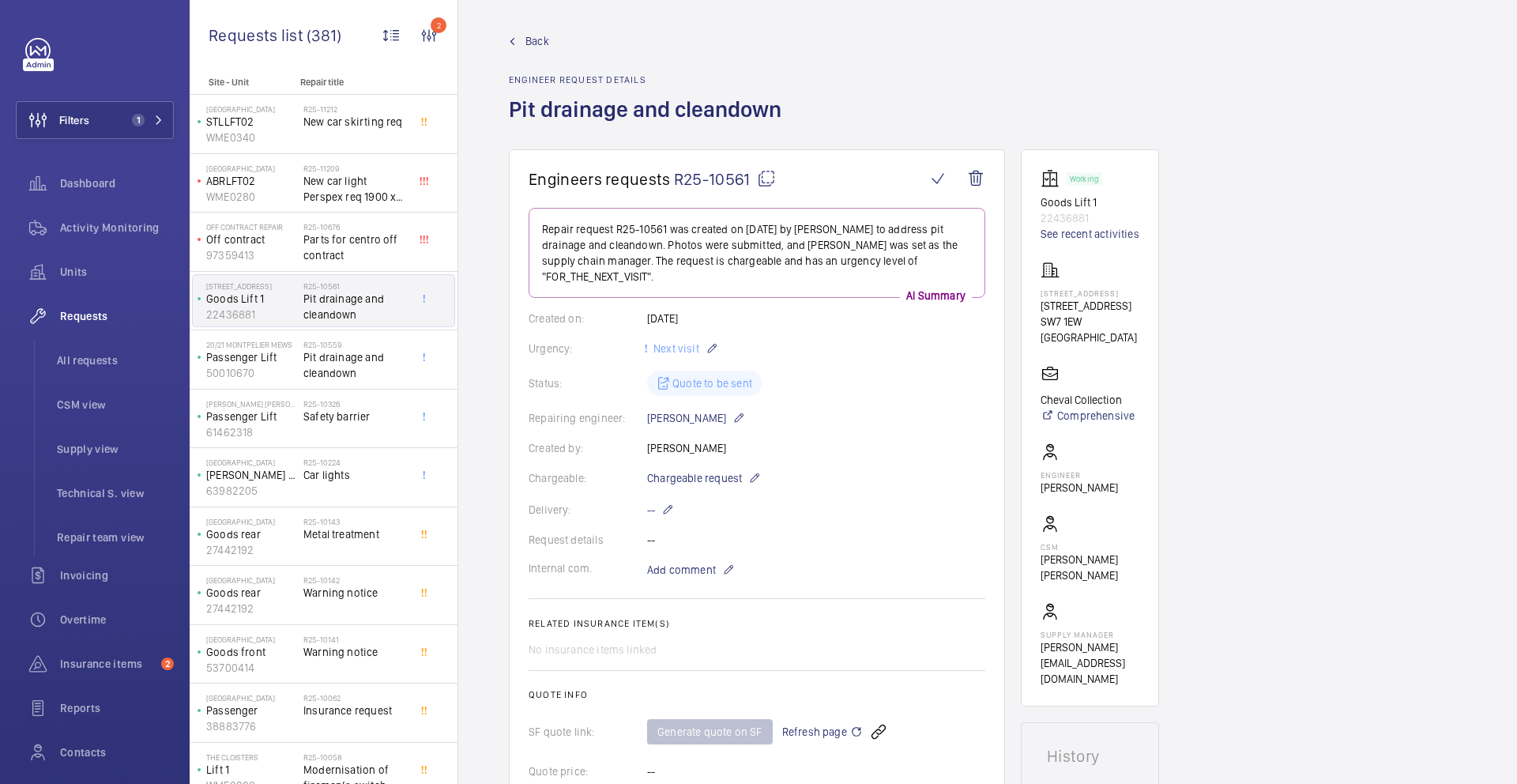
scroll to position [4, 0]
click at [762, 182] on mat-icon at bounding box center [767, 180] width 19 height 19
copy p "Pit drainage and cleandown"
click at [335, 364] on span "Pit drainage and cleandown" at bounding box center [355, 365] width 105 height 32
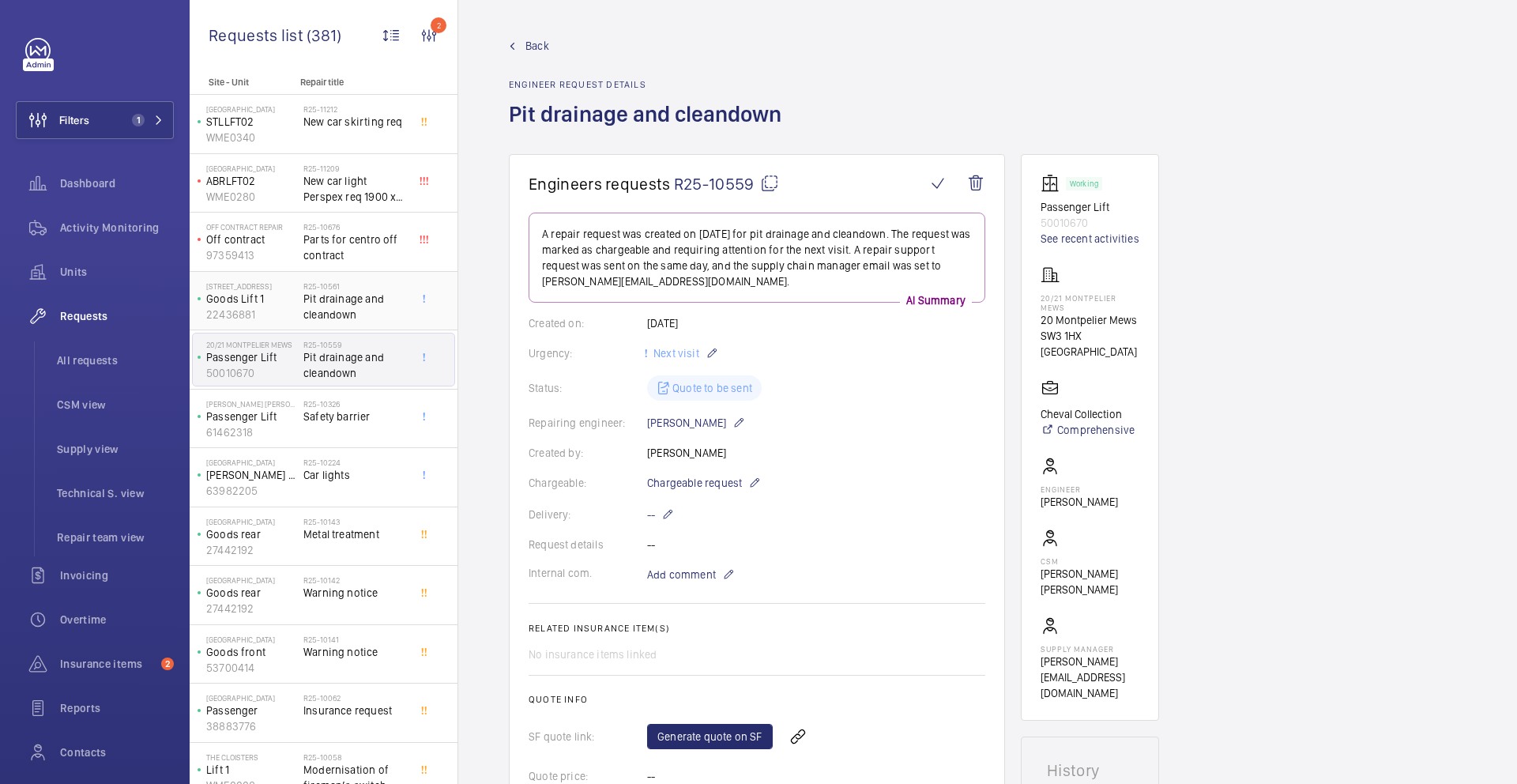
click at [333, 313] on span "Pit drainage and cleandown" at bounding box center [355, 306] width 105 height 32
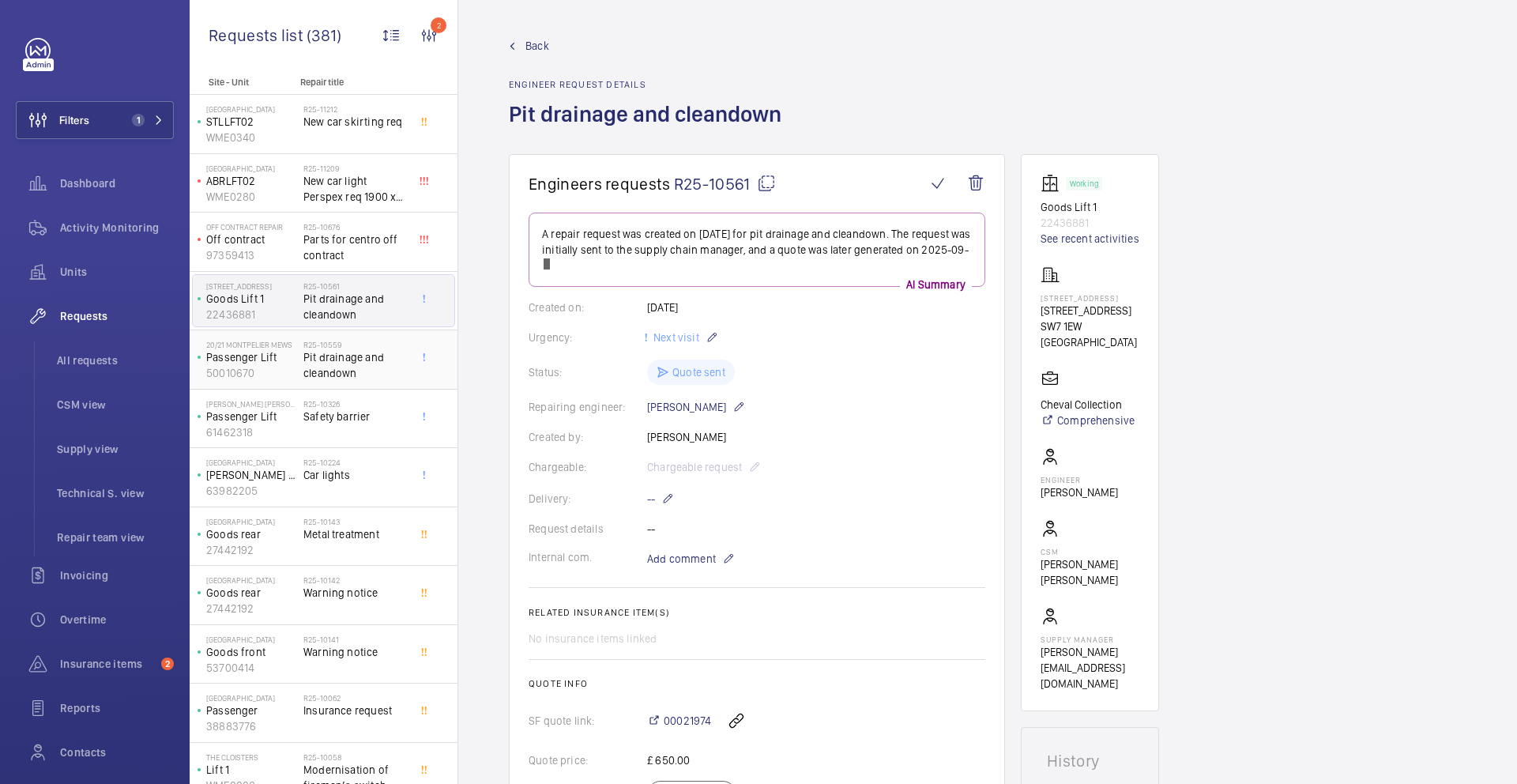
click at [322, 353] on span "Pit drainage and cleandown" at bounding box center [355, 365] width 105 height 32
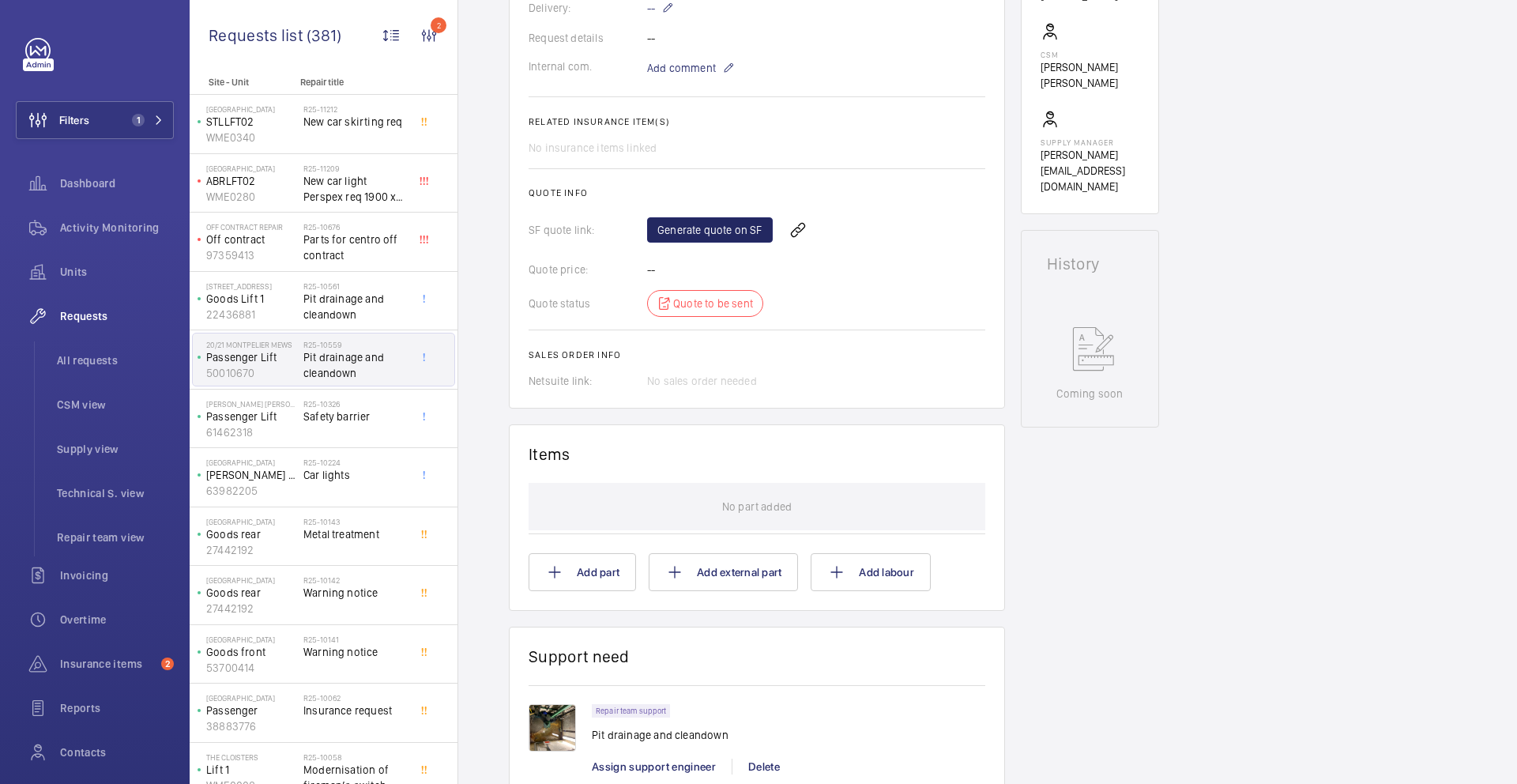
scroll to position [322, 0]
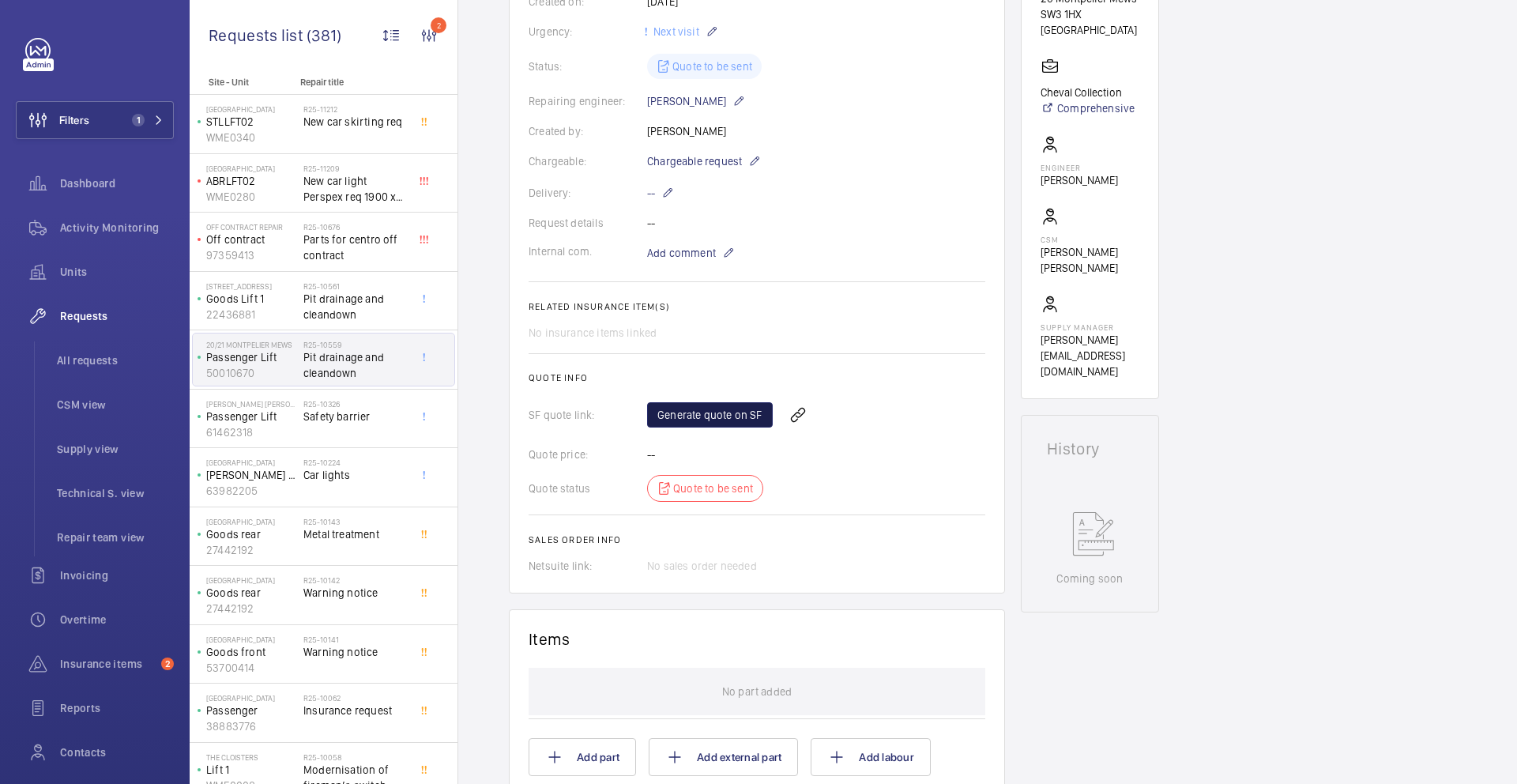
click at [740, 405] on link "Generate quote on SF" at bounding box center [710, 414] width 125 height 25
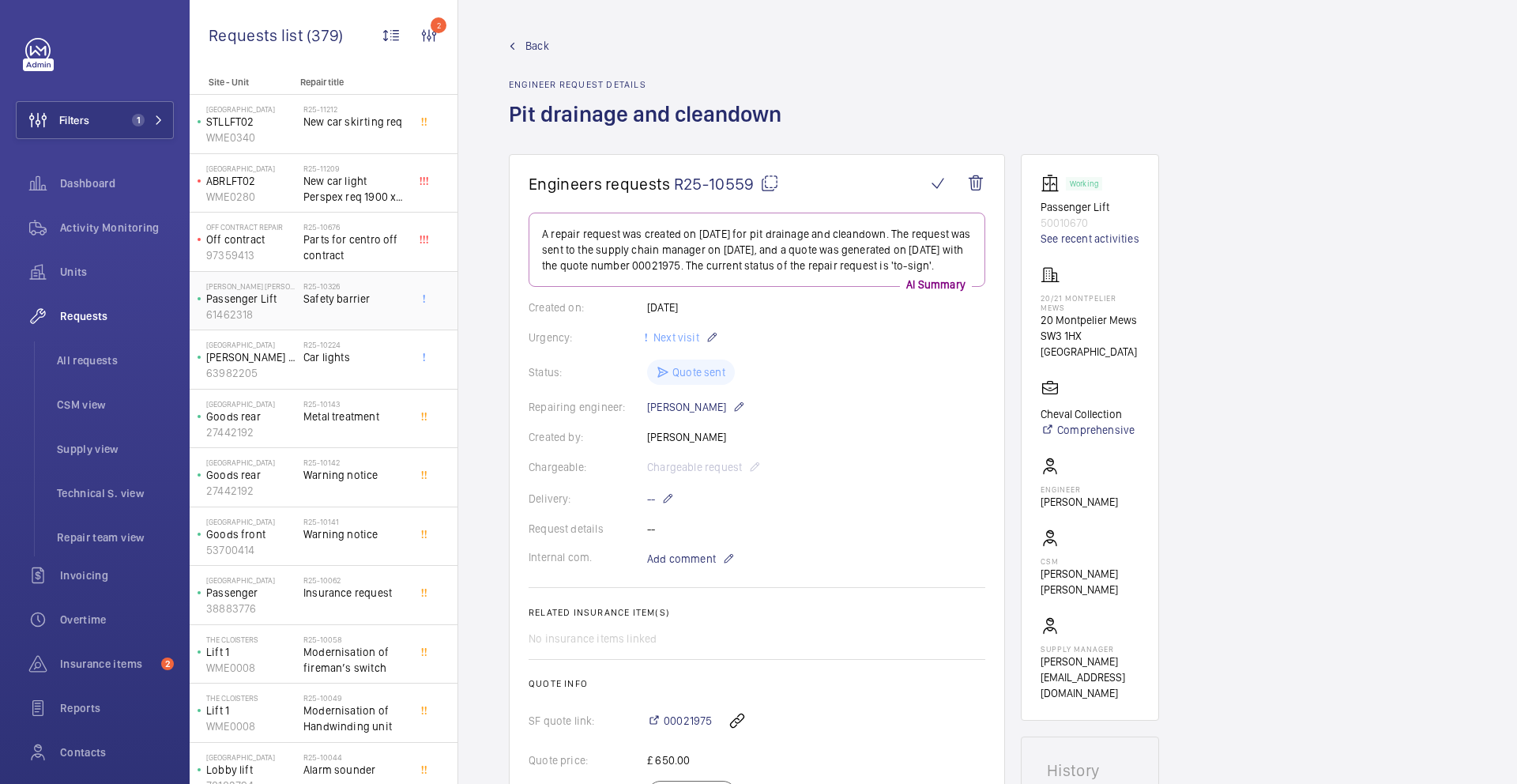
click at [350, 313] on div "R25-10326 Safety barrier" at bounding box center [355, 303] width 105 height 46
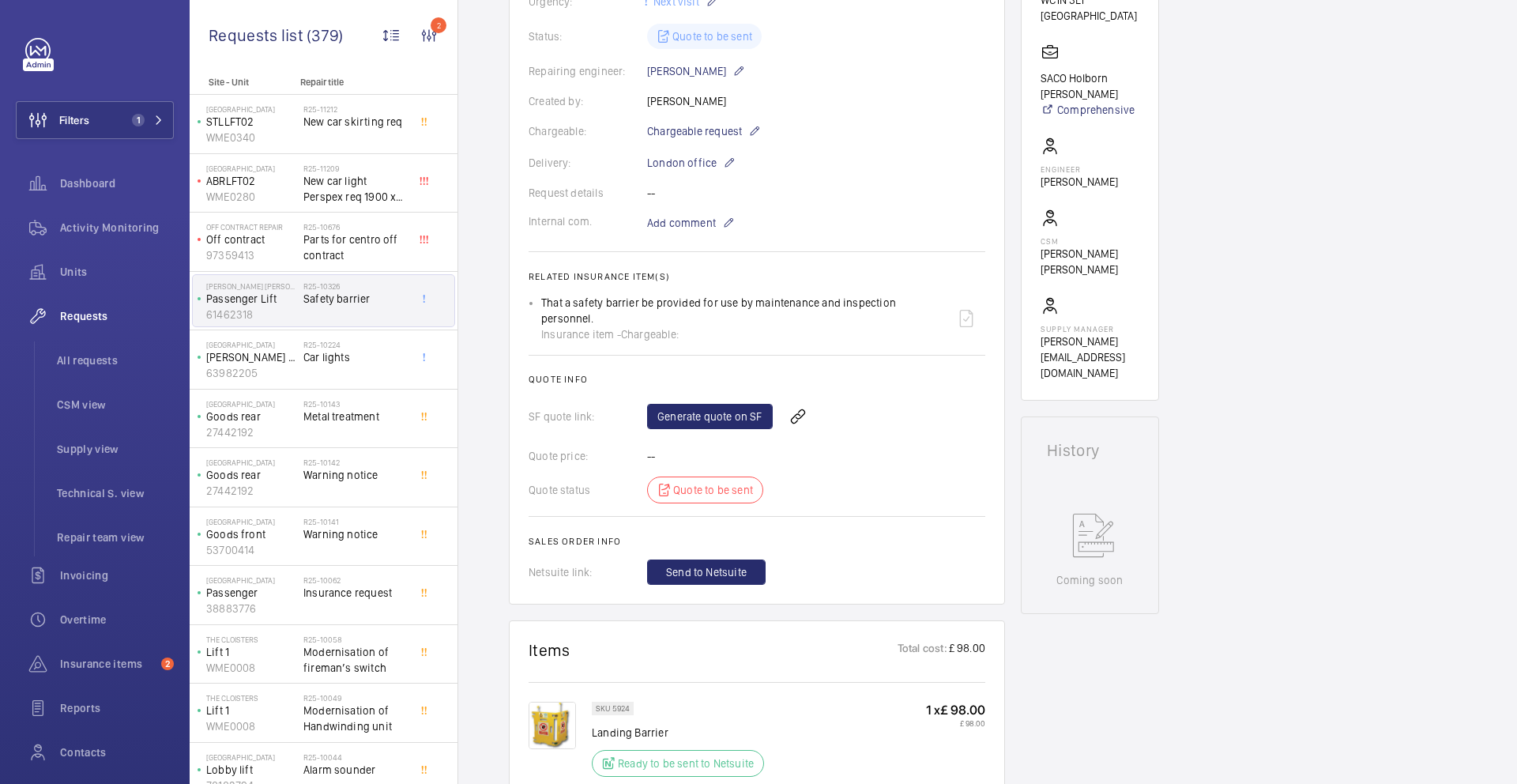
scroll to position [309, 0]
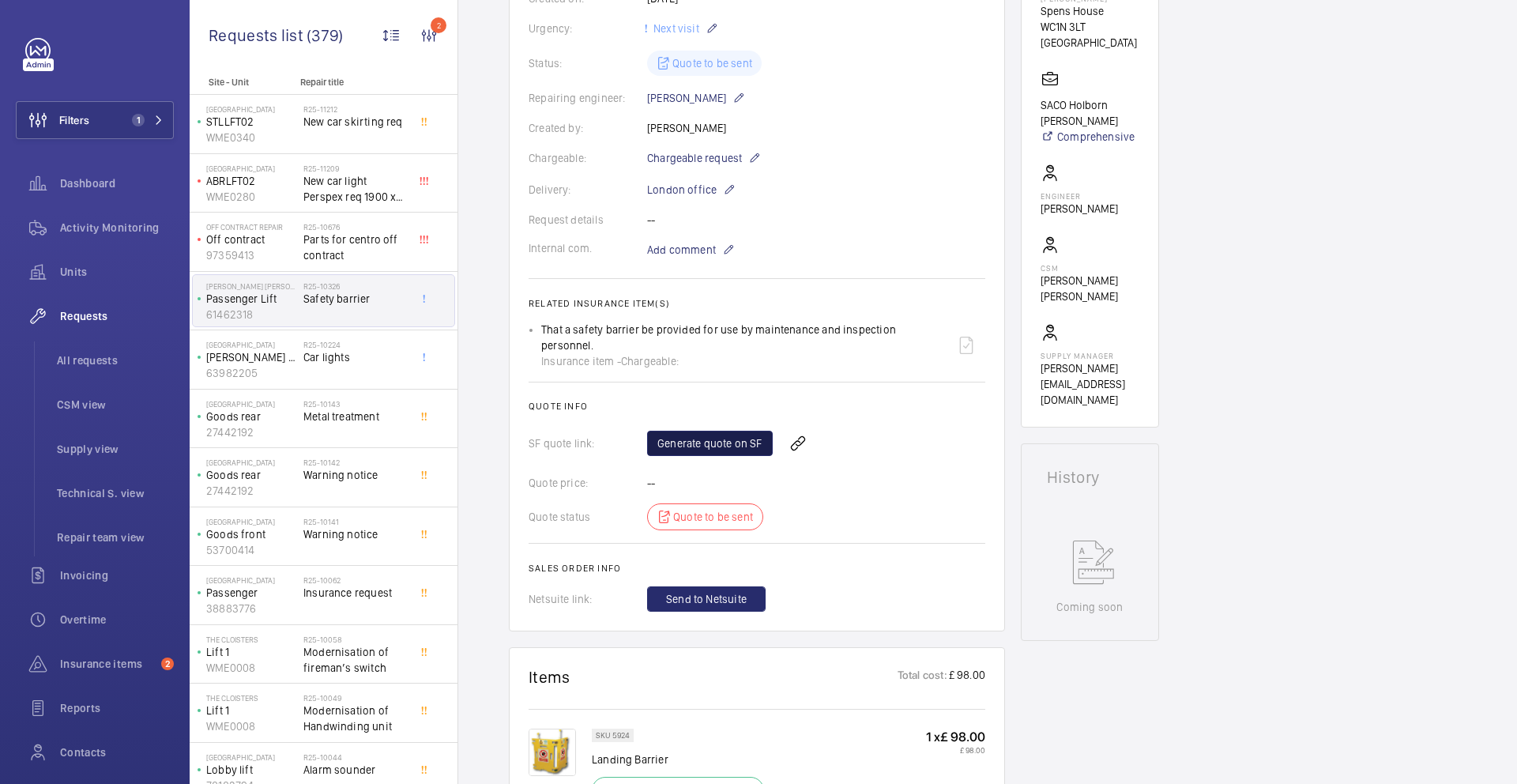
click at [745, 446] on link "Generate quote on SF" at bounding box center [710, 443] width 125 height 25
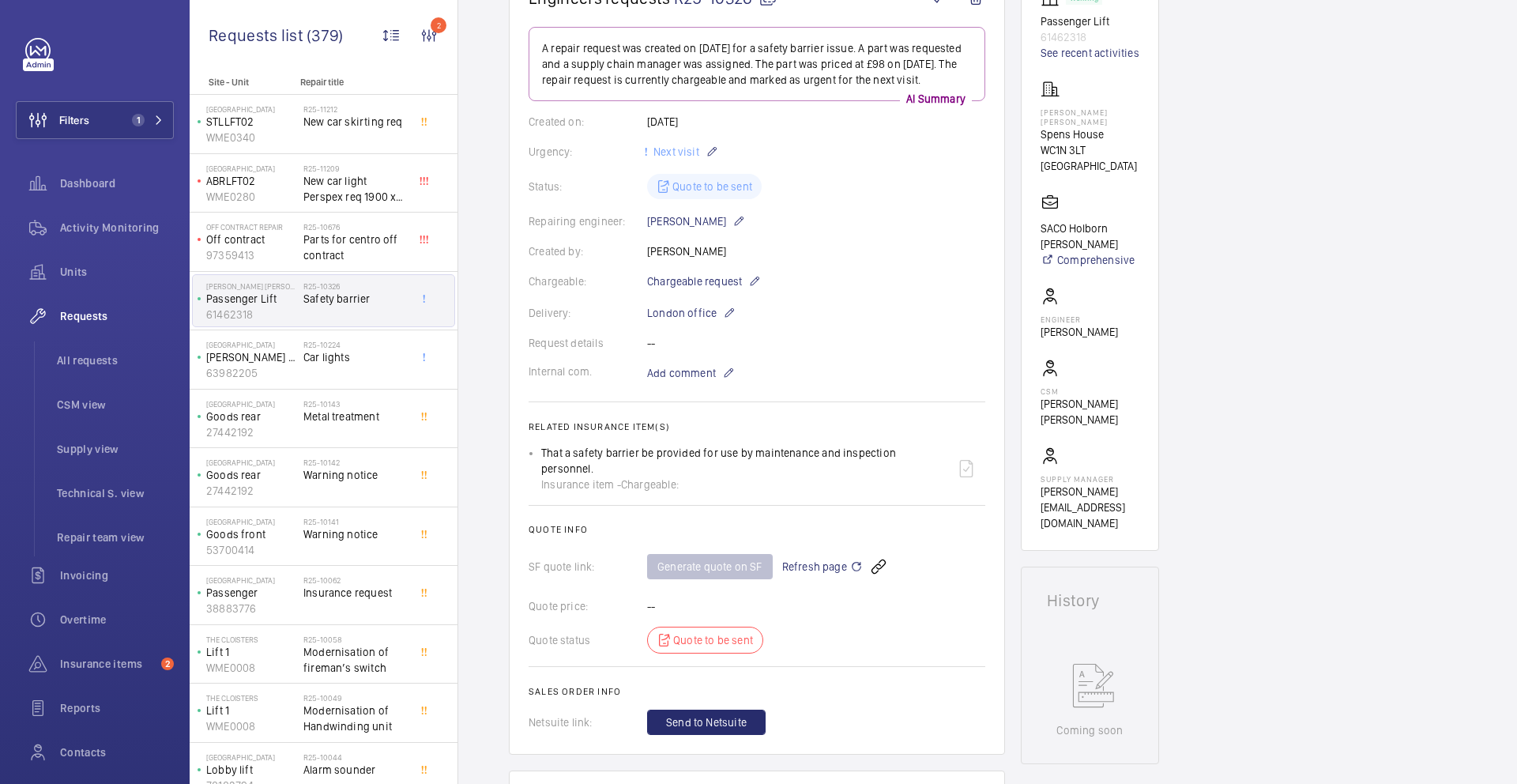
scroll to position [173, 0]
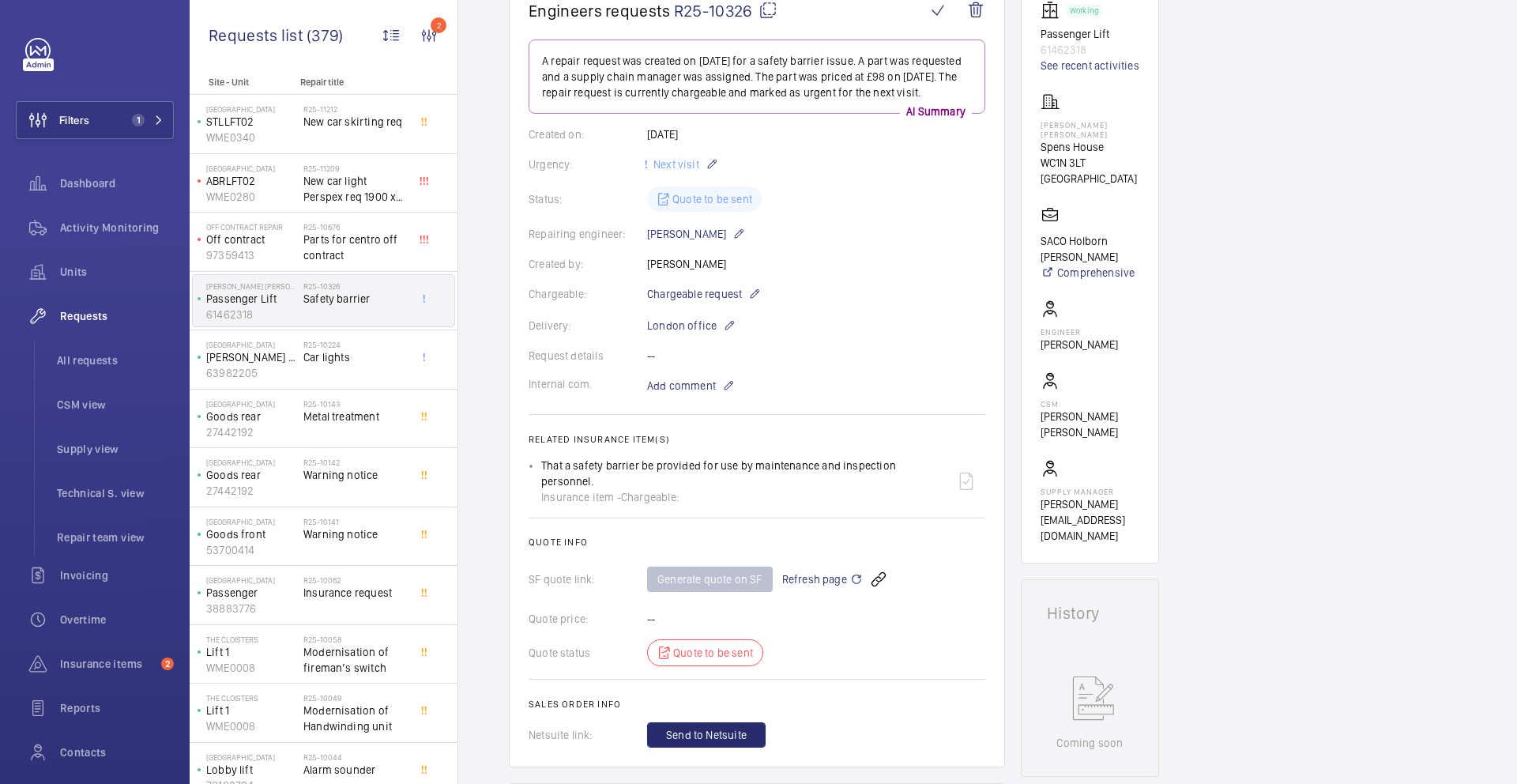
click at [765, 14] on mat-icon at bounding box center [768, 10] width 19 height 19
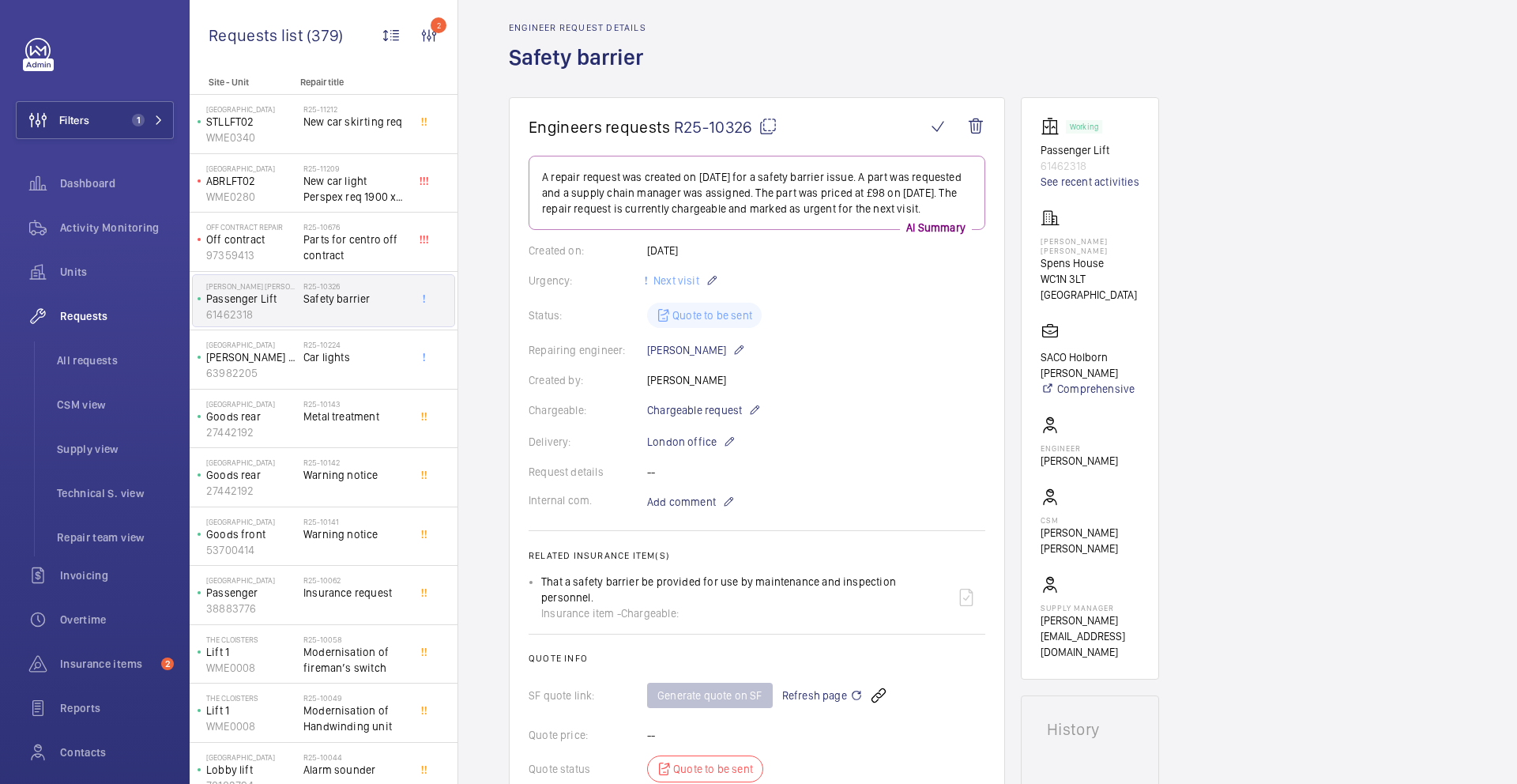
scroll to position [57, 0]
click at [351, 372] on div "R25-10224 Car lights" at bounding box center [355, 362] width 105 height 46
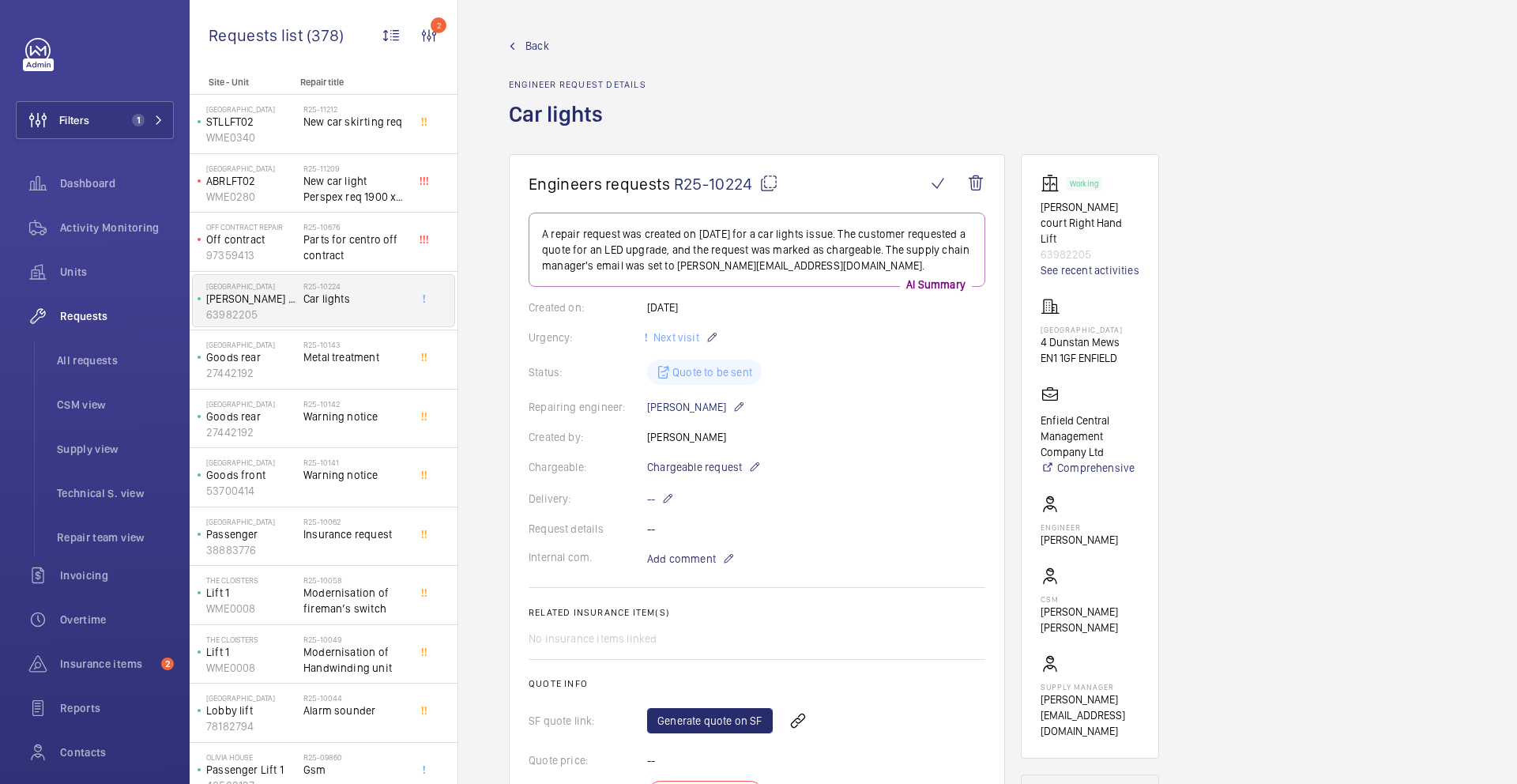
click at [286, 316] on p "63982205" at bounding box center [252, 315] width 91 height 16
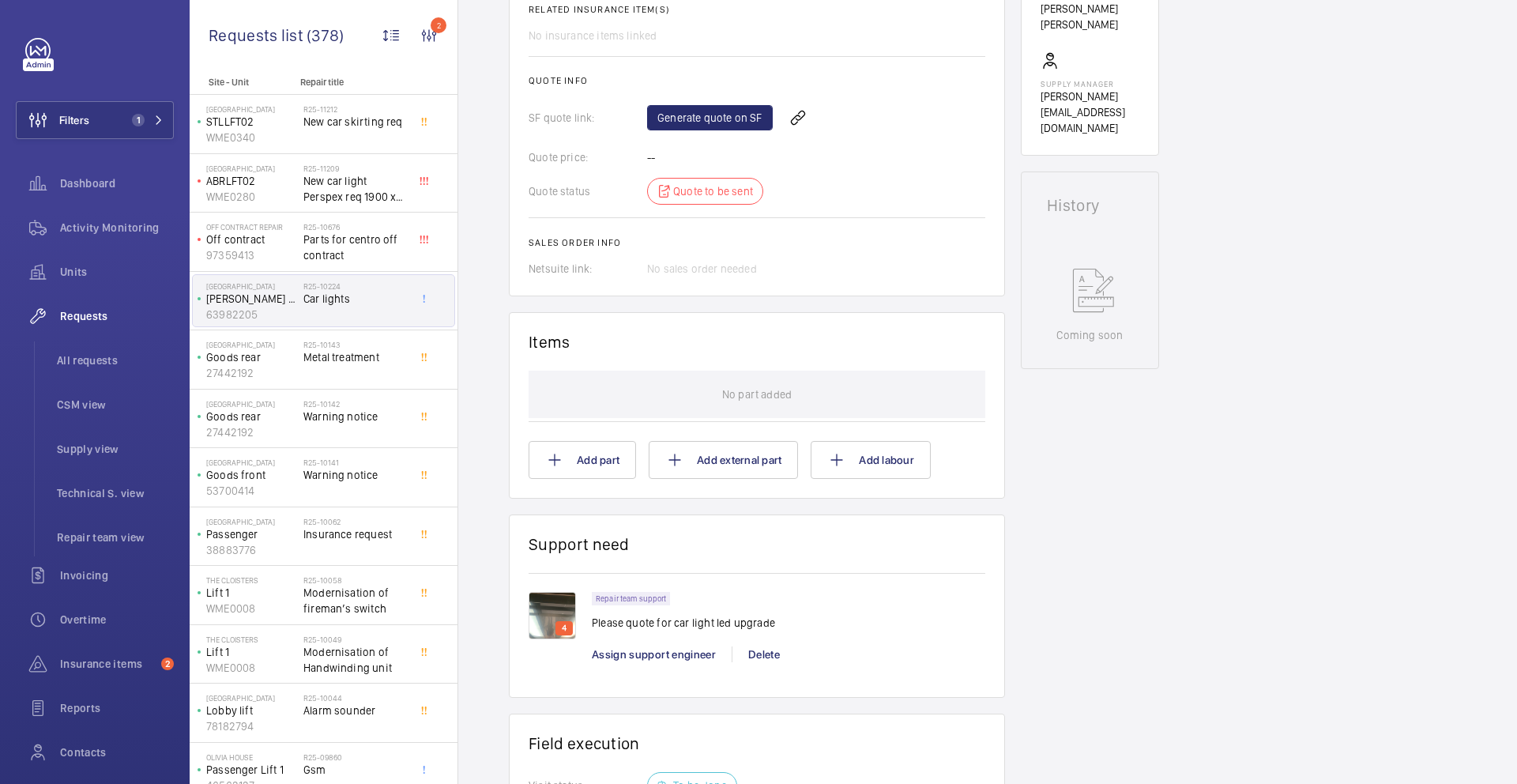
scroll to position [736, 0]
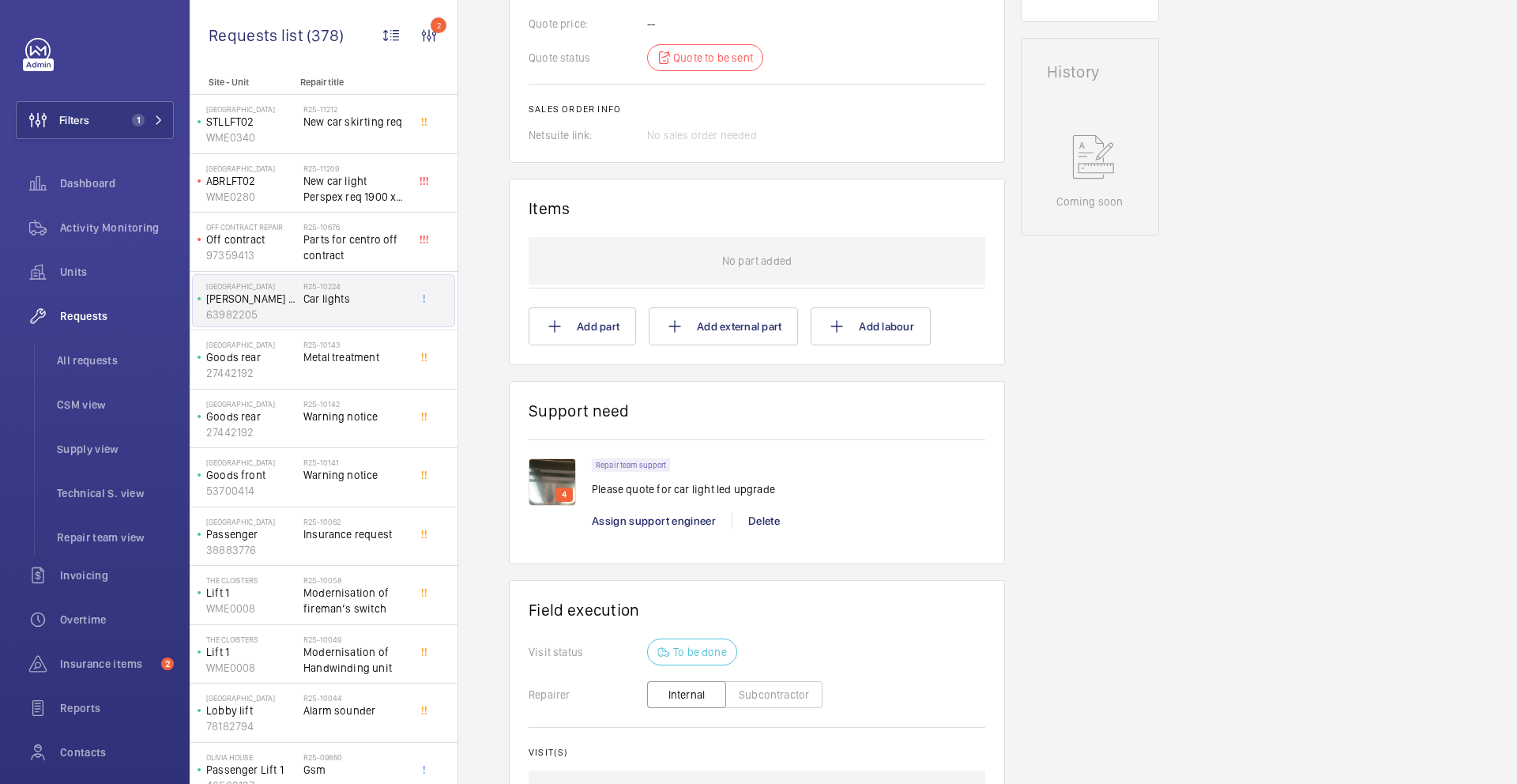
click at [551, 483] on img at bounding box center [552, 481] width 48 height 48
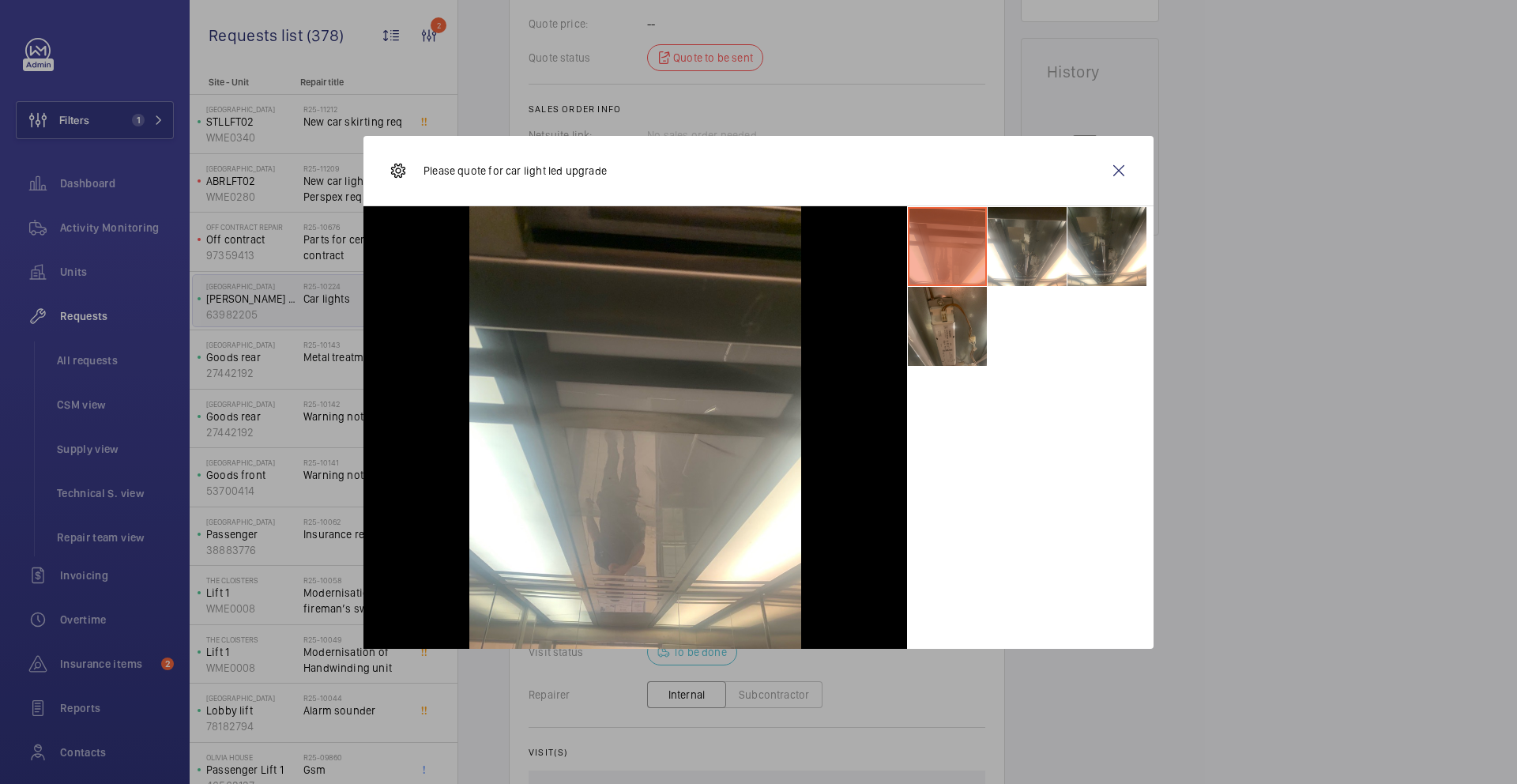
click at [934, 341] on li at bounding box center [947, 326] width 79 height 79
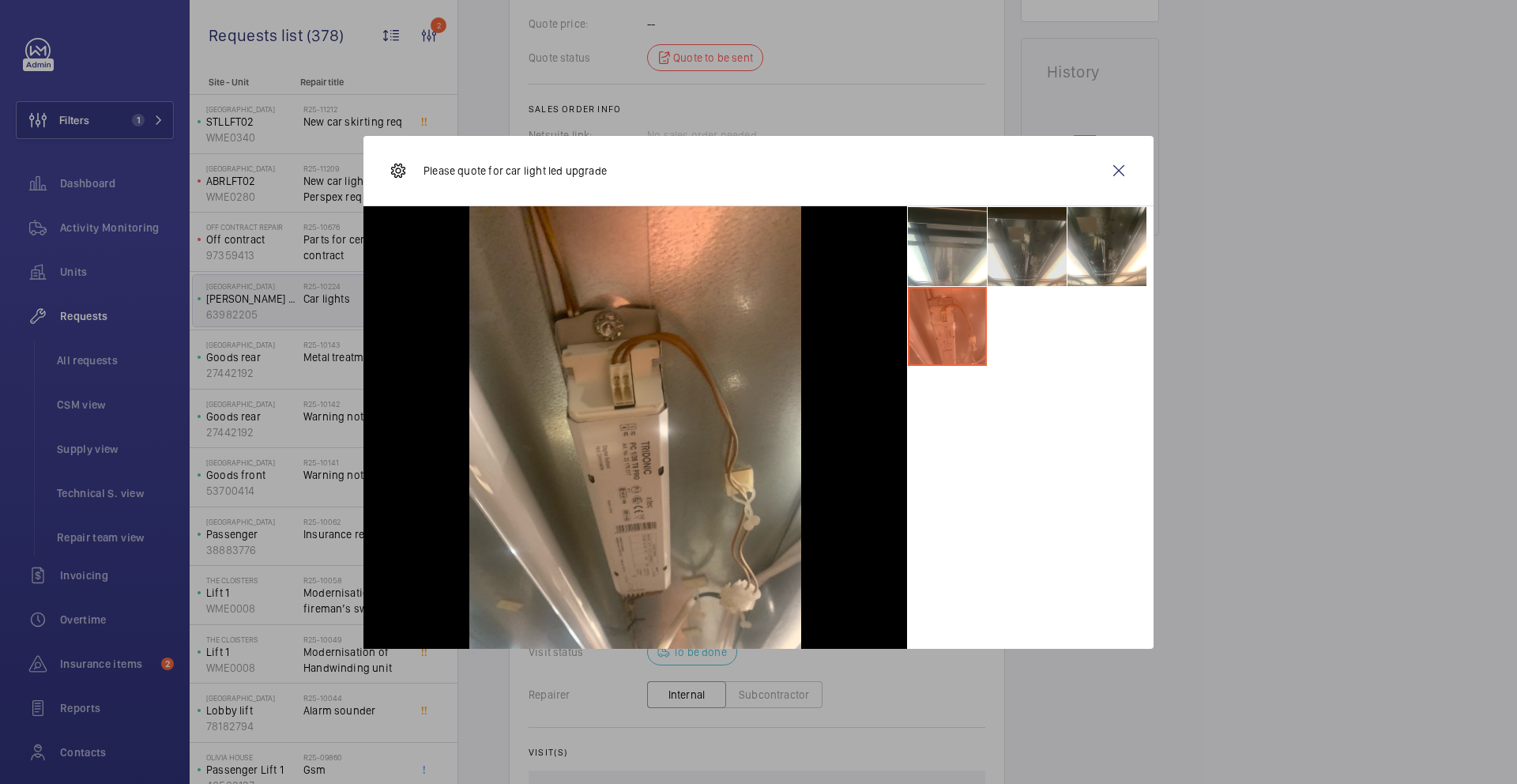
click at [1033, 245] on li at bounding box center [1027, 246] width 79 height 79
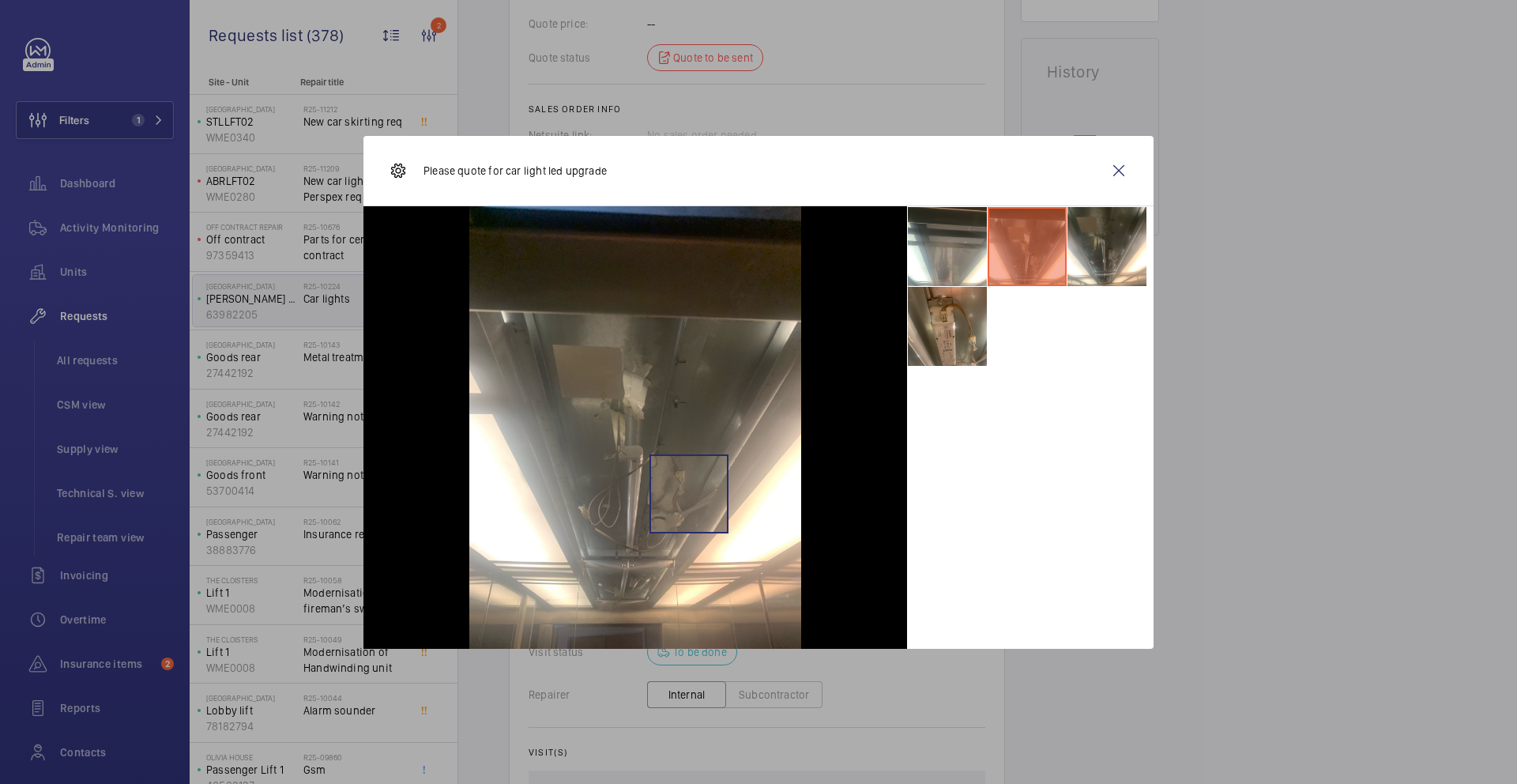
click at [688, 493] on img at bounding box center [635, 428] width 332 height 443
click at [1112, 178] on wm-front-icon-button at bounding box center [1119, 171] width 38 height 38
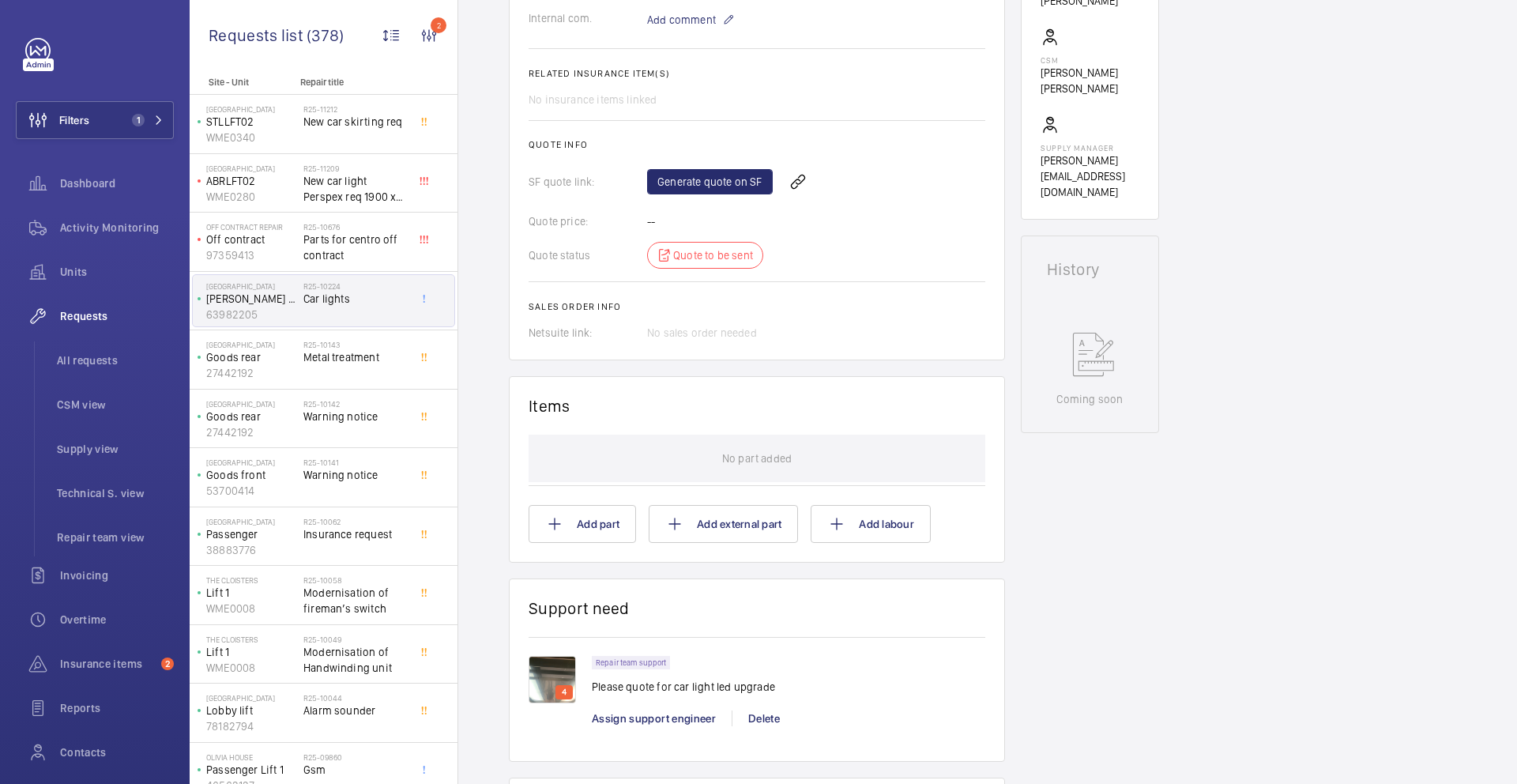
scroll to position [492, 0]
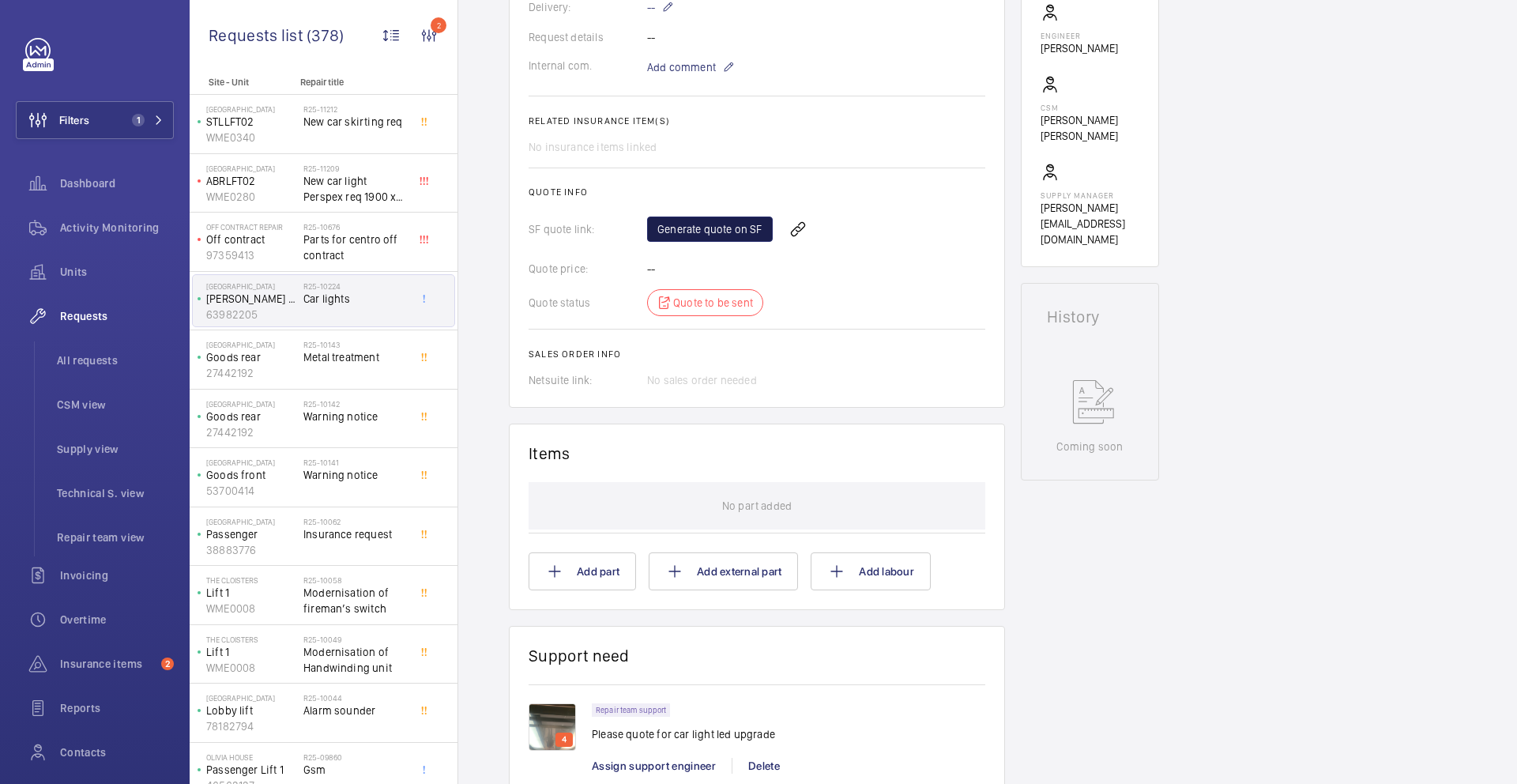
click at [723, 233] on link "Generate quote on SF" at bounding box center [710, 229] width 125 height 25
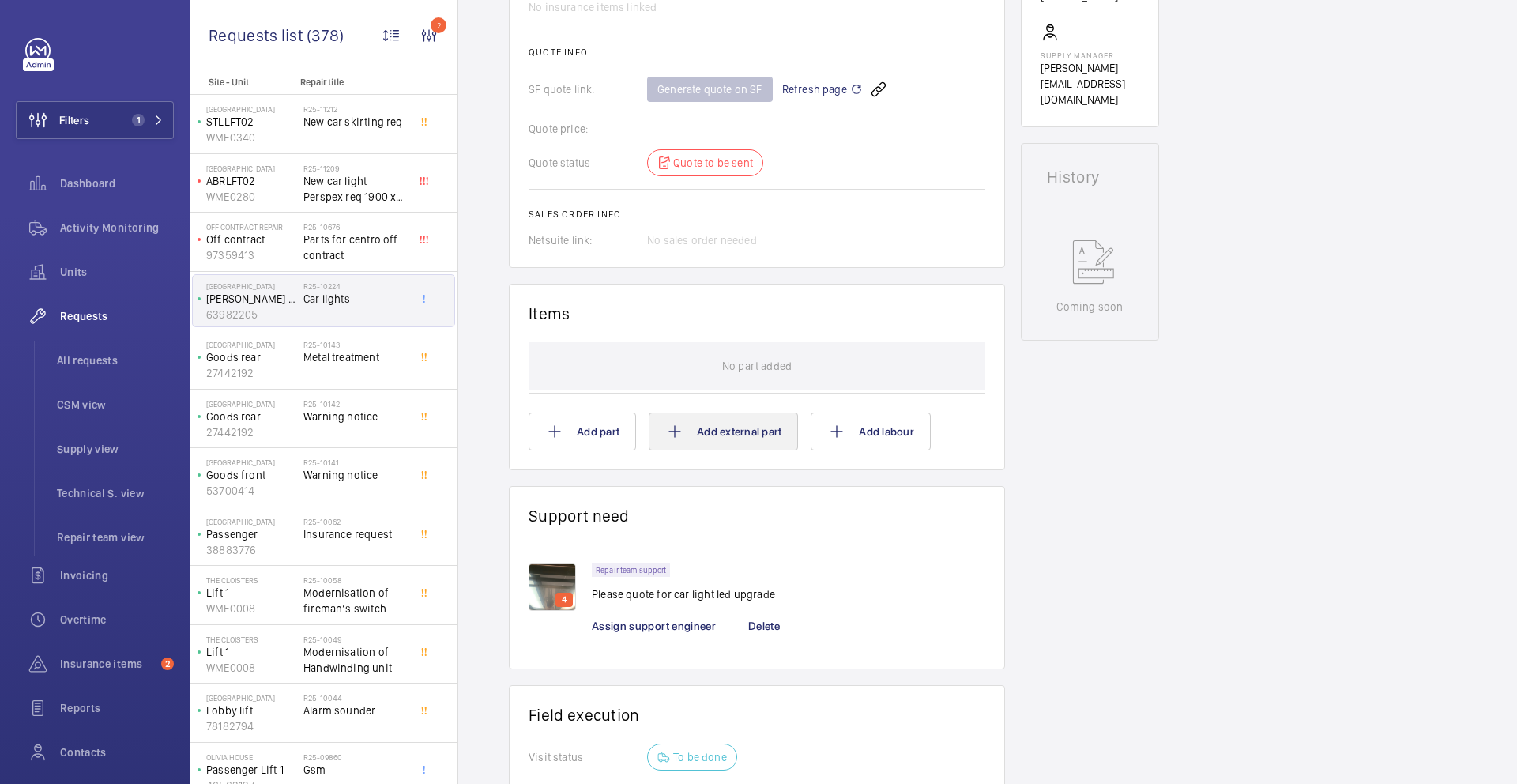
scroll to position [862, 0]
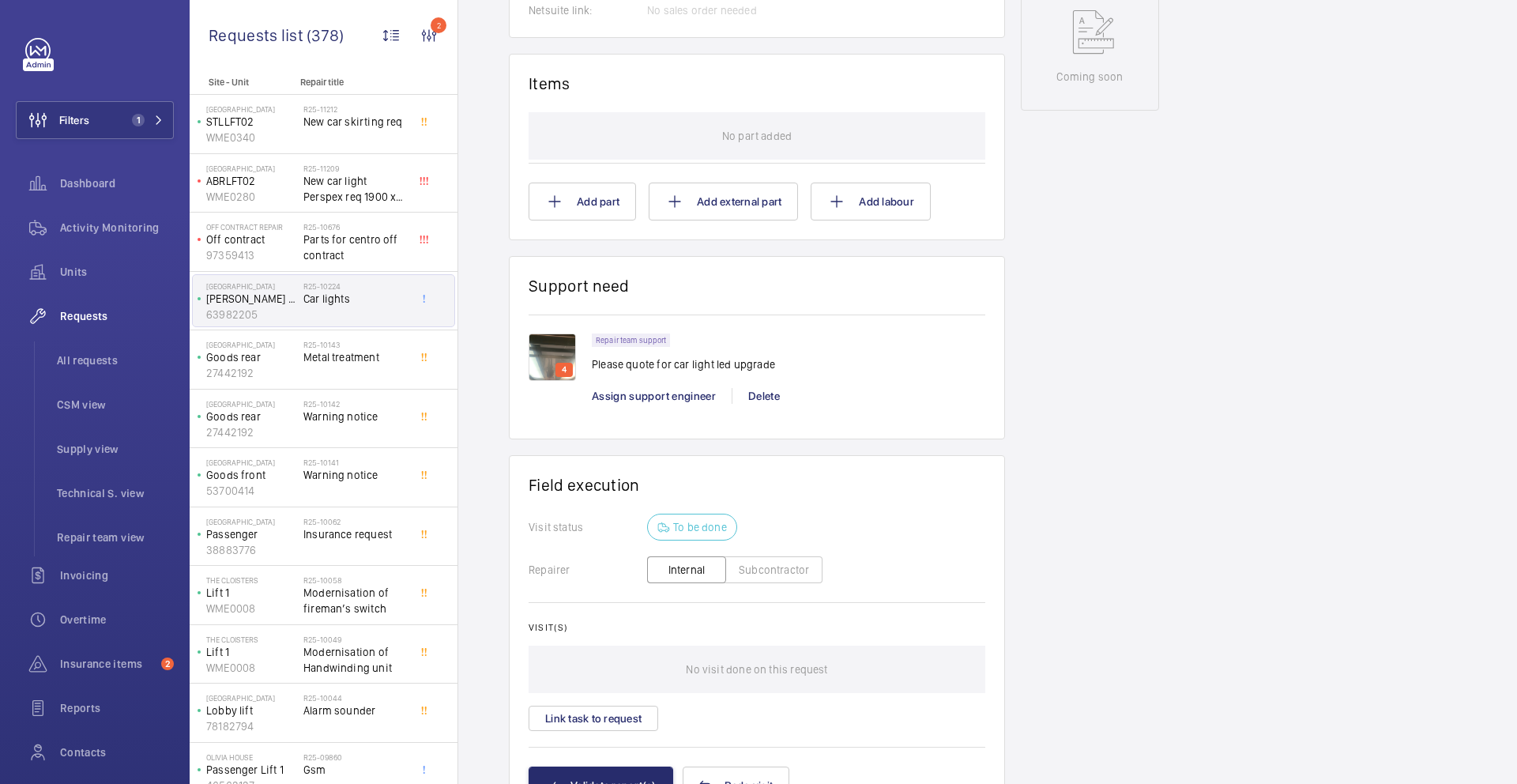
click at [572, 367] on div "4" at bounding box center [564, 370] width 17 height 14
click at [551, 367] on img at bounding box center [552, 357] width 48 height 48
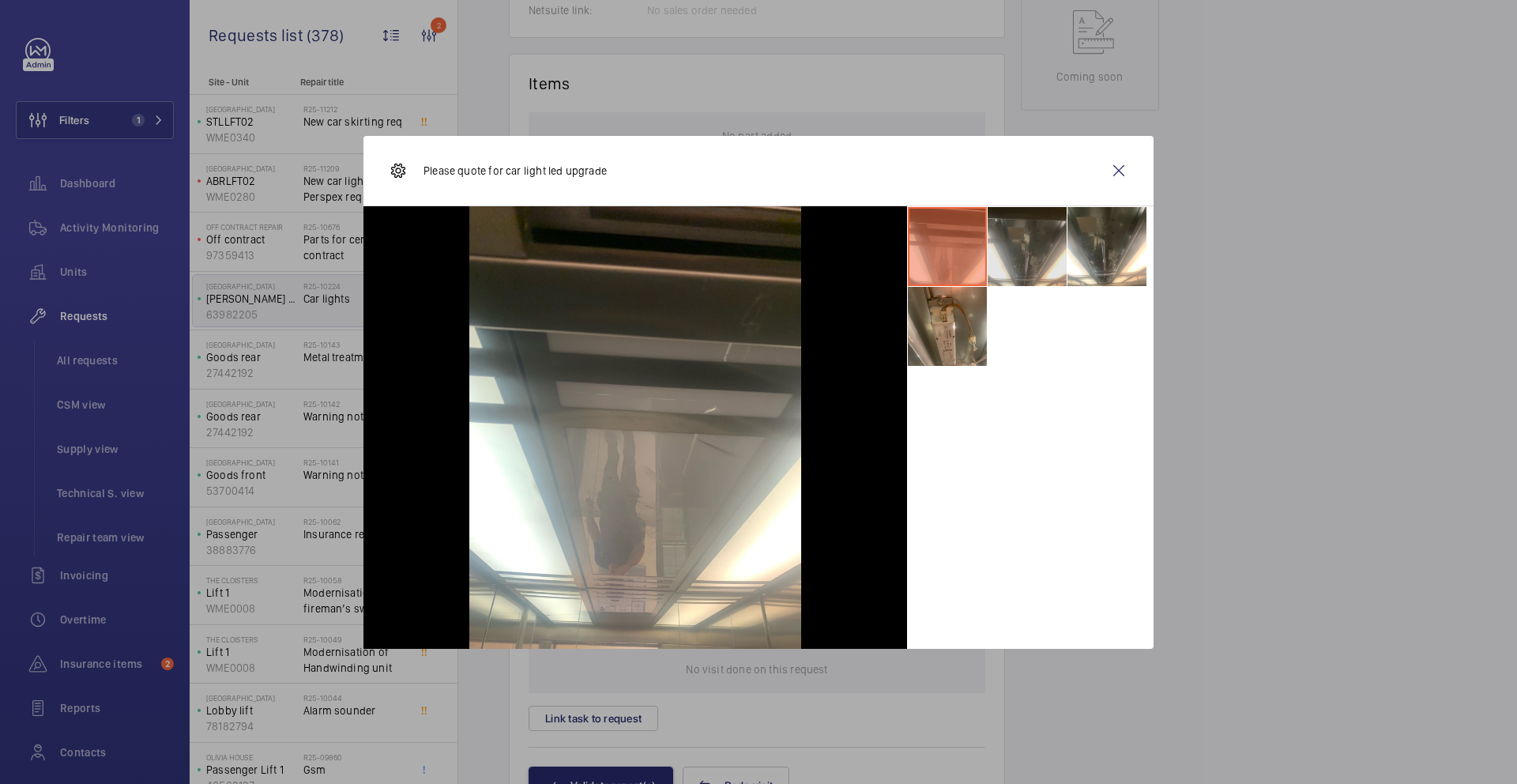
click at [1031, 253] on li at bounding box center [1027, 246] width 79 height 79
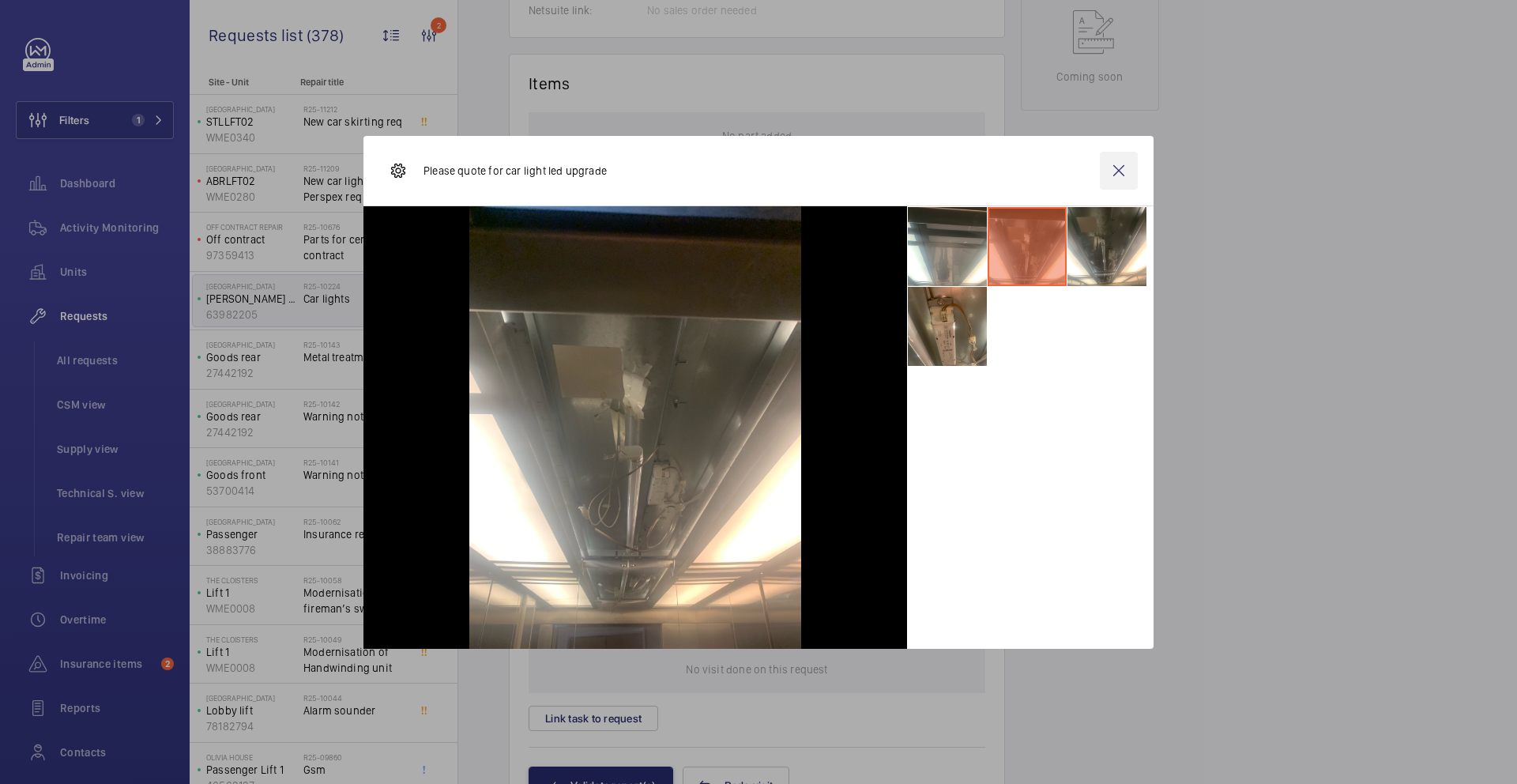
click at [1129, 175] on wm-front-icon-button at bounding box center [1119, 171] width 38 height 38
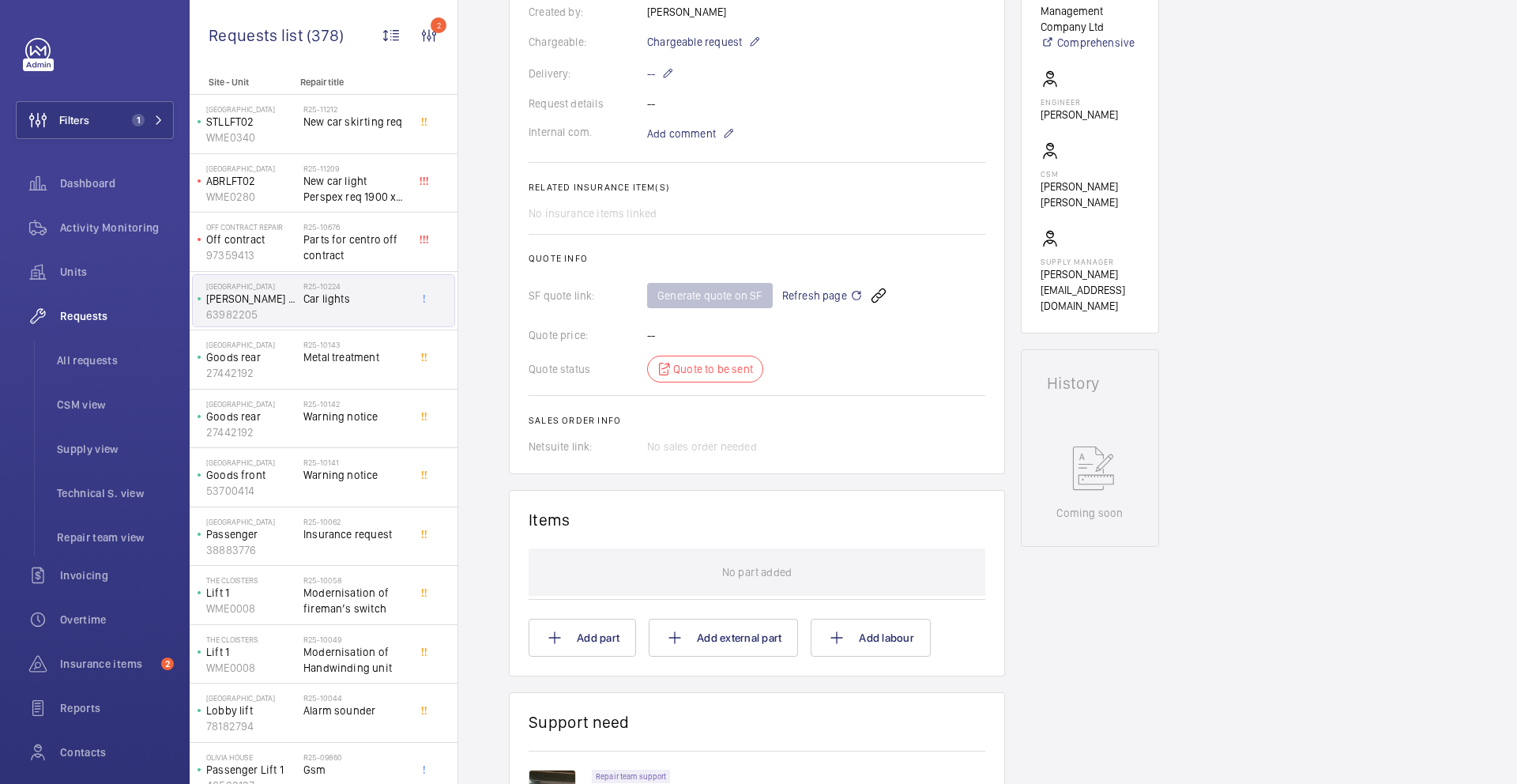
scroll to position [0, 0]
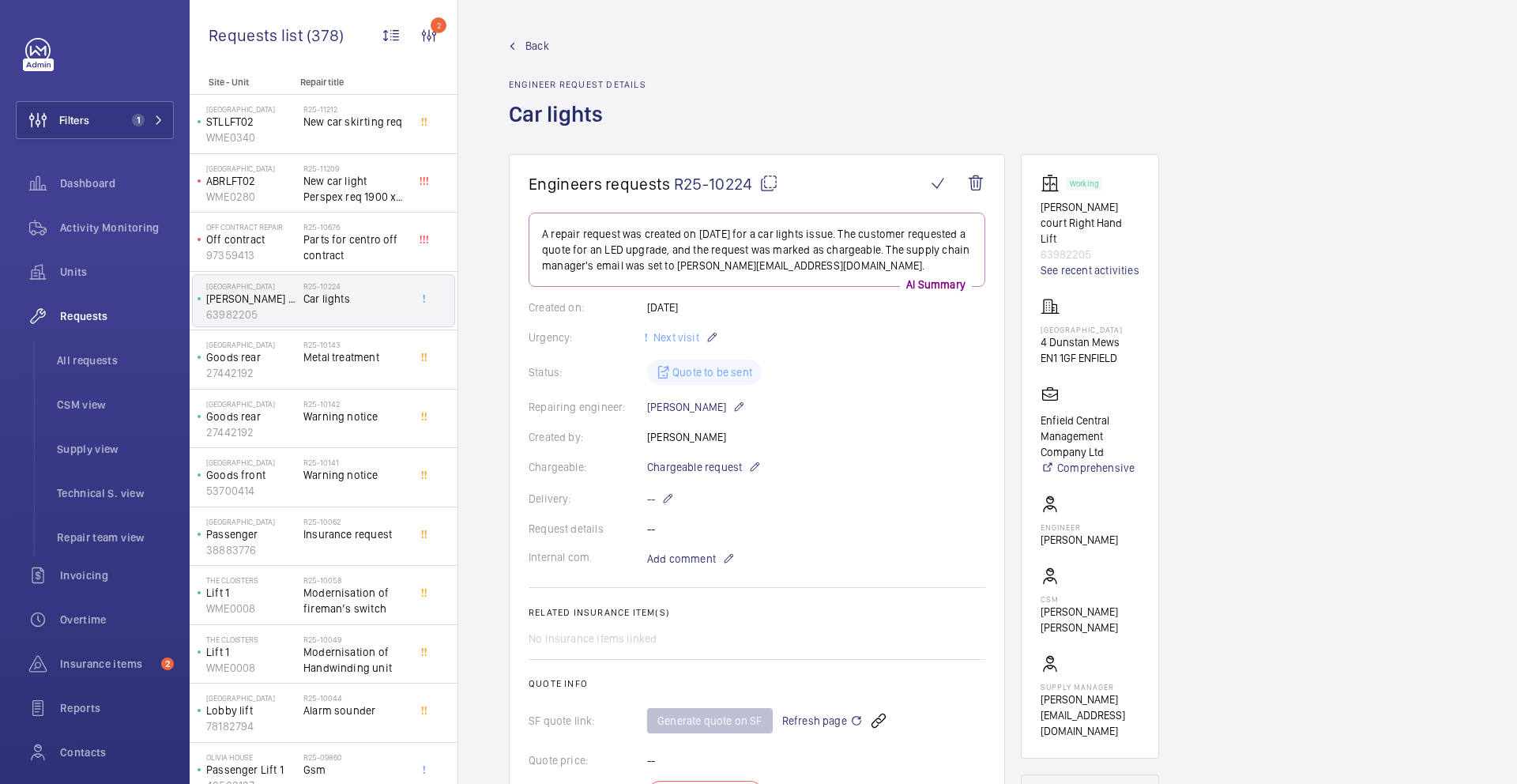
click at [768, 182] on mat-icon at bounding box center [769, 183] width 19 height 19
click at [365, 367] on div "R25-10143 Metal treatment" at bounding box center [355, 362] width 105 height 46
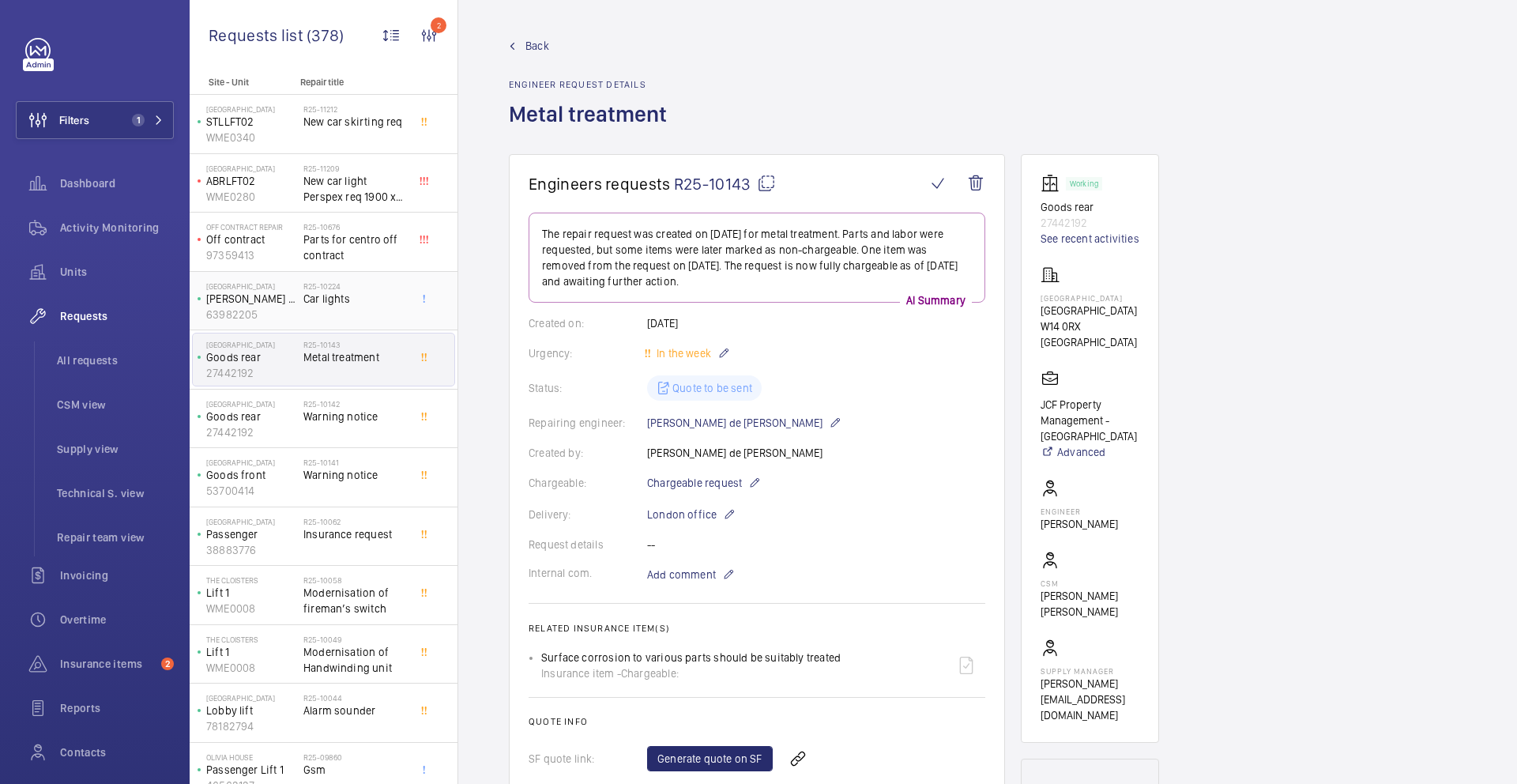
click at [366, 309] on div "R25-10224 Car lights" at bounding box center [355, 303] width 105 height 46
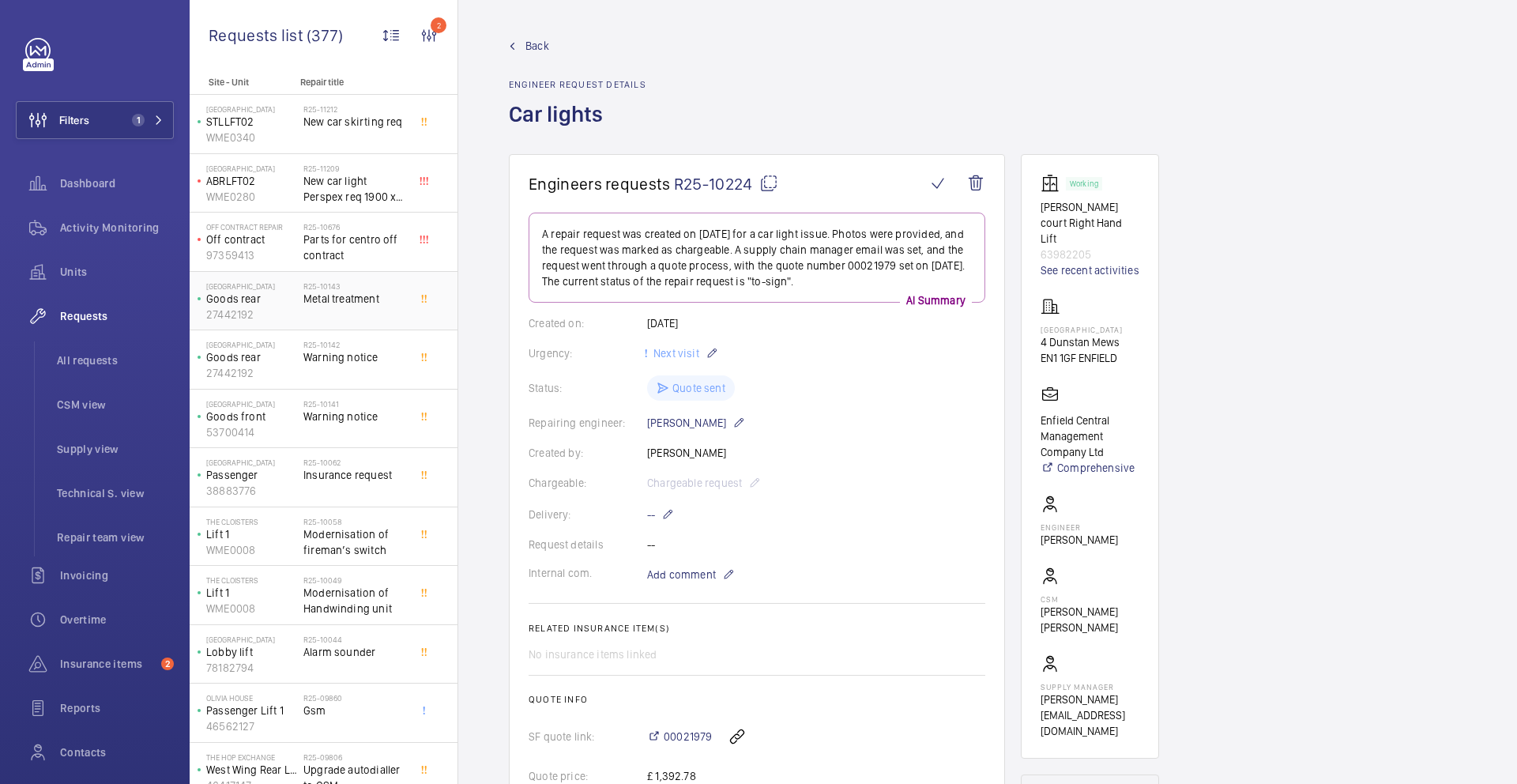
click at [368, 318] on div "R25-10143 Metal treatment" at bounding box center [355, 303] width 105 height 46
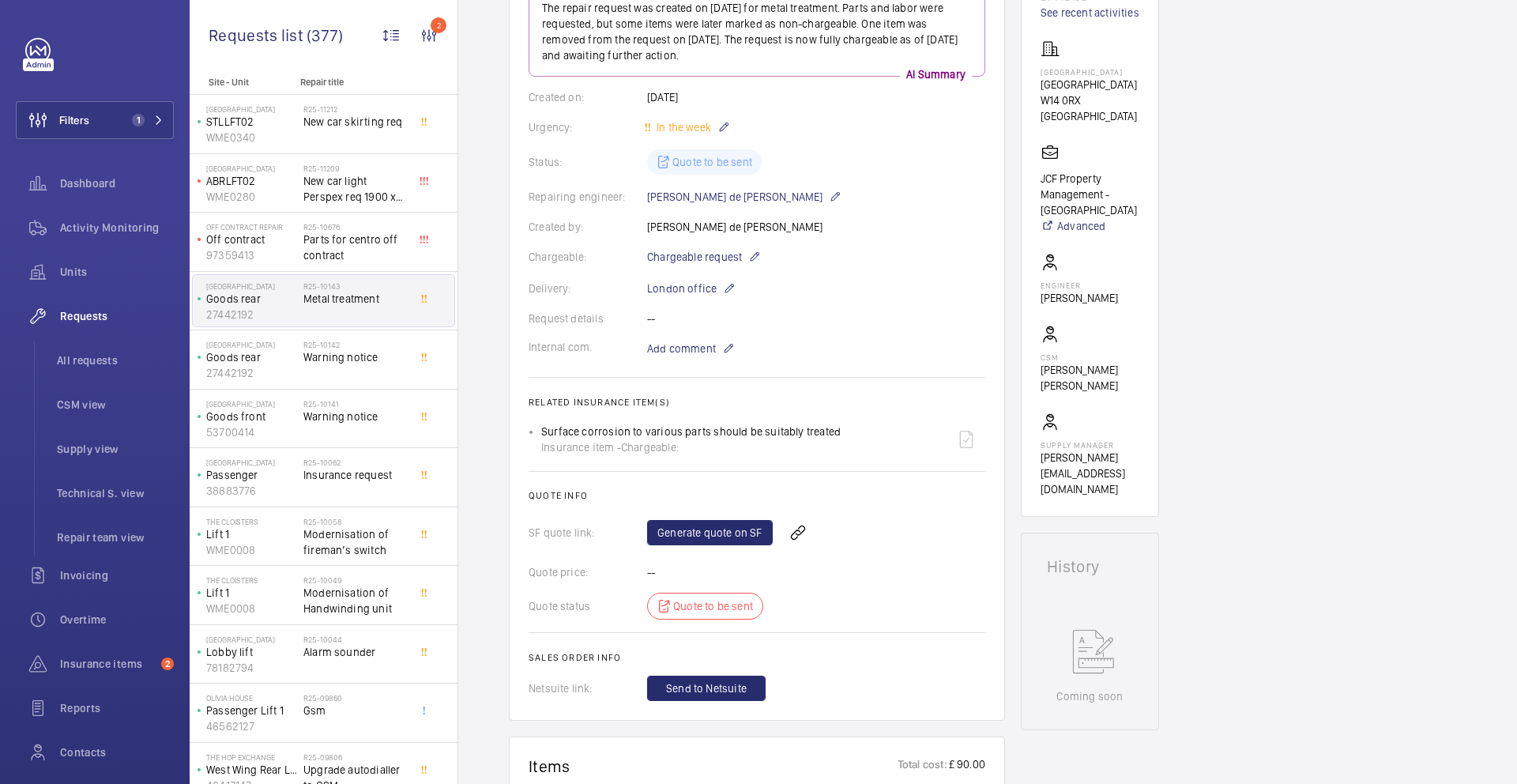
scroll to position [233, 0]
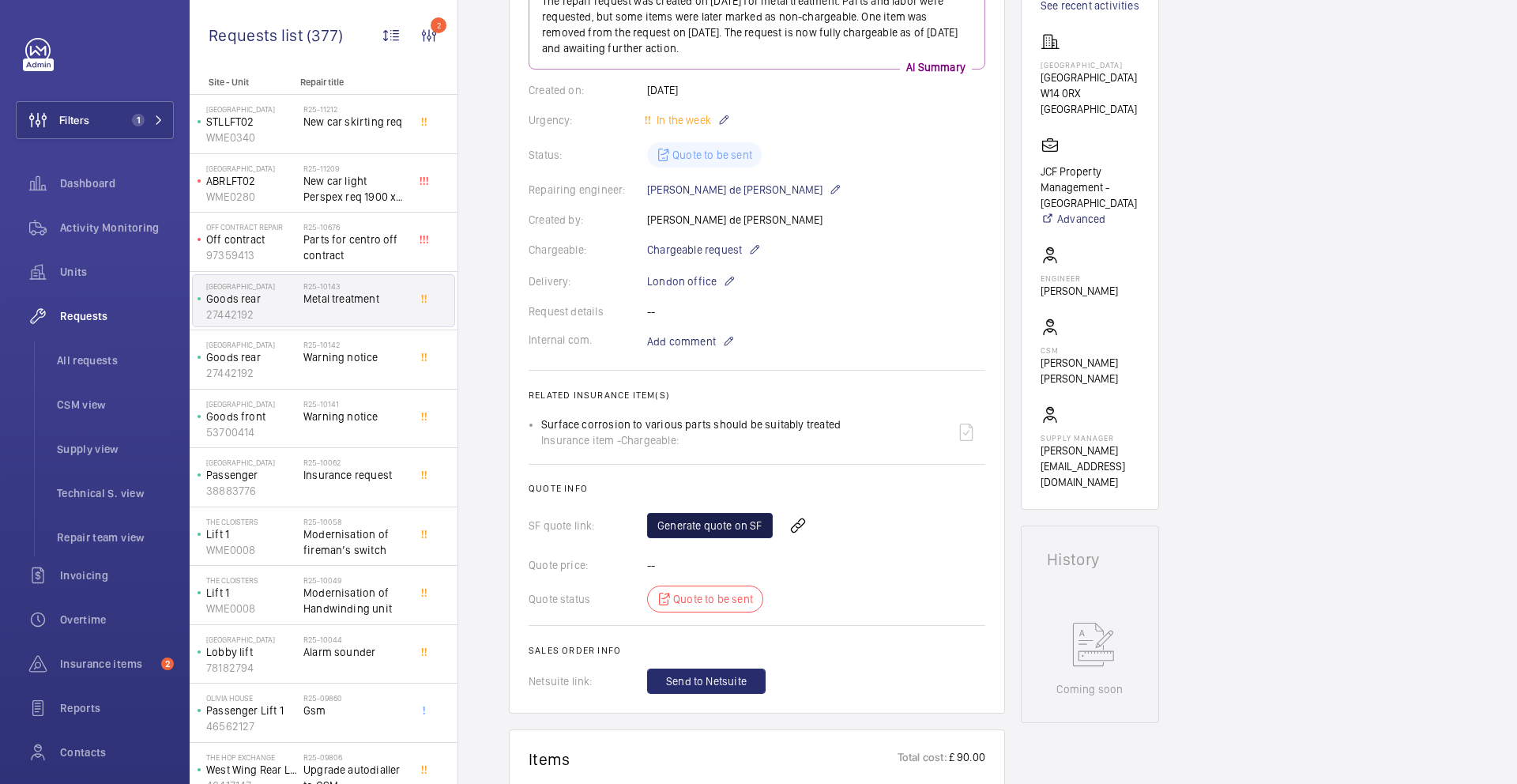
click at [715, 530] on link "Generate quote on SF" at bounding box center [710, 525] width 125 height 25
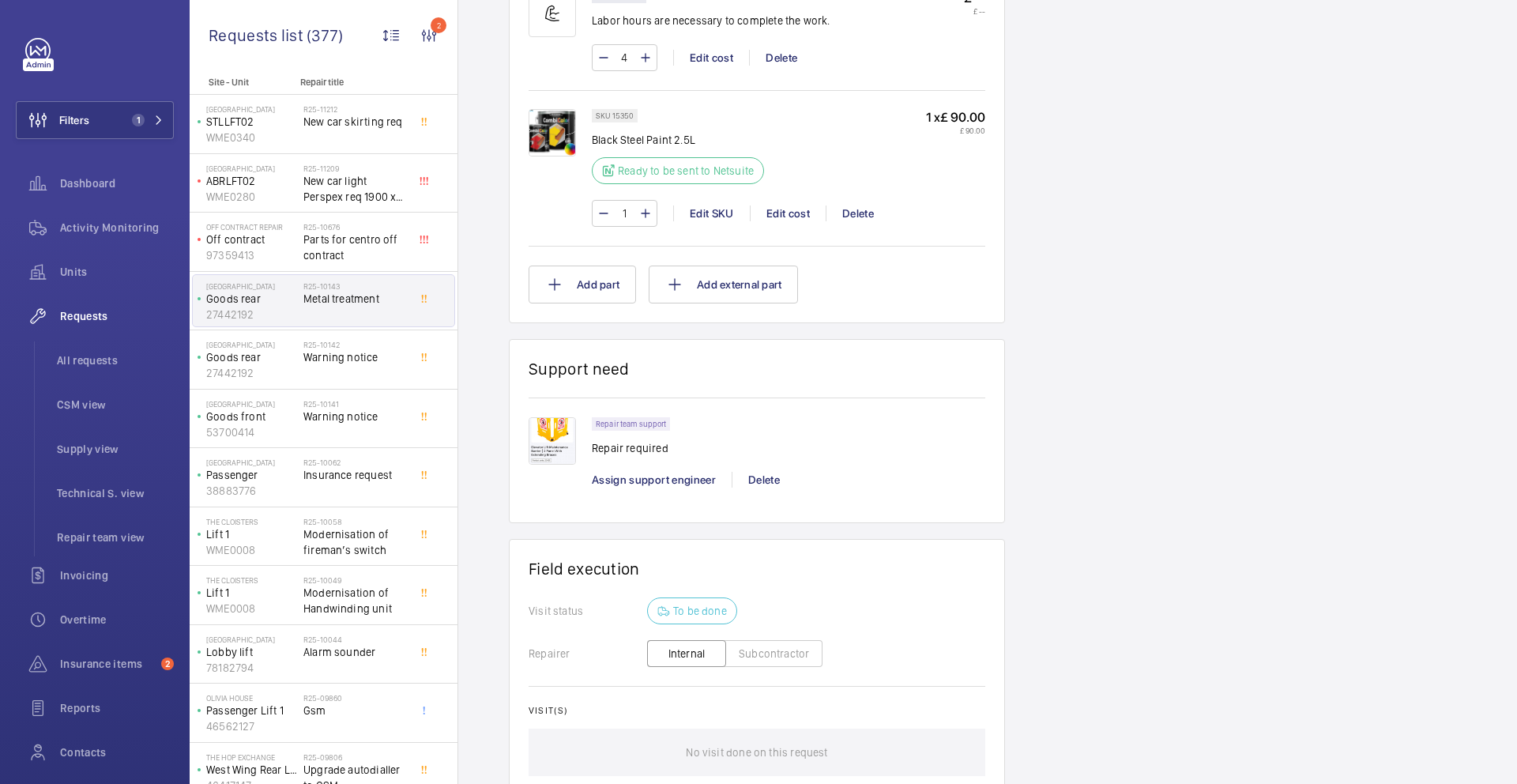
scroll to position [1068, 0]
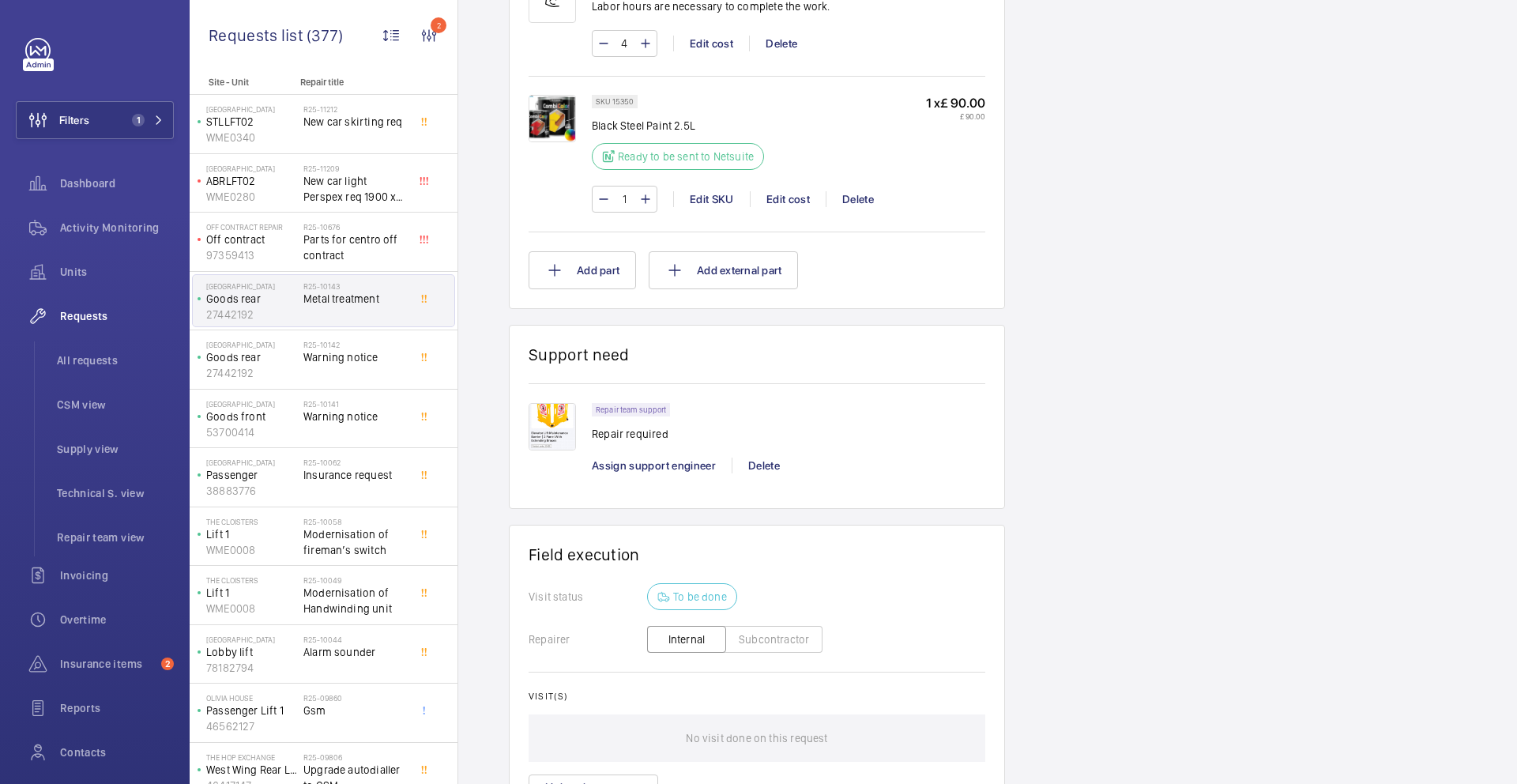
click at [548, 425] on img at bounding box center [552, 426] width 48 height 48
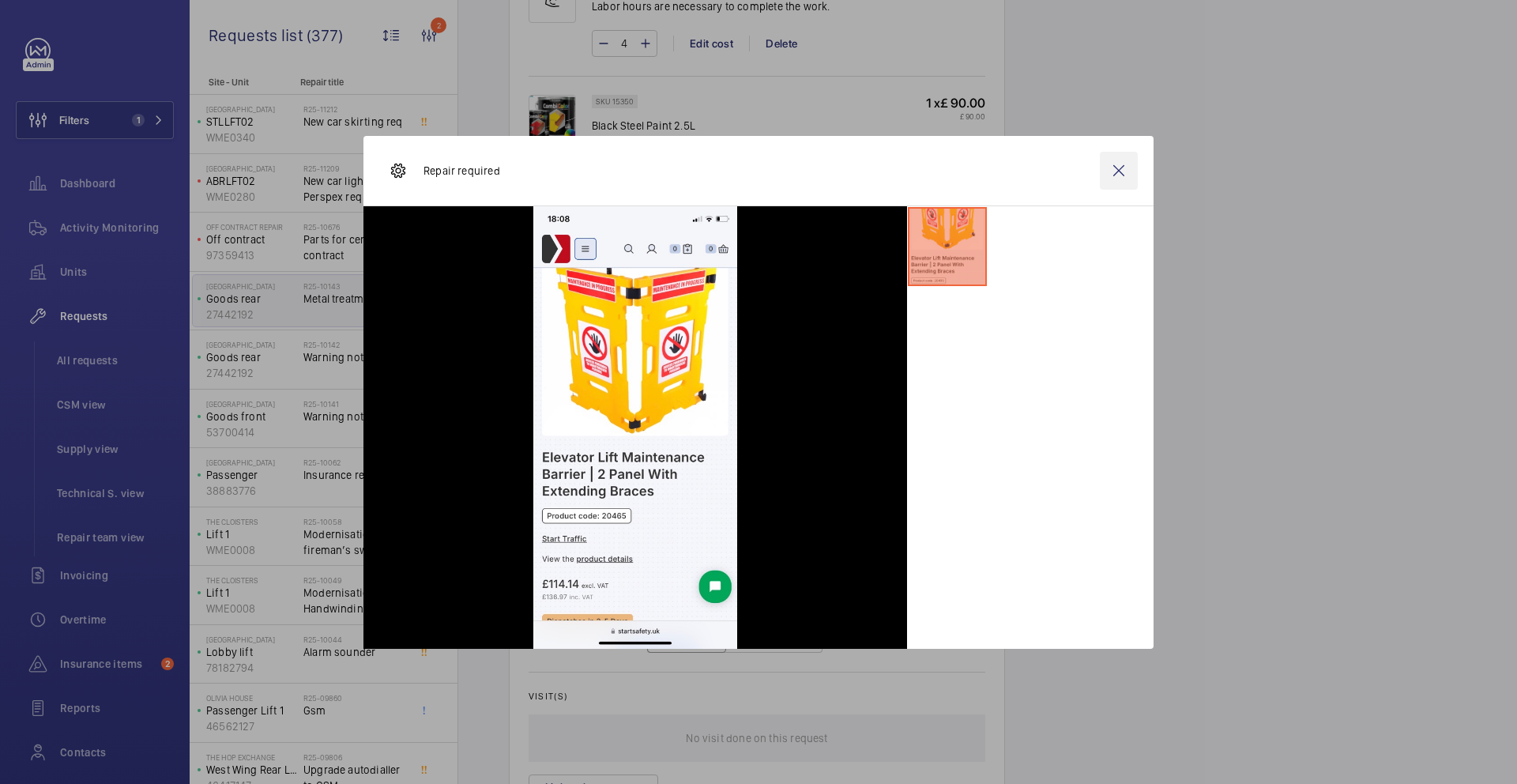
click at [1114, 175] on wm-front-icon-button at bounding box center [1119, 171] width 38 height 38
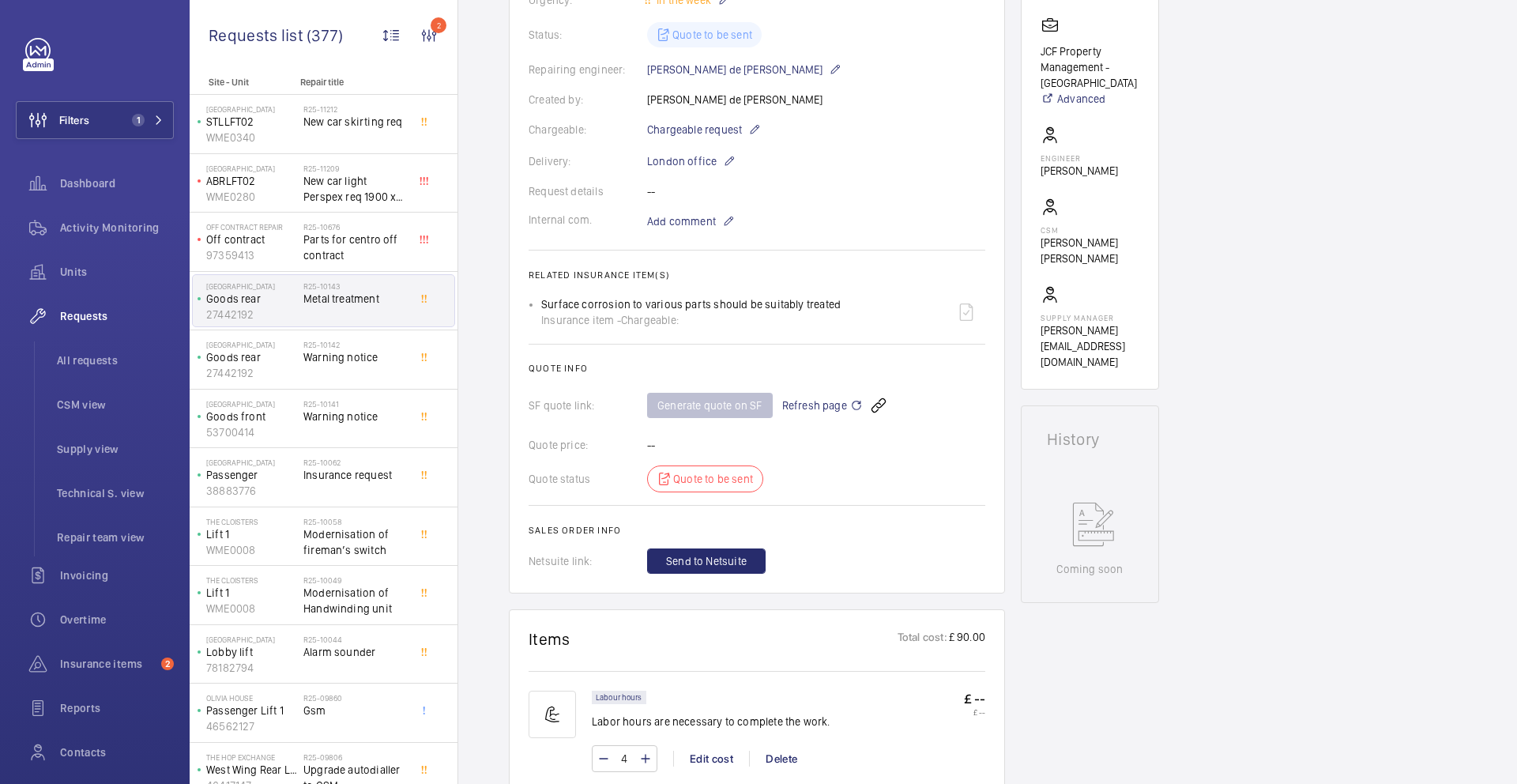
scroll to position [245, 0]
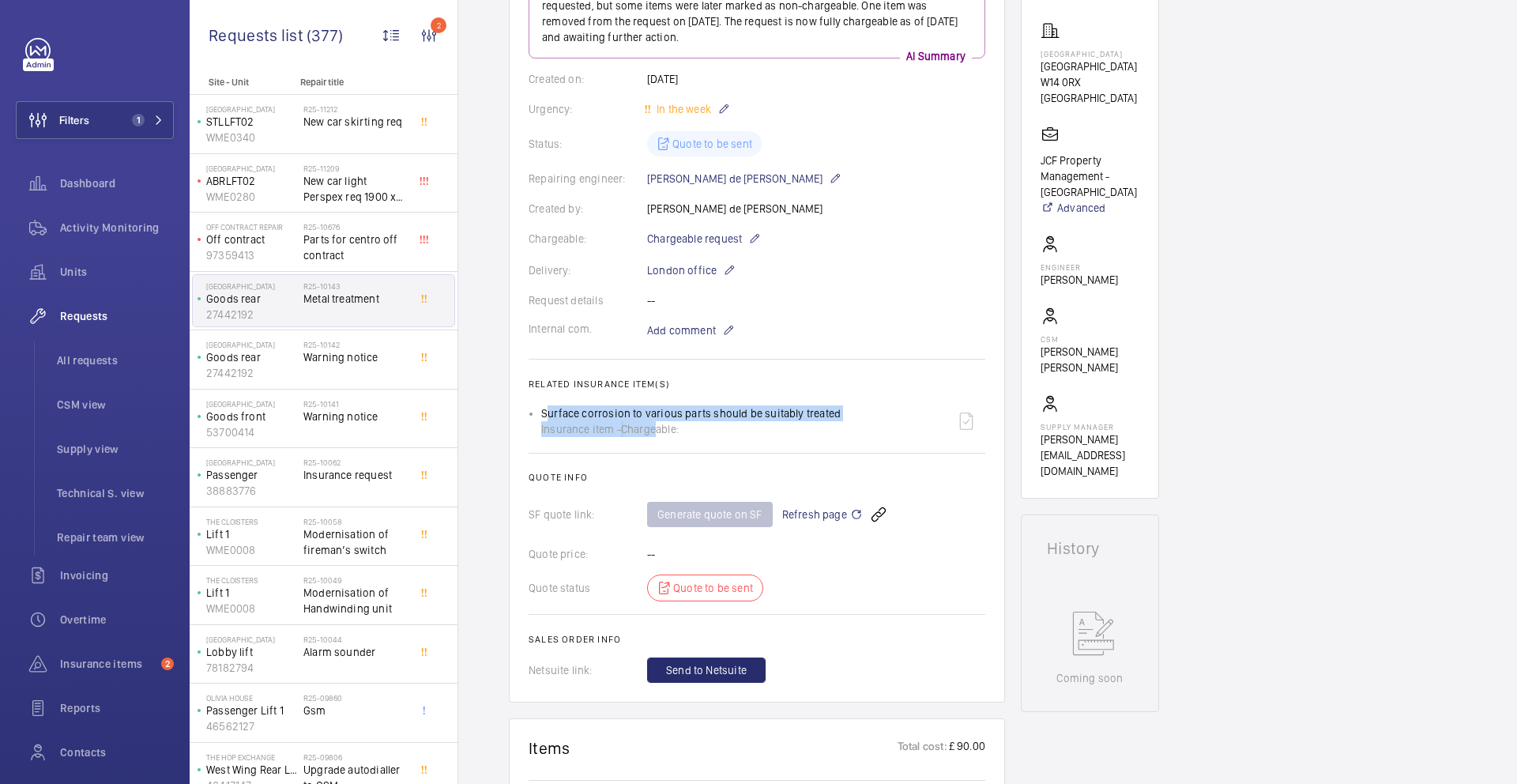
drag, startPoint x: 532, startPoint y: 413, endPoint x: 659, endPoint y: 437, distance: 129.2
click at [659, 437] on li "Surface corrosion to various parts should be suitably treated Insurance item - …" at bounding box center [763, 421] width 444 height 38
click at [659, 437] on span "Chargeable:" at bounding box center [650, 429] width 58 height 16
drag, startPoint x: 686, startPoint y: 429, endPoint x: 539, endPoint y: 416, distance: 147.6
click at [539, 416] on ul "Surface corrosion to various parts should be suitably treated Insurance item - …" at bounding box center [757, 421] width 456 height 38
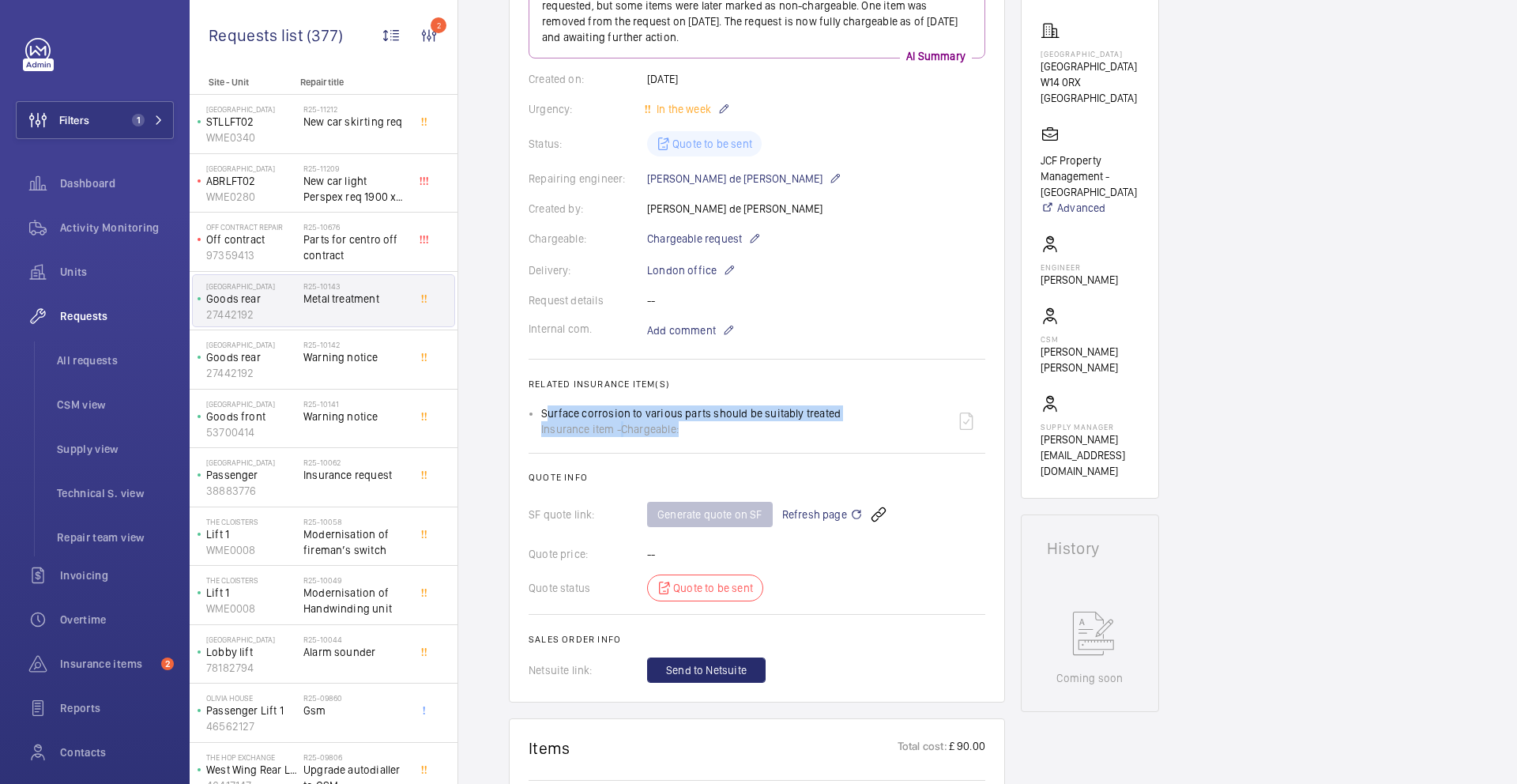
copy div "Surface corrosion to various parts should be suitably treated Insurance item - …"
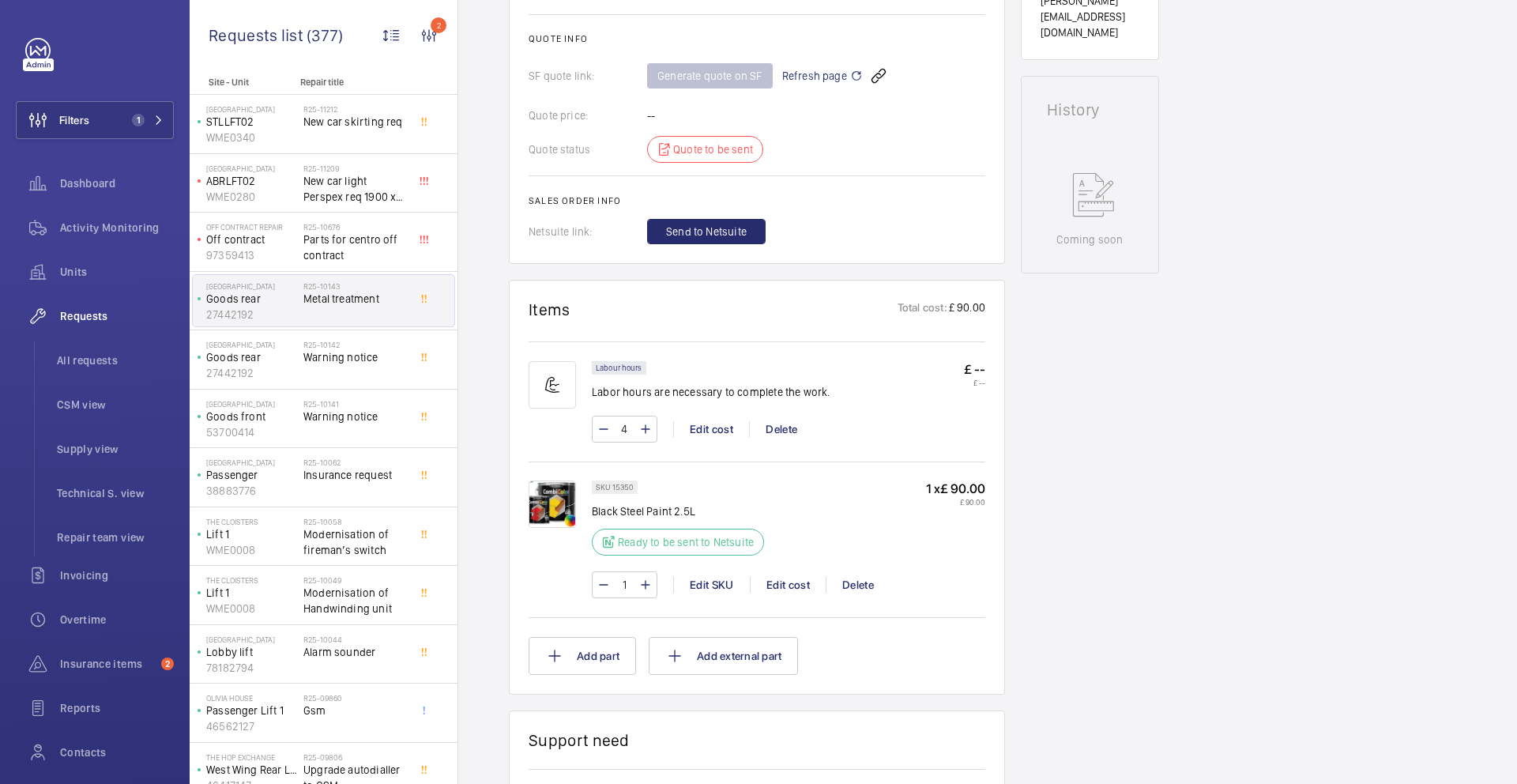
scroll to position [715, 0]
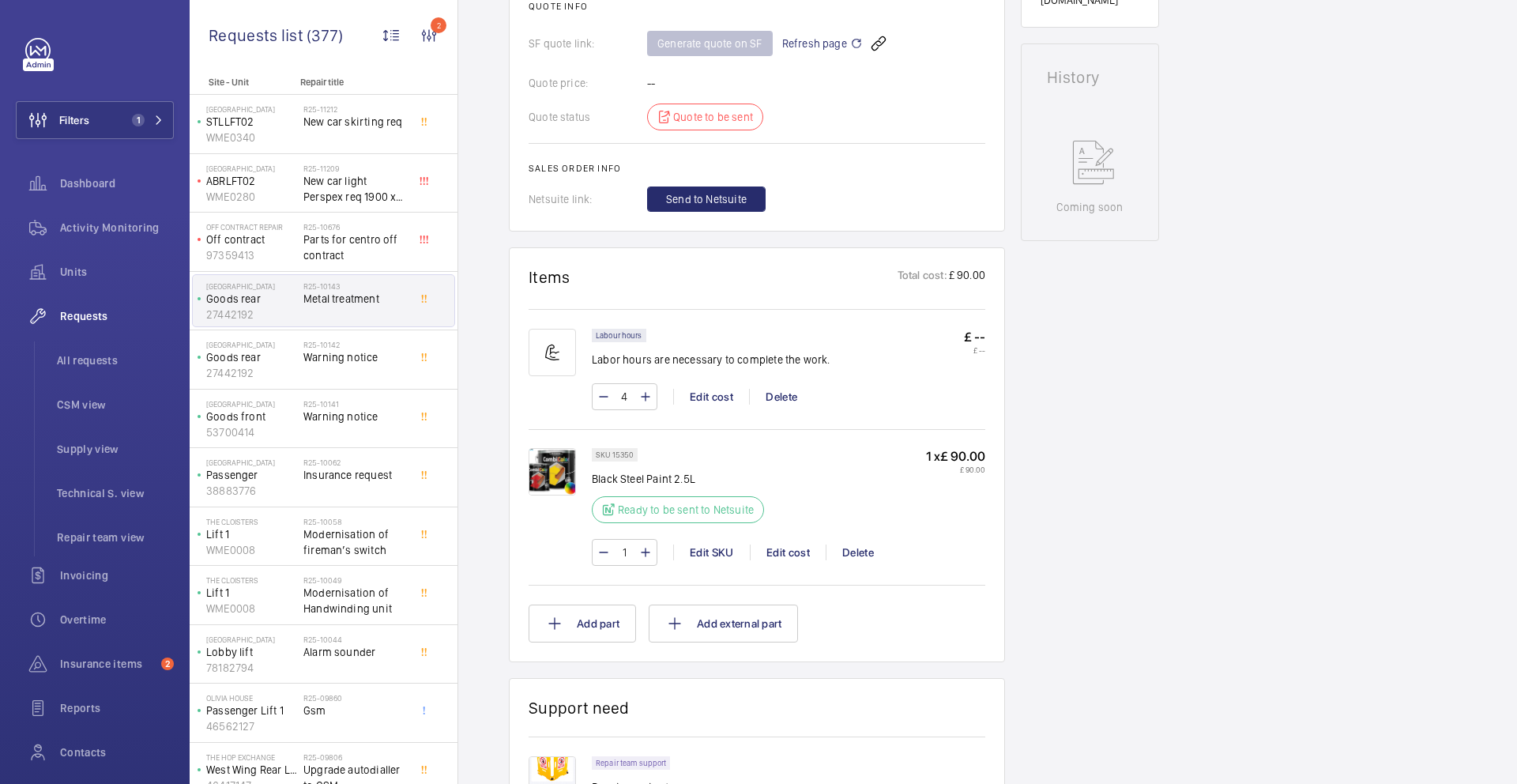
click at [666, 480] on p "Black Steel Paint 2.5L" at bounding box center [683, 479] width 182 height 16
click at [666, 481] on p "Black Steel Paint 2.5L" at bounding box center [683, 479] width 182 height 16
click at [665, 481] on p "Black Steel Paint 2.5L" at bounding box center [683, 479] width 182 height 16
drag, startPoint x: 719, startPoint y: 480, endPoint x: 592, endPoint y: 483, distance: 127.0
click at [592, 483] on p "Black Steel Paint 2.5L" at bounding box center [683, 479] width 182 height 16
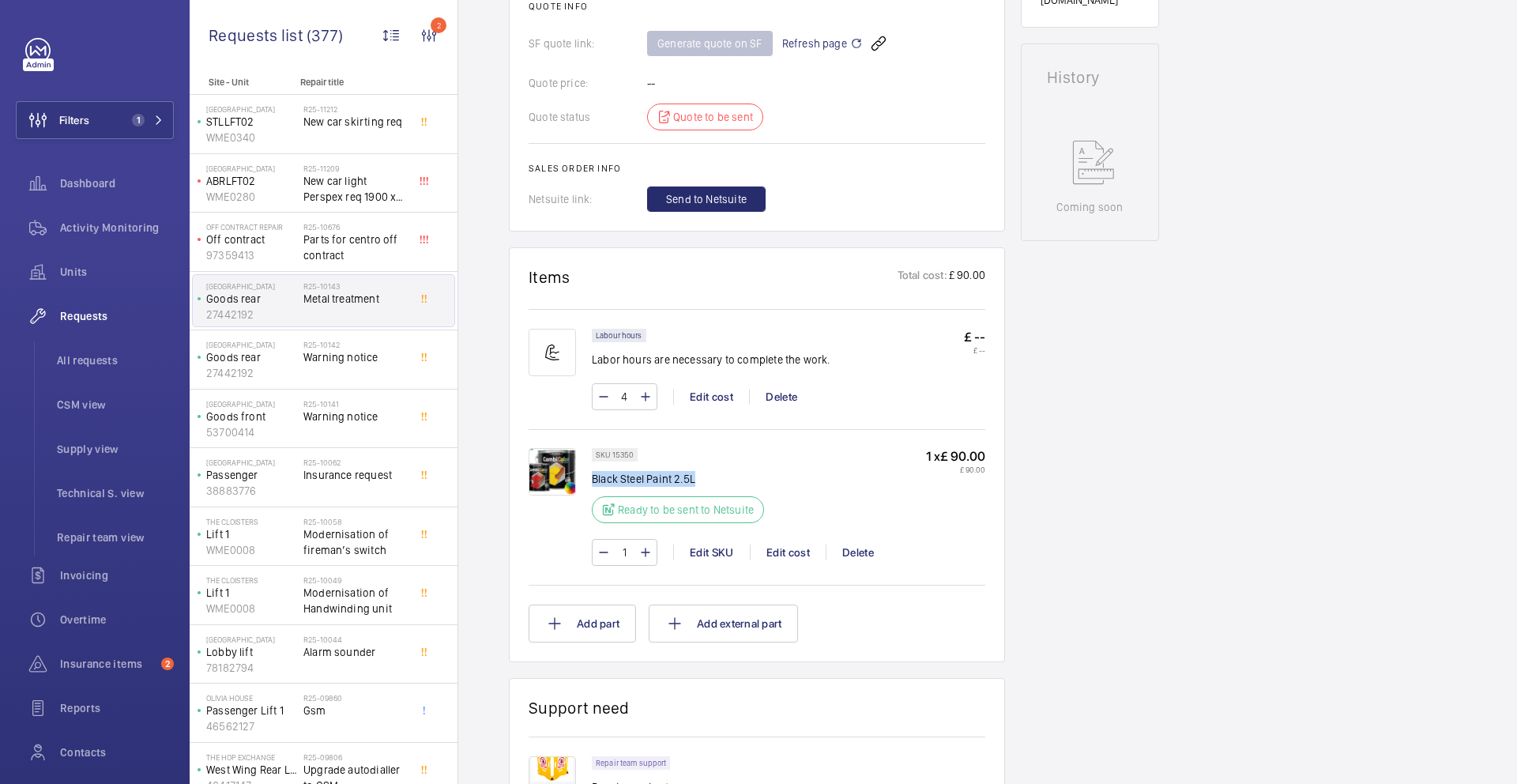
copy p "Black Steel Paint 2.5L"
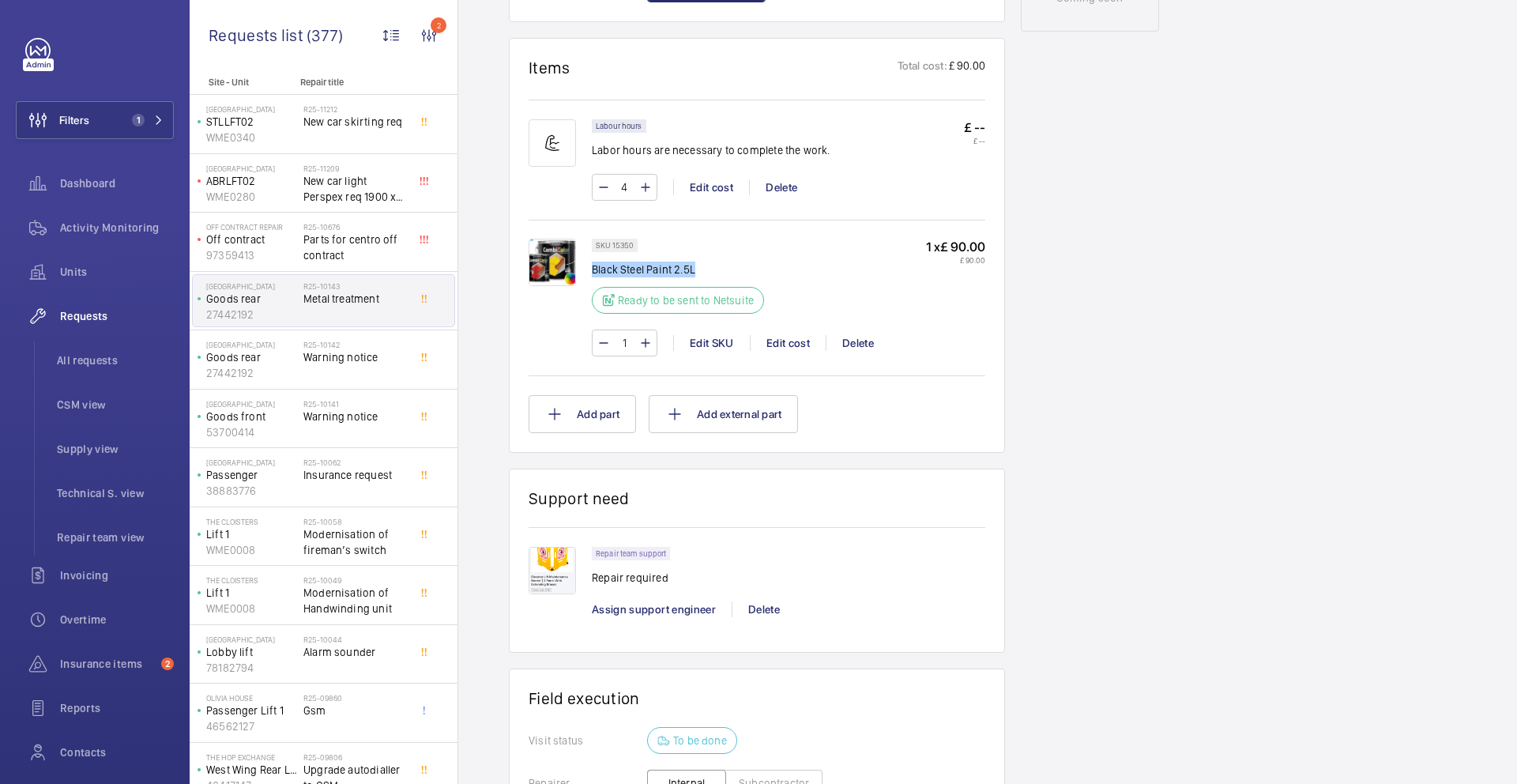
scroll to position [920, 0]
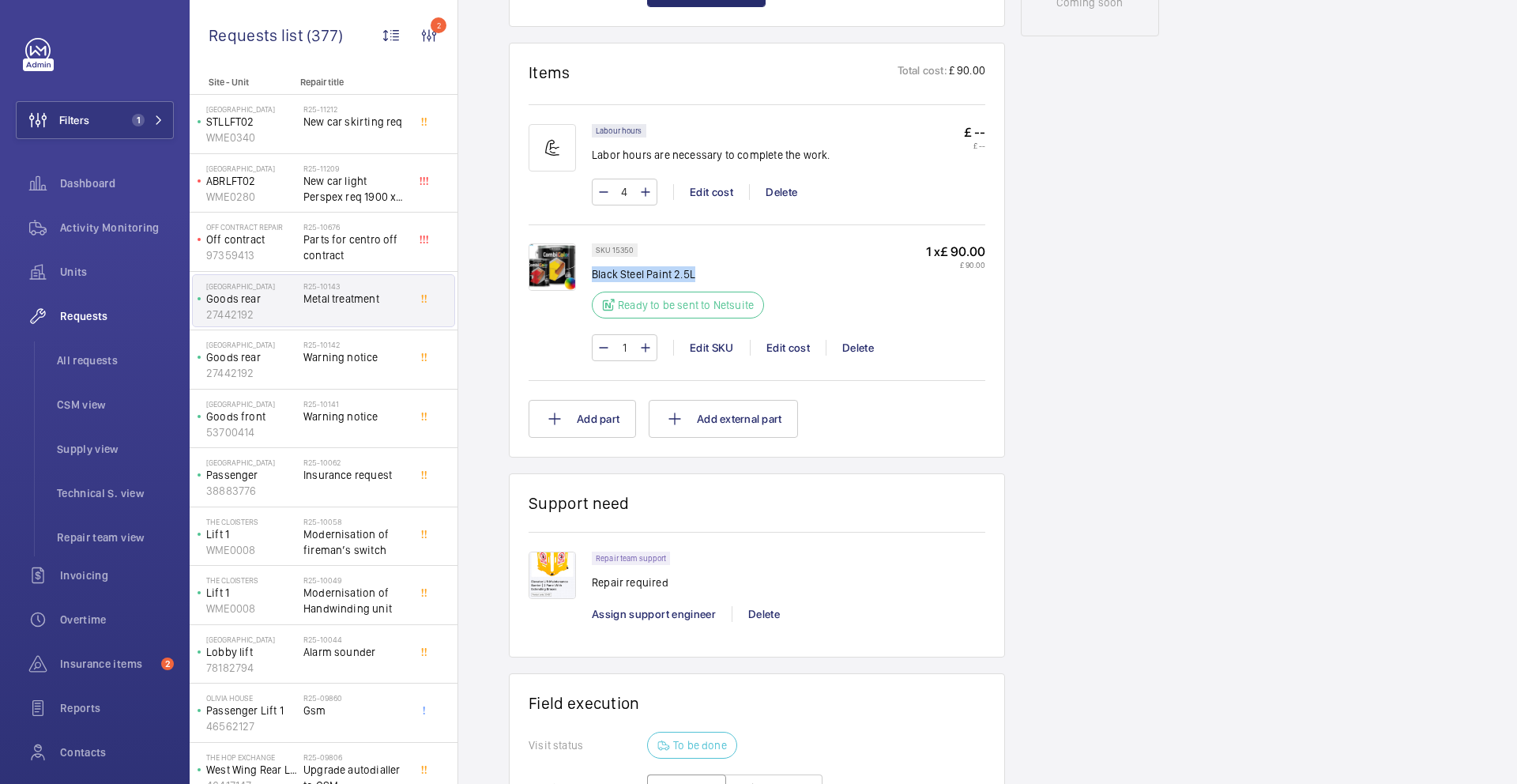
click at [628, 581] on p "Repair required" at bounding box center [635, 583] width 87 height 16
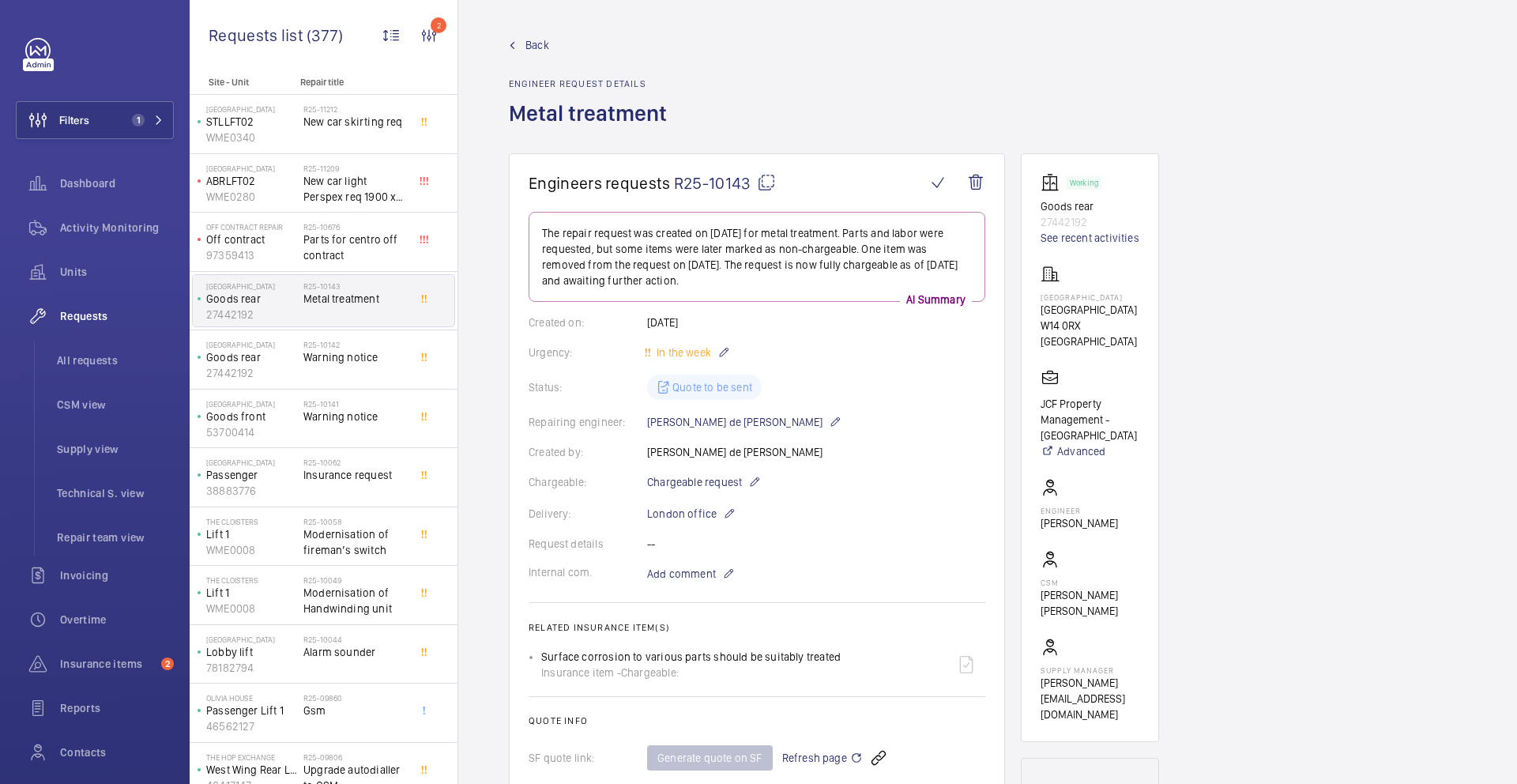
scroll to position [0, 0]
click at [769, 187] on mat-icon at bounding box center [767, 183] width 19 height 19
copy p "required"
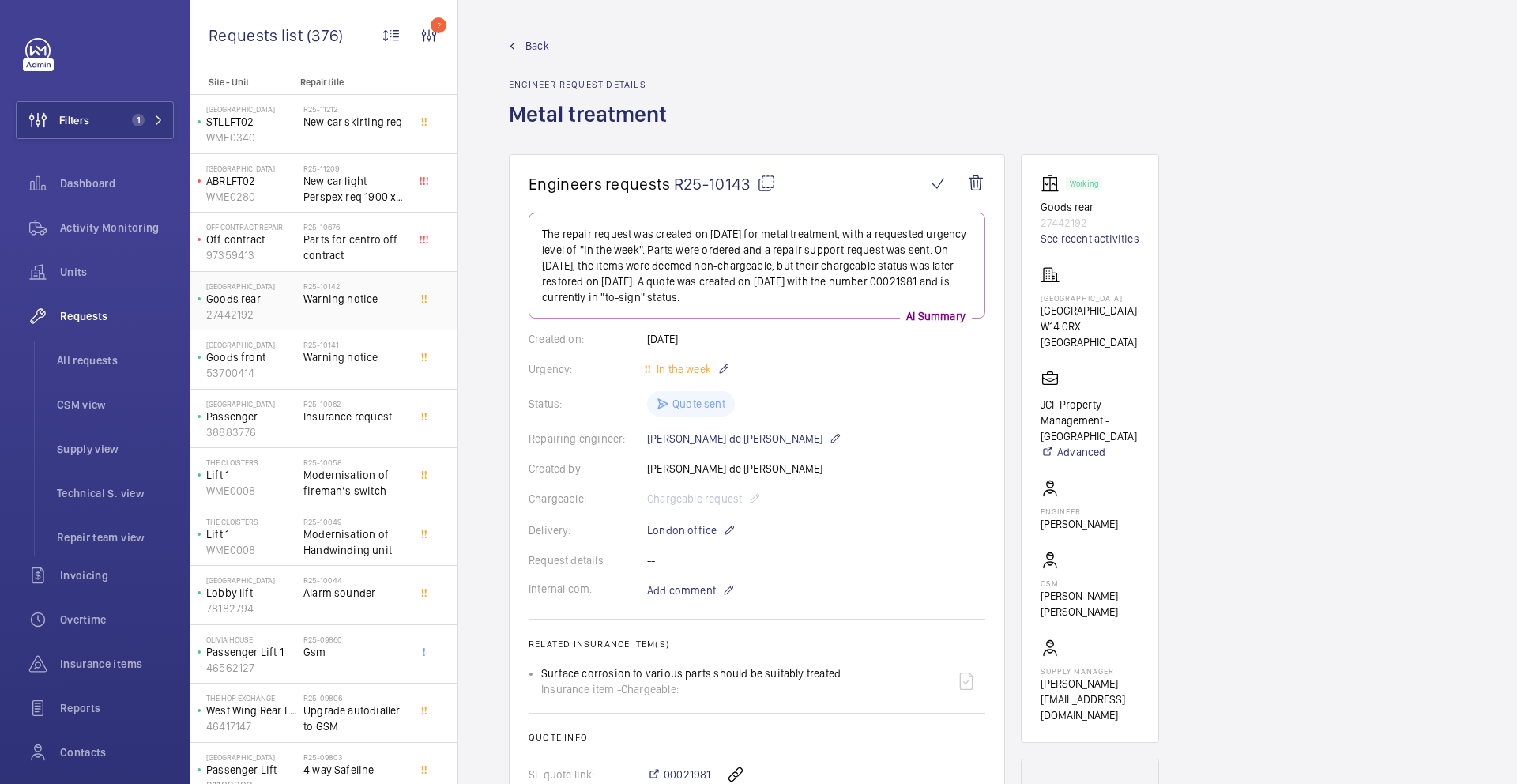
click at [338, 316] on div "R25-10142 Warning notice" at bounding box center [355, 303] width 105 height 46
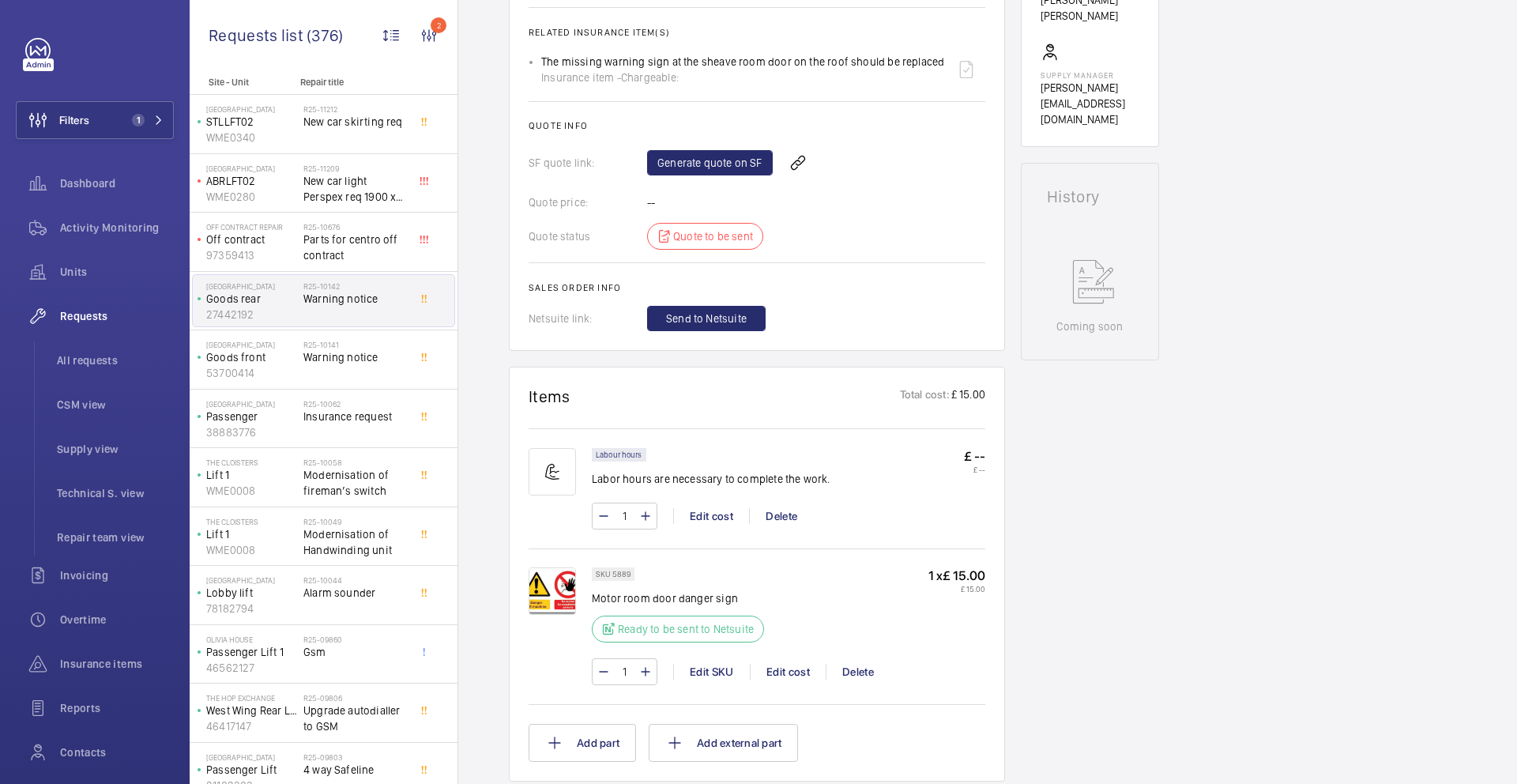
scroll to position [456, 0]
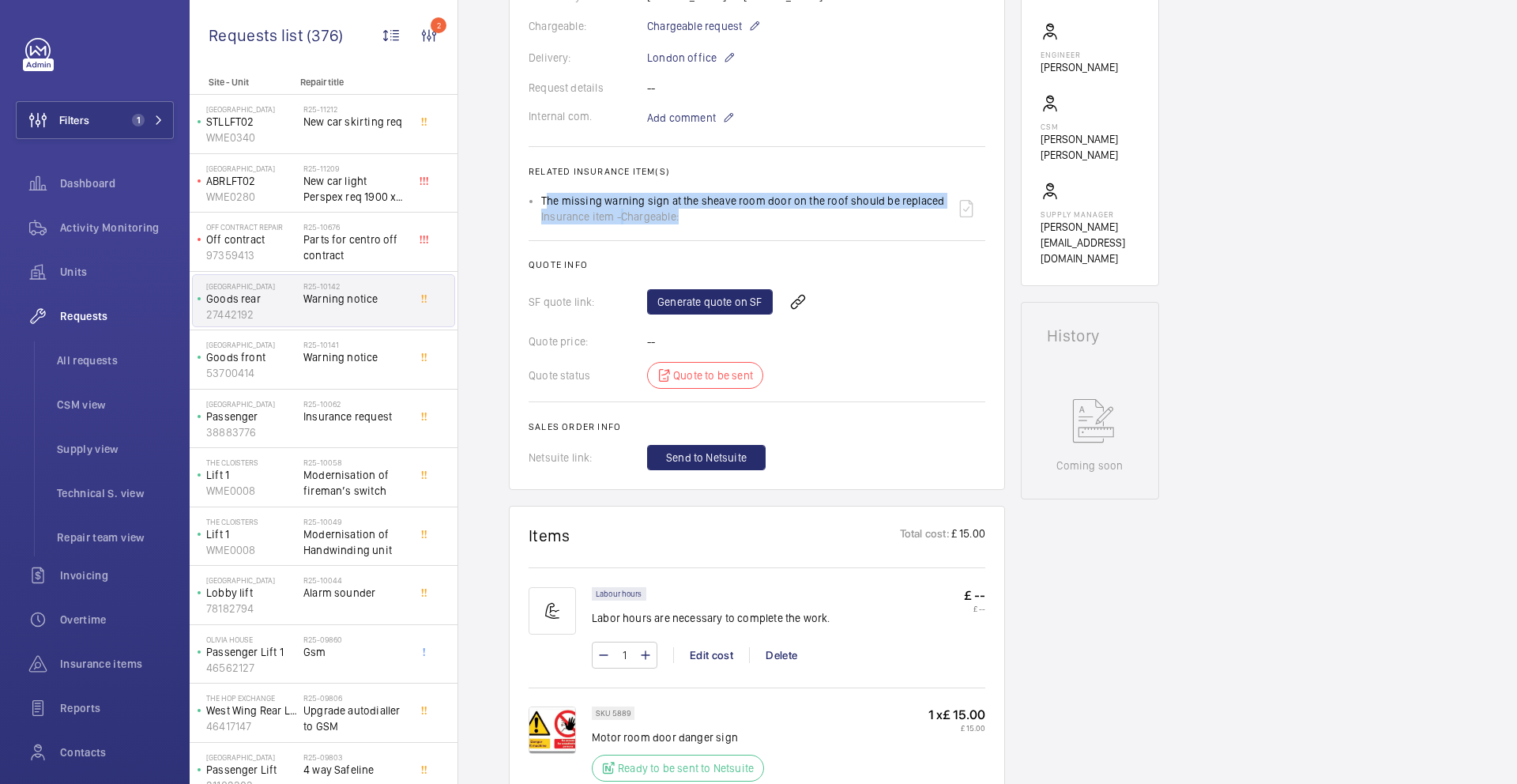
drag, startPoint x: 683, startPoint y: 223, endPoint x: 530, endPoint y: 194, distance: 155.7
click at [541, 194] on li "The missing warning sign at the sheave room door on the roof should be replaced…" at bounding box center [763, 208] width 444 height 38
copy div "The missing warning sign at the sheave room door on the roof should be replaced…"
click at [720, 302] on link "Generate quote on SF" at bounding box center [710, 302] width 125 height 25
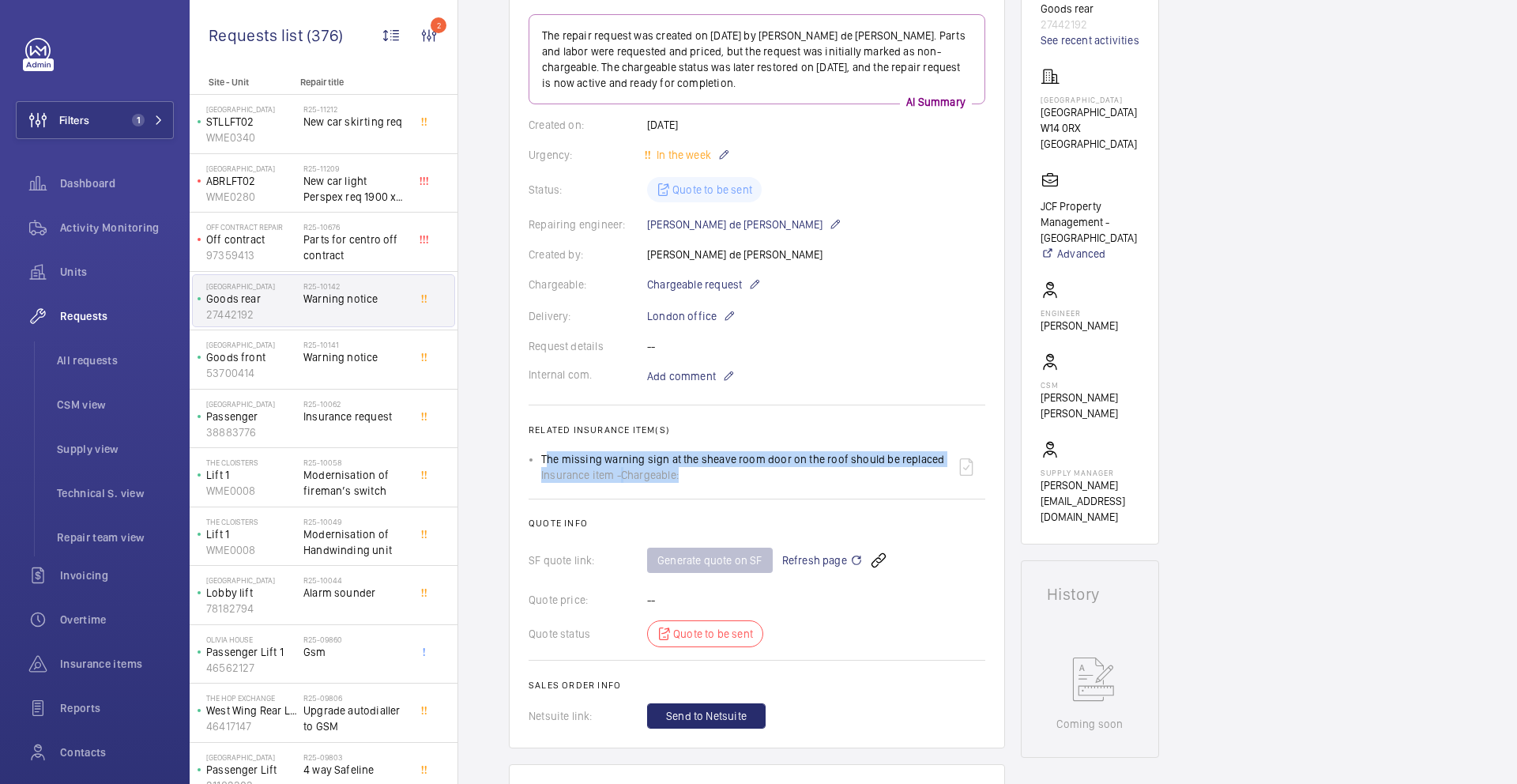
scroll to position [0, 0]
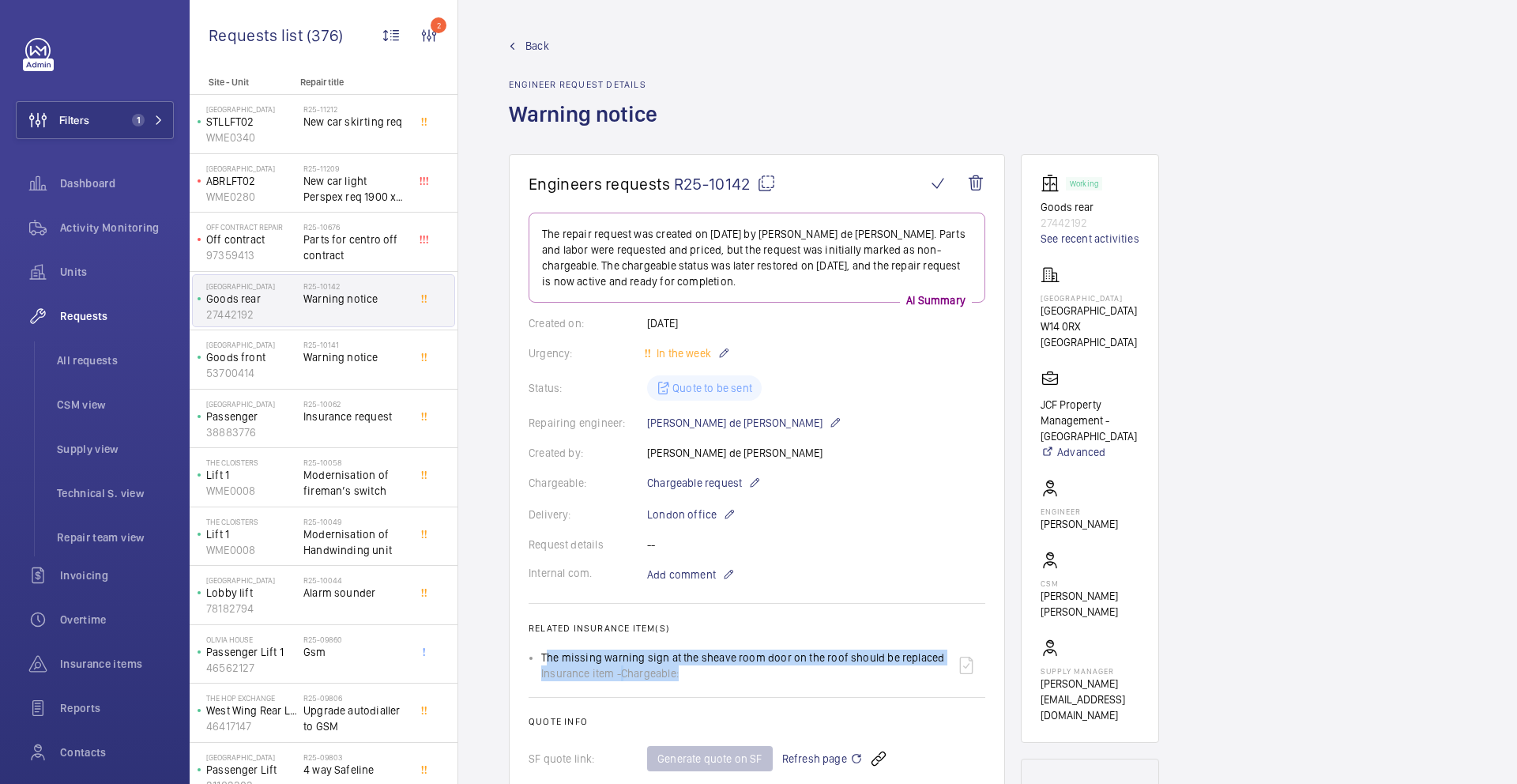
click at [767, 183] on mat-icon at bounding box center [767, 183] width 19 height 19
copy div "The missing warning sign at the sheave room door on the roof should be replaced…"
click at [328, 364] on span "Warning notice" at bounding box center [355, 357] width 105 height 16
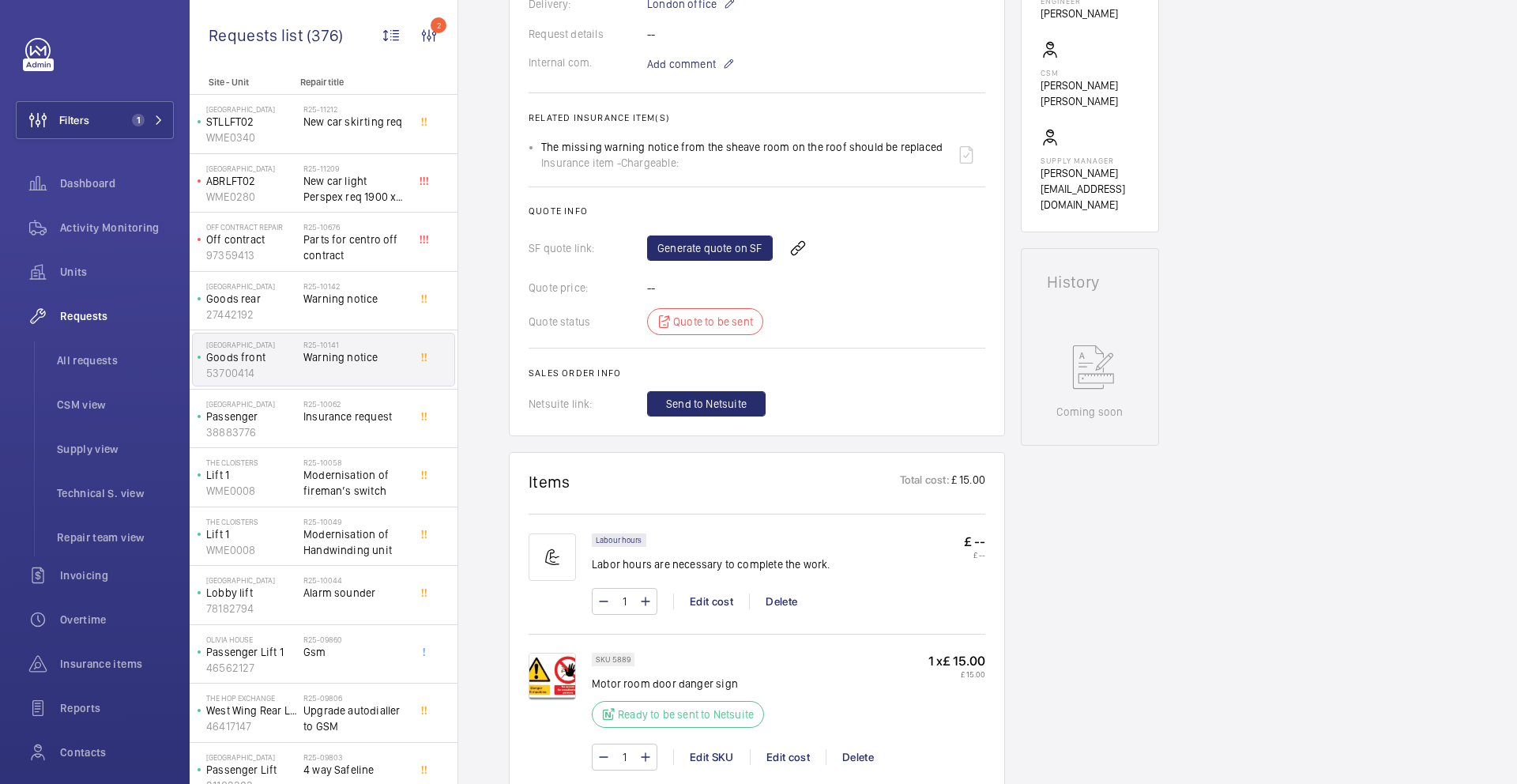
scroll to position [513, 0]
click at [686, 249] on link "Generate quote on SF" at bounding box center [710, 245] width 125 height 25
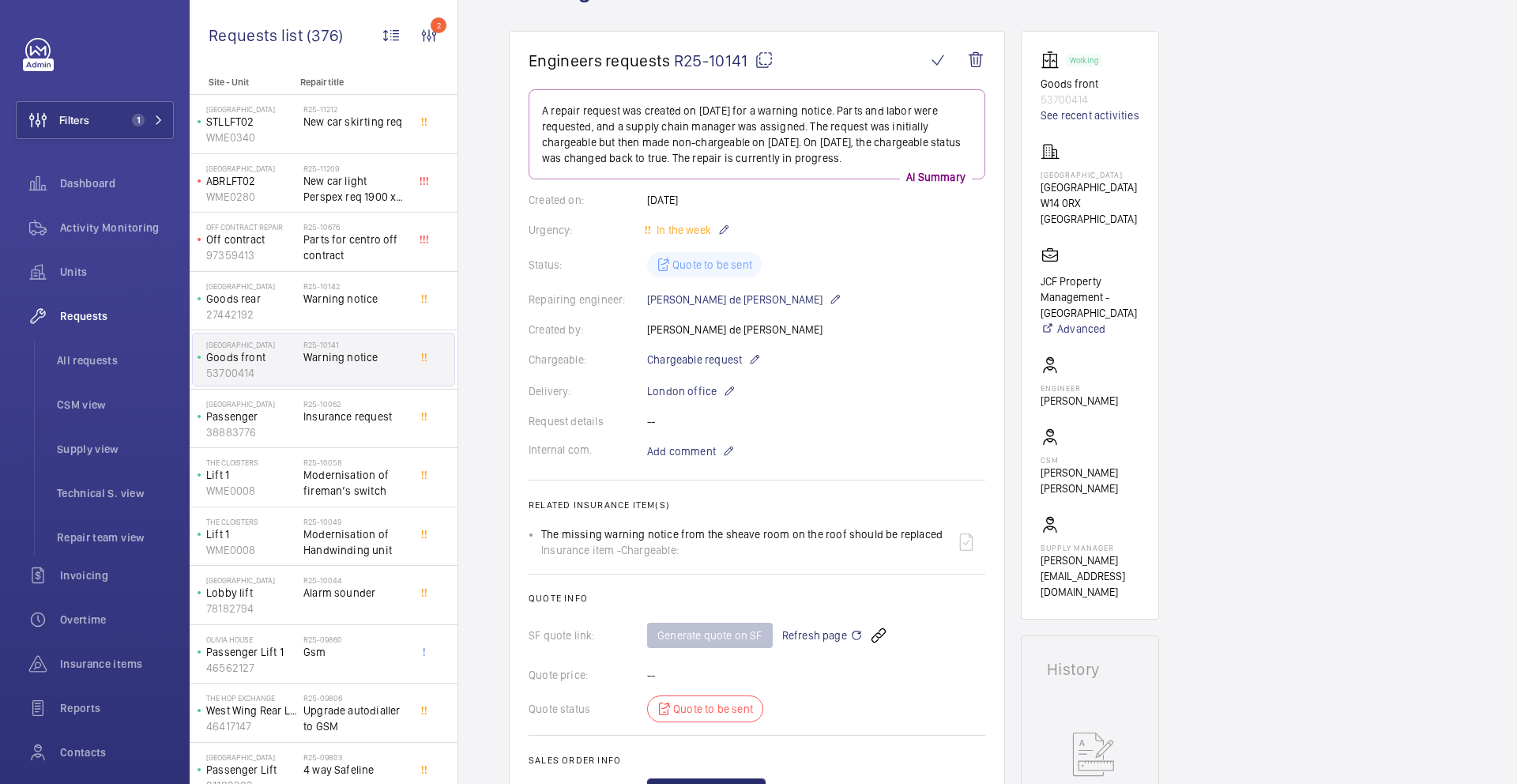
scroll to position [112, 0]
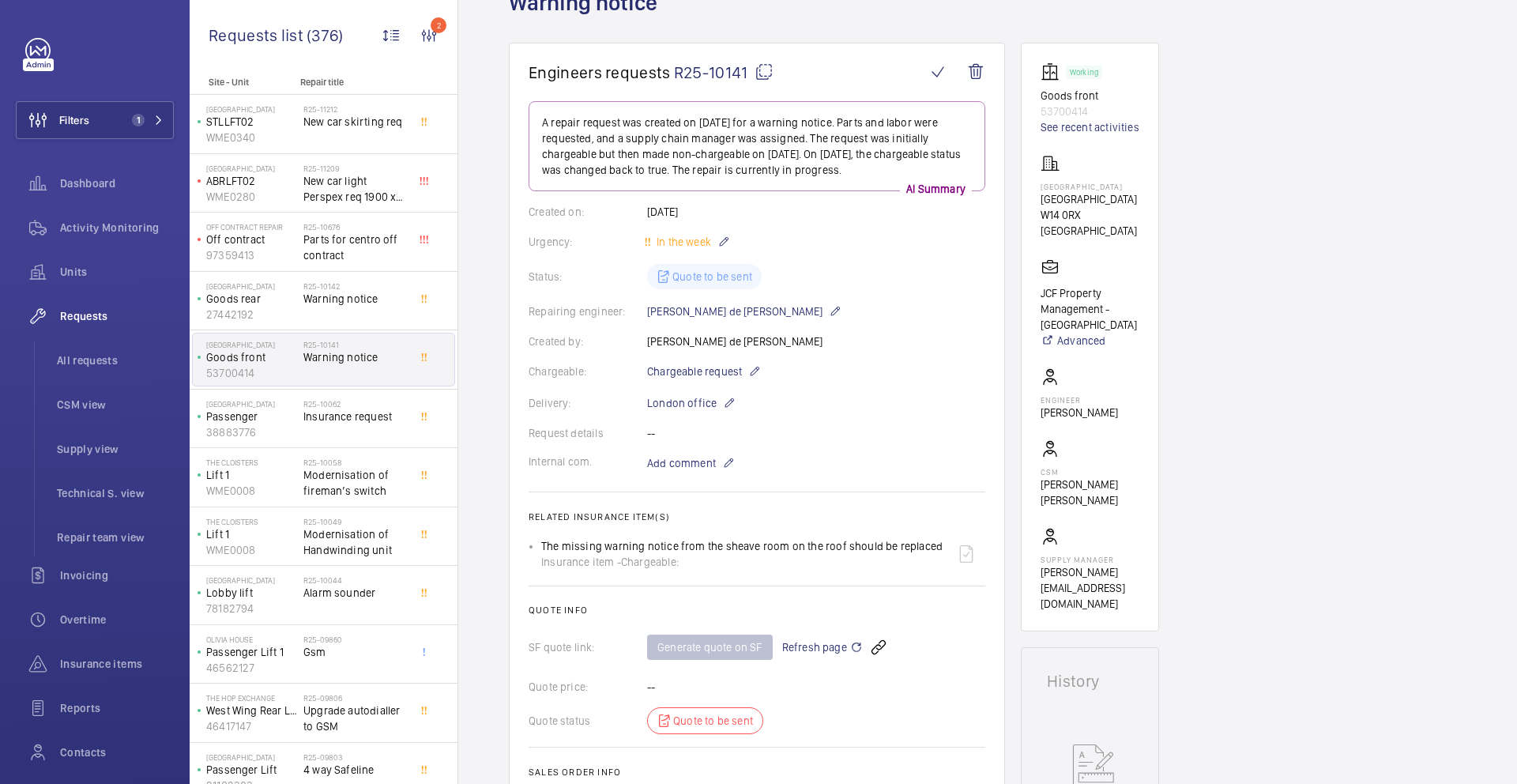
click at [764, 74] on mat-icon at bounding box center [764, 72] width 19 height 19
click at [379, 420] on span "Insurance request" at bounding box center [355, 417] width 105 height 16
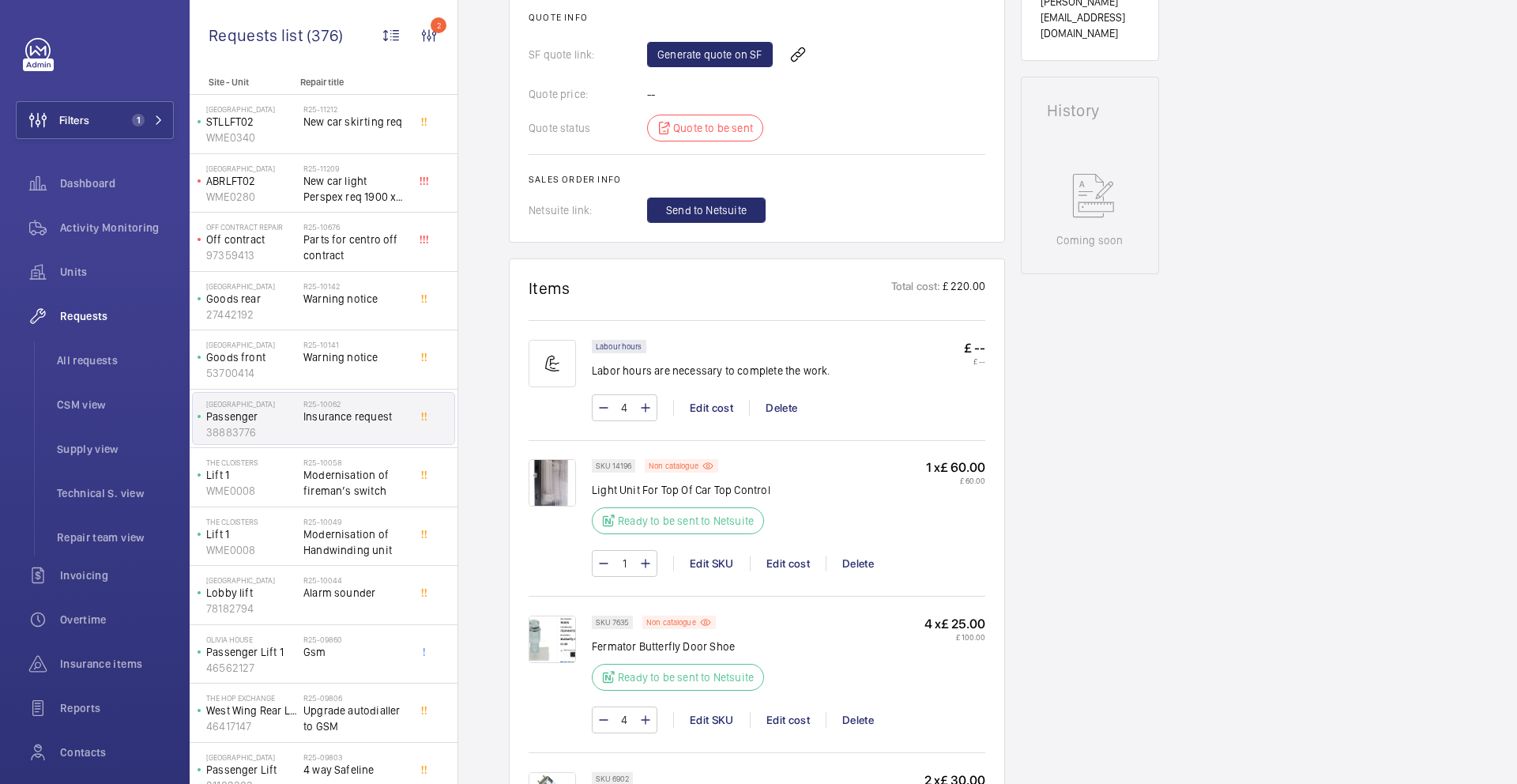
scroll to position [643, 0]
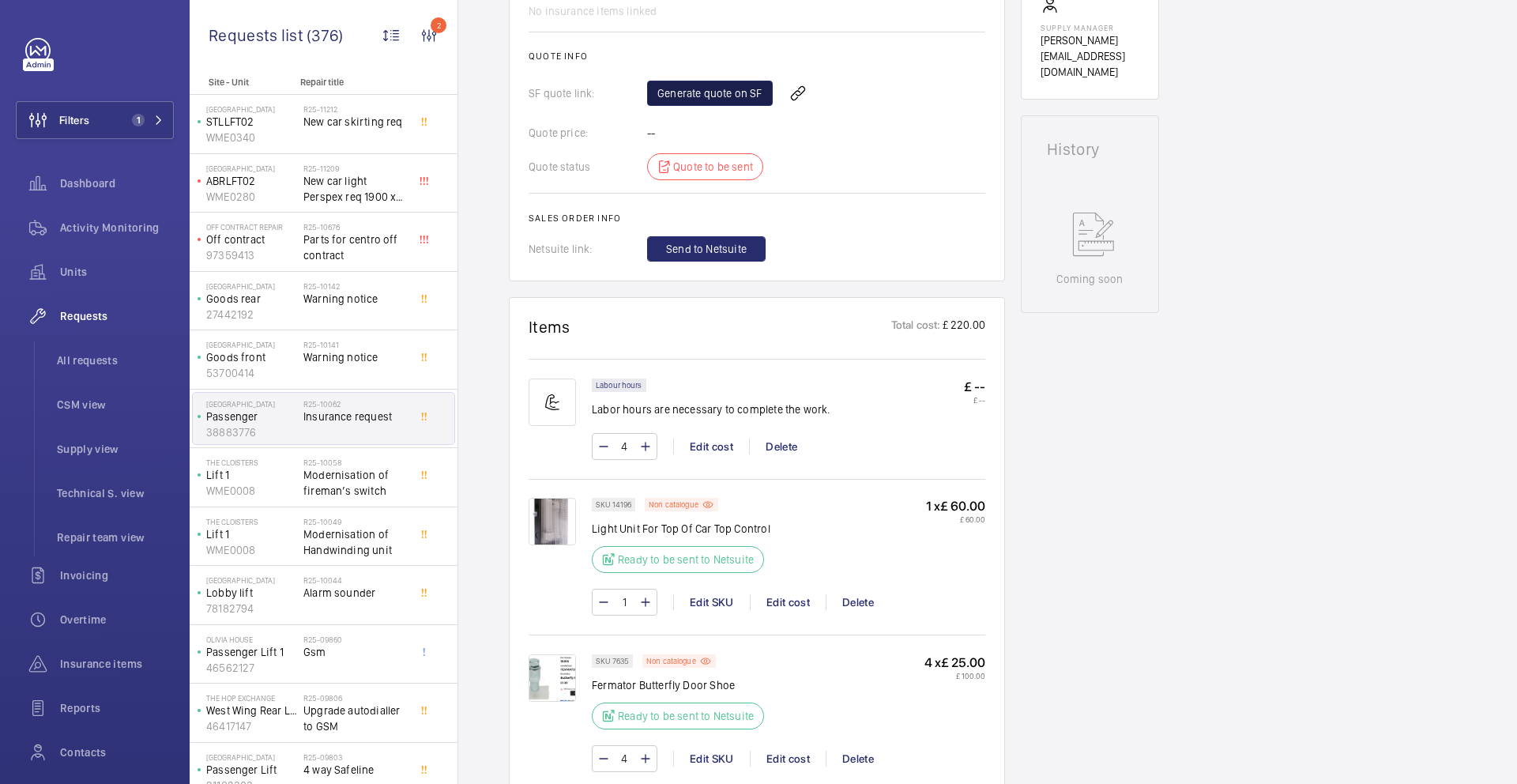
click at [682, 104] on link "Generate quote on SF" at bounding box center [710, 92] width 125 height 25
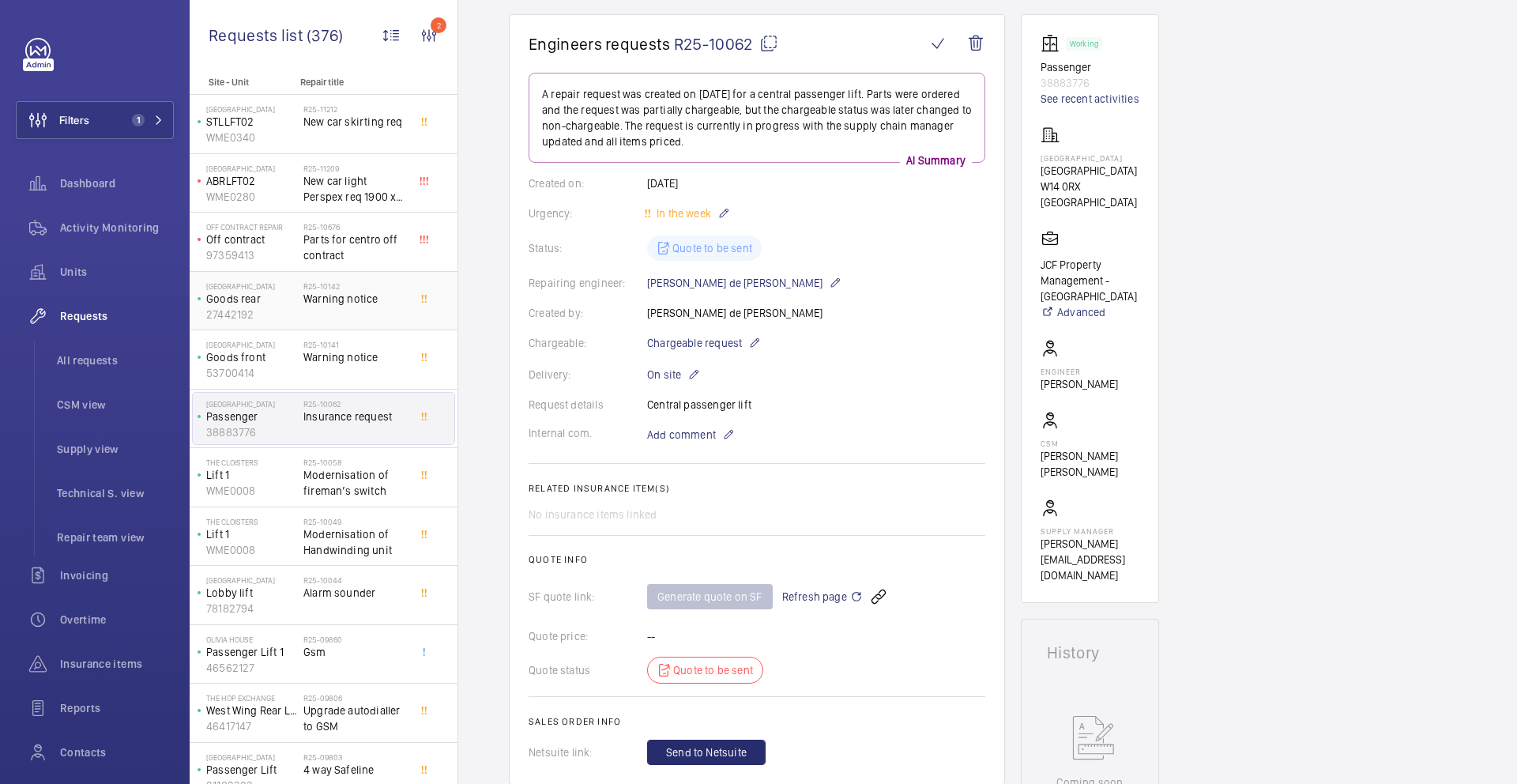
scroll to position [0, 0]
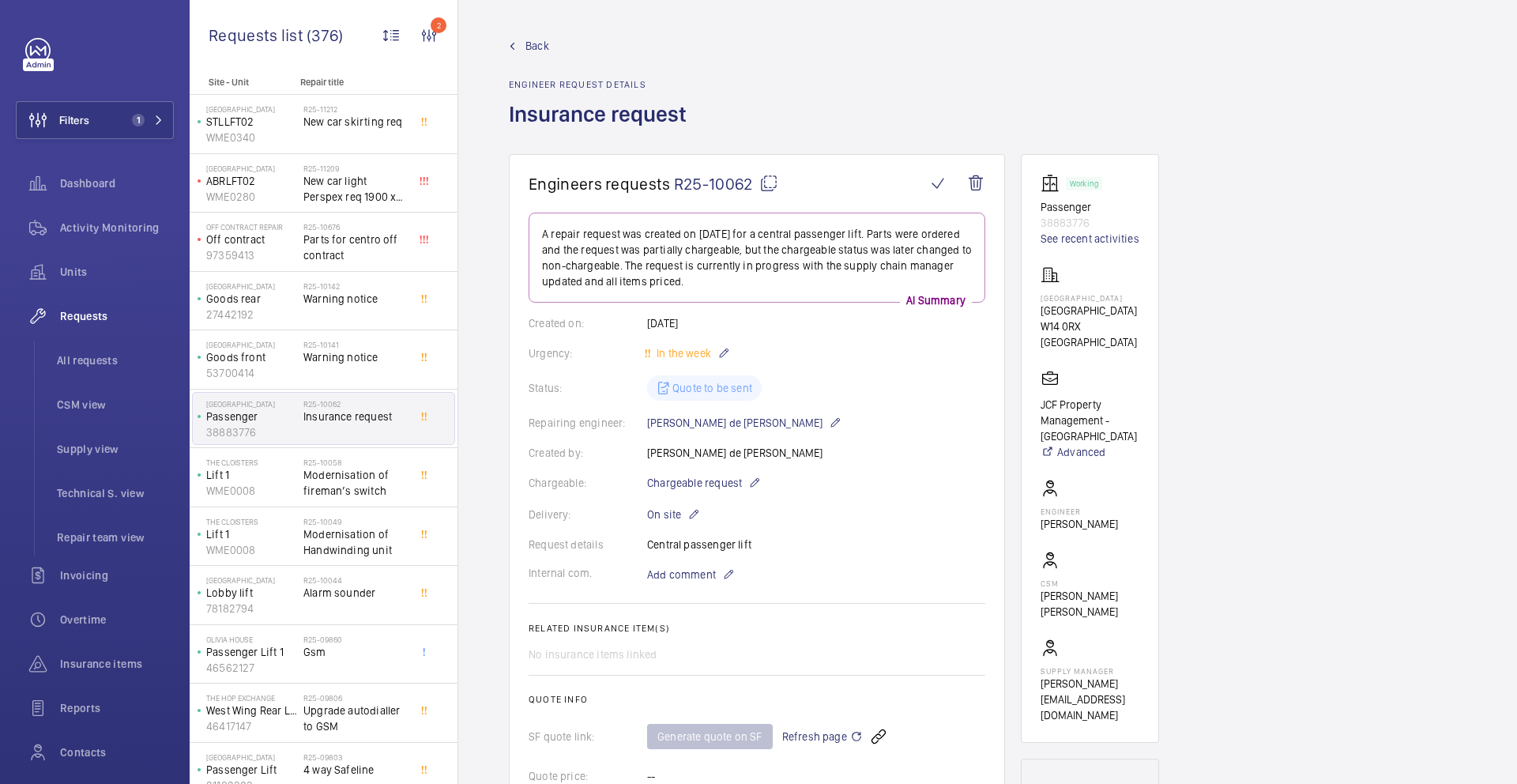
click at [770, 187] on mat-icon at bounding box center [769, 183] width 19 height 19
type textarea "R25-10062"
click at [307, 482] on span "Modernisation of fireman’s switch" at bounding box center [355, 482] width 105 height 32
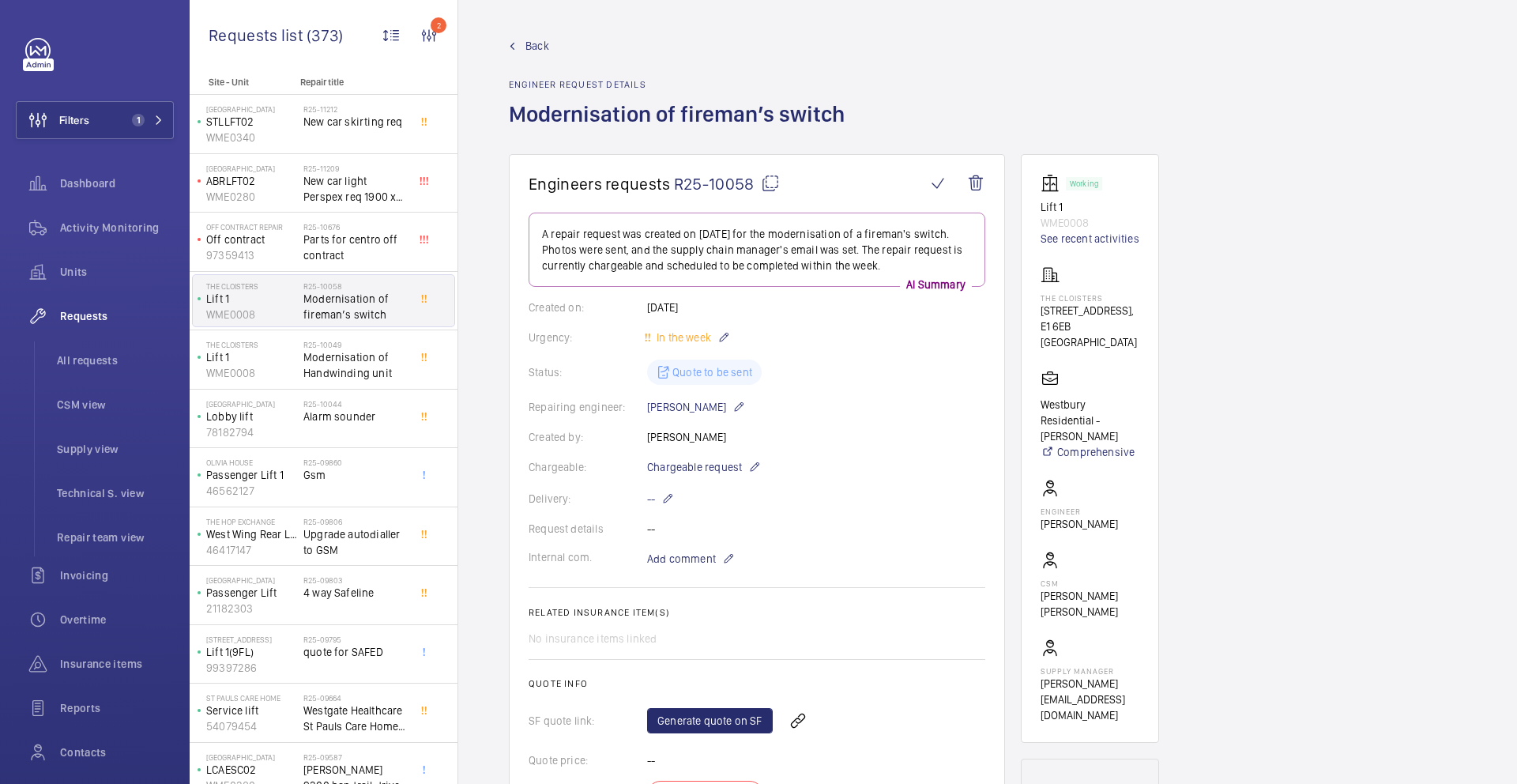
click at [271, 302] on p "Lift 1" at bounding box center [252, 298] width 91 height 16
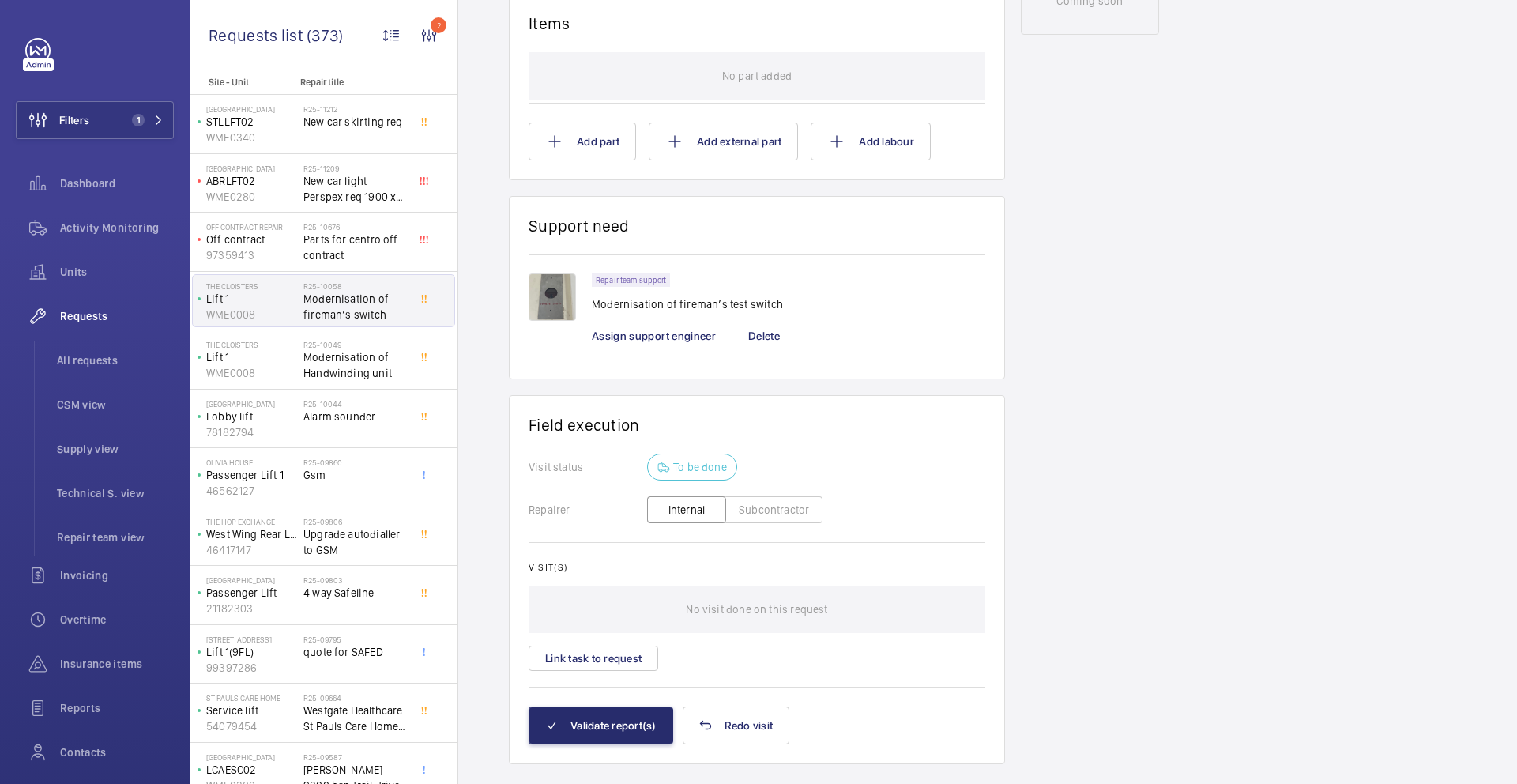
scroll to position [953, 0]
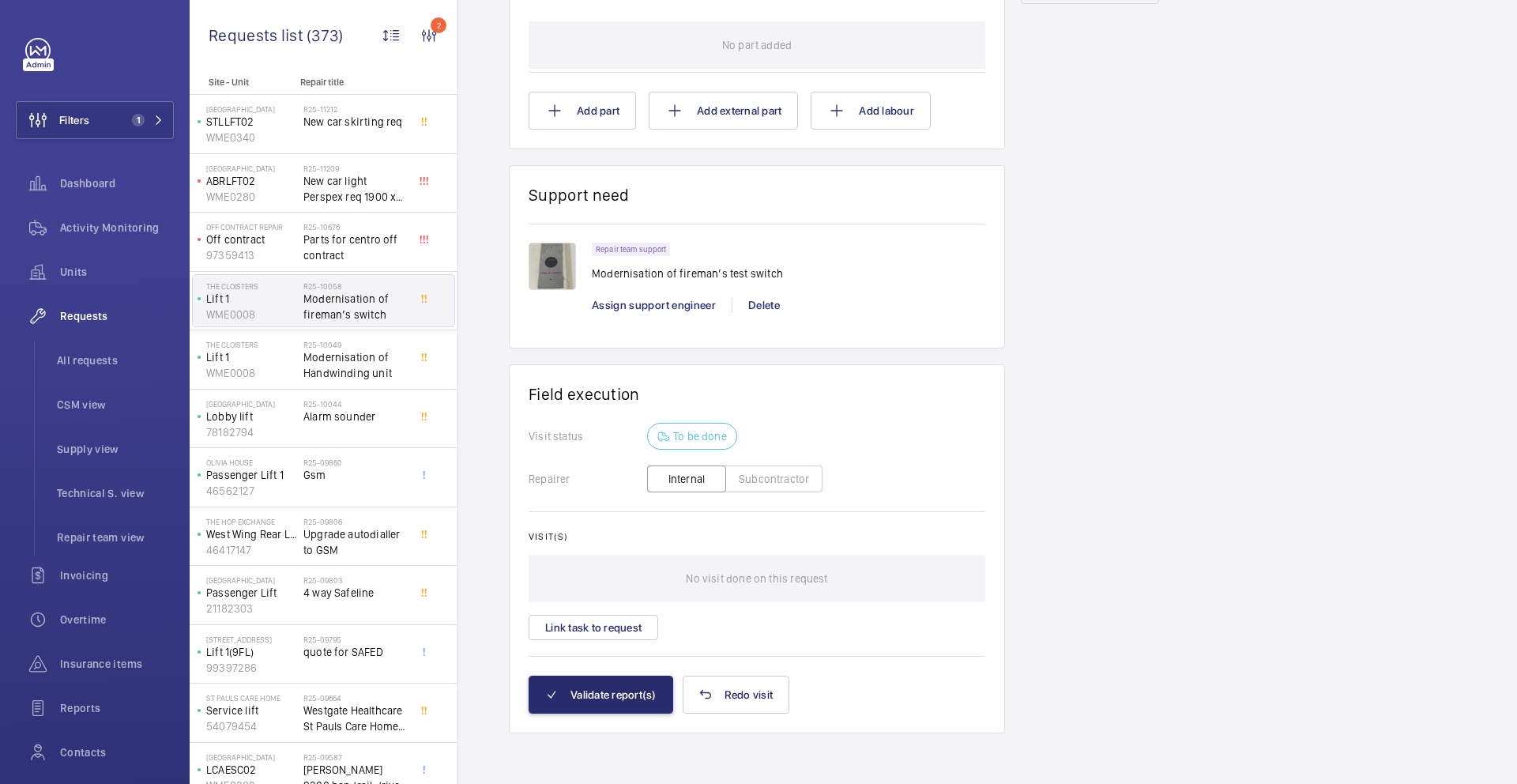
click at [558, 259] on img at bounding box center [552, 266] width 48 height 48
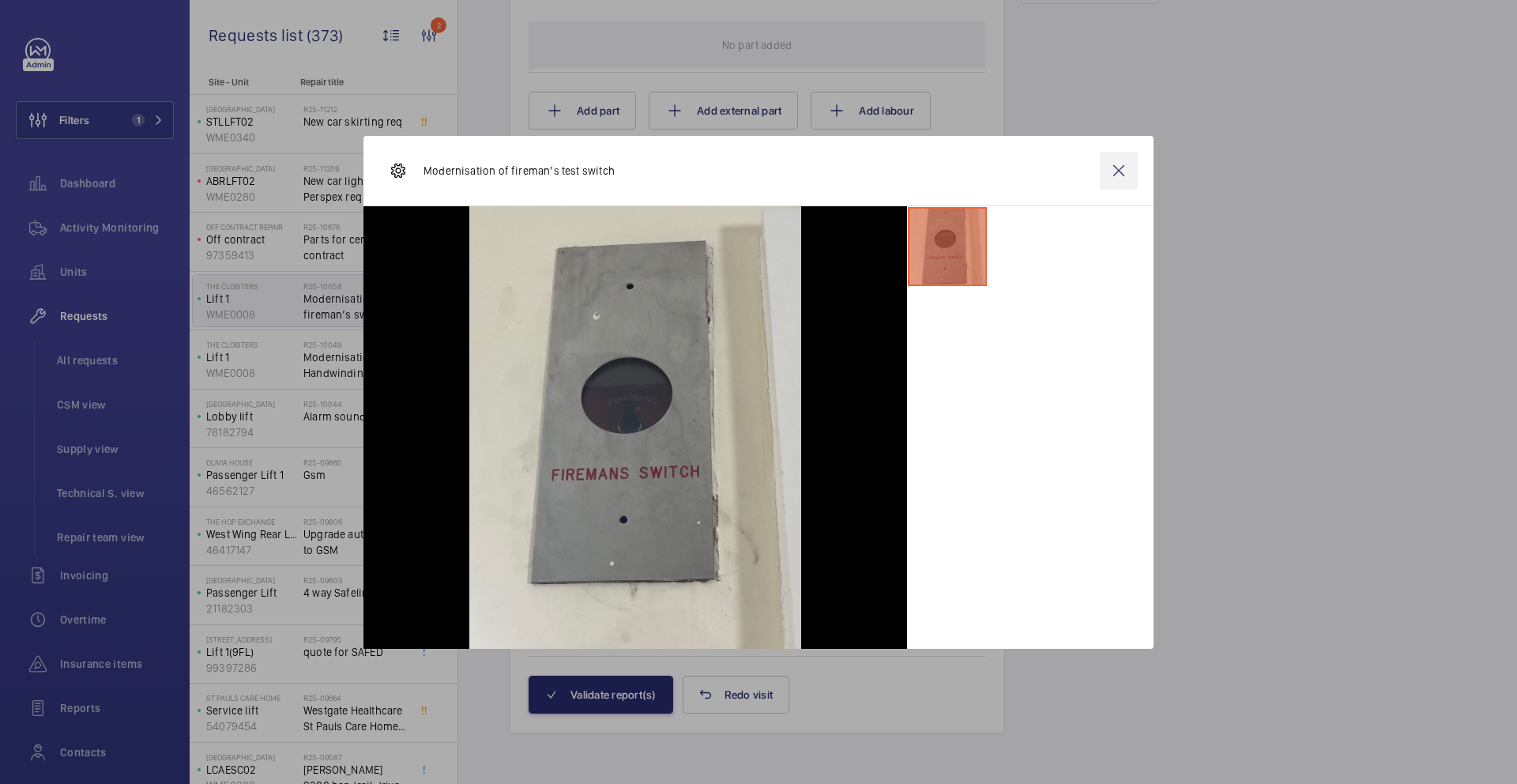
click at [1106, 174] on wm-front-icon-button at bounding box center [1119, 171] width 38 height 38
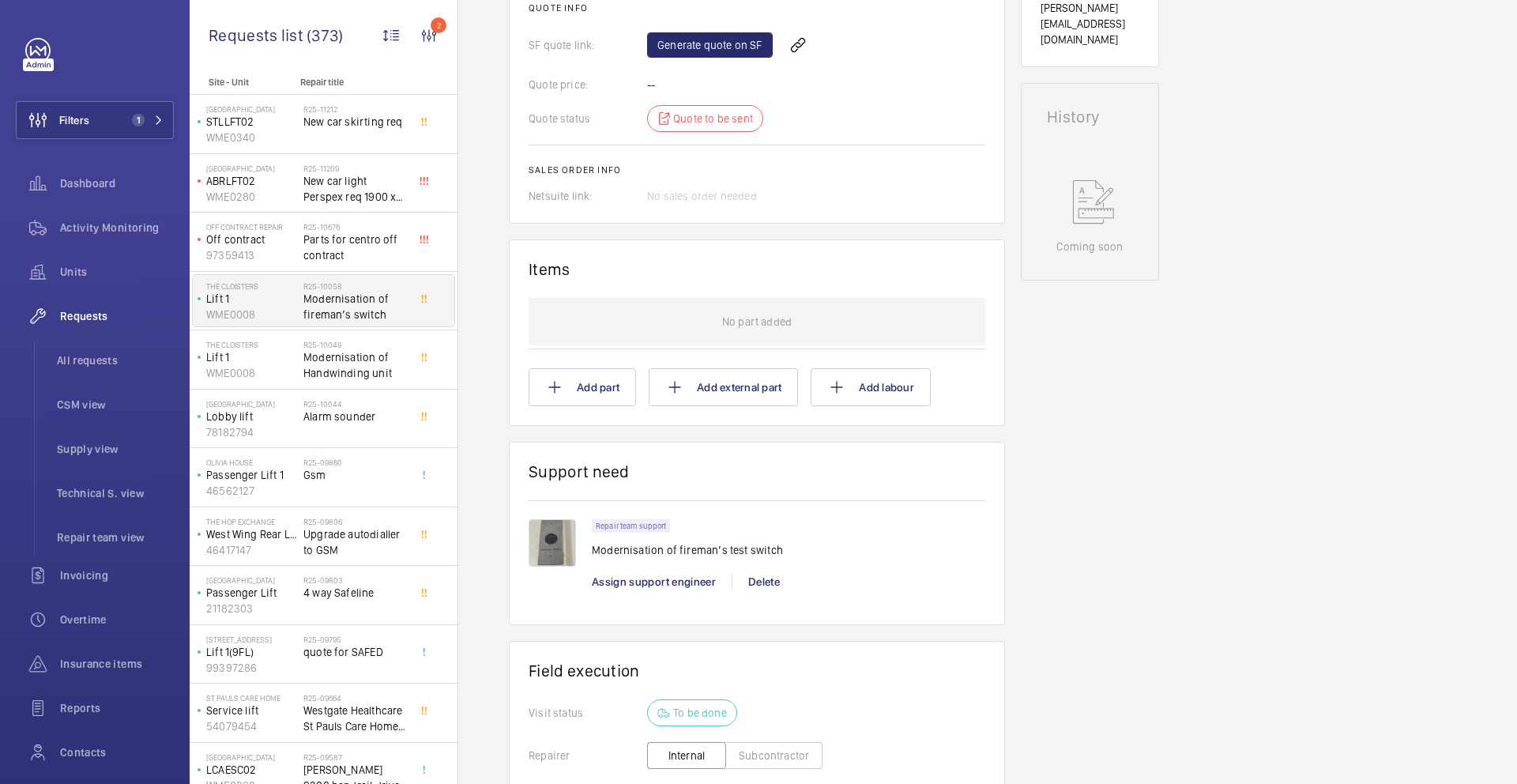
scroll to position [678, 0]
click at [755, 543] on p "Modernisation of fireman’s test switch" at bounding box center [687, 548] width 191 height 16
copy p "Modernisation of fireman’s test switch"
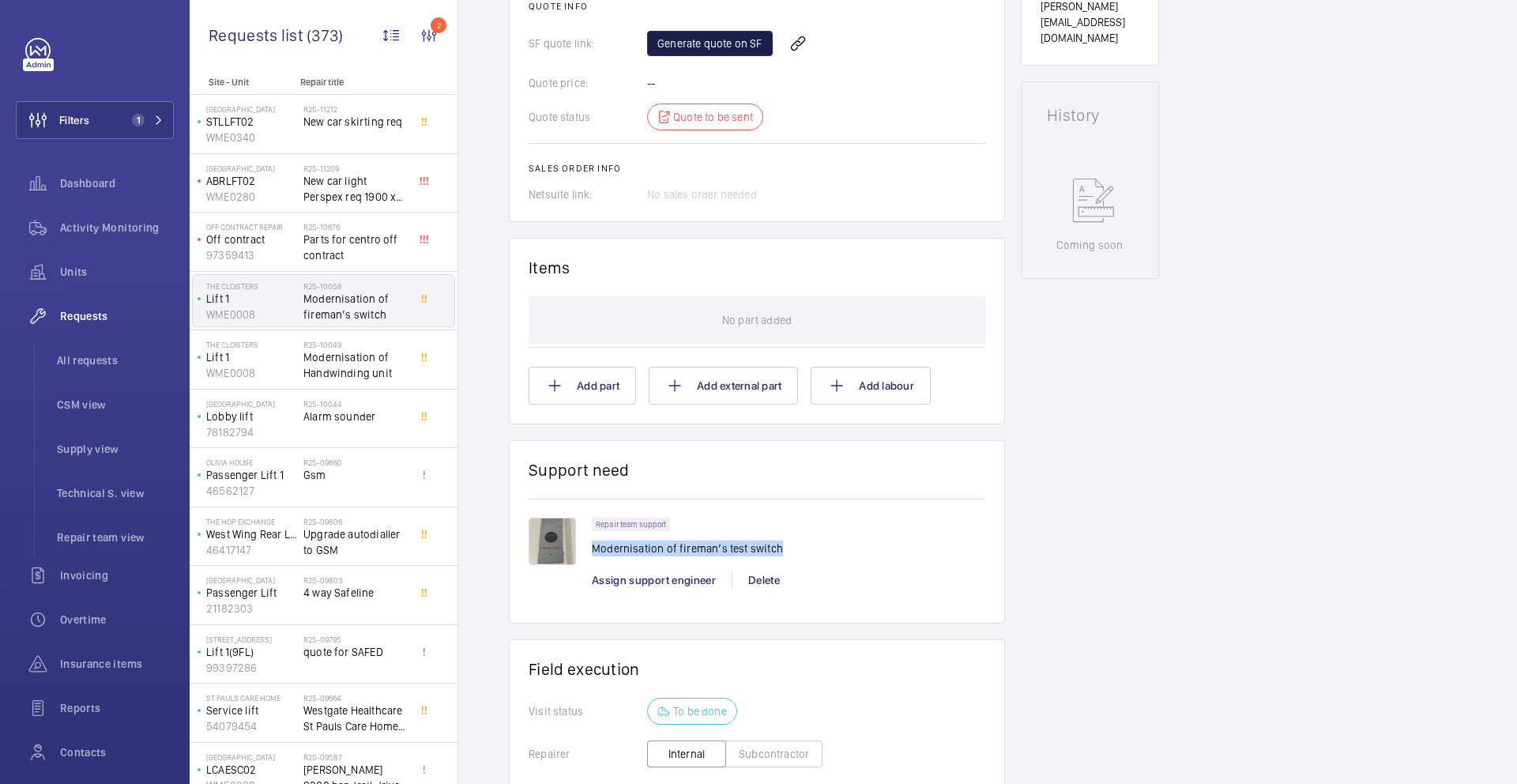
click at [675, 51] on link "Generate quote on SF" at bounding box center [710, 43] width 125 height 25
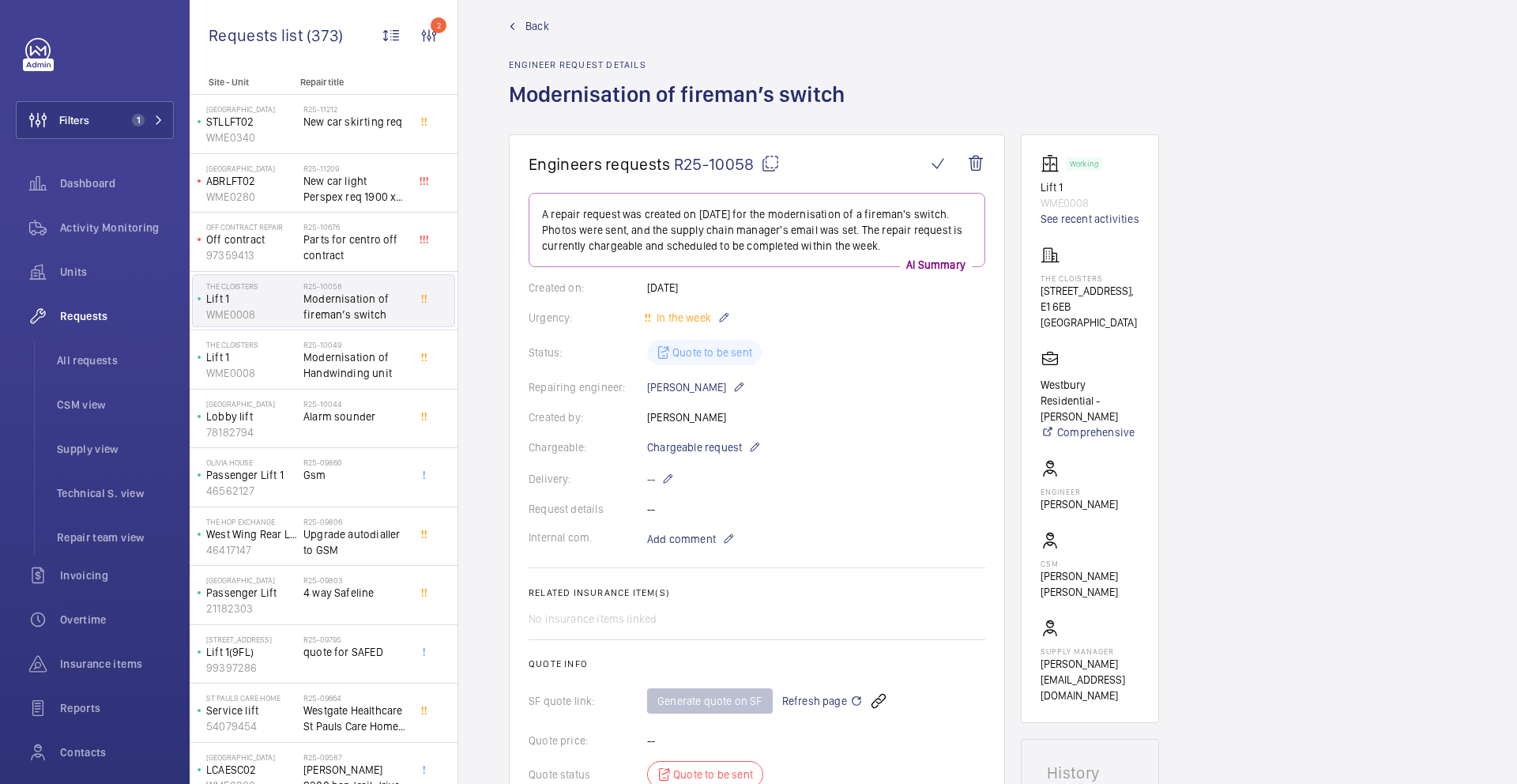
scroll to position [0, 0]
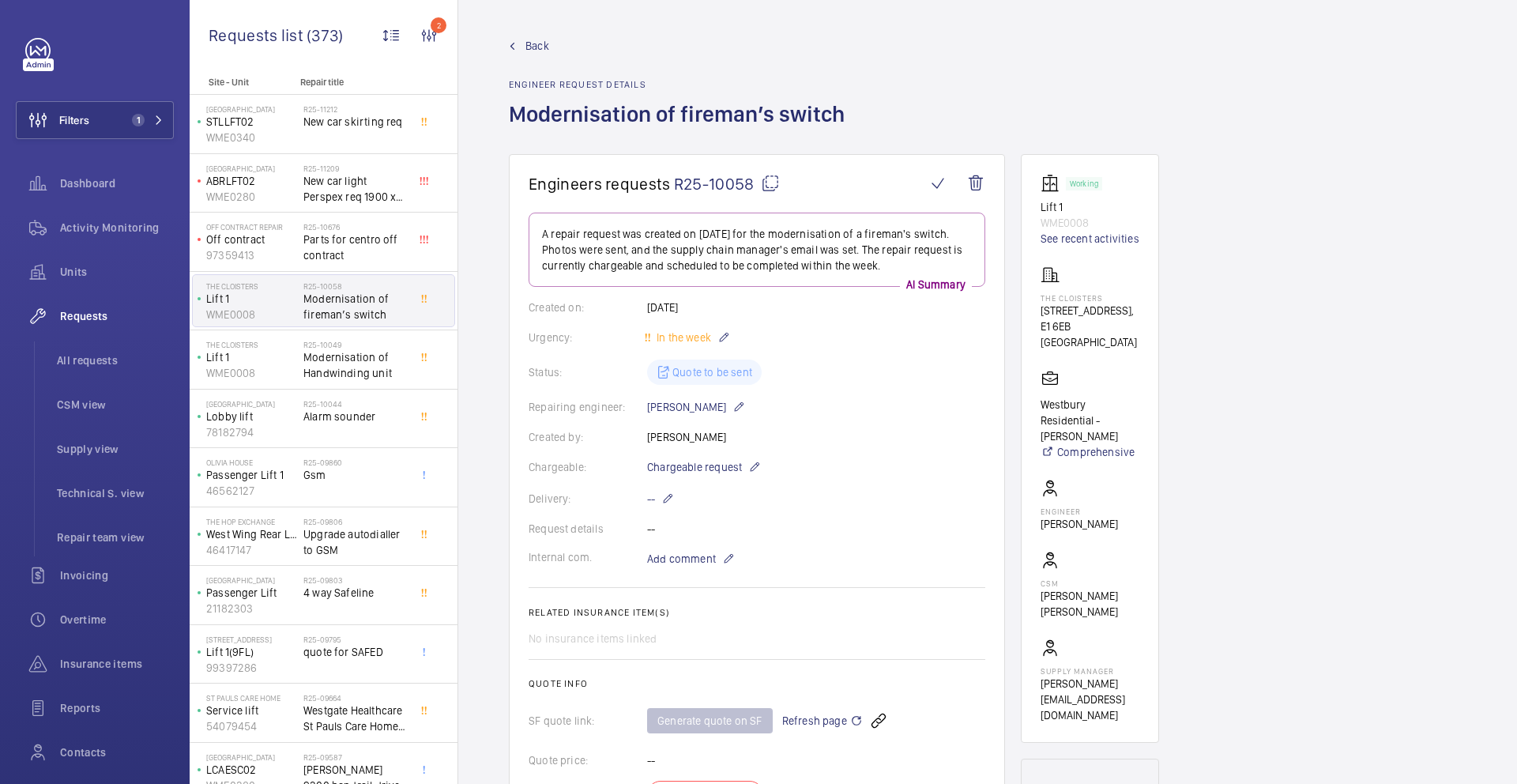
click at [766, 184] on mat-icon at bounding box center [770, 183] width 19 height 19
copy p "Modernisation of fireman’s test switch"
click at [290, 364] on p "Lift 1" at bounding box center [252, 357] width 91 height 16
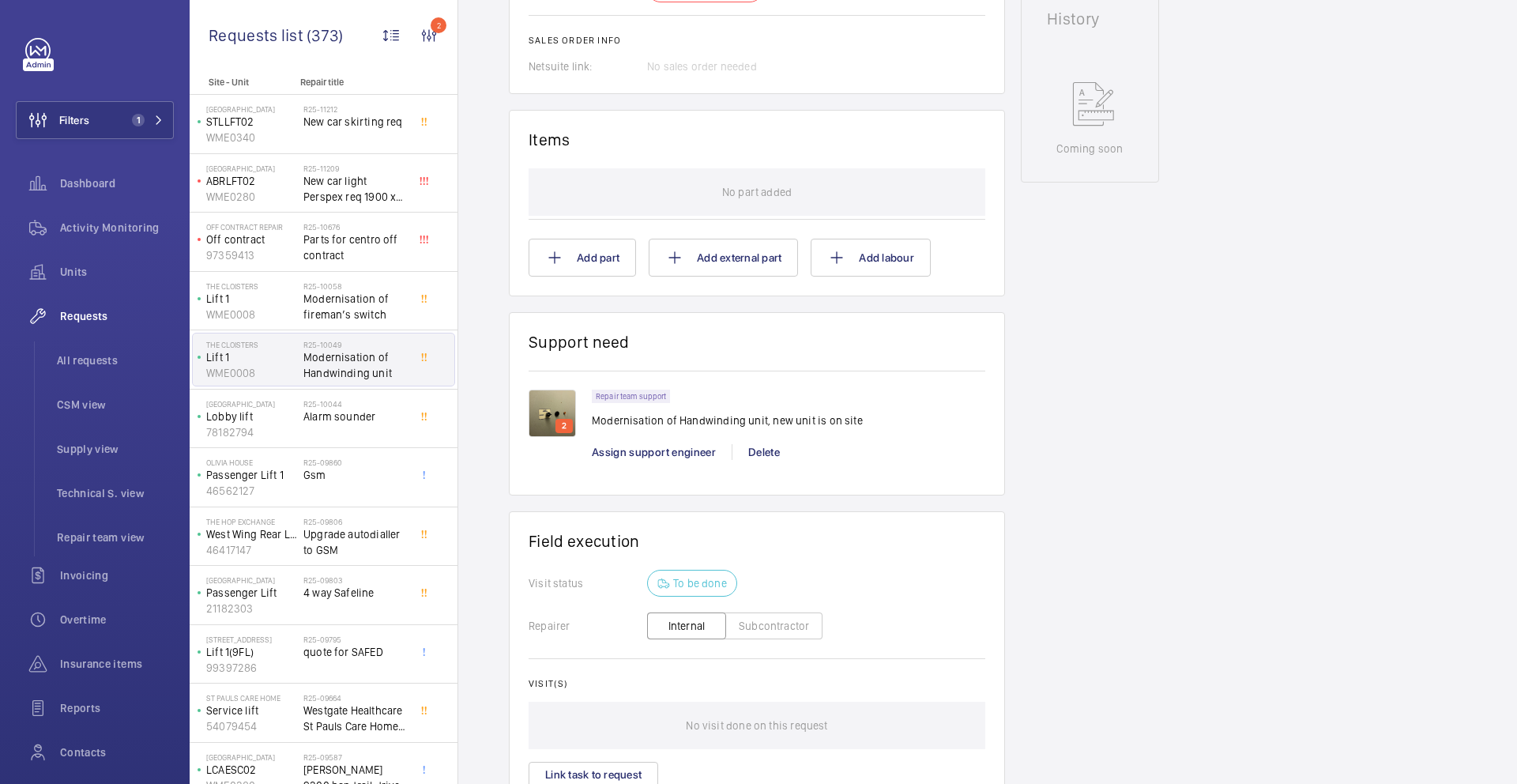
scroll to position [774, 0]
click at [559, 417] on img at bounding box center [552, 412] width 48 height 48
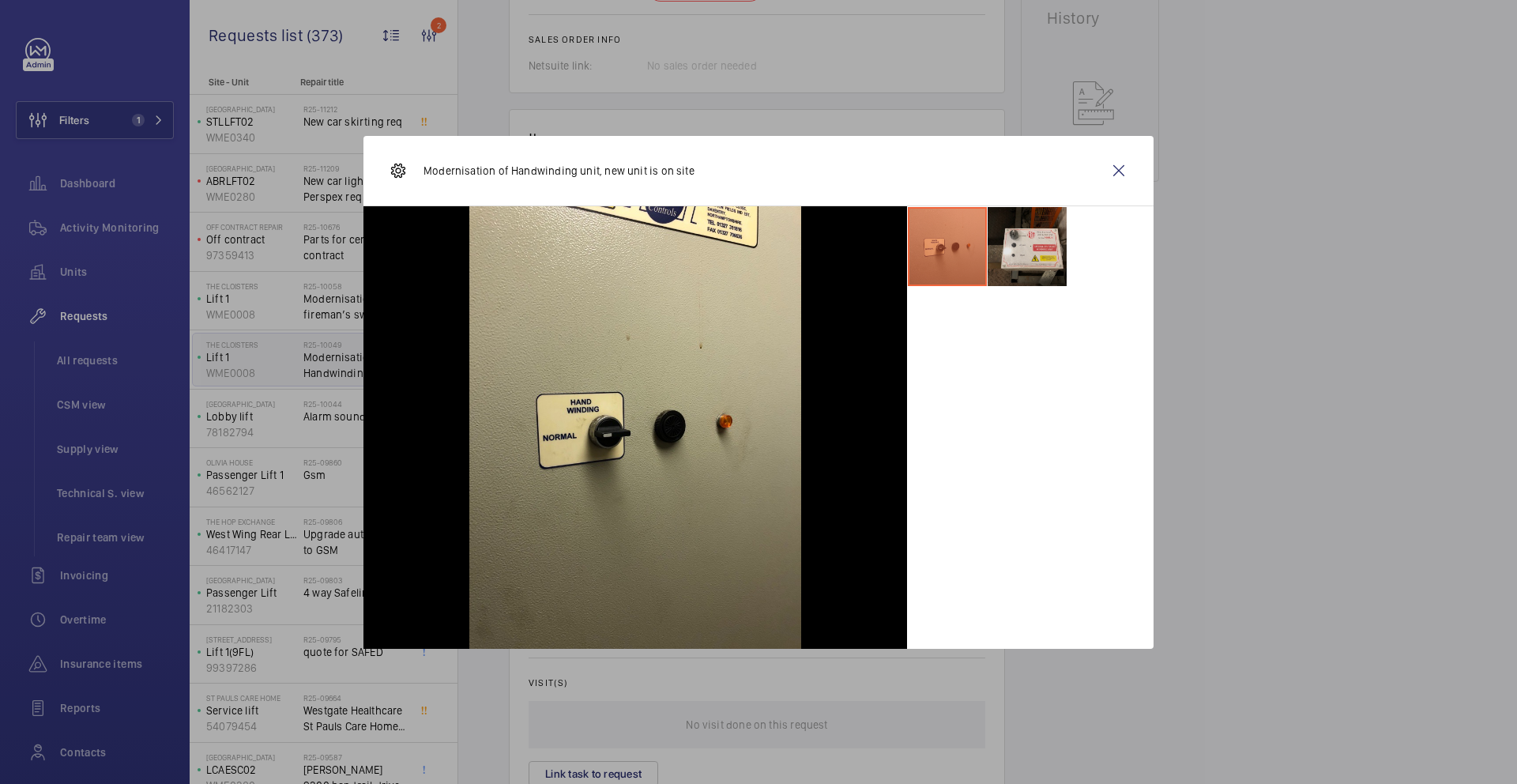
scroll to position [822, 0]
click at [1016, 245] on li at bounding box center [1027, 246] width 79 height 79
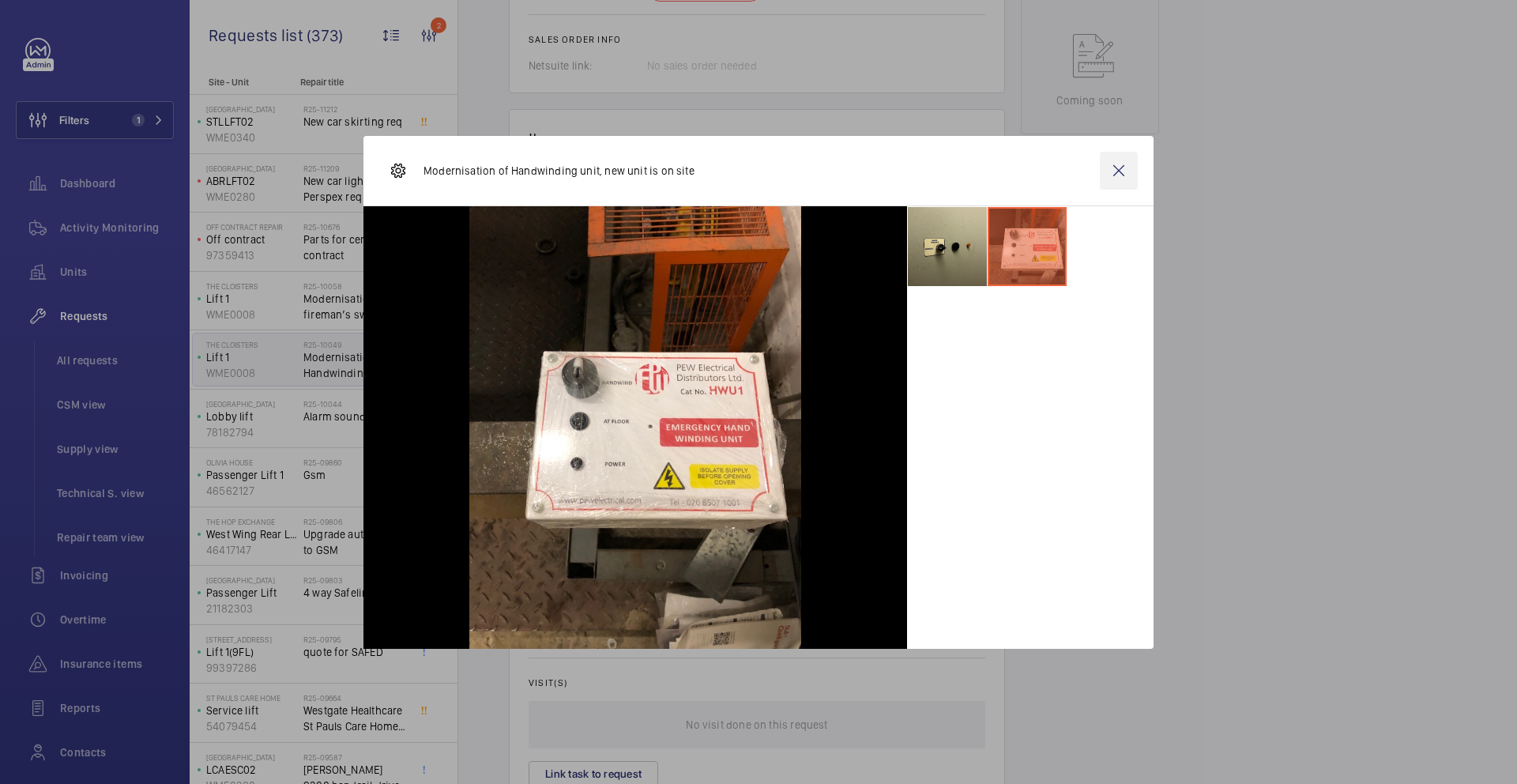
click at [1116, 174] on wm-front-icon-button at bounding box center [1119, 171] width 38 height 38
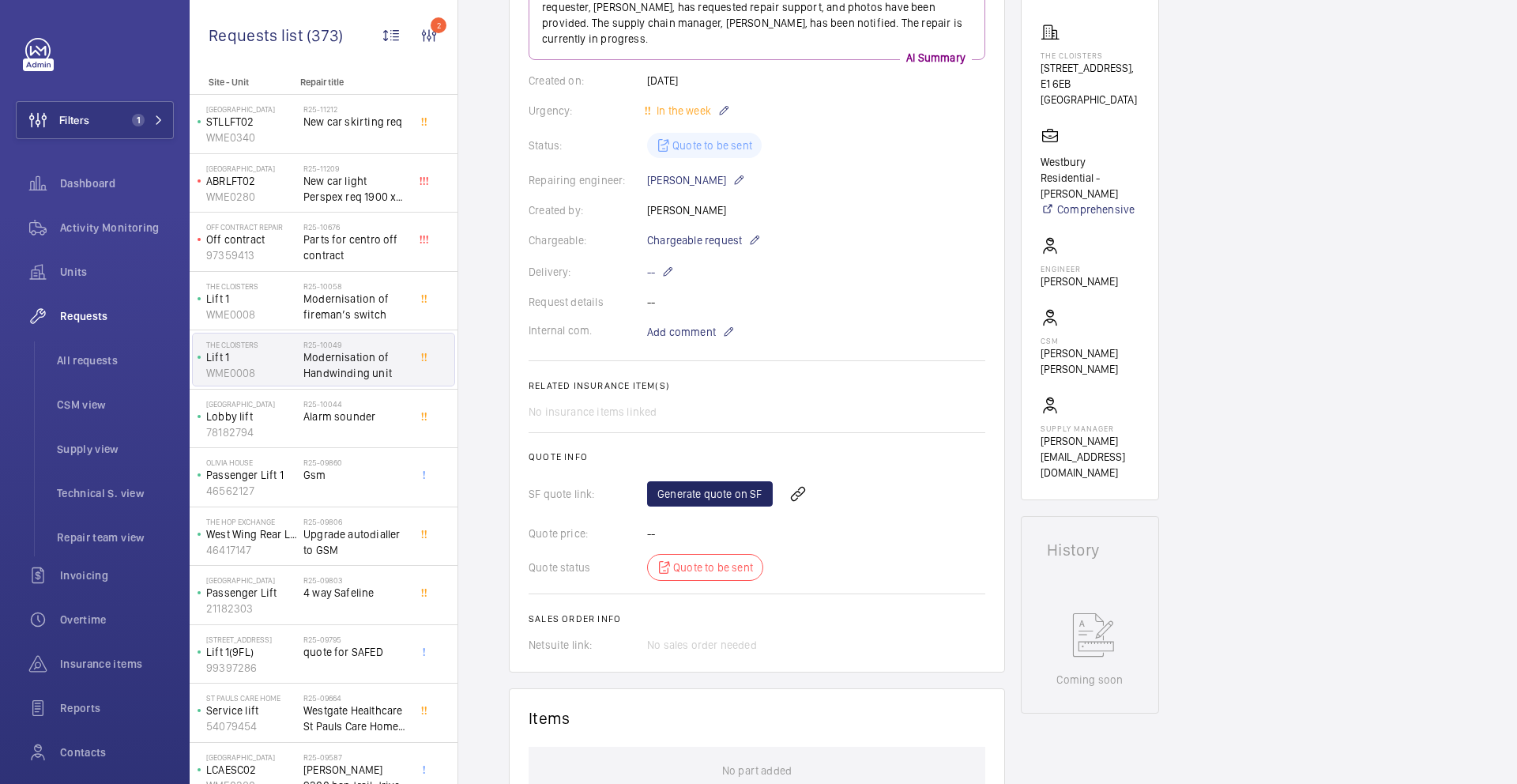
scroll to position [244, 0]
click at [714, 494] on link "Generate quote on SF" at bounding box center [710, 493] width 125 height 25
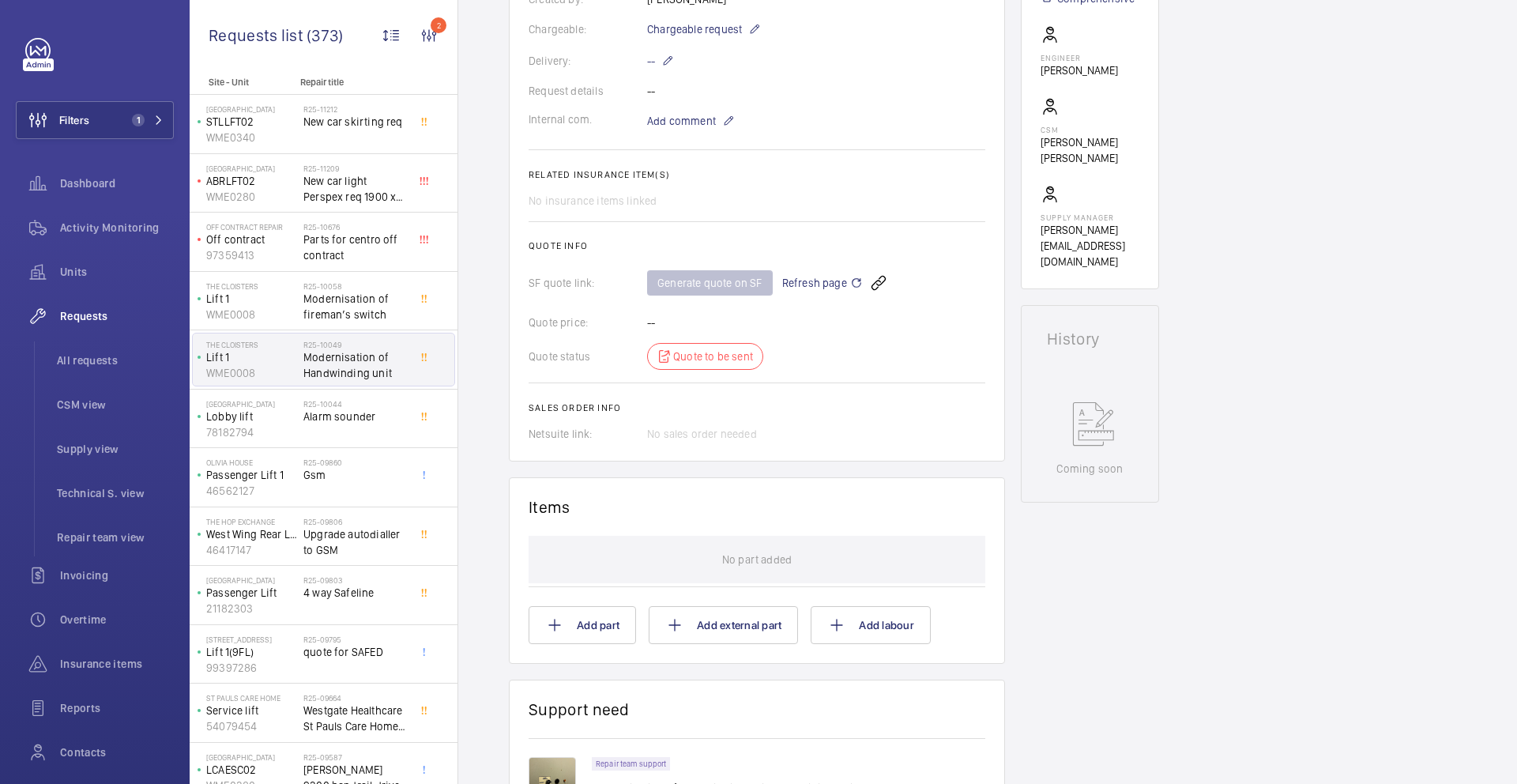
scroll to position [678, 0]
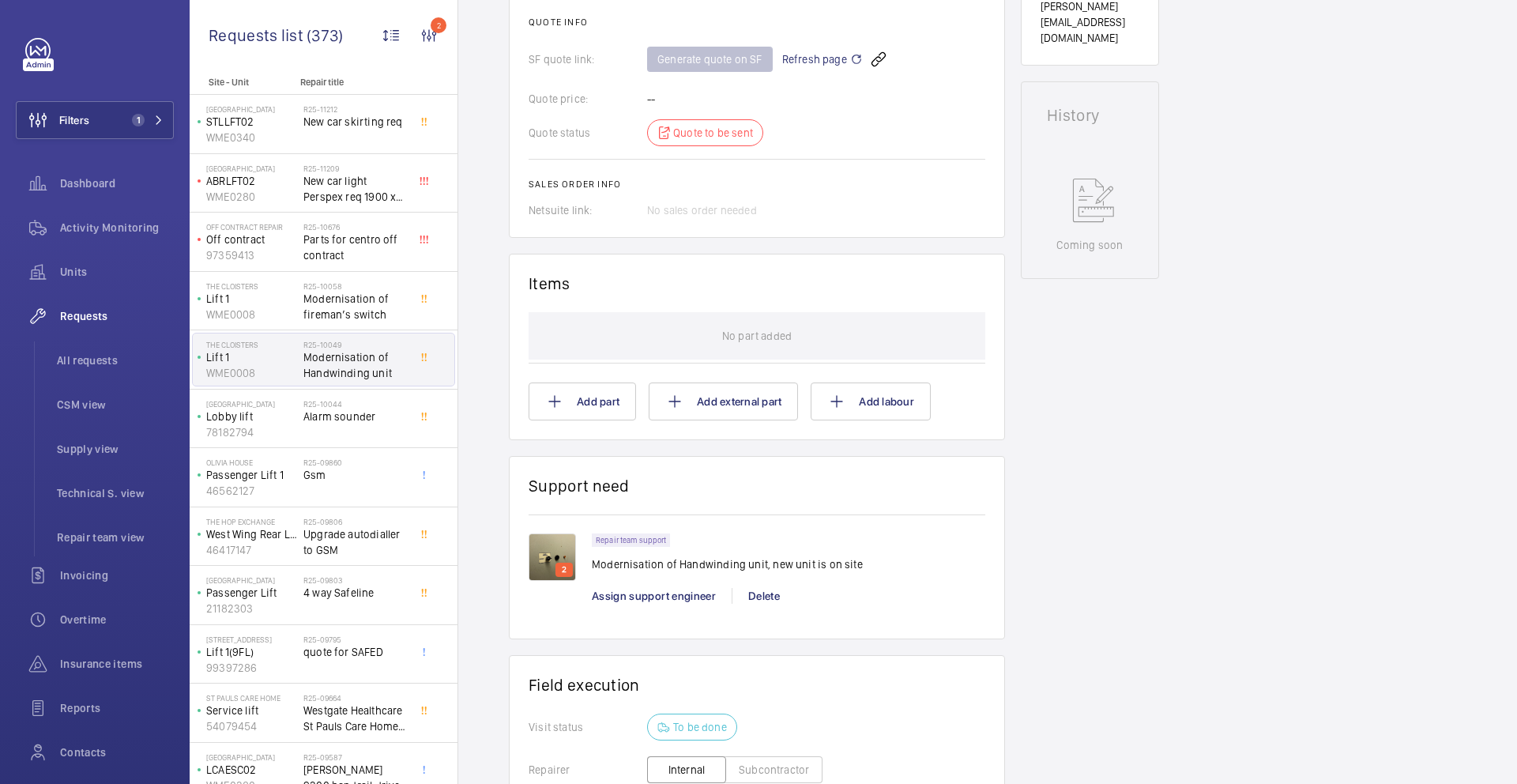
click at [744, 558] on p "Modernisation of Handwinding unit, new unit is on site" at bounding box center [728, 564] width 271 height 16
click at [744, 565] on p "Modernisation of Handwinding unit, new unit is on site" at bounding box center [728, 564] width 271 height 16
copy p "Modernisation of Handwinding unit, new unit is on site"
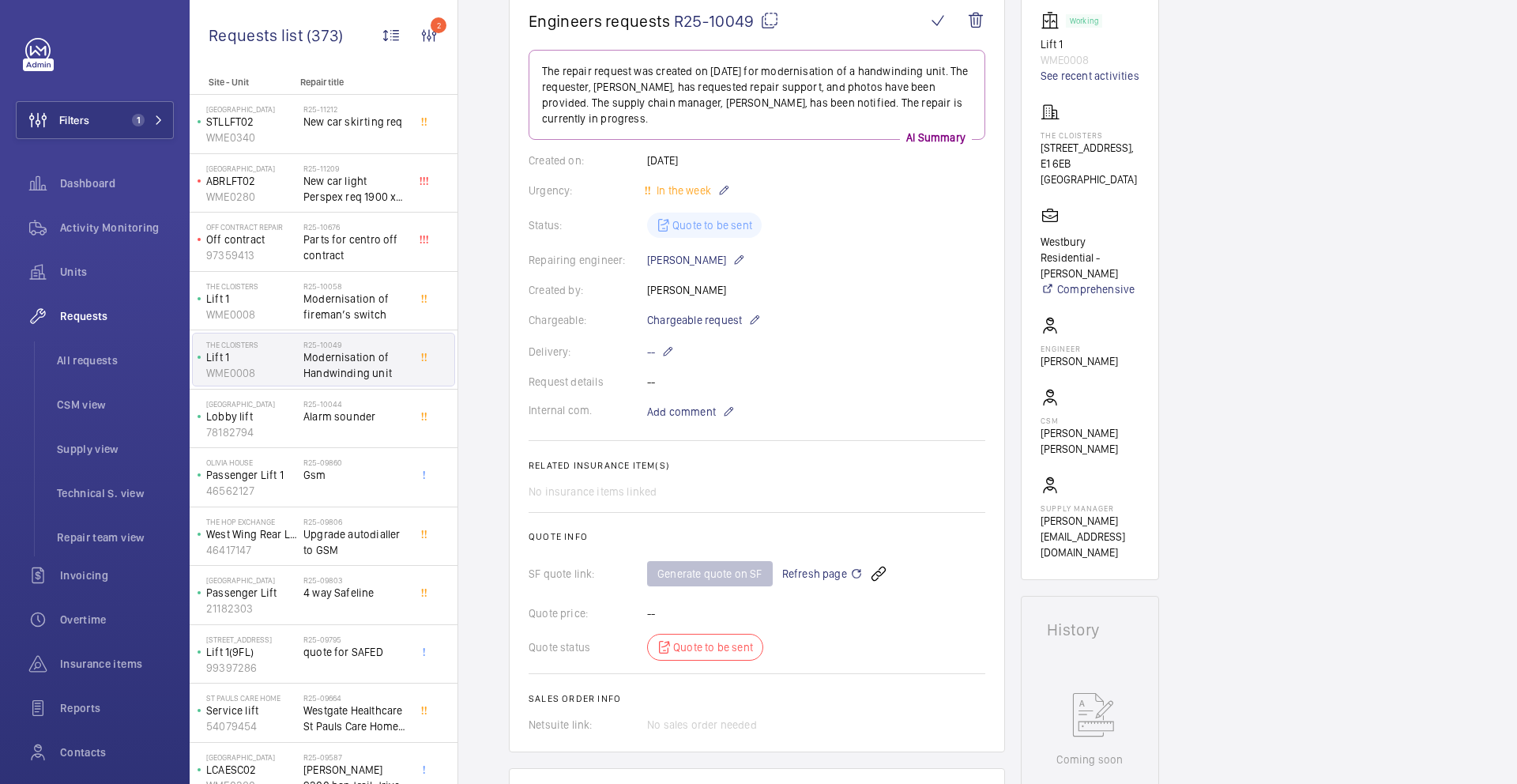
scroll to position [215, 0]
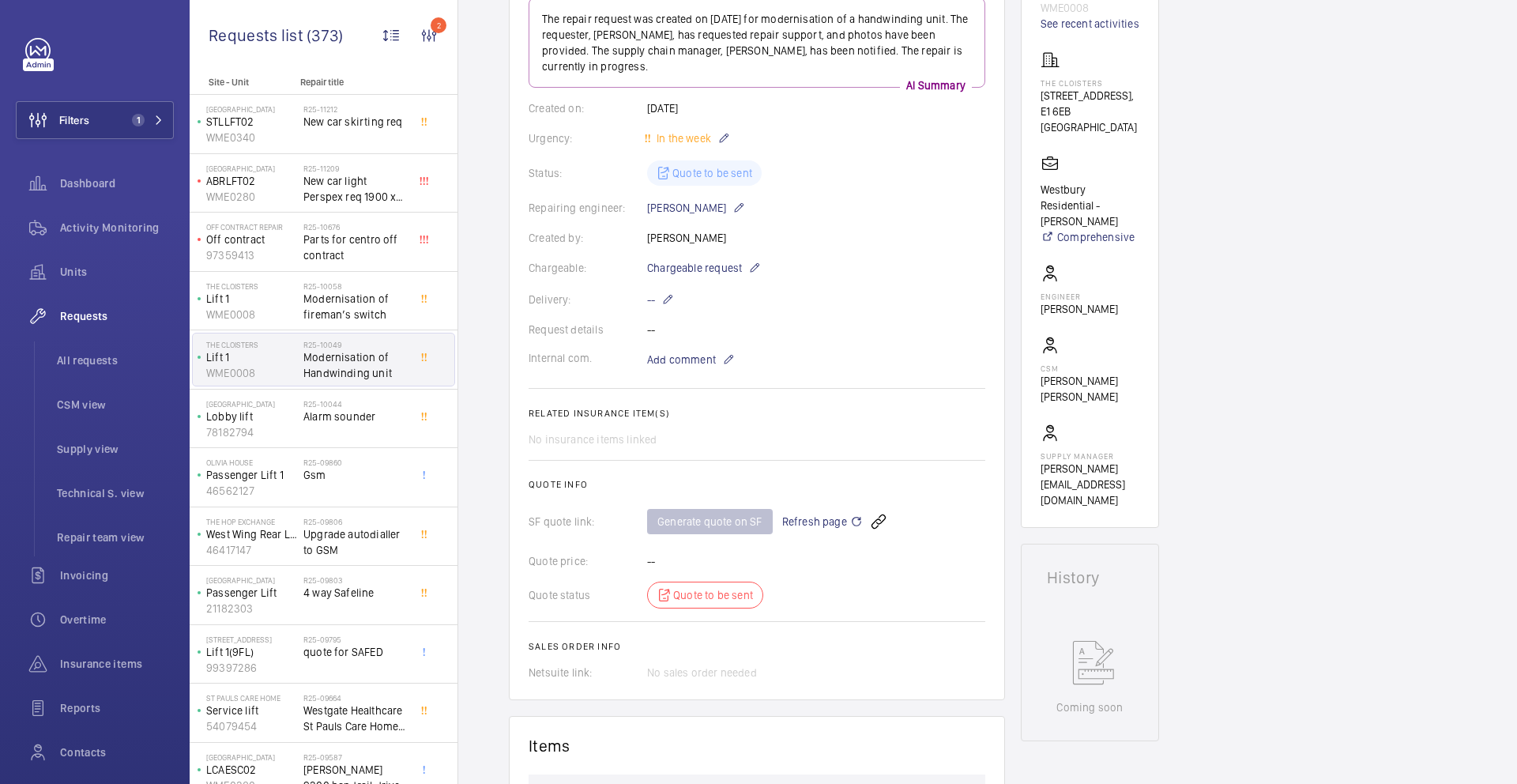
click at [851, 521] on mat-icon at bounding box center [857, 521] width 13 height 19
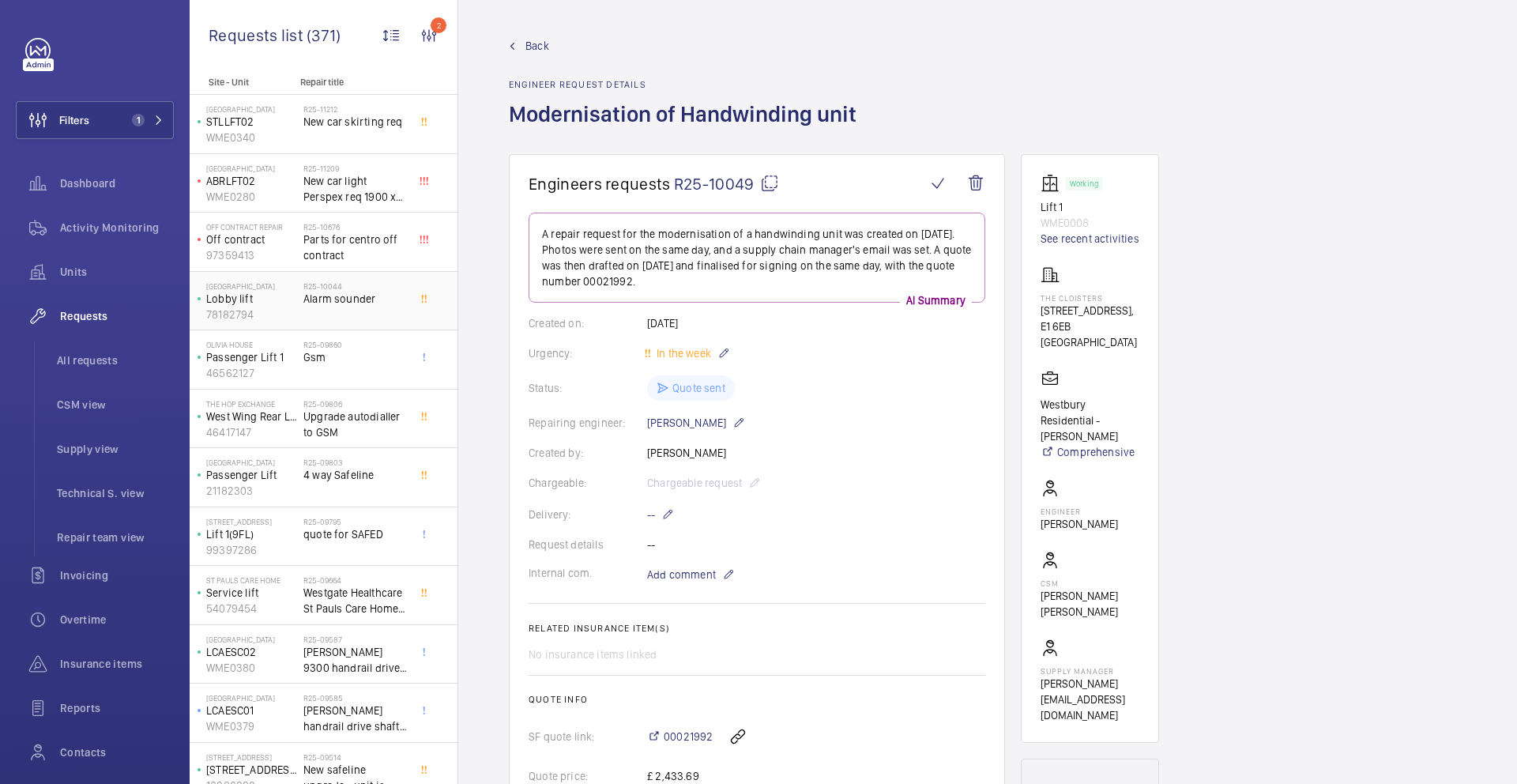
click at [355, 311] on div "R25-10044 Alarm sounder" at bounding box center [355, 303] width 105 height 46
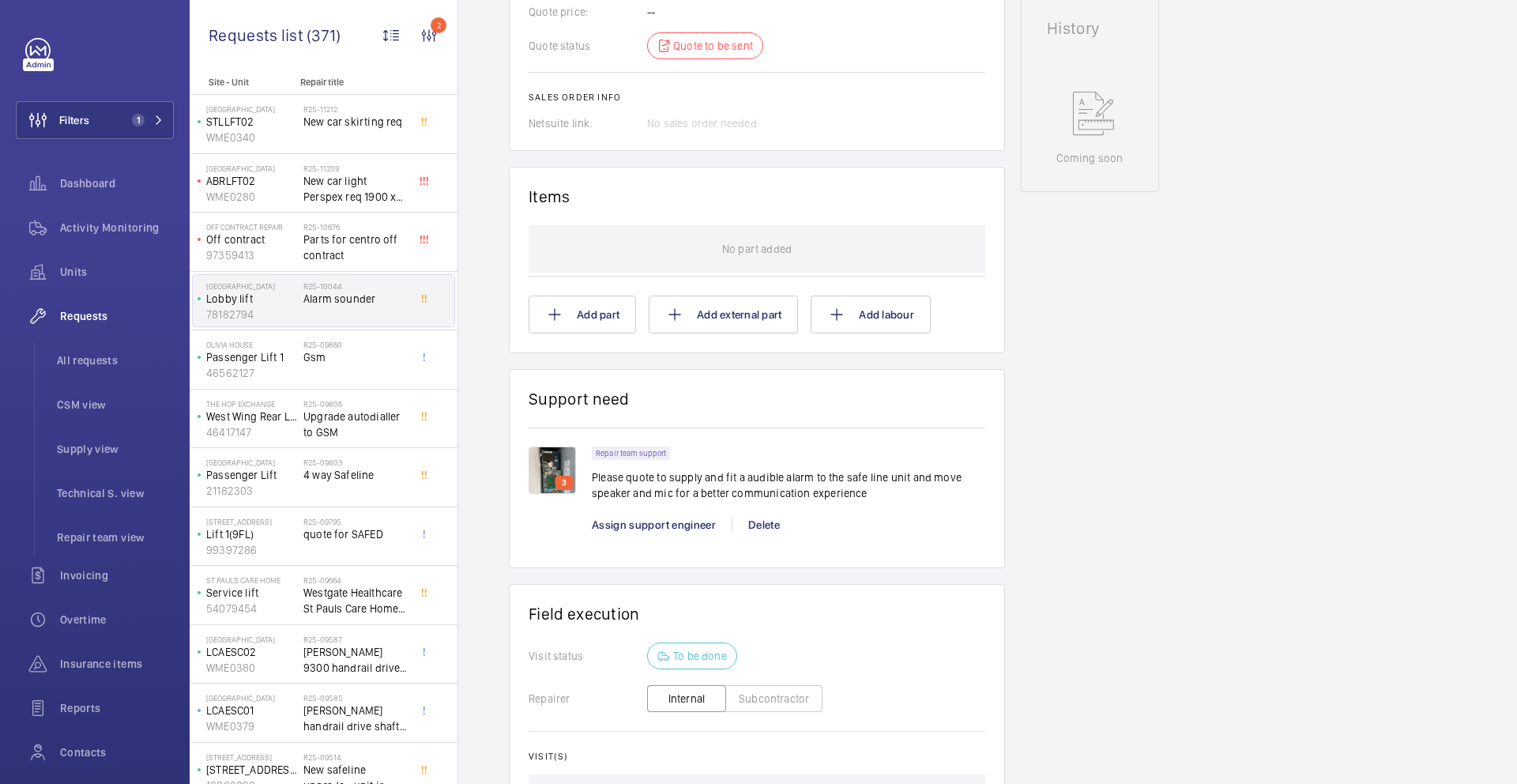
scroll to position [767, 0]
click at [563, 475] on p "3" at bounding box center [564, 481] width 11 height 14
click at [547, 466] on img at bounding box center [552, 468] width 48 height 48
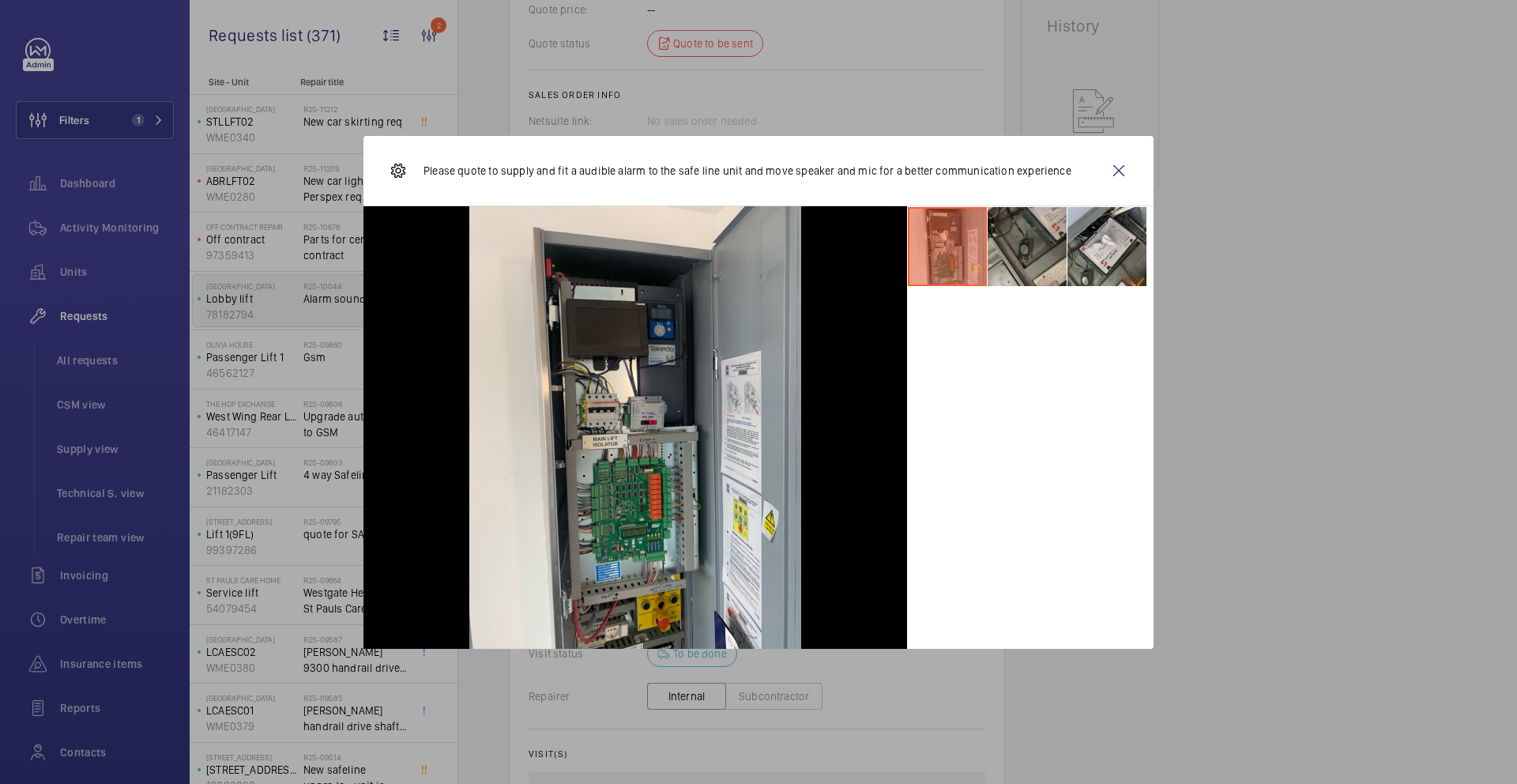
click at [1018, 263] on li at bounding box center [1027, 246] width 79 height 79
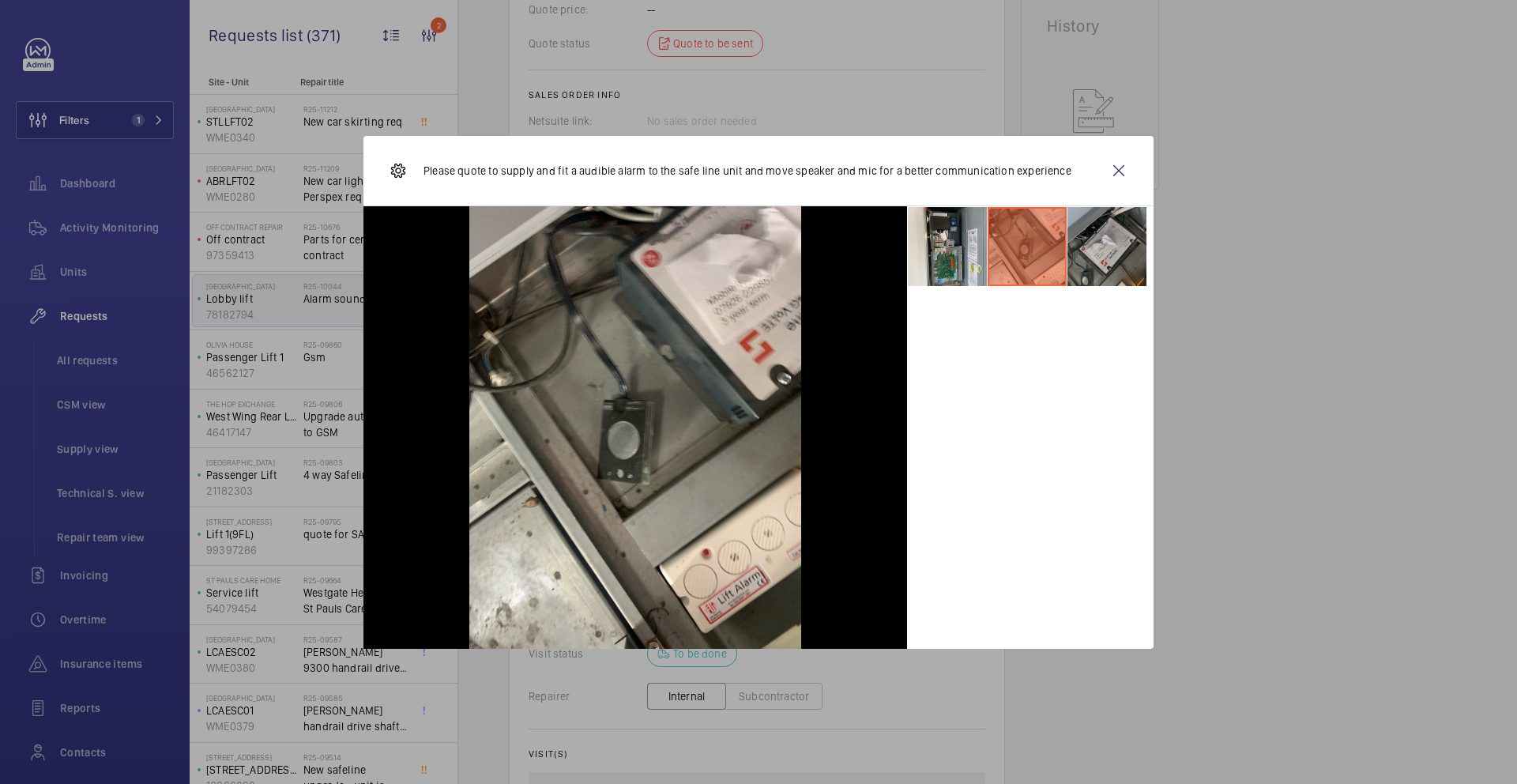
click at [1089, 261] on li at bounding box center [1106, 246] width 79 height 79
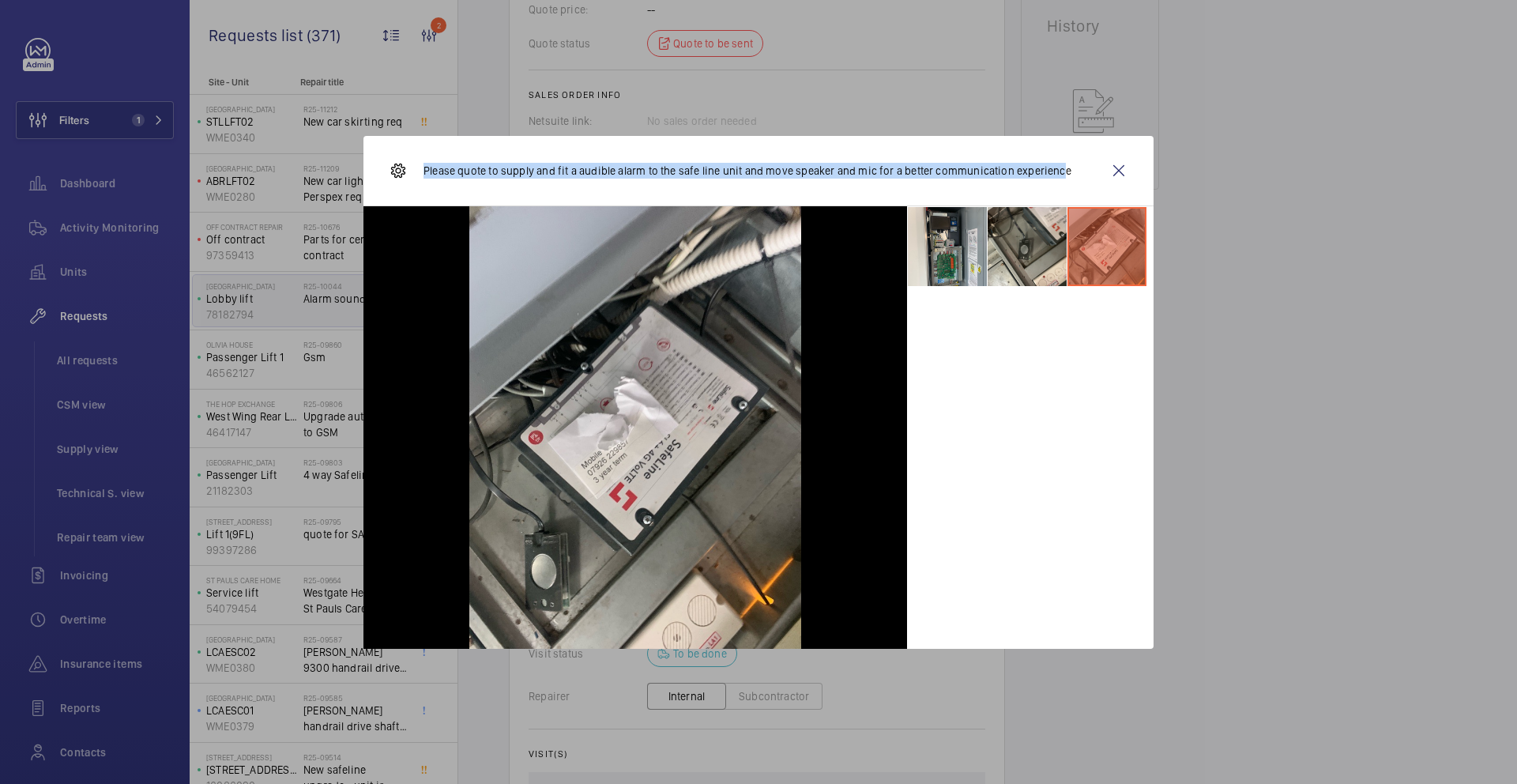
drag, startPoint x: 1043, startPoint y: 175, endPoint x: 416, endPoint y: 170, distance: 627.0
click at [416, 170] on div "Please quote to supply and fit a audible alarm to the safe line unit and move s…" at bounding box center [730, 171] width 683 height 38
copy p "Please quote to supply and fit a audible alarm to the safe line unit and move s…"
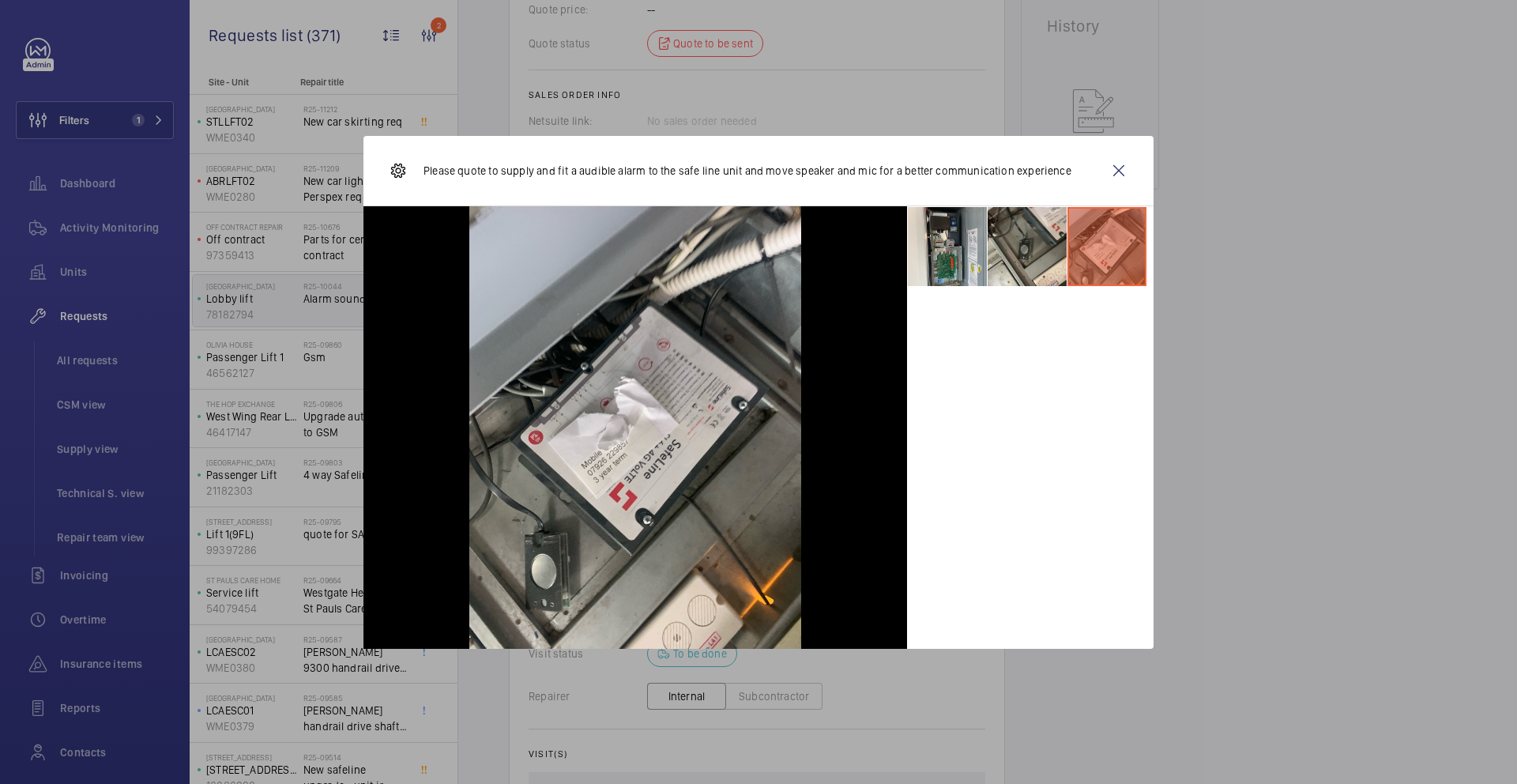
click at [1065, 168] on div "Please quote to supply and fit a audible alarm to the safe line unit and move s…" at bounding box center [759, 170] width 790 height 70
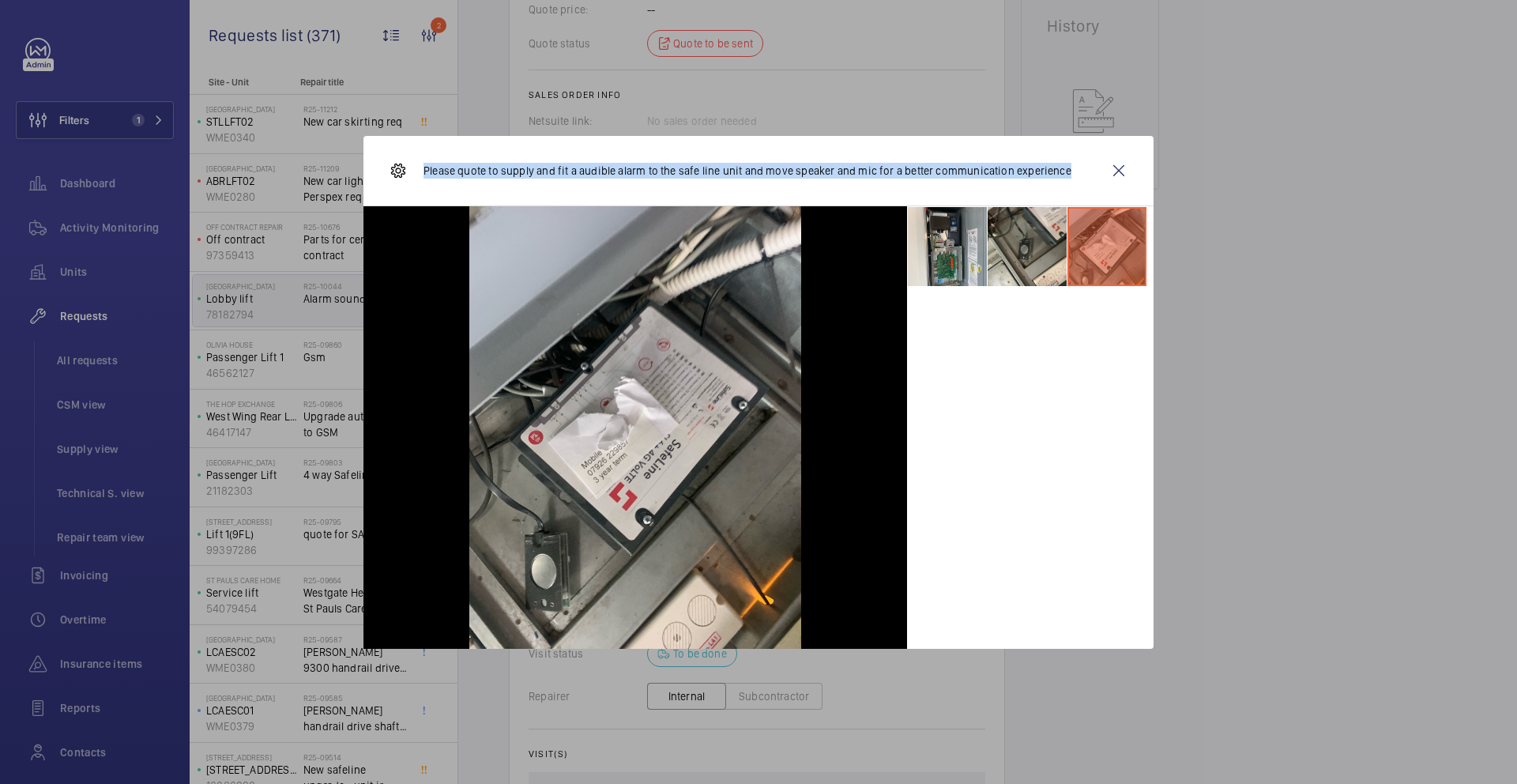
drag, startPoint x: 1061, startPoint y: 169, endPoint x: 425, endPoint y: 175, distance: 636.0
click at [425, 175] on div "Please quote to supply and fit a audible alarm to the safe line unit and move s…" at bounding box center [759, 170] width 790 height 70
copy p "Please quote to supply and fit a audible alarm to the safe line unit and move s…"
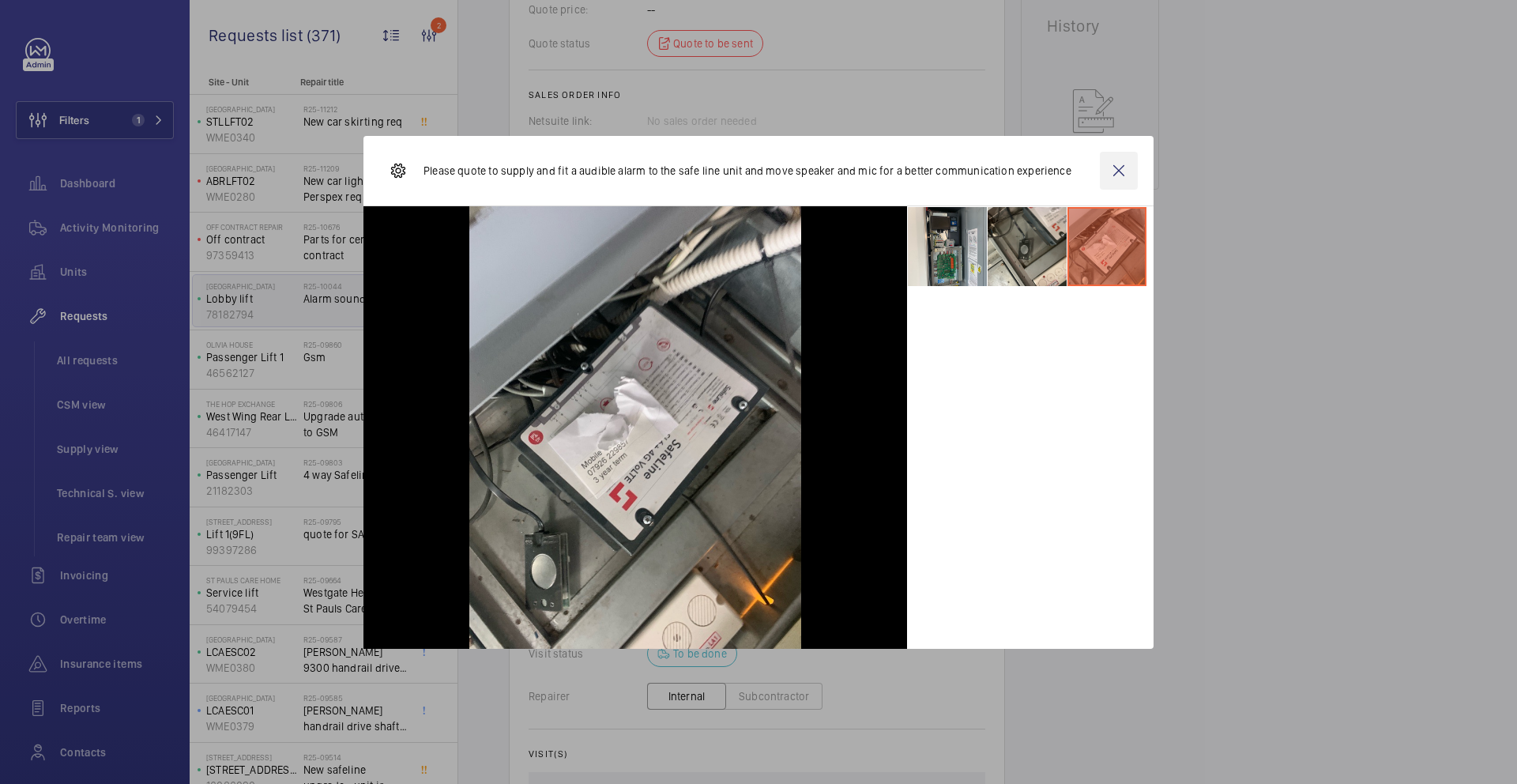
click at [1119, 170] on wm-front-icon-button at bounding box center [1119, 171] width 38 height 38
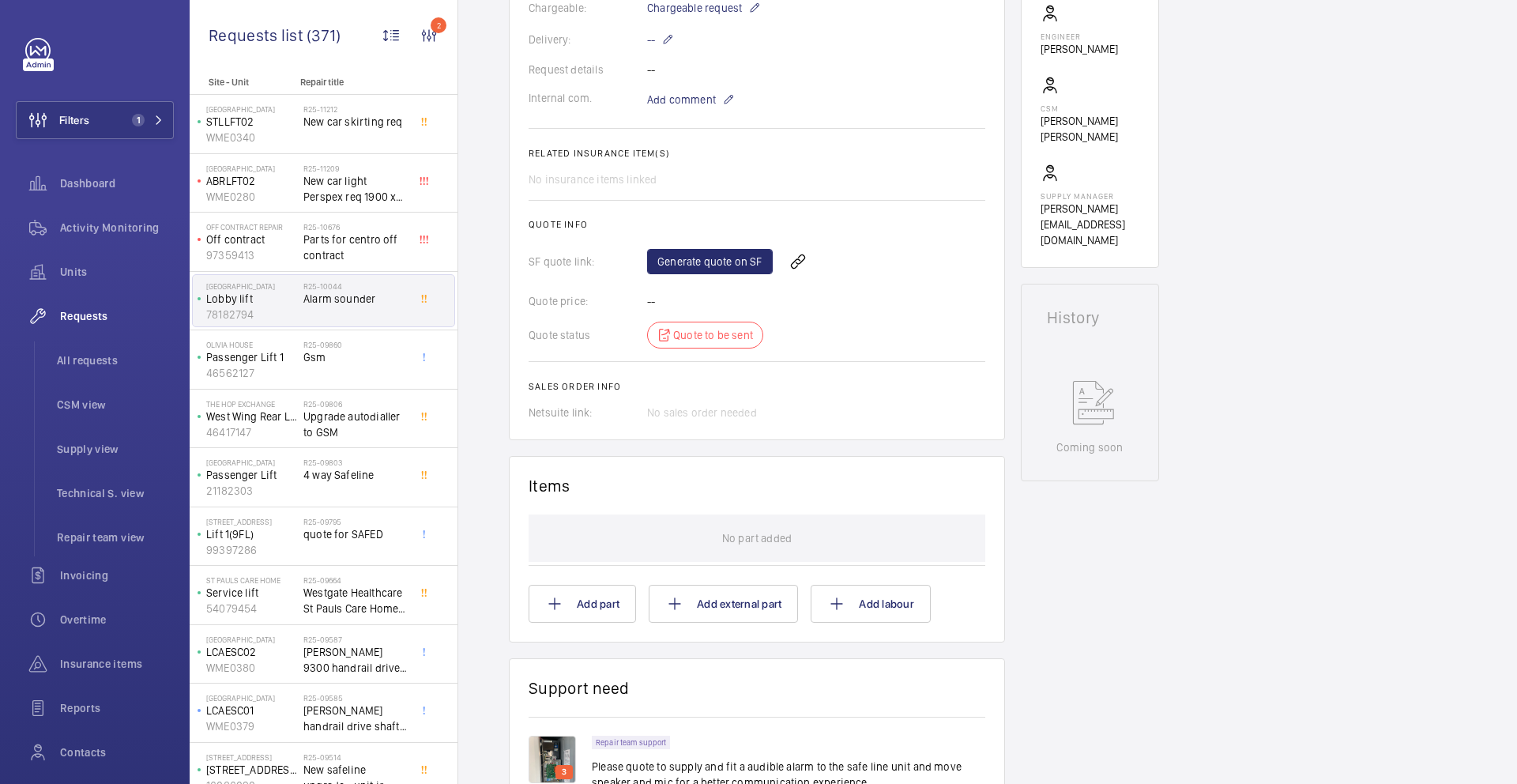
scroll to position [449, 0]
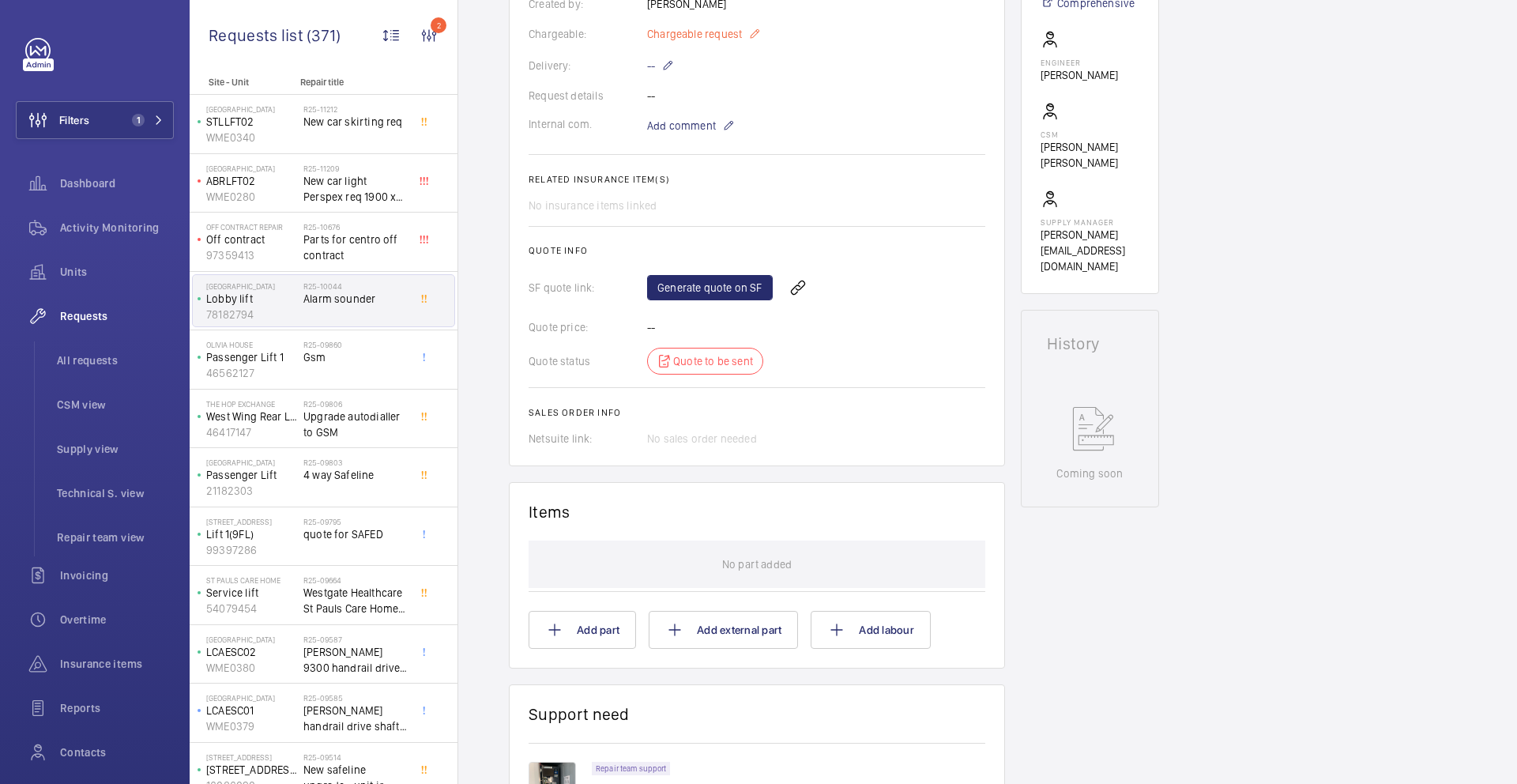
click at [747, 38] on p "Chargeable request" at bounding box center [704, 34] width 114 height 19
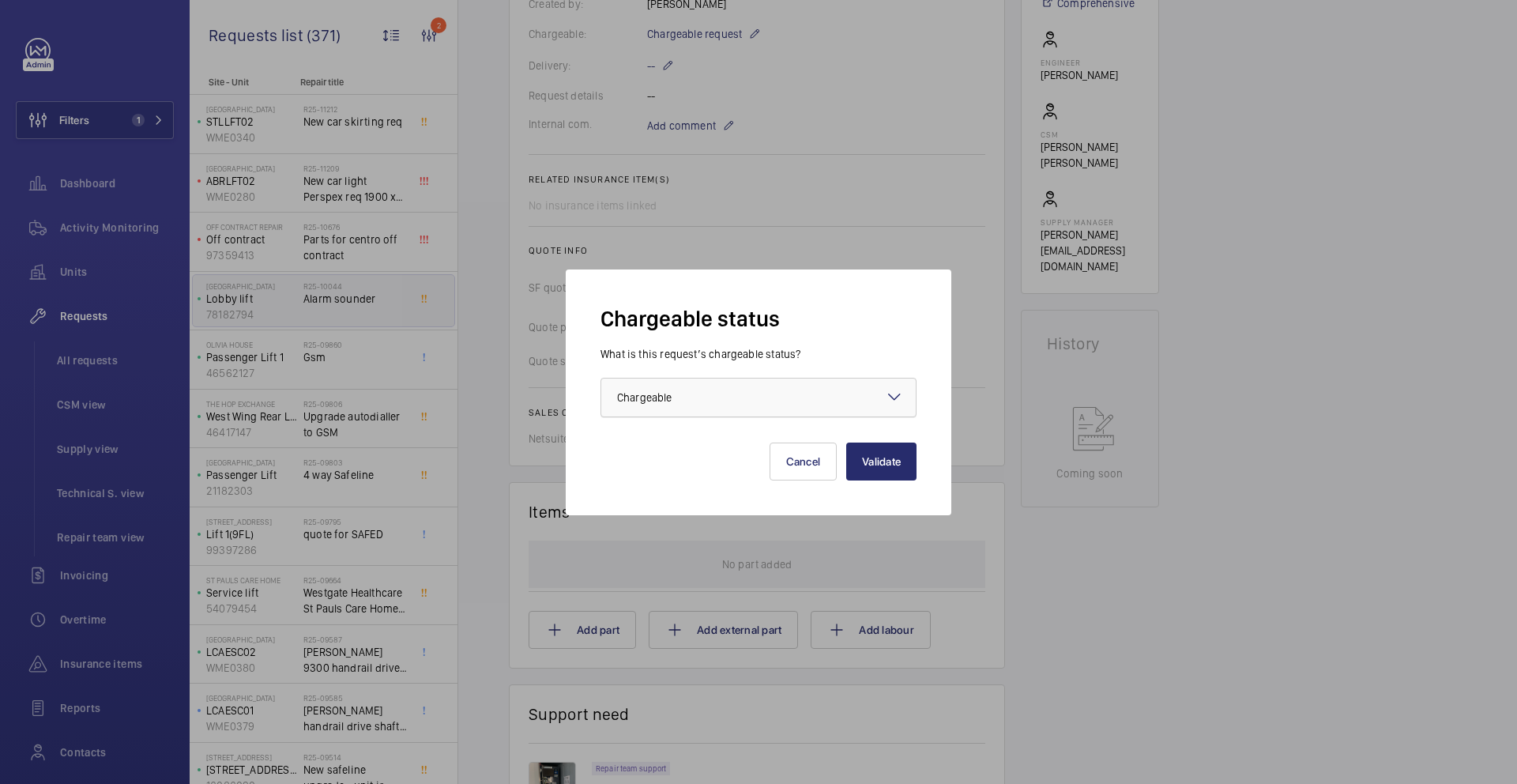
click at [726, 398] on div at bounding box center [759, 398] width 315 height 38
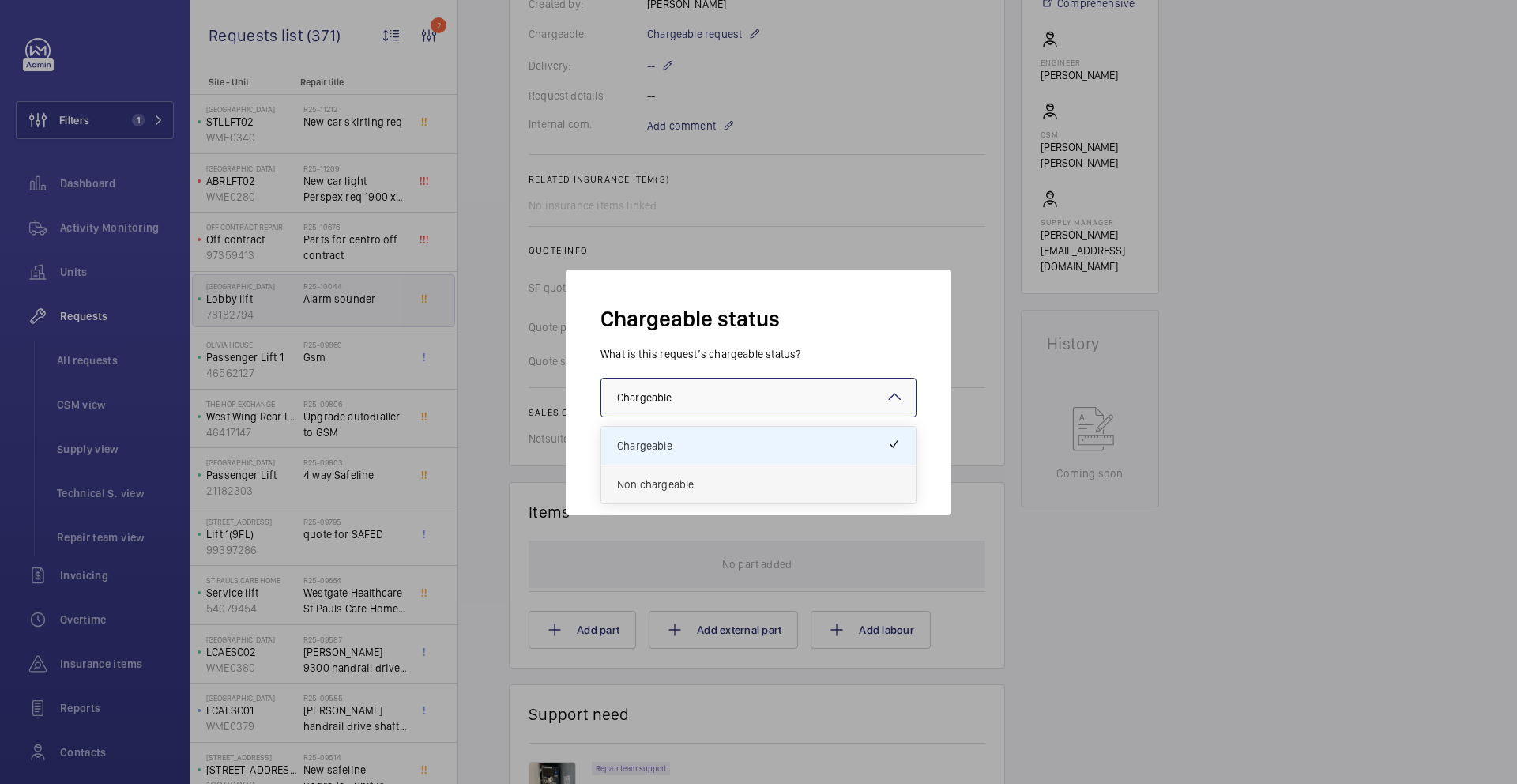
click at [713, 490] on span "Non chargeable" at bounding box center [758, 484] width 283 height 16
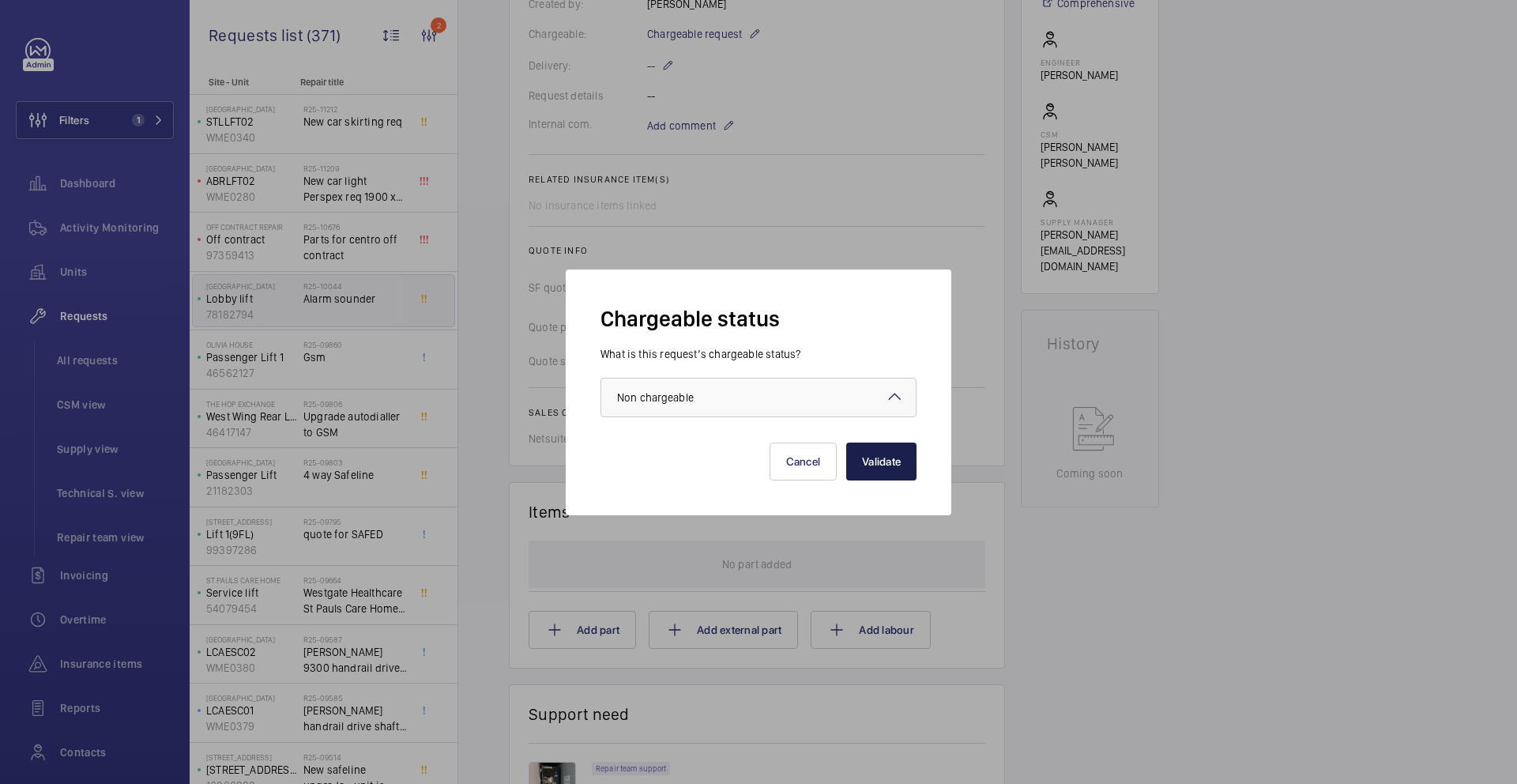
click at [863, 464] on button "Validate" at bounding box center [881, 462] width 70 height 38
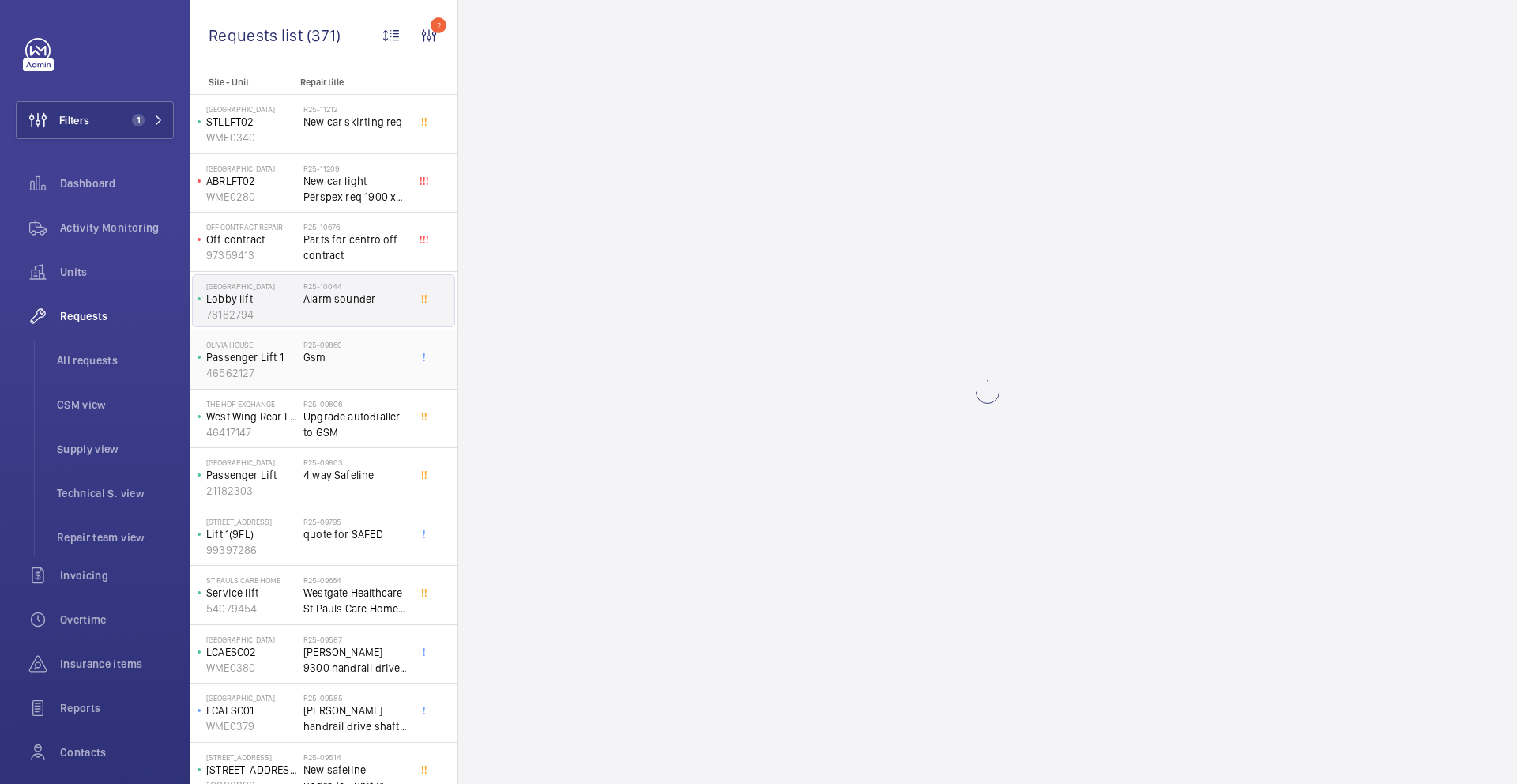
click at [322, 371] on div "R25-09860 Gsm" at bounding box center [355, 362] width 105 height 46
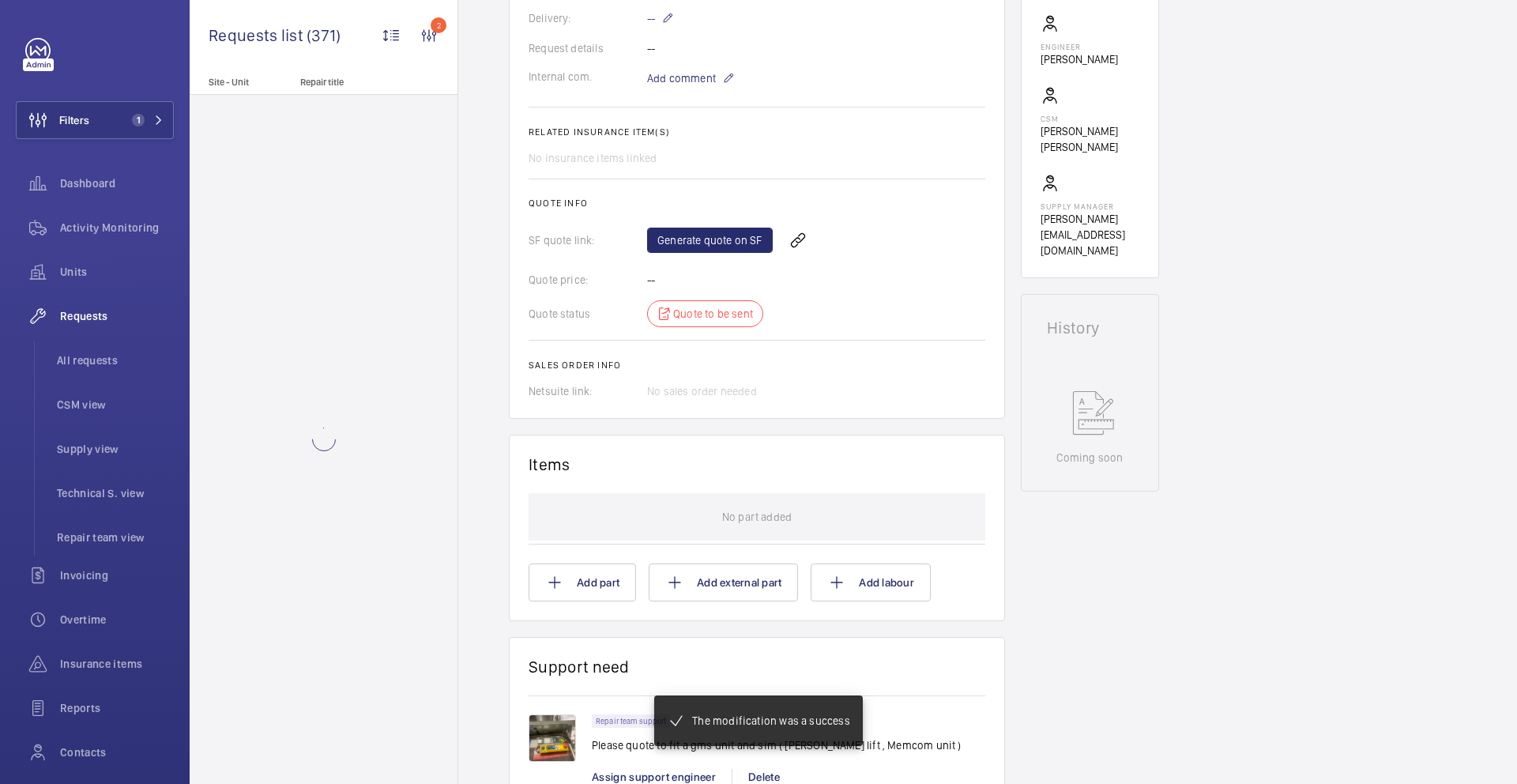
scroll to position [496, 0]
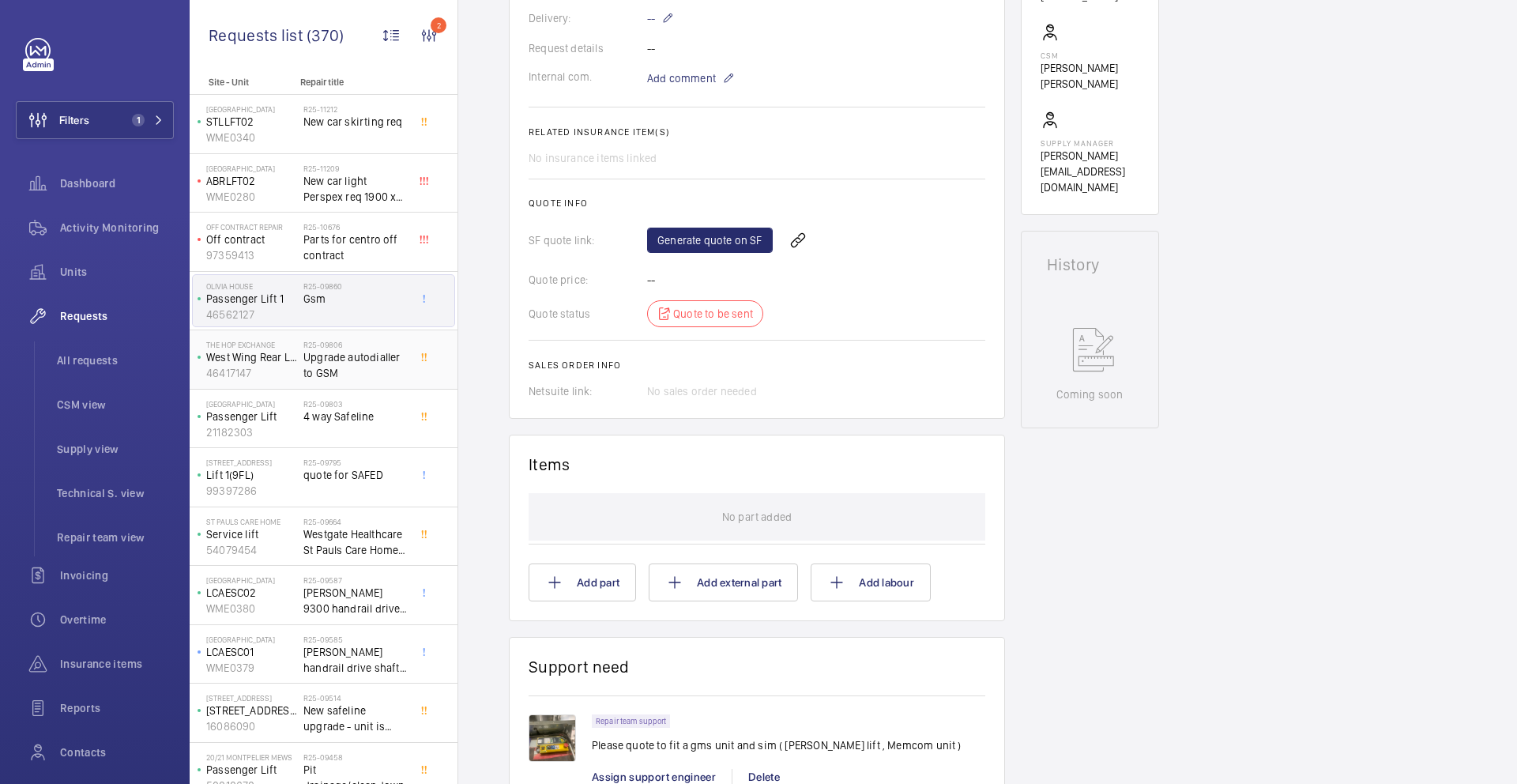
click at [358, 372] on span "Upgrade autodialler to GSM" at bounding box center [355, 365] width 105 height 32
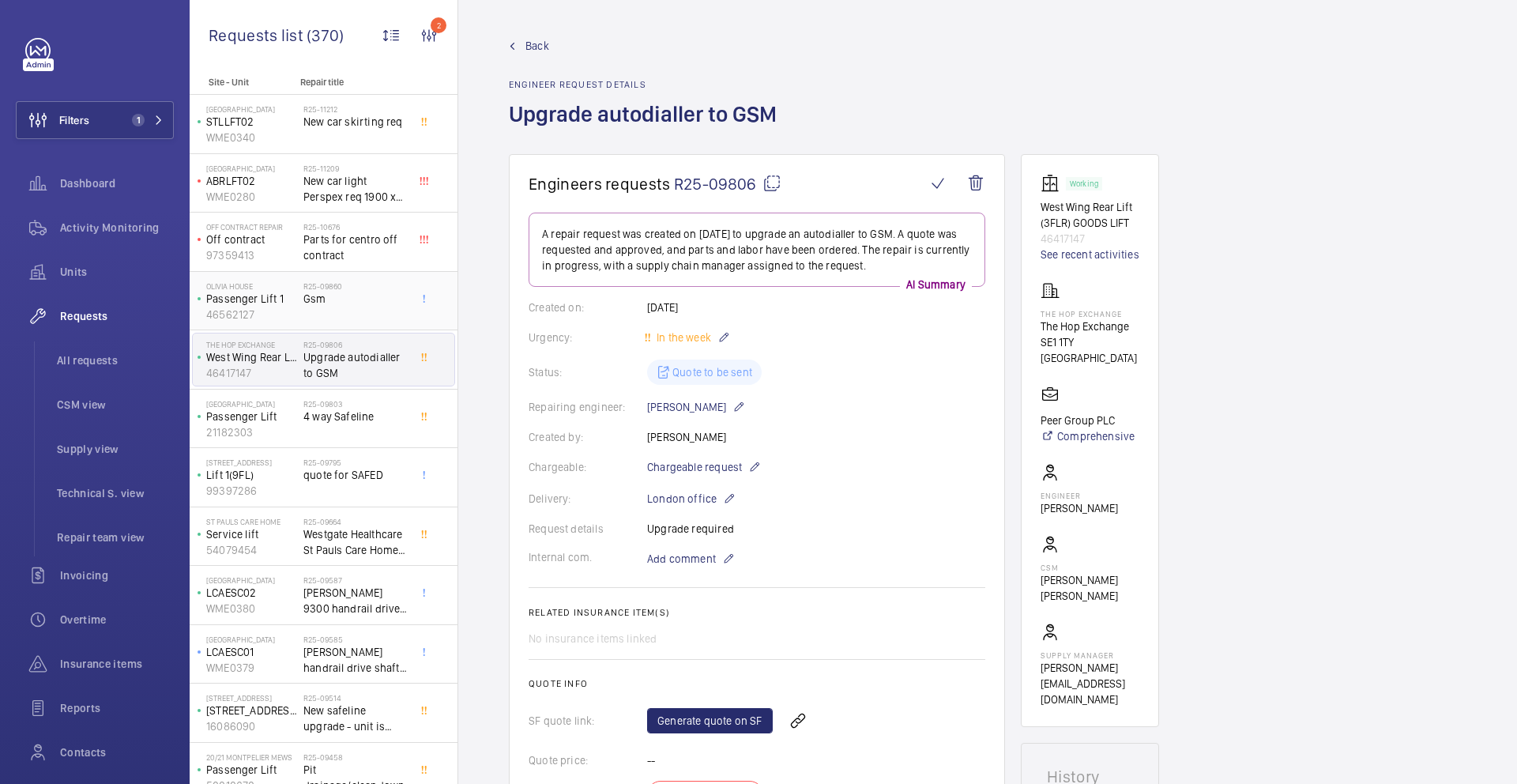
click at [339, 303] on span "Gsm" at bounding box center [355, 298] width 105 height 16
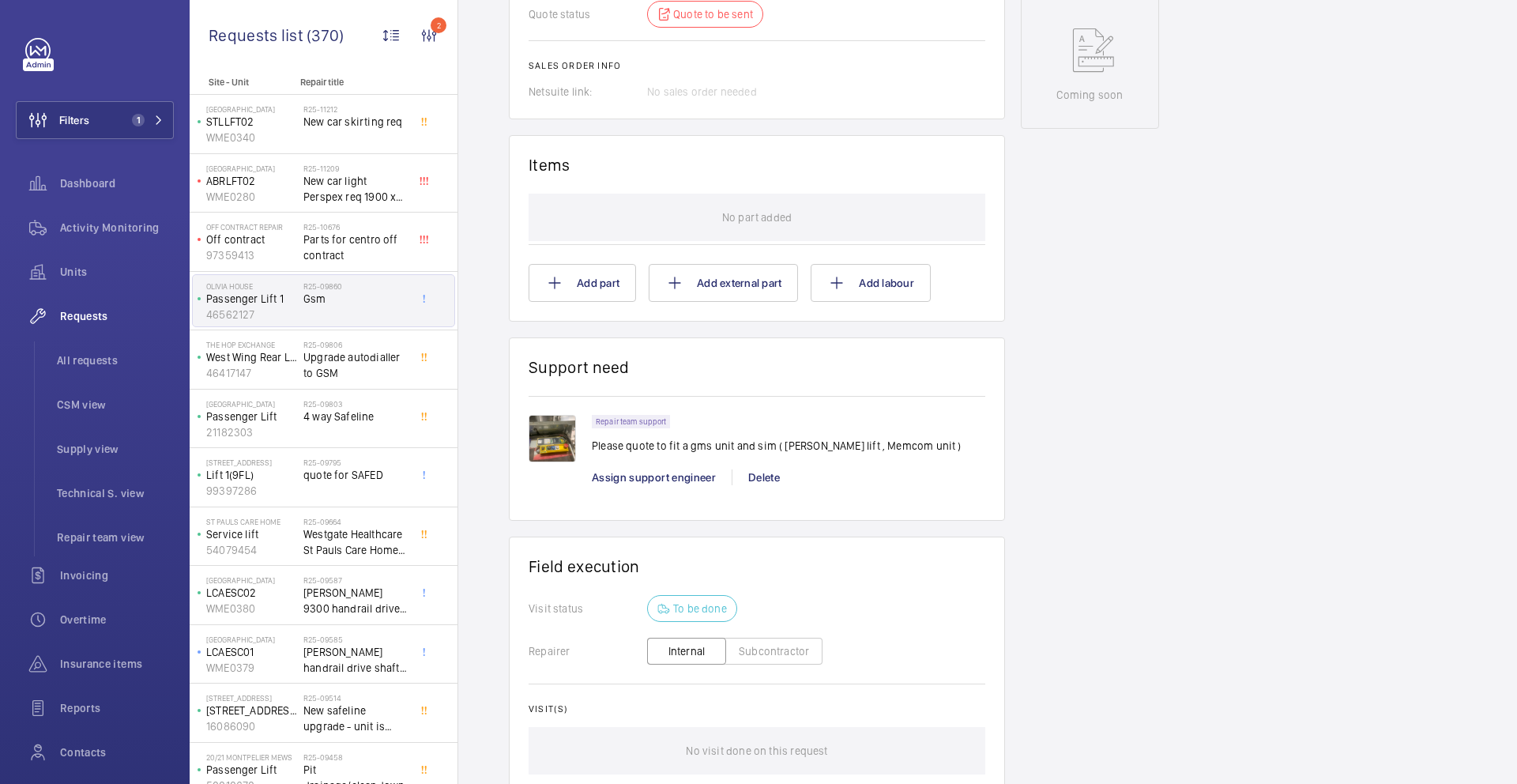
scroll to position [816, 0]
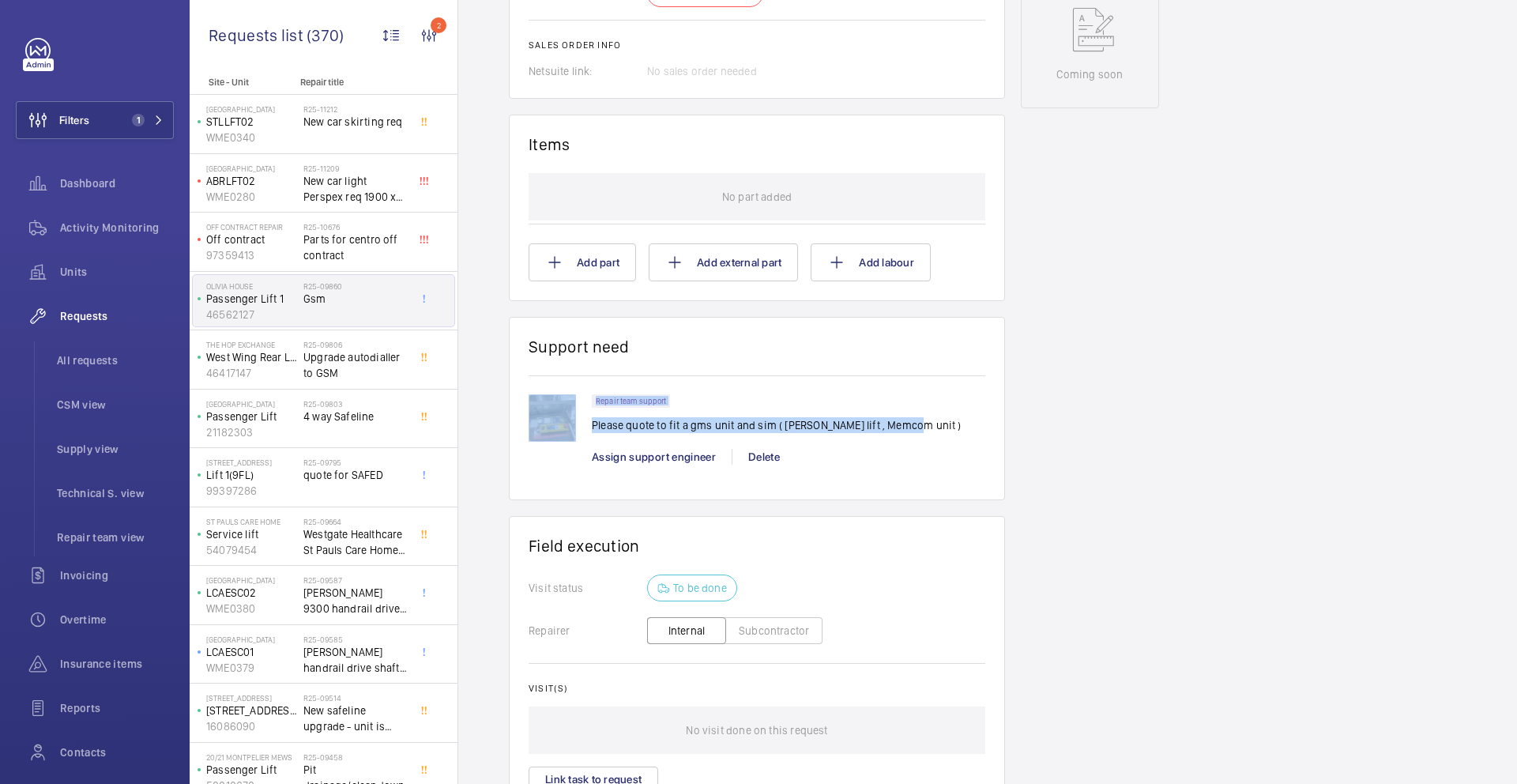
drag, startPoint x: 904, startPoint y: 425, endPoint x: 564, endPoint y: 429, distance: 340.0
click at [564, 429] on div "Repair team support Please quote to fit a gms unit and sim ( [PERSON_NAME] lift…" at bounding box center [757, 437] width 456 height 86
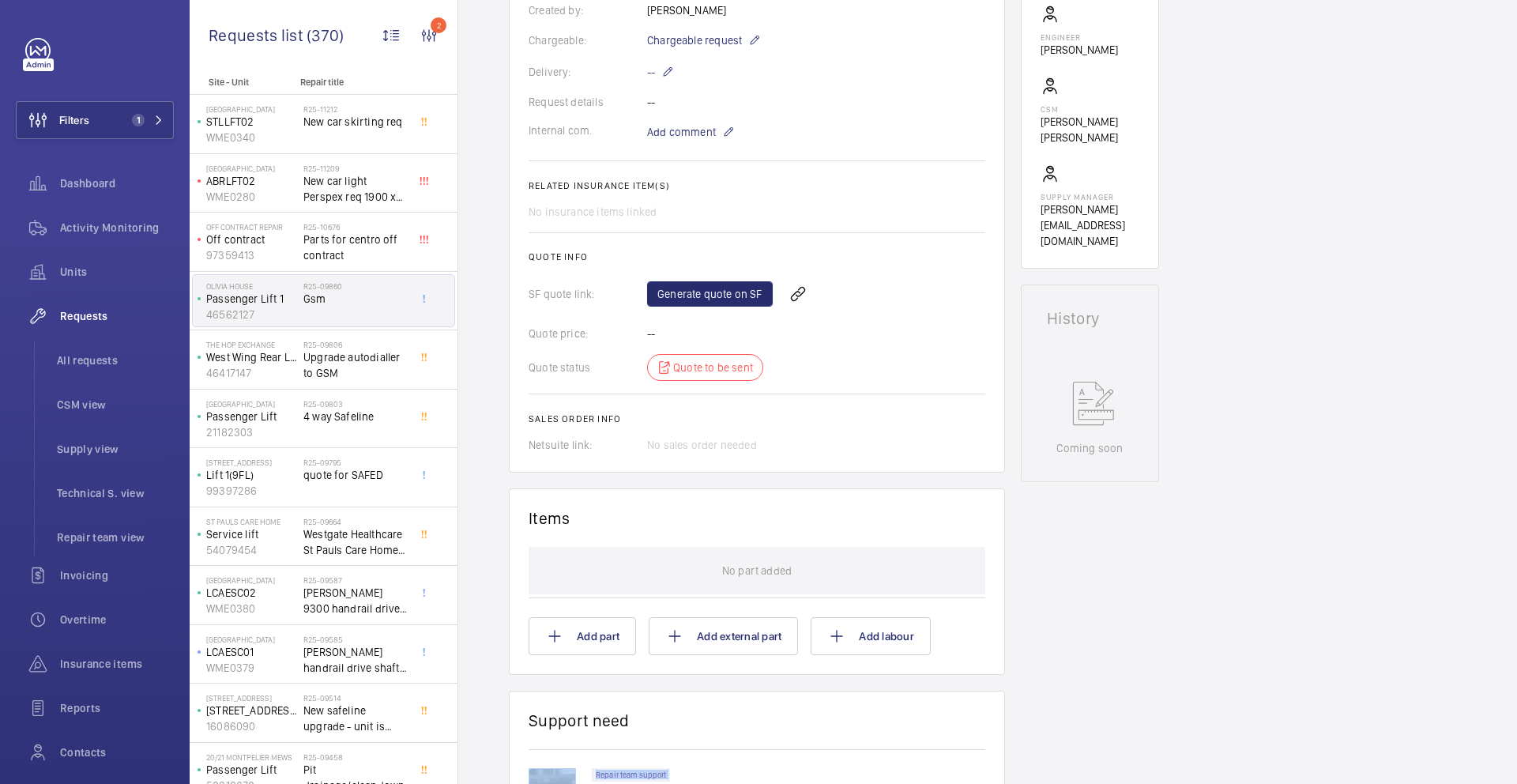
scroll to position [424, 0]
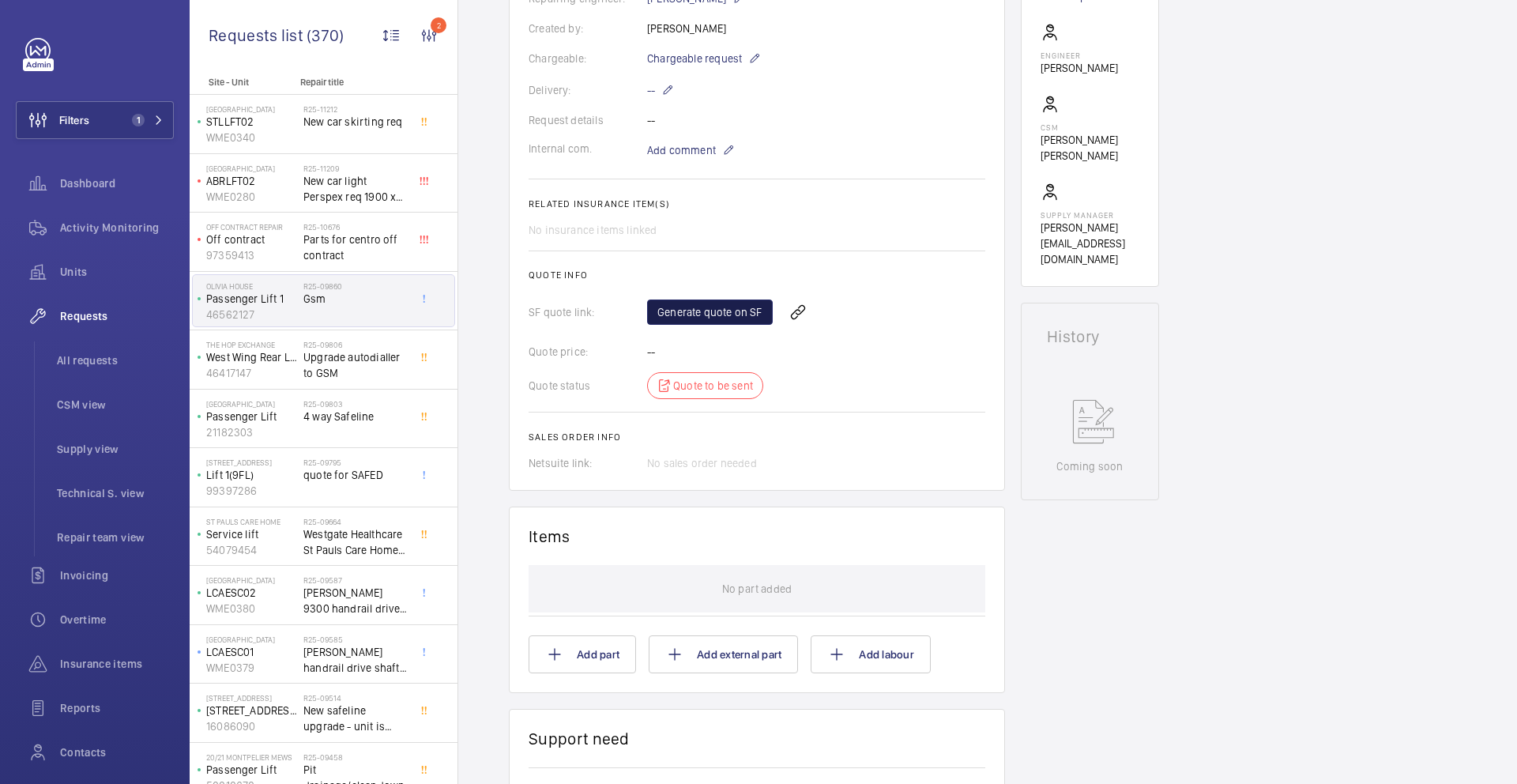
click at [723, 311] on link "Generate quote on SF" at bounding box center [710, 311] width 125 height 25
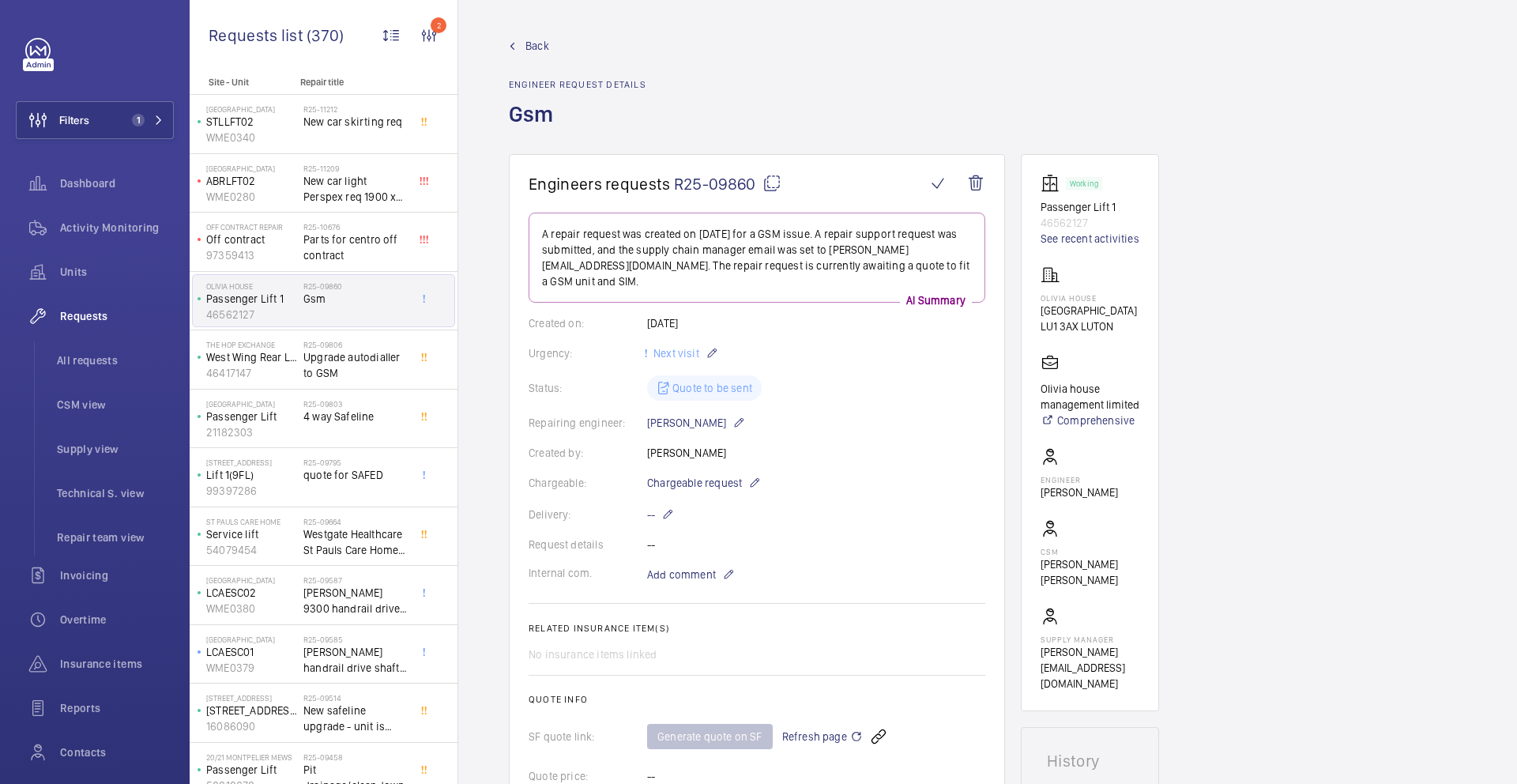
click at [778, 184] on mat-icon at bounding box center [772, 183] width 19 height 19
copy div "Repair team support Please quote to fit a gms unit and sim ( [PERSON_NAME] lift…"
type textarea "R25-09860"
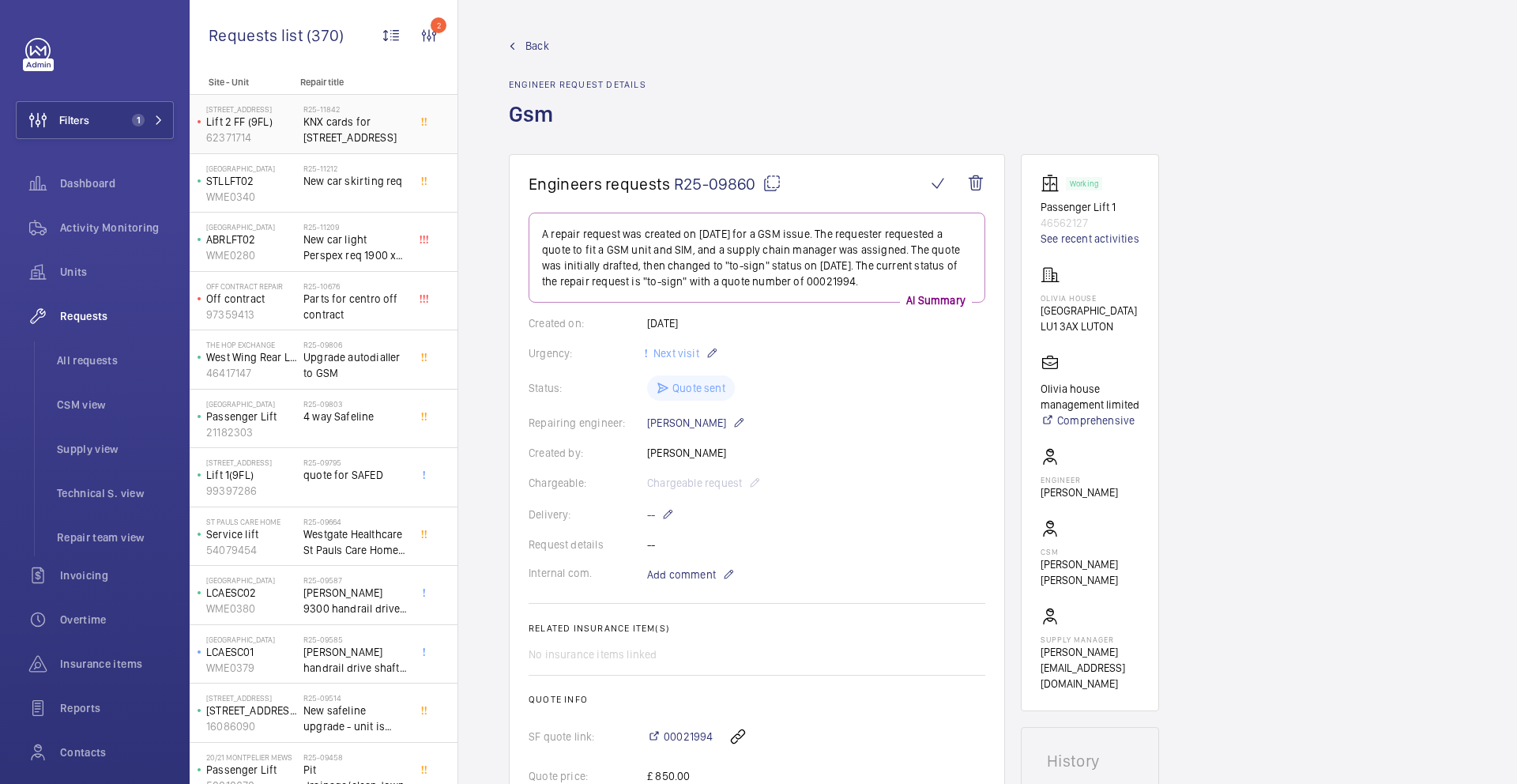
click at [346, 126] on span "KNX cards for [STREET_ADDRESS]" at bounding box center [355, 130] width 105 height 32
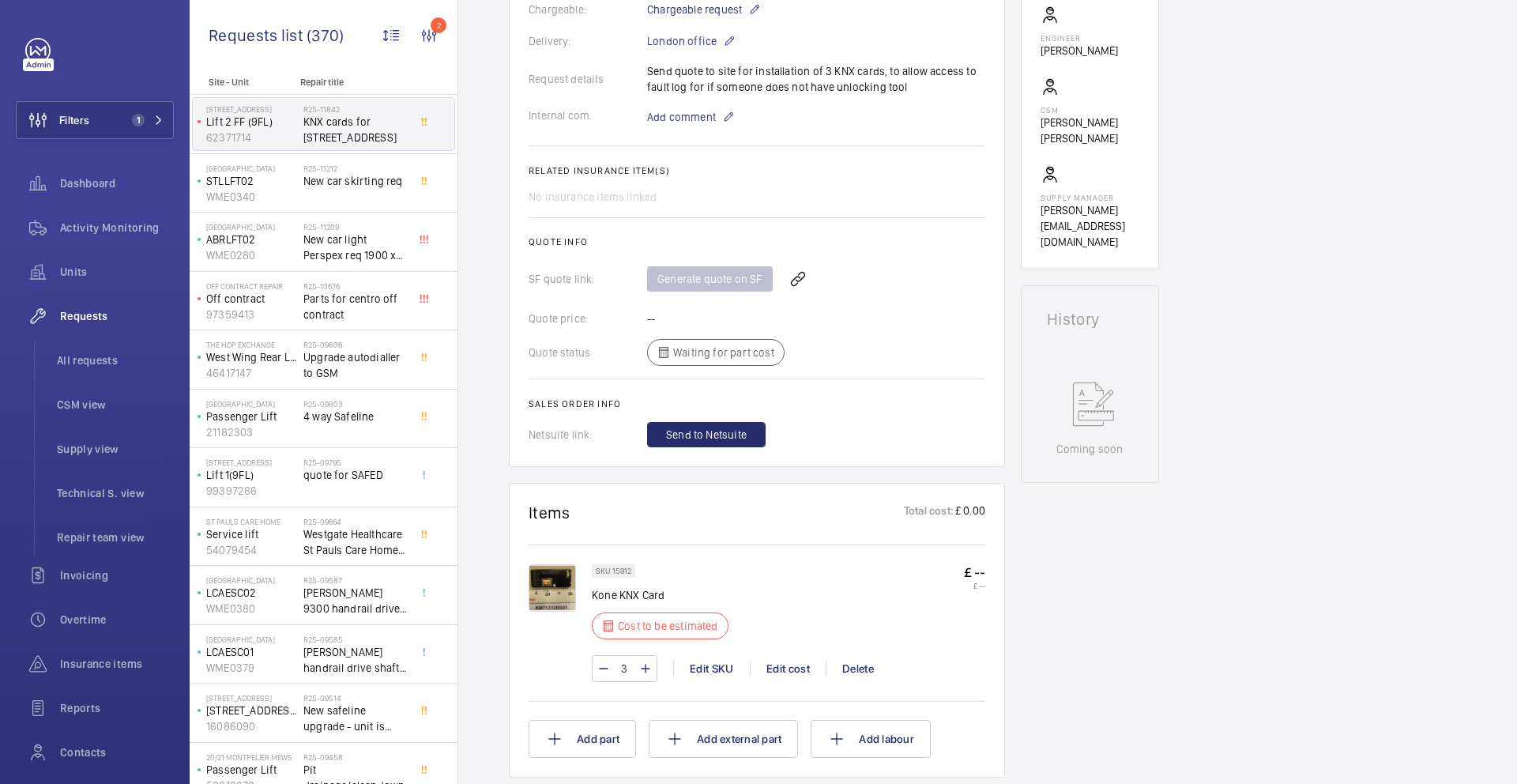
scroll to position [457, 0]
click at [981, 570] on p "£ --" at bounding box center [974, 572] width 22 height 16
click at [796, 668] on div "Edit cost" at bounding box center [788, 668] width 76 height 16
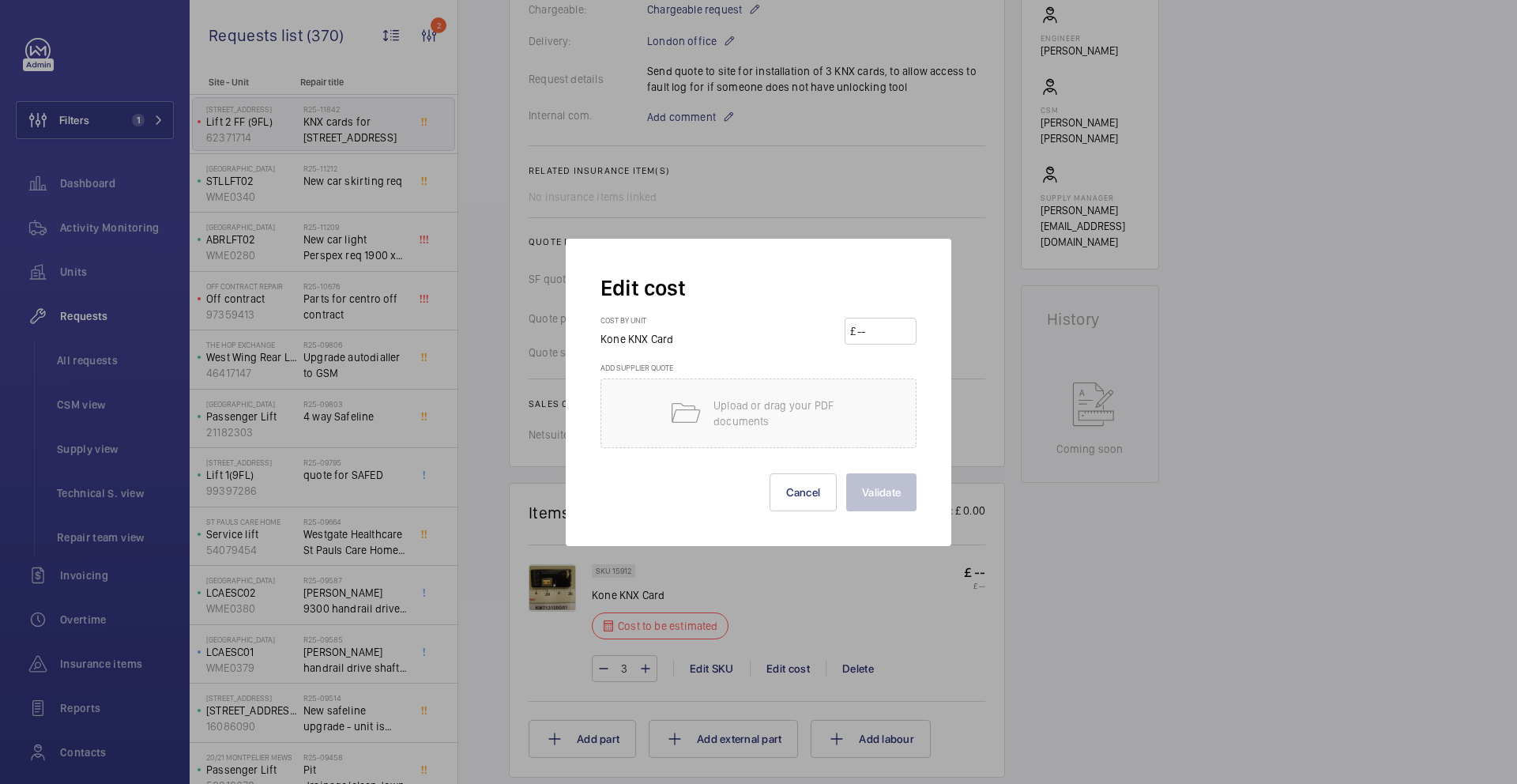
click at [881, 329] on input "number" at bounding box center [883, 330] width 55 height 25
paste input "2.18600"
click at [864, 337] on input "2.186" at bounding box center [883, 330] width 55 height 25
click at [869, 332] on input "2.186" at bounding box center [883, 330] width 55 height 25
click at [866, 331] on input "2.186" at bounding box center [883, 330] width 55 height 25
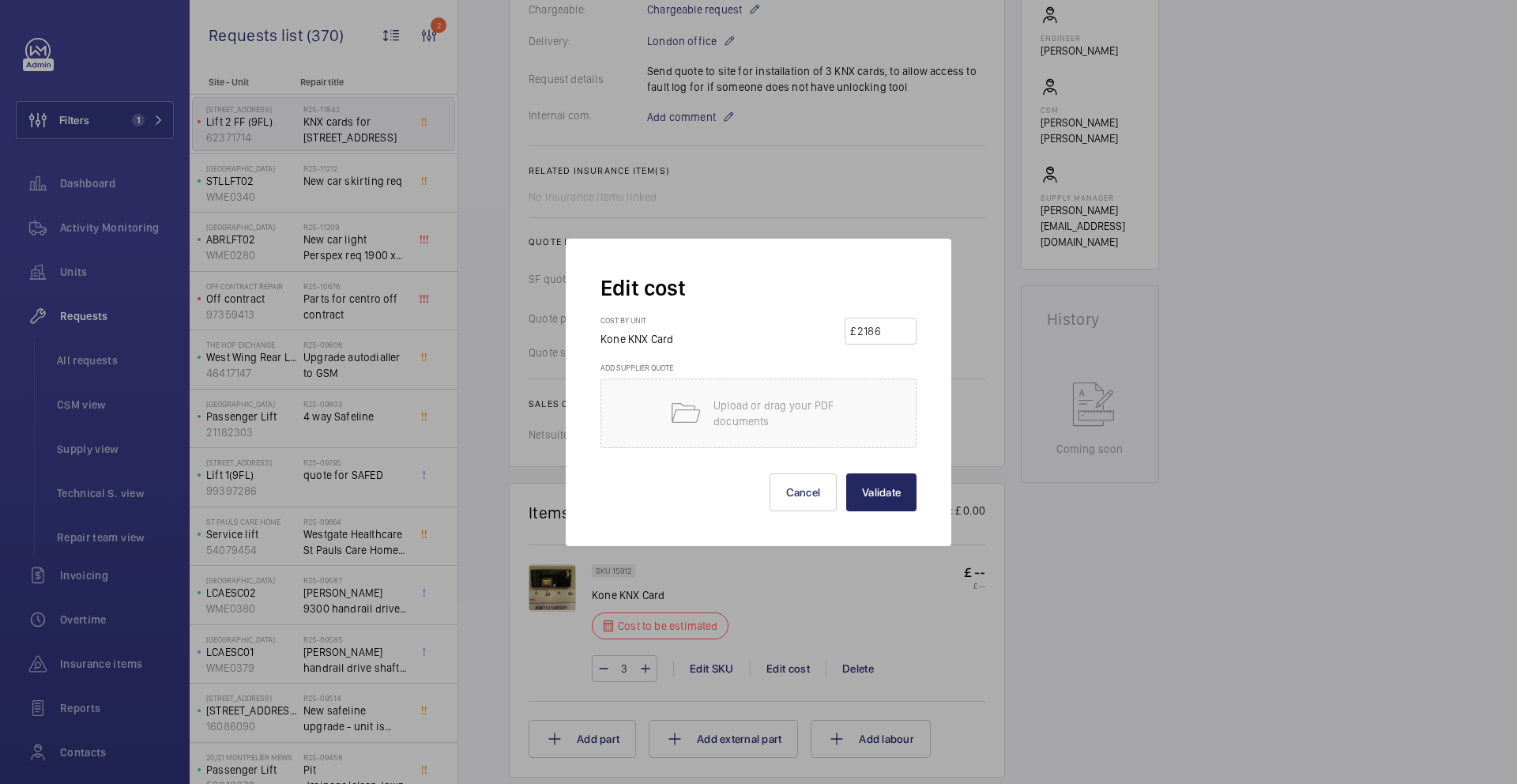
type input "2186"
click at [896, 487] on button "Validate" at bounding box center [881, 493] width 70 height 38
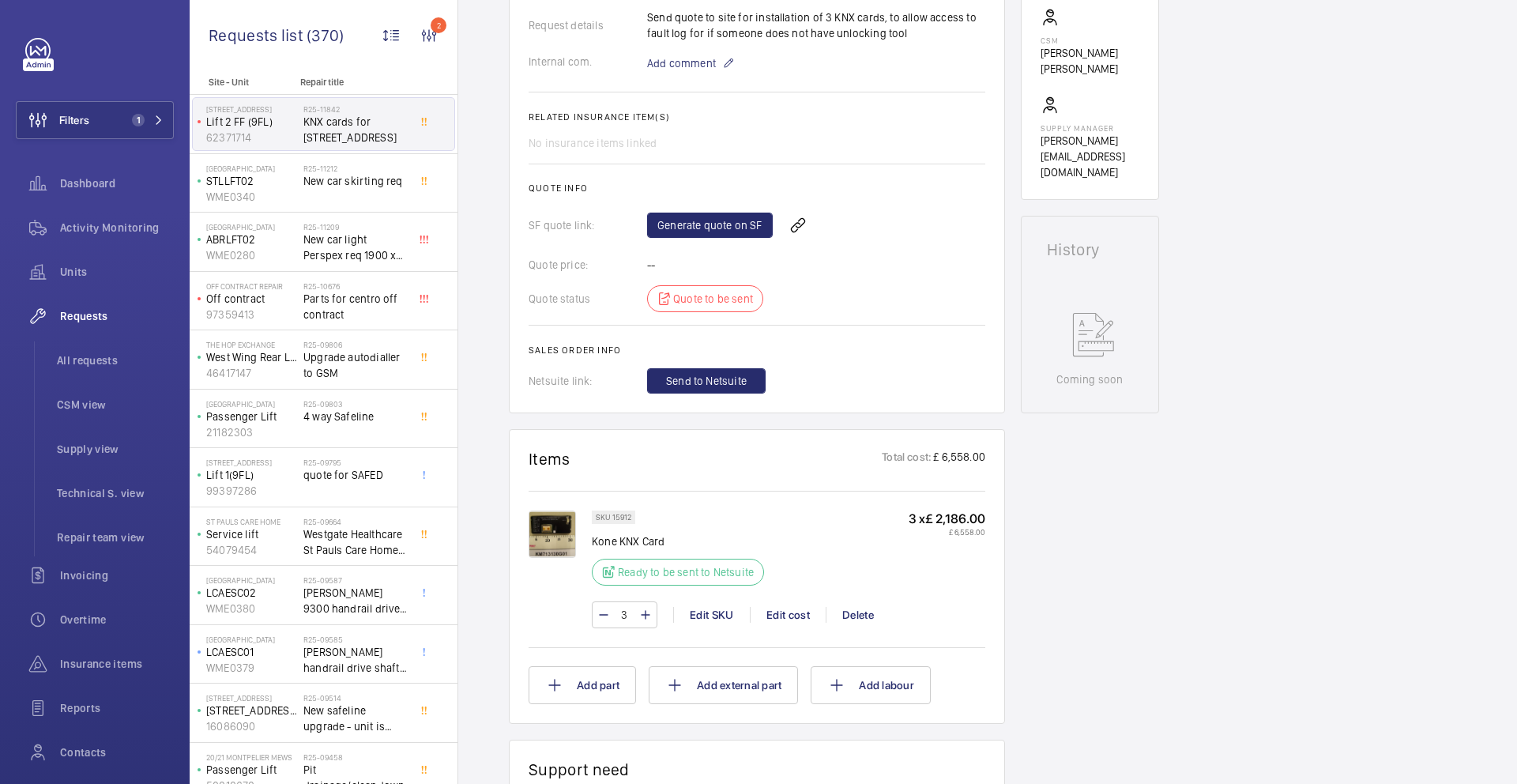
scroll to position [557, 0]
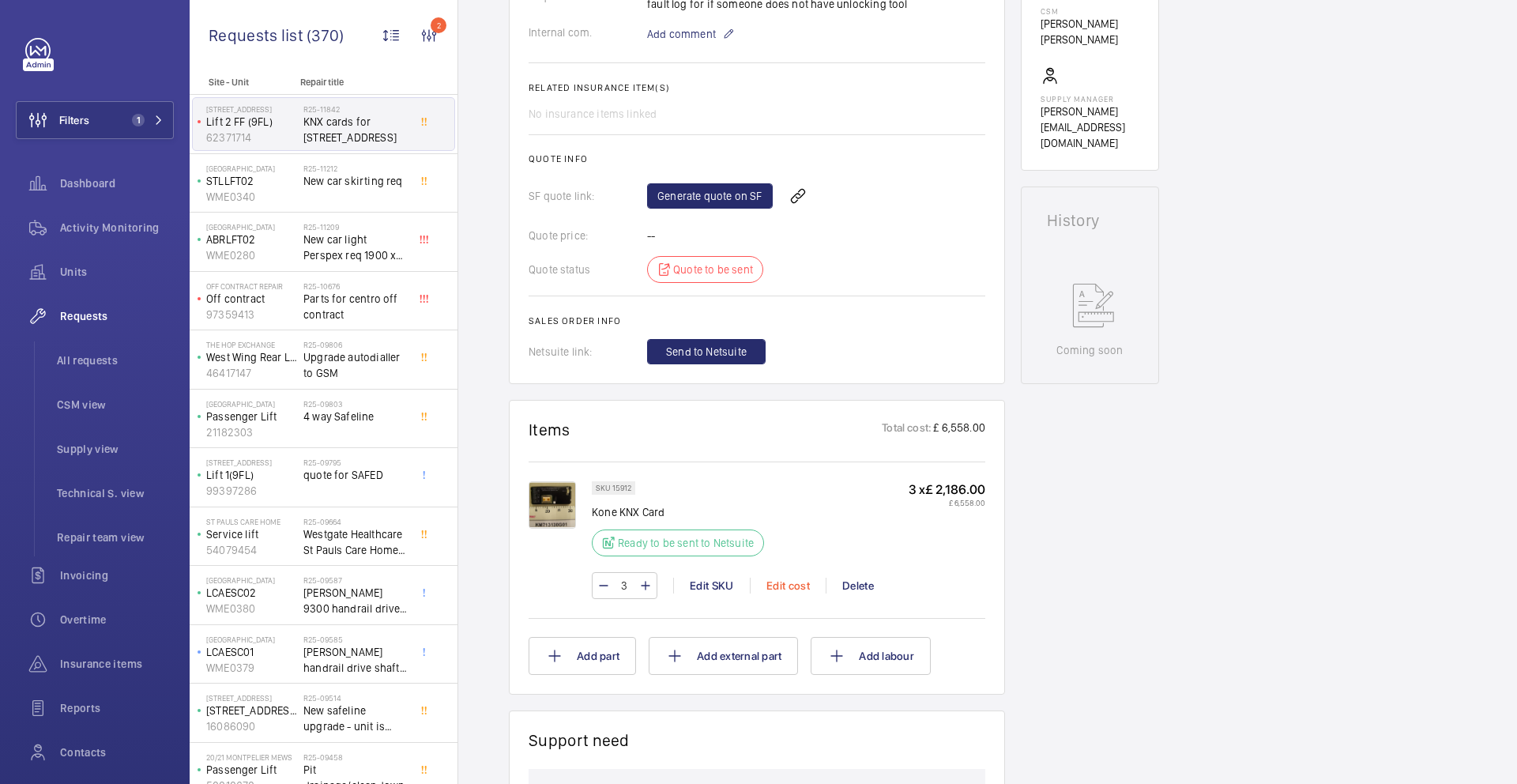
click at [788, 585] on div "Edit cost" at bounding box center [788, 585] width 76 height 16
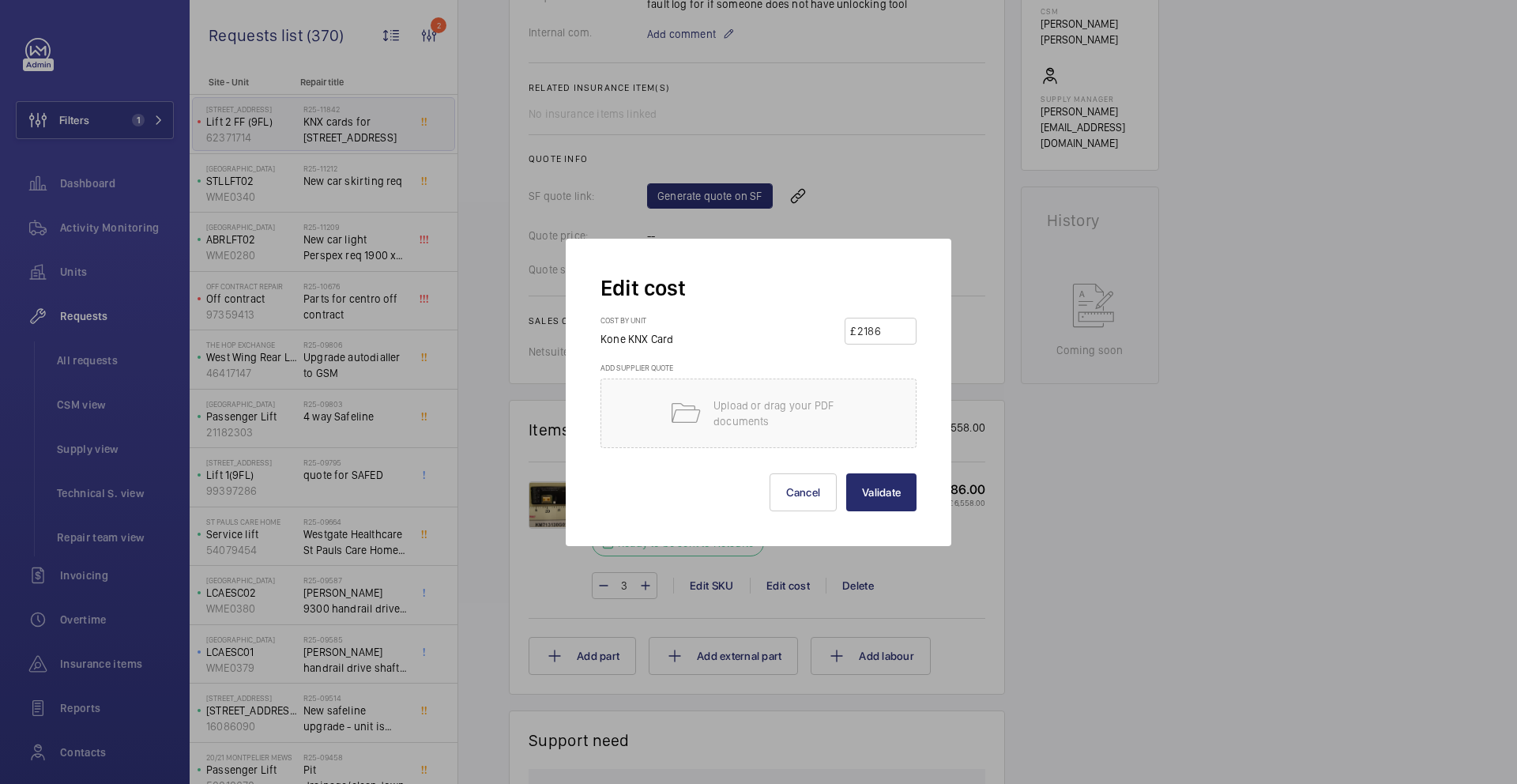
click at [880, 329] on input "2186" at bounding box center [883, 330] width 55 height 25
type input "3060"
click at [878, 503] on button "Validate" at bounding box center [881, 493] width 70 height 38
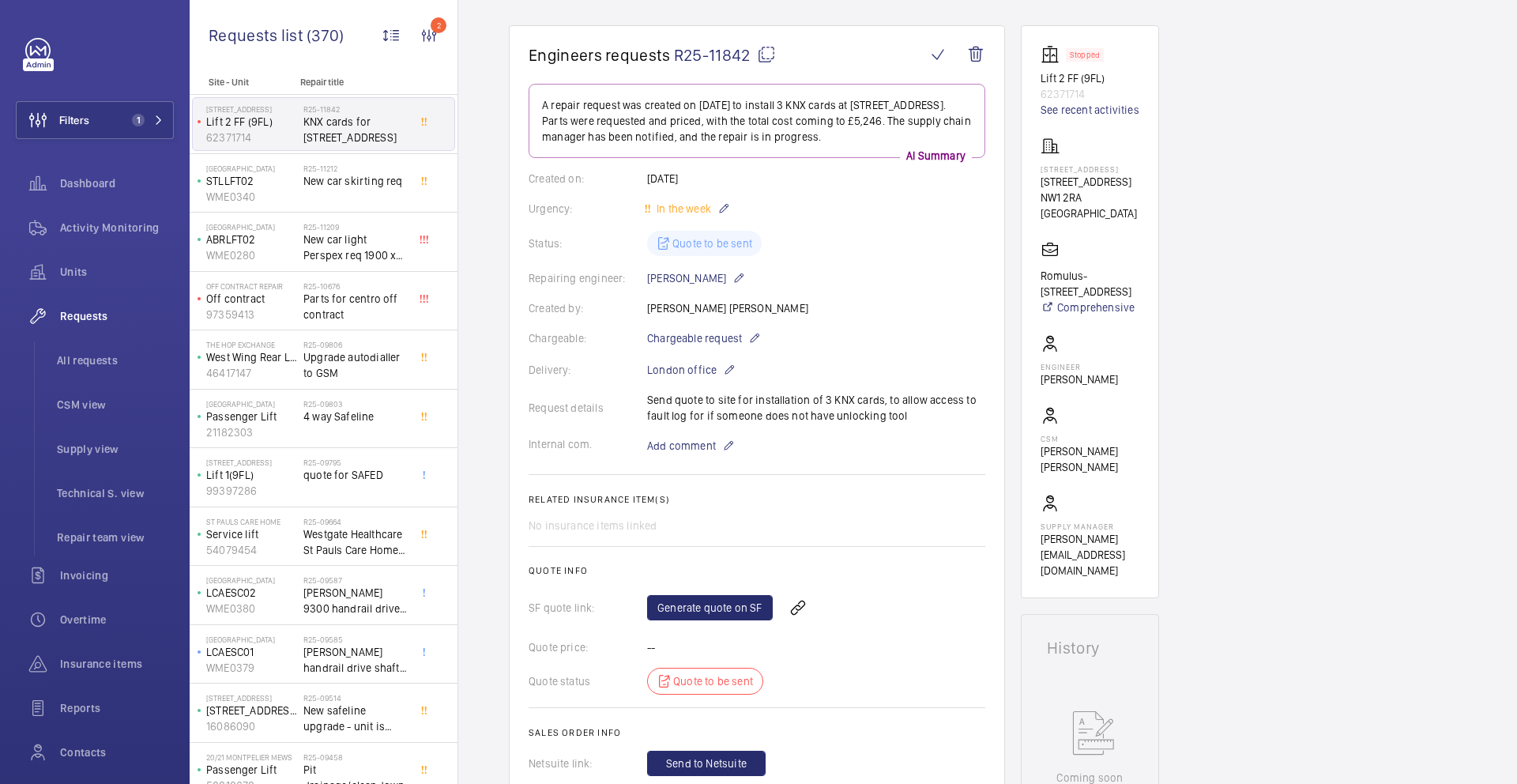
scroll to position [158, 0]
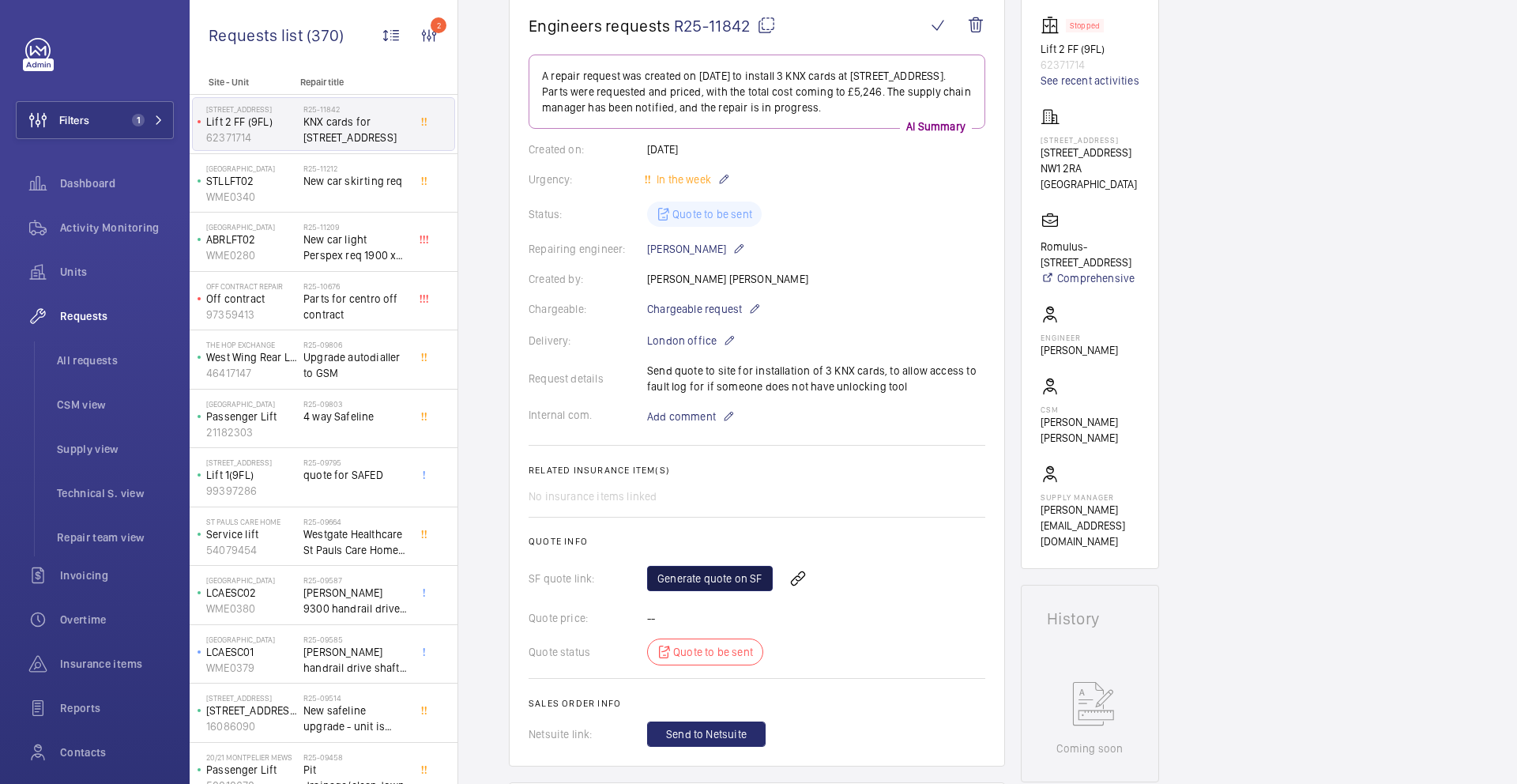
click at [718, 577] on link "Generate quote on SF" at bounding box center [710, 578] width 125 height 25
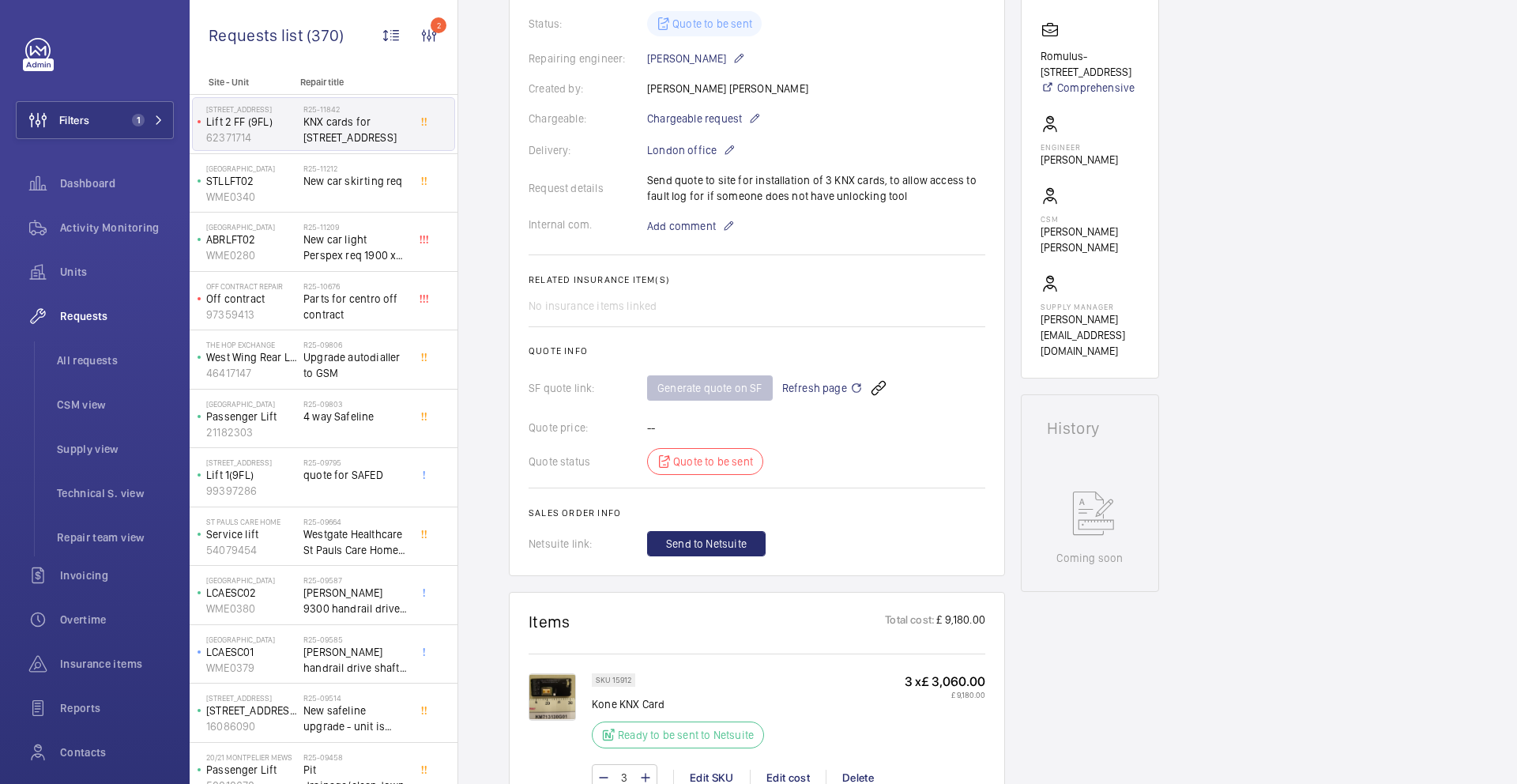
scroll to position [346, 0]
drag, startPoint x: 649, startPoint y: 180, endPoint x: 900, endPoint y: 201, distance: 251.9
click at [900, 201] on div "Request details Send quote to site for installation of 3 KNX cards, to allow ac…" at bounding box center [757, 191] width 456 height 32
copy p "Send quote to site for installation of 3 KNX cards, to allow access to fault lo…"
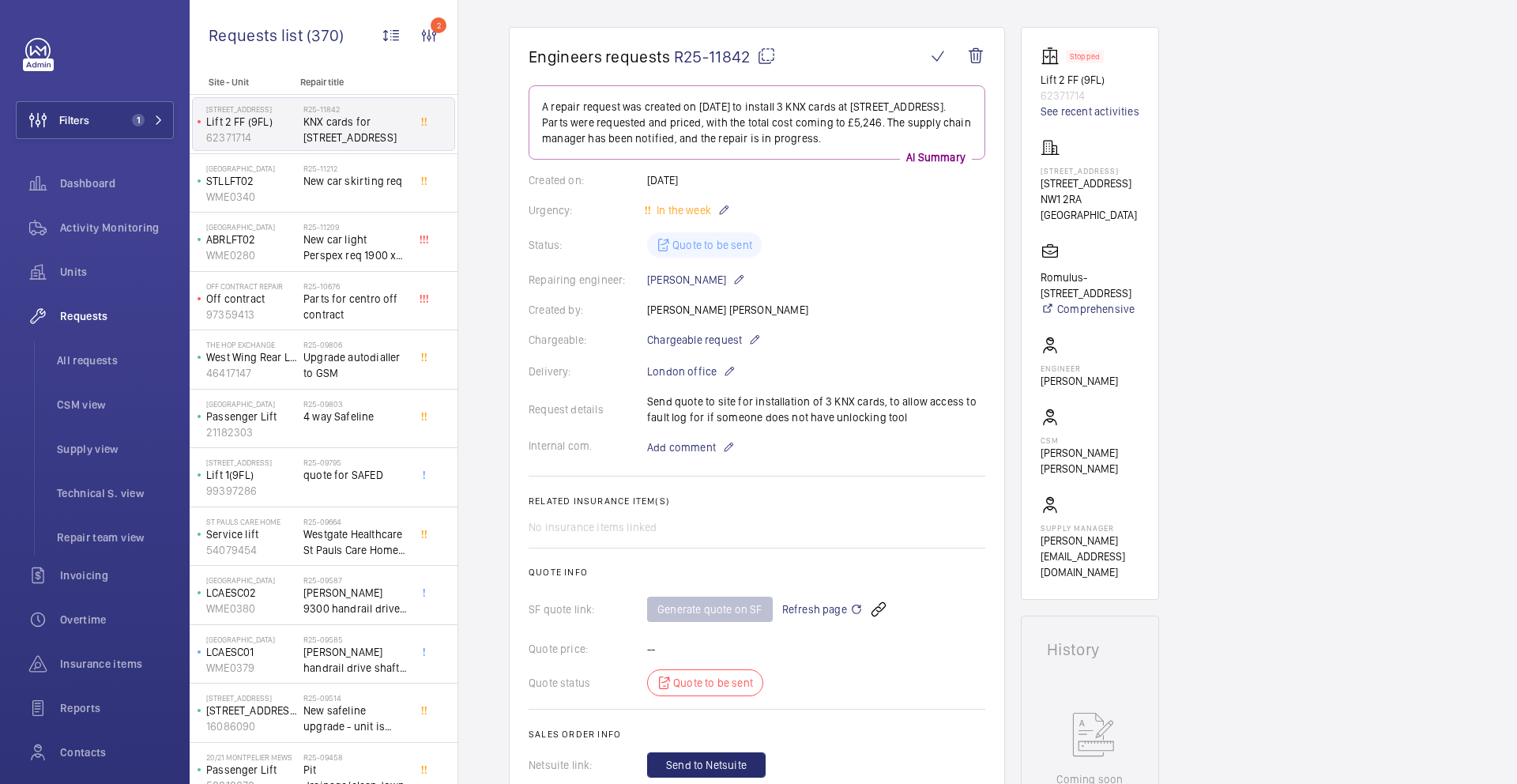
scroll to position [127, 0]
click at [774, 56] on mat-icon at bounding box center [767, 56] width 19 height 19
copy p "Send quote to site for installation of 3 KNX cards, to allow access to fault lo…"
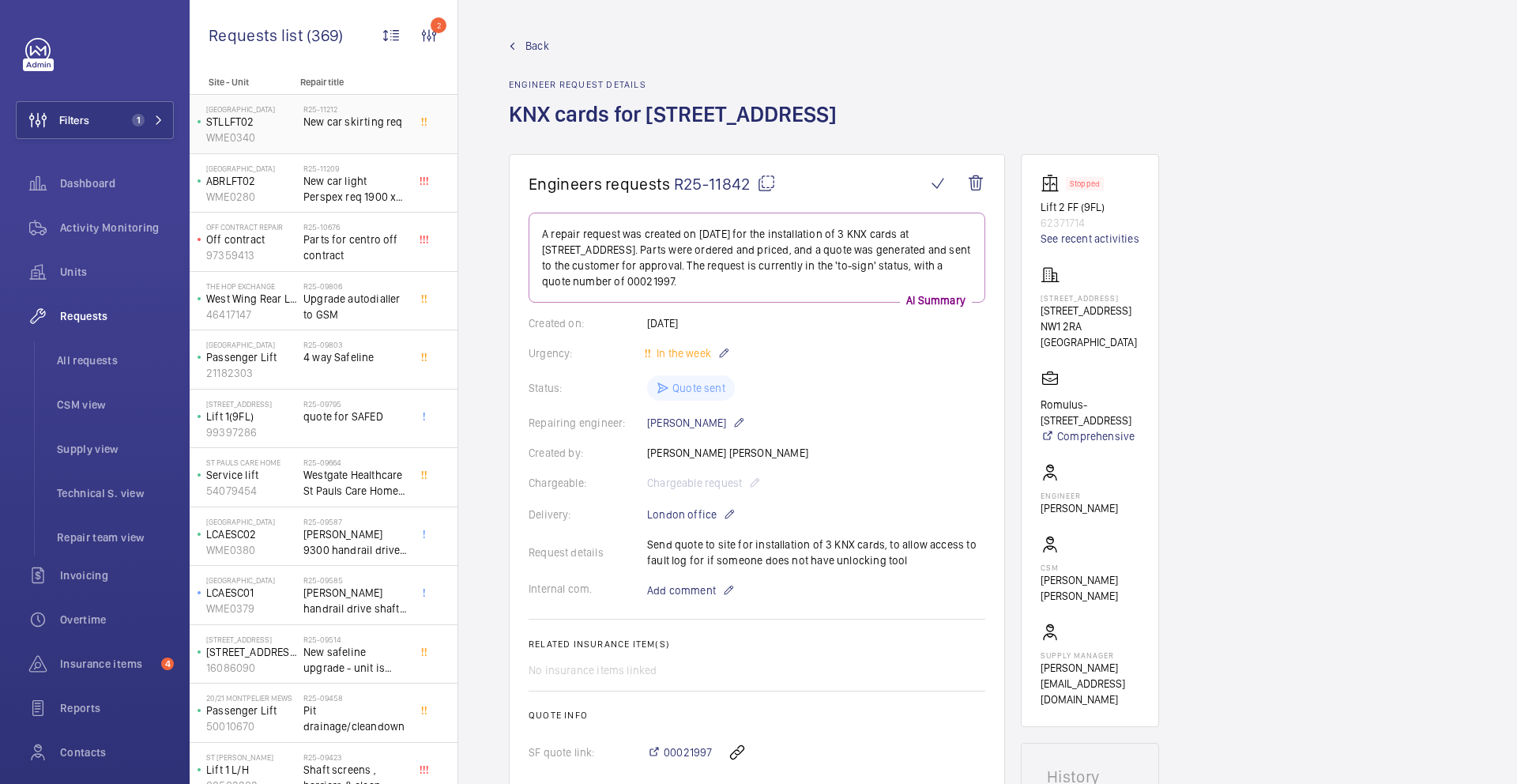
click at [341, 132] on div "R25-11212 New car skirting req" at bounding box center [355, 127] width 105 height 46
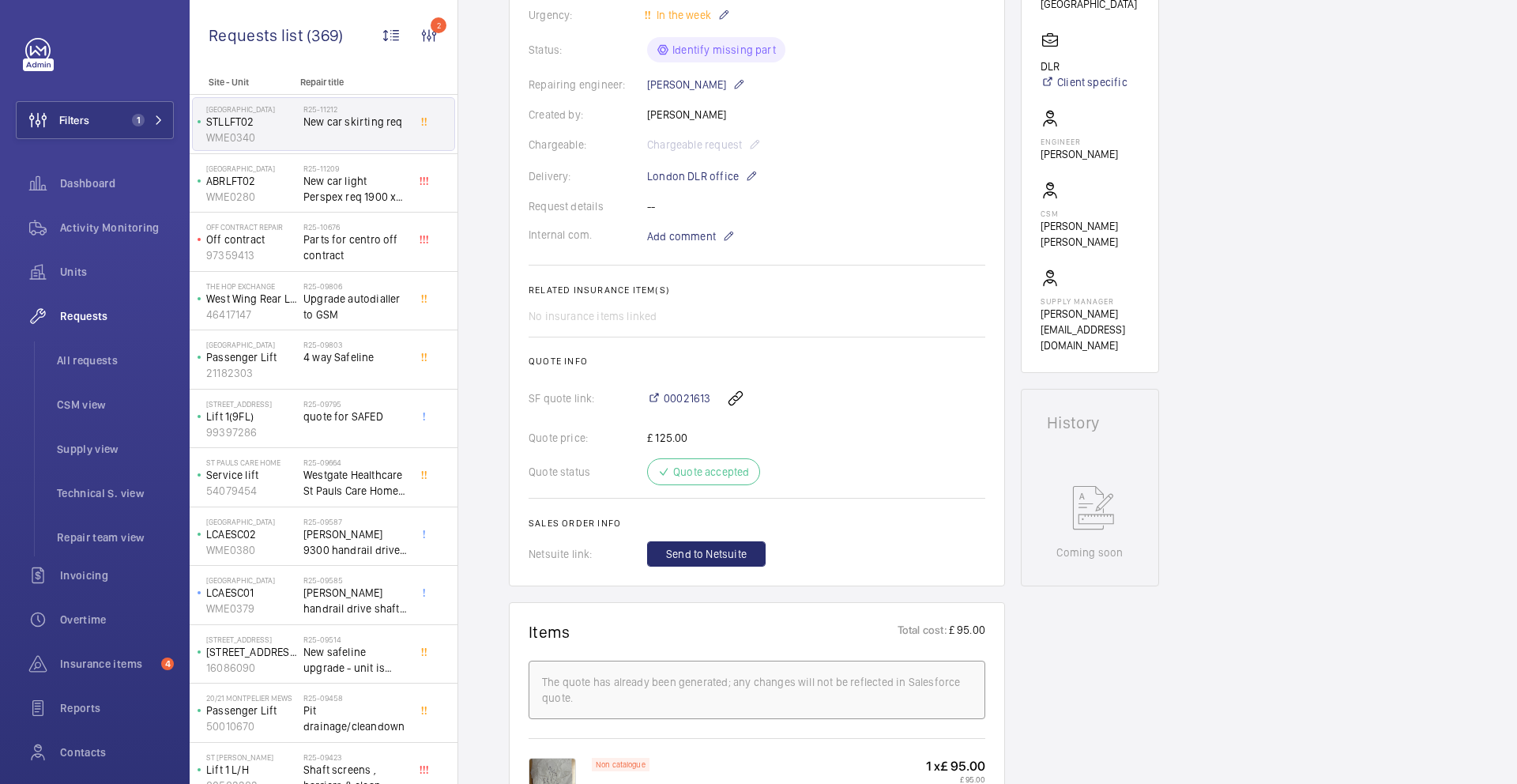
scroll to position [404, 0]
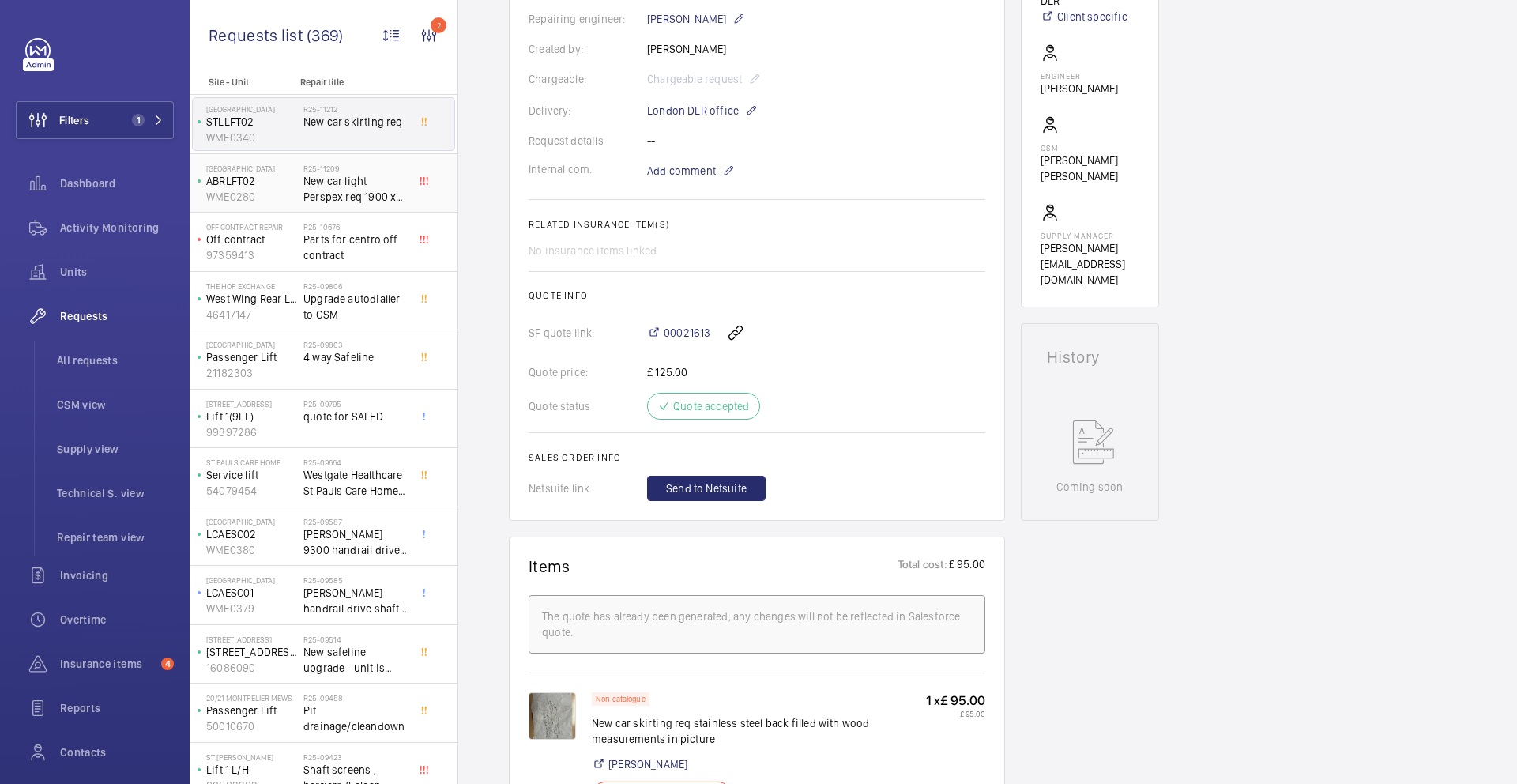
click at [316, 194] on span "New car light Perspex req 1900 x 300 3mm thickness" at bounding box center [355, 188] width 105 height 32
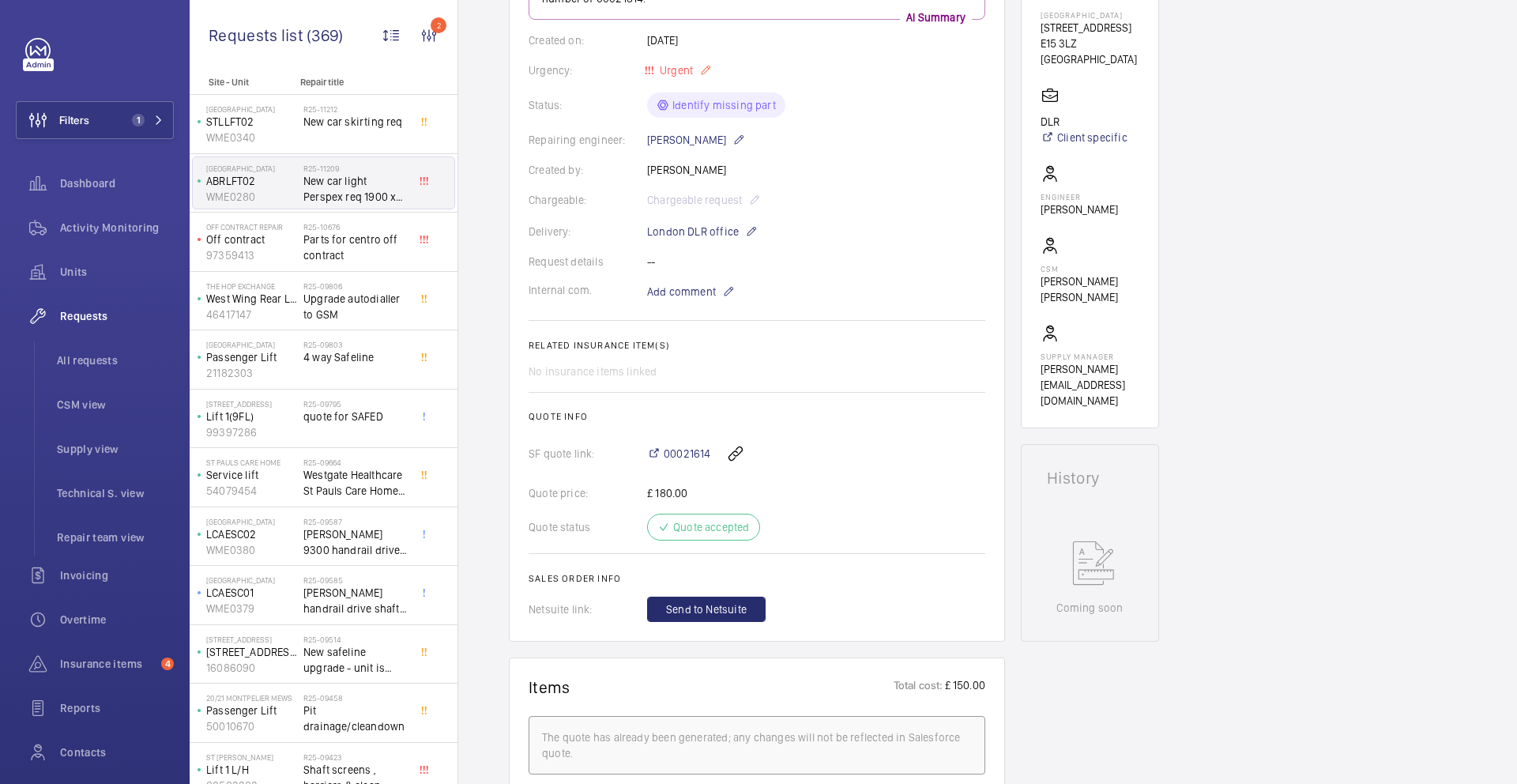
scroll to position [409, 0]
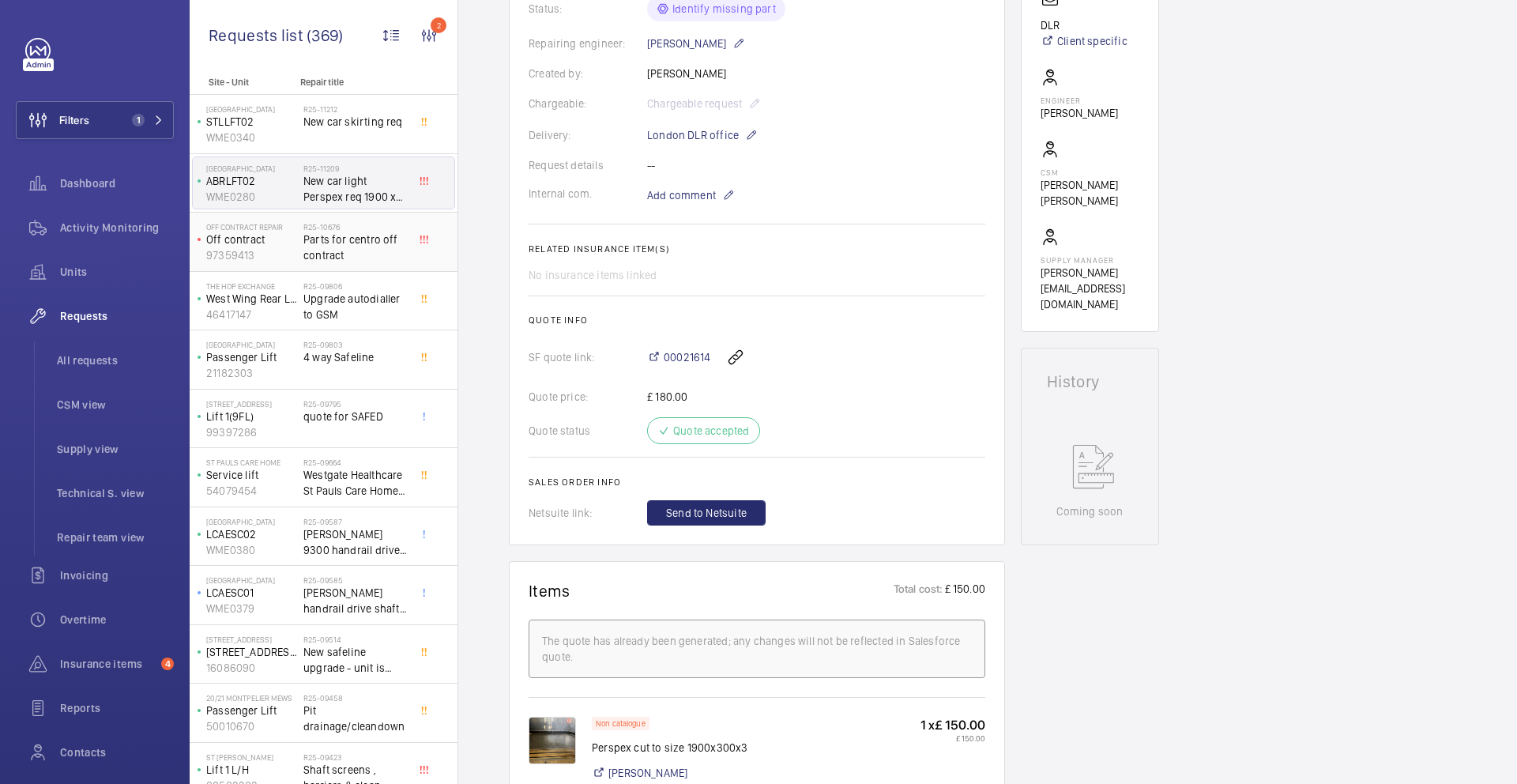
click at [404, 248] on span "Parts for centro off contract" at bounding box center [355, 247] width 105 height 32
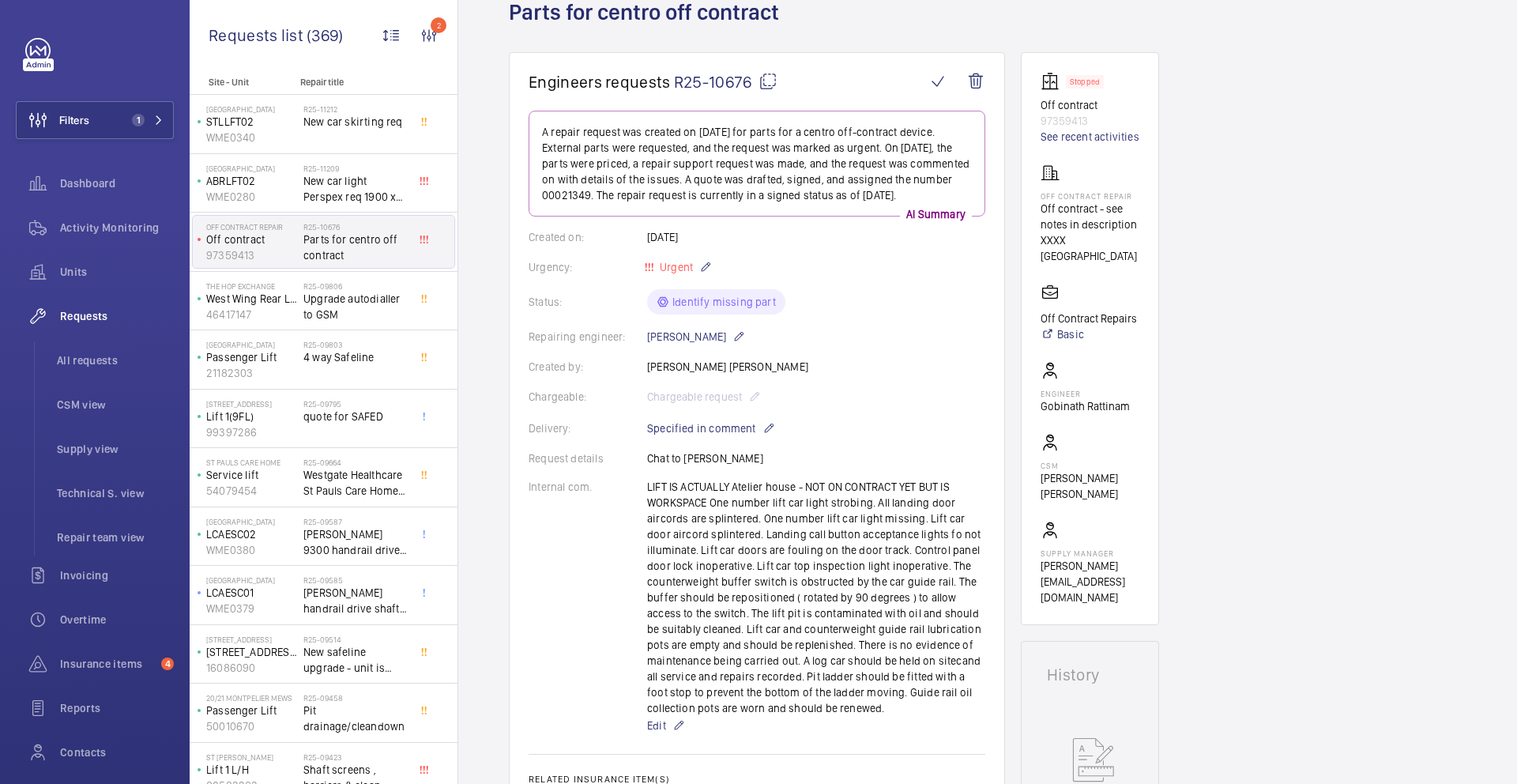
scroll to position [269, 0]
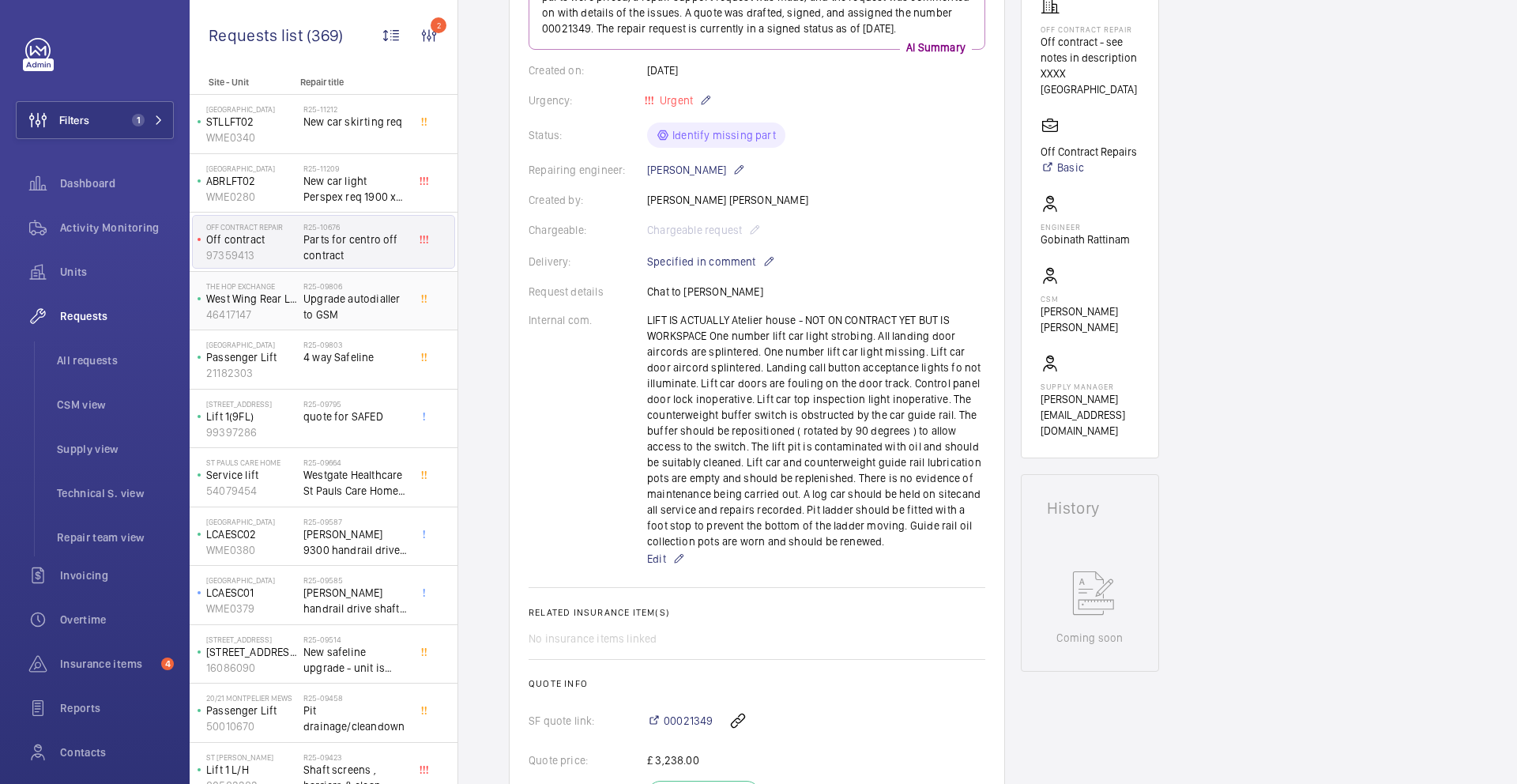
click at [345, 321] on span "Upgrade autodialler to GSM" at bounding box center [355, 306] width 105 height 32
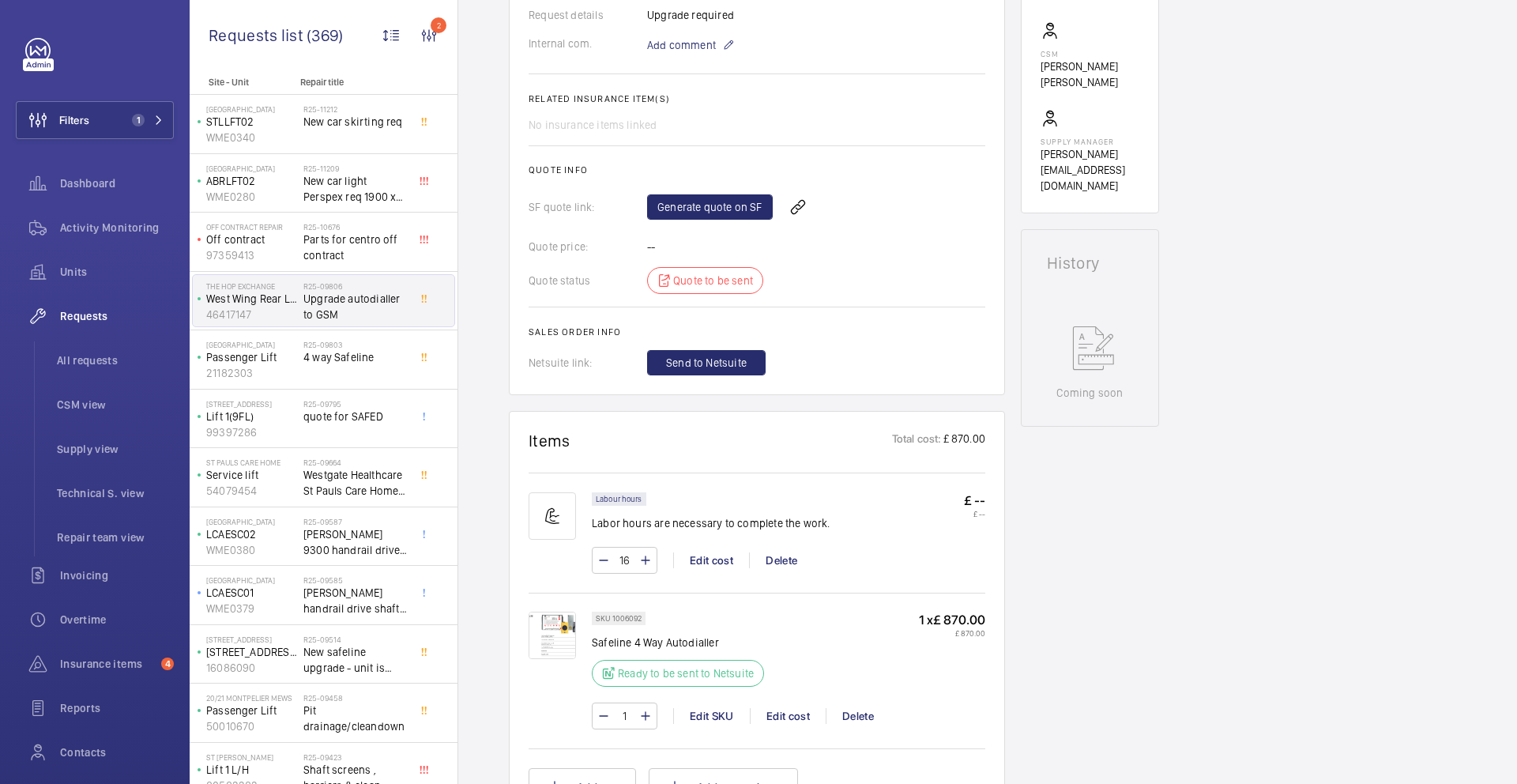
scroll to position [462, 0]
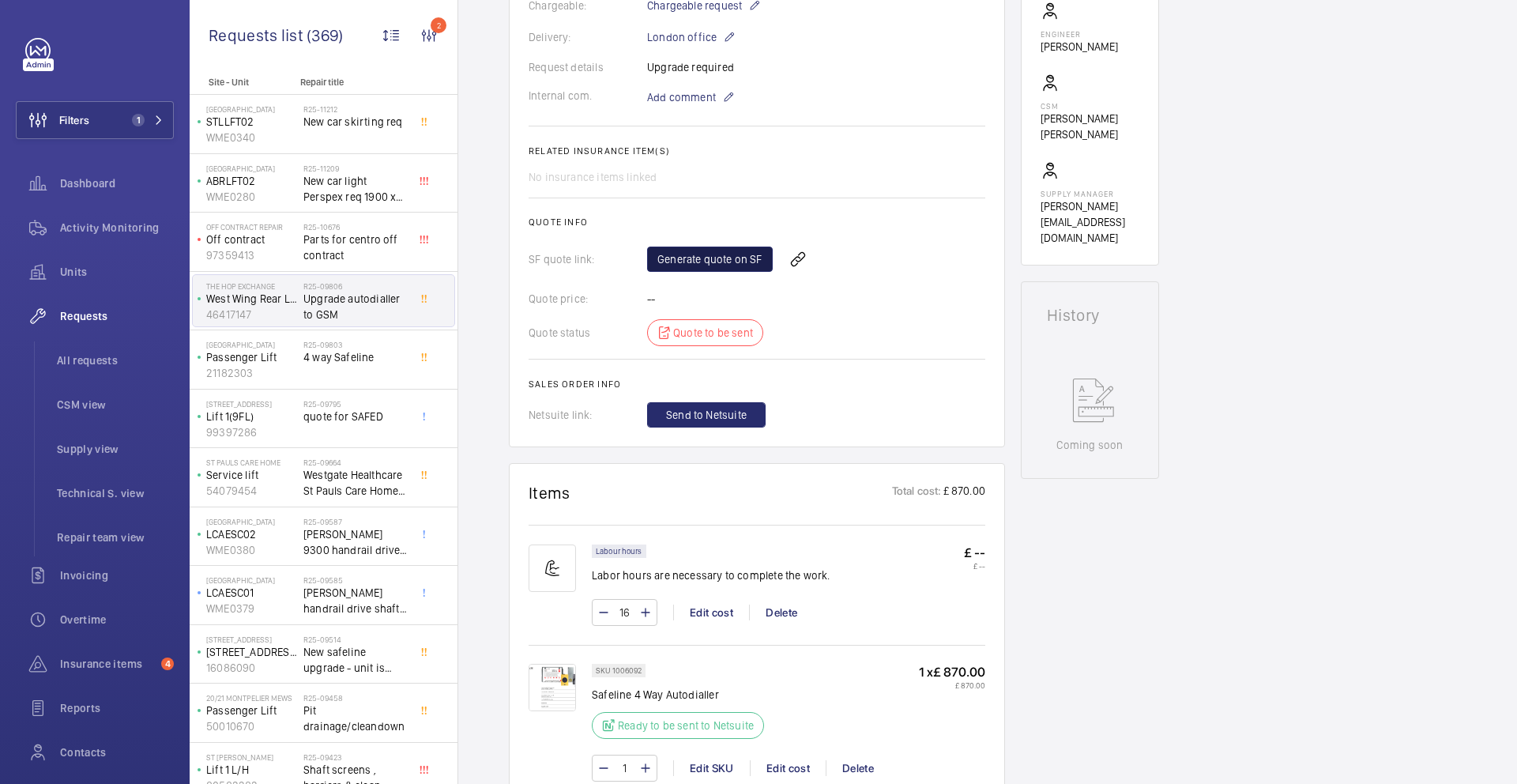
click at [712, 256] on link "Generate quote on SF" at bounding box center [710, 258] width 125 height 25
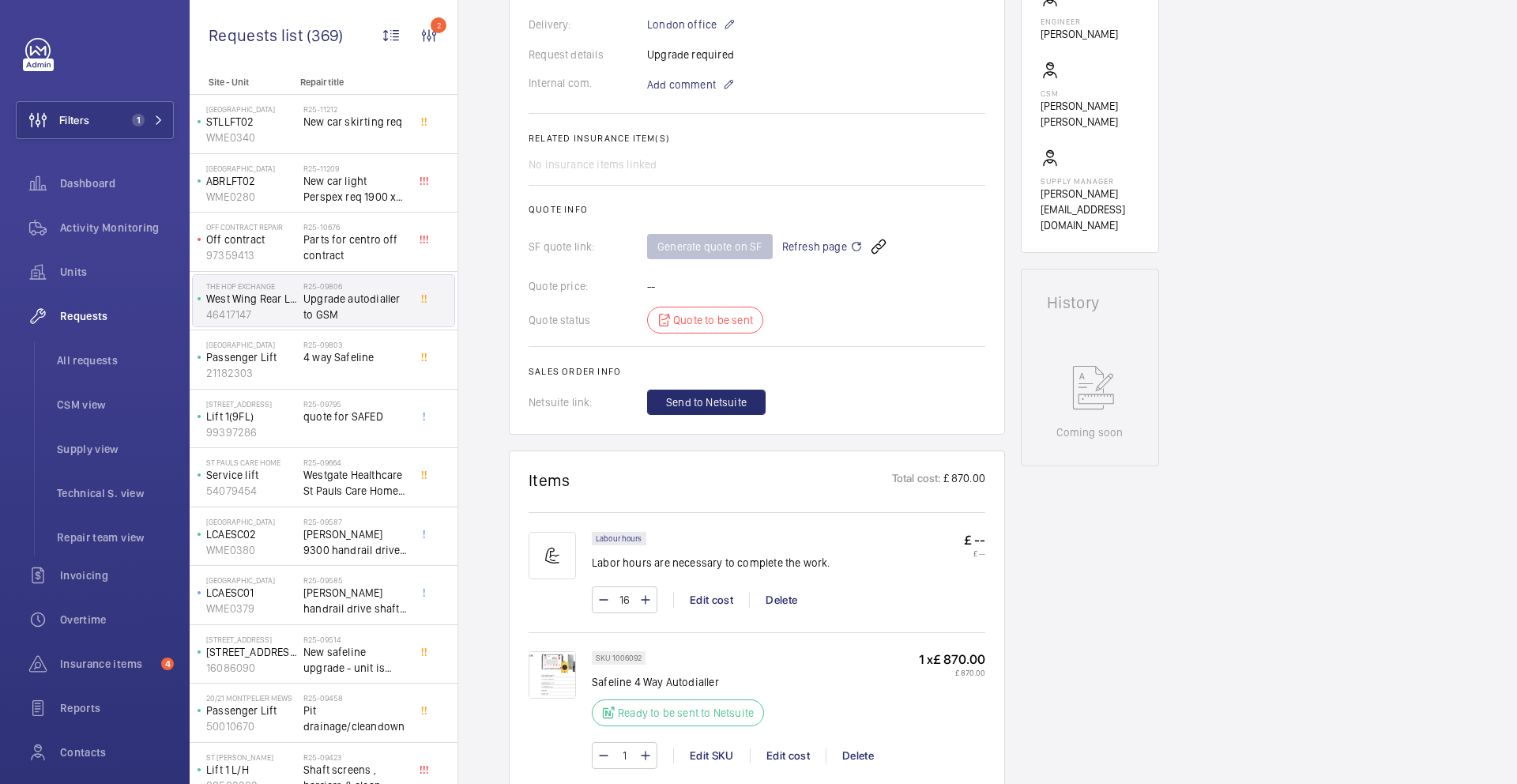
scroll to position [0, 0]
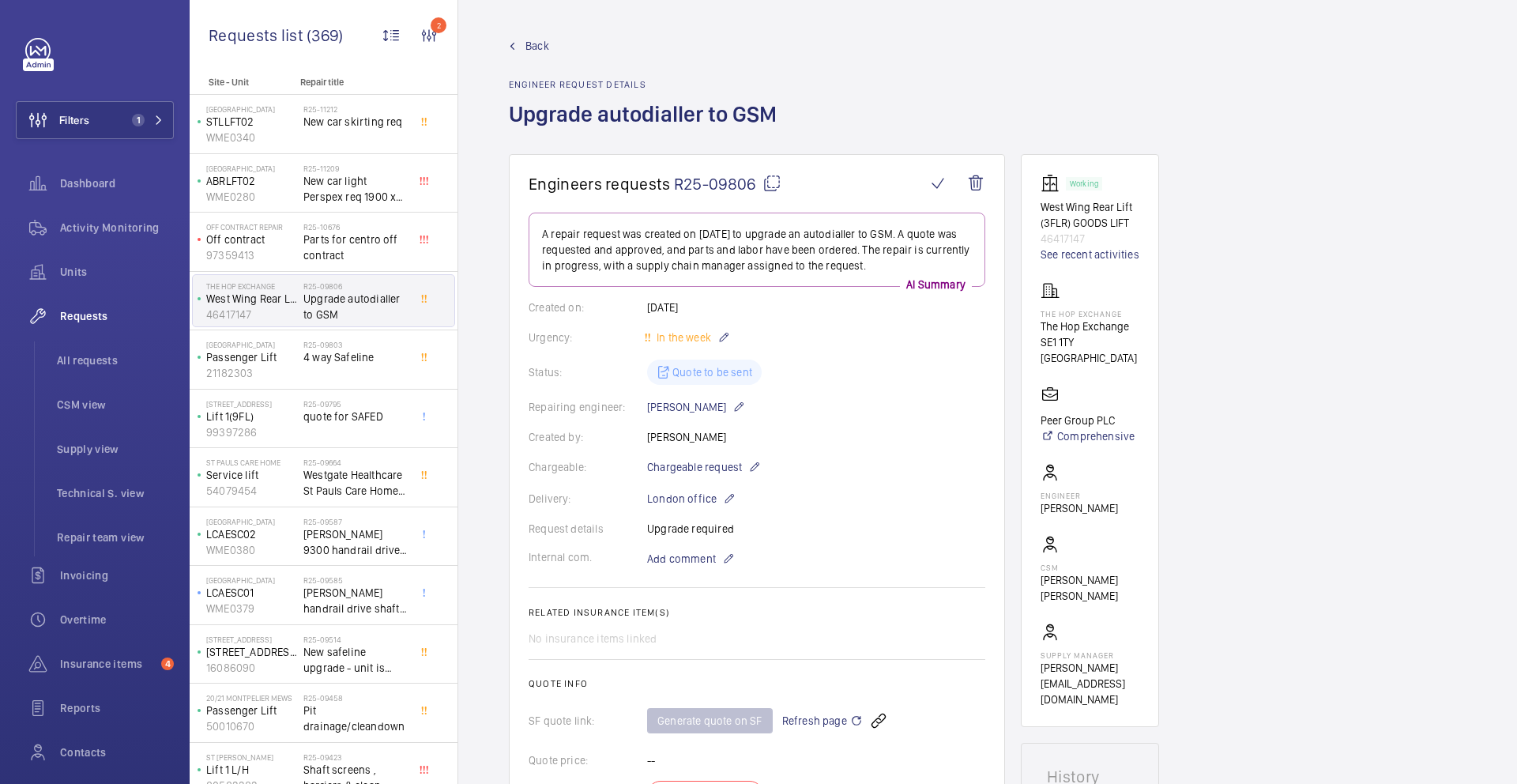
click at [776, 184] on mat-icon at bounding box center [772, 183] width 19 height 19
